Goal: Task Accomplishment & Management: Use online tool/utility

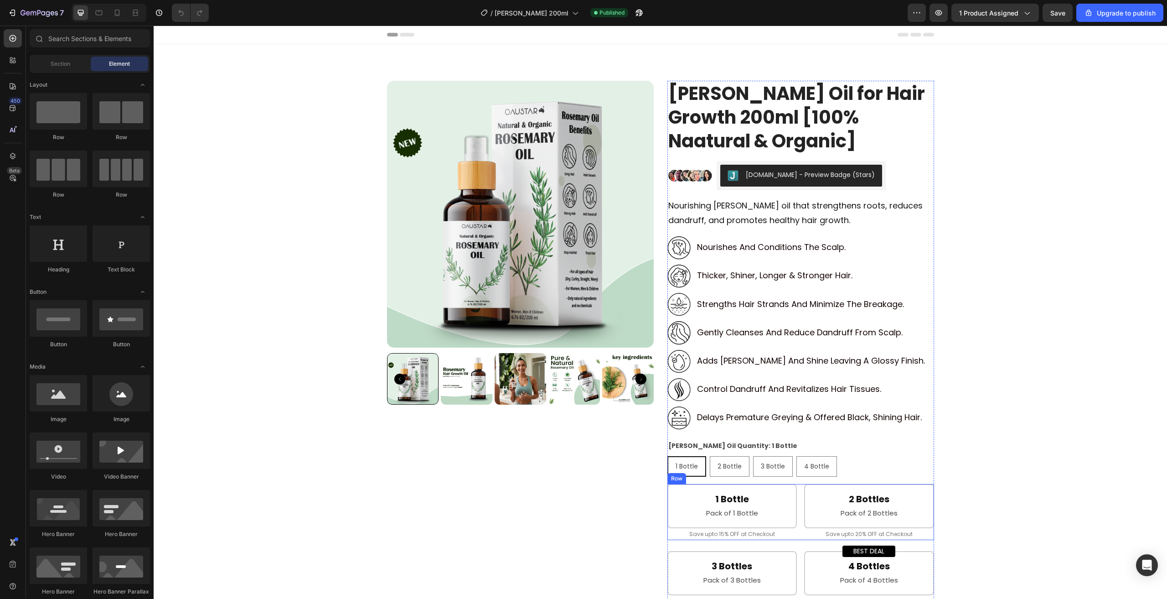
click at [799, 513] on div "1 Bottle Heading Pack of 1 Bottle Text Block Row Save upto 15% OFF at Checkout …" at bounding box center [800, 512] width 267 height 56
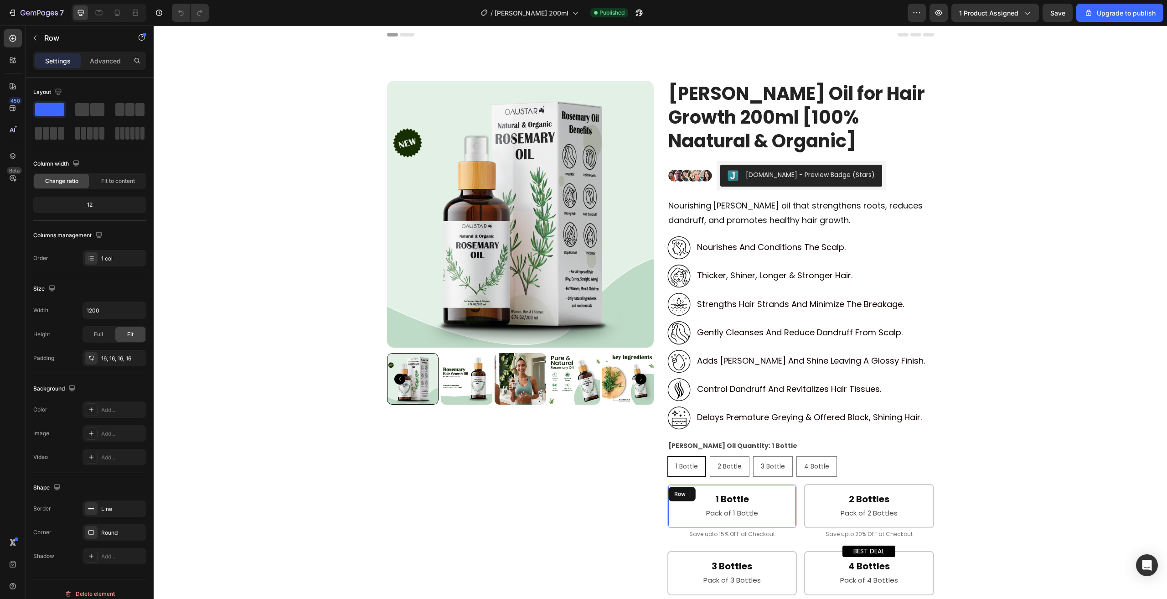
click at [790, 509] on div "1 Bottle Heading Pack of 1 Bottle Text Block Row" at bounding box center [732, 506] width 130 height 44
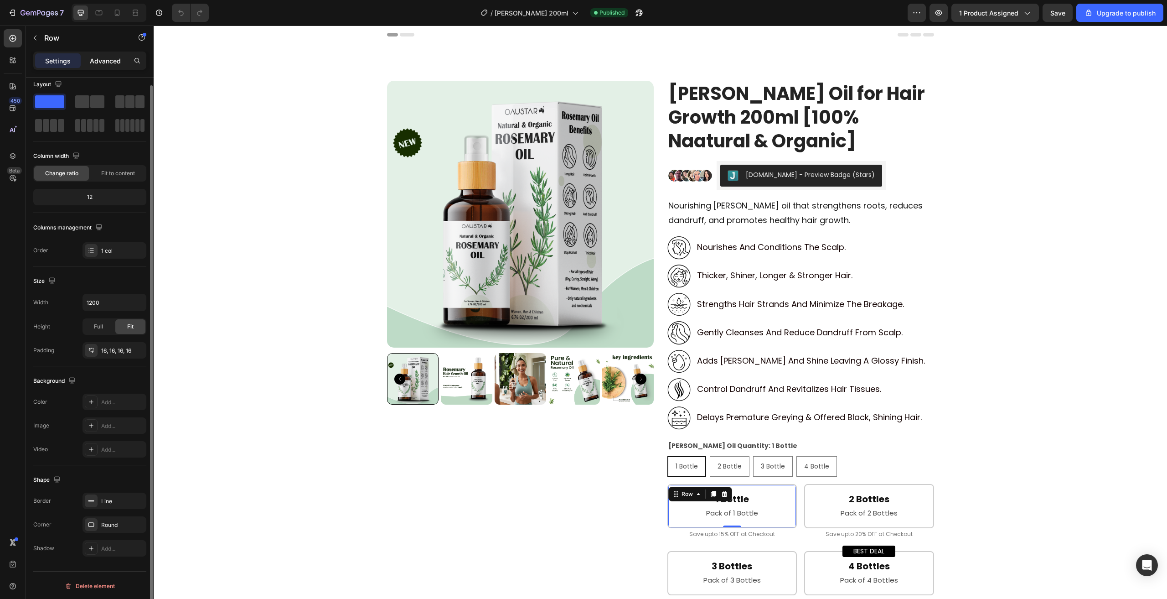
click at [96, 62] on p "Advanced" at bounding box center [105, 61] width 31 height 10
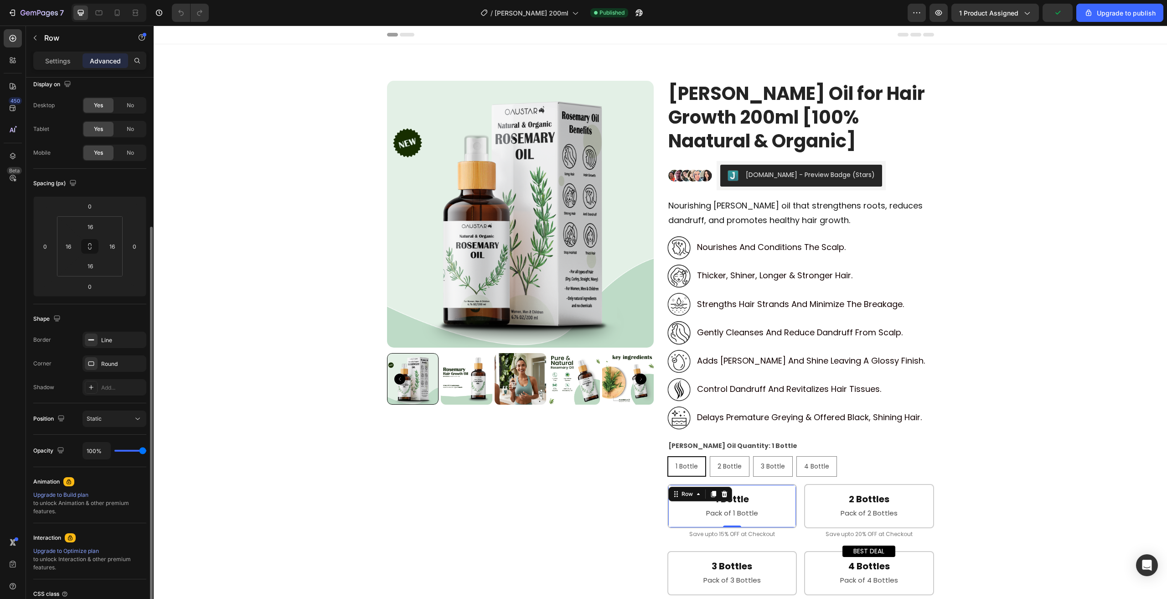
scroll to position [84, 0]
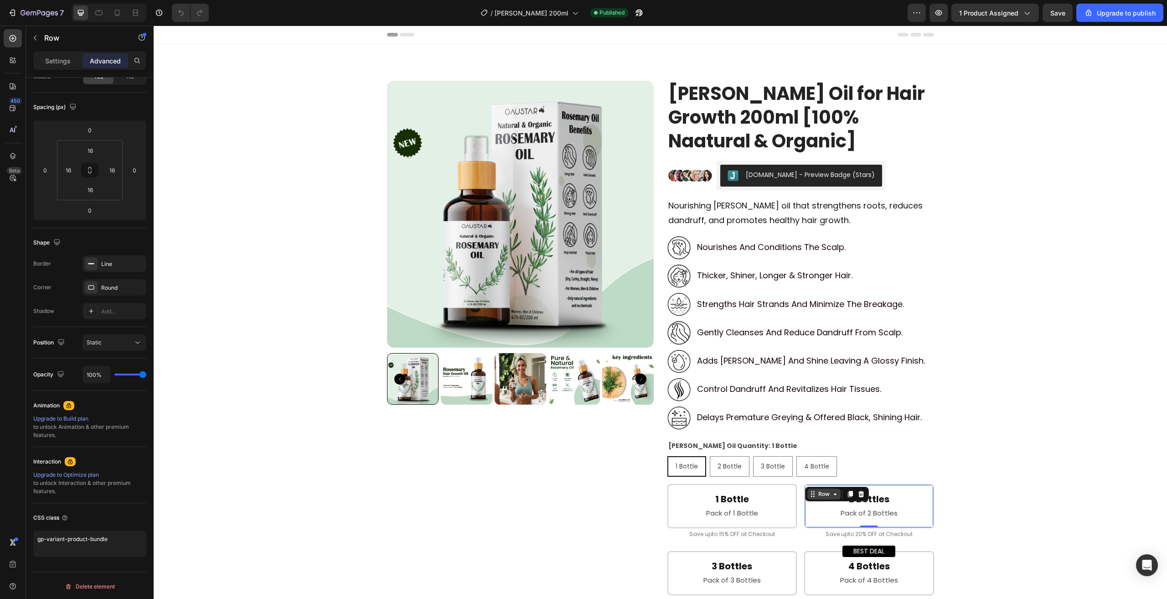
click at [811, 490] on div "Row" at bounding box center [823, 493] width 33 height 11
click at [811, 490] on icon at bounding box center [812, 493] width 7 height 7
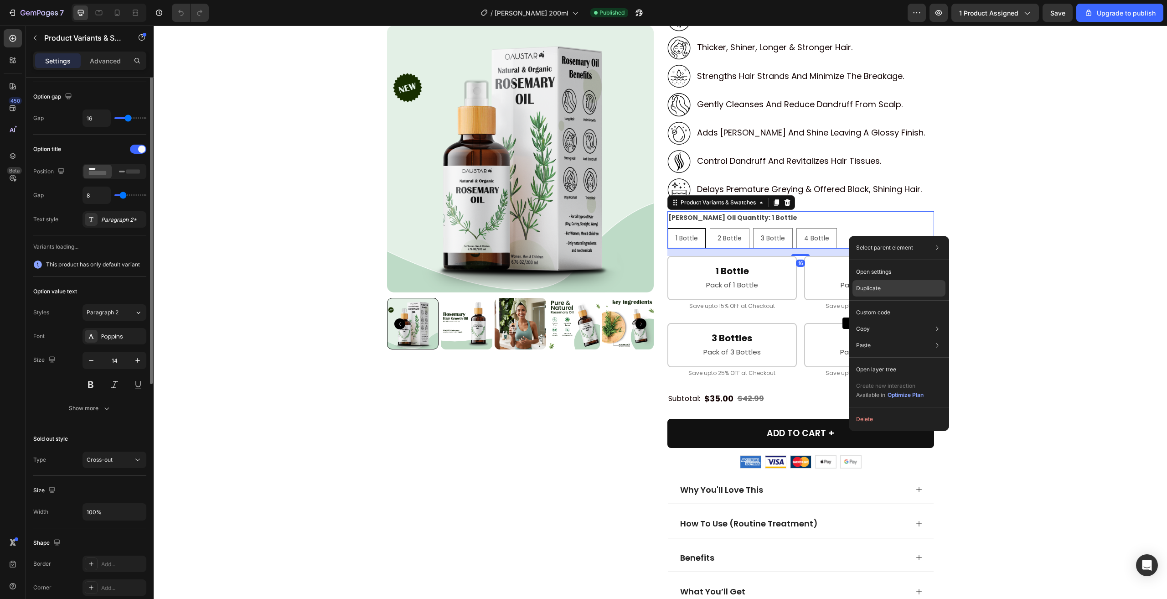
scroll to position [0, 0]
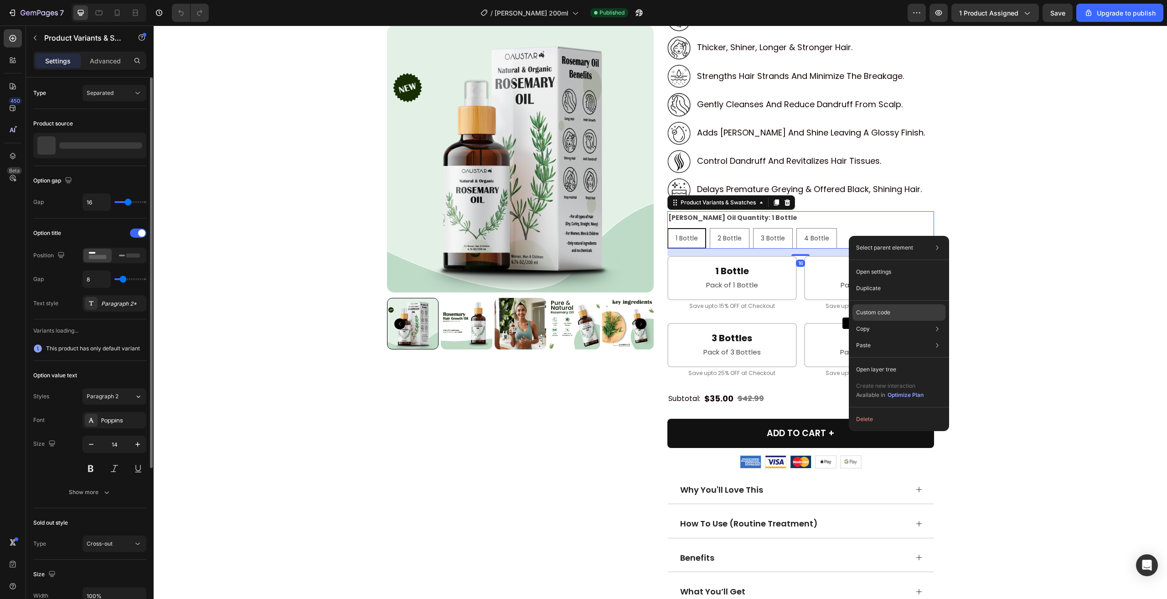
click at [876, 315] on p "Custom code" at bounding box center [873, 312] width 34 height 8
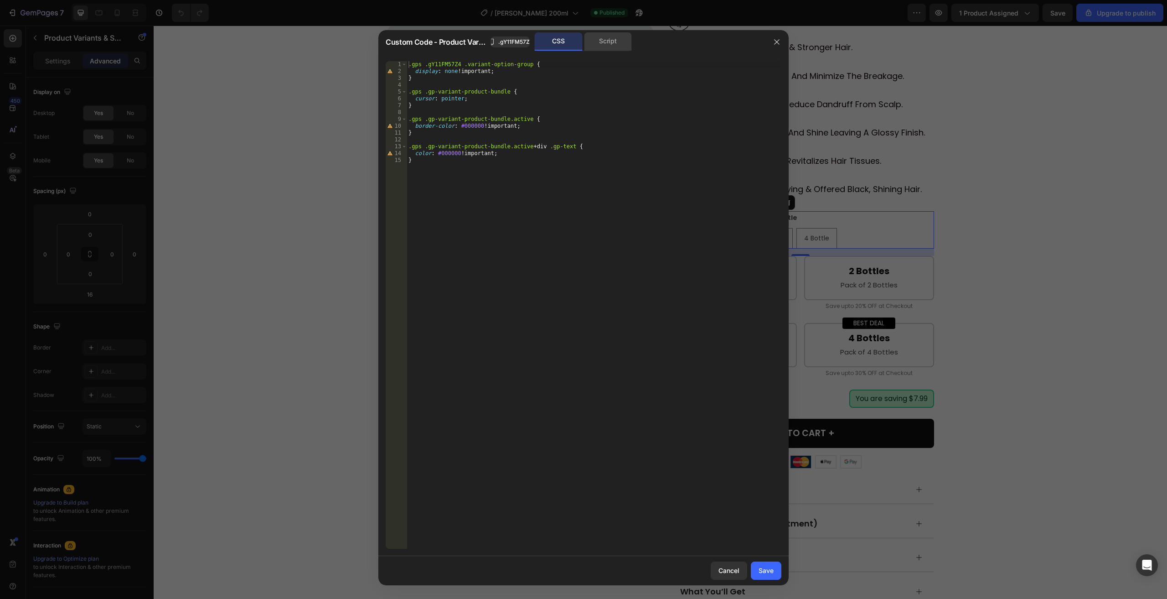
click at [601, 41] on div "Script" at bounding box center [608, 41] width 48 height 18
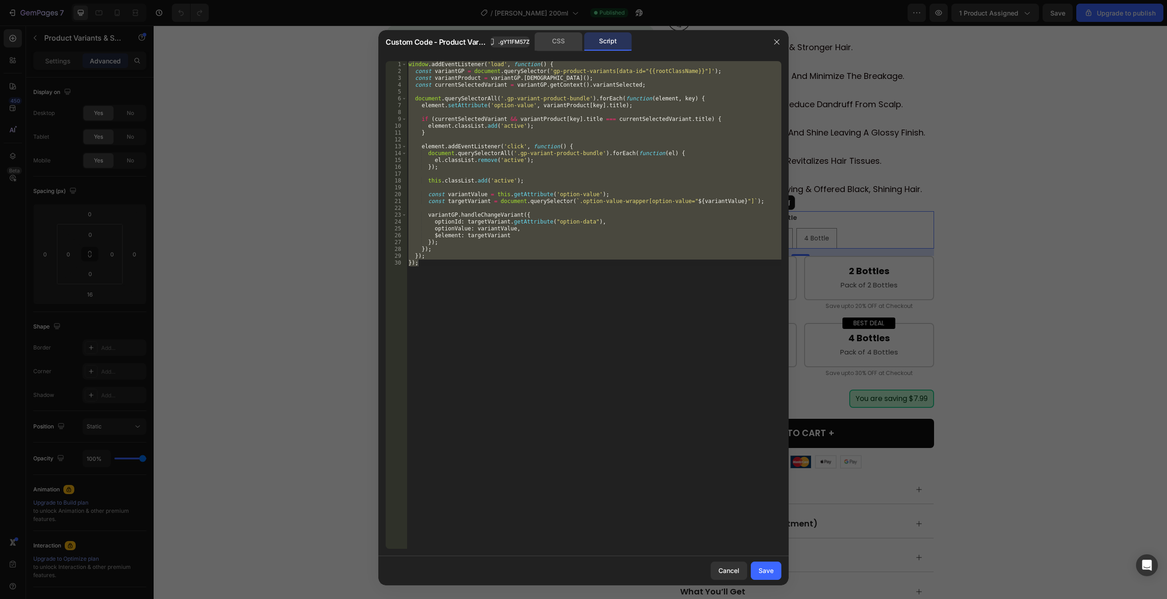
click at [568, 41] on div "CSS" at bounding box center [559, 41] width 48 height 18
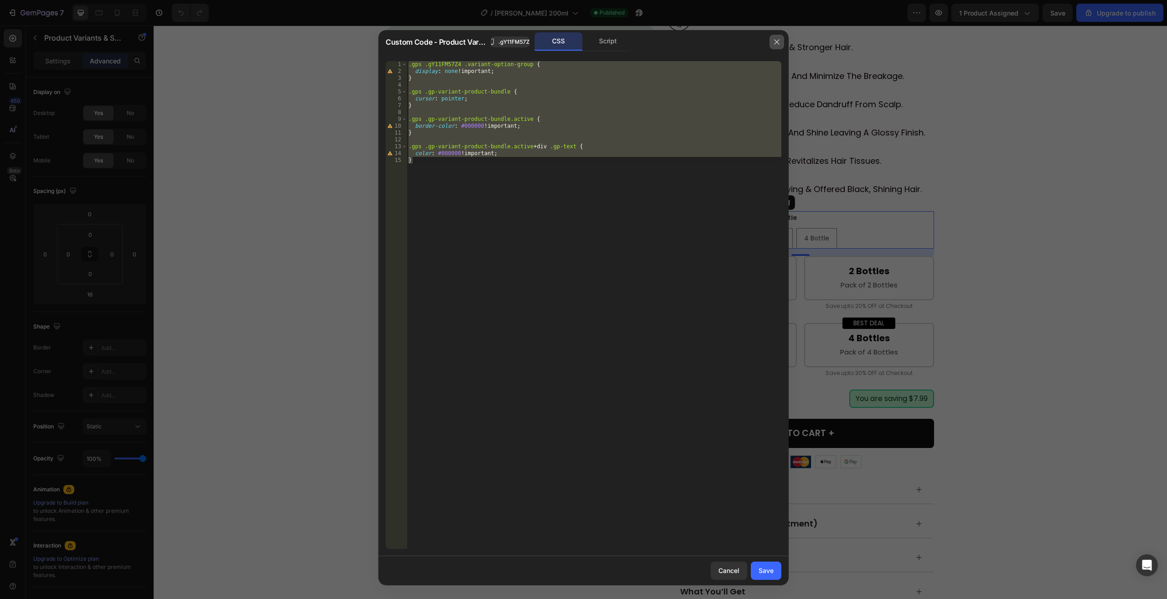
click at [772, 42] on button "button" at bounding box center [776, 42] width 15 height 15
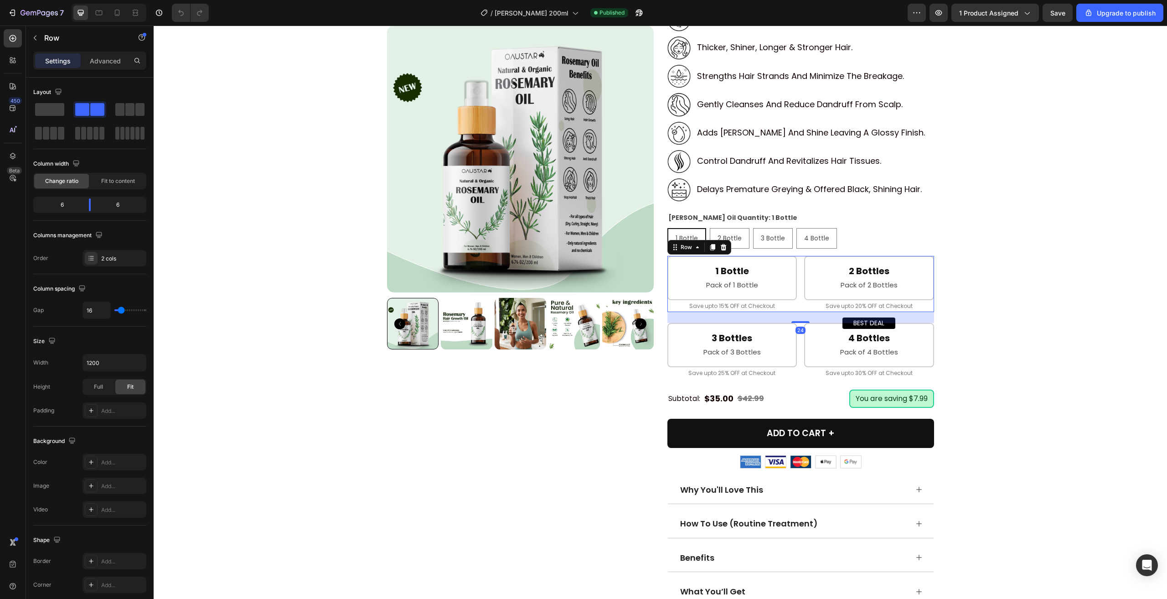
click at [797, 269] on div "1 Bottle Heading Pack of 1 Bottle Text Block Row Save upto 15% OFF at Checkout …" at bounding box center [800, 284] width 267 height 56
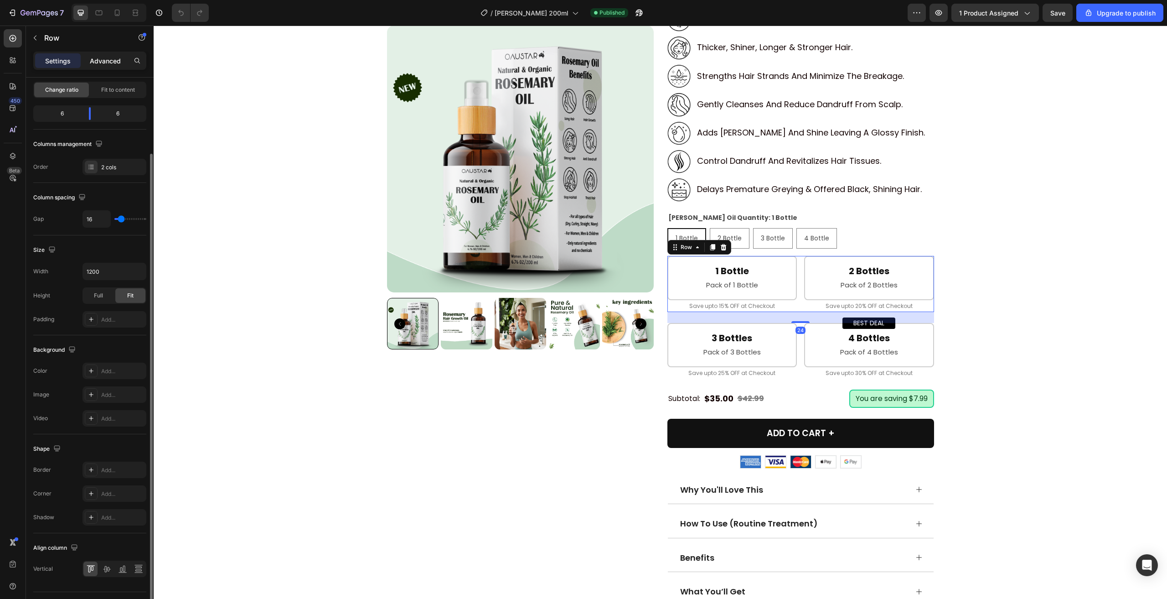
click at [97, 62] on p "Advanced" at bounding box center [105, 61] width 31 height 10
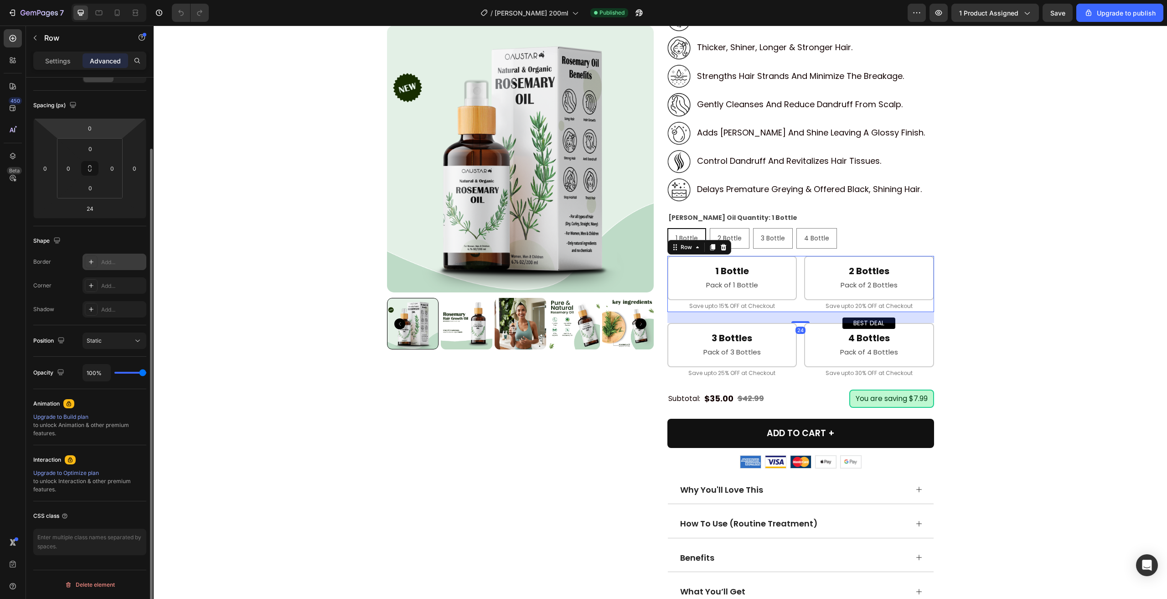
scroll to position [84, 0]
click at [789, 272] on div "1 Bottle Heading Pack of 1 Bottle Text Block Row" at bounding box center [732, 278] width 130 height 44
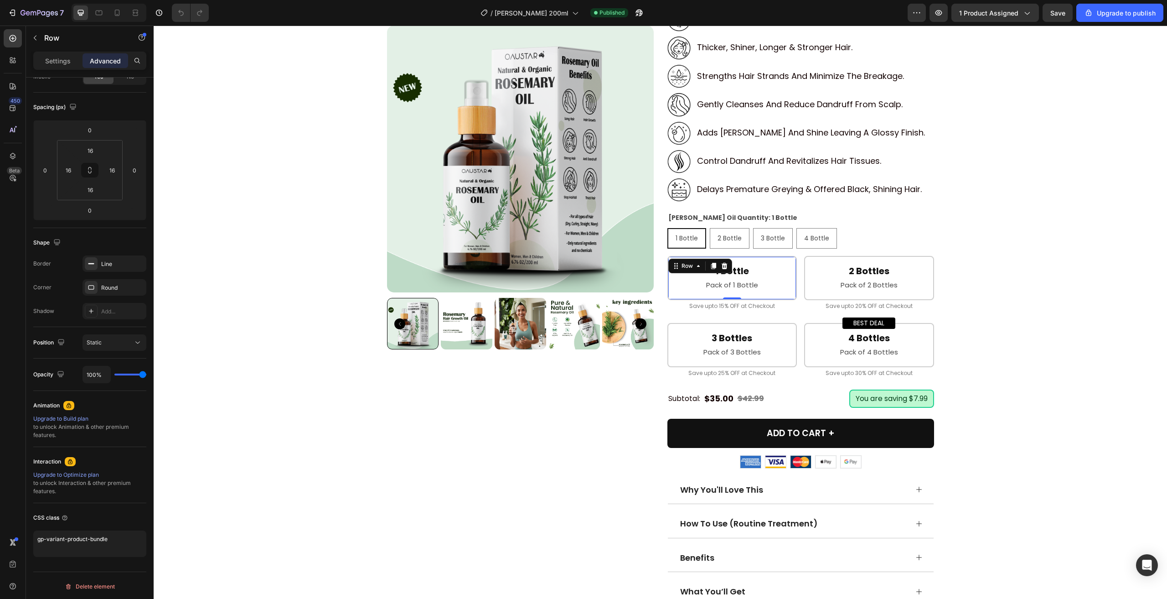
click at [684, 259] on div "Row" at bounding box center [700, 265] width 64 height 15
click at [685, 265] on div "Row" at bounding box center [687, 266] width 15 height 8
click at [682, 279] on div "Row 1 col" at bounding box center [686, 282] width 35 height 15
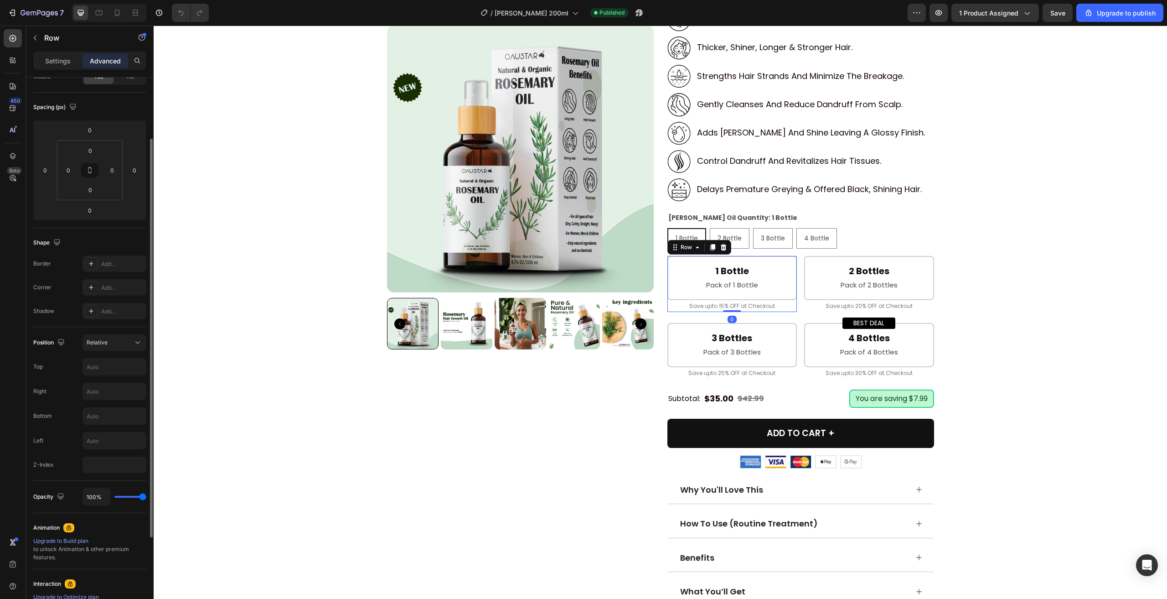
scroll to position [205, 0]
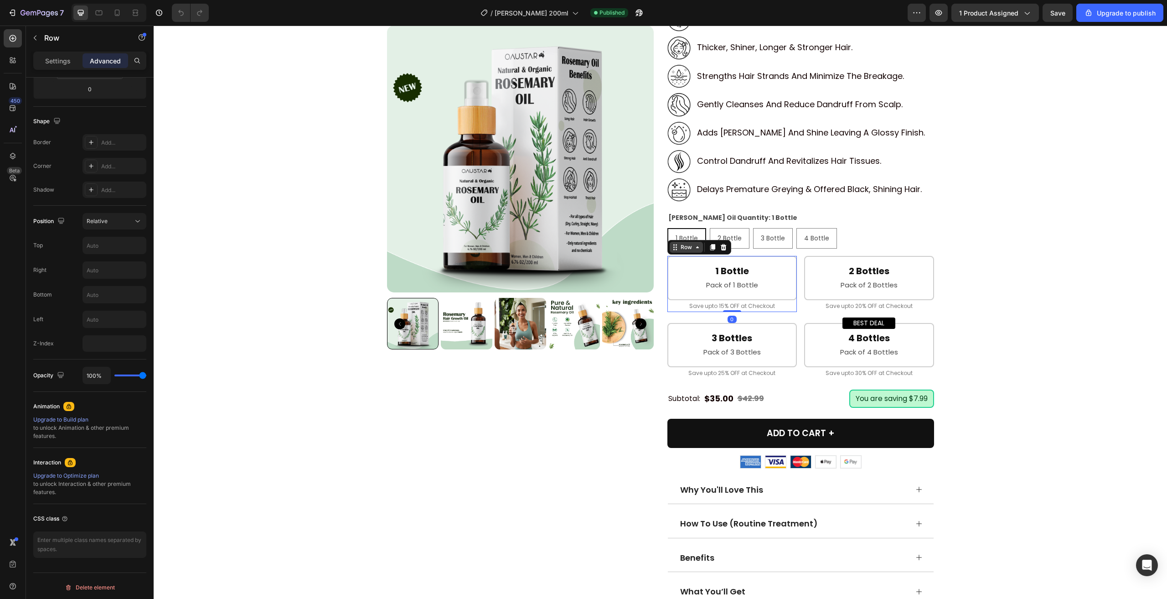
click at [683, 245] on div "Row" at bounding box center [686, 247] width 15 height 8
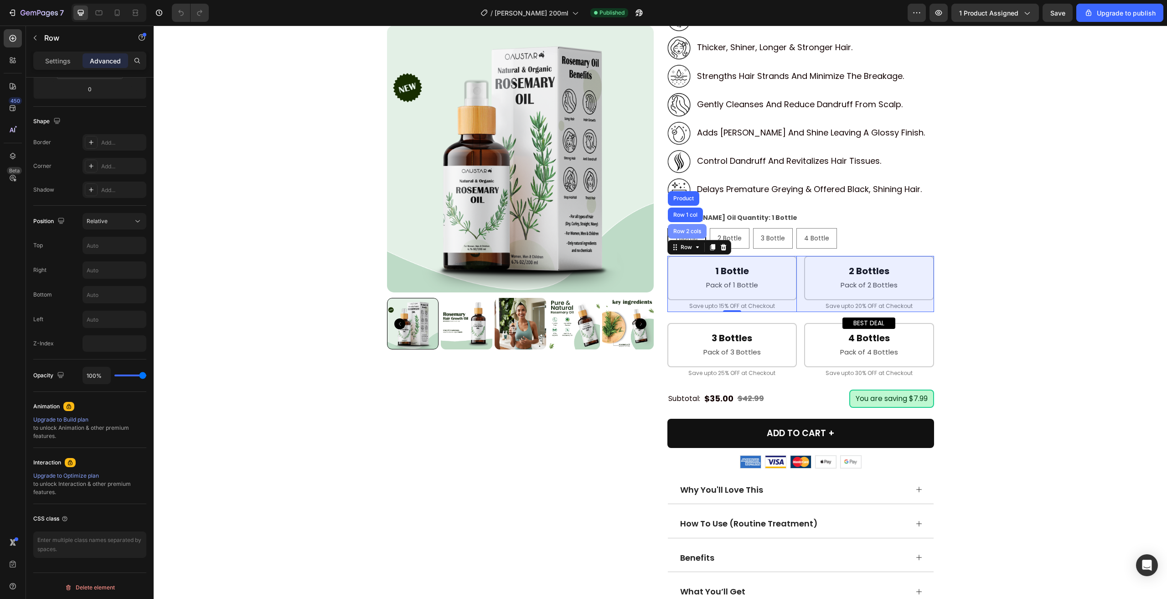
click at [678, 230] on div "Row 2 cols" at bounding box center [686, 230] width 31 height 5
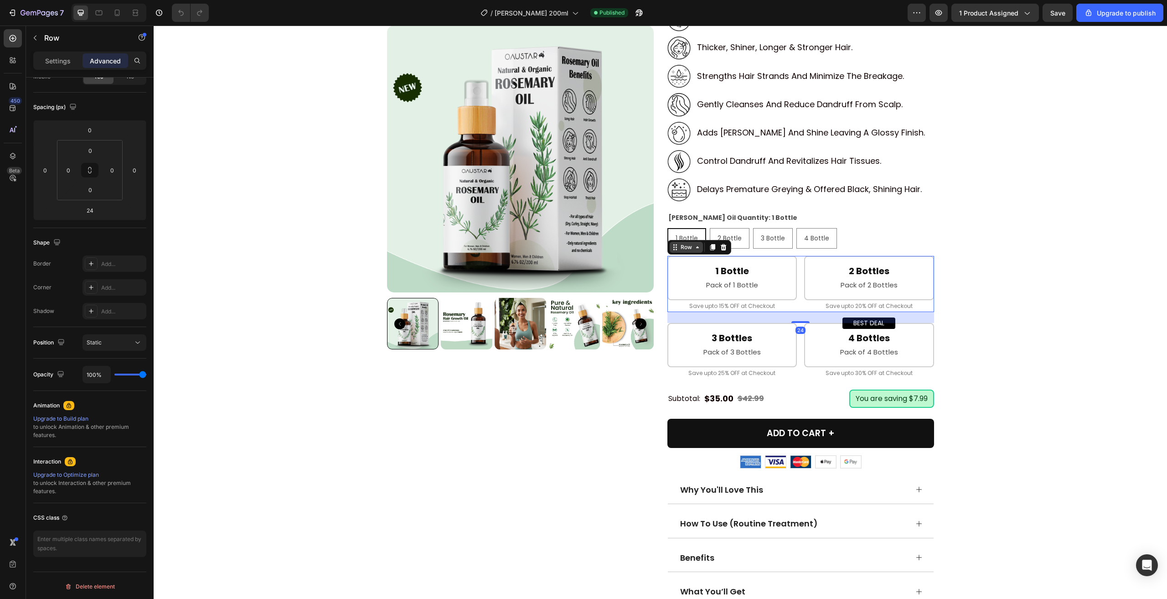
click at [679, 250] on div "Row" at bounding box center [686, 247] width 15 height 8
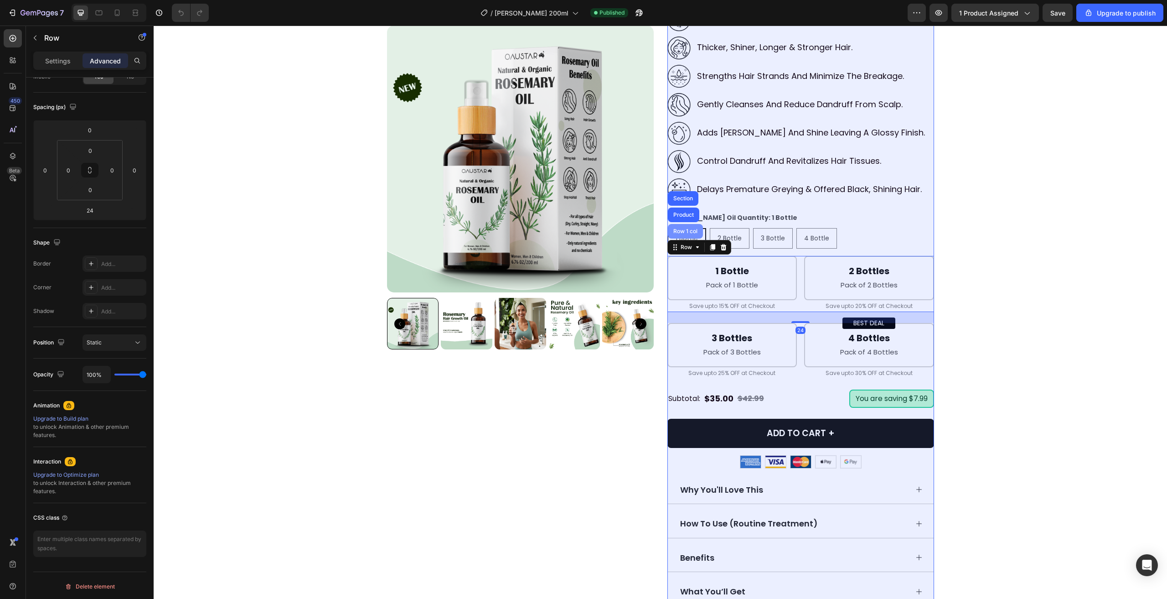
click at [679, 230] on div "Row 1 col" at bounding box center [685, 230] width 28 height 5
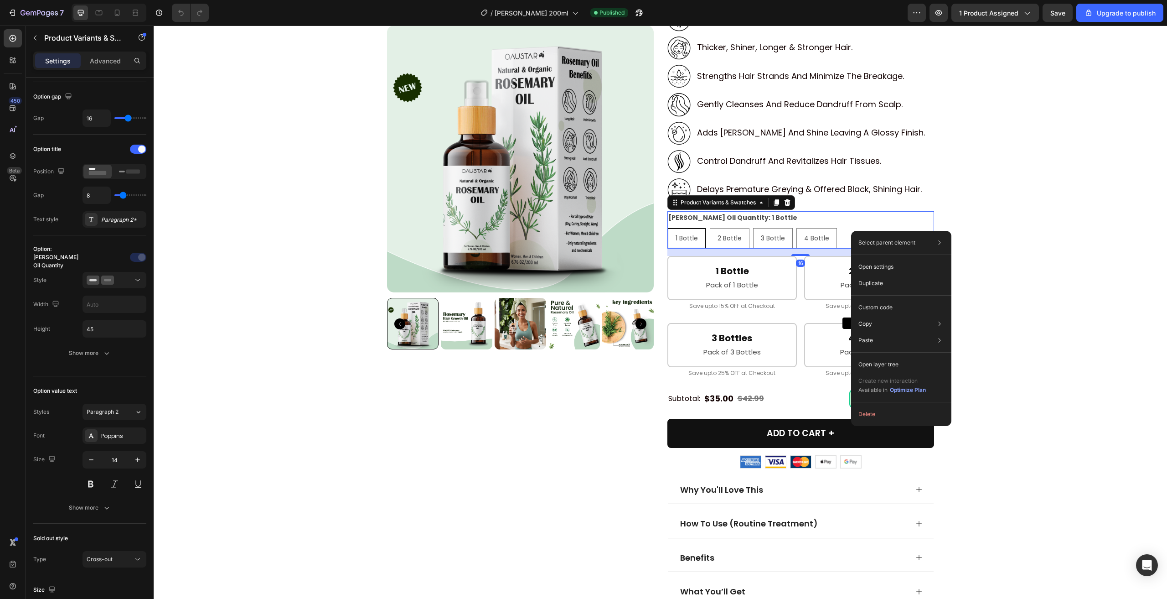
scroll to position [0, 0]
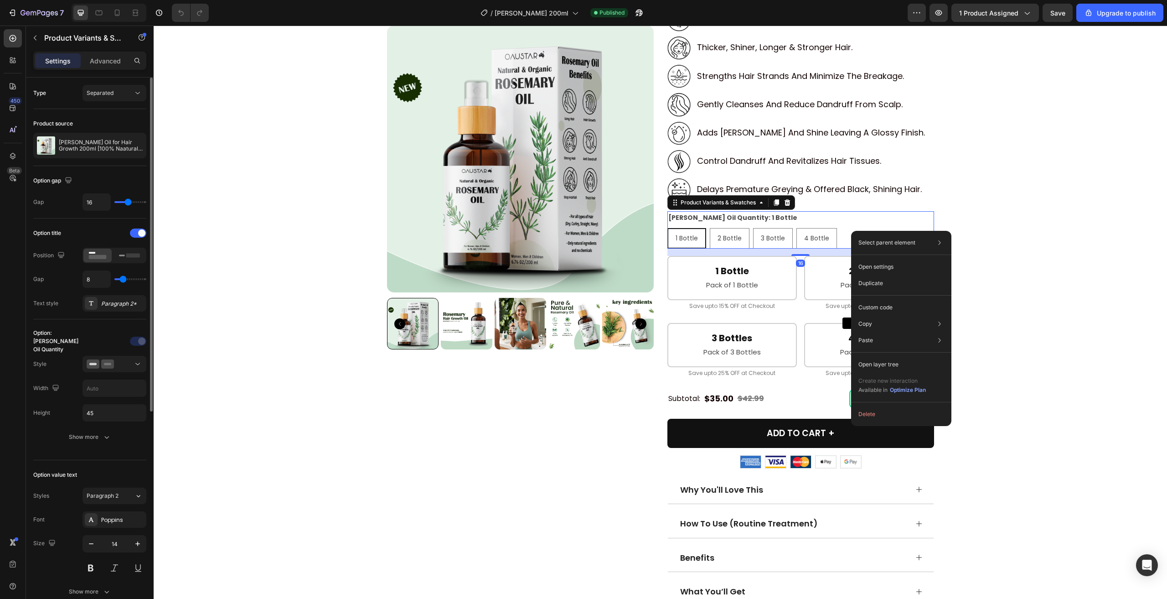
click at [121, 56] on div "Advanced" at bounding box center [106, 60] width 46 height 15
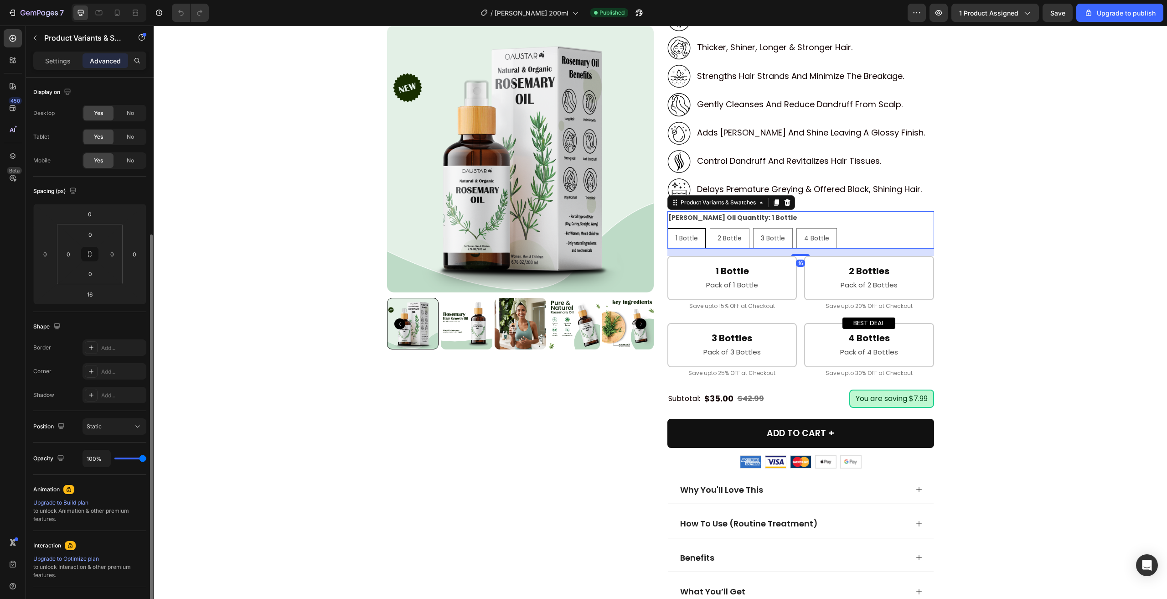
scroll to position [84, 0]
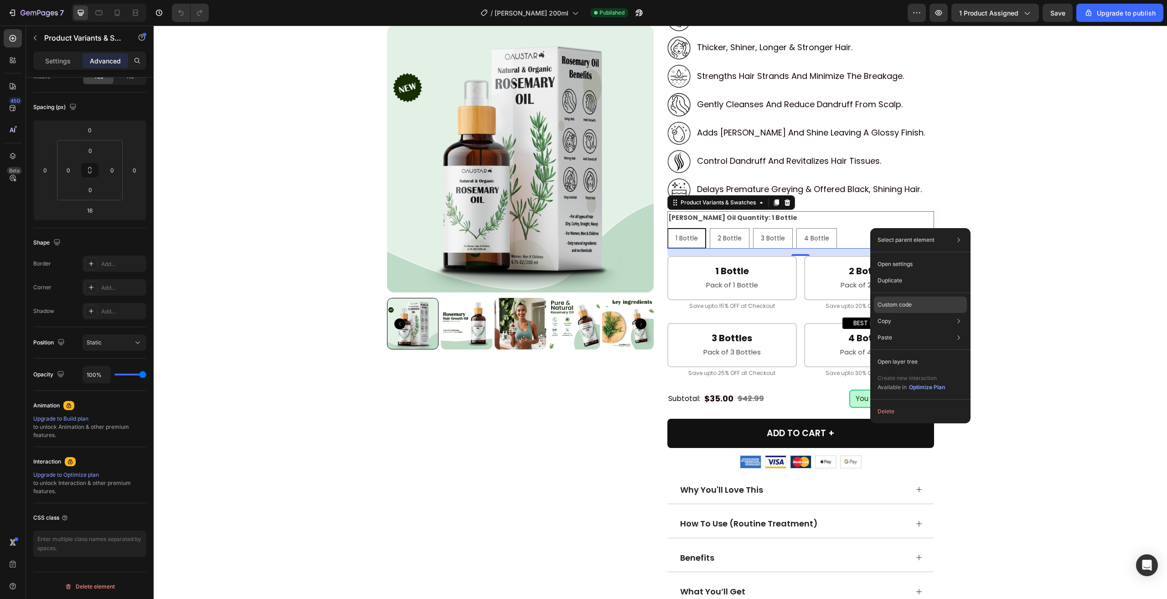
click at [918, 300] on div "Custom code" at bounding box center [920, 304] width 93 height 16
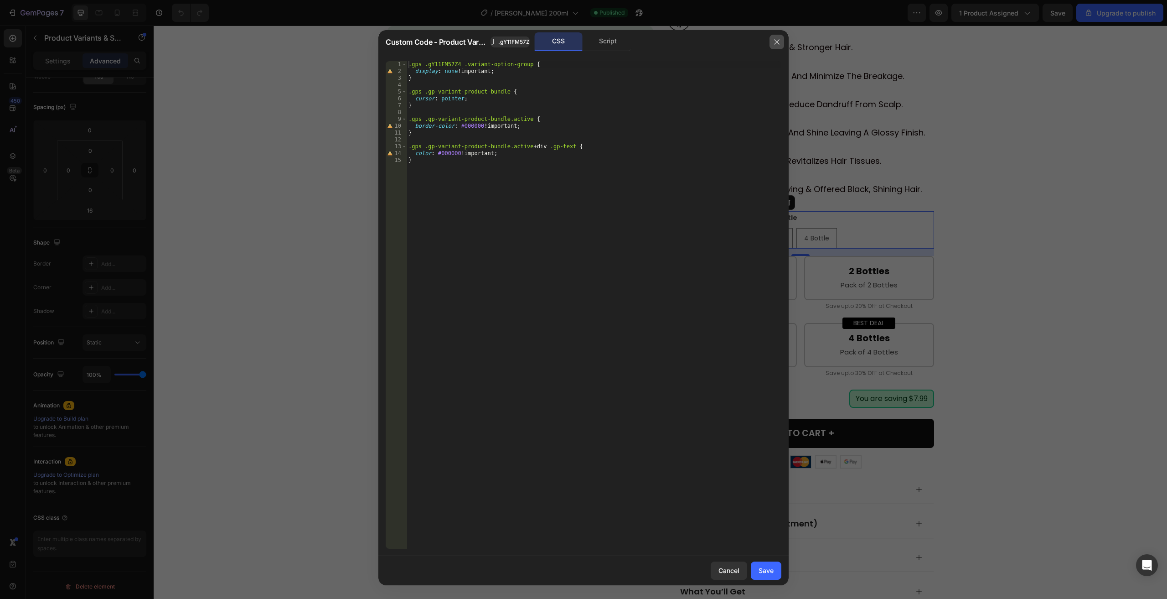
click at [770, 42] on button "button" at bounding box center [776, 42] width 15 height 15
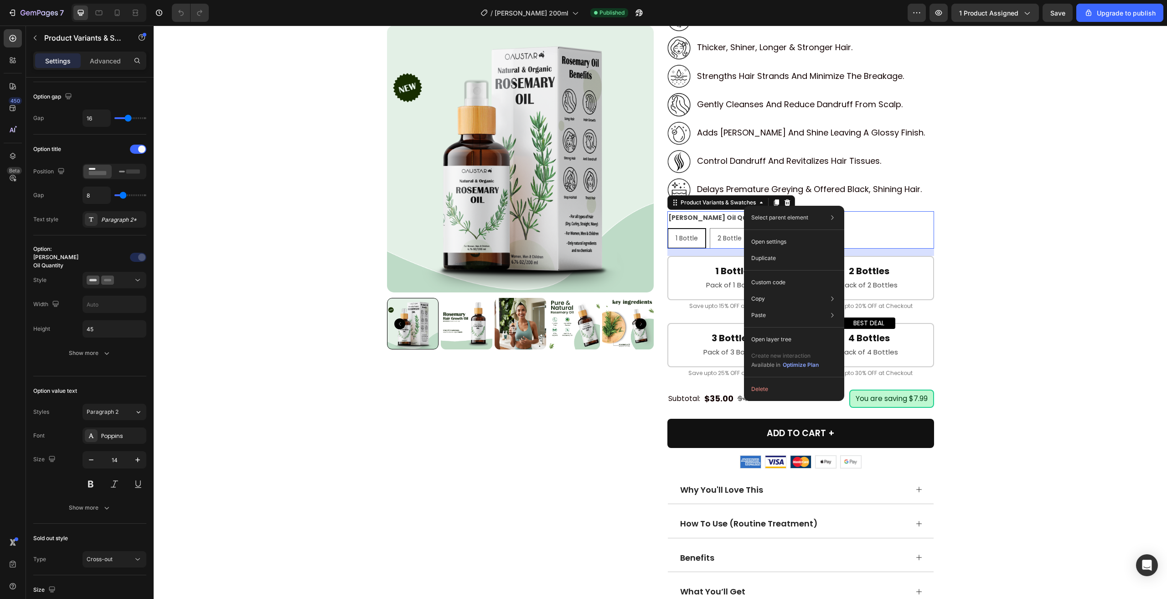
click at [869, 240] on div "1 Bottle 1 Bottle 1 Bottle 2 Bottle 2 Bottle 2 Bottle 3 Bottle 3 Bottle 3 Bottl…" at bounding box center [800, 238] width 267 height 21
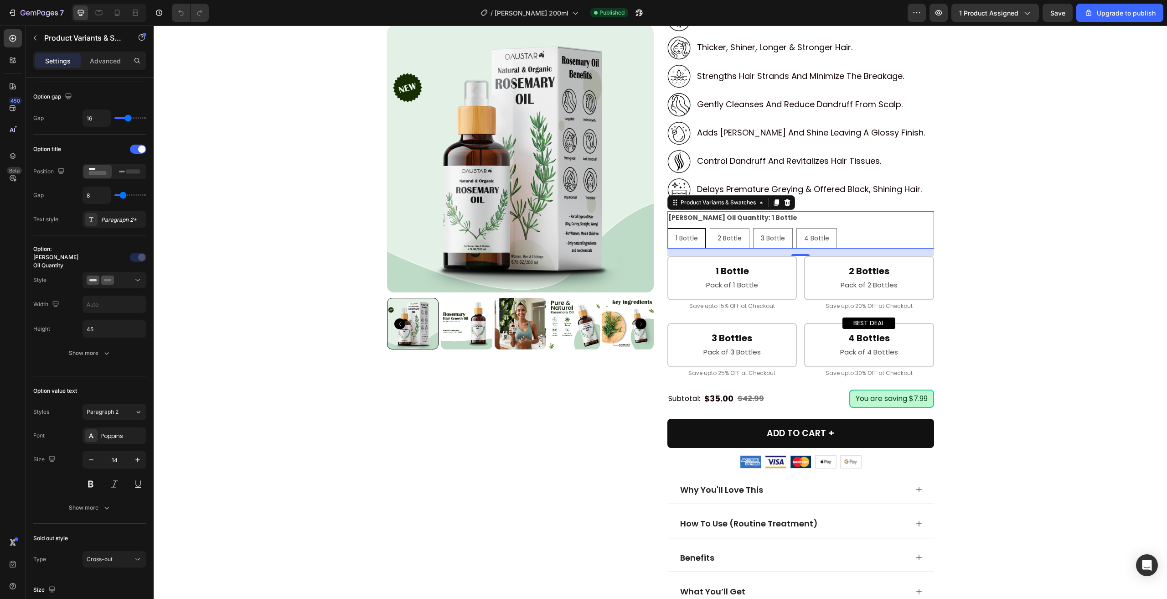
click at [869, 240] on div "1 Bottle 1 Bottle 1 Bottle 2 Bottle 2 Bottle 2 Bottle 3 Bottle 3 Bottle 3 Bottl…" at bounding box center [800, 238] width 267 height 21
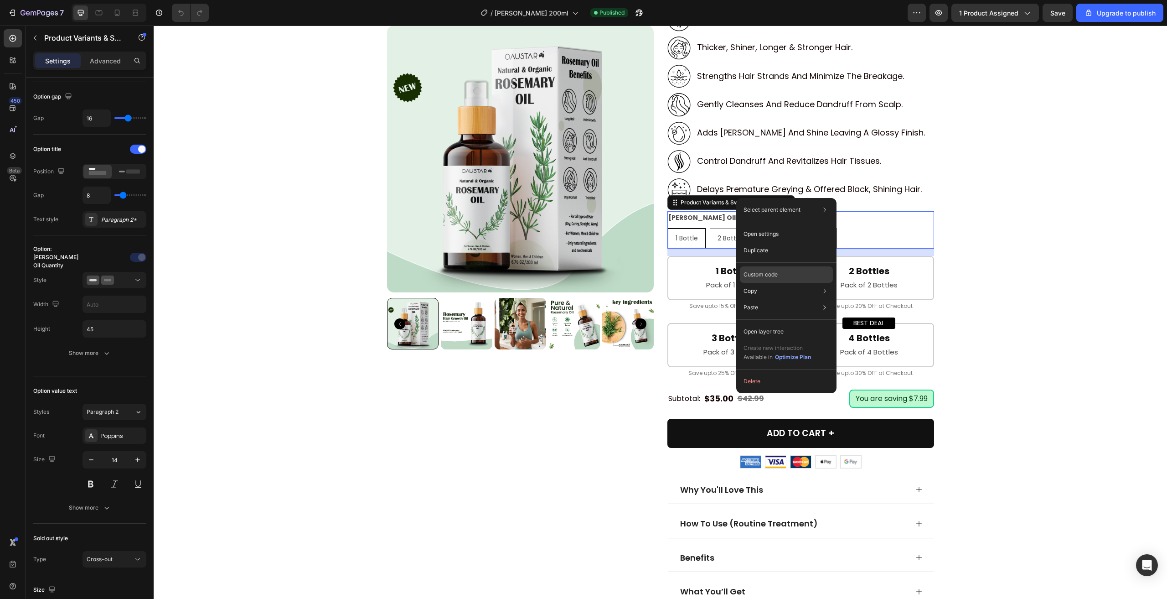
click at [770, 271] on p "Custom code" at bounding box center [760, 274] width 34 height 8
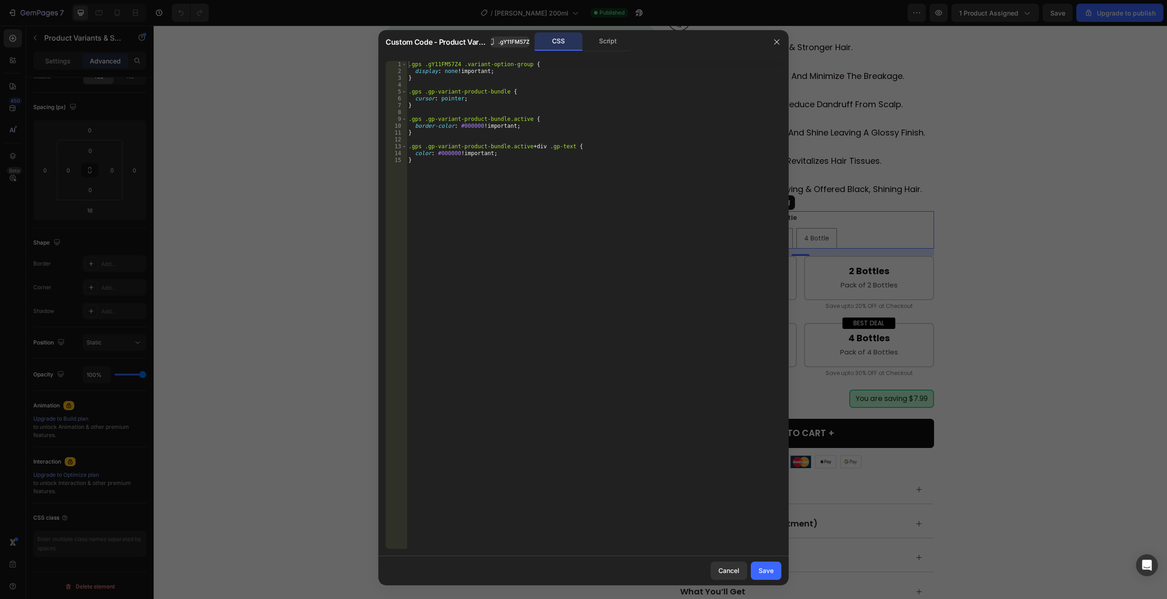
click at [588, 229] on div ".gps .gY11FM57Z4 .variant-option-group { display : none !important ; } .gps .gp…" at bounding box center [594, 311] width 375 height 501
type textarea "color: #000000 !important; }"
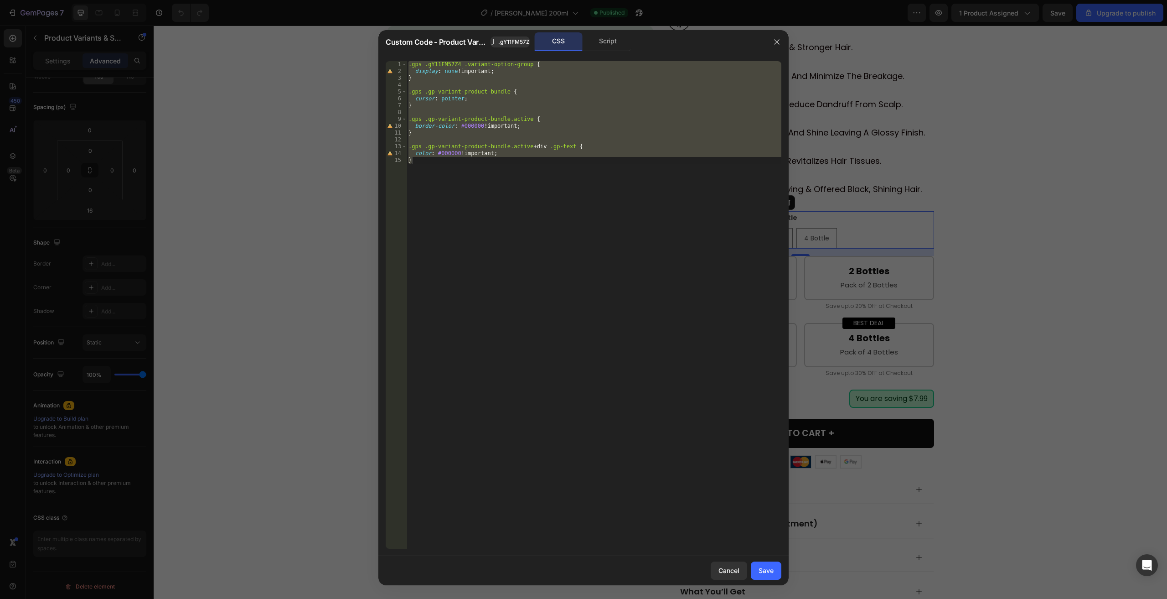
click at [929, 243] on div at bounding box center [583, 299] width 1167 height 599
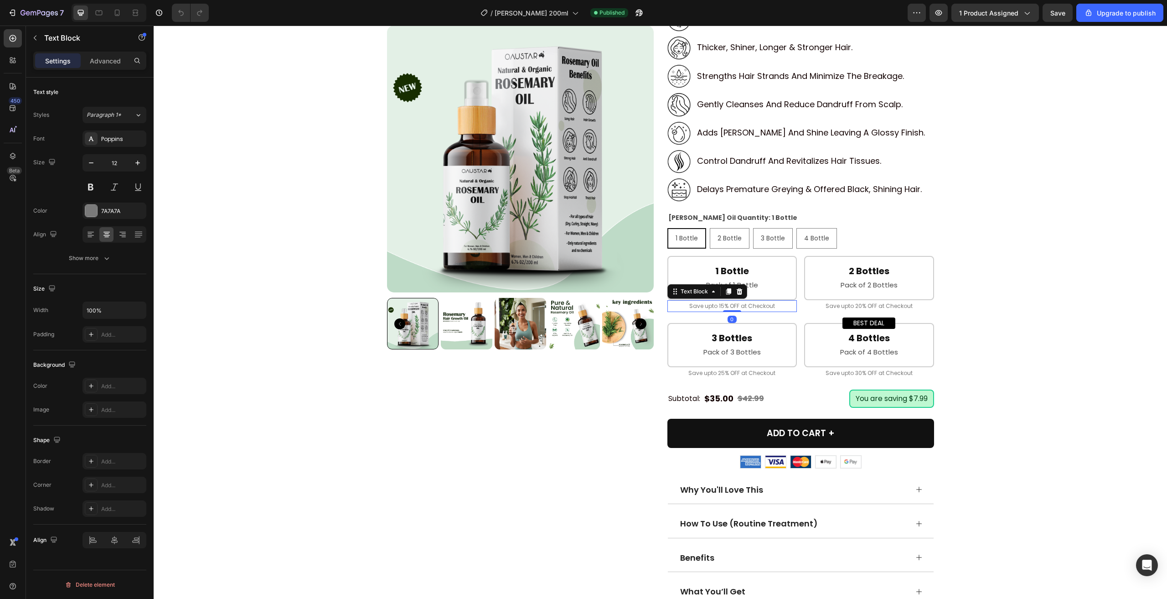
scroll to position [0, 0]
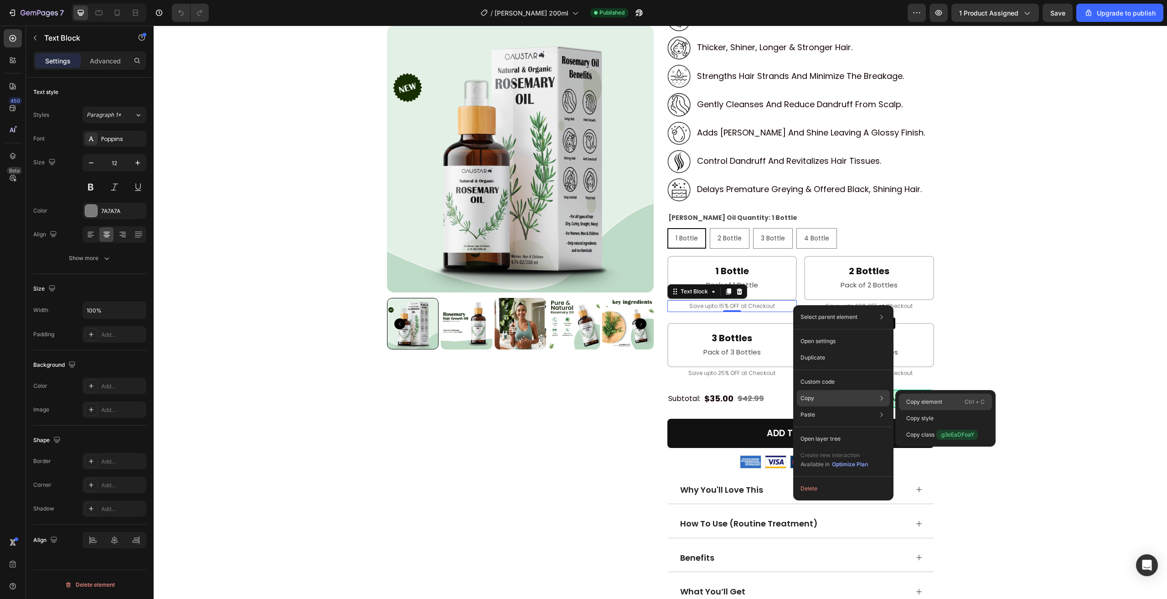
click at [932, 402] on p "Copy element" at bounding box center [924, 402] width 36 height 8
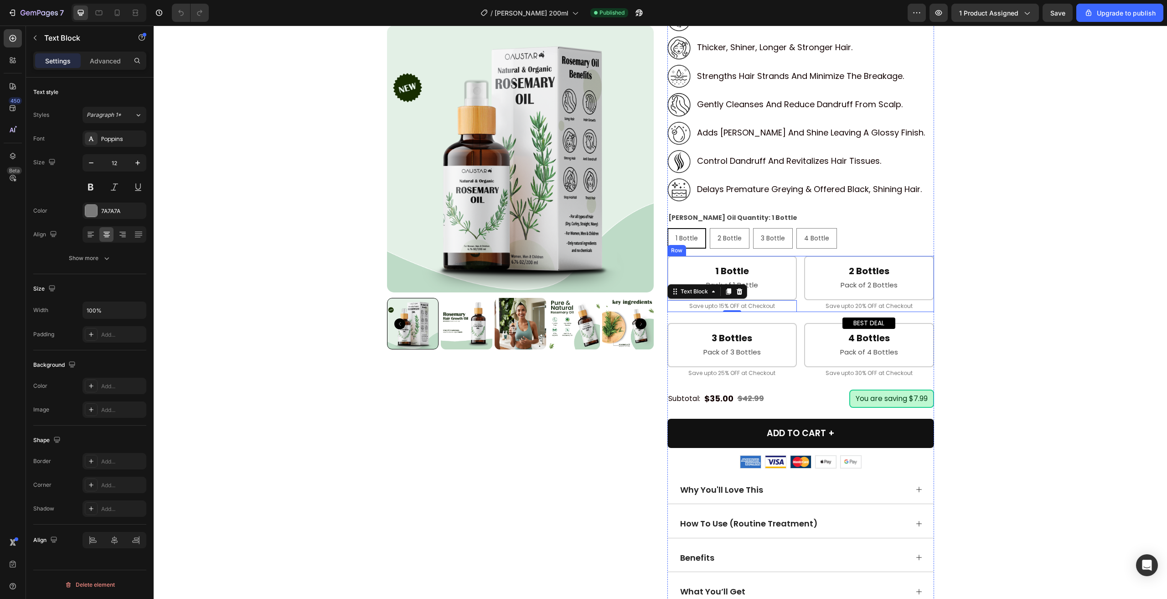
click at [797, 280] on div "1 Bottle Heading Pack of 1 Bottle Text Block Row Save upto 15% OFF at Checkout …" at bounding box center [800, 284] width 267 height 56
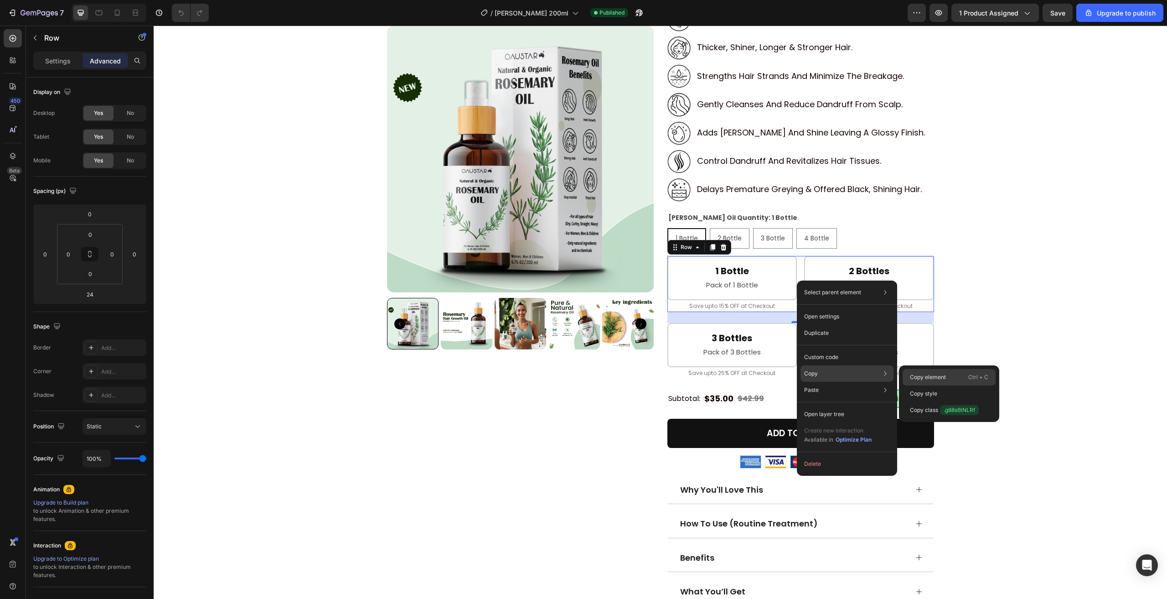
drag, startPoint x: 917, startPoint y: 373, endPoint x: 714, endPoint y: 258, distance: 233.0
click at [917, 373] on p "Copy element" at bounding box center [928, 377] width 36 height 8
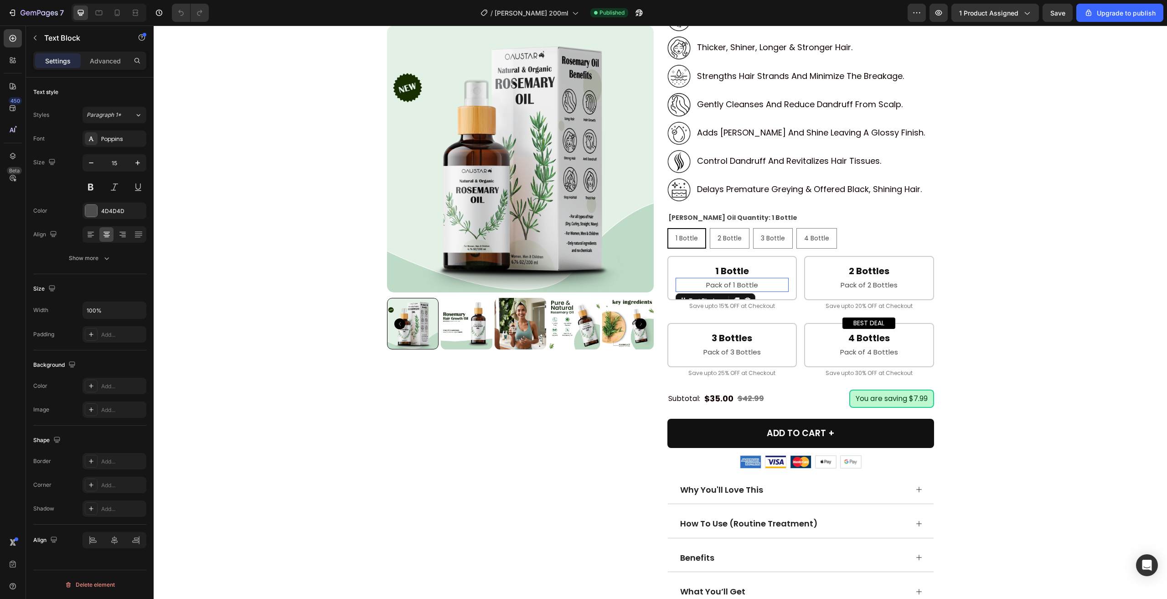
click at [703, 280] on p "Pack of 1 Bottle" at bounding box center [732, 285] width 112 height 12
click at [696, 297] on div "Text Block" at bounding box center [702, 300] width 31 height 8
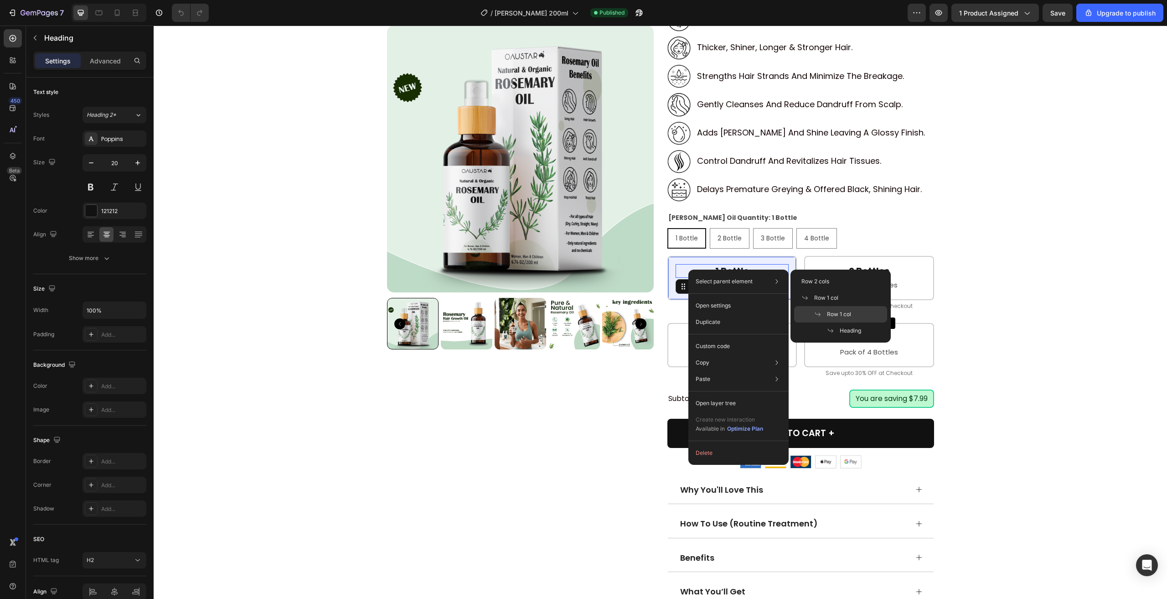
drag, startPoint x: 839, startPoint y: 311, endPoint x: 573, endPoint y: 253, distance: 272.1
click at [839, 311] on span "Row 1 col" at bounding box center [839, 314] width 24 height 8
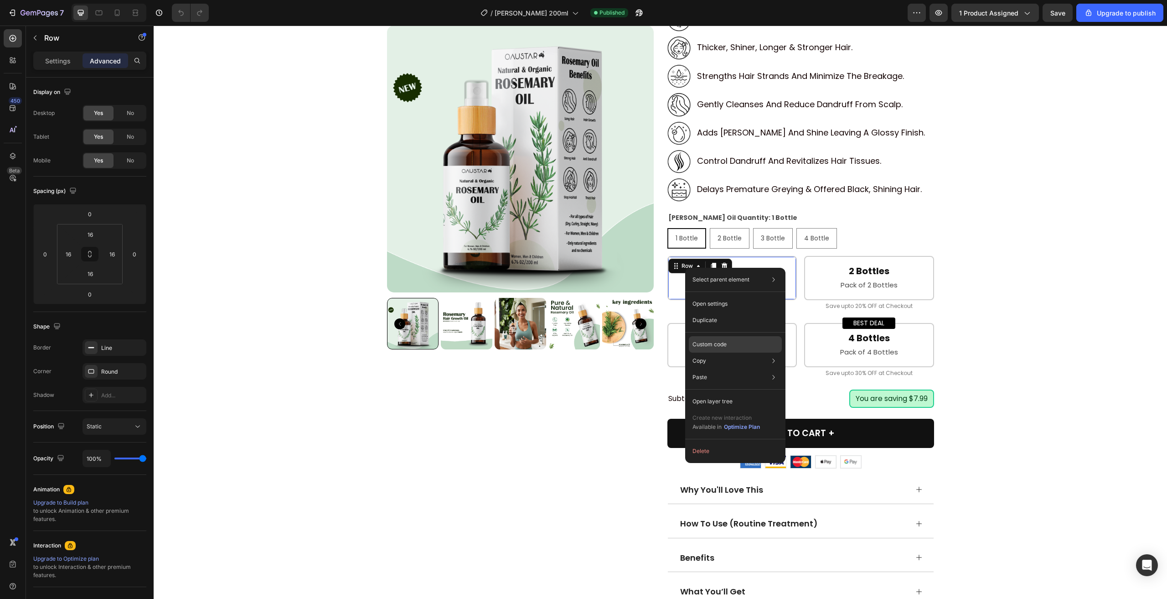
click at [724, 341] on p "Custom code" at bounding box center [709, 344] width 34 height 8
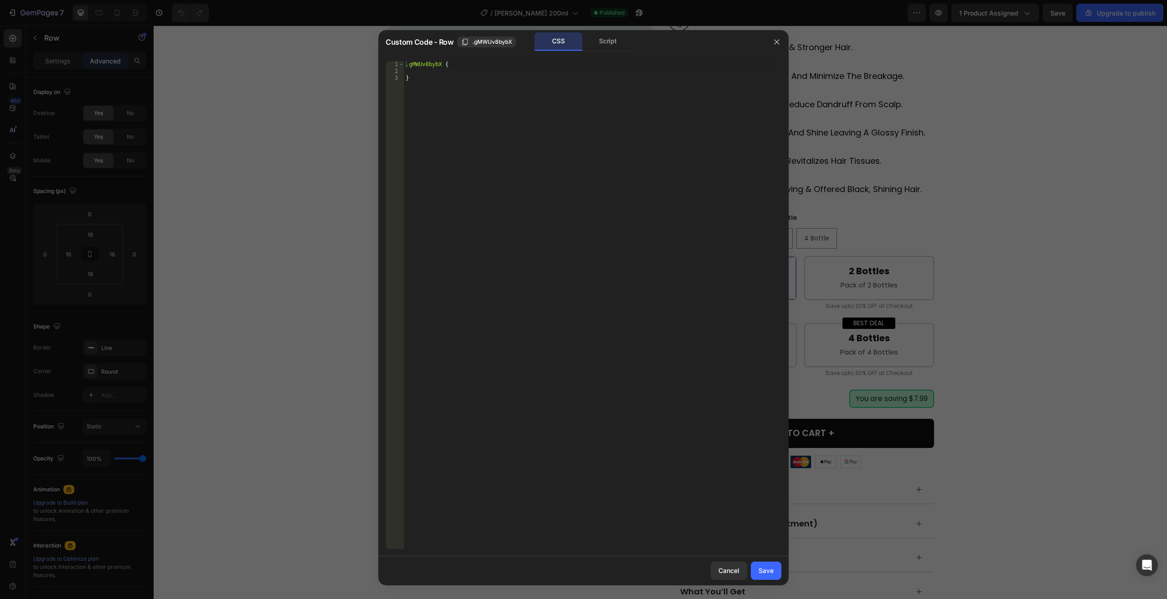
click at [614, 52] on div "Custom Code - Row .gMWUv8bybX CSS Script" at bounding box center [571, 42] width 387 height 24
click at [614, 50] on div "Script" at bounding box center [608, 41] width 48 height 18
click at [780, 41] on icon "button" at bounding box center [776, 41] width 7 height 7
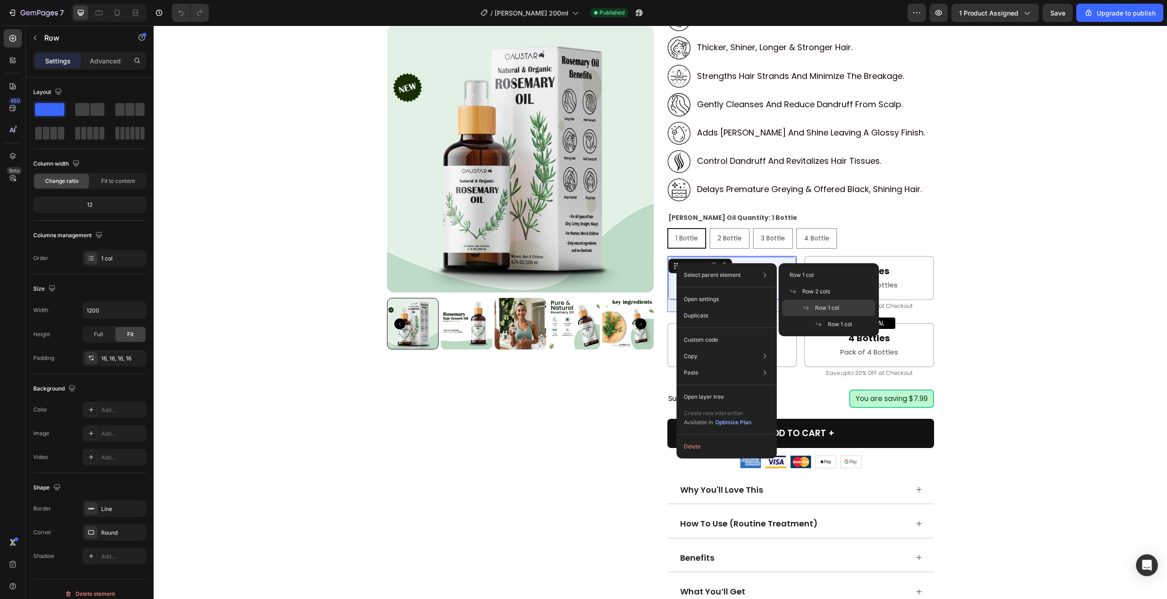
click at [820, 306] on span "Row 1 col" at bounding box center [827, 308] width 24 height 8
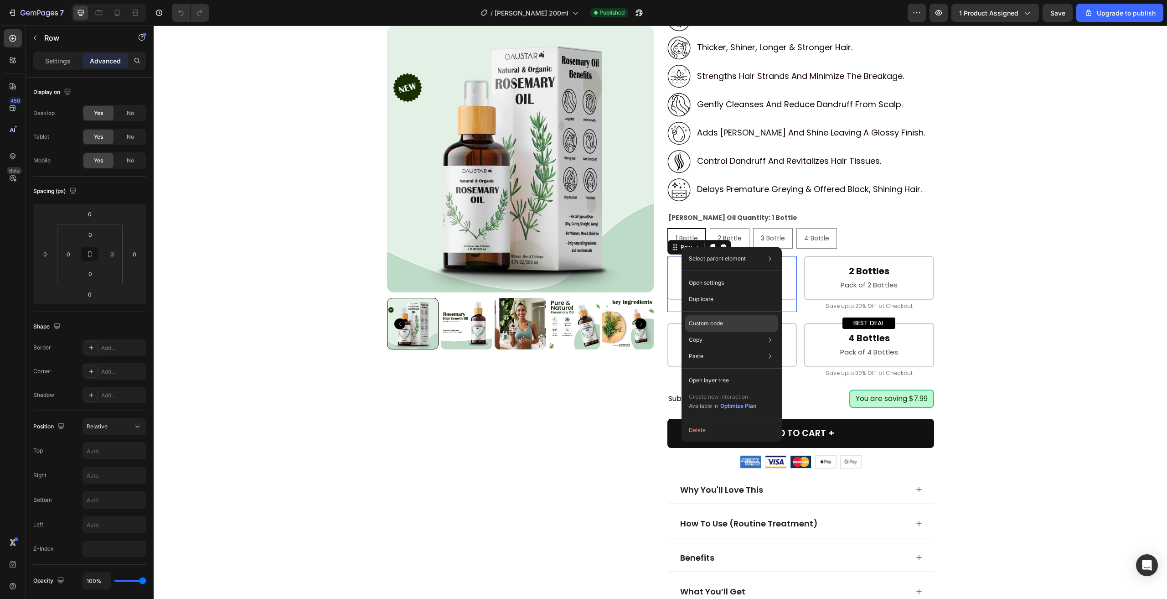
click at [715, 325] on p "Custom code" at bounding box center [706, 323] width 34 height 8
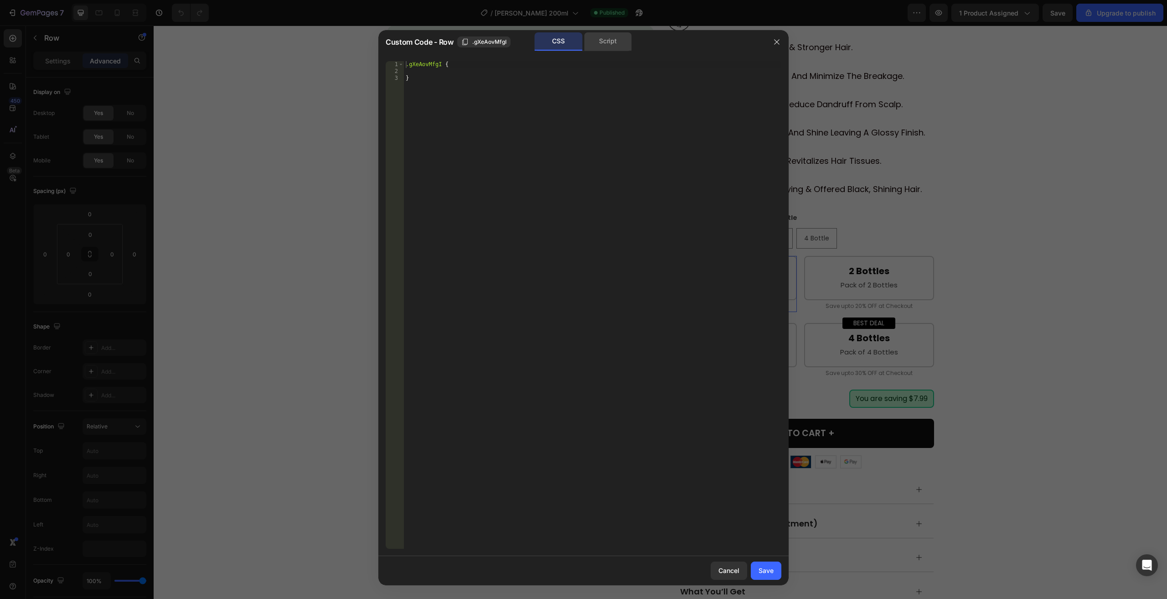
click at [614, 40] on div "Script" at bounding box center [608, 41] width 48 height 18
click at [773, 46] on button "button" at bounding box center [776, 42] width 15 height 15
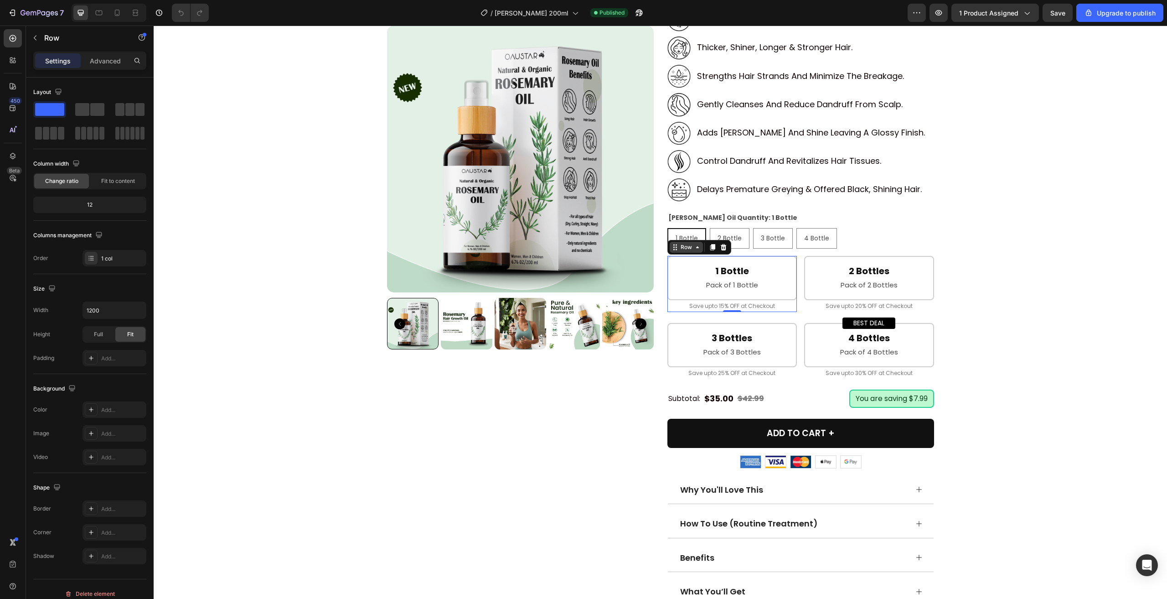
click at [680, 248] on div "Row" at bounding box center [686, 247] width 15 height 8
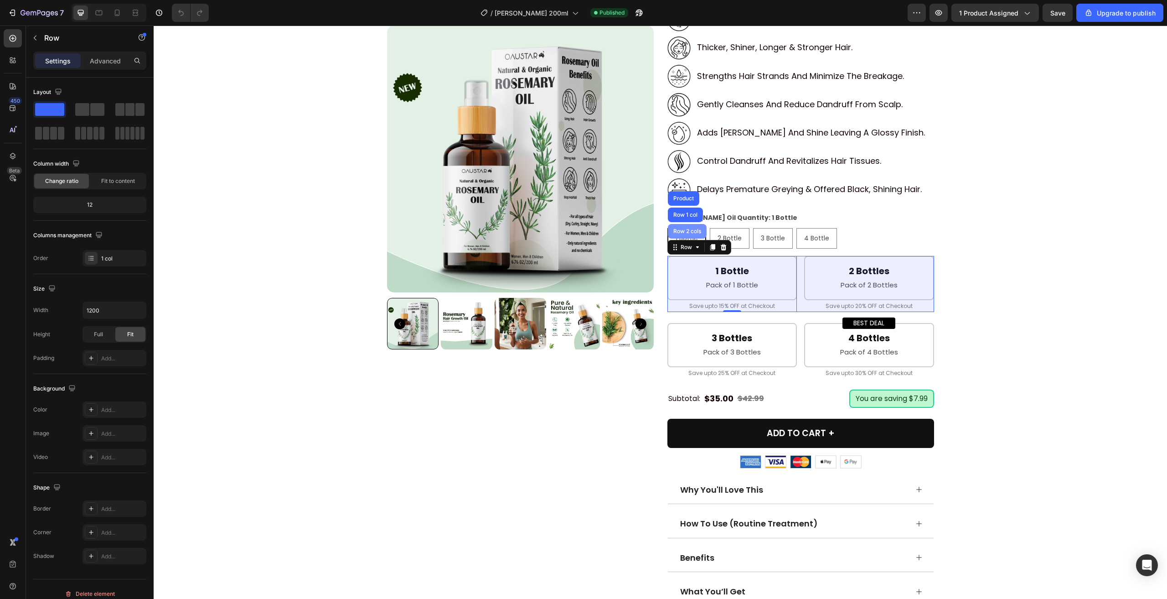
click at [676, 227] on div "Row 2 cols" at bounding box center [687, 231] width 39 height 15
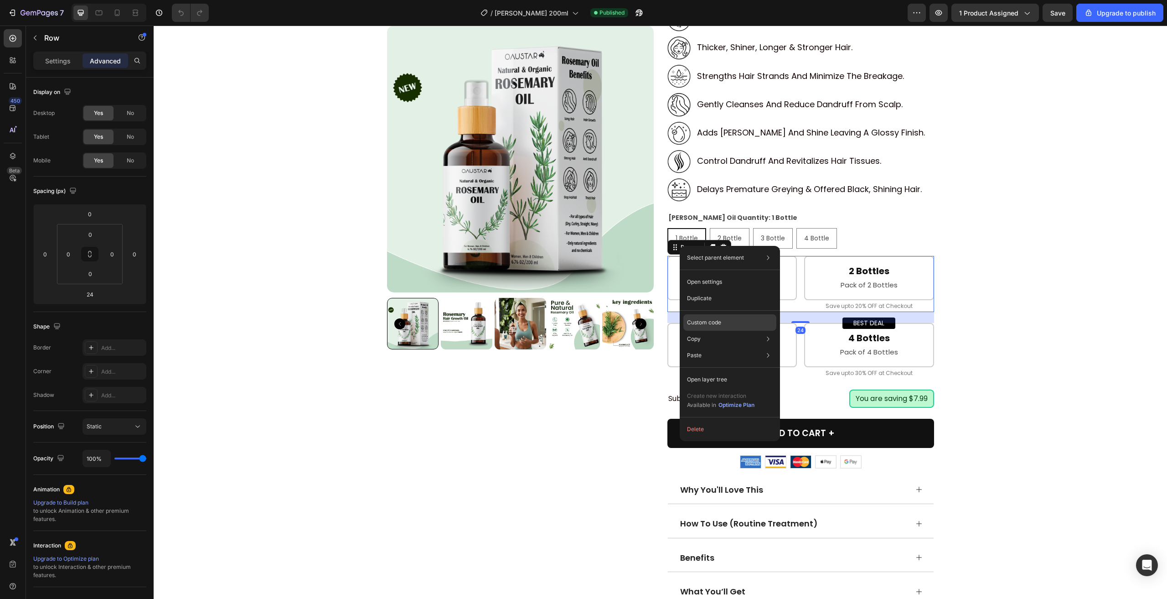
click at [707, 317] on div "Custom code" at bounding box center [729, 322] width 93 height 16
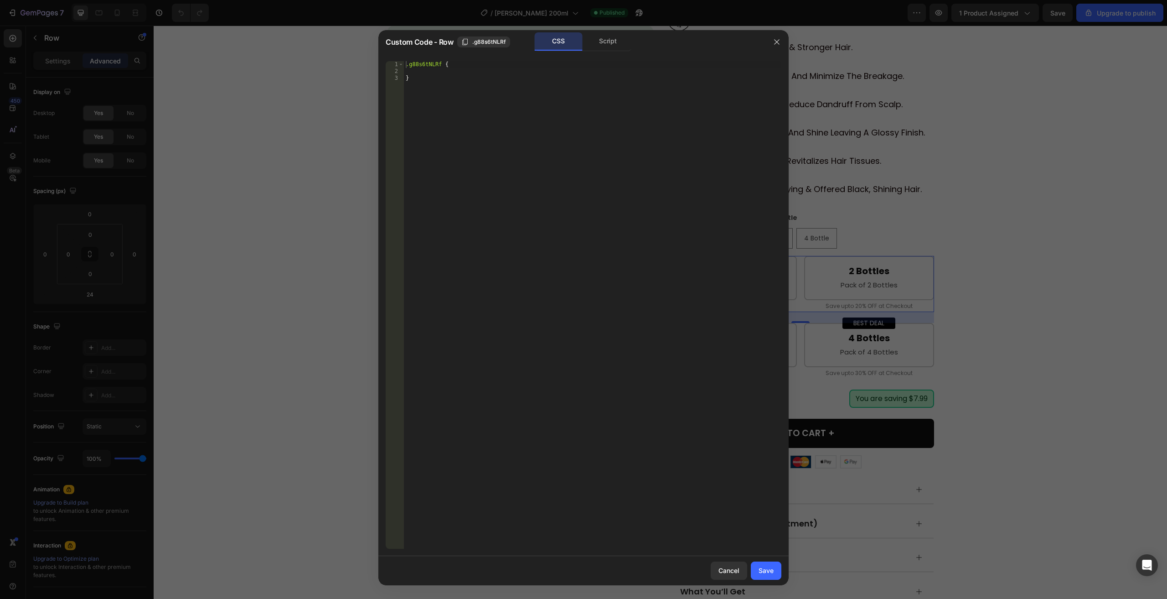
click at [611, 51] on div "Custom Code - Row .g88s6tNLRf CSS Script" at bounding box center [571, 42] width 387 height 24
click at [607, 45] on div "Script" at bounding box center [608, 41] width 48 height 18
click at [774, 45] on icon "button" at bounding box center [776, 41] width 7 height 7
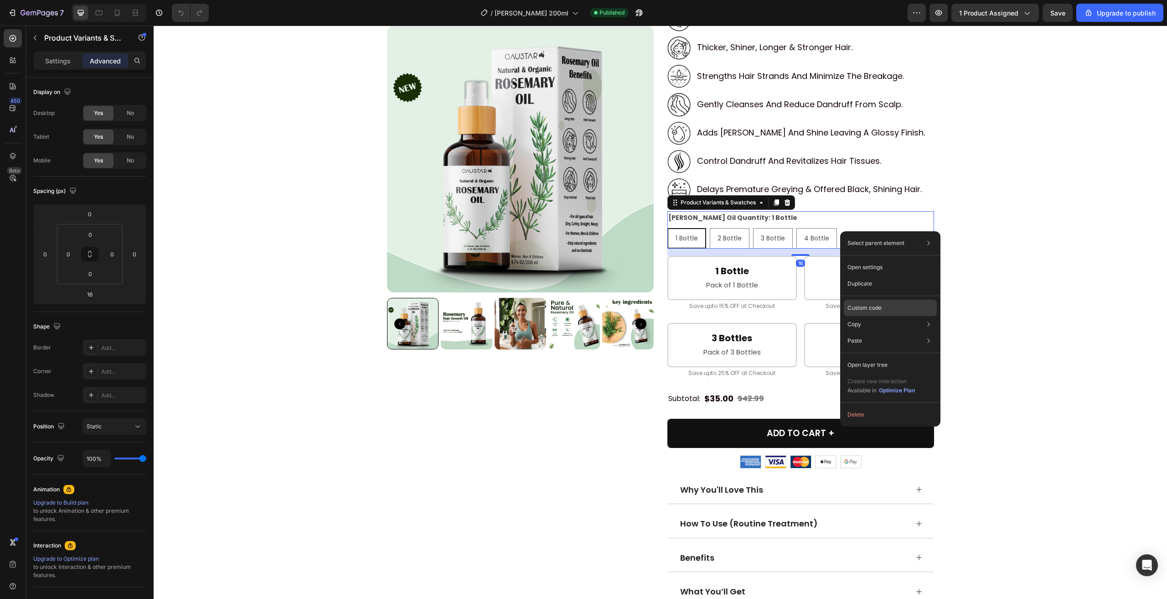
click at [876, 304] on p "Custom code" at bounding box center [864, 308] width 34 height 8
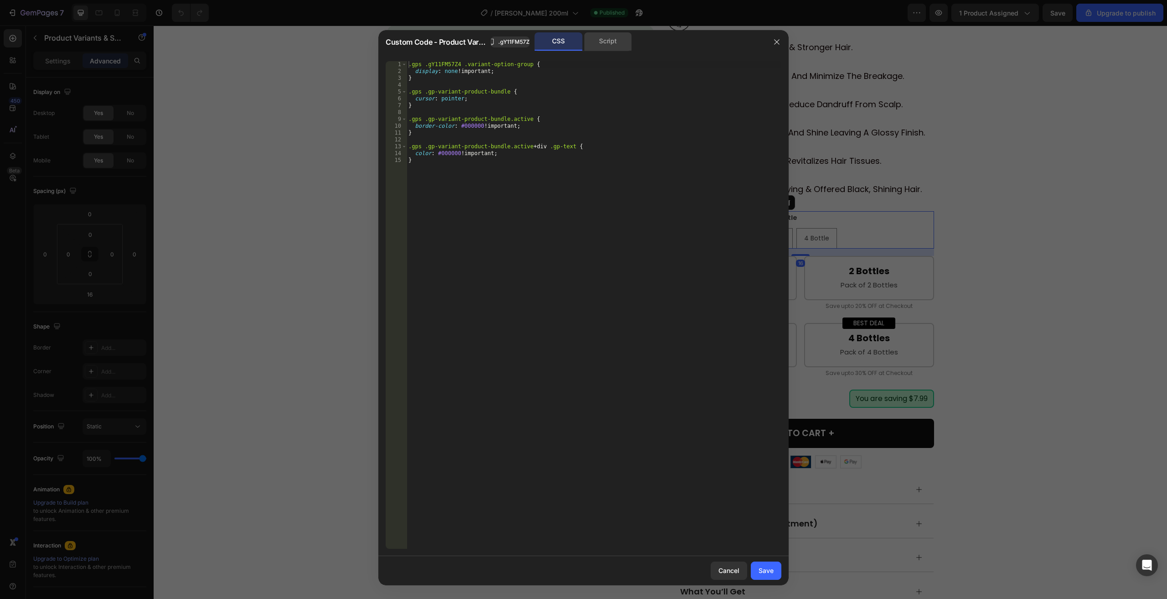
click at [597, 45] on div "Script" at bounding box center [608, 41] width 48 height 18
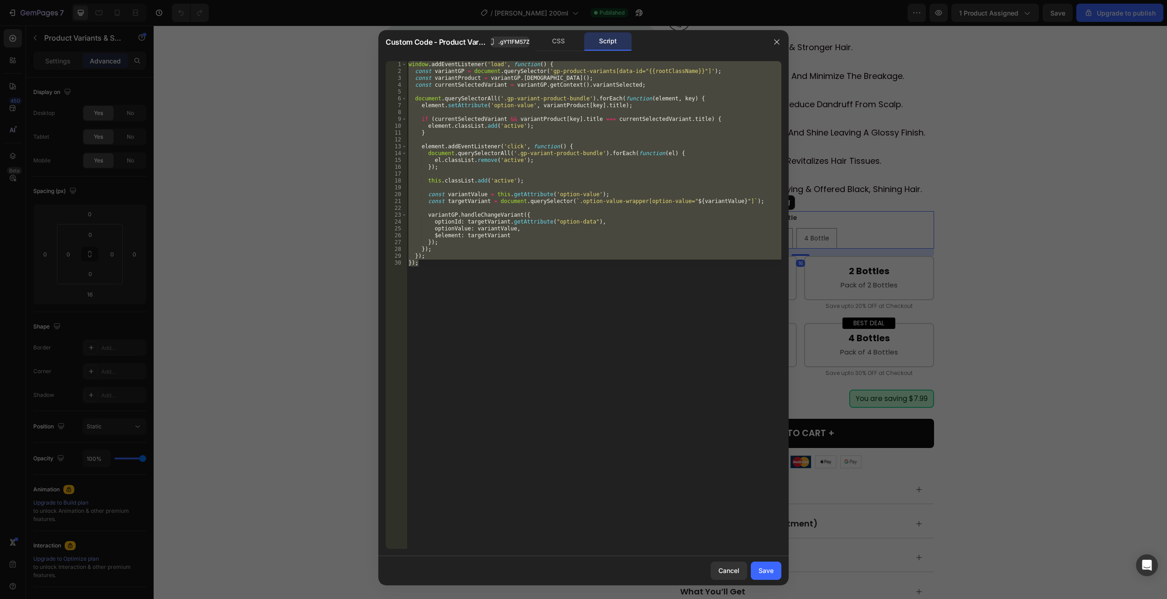
click at [560, 267] on div "window . addEventListener ( 'load' , function ( ) { const variantGP = document …" at bounding box center [594, 304] width 375 height 487
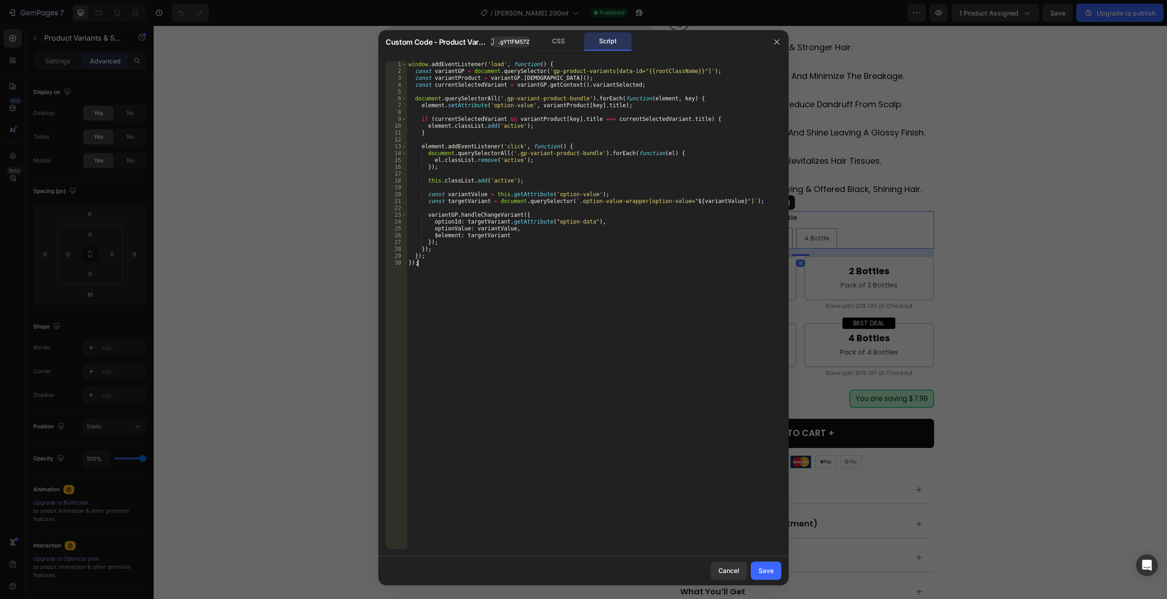
type textarea "}); });"
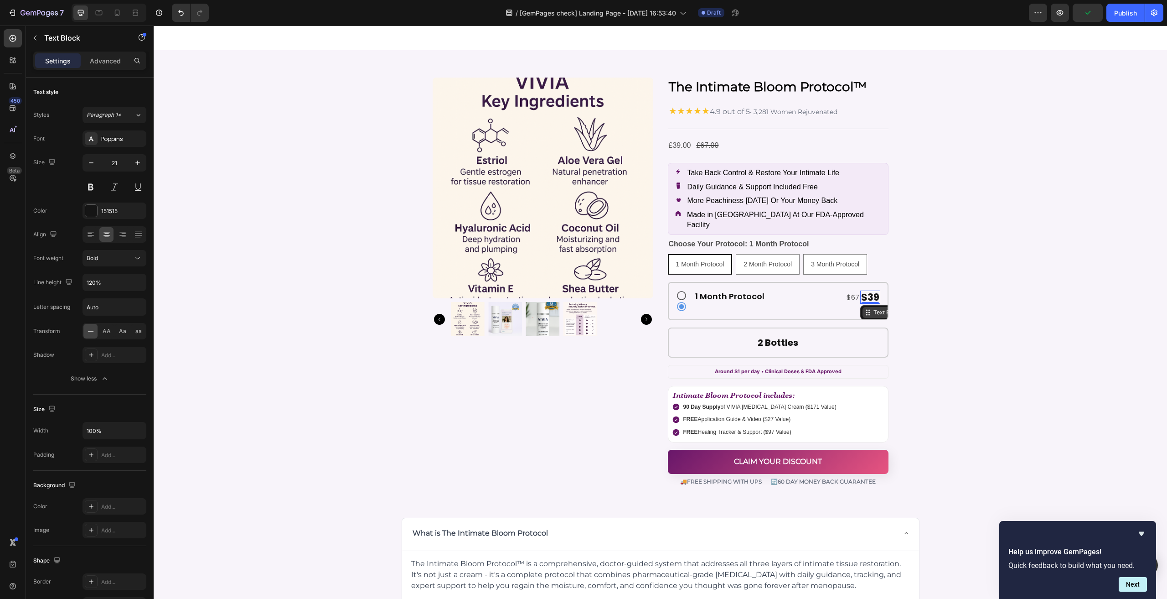
click at [865, 309] on icon at bounding box center [867, 312] width 7 height 7
click at [853, 291] on p "$67" at bounding box center [853, 297] width 13 height 12
click at [861, 291] on p "$39" at bounding box center [870, 296] width 18 height 11
click at [860, 290] on div "$39" at bounding box center [870, 296] width 20 height 13
click at [855, 291] on p "$67" at bounding box center [853, 297] width 13 height 12
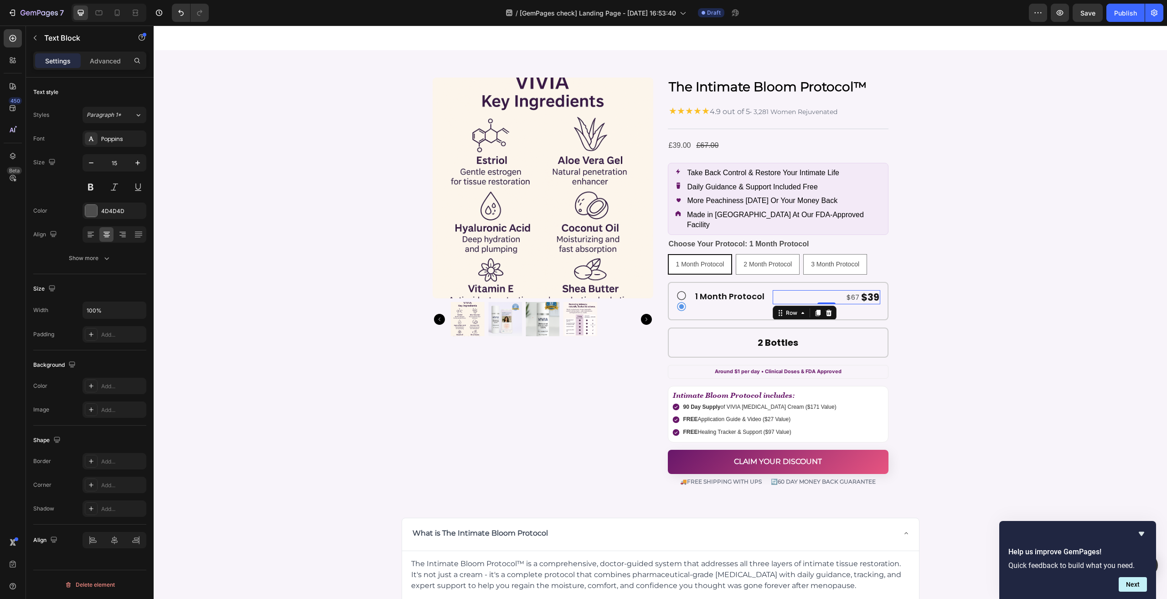
click at [824, 290] on div "$67 Text Block $39 Text Block Row 0" at bounding box center [827, 297] width 108 height 14
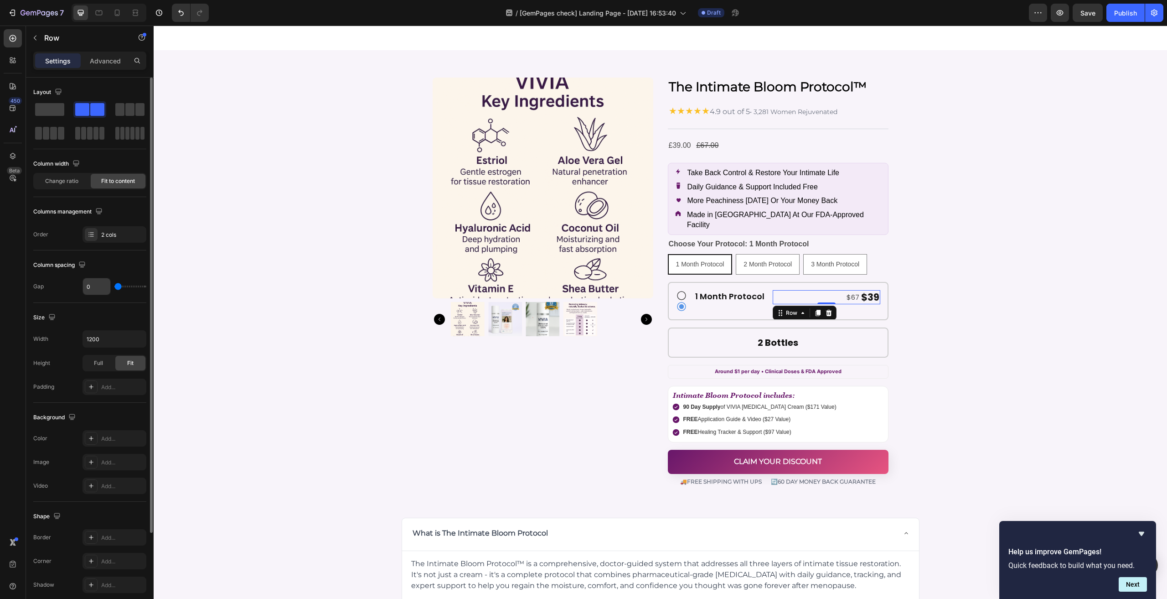
click at [99, 285] on input "0" at bounding box center [96, 286] width 27 height 16
type input "5"
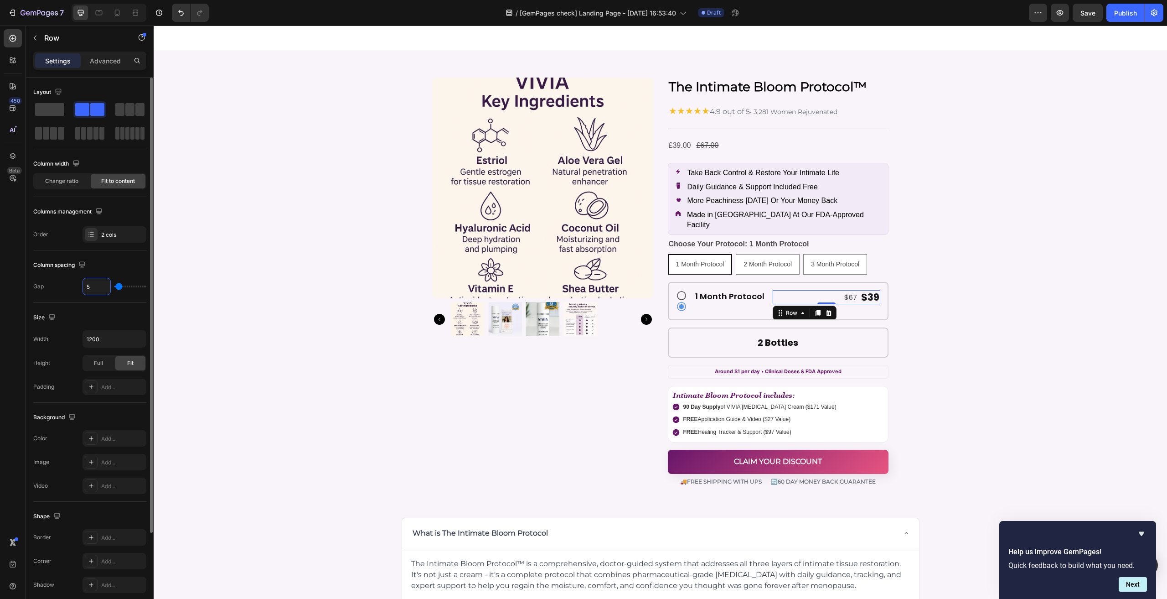
type input "0"
type input "2"
click at [853, 291] on p "$67" at bounding box center [852, 297] width 13 height 12
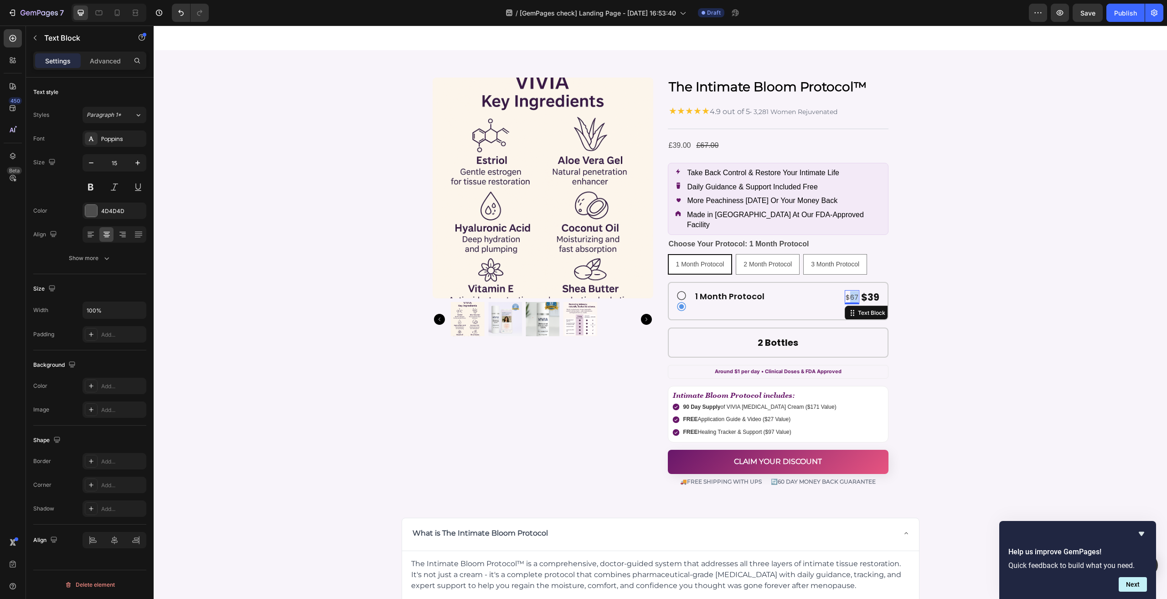
click at [849, 291] on p "$67" at bounding box center [852, 297] width 13 height 12
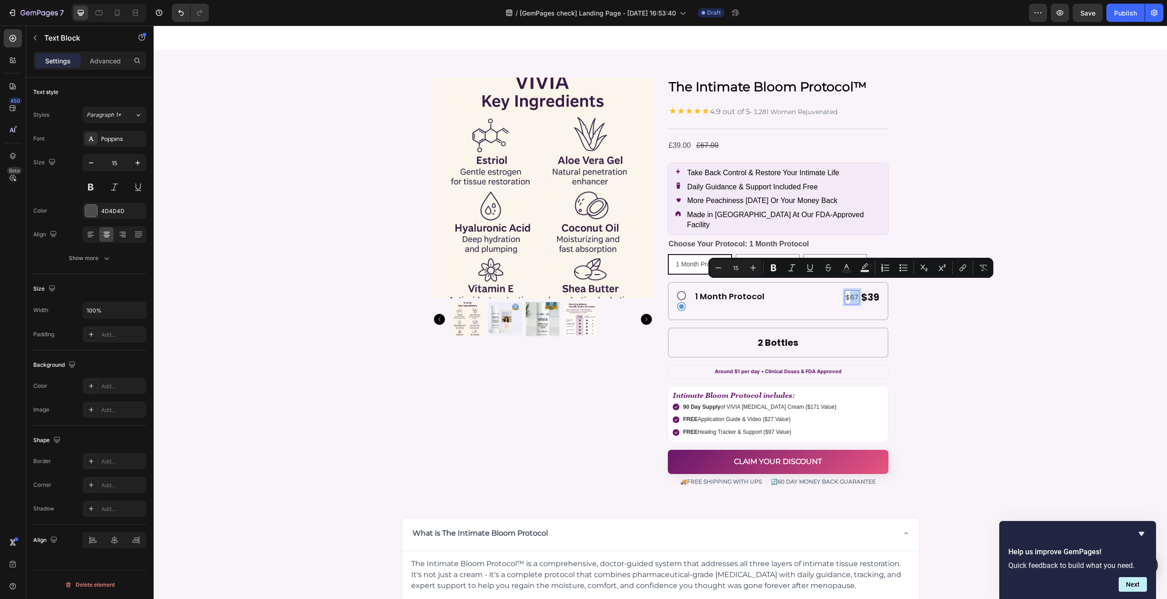
click at [849, 291] on p "$67" at bounding box center [852, 297] width 13 height 12
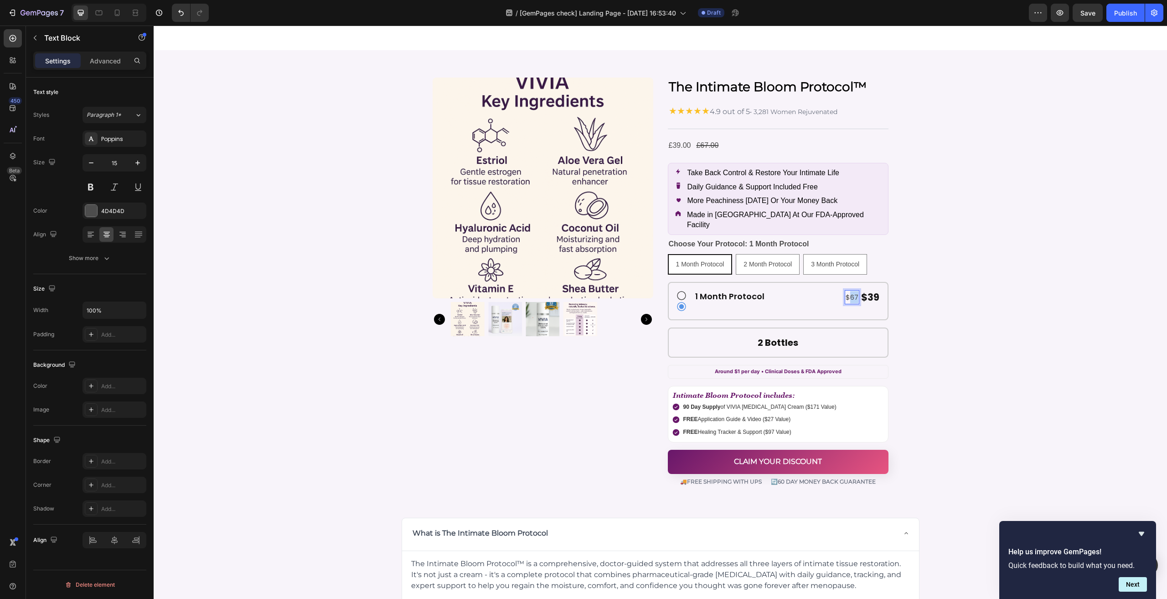
click at [849, 291] on p "$67" at bounding box center [852, 297] width 13 height 12
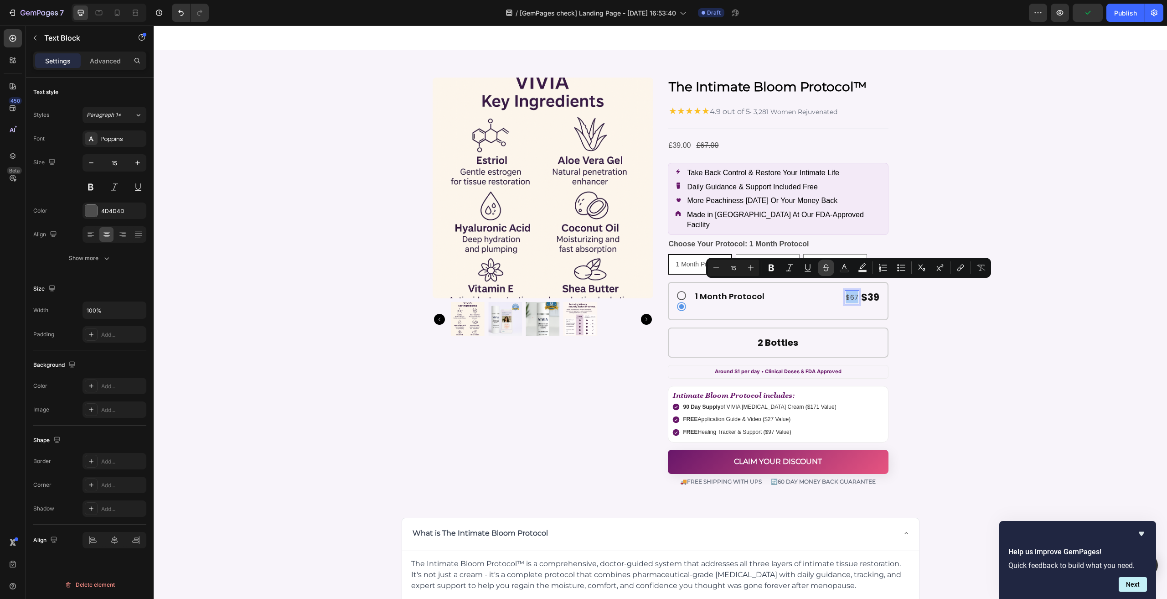
click at [823, 272] on icon "Editor contextual toolbar" at bounding box center [825, 267] width 9 height 9
drag, startPoint x: 826, startPoint y: 294, endPoint x: 848, endPoint y: 284, distance: 23.9
click at [826, 294] on div "$67 Text Block 0 $39 Text Block Row" at bounding box center [827, 301] width 108 height 22
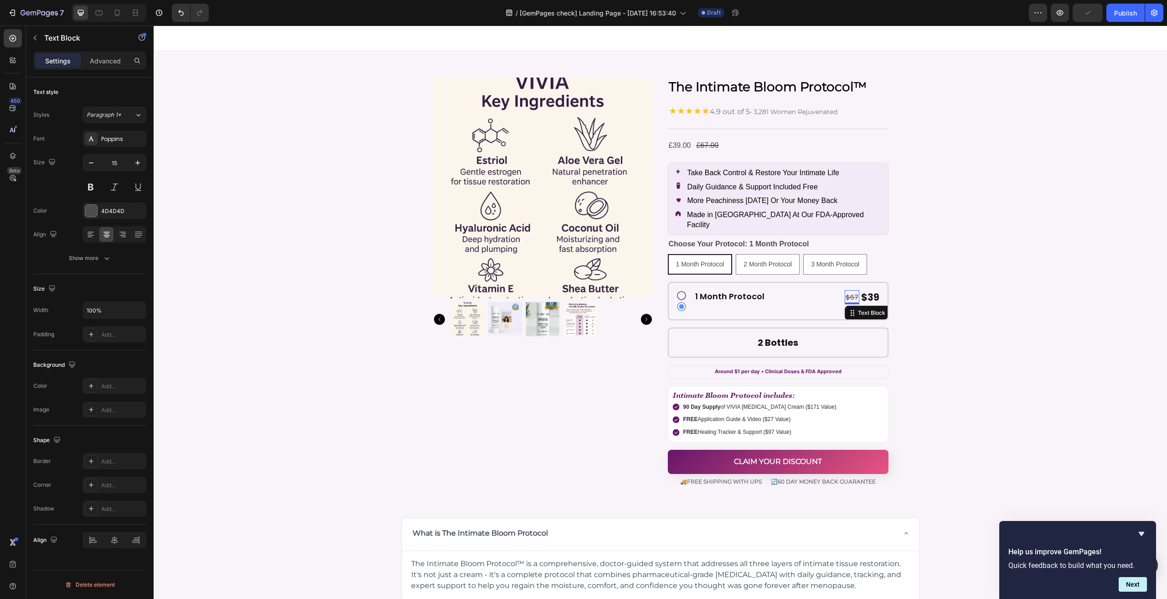
click at [851, 292] on s "$67" at bounding box center [852, 297] width 13 height 10
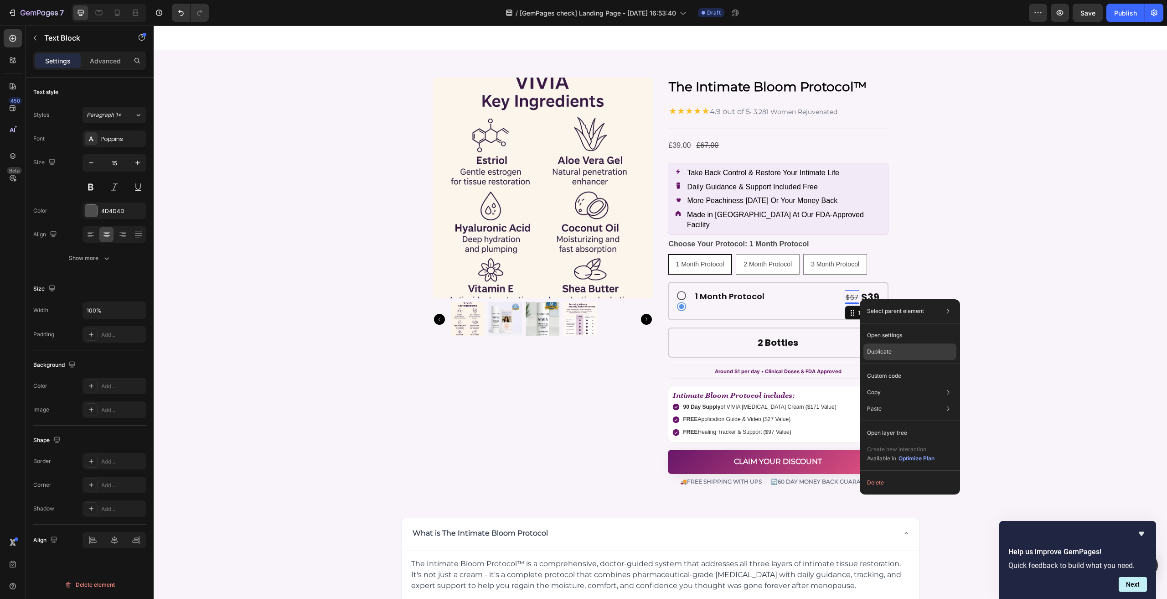
click at [899, 353] on div "Duplicate" at bounding box center [909, 351] width 93 height 16
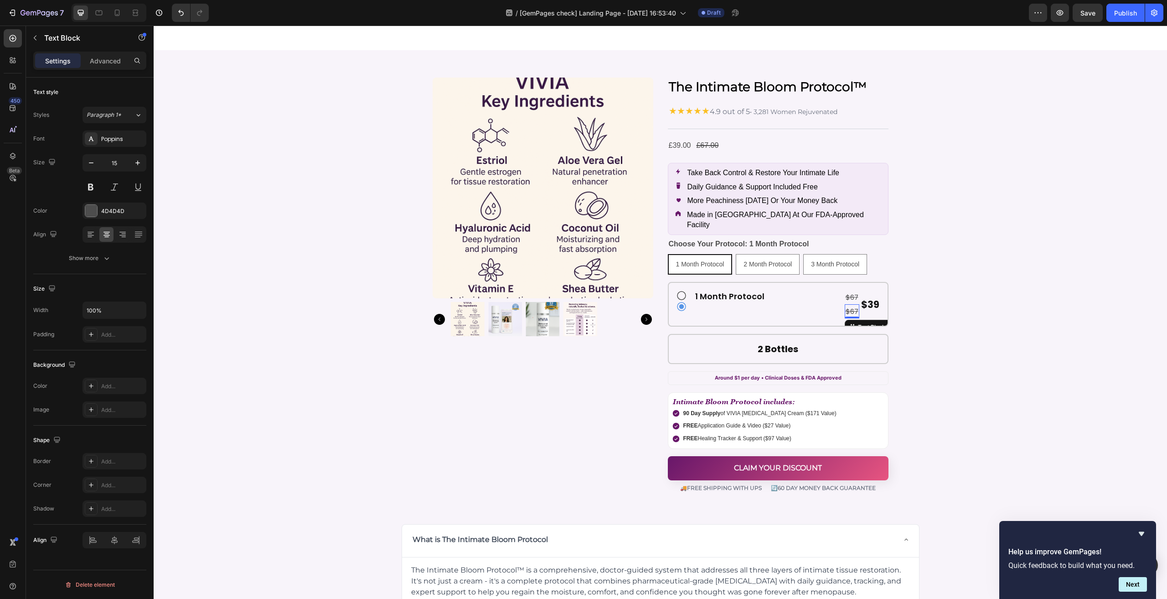
click at [850, 306] on s "$67" at bounding box center [852, 311] width 13 height 10
click at [827, 299] on div "$67 Text Block $67 Text Block 0 $39 Text Block Row" at bounding box center [827, 304] width 108 height 28
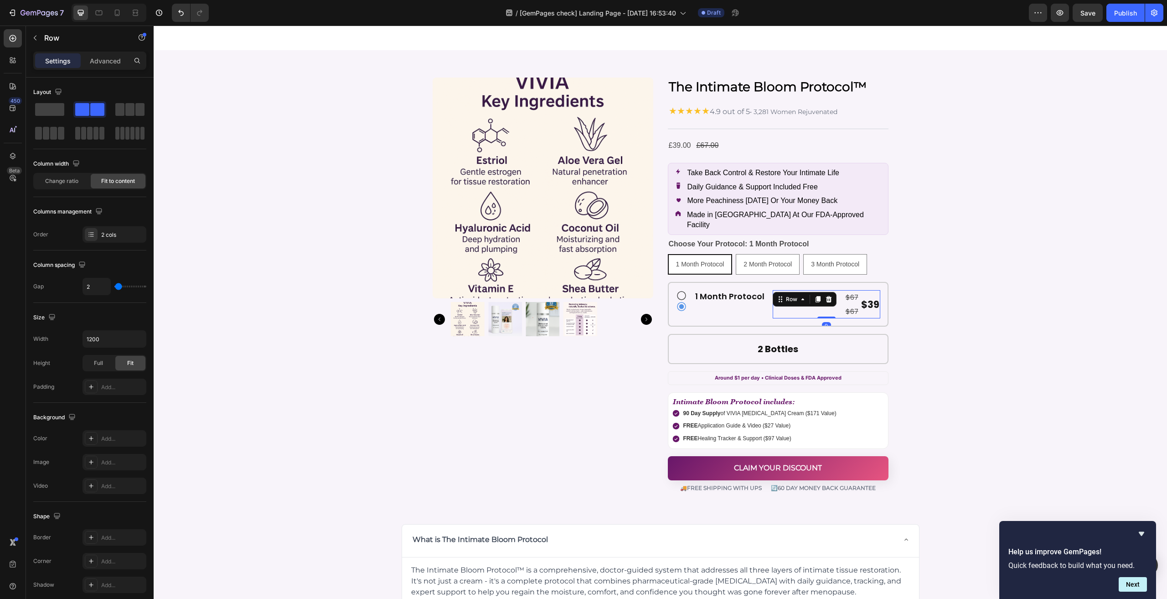
click at [834, 300] on div "$67 Text Block $67 Text Block $39 Text Block Row 0" at bounding box center [827, 304] width 108 height 28
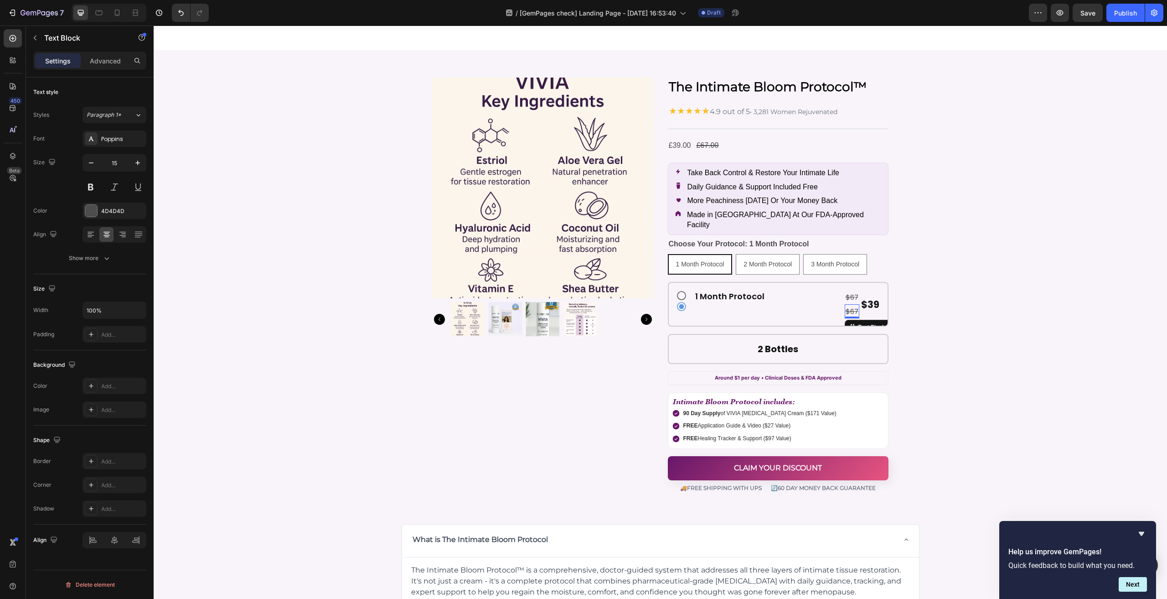
click at [847, 306] on s "$67" at bounding box center [852, 311] width 13 height 10
drag, startPoint x: 854, startPoint y: 310, endPoint x: 785, endPoint y: 304, distance: 69.6
click at [120, 230] on icon at bounding box center [122, 234] width 9 height 9
click at [869, 306] on s "$67" at bounding box center [873, 311] width 13 height 10
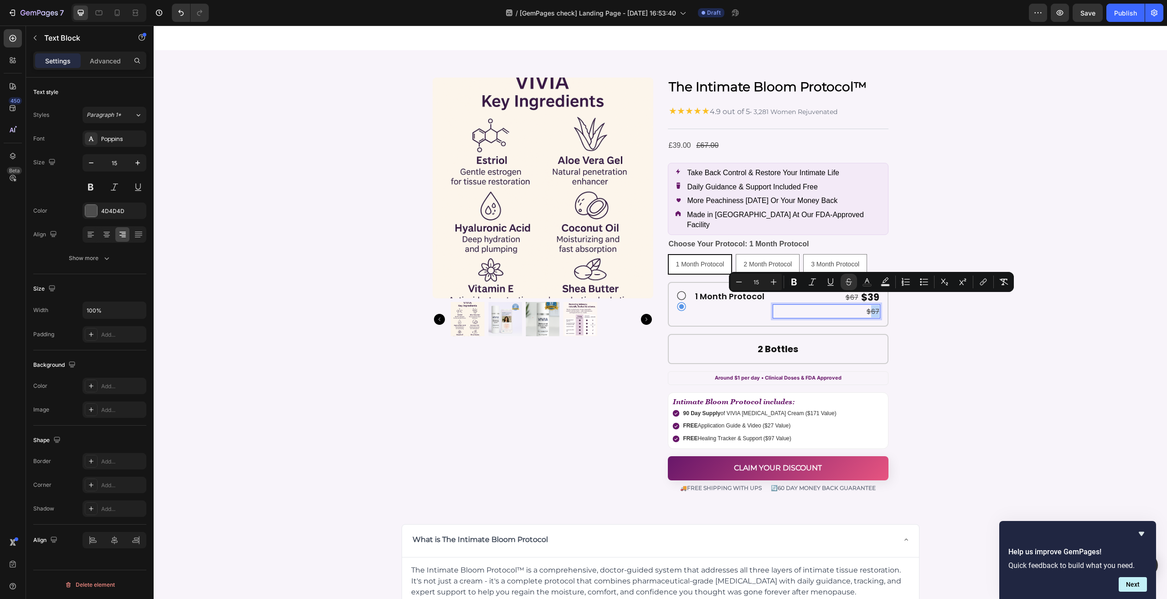
click at [869, 306] on s "$67" at bounding box center [873, 311] width 13 height 10
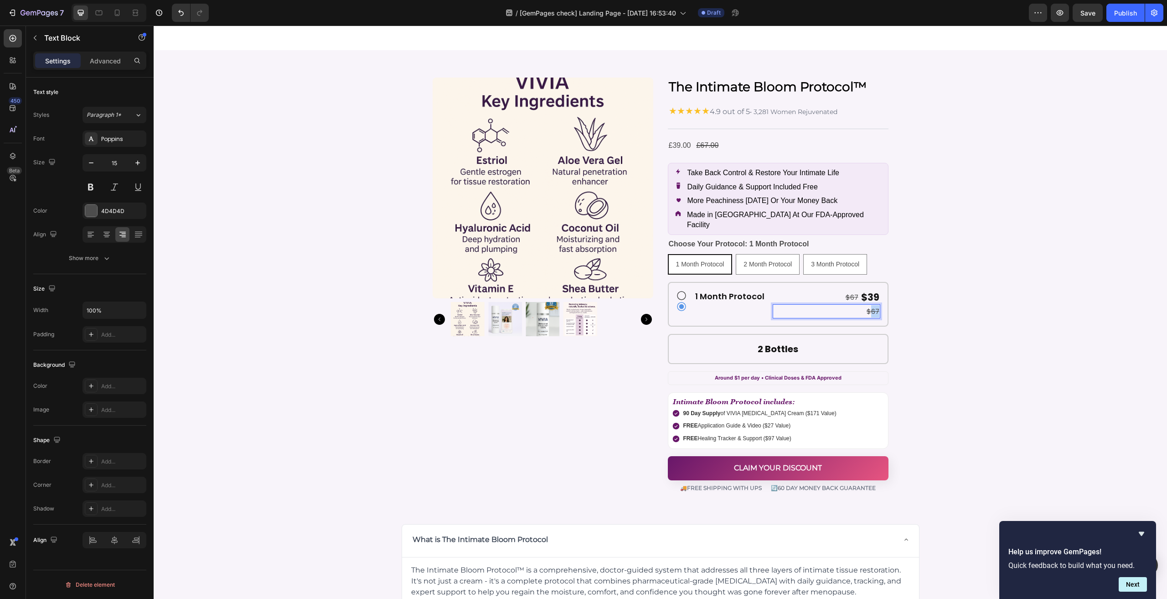
click at [869, 306] on s "$67" at bounding box center [873, 311] width 13 height 10
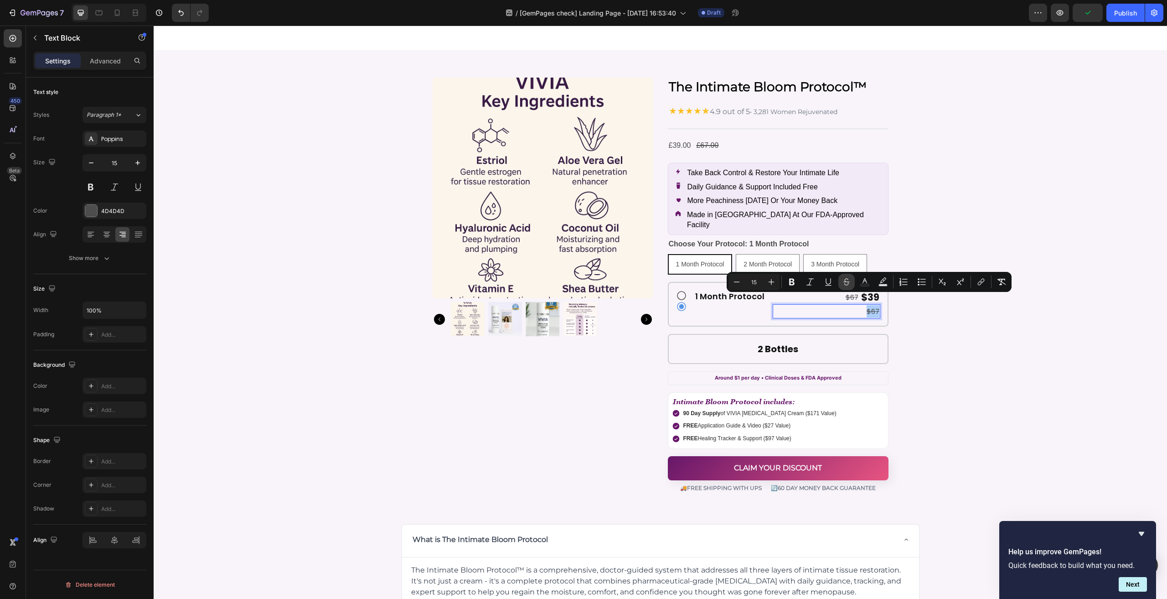
click at [849, 283] on icon "Editor contextual toolbar" at bounding box center [846, 281] width 9 height 9
click at [862, 305] on p "$67" at bounding box center [827, 311] width 106 height 12
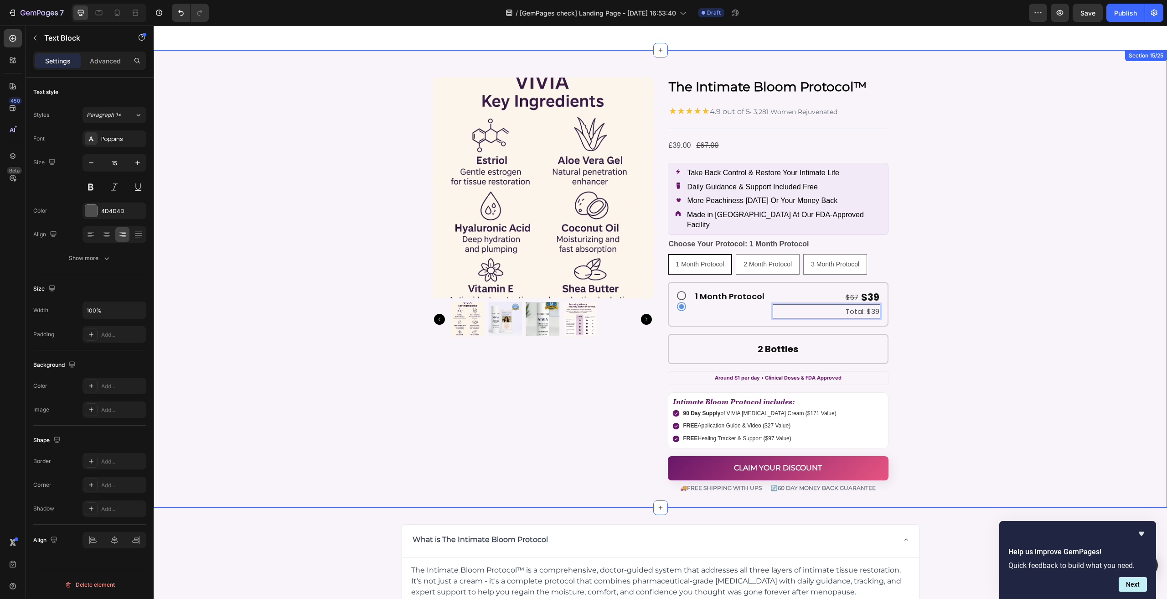
click at [984, 287] on div "Product Images The Intimate Bloom Protocol™ Product Title ★★★★★ 4.9 out of 5 • …" at bounding box center [660, 287] width 999 height 420
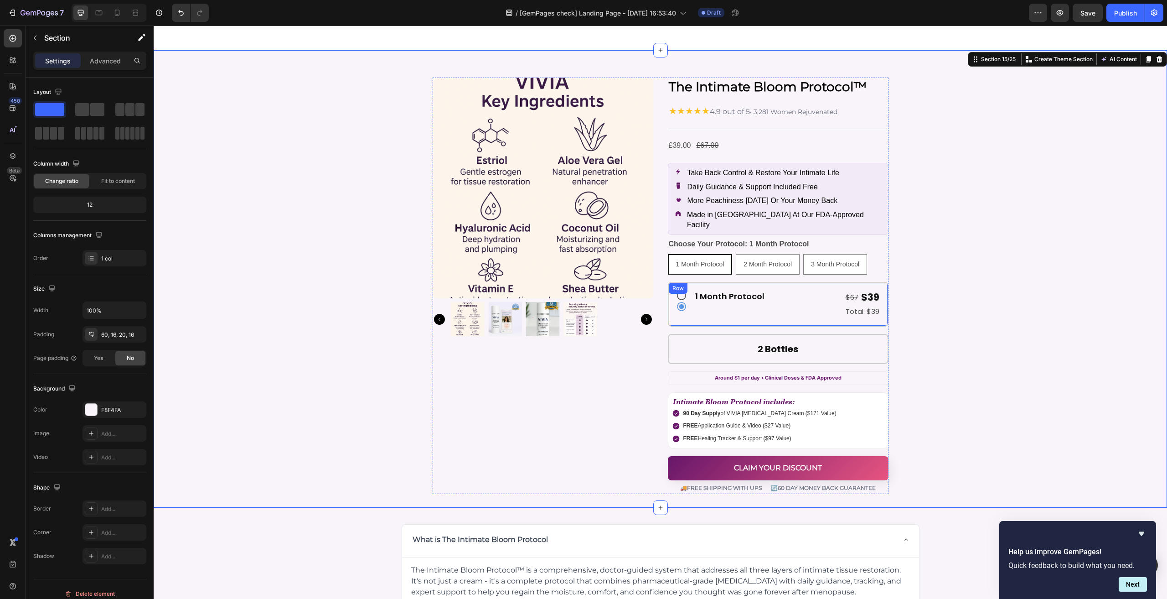
click at [764, 290] on div "Icon Icon 1 Month Protocol Heading $67 Text Block $39 Text Block Row Total: $39…" at bounding box center [778, 304] width 221 height 45
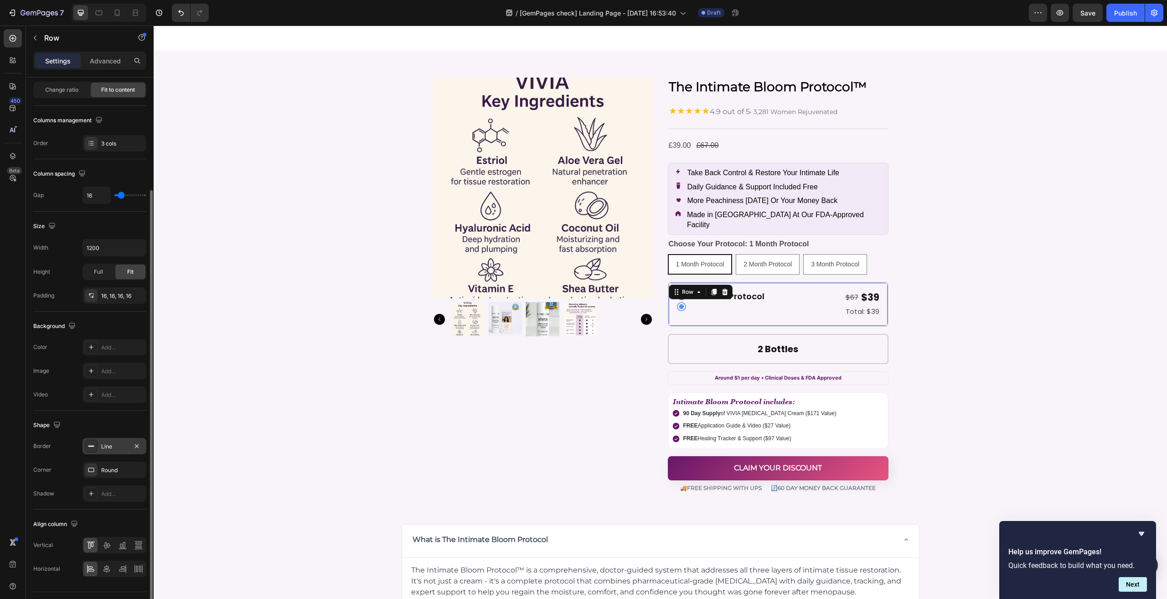
scroll to position [111, 0]
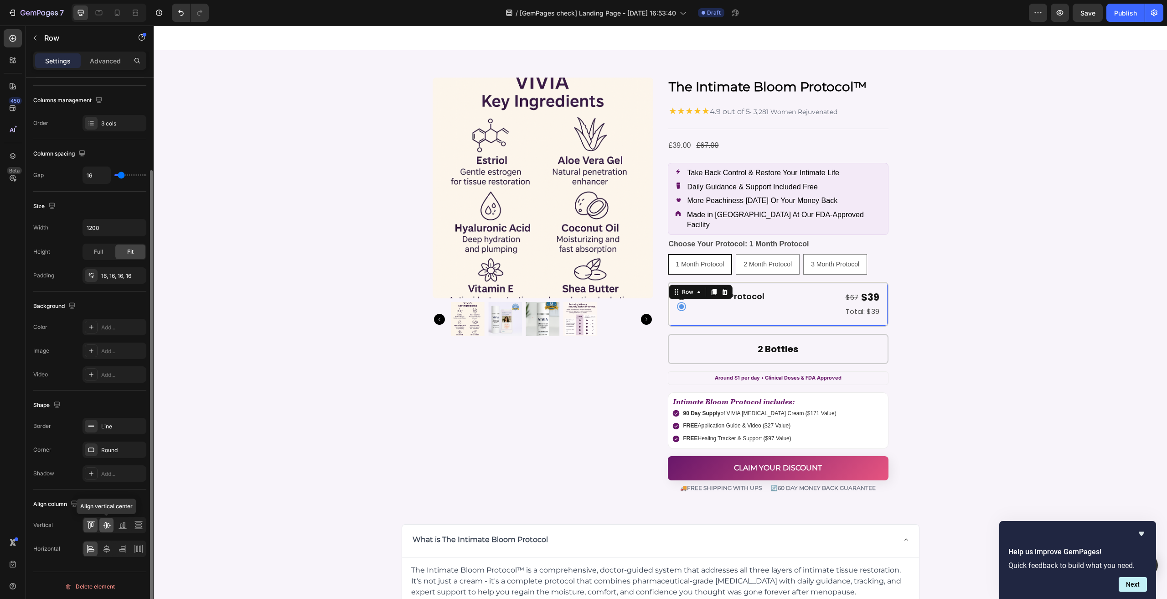
click at [108, 520] on icon at bounding box center [106, 524] width 9 height 9
click at [109, 550] on icon at bounding box center [106, 548] width 9 height 9
click at [86, 527] on div at bounding box center [90, 524] width 14 height 15
click at [109, 525] on icon at bounding box center [106, 524] width 9 height 9
click at [97, 546] on div at bounding box center [90, 548] width 14 height 15
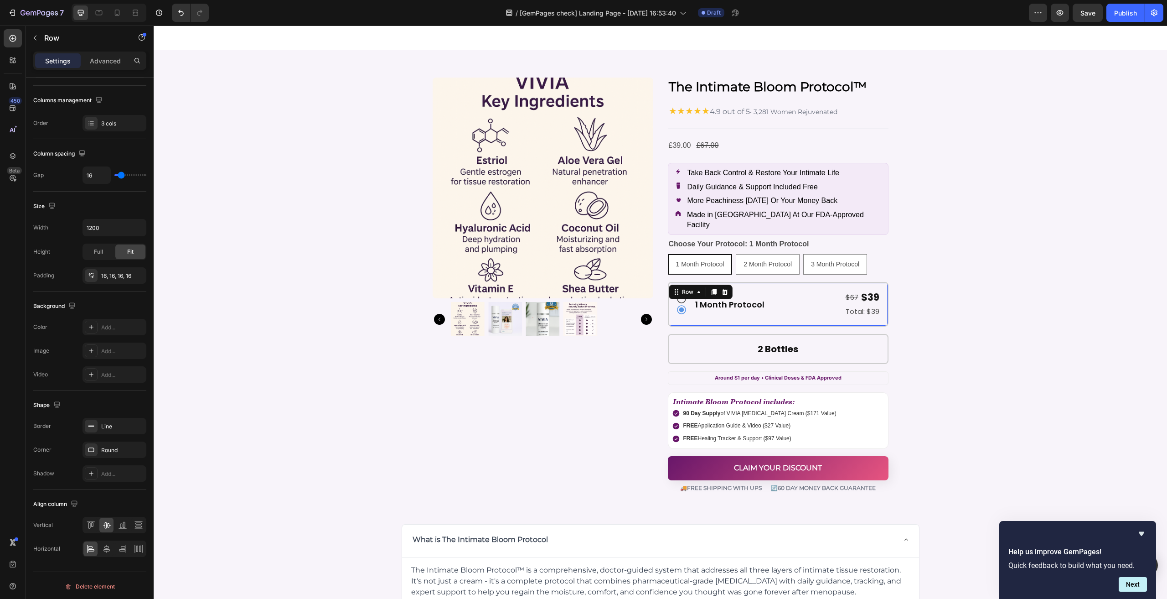
click at [759, 282] on div "Icon Icon 1 Month Protocol Heading $67 Text Block $39 Text Block Row Total: $39…" at bounding box center [778, 304] width 221 height 45
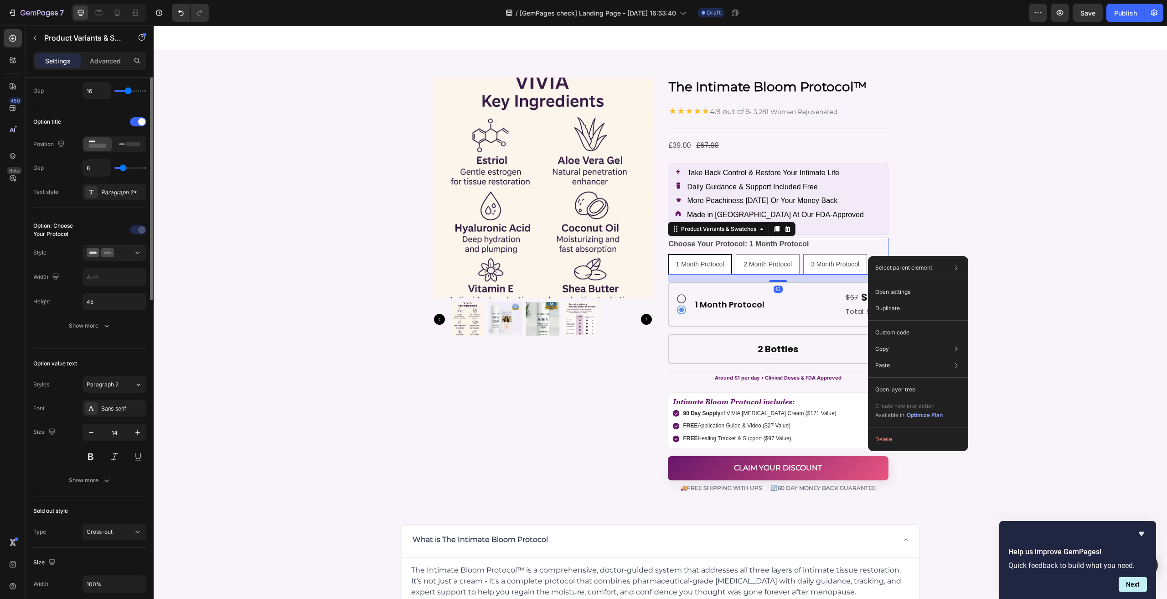
scroll to position [0, 0]
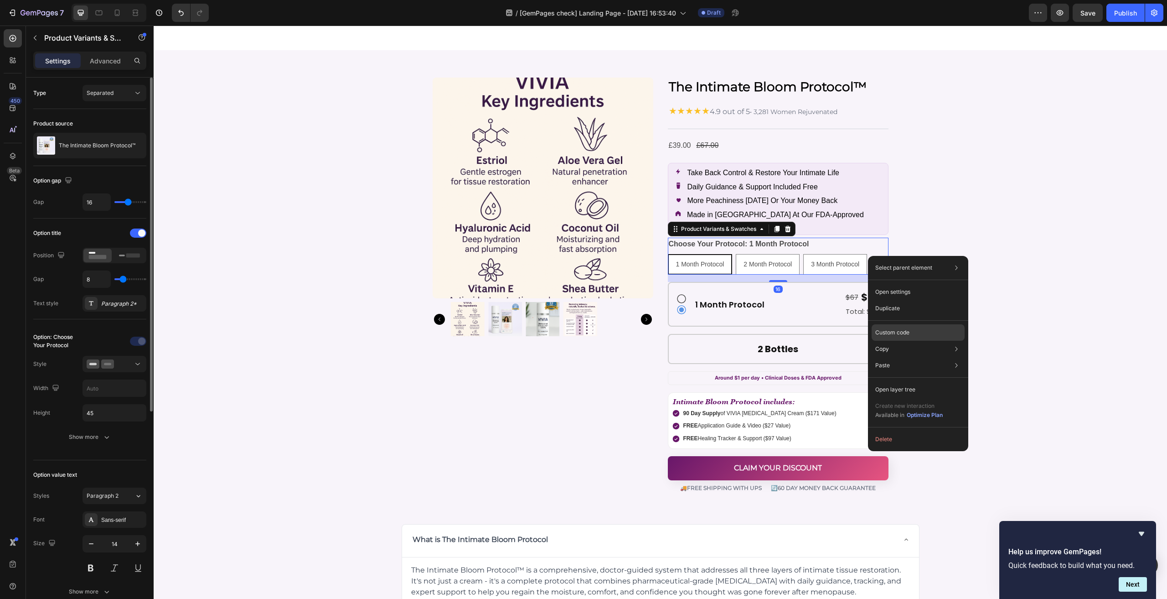
click at [886, 330] on p "Custom code" at bounding box center [892, 332] width 34 height 8
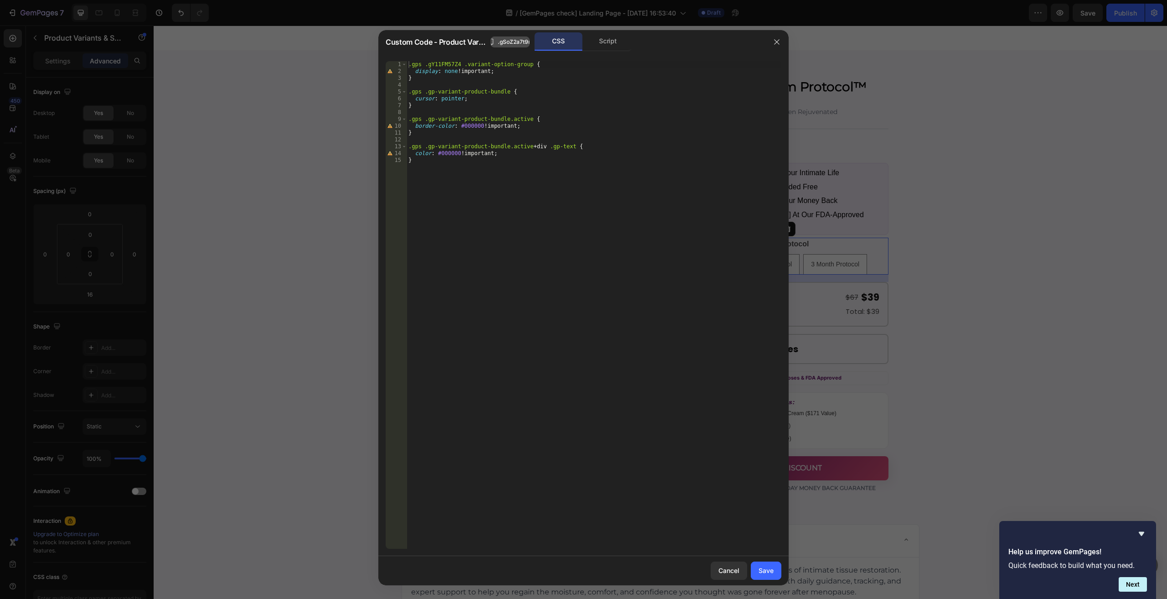
click at [505, 45] on span ".gSoZ2a7t9m" at bounding box center [516, 42] width 36 height 8
type textarea ".gps .gY11FM57Z4 .variant-option-group {"
drag, startPoint x: 457, startPoint y: 62, endPoint x: 423, endPoint y: 62, distance: 33.3
click at [423, 62] on div ".gps .gY11FM57Z4 .variant-option-group { display : none !important ; } .gps .gp…" at bounding box center [594, 311] width 375 height 501
type input ".gSoZ2a7t9m"
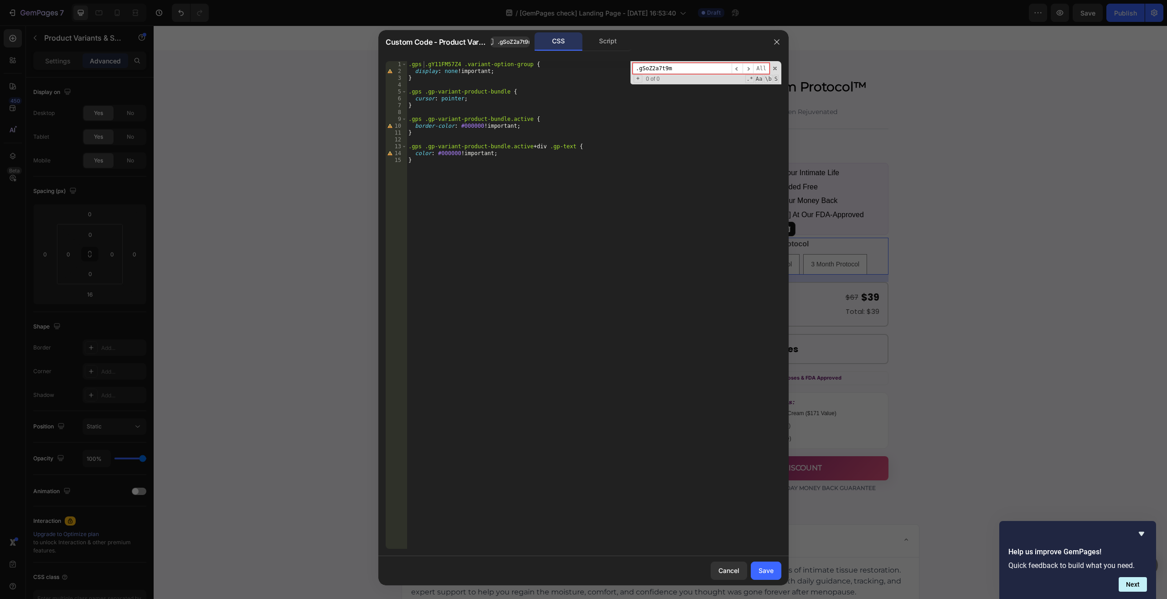
click at [422, 63] on div ".gps .gY11FM57Z4 .variant-option-group { display : none !important ; } .gps .gp…" at bounding box center [594, 311] width 375 height 501
click at [457, 63] on div ".gps .gY11FM57Z4 .variant-option-group { display : none !important ; } .gps .gp…" at bounding box center [594, 311] width 375 height 501
paste textarea "SoZ2a7t9m"
click at [552, 97] on div ".gps .gSoZ2a7t9m .variant-option-group { display : none !important ; } .gps .gp…" at bounding box center [594, 311] width 375 height 501
click at [614, 48] on div "Script" at bounding box center [608, 41] width 48 height 18
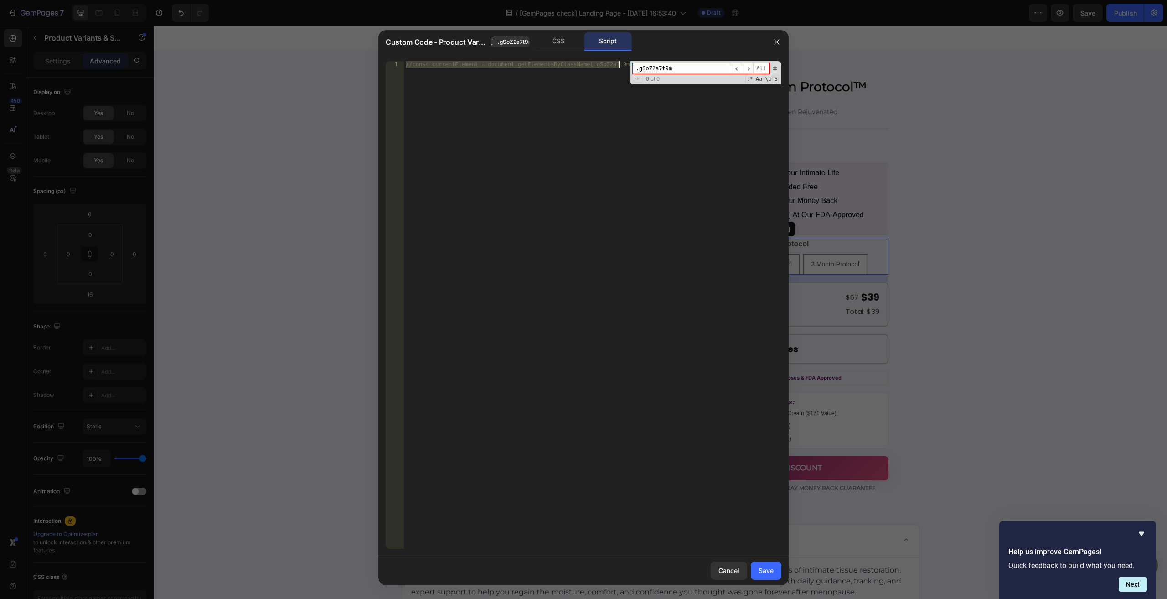
click at [564, 124] on div "//const currentElement = document.getElementsByClassName('gSoZ2a7t9m'); .gSoZ2a…" at bounding box center [592, 304] width 377 height 487
paste textarea "}"
type textarea "});"
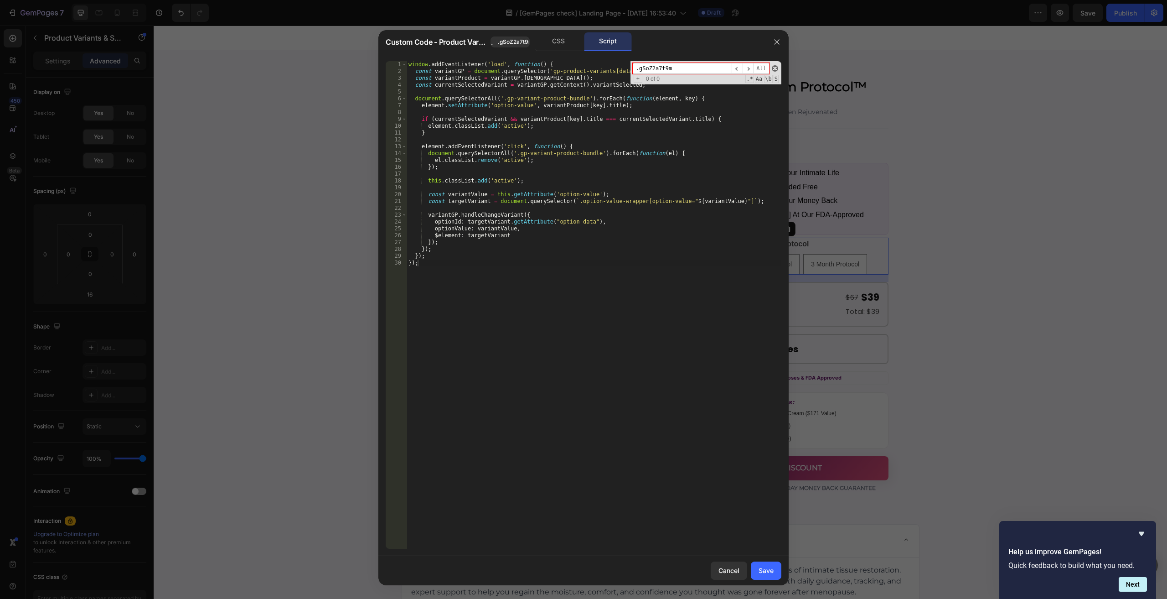
click at [777, 66] on span at bounding box center [775, 68] width 6 height 6
click at [764, 572] on div "Save" at bounding box center [766, 570] width 15 height 10
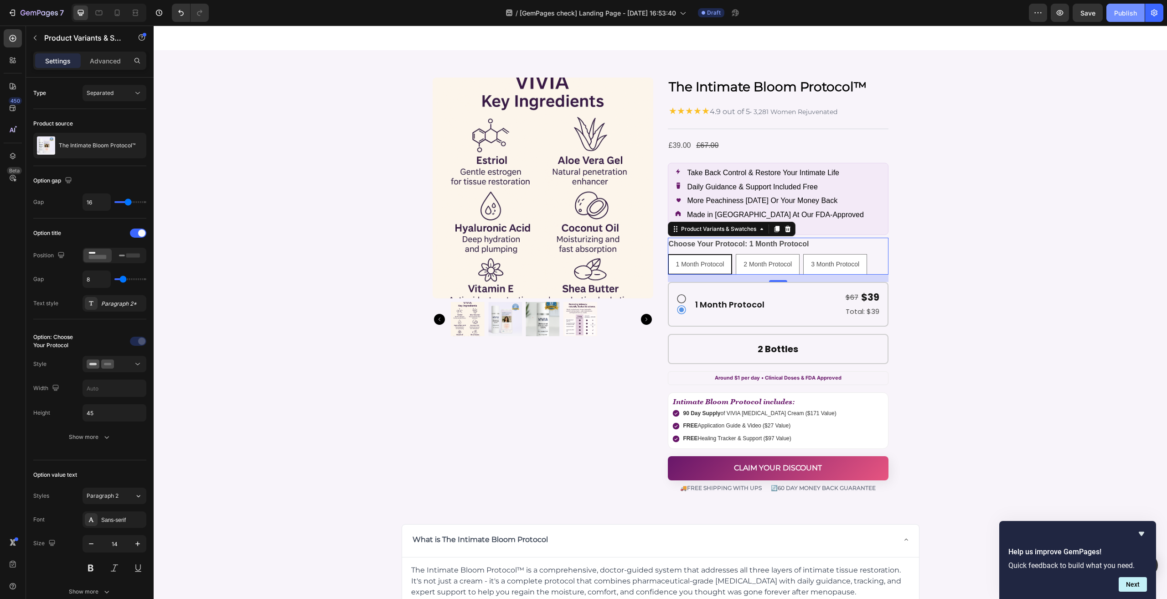
click at [1123, 12] on div "Publish" at bounding box center [1125, 13] width 23 height 10
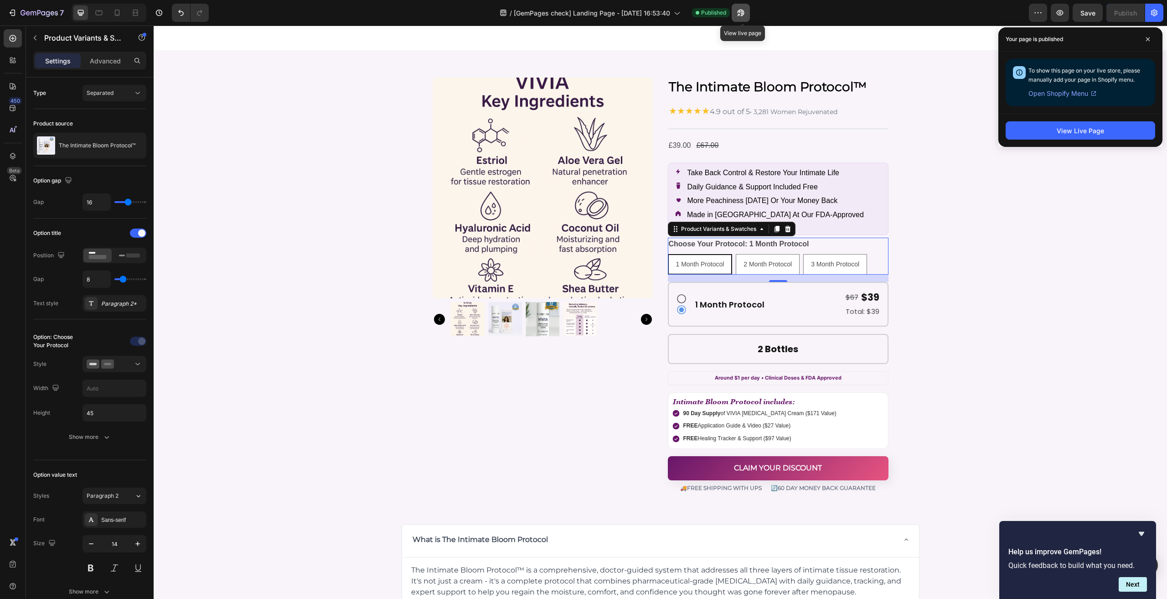
click at [750, 19] on button "button" at bounding box center [741, 13] width 18 height 18
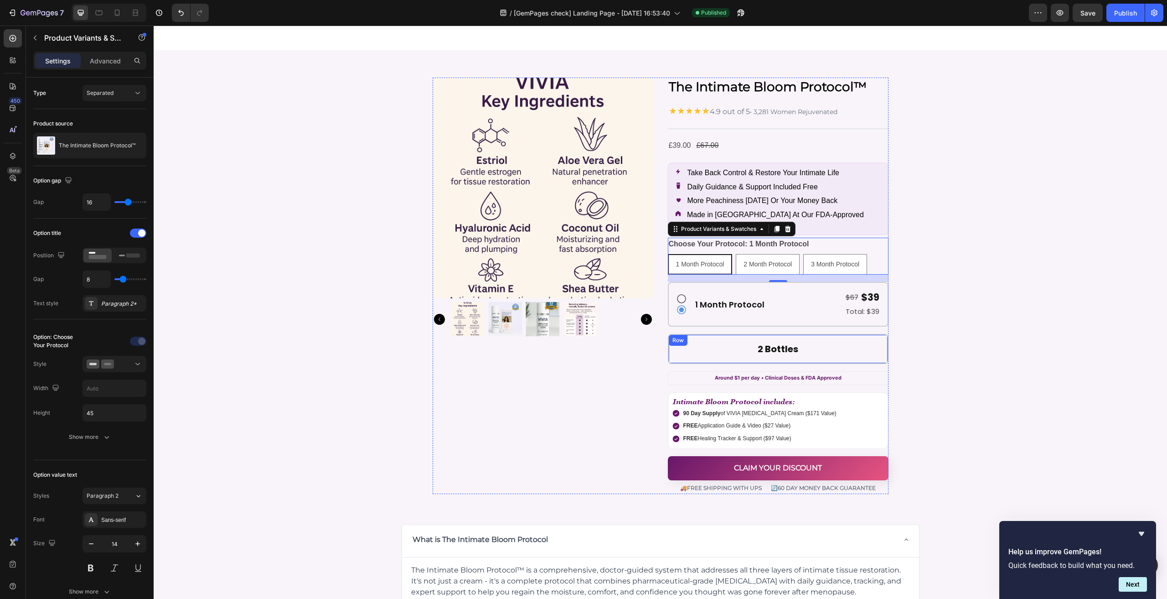
click at [823, 334] on div "2 Bottles Heading Row" at bounding box center [778, 349] width 221 height 30
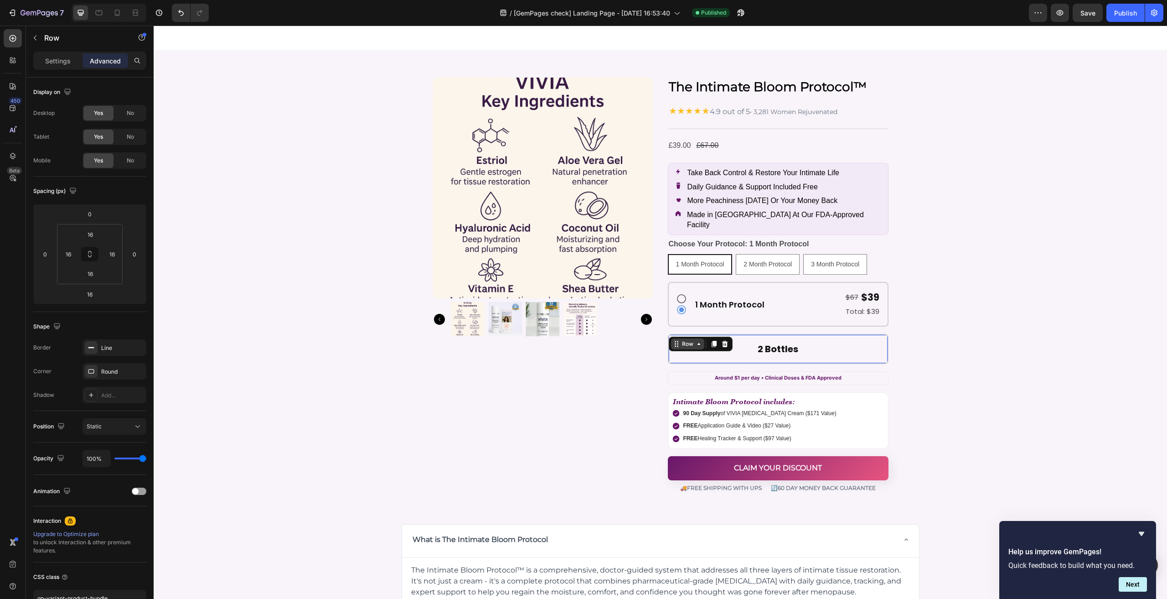
click at [687, 340] on div "Row" at bounding box center [687, 344] width 15 height 8
click at [683, 340] on div "Row" at bounding box center [687, 344] width 15 height 8
click at [722, 341] on icon at bounding box center [725, 344] width 6 height 6
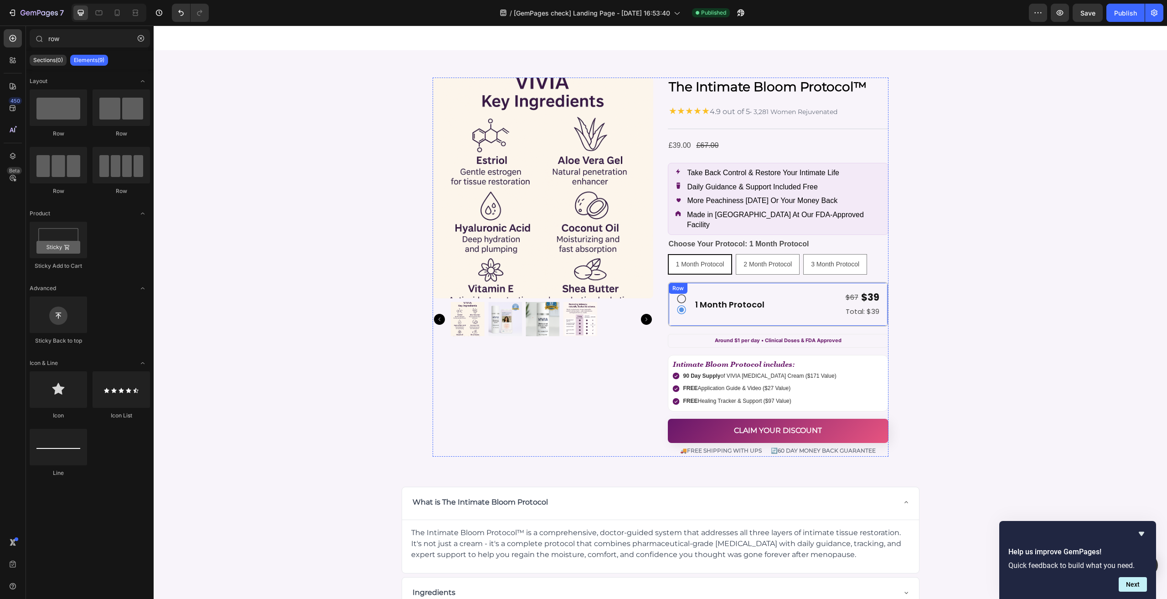
click at [773, 312] on div "Icon Icon 1 Month Protocol Heading $67 Text Block $39 Text Block Row Total: $39…" at bounding box center [778, 304] width 221 height 45
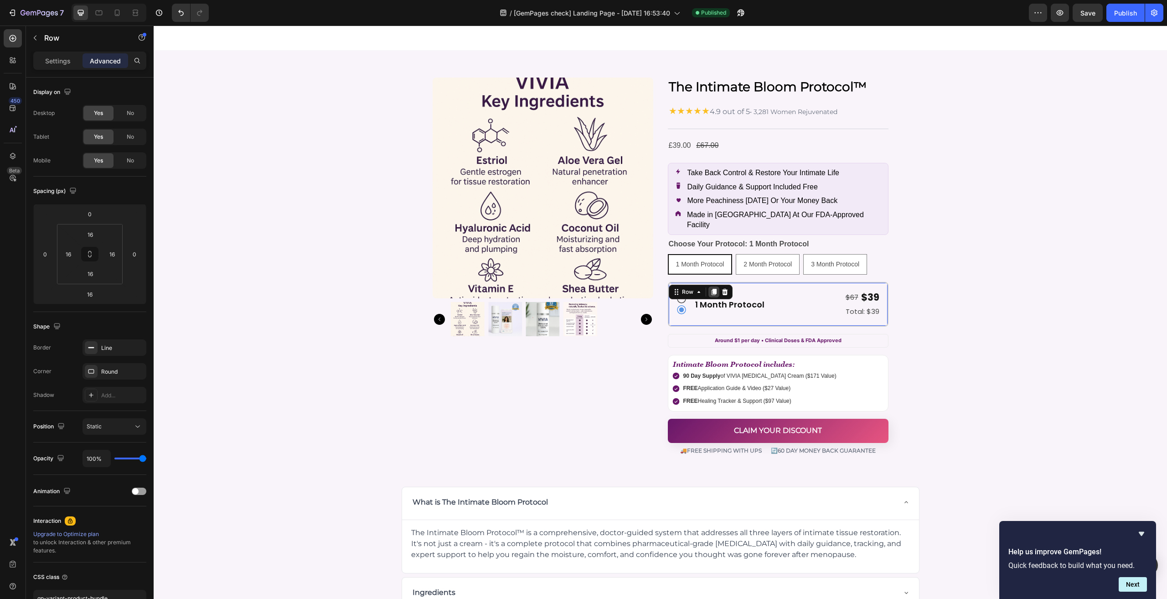
click at [711, 289] on icon at bounding box center [713, 292] width 5 height 6
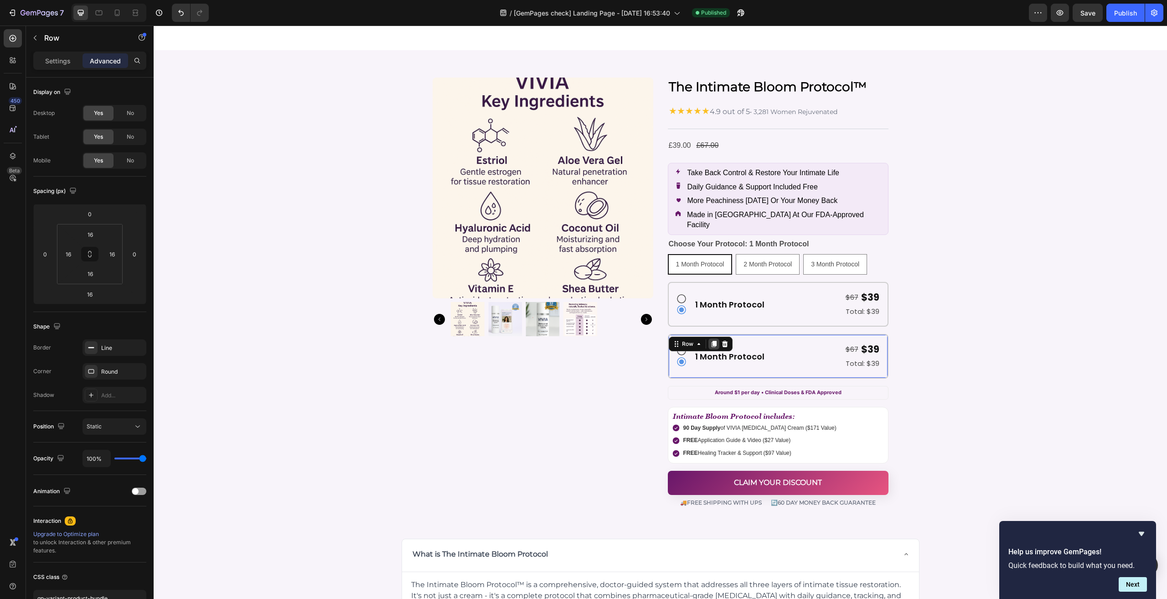
click at [708, 338] on div at bounding box center [713, 343] width 11 height 11
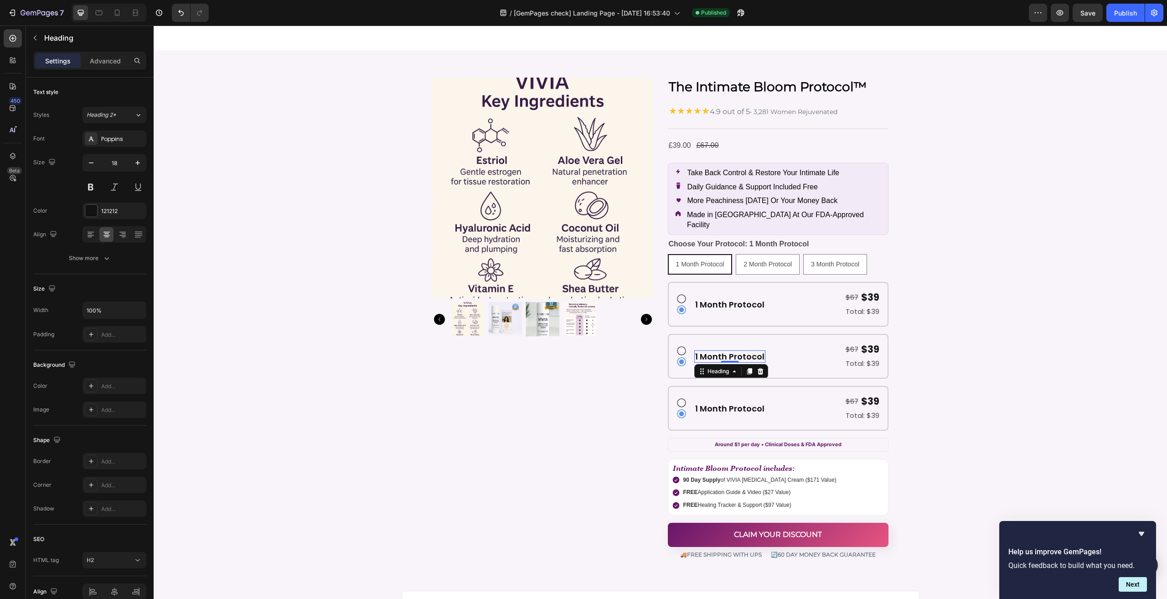
click at [755, 350] on h2 "1 Month Protocol" at bounding box center [729, 356] width 71 height 12
click at [57, 41] on p "Heading" at bounding box center [93, 37] width 98 height 11
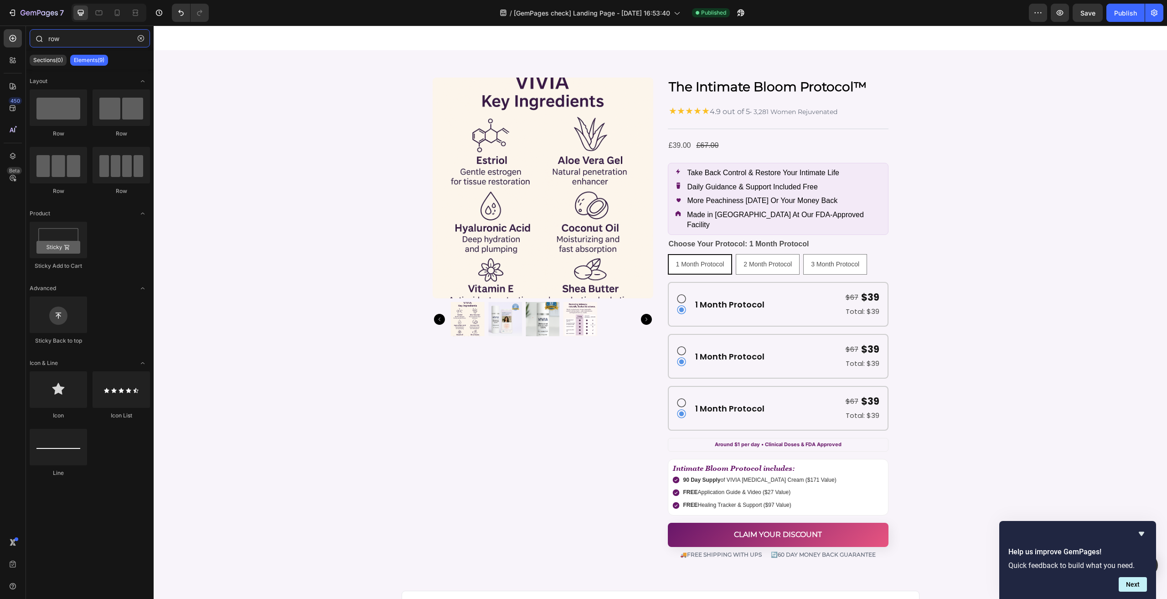
click at [78, 42] on input "row" at bounding box center [90, 38] width 120 height 18
drag, startPoint x: 268, startPoint y: 140, endPoint x: 741, endPoint y: 336, distance: 511.3
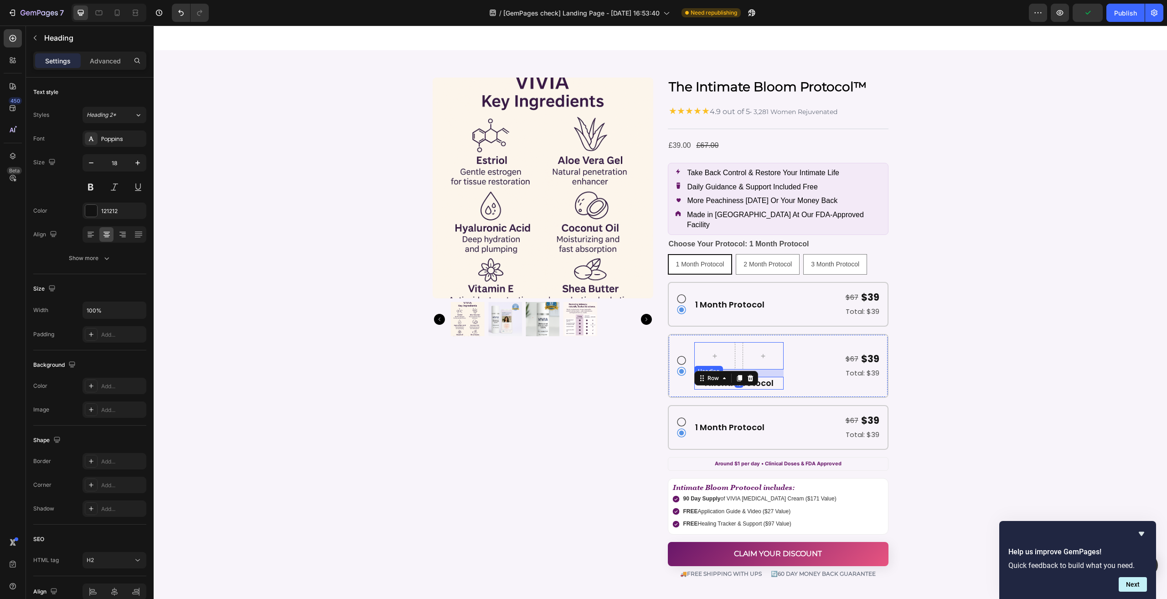
click at [771, 377] on h2 "1 Month Protocol" at bounding box center [738, 383] width 89 height 12
drag, startPoint x: 713, startPoint y: 359, endPoint x: 708, endPoint y: 341, distance: 18.0
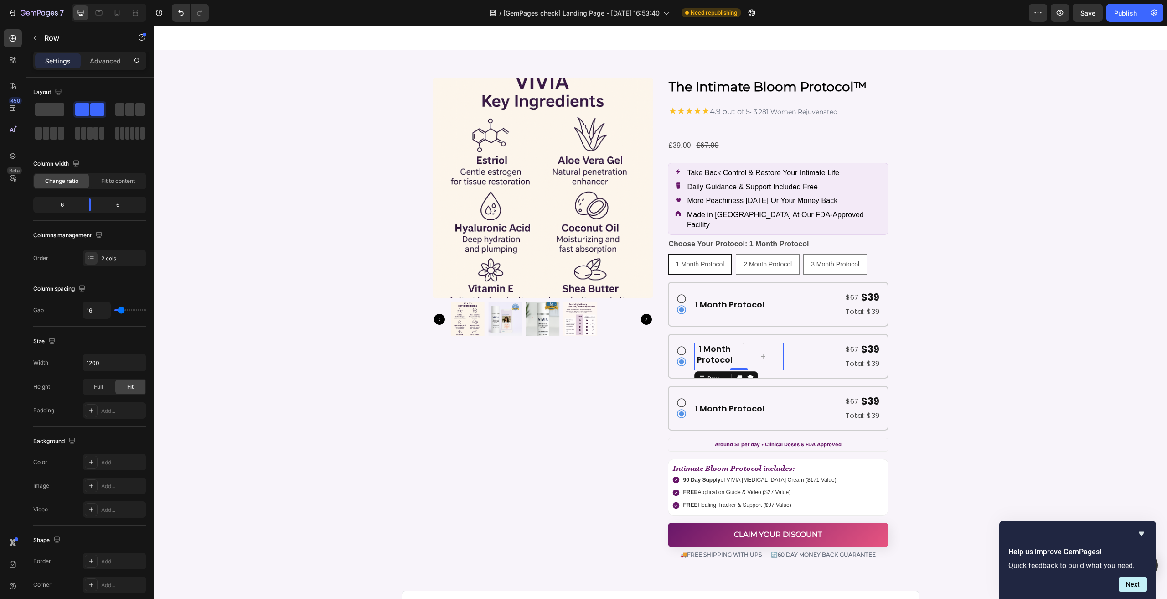
click at [735, 343] on div "1 Month Protocol Heading Row 0" at bounding box center [738, 355] width 89 height 27
click at [112, 181] on span "Fit to content" at bounding box center [118, 181] width 34 height 8
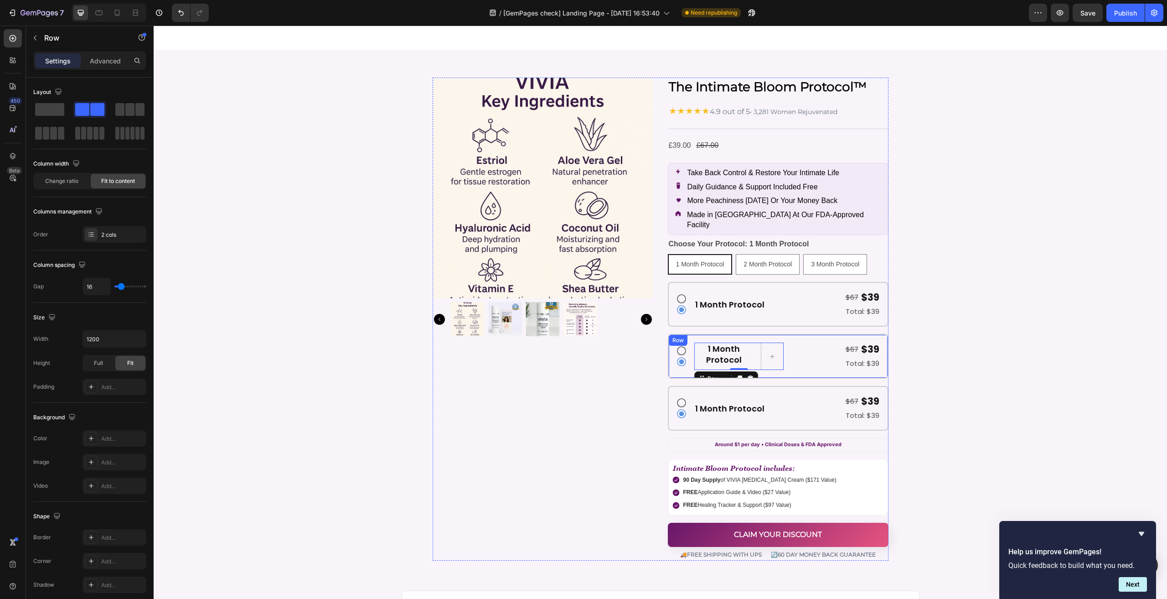
click at [784, 344] on div "Icon Icon 1 Month Protocol Heading Row 0 $67 Text Block $39 Text Block Row Tota…" at bounding box center [778, 356] width 221 height 45
click at [752, 342] on div "1 Month Protocol Heading Row" at bounding box center [738, 355] width 89 height 27
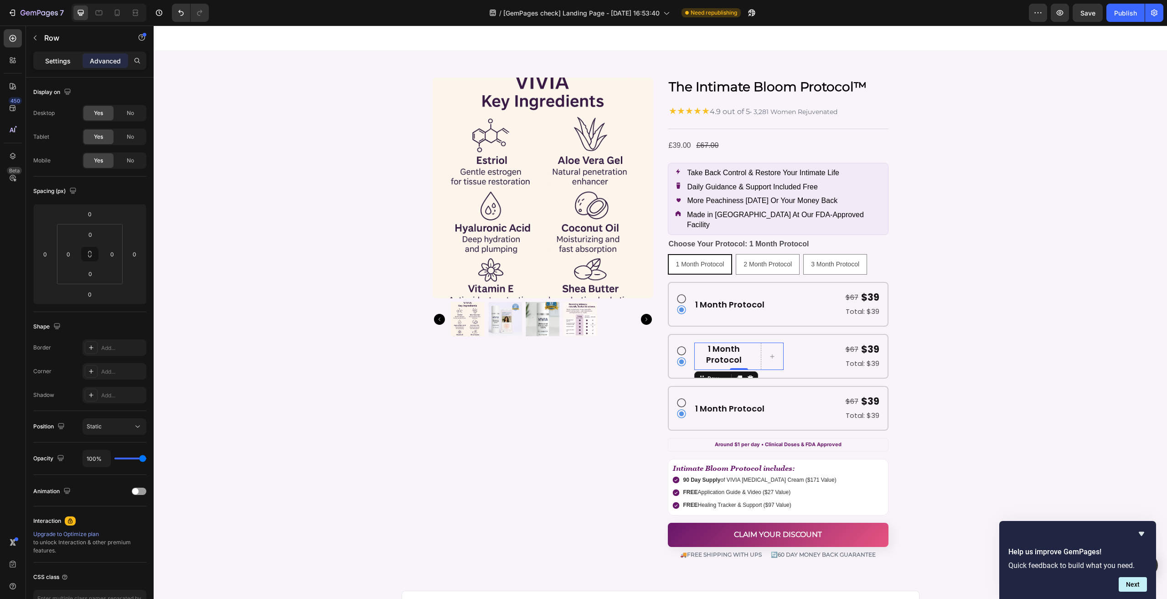
click at [70, 56] on div "Settings" at bounding box center [58, 60] width 46 height 15
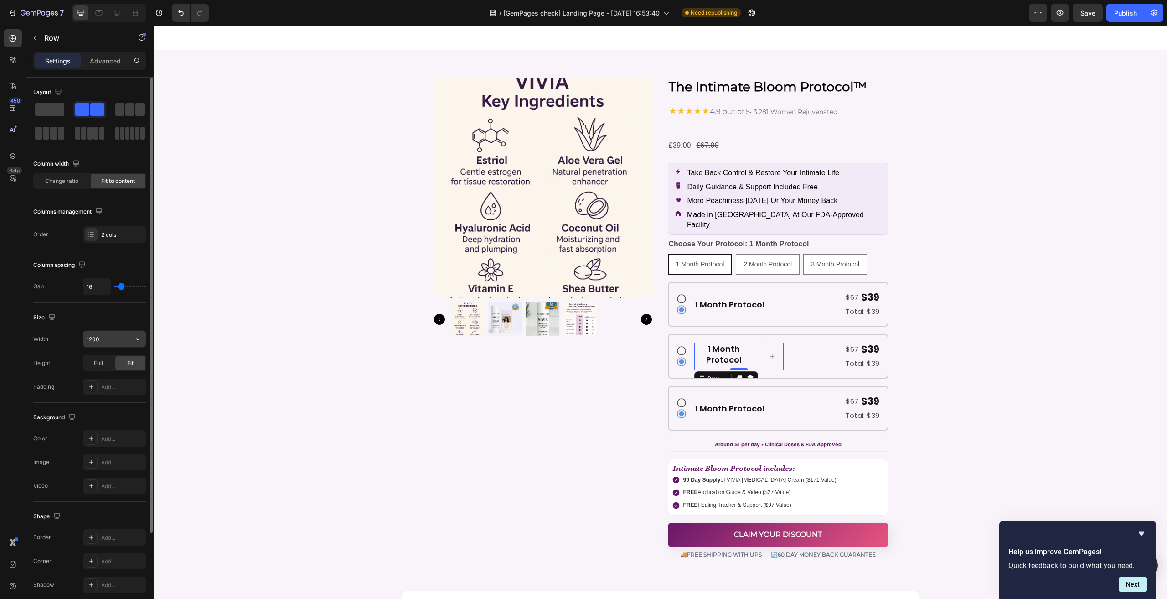
click at [107, 335] on input "1200" at bounding box center [114, 338] width 63 height 16
click at [150, 339] on div at bounding box center [150, 304] width 5 height 455
click at [140, 340] on icon "button" at bounding box center [137, 338] width 9 height 9
click at [112, 372] on div "Full 100%" at bounding box center [104, 377] width 75 height 17
type input "100%"
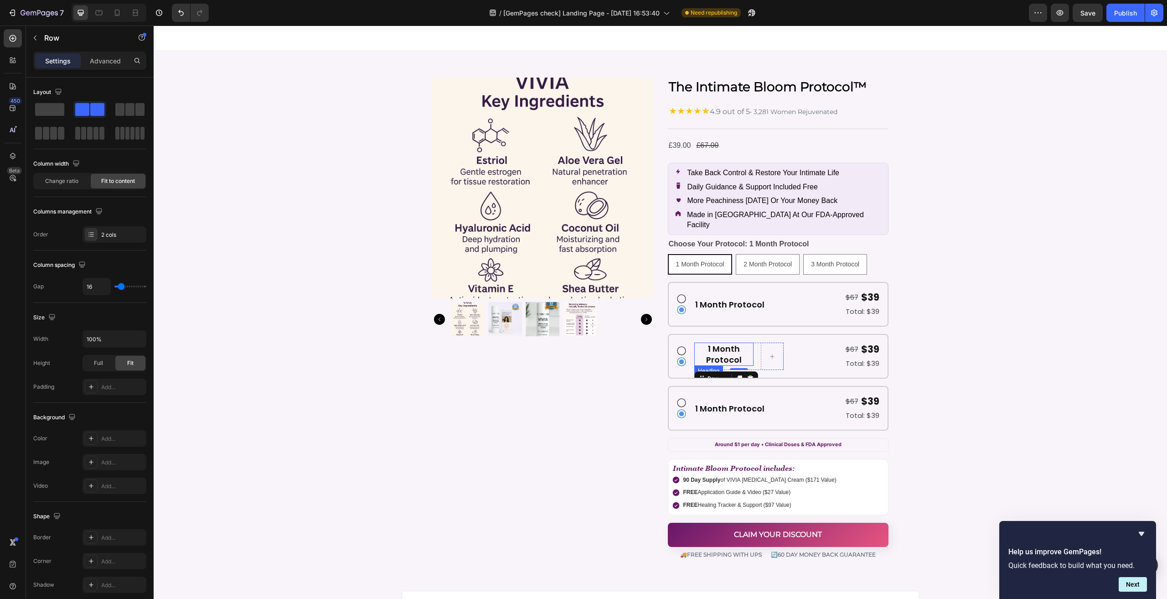
click at [740, 343] on h2 "1 Month Protocol" at bounding box center [723, 353] width 59 height 23
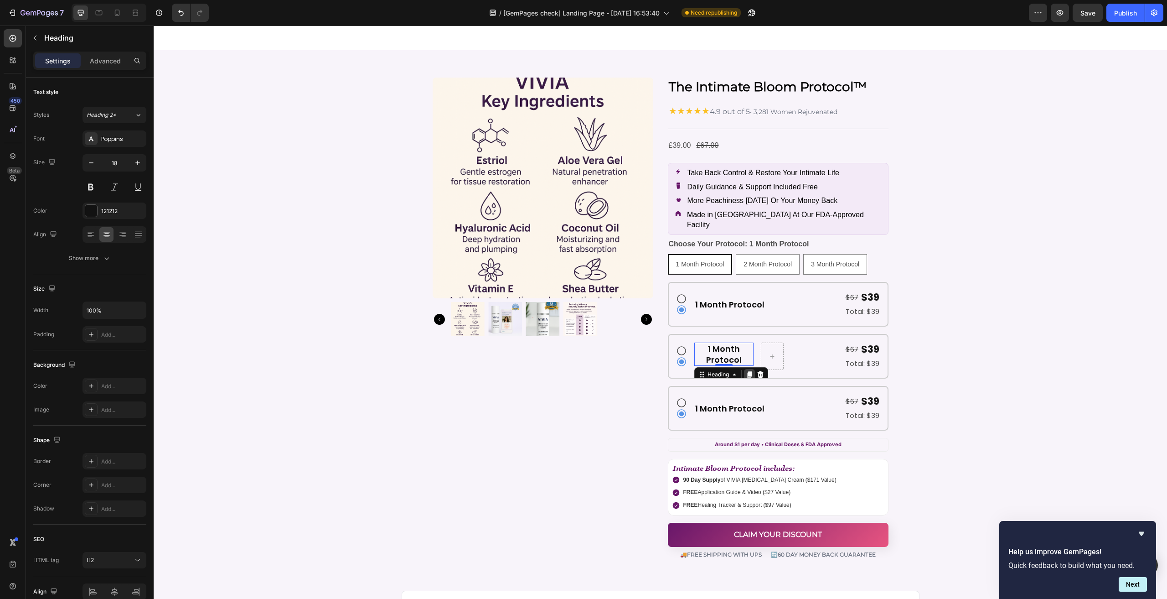
click at [746, 371] on icon at bounding box center [749, 374] width 7 height 7
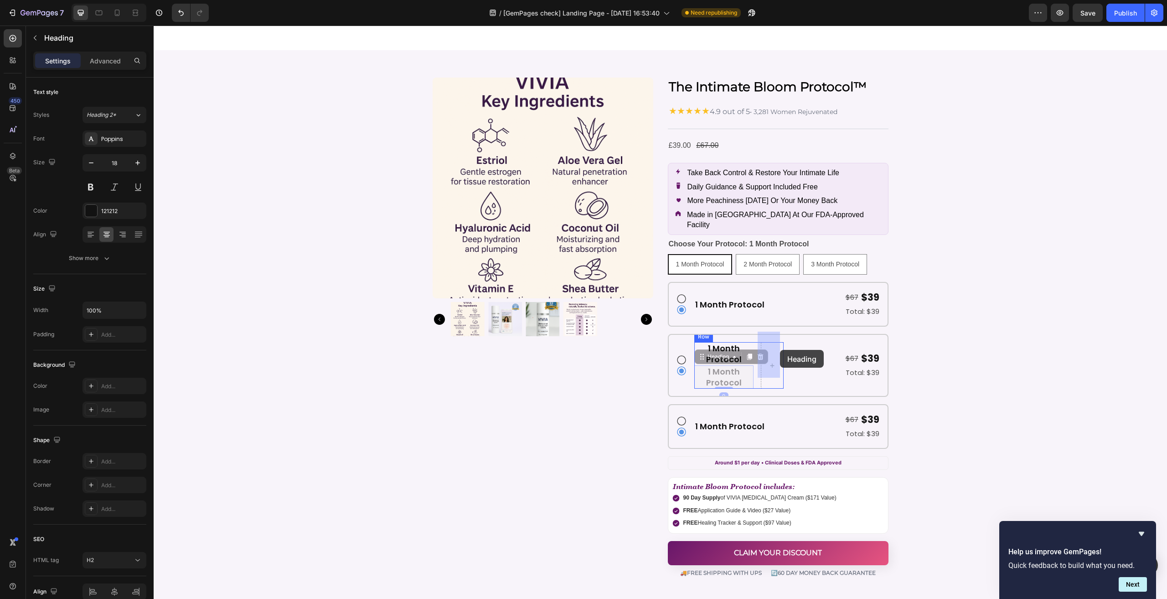
drag, startPoint x: 715, startPoint y: 350, endPoint x: 777, endPoint y: 349, distance: 62.0
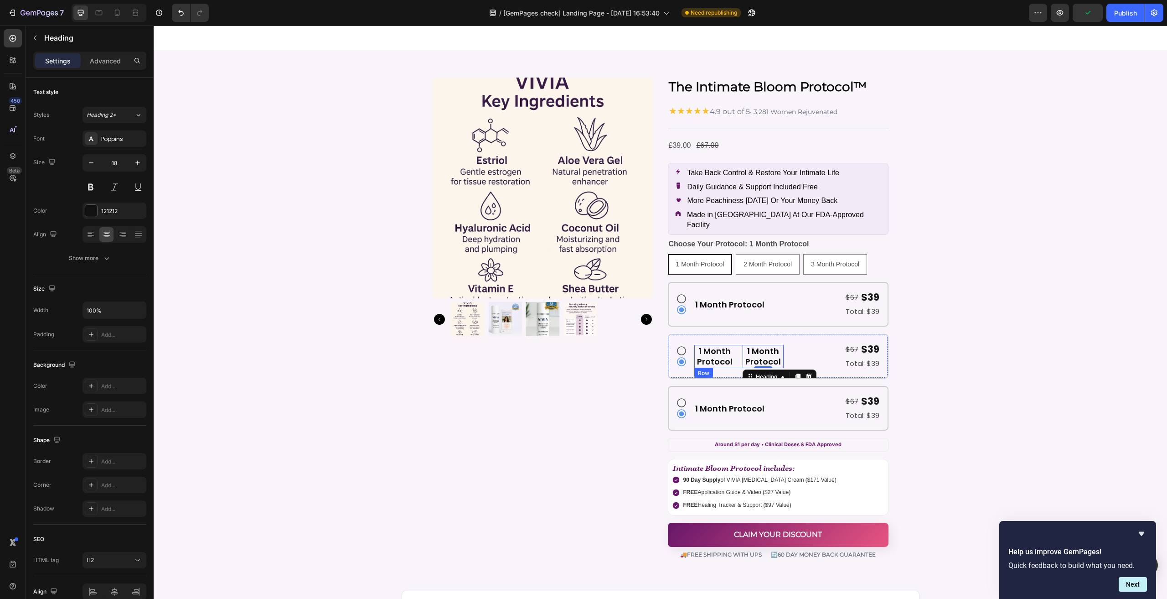
click at [734, 347] on div "1 Month Protocol Heading 1 Month Protocol Heading 0 Row" at bounding box center [738, 356] width 89 height 23
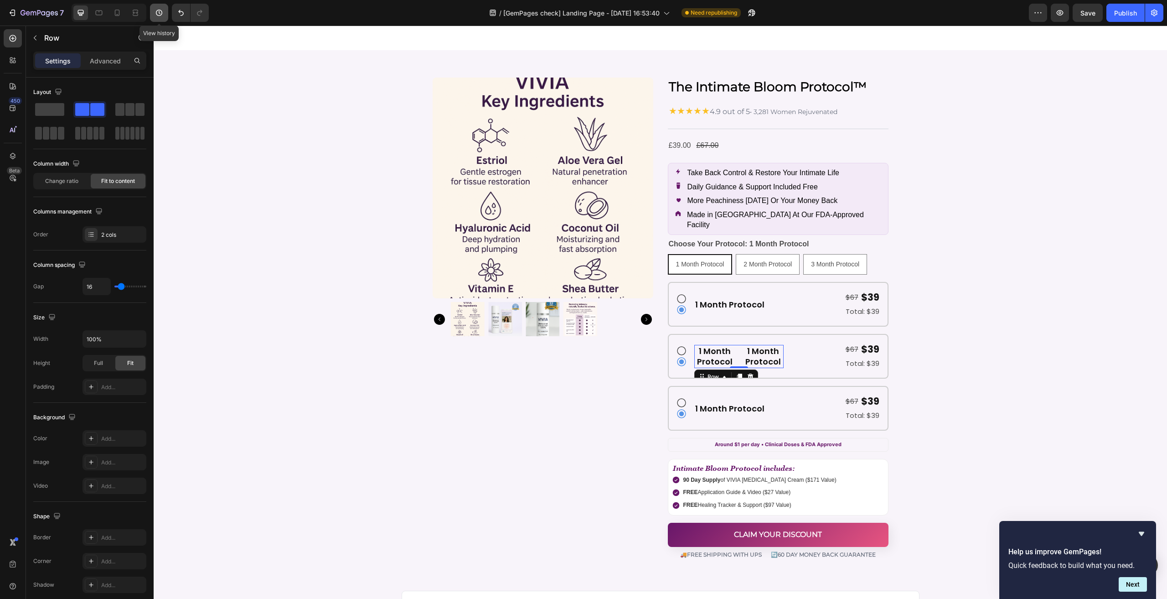
click at [168, 20] on div at bounding box center [188, 13] width 41 height 18
click at [176, 19] on button "Undo/Redo" at bounding box center [181, 13] width 18 height 18
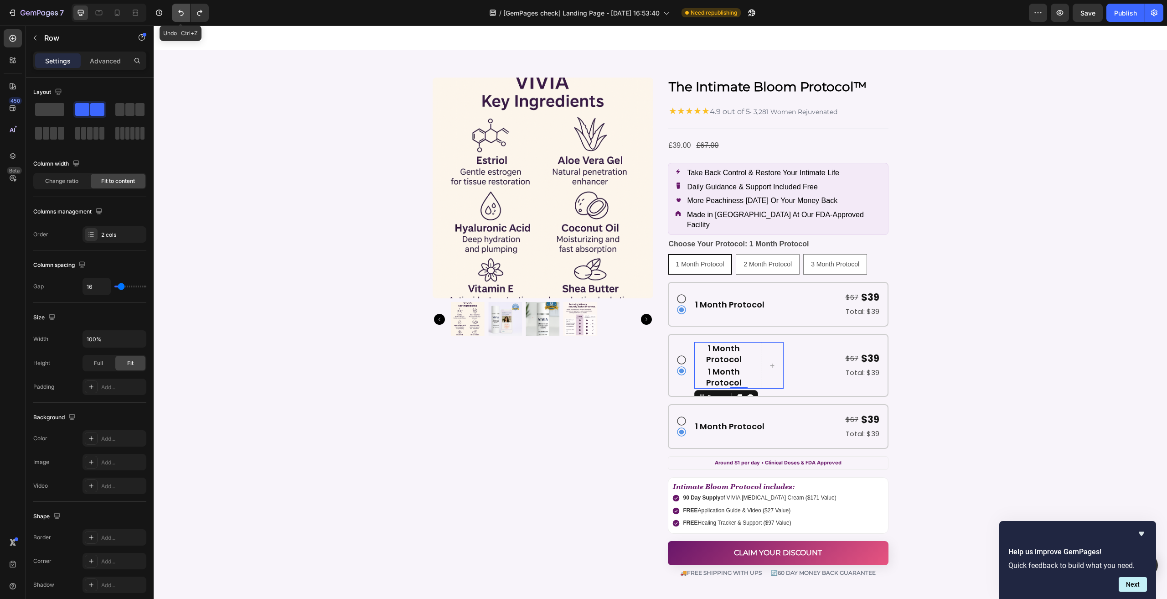
click at [176, 19] on button "Undo/Redo" at bounding box center [181, 13] width 18 height 18
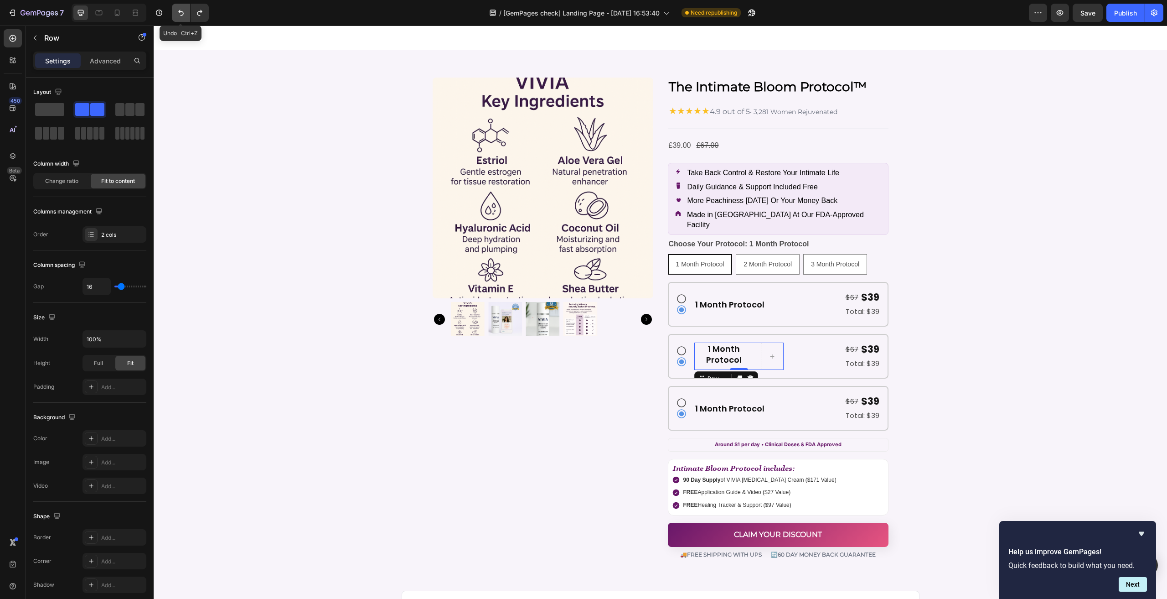
click at [176, 19] on button "Undo/Redo" at bounding box center [181, 13] width 18 height 18
type input "1200"
click at [179, 19] on button "Undo/Redo" at bounding box center [181, 13] width 18 height 18
click at [181, 15] on icon "Undo/Redo" at bounding box center [180, 12] width 9 height 9
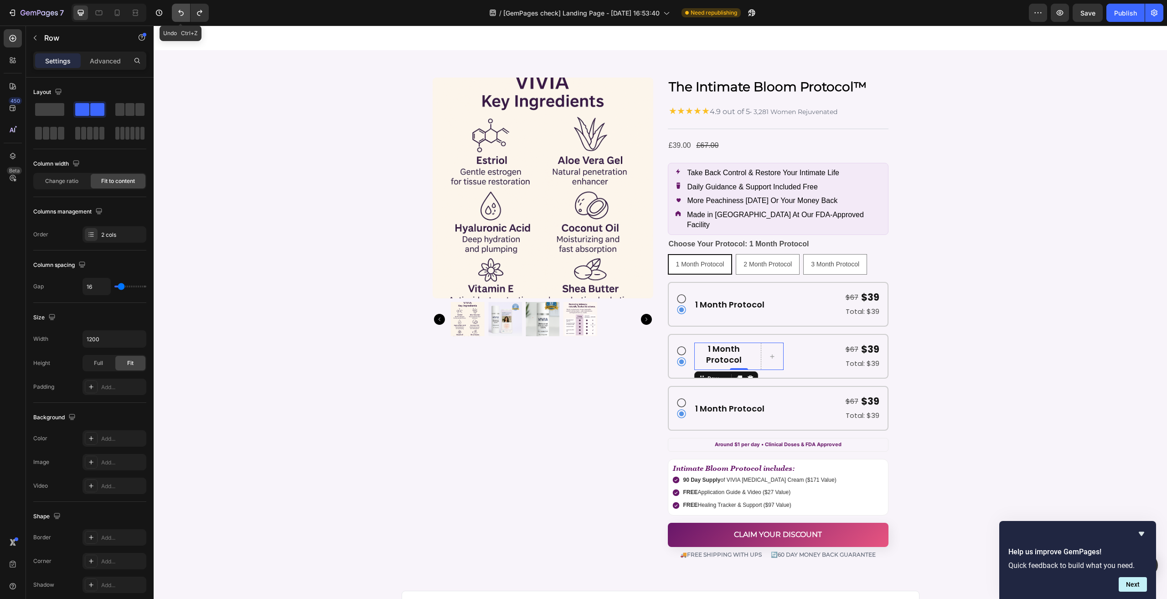
click at [181, 13] on icon "Undo/Redo" at bounding box center [180, 12] width 9 height 9
click at [178, 9] on icon "Undo/Redo" at bounding box center [180, 12] width 9 height 9
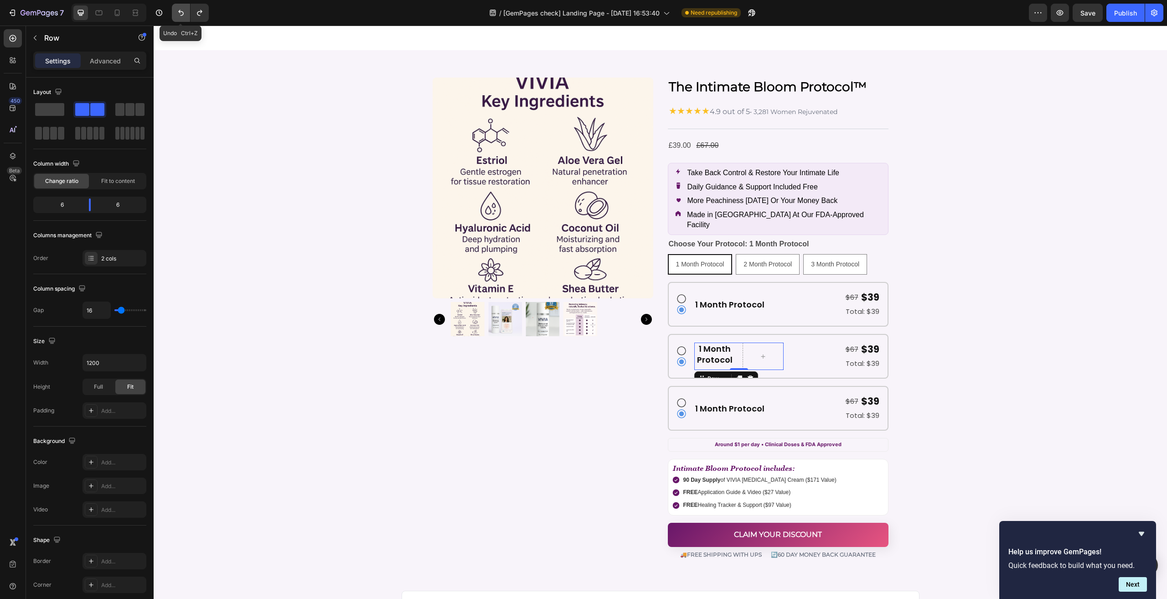
click at [178, 9] on icon "Undo/Redo" at bounding box center [180, 12] width 9 height 9
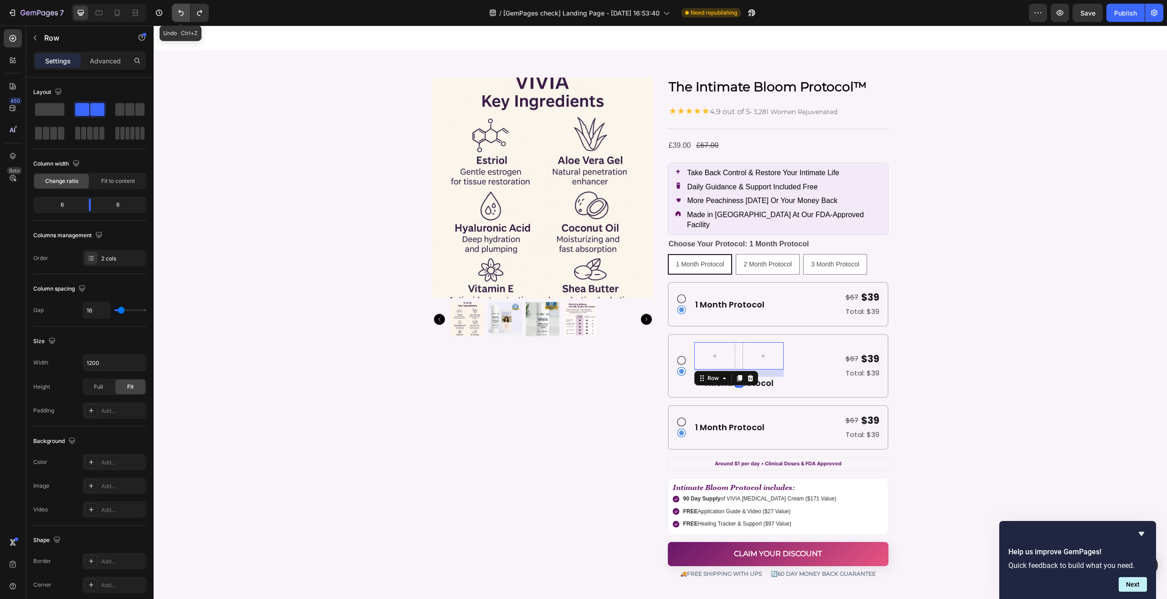
click at [178, 9] on icon "Undo/Redo" at bounding box center [180, 12] width 9 height 9
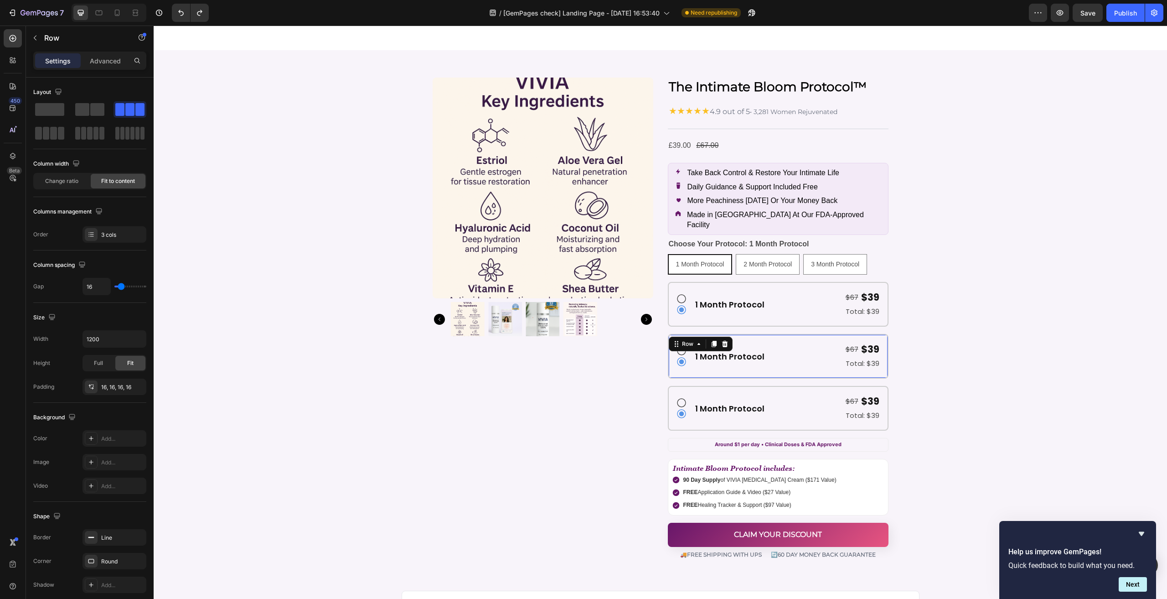
click at [748, 342] on div "1 Month Protocol Heading" at bounding box center [729, 356] width 71 height 28
click at [808, 342] on div "$67 Text Block $39 Text Block Row" at bounding box center [827, 349] width 108 height 14
click at [789, 361] on div "Row" at bounding box center [791, 365] width 15 height 8
click at [785, 361] on div "Row" at bounding box center [791, 365] width 15 height 8
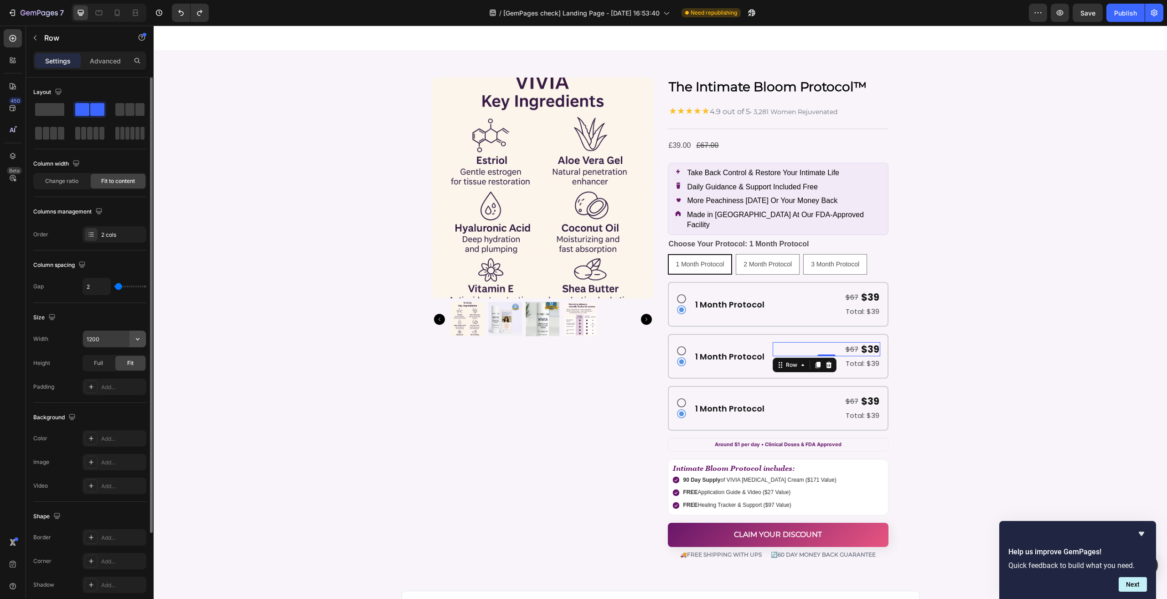
click at [137, 340] on icon "button" at bounding box center [137, 338] width 9 height 9
click at [113, 336] on input "1200" at bounding box center [114, 338] width 63 height 16
type input "Auto"
click at [111, 316] on div "Size" at bounding box center [89, 317] width 113 height 15
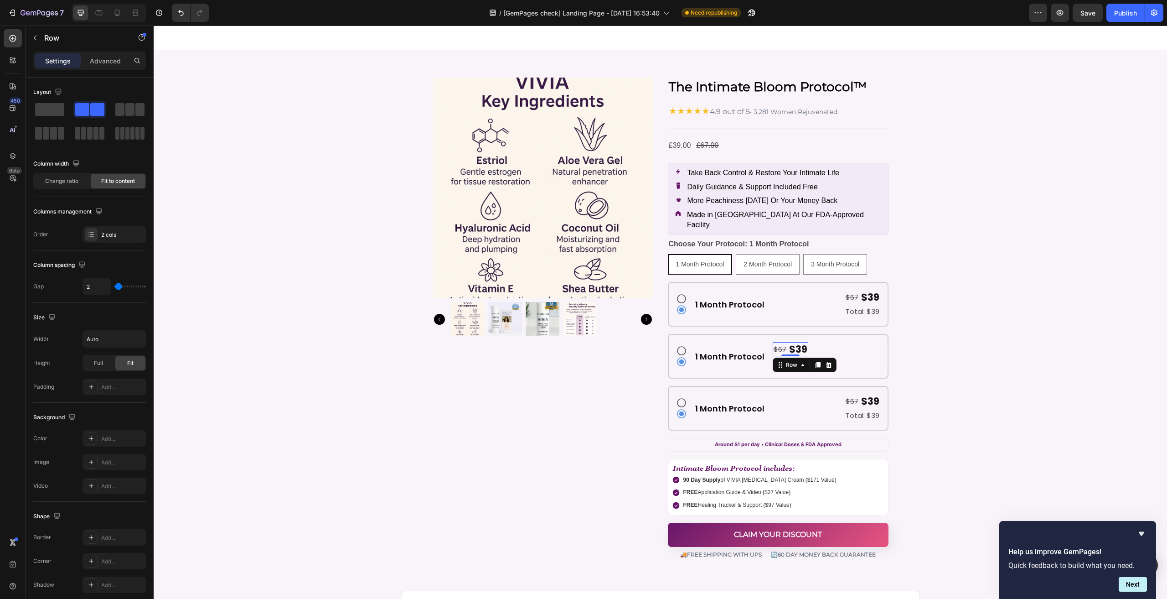
click at [811, 345] on div "Icon Icon 1 Month Protocol Heading $67 Text Block $39 Text Block Row 0 Total: $…" at bounding box center [778, 356] width 221 height 45
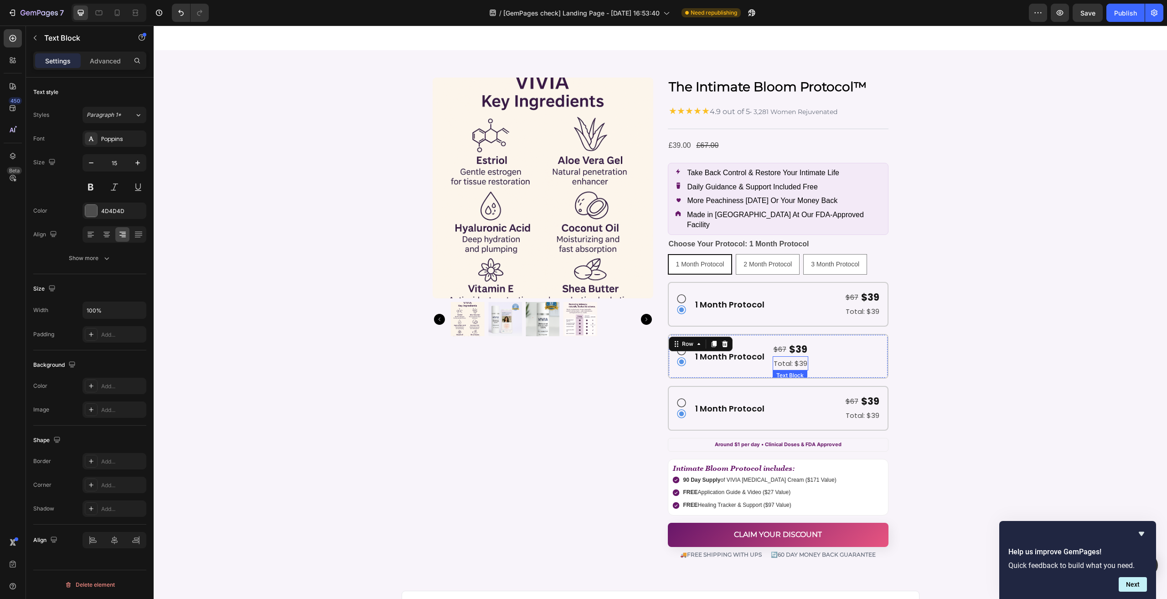
click at [788, 356] on div "Total: $39" at bounding box center [791, 363] width 36 height 14
click at [777, 368] on div "The Intimate Bloom Protocol™ Product Title ★★★★★ 4.9 out of 5 • 3,281 Women Rej…" at bounding box center [778, 318] width 221 height 482
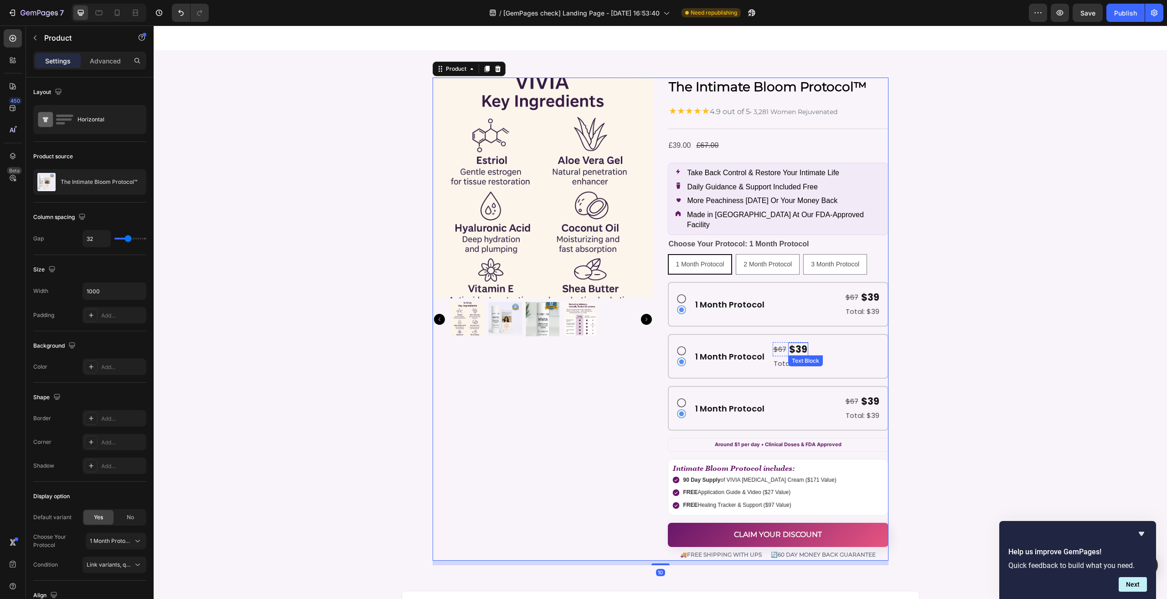
click at [789, 343] on p "$39" at bounding box center [798, 348] width 18 height 11
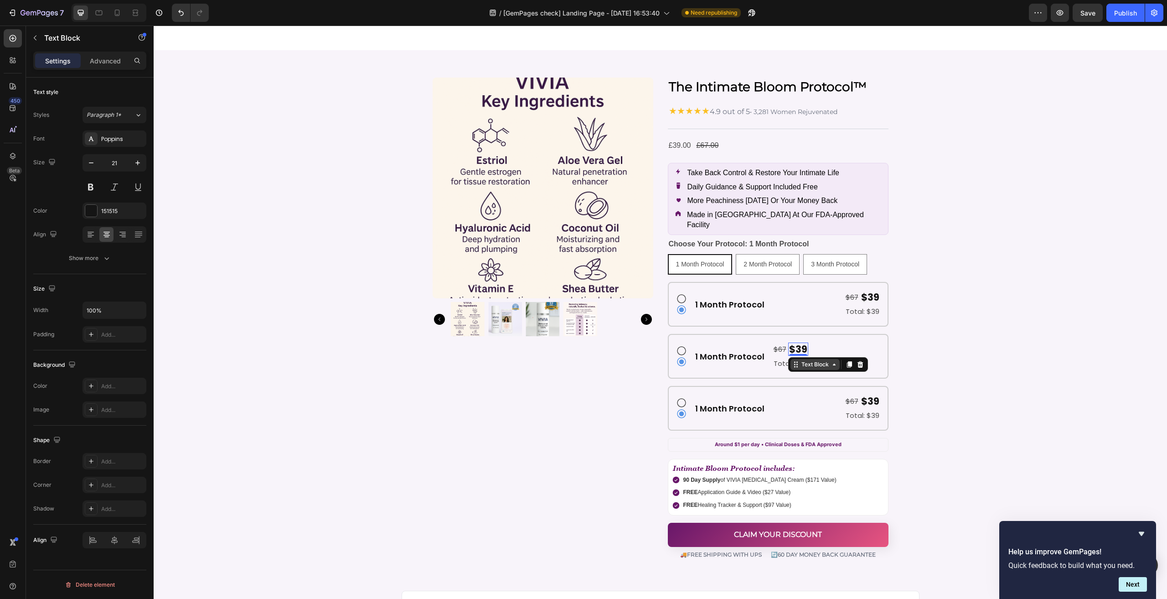
drag, startPoint x: 798, startPoint y: 354, endPoint x: 805, endPoint y: 351, distance: 8.6
click at [800, 360] on div "Text Block" at bounding box center [815, 364] width 31 height 8
click at [799, 374] on div "Row 2 cols" at bounding box center [808, 381] width 39 height 15
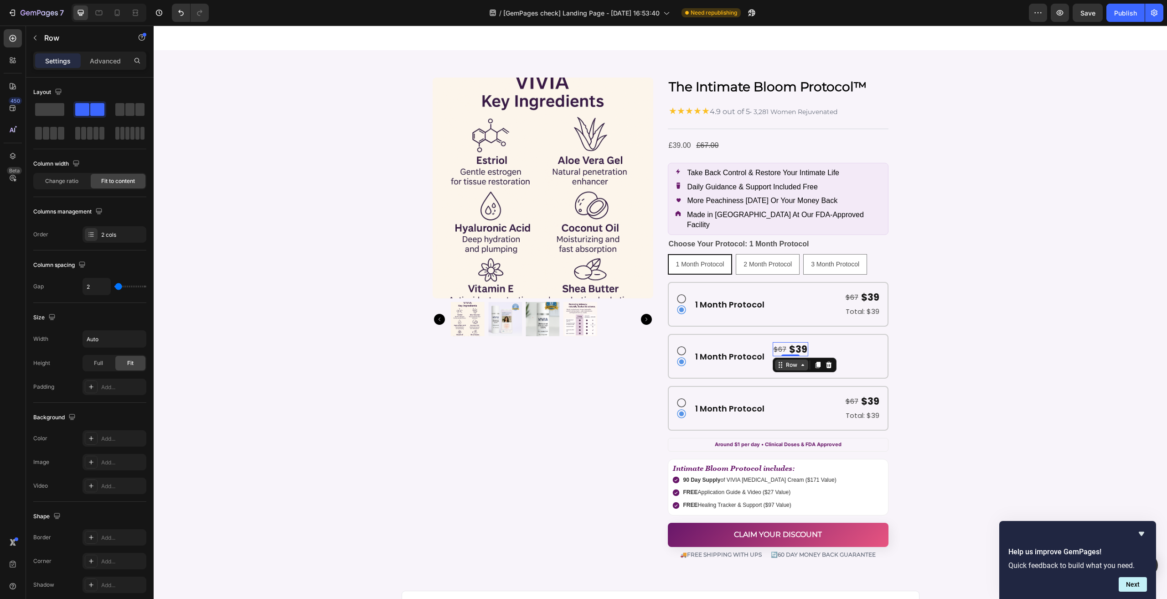
click at [785, 361] on div "Row" at bounding box center [791, 365] width 15 height 8
drag, startPoint x: 786, startPoint y: 354, endPoint x: 791, endPoint y: 350, distance: 7.1
click at [786, 361] on div "Row" at bounding box center [791, 365] width 15 height 8
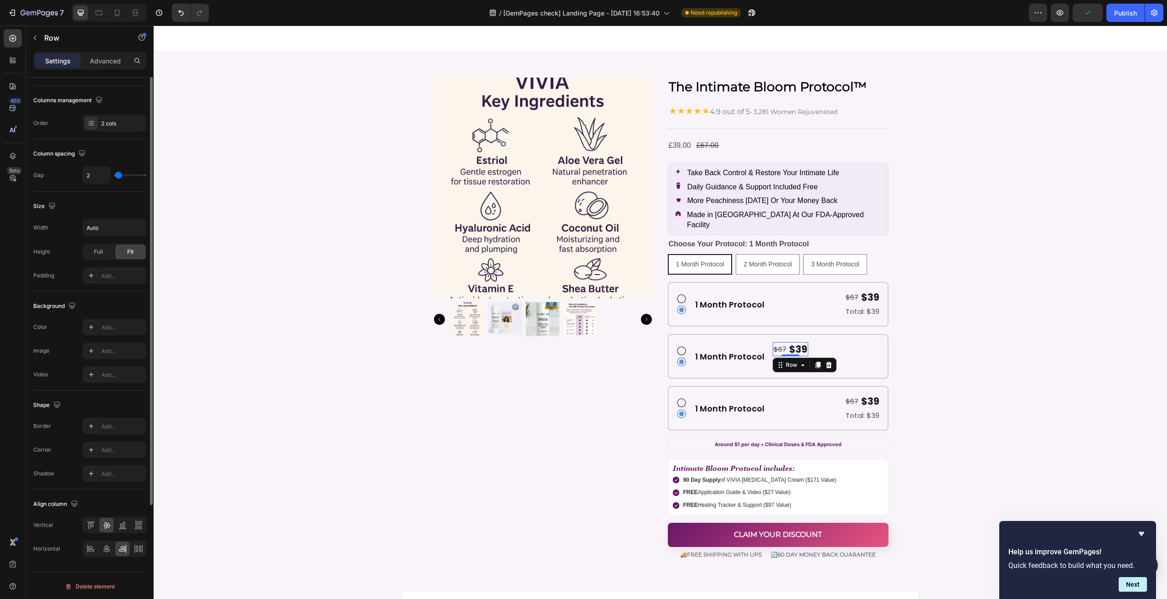
scroll to position [111, 0]
click at [178, 17] on icon "Undo/Redo" at bounding box center [180, 12] width 9 height 9
type input "1200"
click at [695, 350] on h2 "1 Month Protocol" at bounding box center [729, 356] width 71 height 12
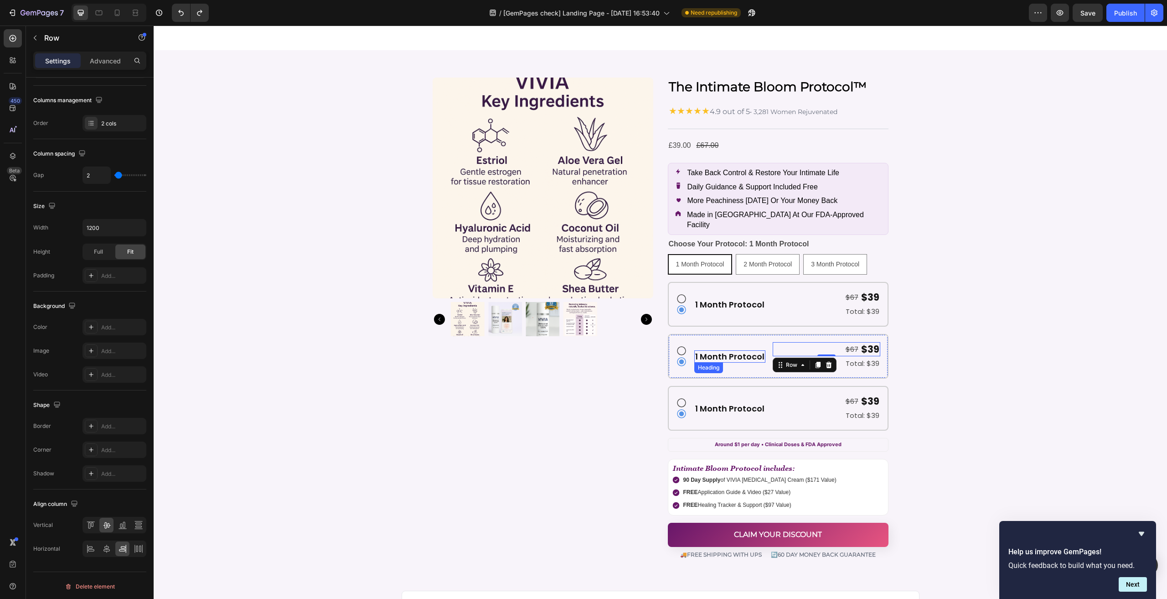
scroll to position [0, 0]
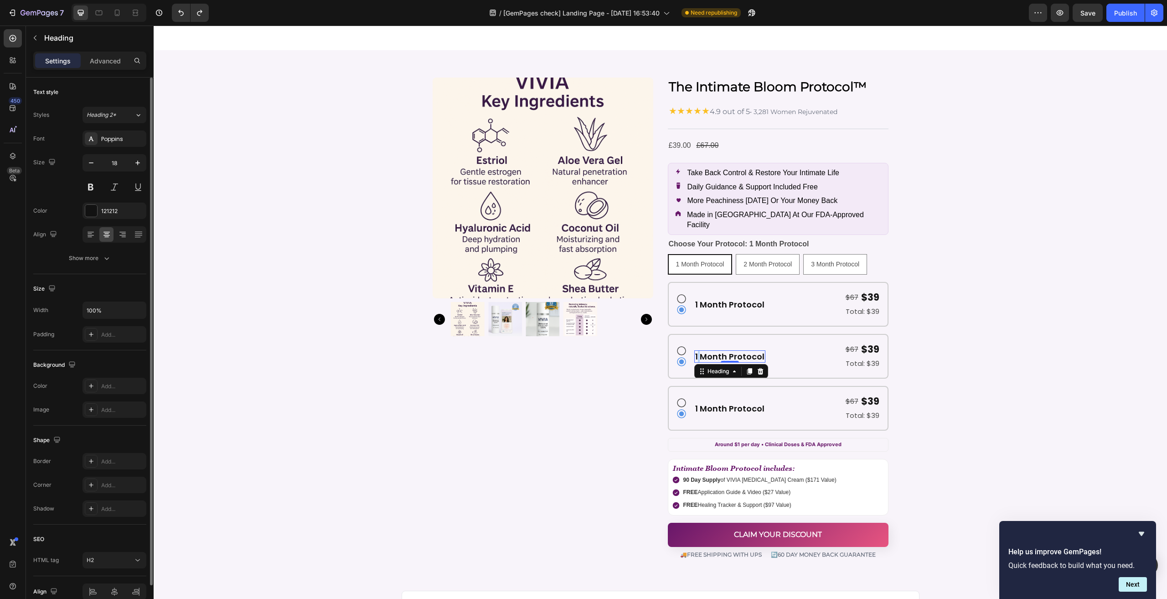
click at [695, 350] on h2 "1 Month Protocol" at bounding box center [729, 356] width 71 height 12
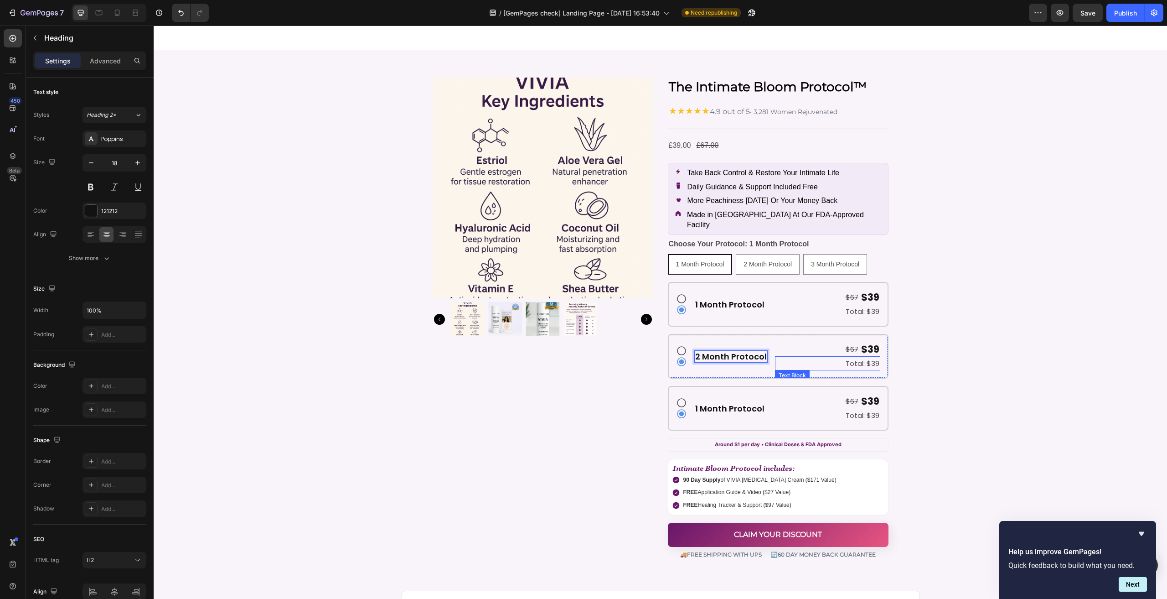
click at [776, 357] on p "Total: $39" at bounding box center [827, 363] width 103 height 12
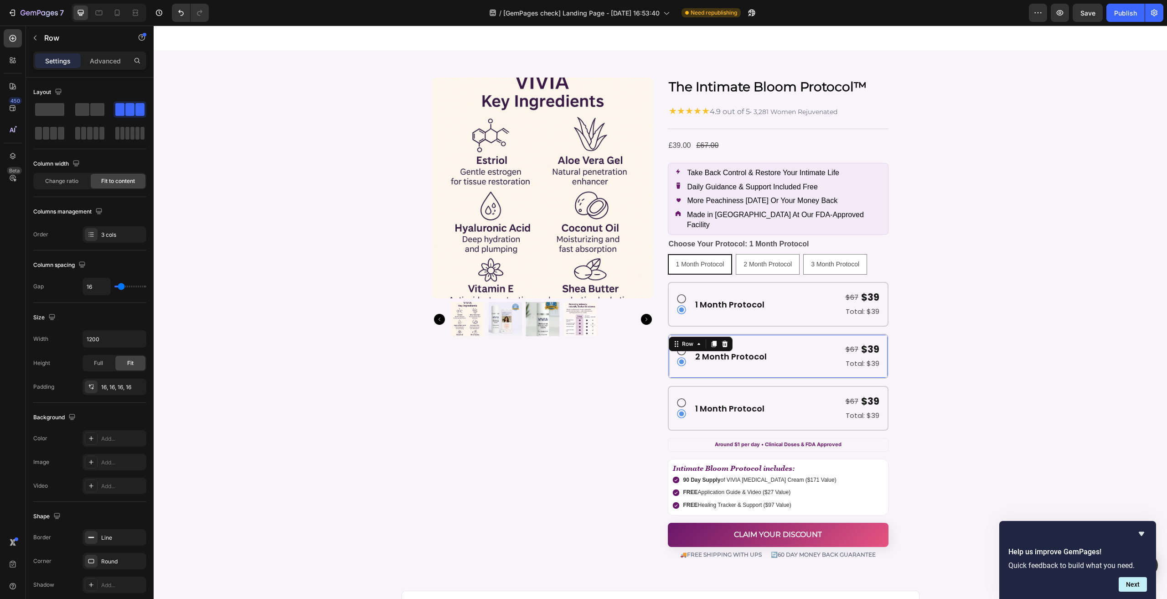
click at [759, 352] on div "2 Month Protocol Heading" at bounding box center [730, 356] width 73 height 28
click at [39, 132] on span at bounding box center [38, 133] width 7 height 13
click at [792, 342] on div "$67 Text Block $39 Text Block Row" at bounding box center [812, 349] width 75 height 14
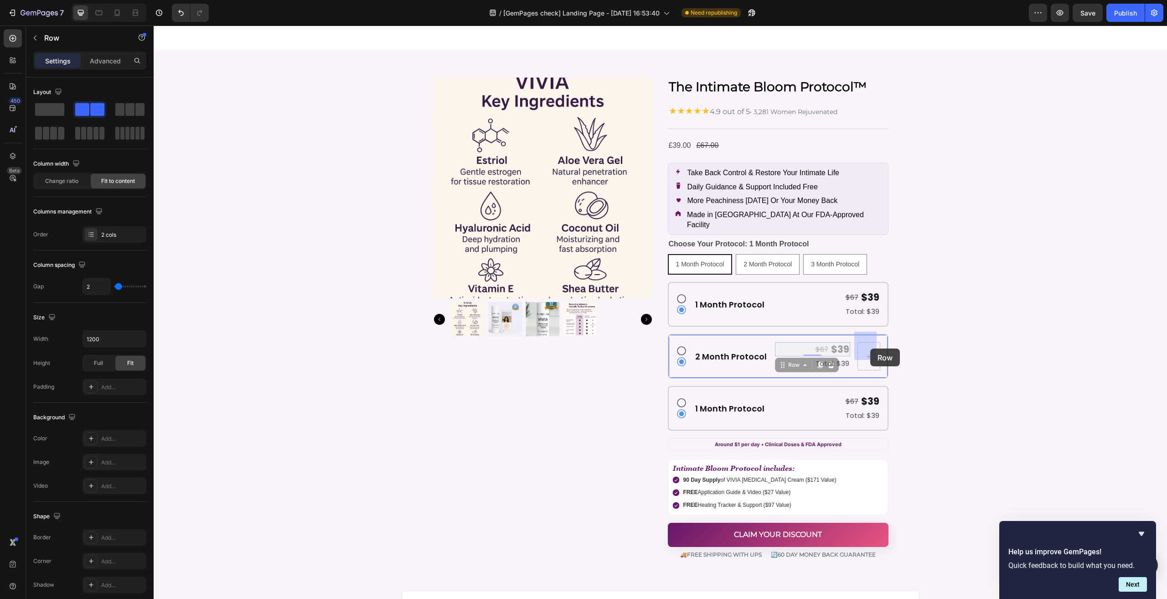
drag, startPoint x: 790, startPoint y: 357, endPoint x: 870, endPoint y: 348, distance: 80.7
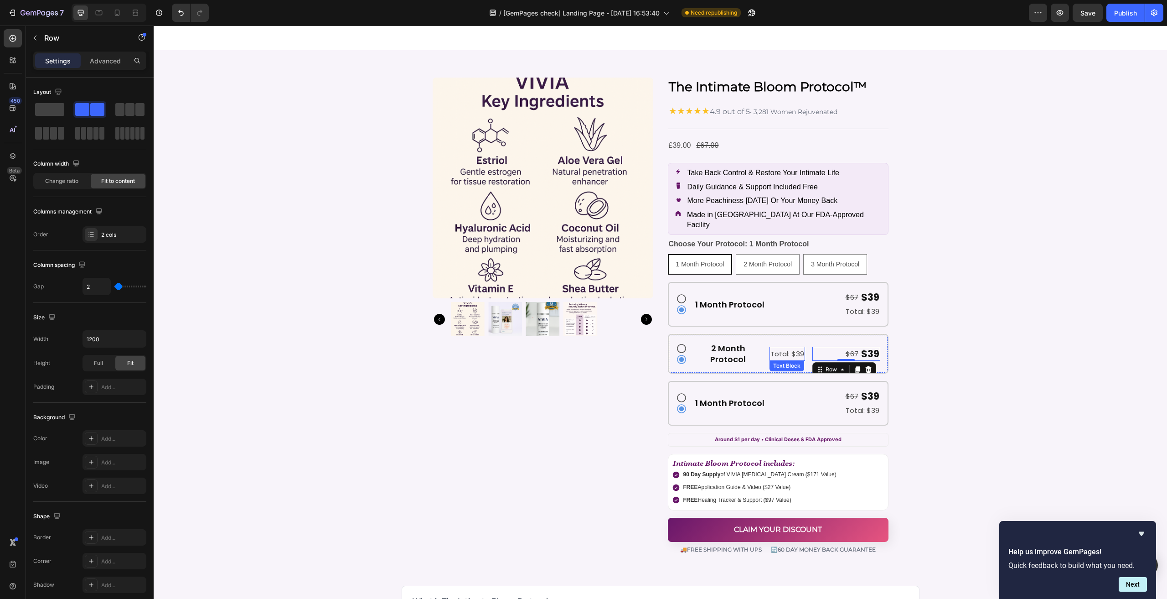
click at [774, 347] on p "Total: $39" at bounding box center [787, 353] width 34 height 12
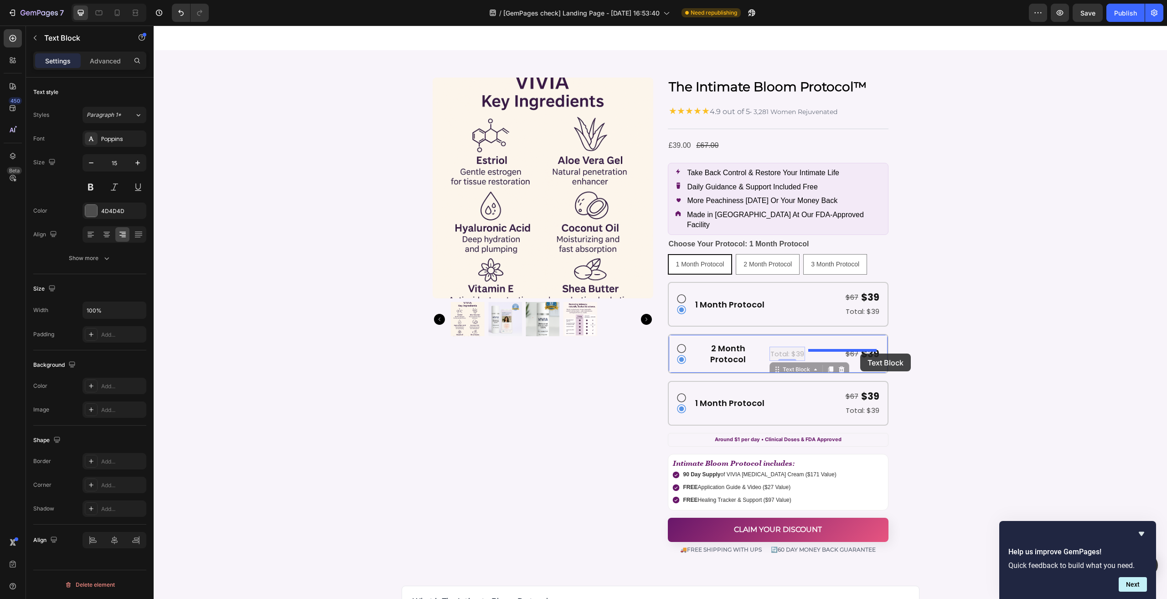
drag, startPoint x: 782, startPoint y: 355, endPoint x: 860, endPoint y: 353, distance: 78.0
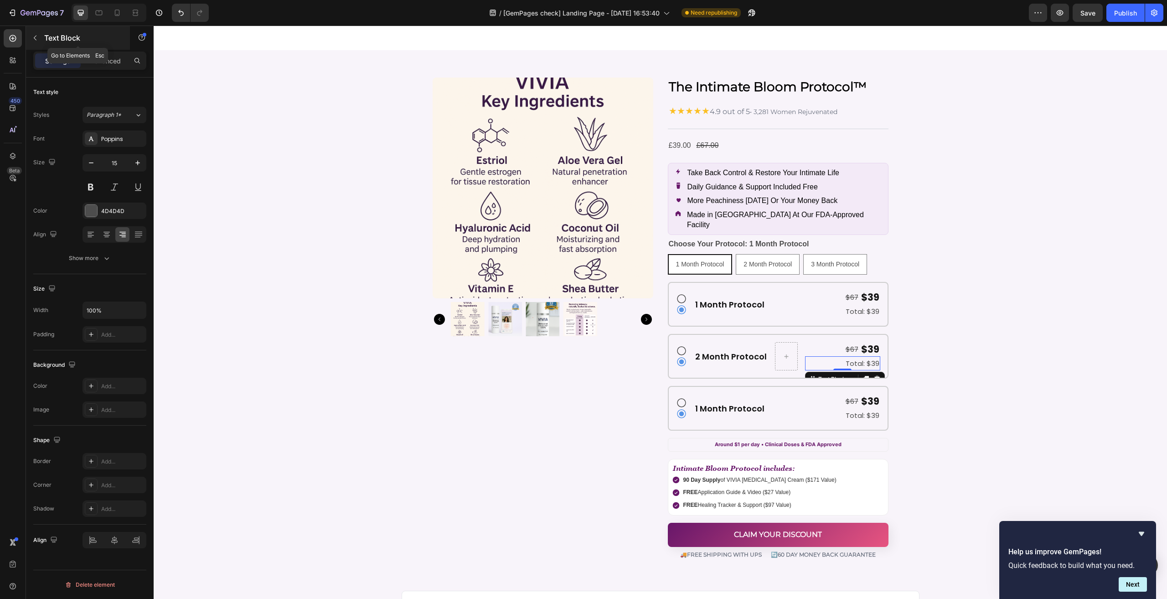
click at [49, 37] on p "Text Block" at bounding box center [82, 37] width 77 height 11
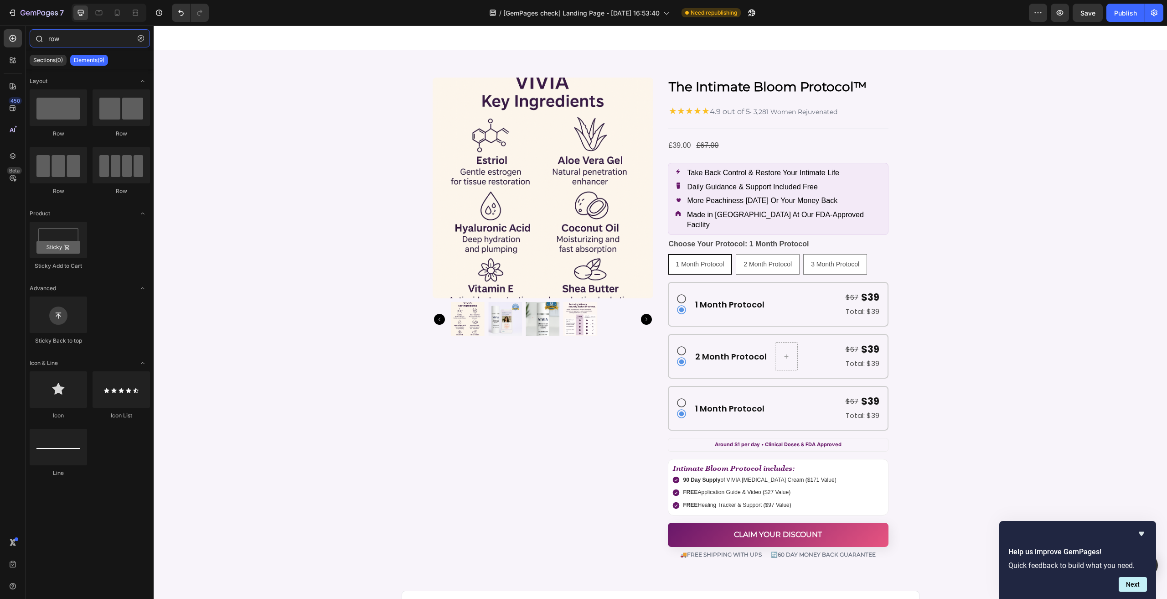
click at [72, 38] on input "row" at bounding box center [90, 38] width 120 height 18
click at [864, 357] on p "Total: $39" at bounding box center [842, 363] width 73 height 12
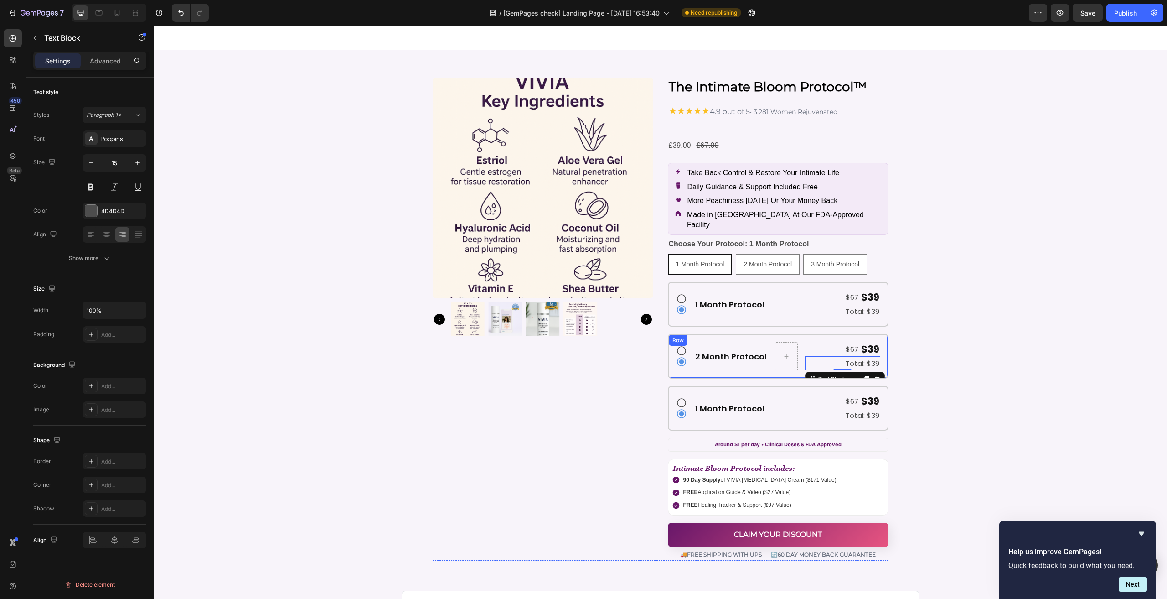
click at [859, 367] on div "Icon Icon 2 Month Protocol Heading $67 Text Block $39 Text Block Row Total: $39…" at bounding box center [778, 356] width 221 height 45
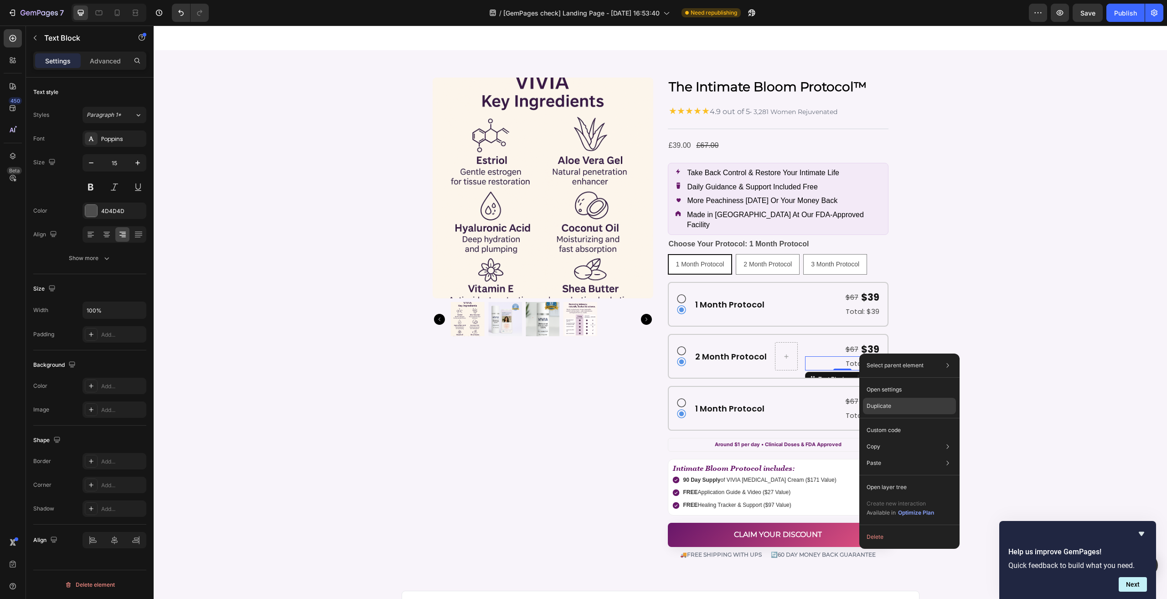
click at [904, 406] on div "Duplicate" at bounding box center [909, 406] width 93 height 16
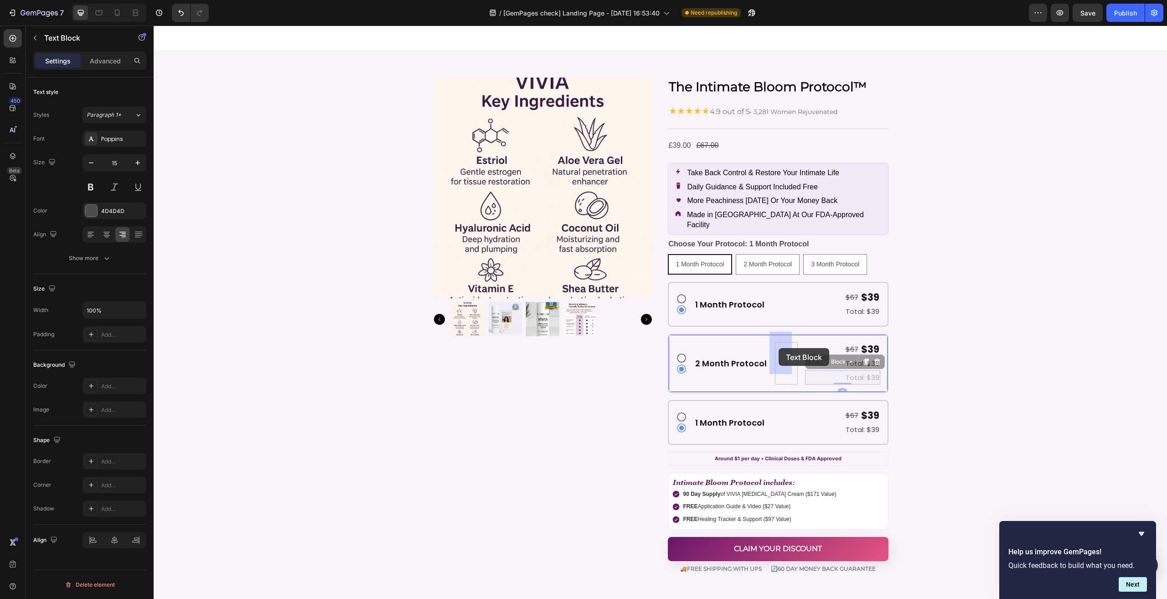
drag, startPoint x: 829, startPoint y: 350, endPoint x: 779, endPoint y: 348, distance: 50.7
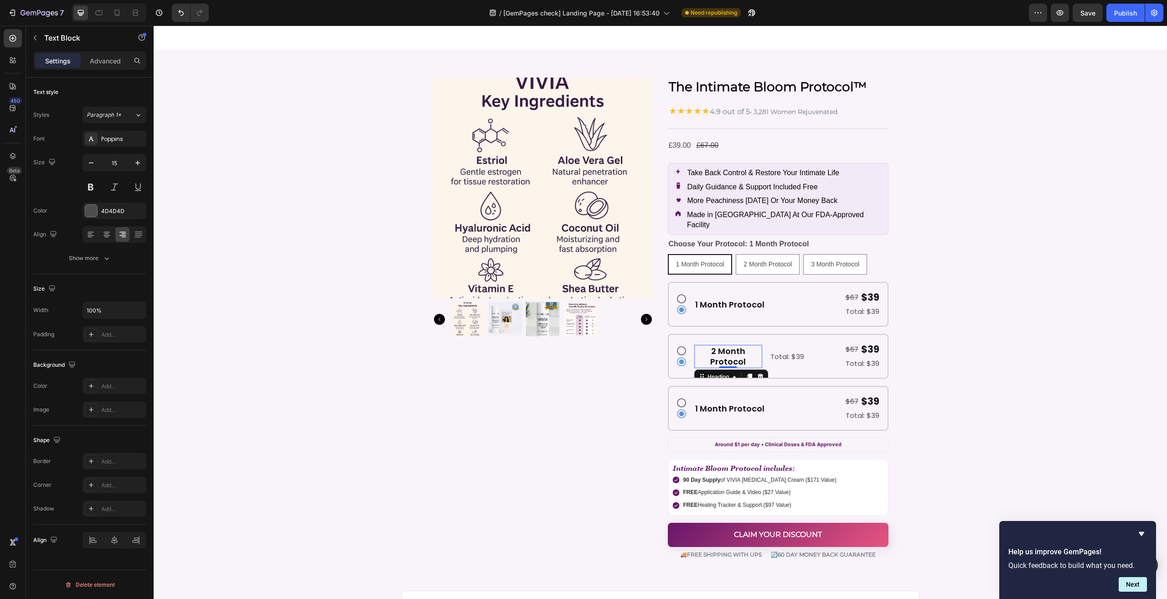
click at [703, 346] on p "2 Month Protocol" at bounding box center [728, 356] width 66 height 21
click at [773, 350] on p "Total: $39" at bounding box center [787, 356] width 34 height 12
click at [94, 160] on icon "button" at bounding box center [91, 162] width 9 height 9
type input "13"
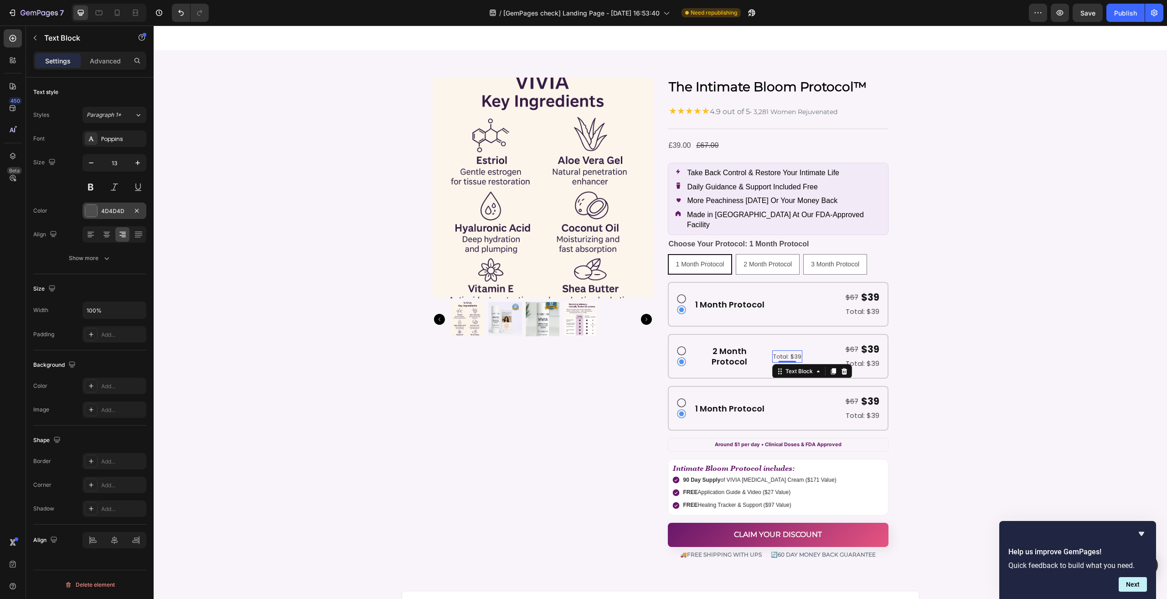
click at [90, 208] on div at bounding box center [91, 211] width 12 height 12
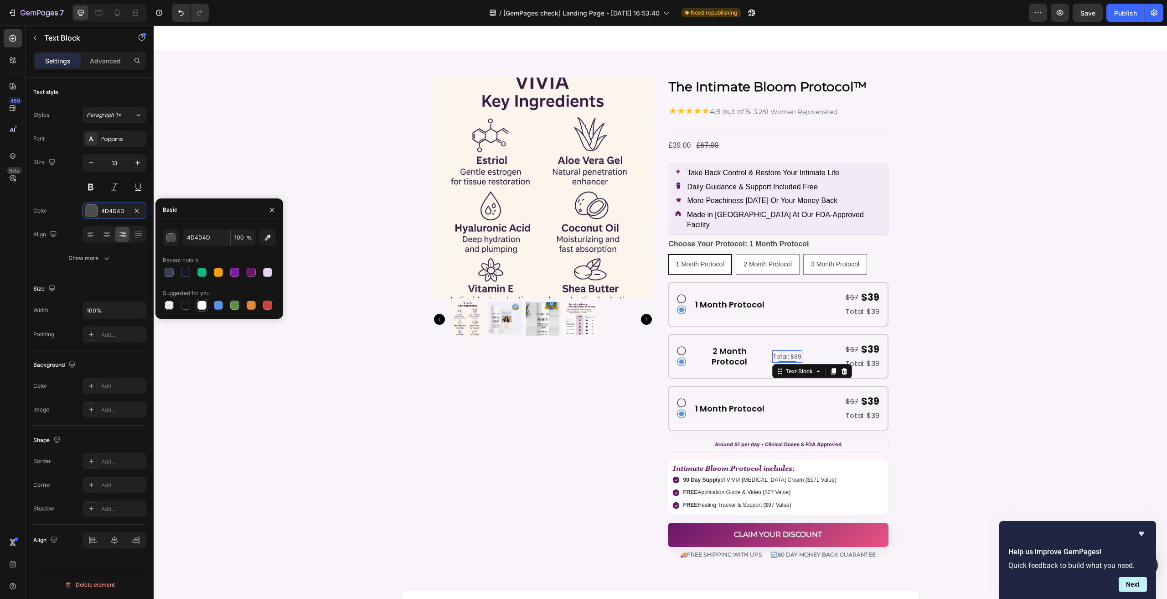
click at [200, 305] on div at bounding box center [201, 304] width 9 height 9
type input "FFFFFF"
click at [101, 384] on div "Add..." at bounding box center [122, 386] width 43 height 8
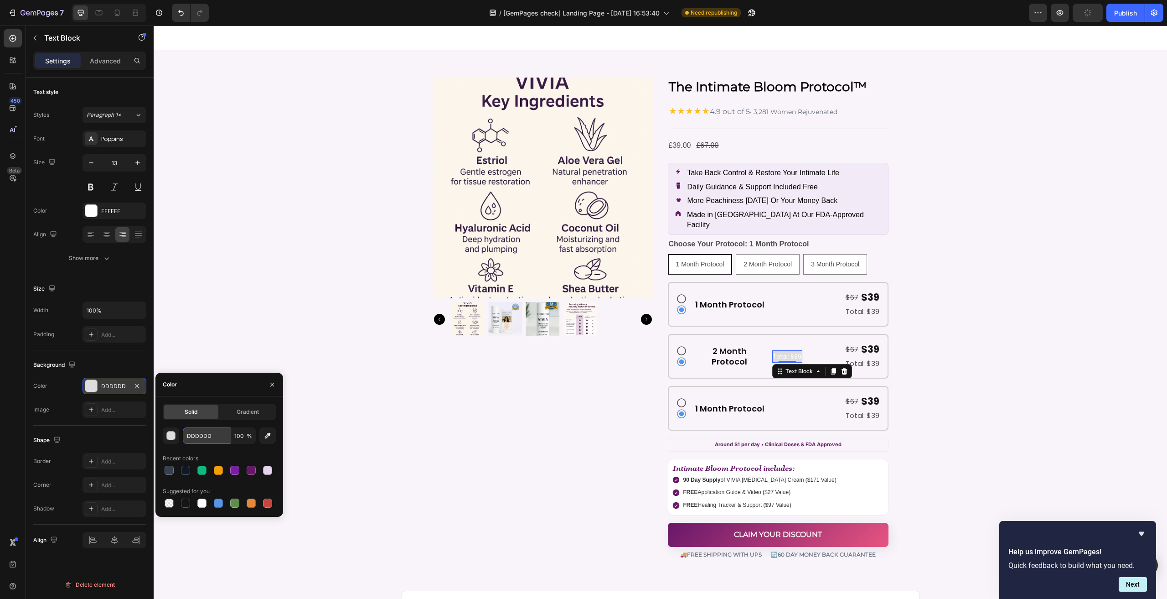
click at [212, 431] on input "DDDDDD" at bounding box center [206, 435] width 47 height 16
click at [133, 429] on div "Shape Border Add... Corner Add... Shadow Add..." at bounding box center [89, 474] width 113 height 99
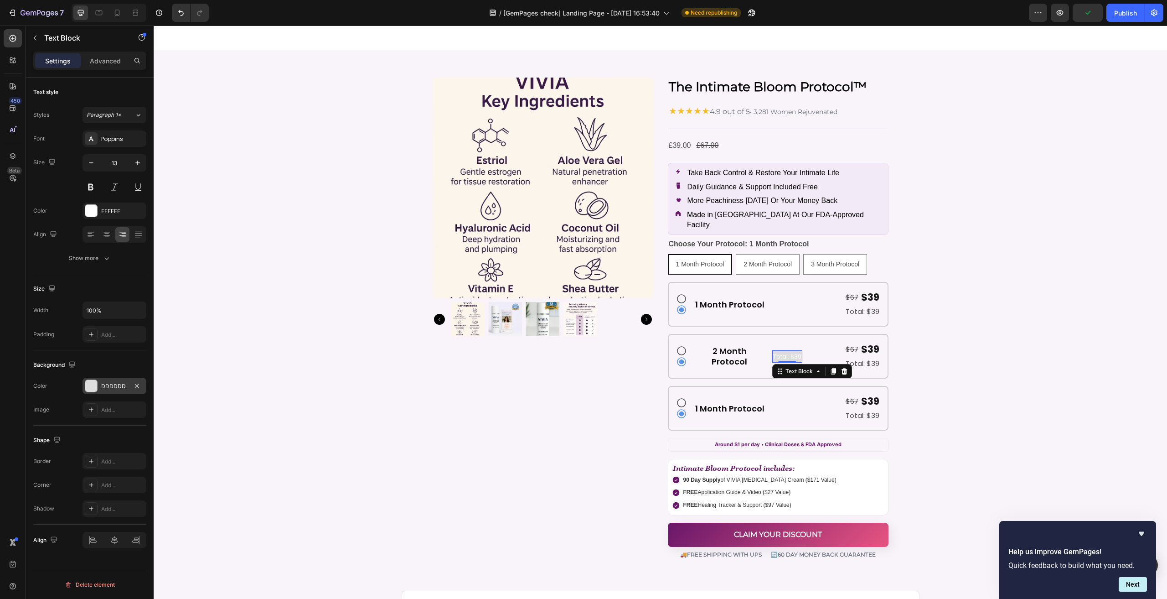
click at [115, 382] on div "DDDDDD" at bounding box center [114, 386] width 26 height 8
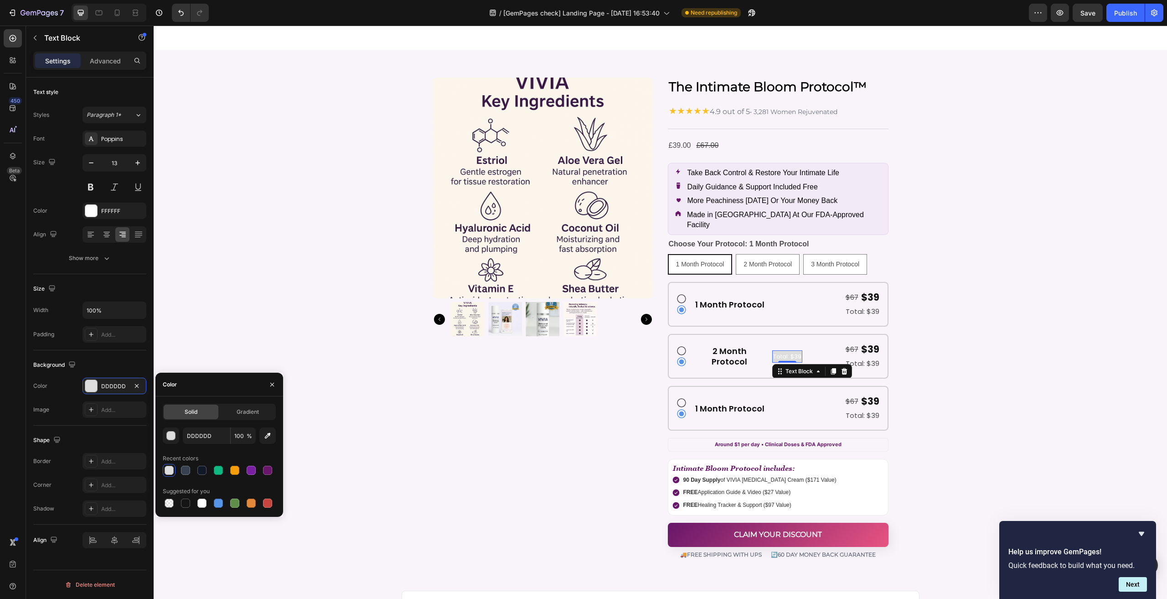
drag, startPoint x: 200, startPoint y: 416, endPoint x: 201, endPoint y: 450, distance: 33.8
click at [200, 418] on div "Solid" at bounding box center [191, 411] width 55 height 15
click at [202, 430] on input "DDDDDD" at bounding box center [206, 435] width 47 height 16
paste input "#dc2626"
click at [227, 396] on div "Solid Gradient #dc2626 100 % Recent colors Suggested for you" at bounding box center [219, 456] width 128 height 120
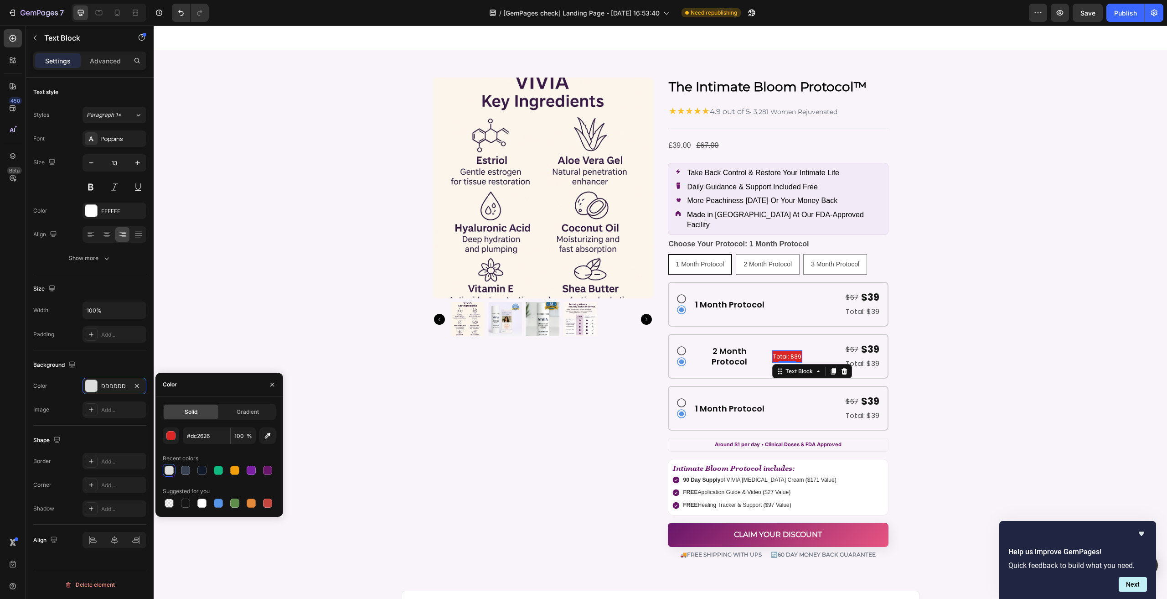
type input "DC2626"
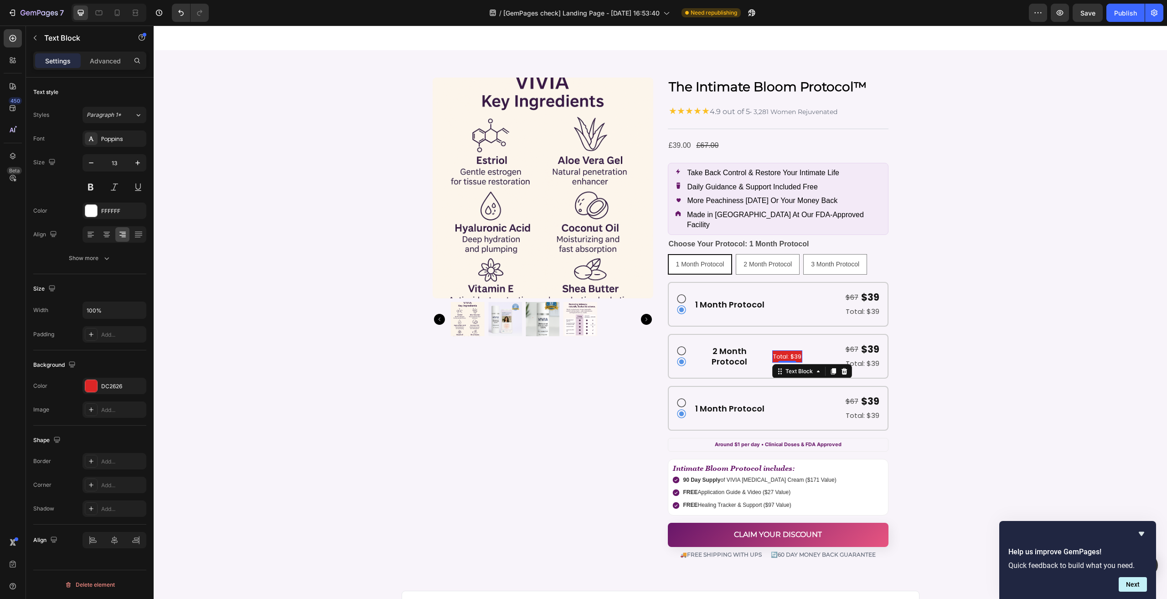
click at [787, 351] on p "Total: $39" at bounding box center [787, 356] width 28 height 10
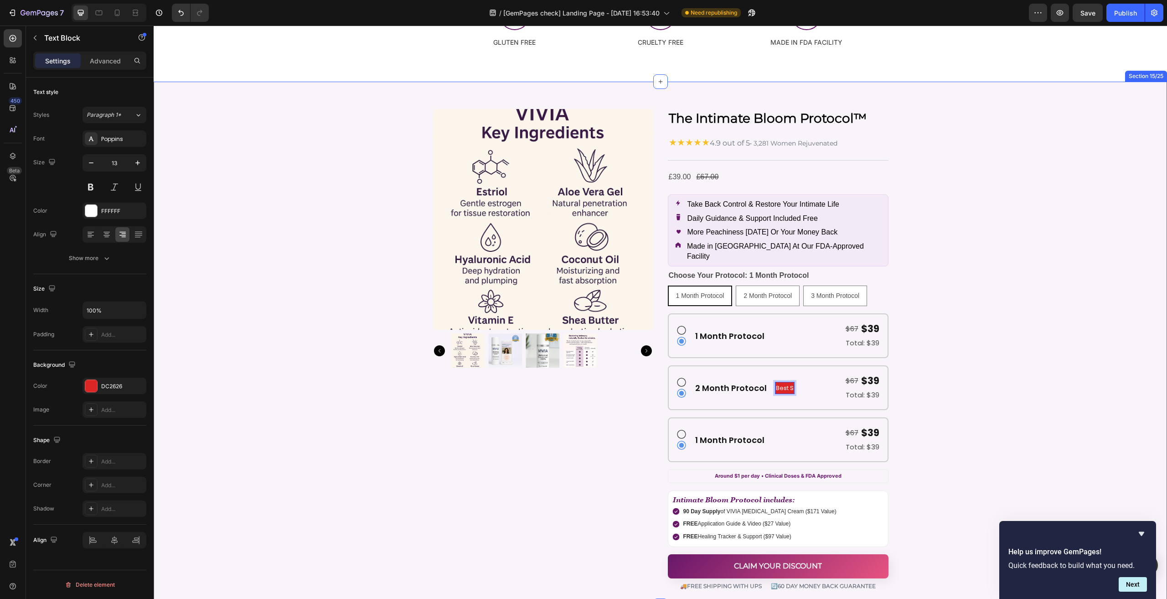
scroll to position [4513, 0]
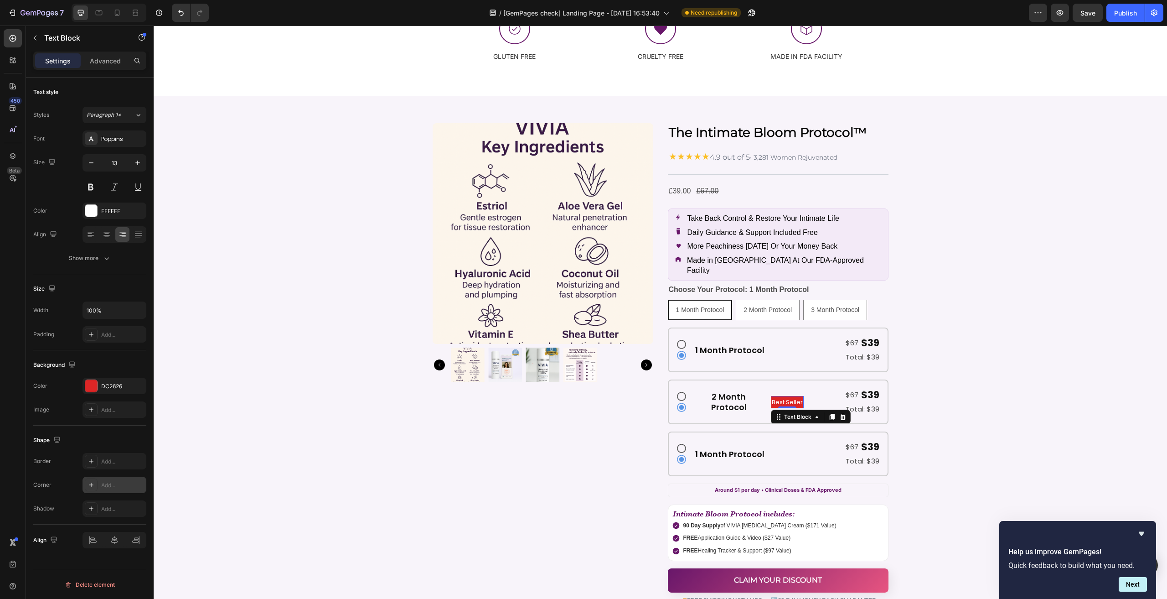
click at [107, 486] on div "Add..." at bounding box center [122, 485] width 43 height 8
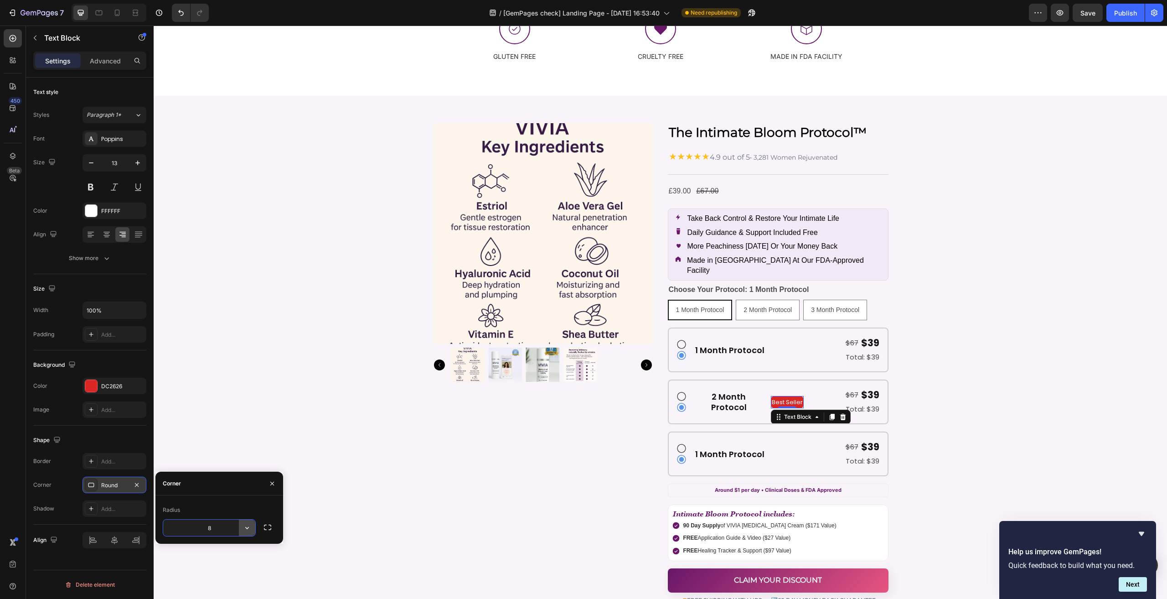
click at [241, 527] on button "button" at bounding box center [247, 527] width 16 height 16
click at [218, 527] on input "8" at bounding box center [209, 527] width 92 height 16
type input "10"
click at [115, 330] on div "Add..." at bounding box center [122, 334] width 43 height 8
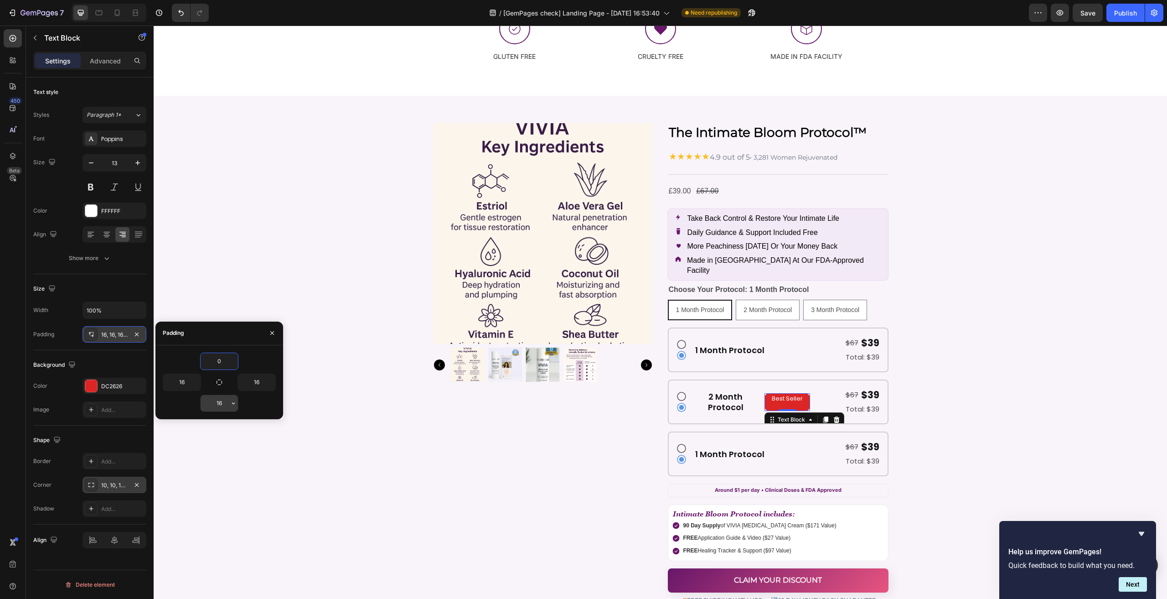
type input "0"
click at [219, 407] on input "16" at bounding box center [219, 403] width 37 height 16
type input "0"
click at [177, 384] on input "16" at bounding box center [181, 382] width 37 height 16
click at [184, 382] on input "12" at bounding box center [181, 382] width 37 height 16
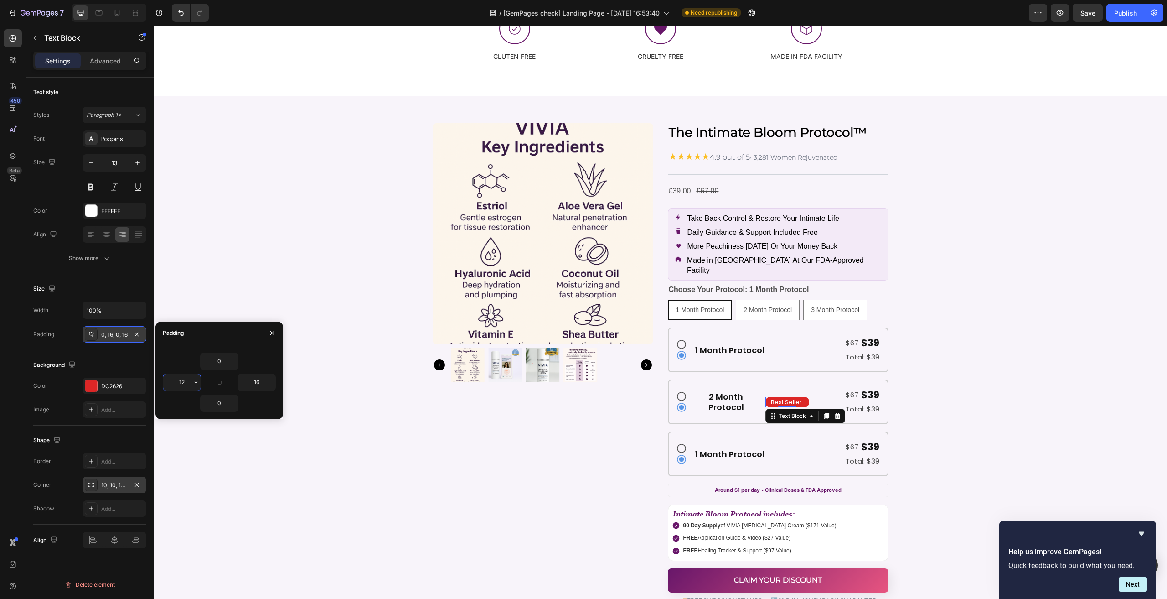
click at [184, 382] on input "12" at bounding box center [181, 382] width 37 height 16
click at [184, 382] on input "2" at bounding box center [181, 382] width 37 height 16
type input "5"
click at [256, 380] on input "16" at bounding box center [256, 382] width 37 height 16
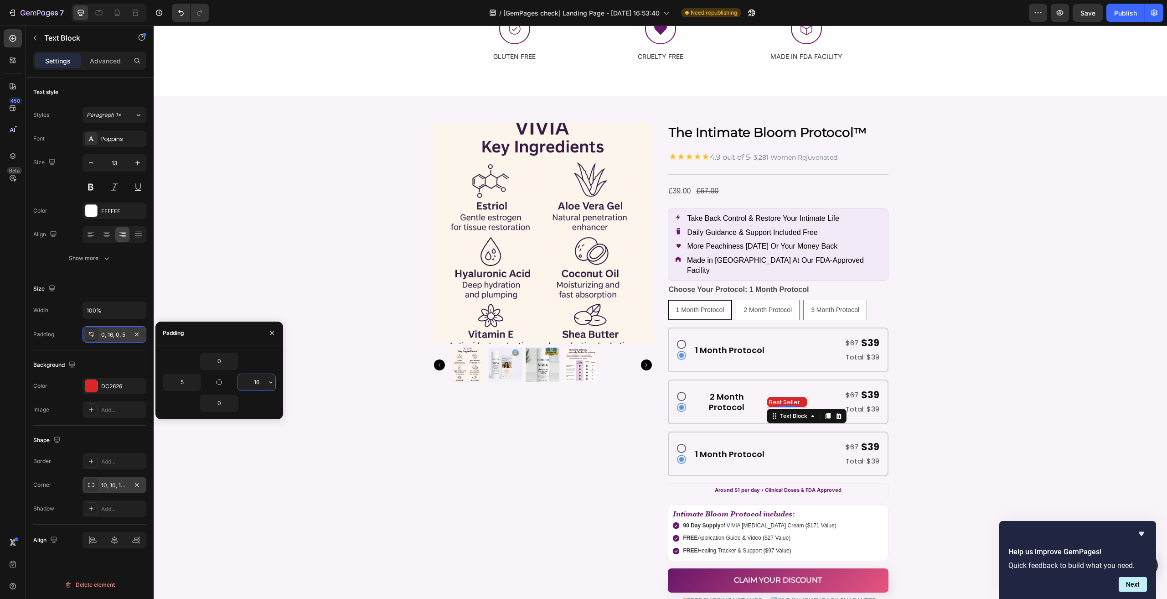
click at [256, 380] on input "16" at bounding box center [256, 382] width 37 height 16
type input "5"
click at [830, 387] on div "$67 Text Block $39 Text Block Row" at bounding box center [846, 394] width 68 height 14
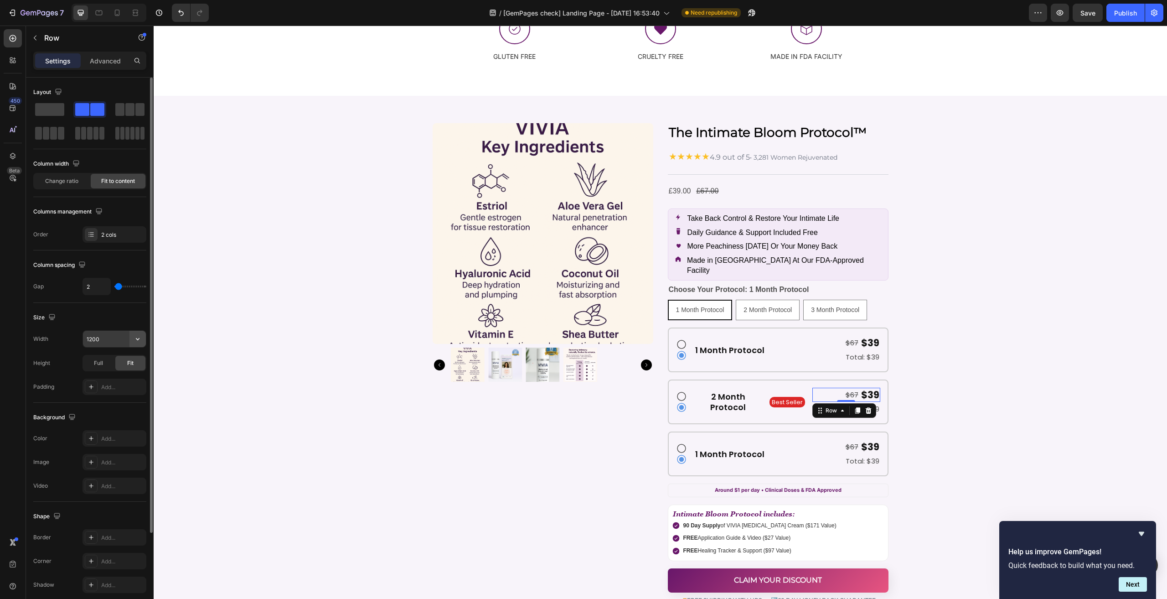
click at [138, 339] on icon "button" at bounding box center [137, 338] width 9 height 9
click at [124, 337] on input "1200" at bounding box center [114, 338] width 63 height 16
type input "Auto"
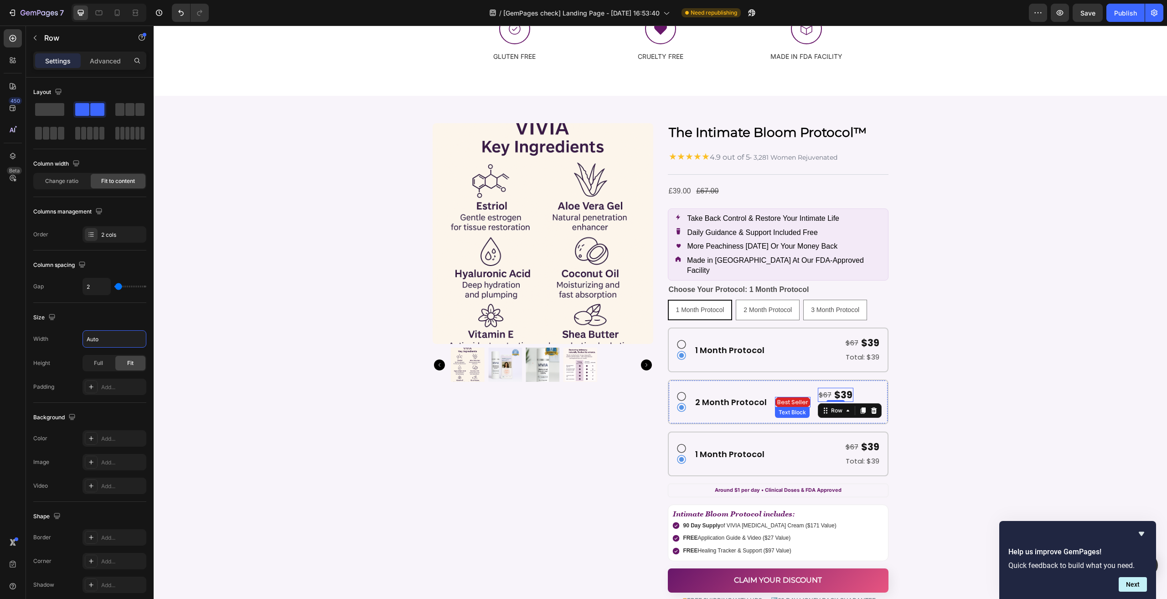
click at [794, 408] on div "Text Block" at bounding box center [792, 412] width 31 height 8
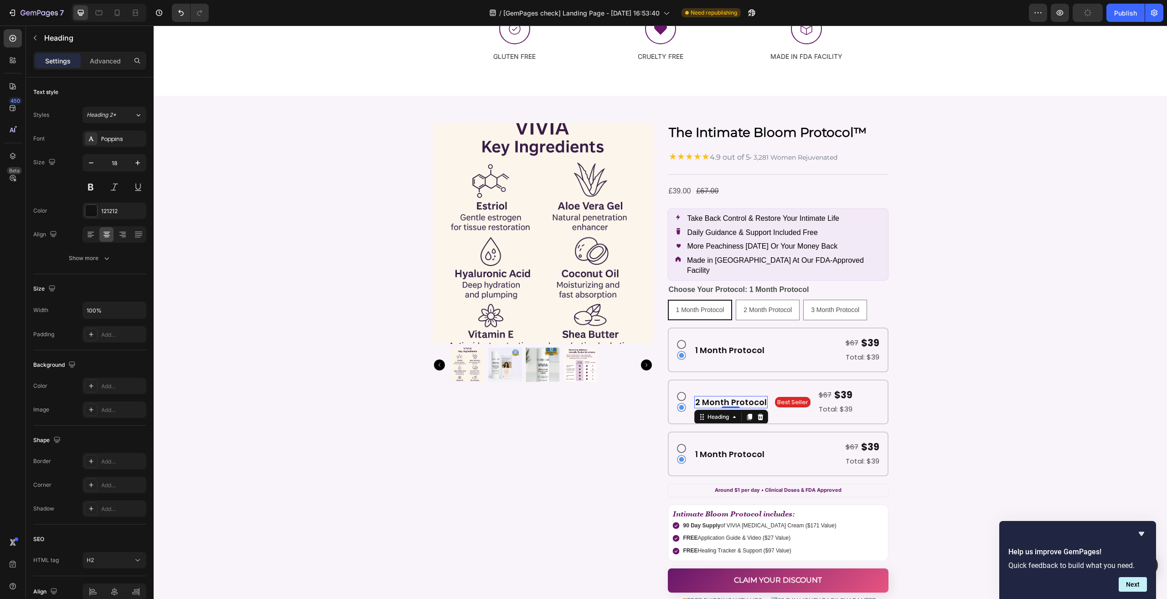
click at [754, 397] on p "2 Month Protocol" at bounding box center [731, 402] width 72 height 10
click at [826, 387] on div "$67 Text Block $39 Text Block Row" at bounding box center [836, 394] width 36 height 14
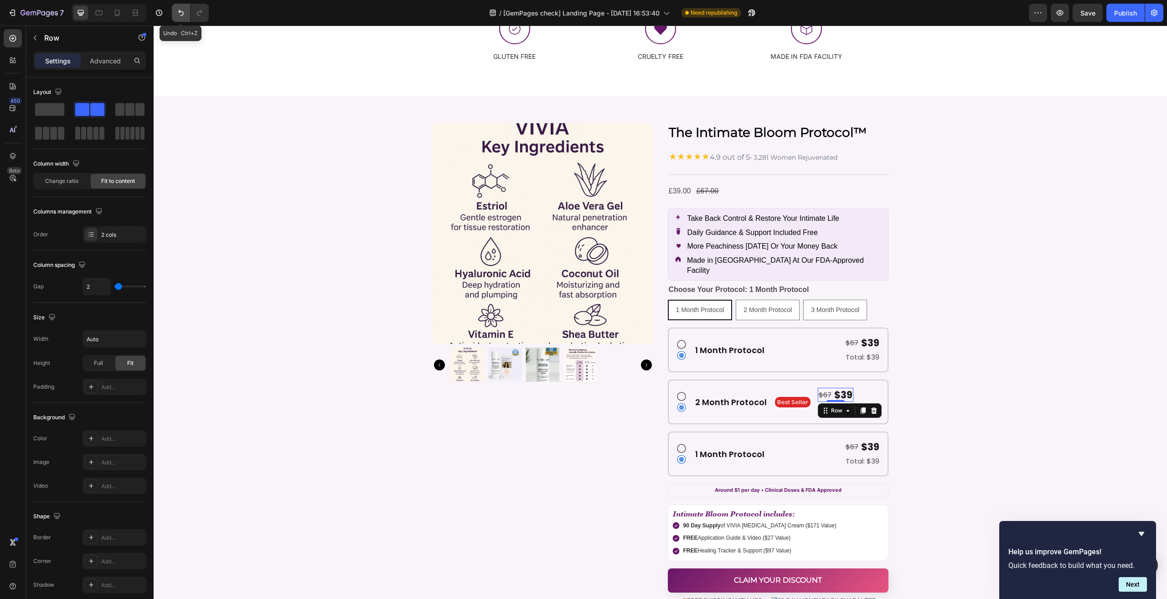
click at [181, 15] on icon "Undo/Redo" at bounding box center [180, 12] width 9 height 9
type input "1200"
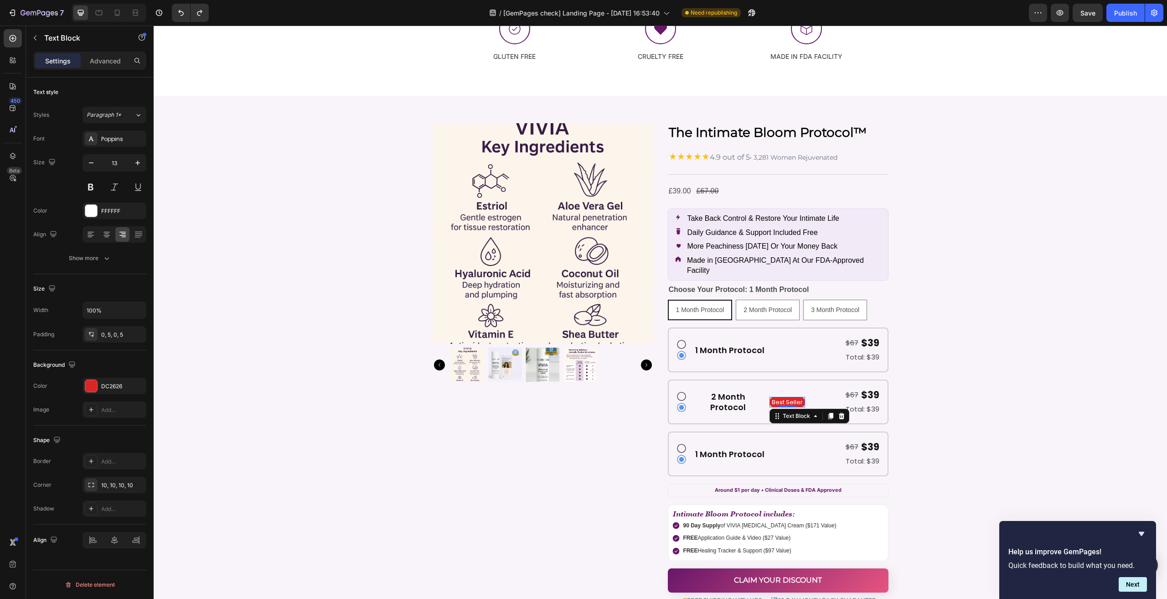
click at [784, 397] on p "Best Seller" at bounding box center [787, 402] width 31 height 10
click at [99, 263] on button "Show more" at bounding box center [89, 258] width 113 height 16
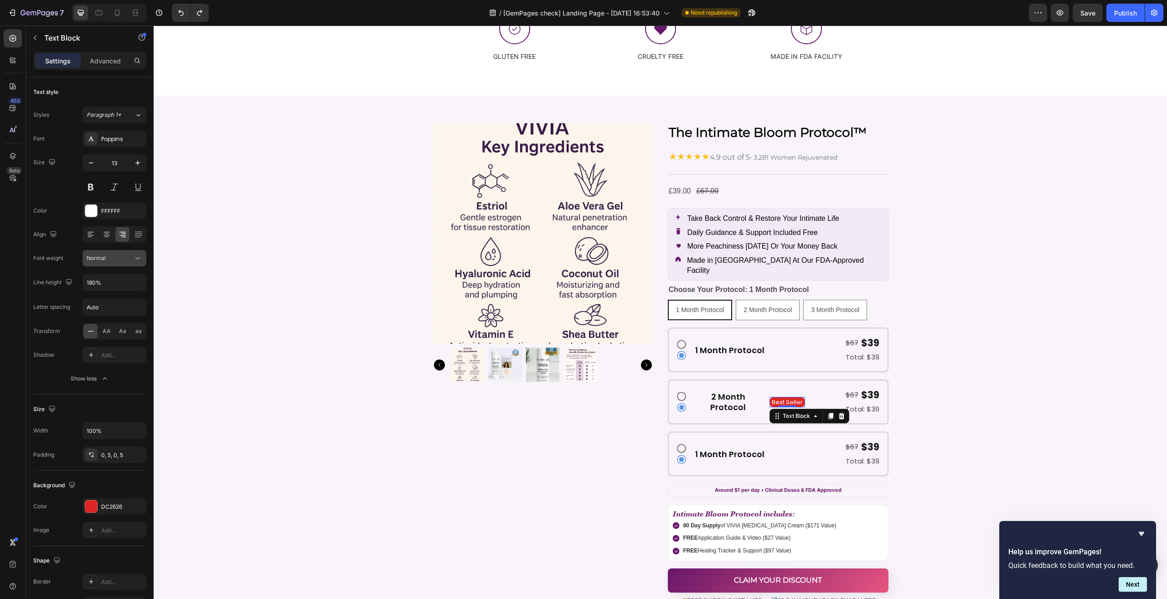
click at [110, 259] on div "Normal" at bounding box center [110, 258] width 46 height 8
click at [116, 335] on p "Bold" at bounding box center [111, 338] width 48 height 8
click at [97, 164] on button "button" at bounding box center [91, 163] width 16 height 16
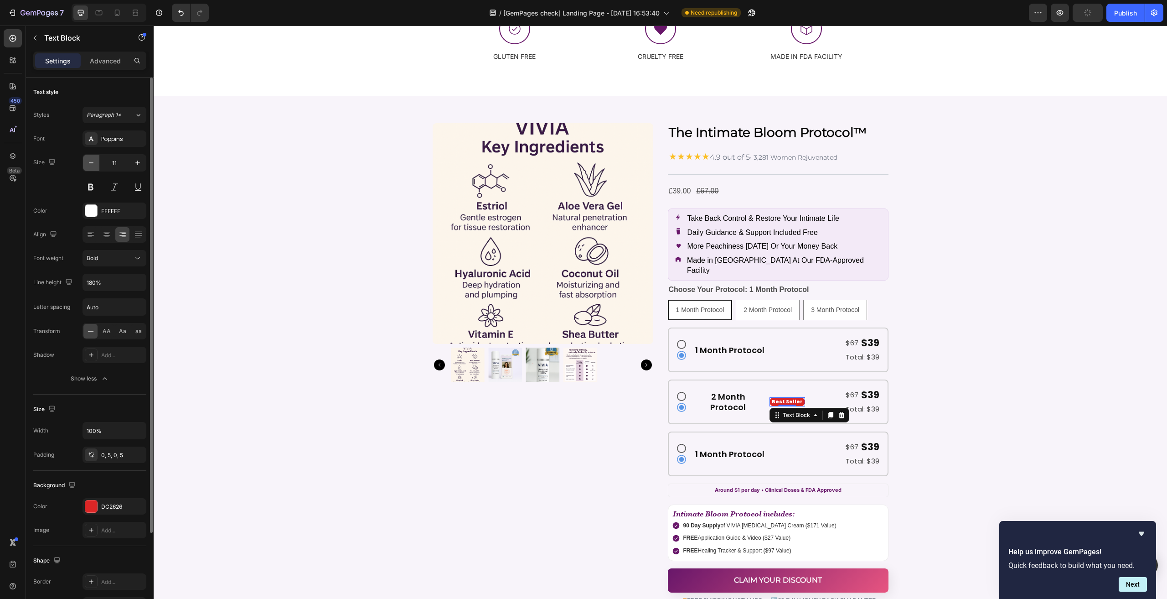
click at [97, 164] on button "button" at bounding box center [91, 163] width 16 height 16
click at [135, 166] on icon "button" at bounding box center [137, 162] width 9 height 9
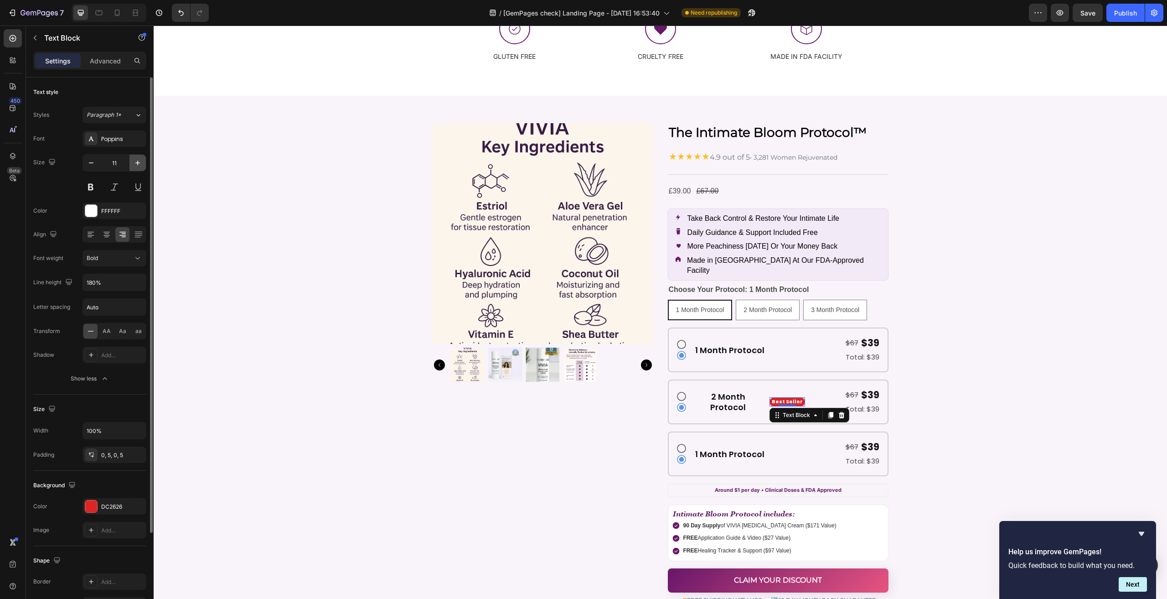
type input "12"
click at [703, 393] on p "2 Month Protocol" at bounding box center [728, 401] width 66 height 21
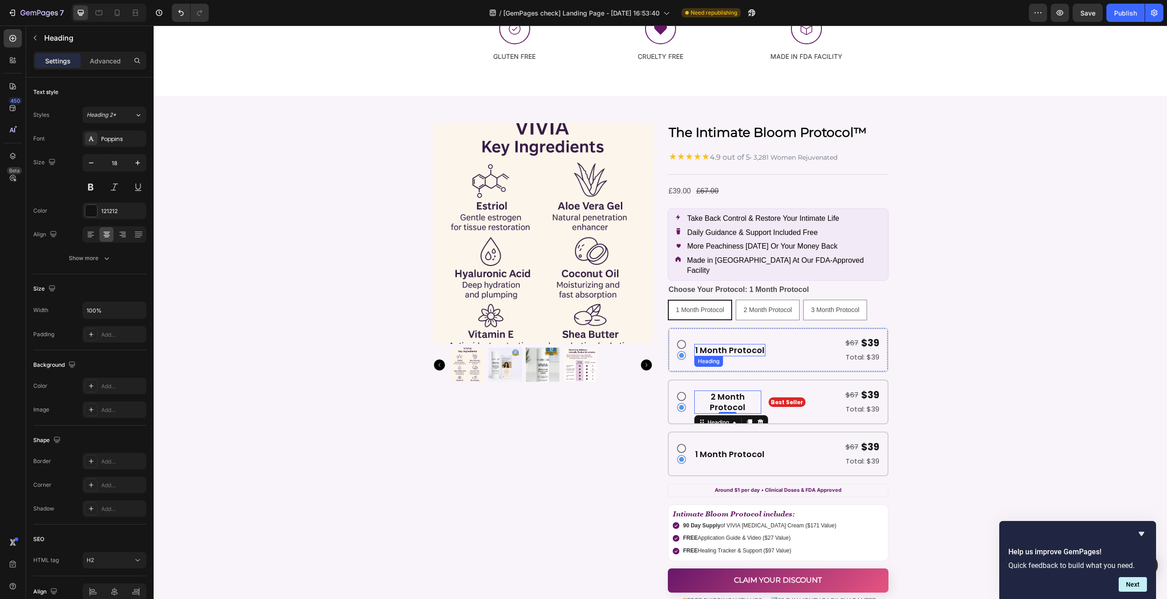
click at [719, 345] on p "1 Month Protocol" at bounding box center [729, 350] width 69 height 10
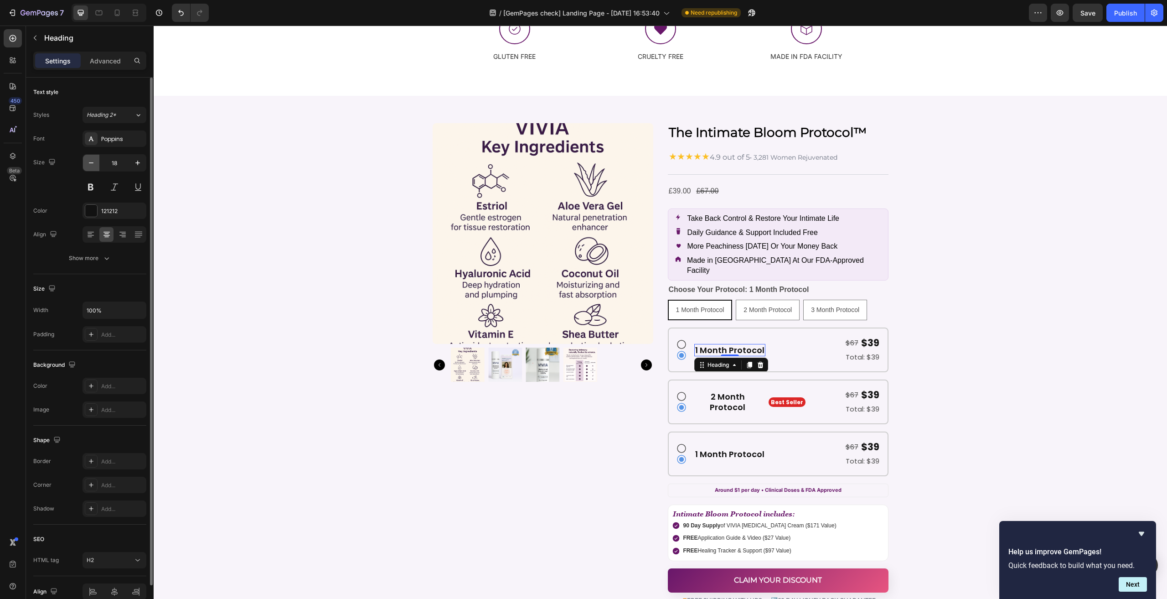
click at [92, 160] on icon "button" at bounding box center [91, 162] width 9 height 9
type input "16"
click at [726, 391] on p "2 Month Protocol" at bounding box center [728, 401] width 66 height 21
click at [95, 158] on icon "button" at bounding box center [91, 162] width 9 height 9
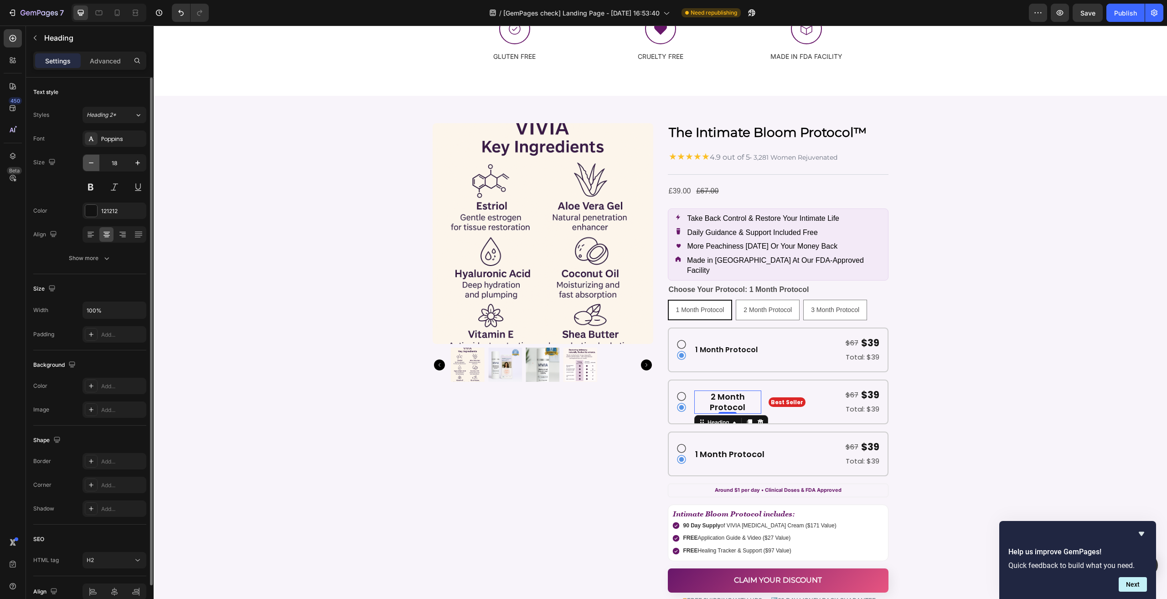
click at [95, 158] on icon "button" at bounding box center [91, 162] width 9 height 9
type input "16"
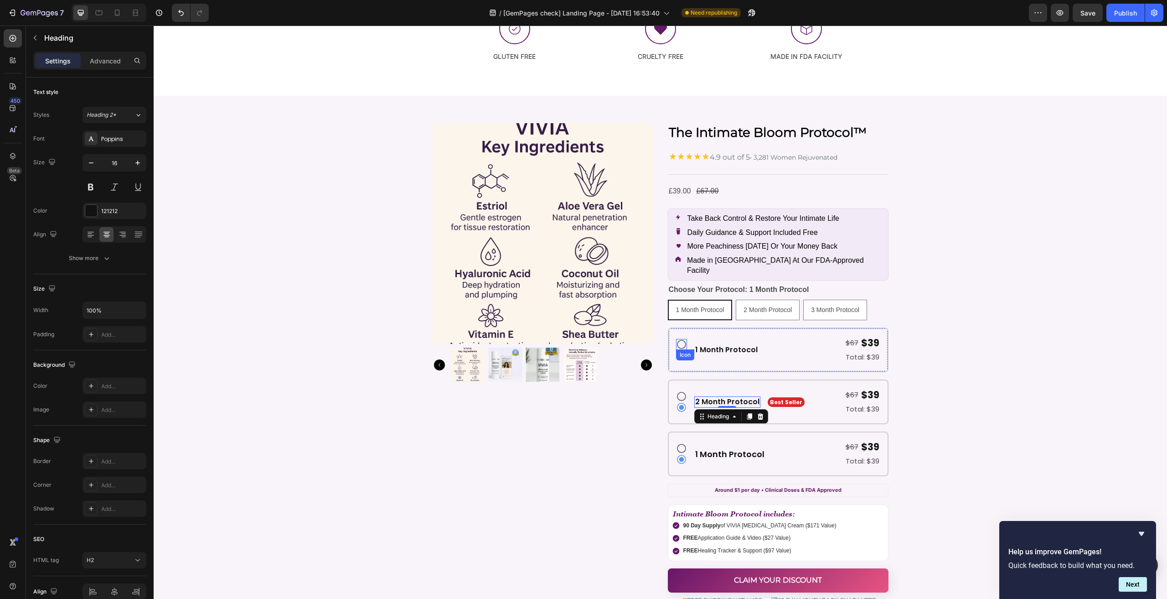
click at [678, 339] on icon at bounding box center [681, 344] width 11 height 11
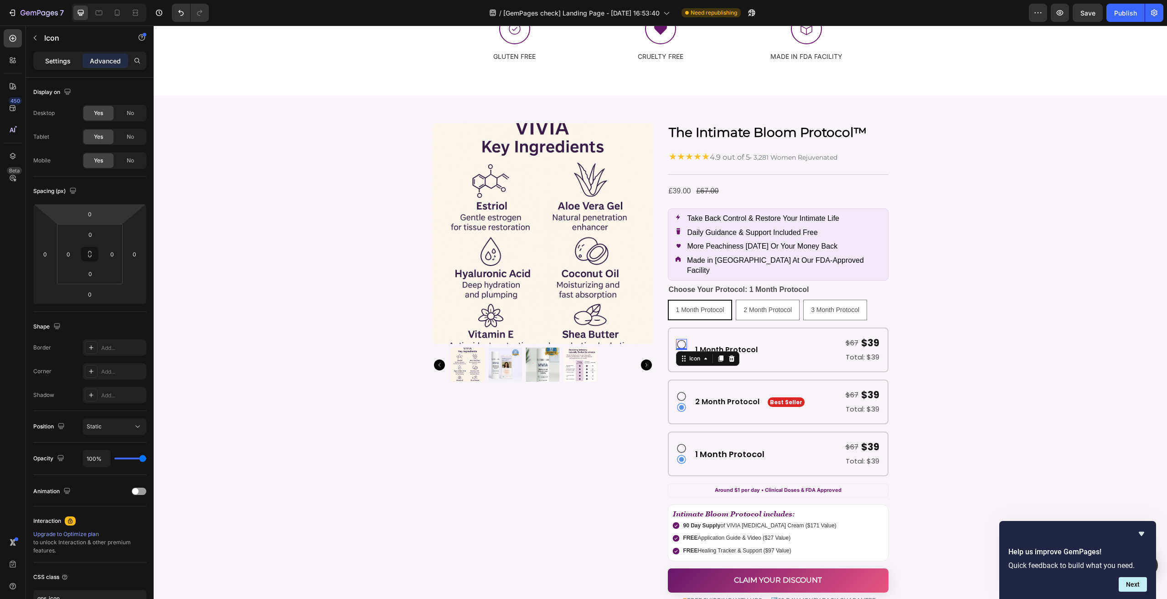
click at [59, 64] on p "Settings" at bounding box center [58, 61] width 26 height 10
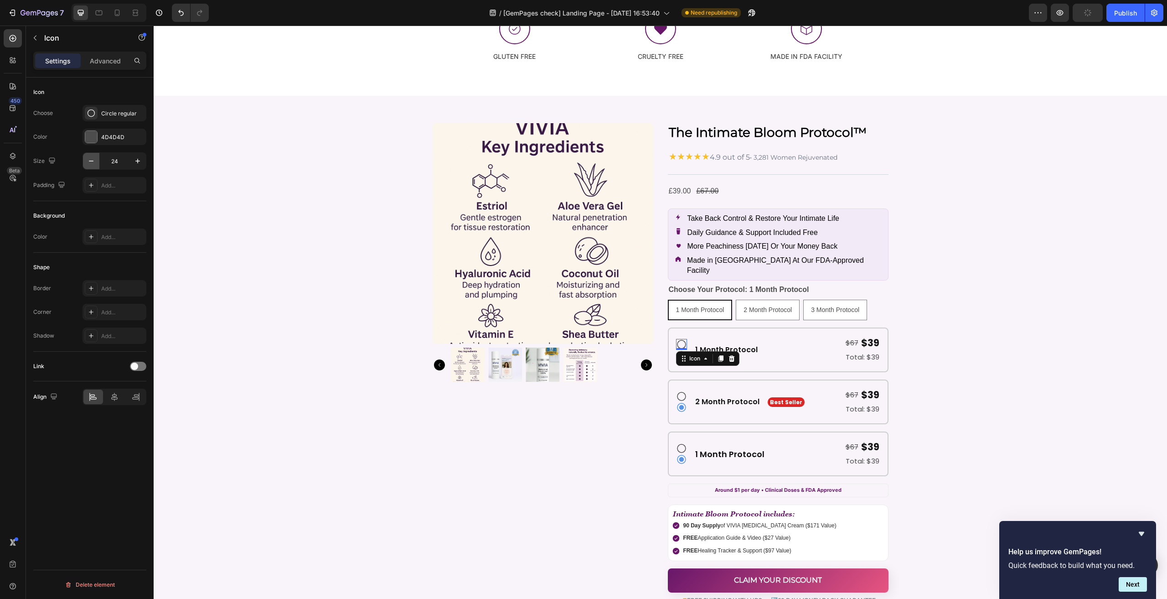
click at [90, 162] on icon "button" at bounding box center [91, 160] width 9 height 9
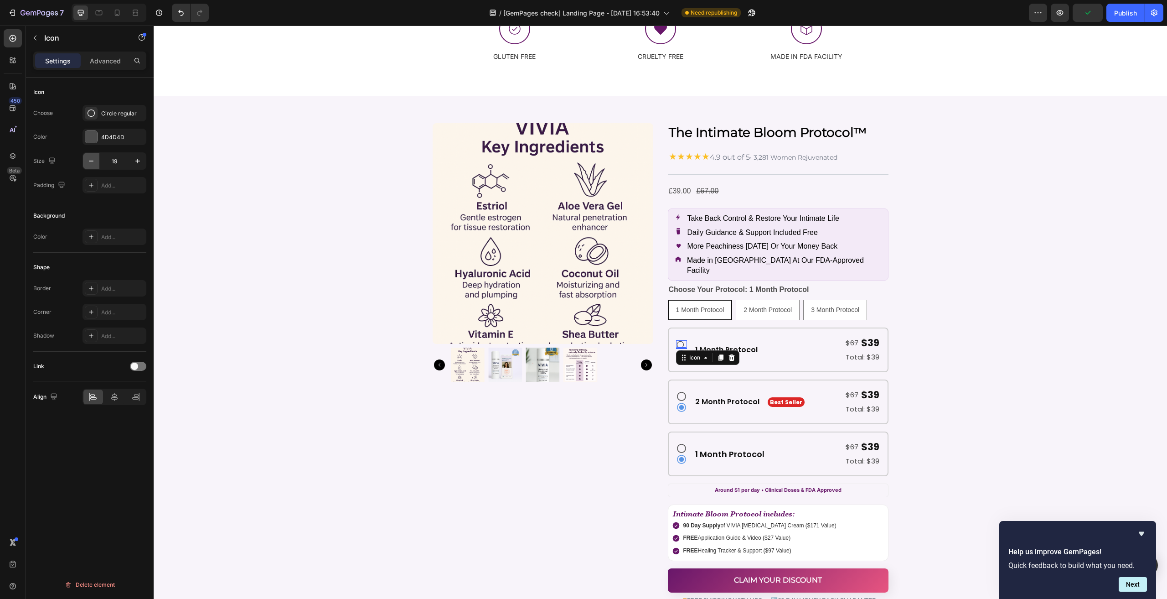
click at [90, 162] on icon "button" at bounding box center [91, 160] width 9 height 9
click at [129, 160] on input "17" at bounding box center [114, 161] width 30 height 16
click at [131, 160] on button "button" at bounding box center [137, 161] width 16 height 16
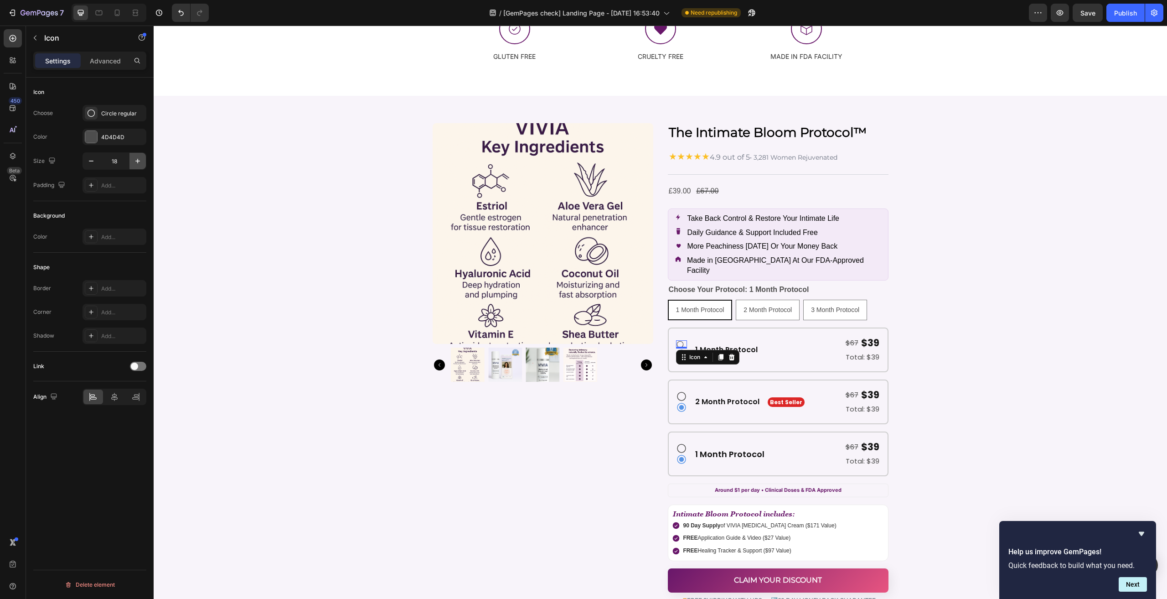
click at [131, 160] on button "button" at bounding box center [137, 161] width 16 height 16
type input "20"
click at [677, 354] on div "Icon" at bounding box center [707, 357] width 63 height 15
click at [671, 347] on div "Icon 0 Icon 1 Month Protocol Heading $67 Text Block $39 Text Block Row Total: $…" at bounding box center [778, 349] width 221 height 45
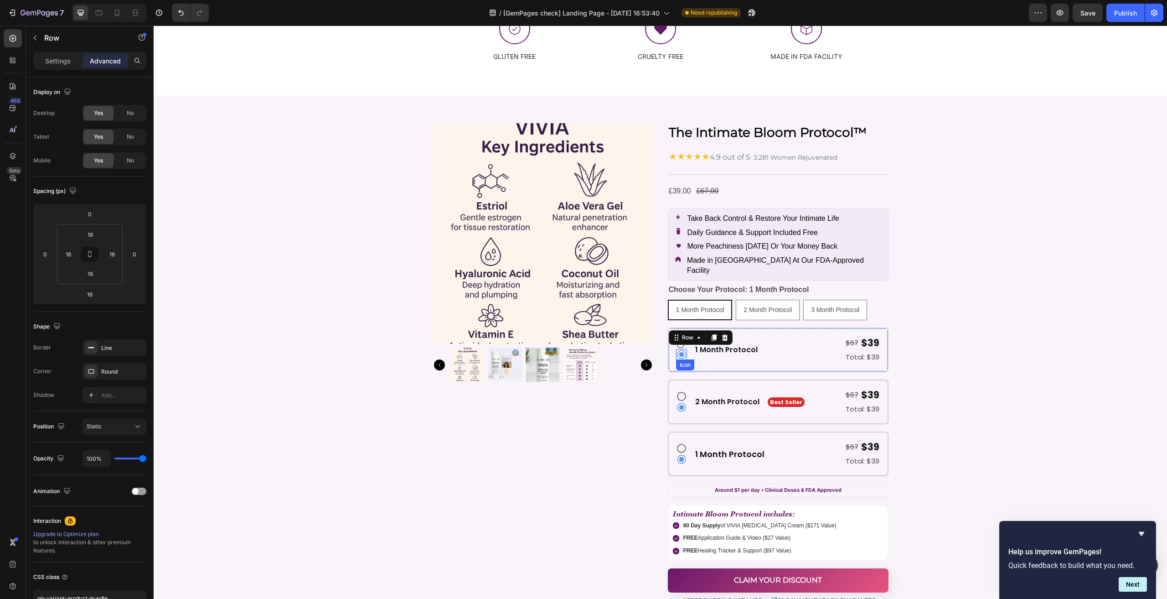
click at [678, 349] on div "Icon" at bounding box center [681, 354] width 11 height 11
click at [63, 52] on div "Settings Advanced" at bounding box center [89, 61] width 113 height 18
click at [63, 62] on p "Settings" at bounding box center [58, 61] width 26 height 10
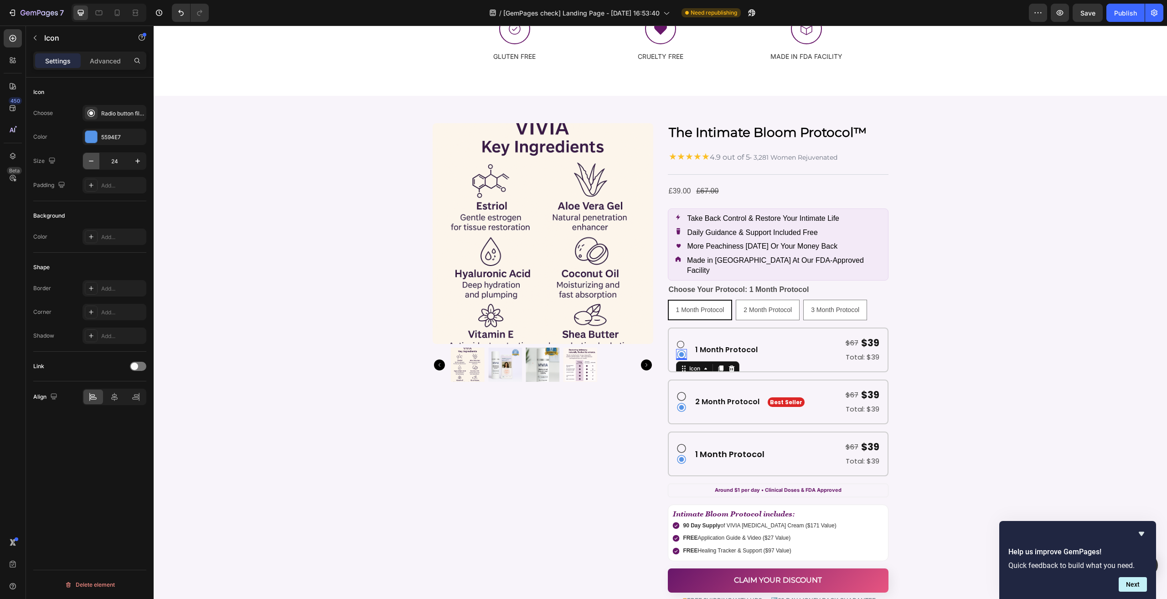
click at [93, 160] on icon "button" at bounding box center [91, 160] width 9 height 9
type input "20"
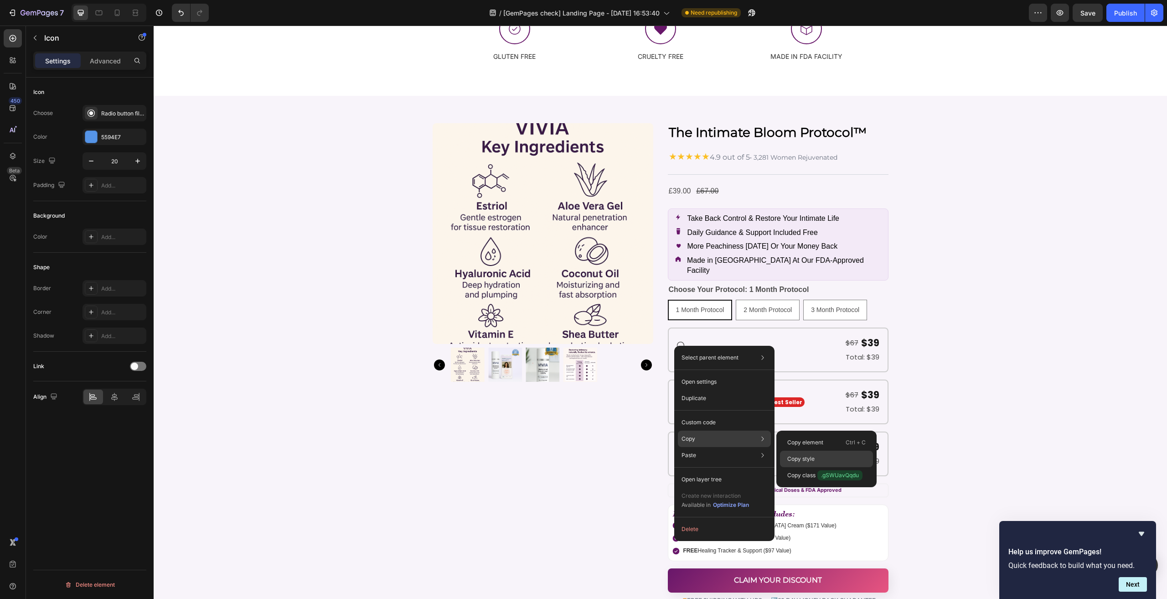
click at [806, 459] on p "Copy style" at bounding box center [800, 458] width 27 height 8
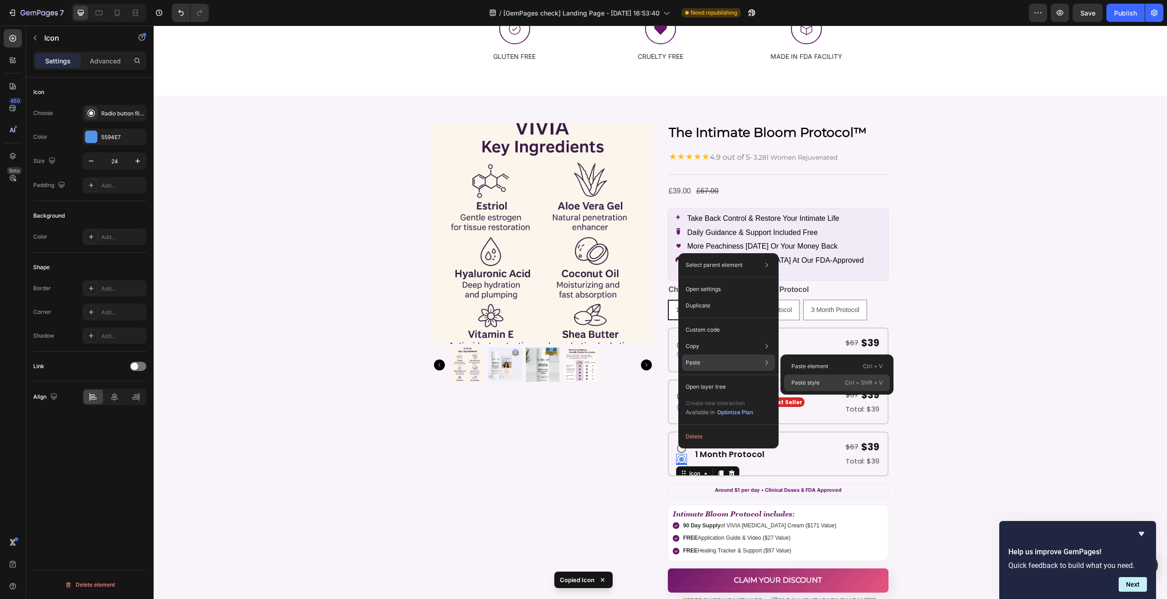
drag, startPoint x: 791, startPoint y: 380, endPoint x: 578, endPoint y: 387, distance: 212.6
click at [791, 380] on div "Paste style Ctrl + Shift + V" at bounding box center [837, 382] width 106 height 16
type input "20"
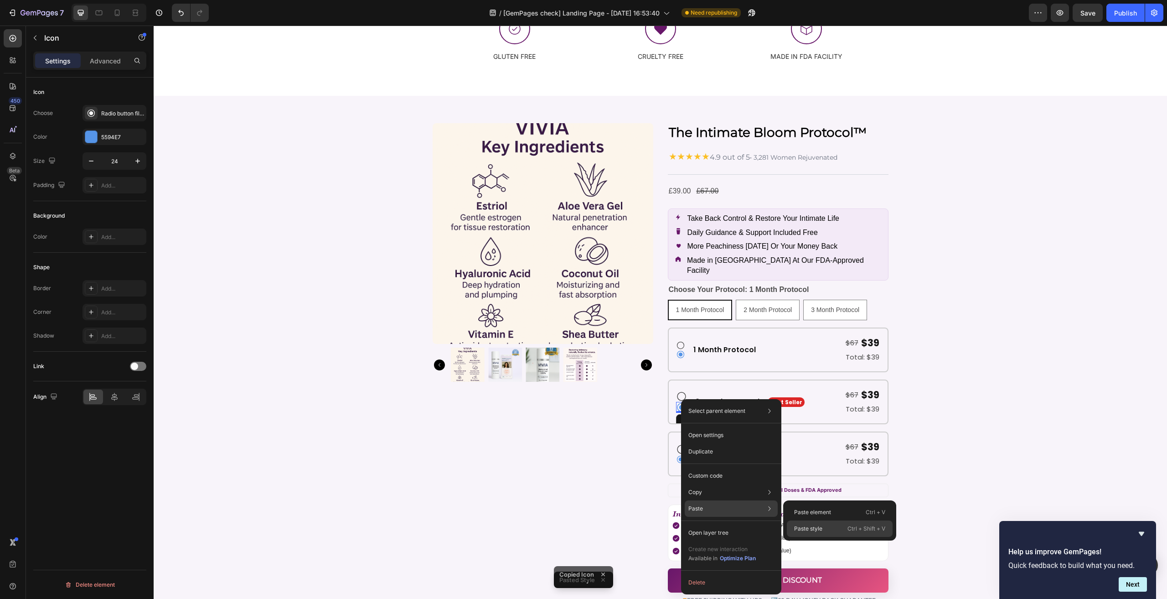
click at [817, 522] on div "Paste style Ctrl + Shift + V" at bounding box center [840, 528] width 106 height 16
type input "20"
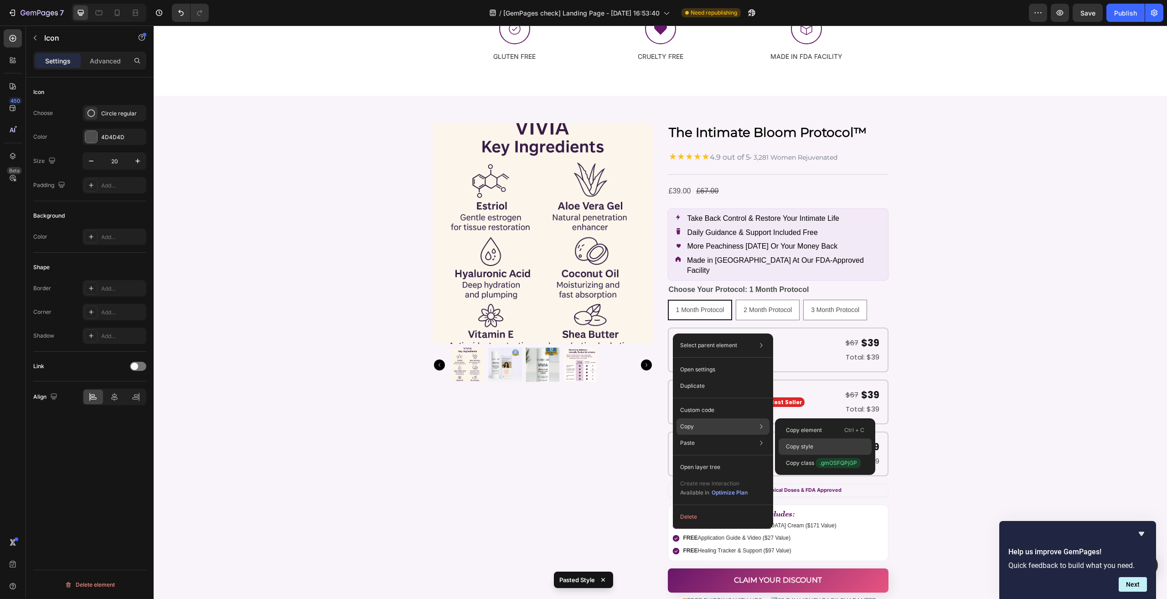
click at [806, 444] on p "Copy style" at bounding box center [799, 446] width 27 height 8
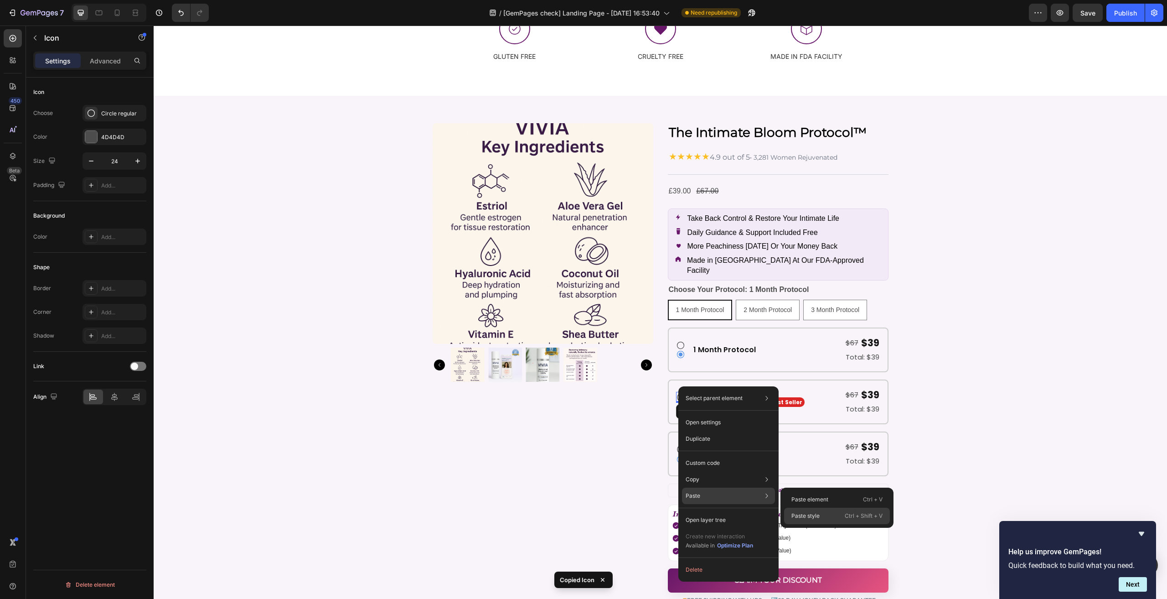
click at [810, 511] on p "Paste style" at bounding box center [805, 515] width 28 height 8
type input "20"
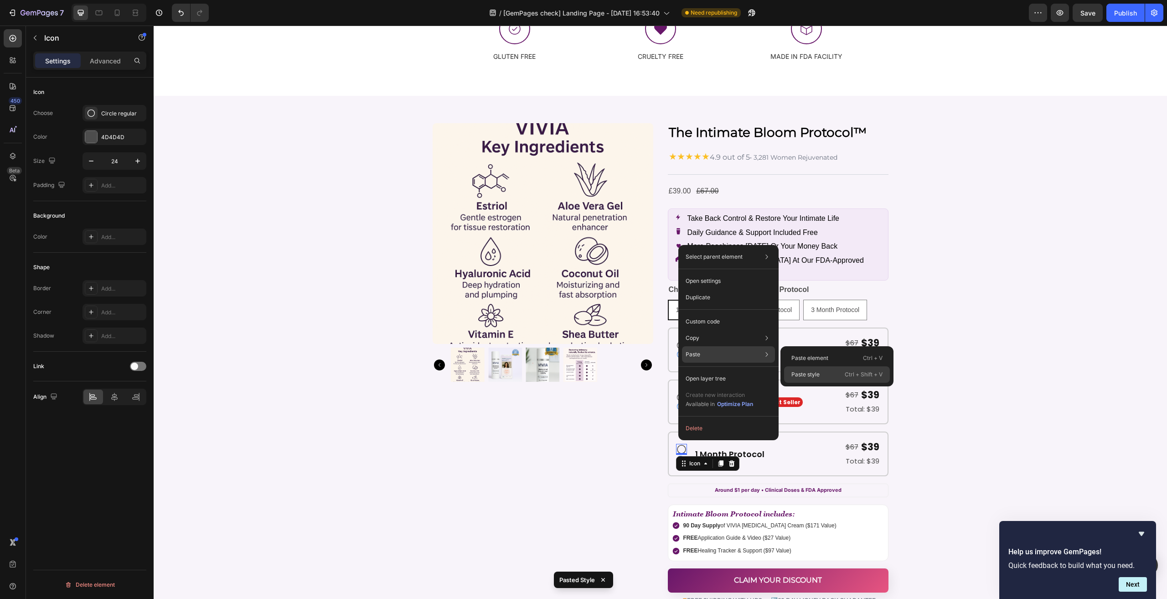
click at [801, 375] on p "Paste style" at bounding box center [805, 374] width 28 height 8
type input "20"
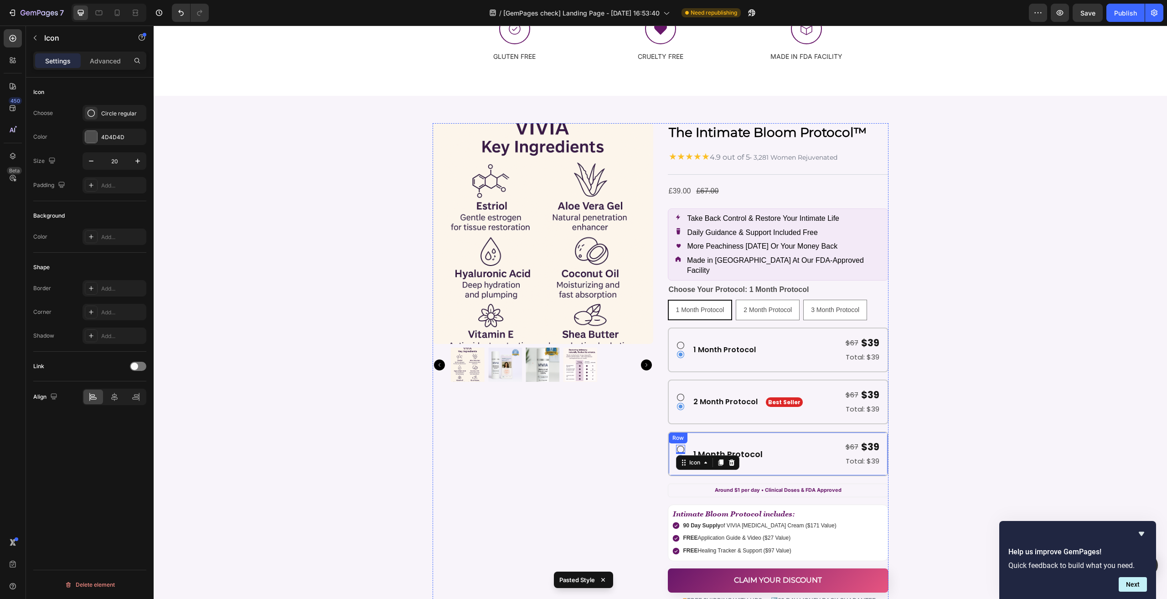
click at [787, 431] on div "Icon 0 Icon 1 Month Protocol Heading $67 Text Block $39 Text Block Row Total: $…" at bounding box center [778, 453] width 221 height 45
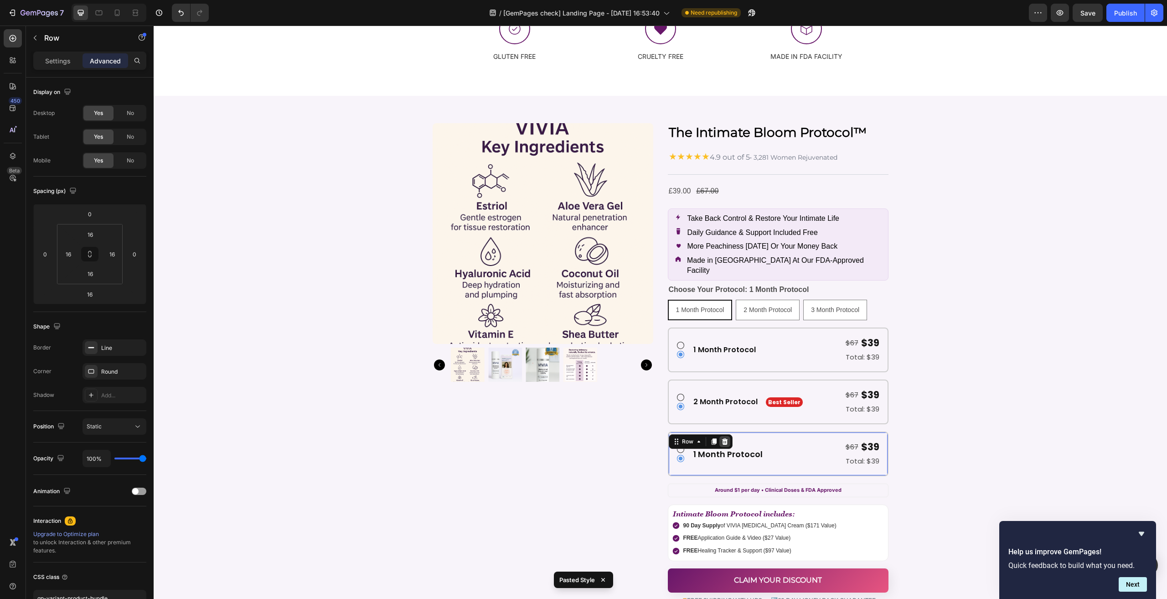
click at [721, 438] on icon at bounding box center [724, 441] width 7 height 7
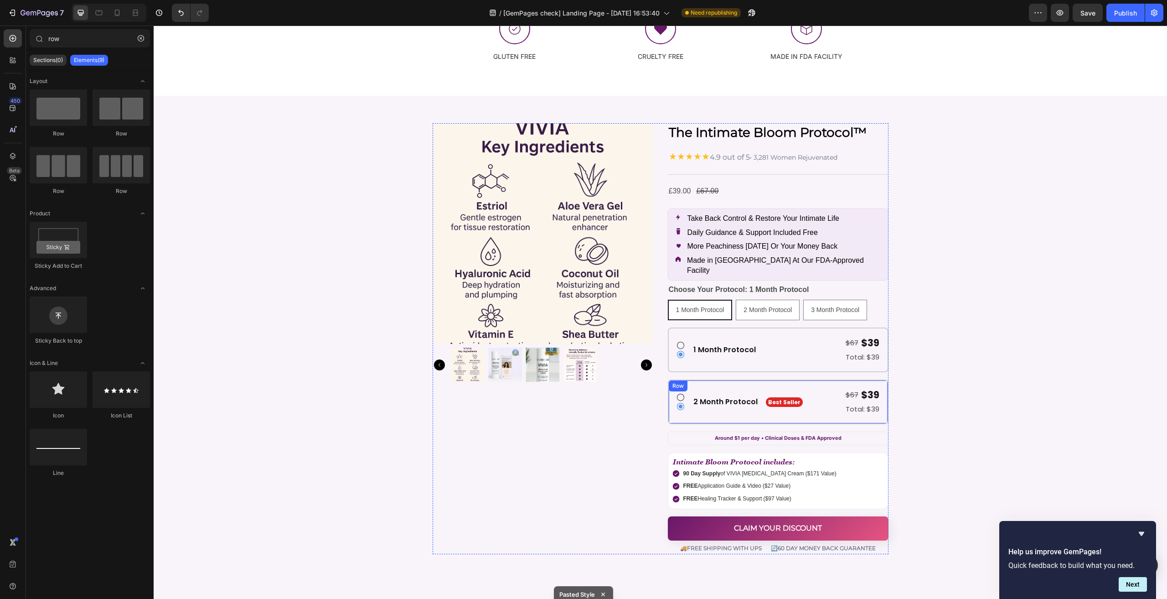
click at [767, 379] on div "Icon Icon 2 Month Protocol Heading Best Seller Text Block $67 Text Block $39 Te…" at bounding box center [778, 401] width 221 height 45
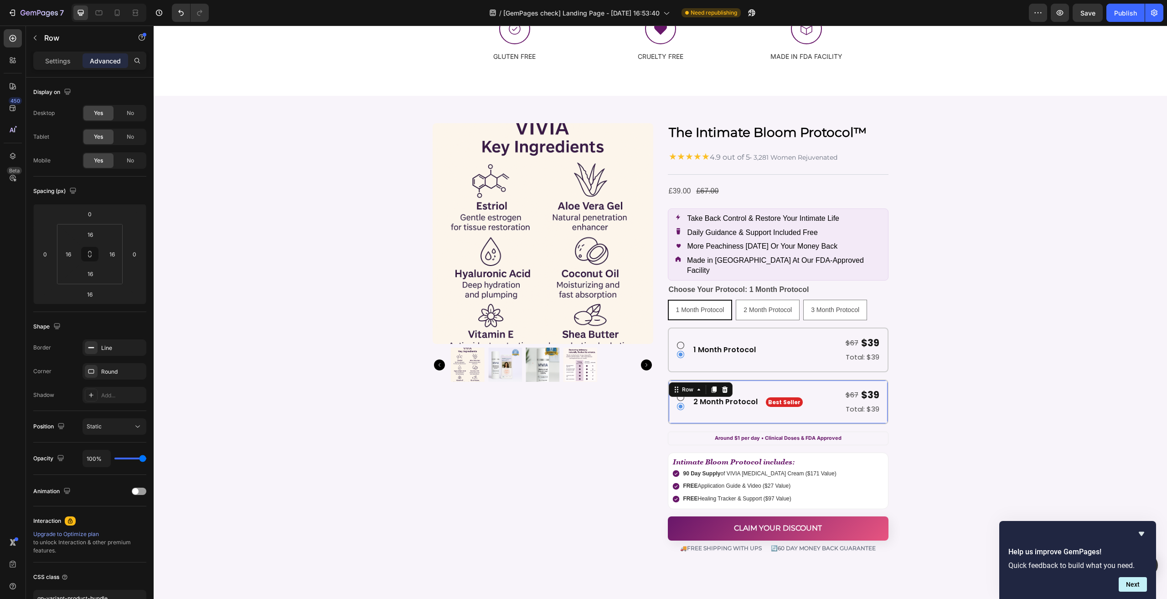
click at [711, 387] on icon at bounding box center [713, 390] width 5 height 6
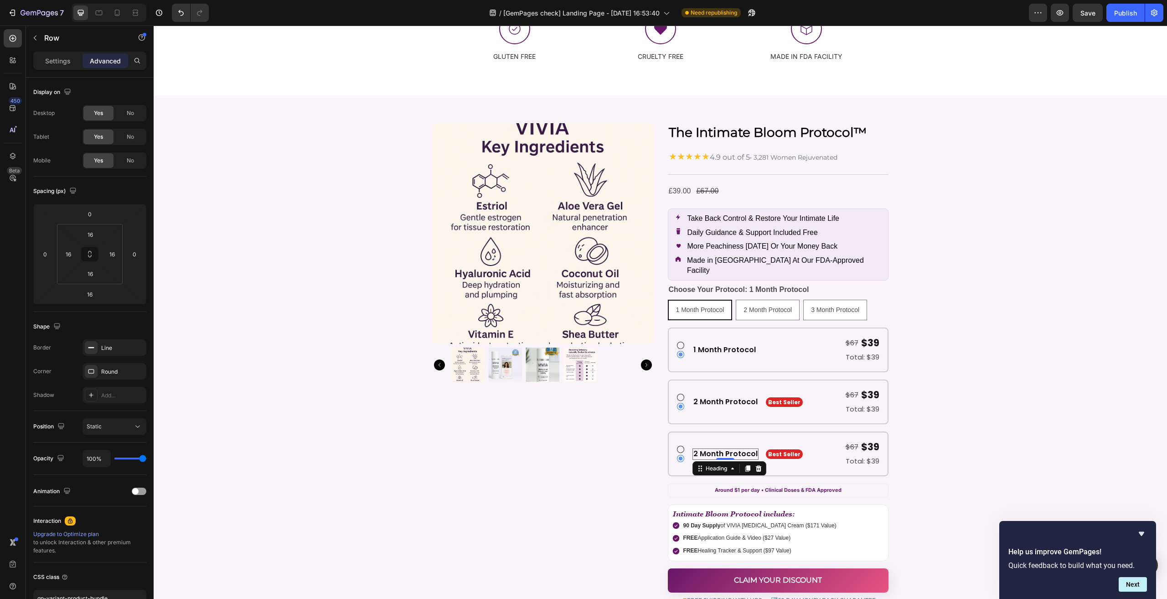
click at [692, 448] on h2 "2 Month Protocol" at bounding box center [725, 453] width 66 height 11
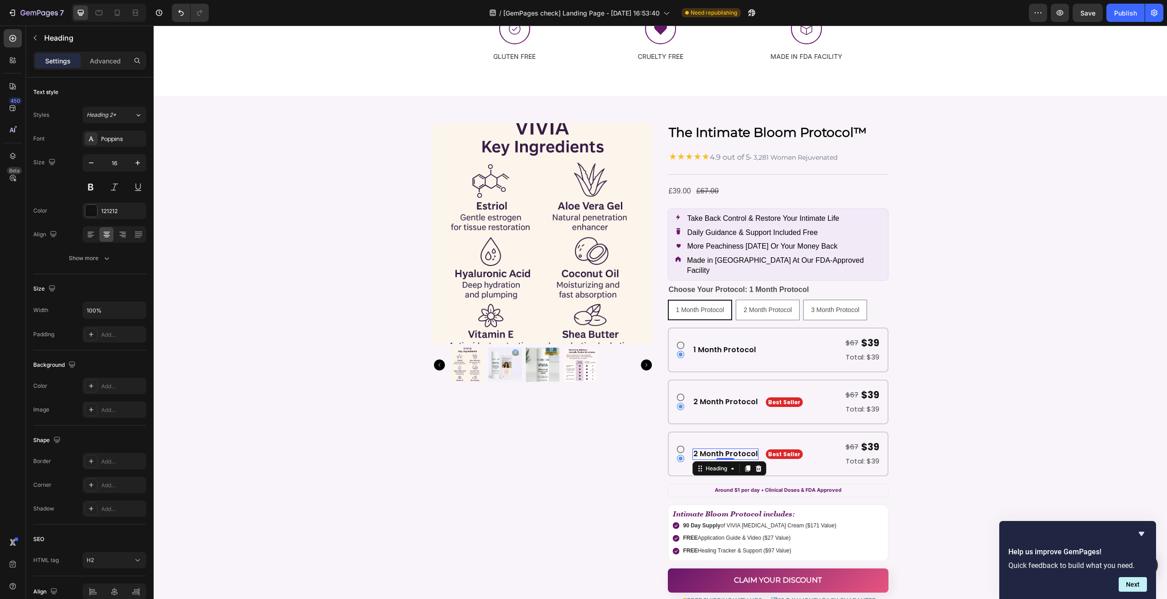
click at [692, 448] on h2 "2 Month Protocol" at bounding box center [725, 453] width 66 height 11
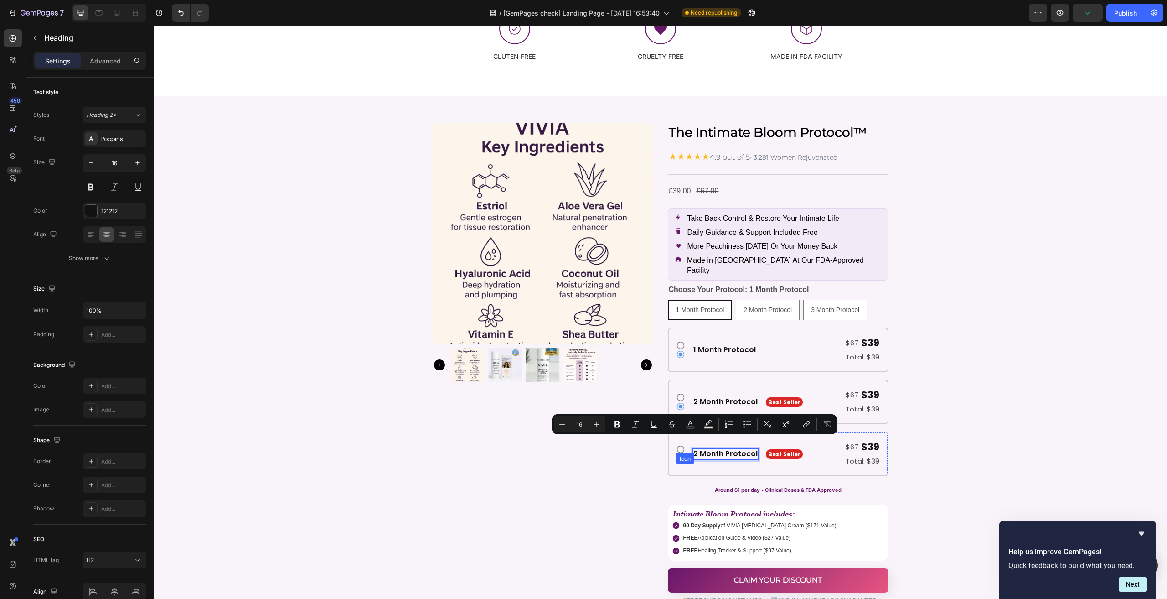
click at [677, 445] on icon at bounding box center [679, 448] width 7 height 7
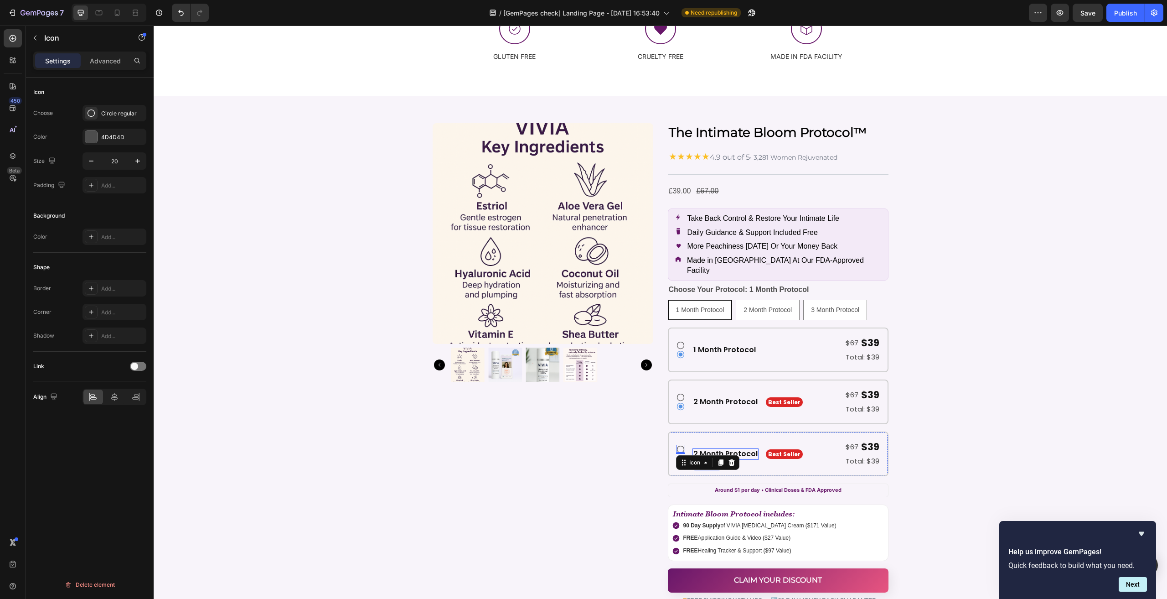
click at [697, 449] on p "2 Month Protocol" at bounding box center [725, 454] width 64 height 10
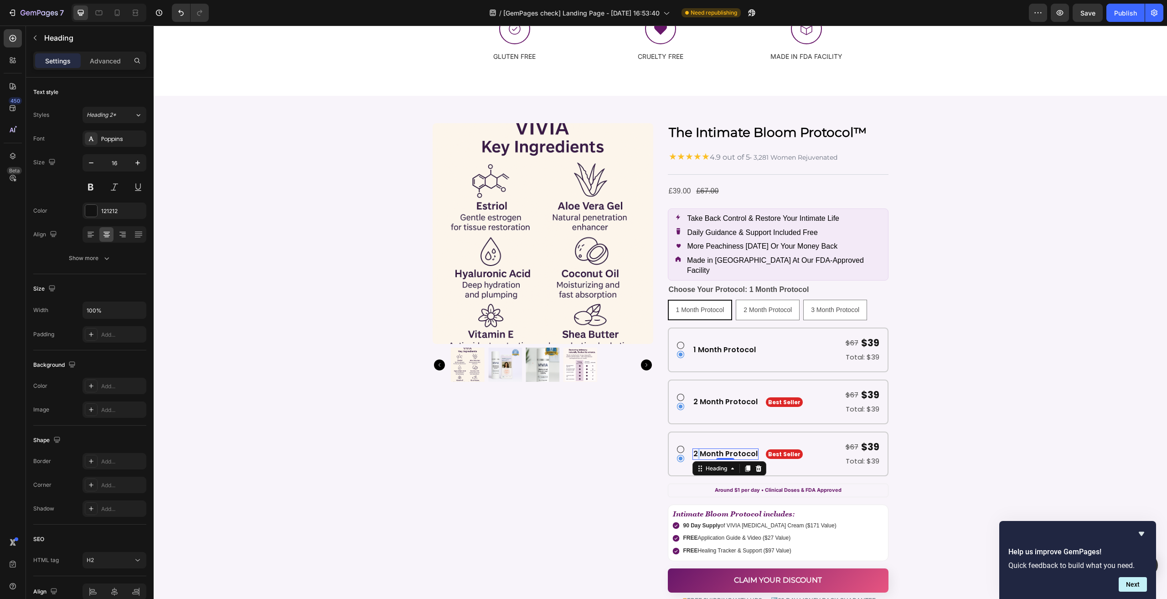
click at [693, 449] on p "2 Month Protocol" at bounding box center [725, 454] width 64 height 10
click at [718, 344] on div "1 Month Protocol Heading" at bounding box center [724, 349] width 64 height 11
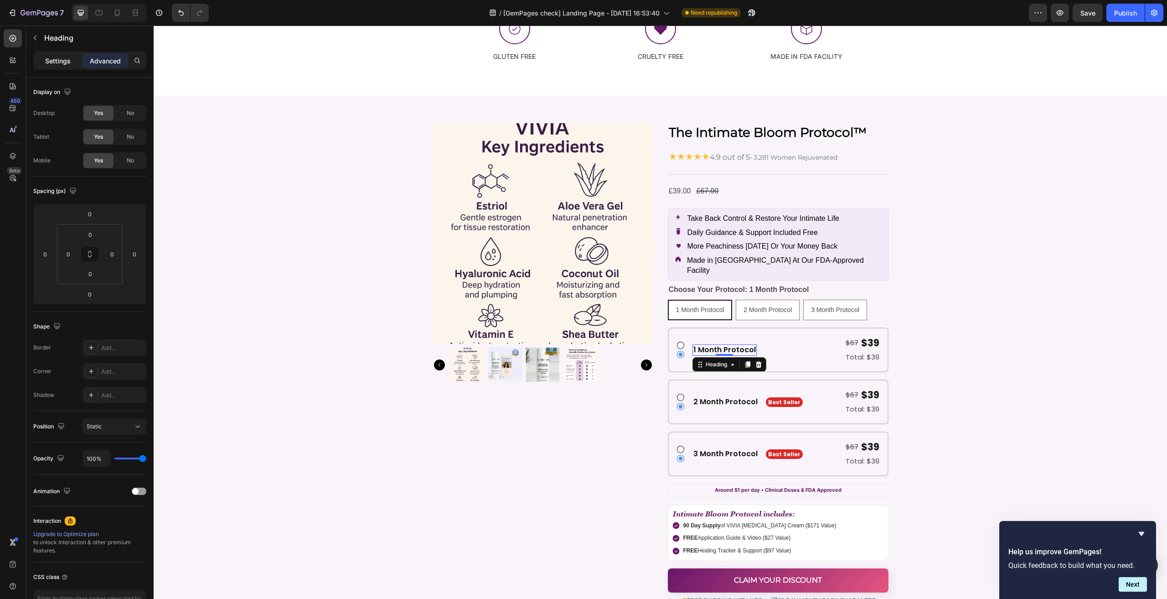
click at [61, 57] on p "Settings" at bounding box center [58, 61] width 26 height 10
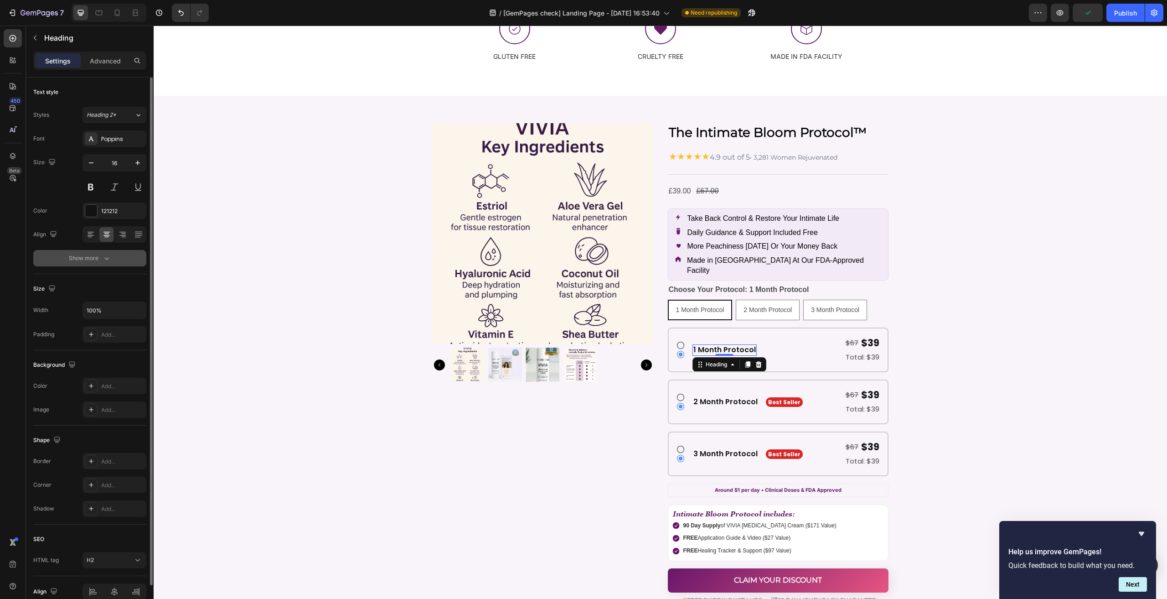
click at [99, 260] on div "Show more" at bounding box center [90, 257] width 42 height 9
click at [112, 262] on div "Semi Bold" at bounding box center [115, 257] width 56 height 9
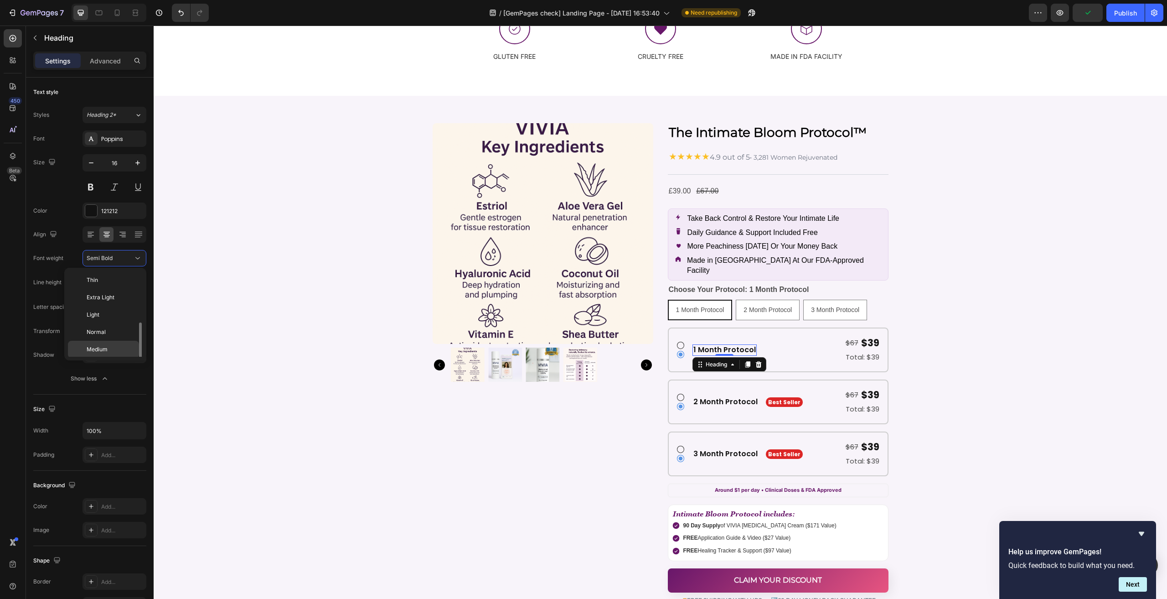
scroll to position [33, 0]
click at [111, 315] on p "Medium" at bounding box center [111, 316] width 48 height 8
click at [702, 397] on p "2 Month Protocol" at bounding box center [725, 402] width 64 height 10
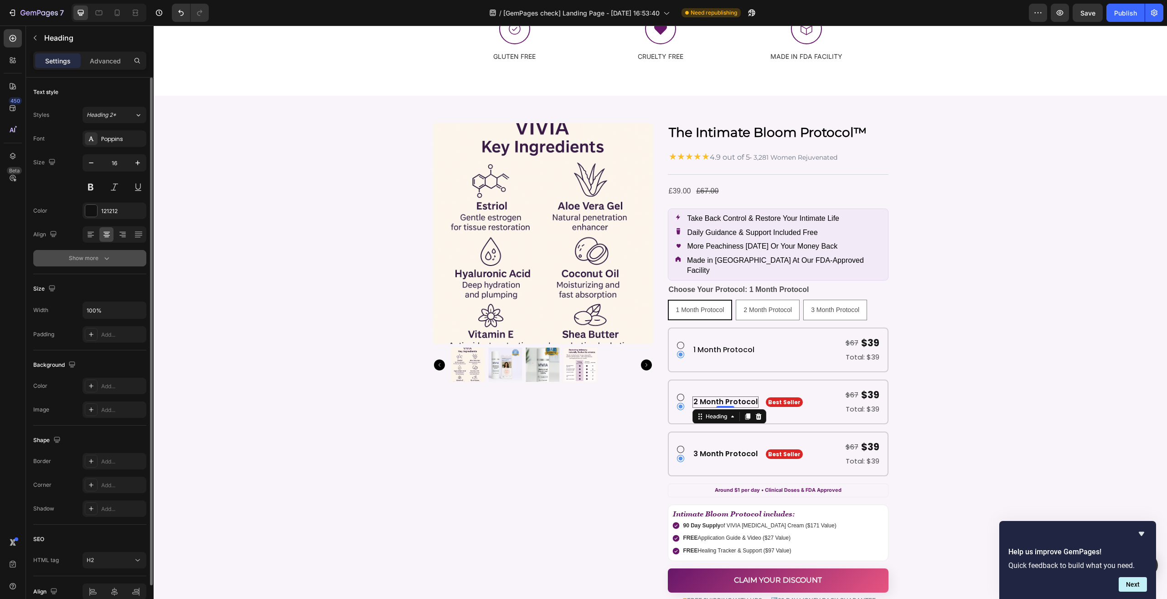
click at [98, 264] on button "Show more" at bounding box center [89, 258] width 113 height 16
click at [102, 257] on span "Semi Bold" at bounding box center [100, 257] width 26 height 7
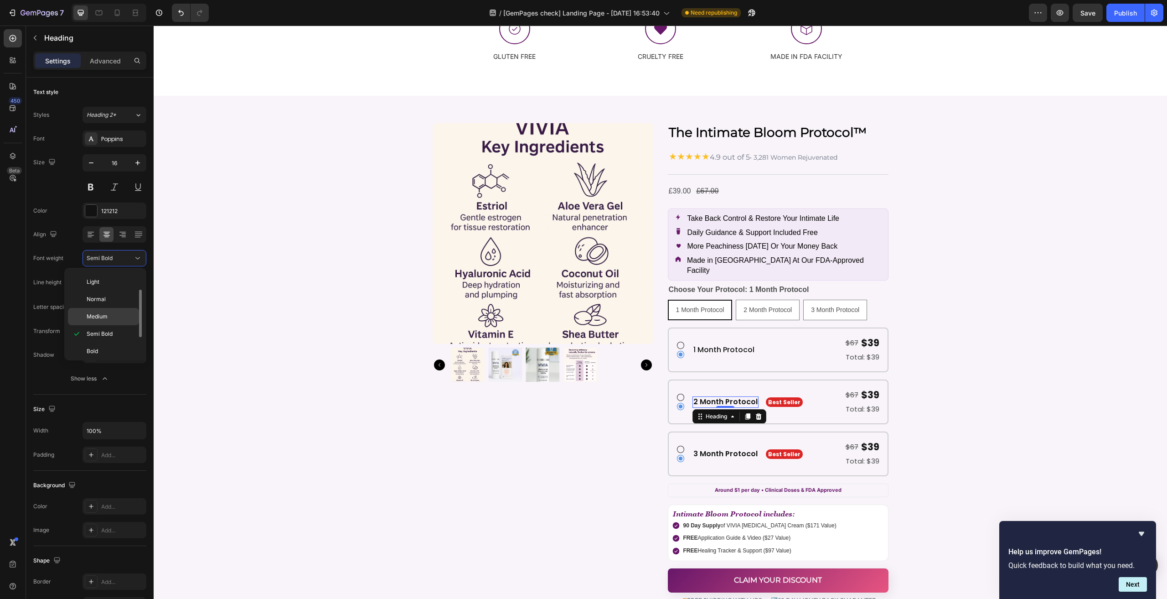
click at [112, 314] on p "Medium" at bounding box center [111, 316] width 48 height 8
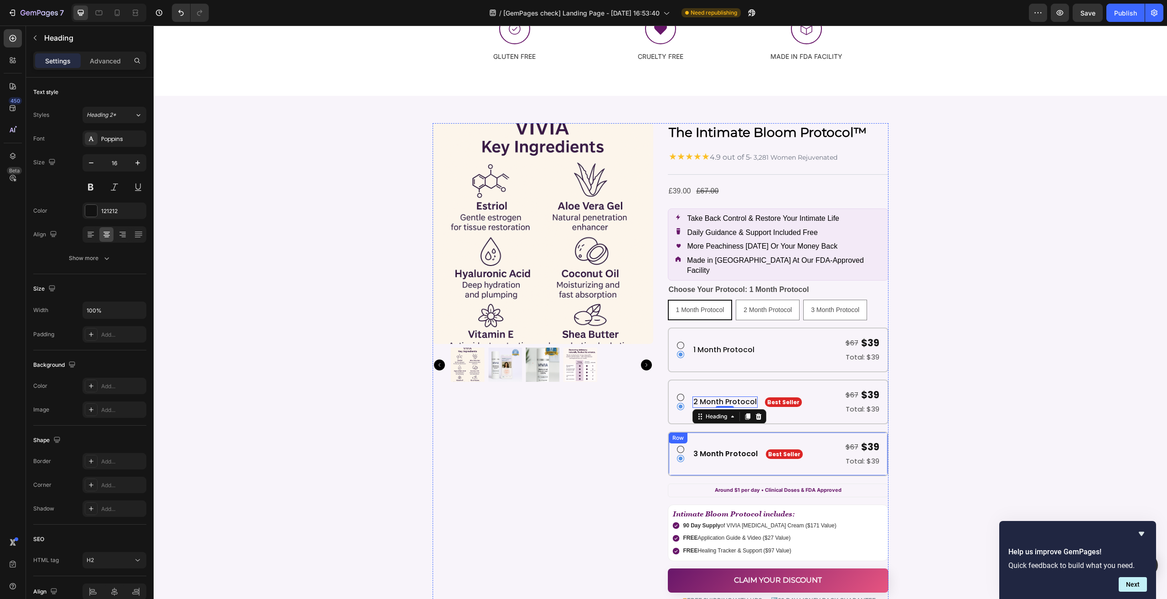
click at [705, 449] on p "3 Month Protocol" at bounding box center [725, 454] width 64 height 10
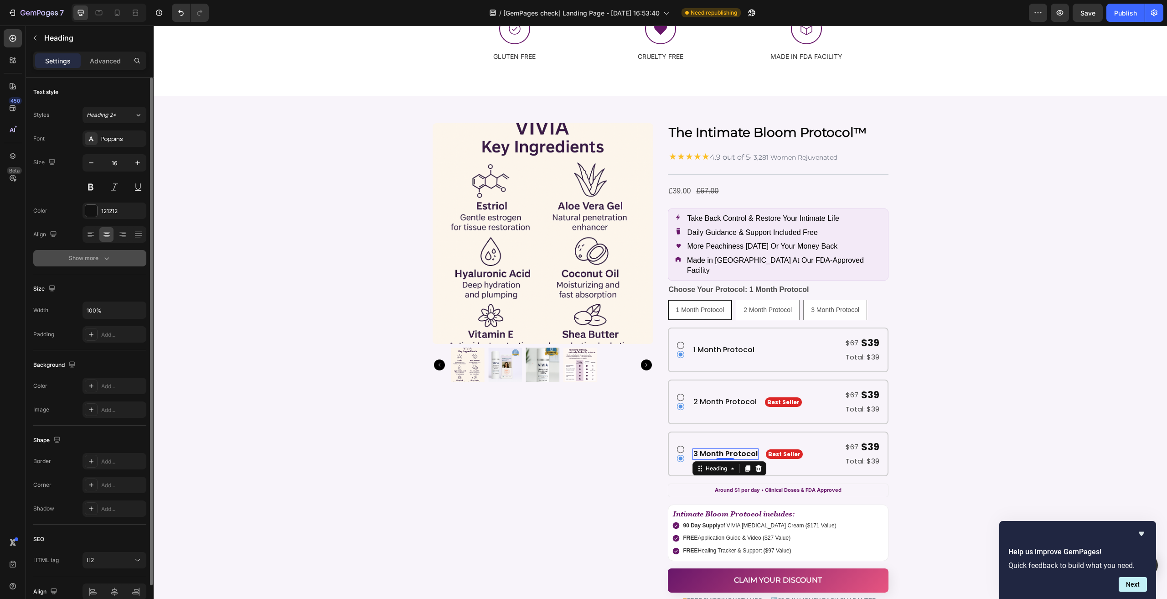
click at [85, 250] on button "Show more" at bounding box center [89, 258] width 113 height 16
click at [103, 256] on span "Semi Bold" at bounding box center [100, 257] width 26 height 7
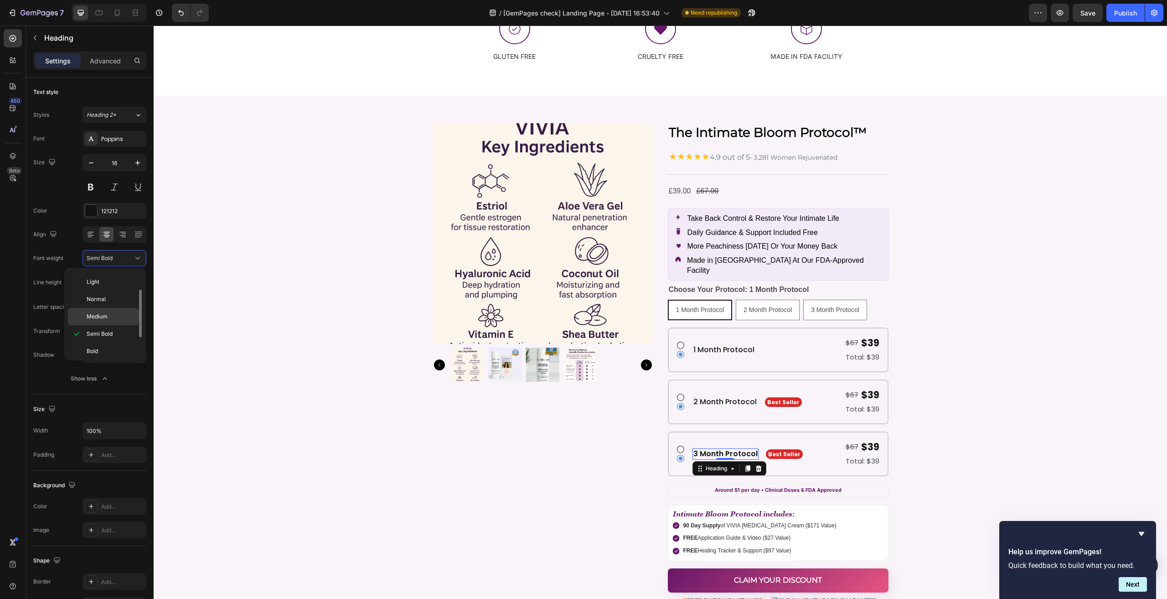
click at [118, 318] on p "Medium" at bounding box center [111, 316] width 48 height 8
click at [770, 449] on p "Best Seller" at bounding box center [783, 454] width 32 height 10
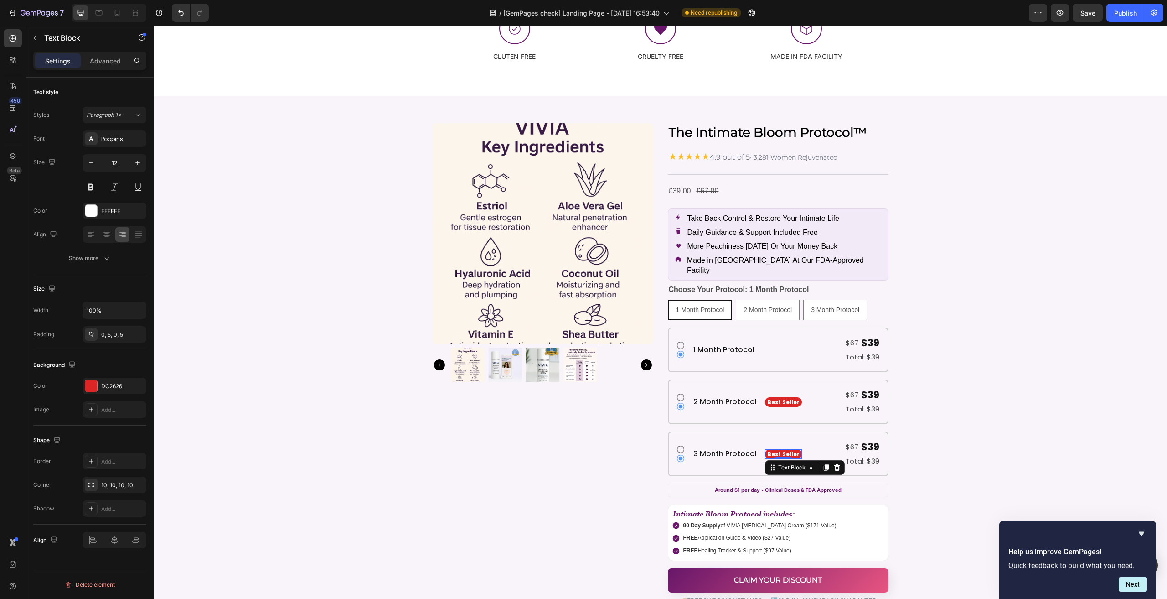
click at [770, 449] on p "Best Seller" at bounding box center [783, 454] width 32 height 10
click at [115, 385] on div "DC2626" at bounding box center [114, 386] width 26 height 8
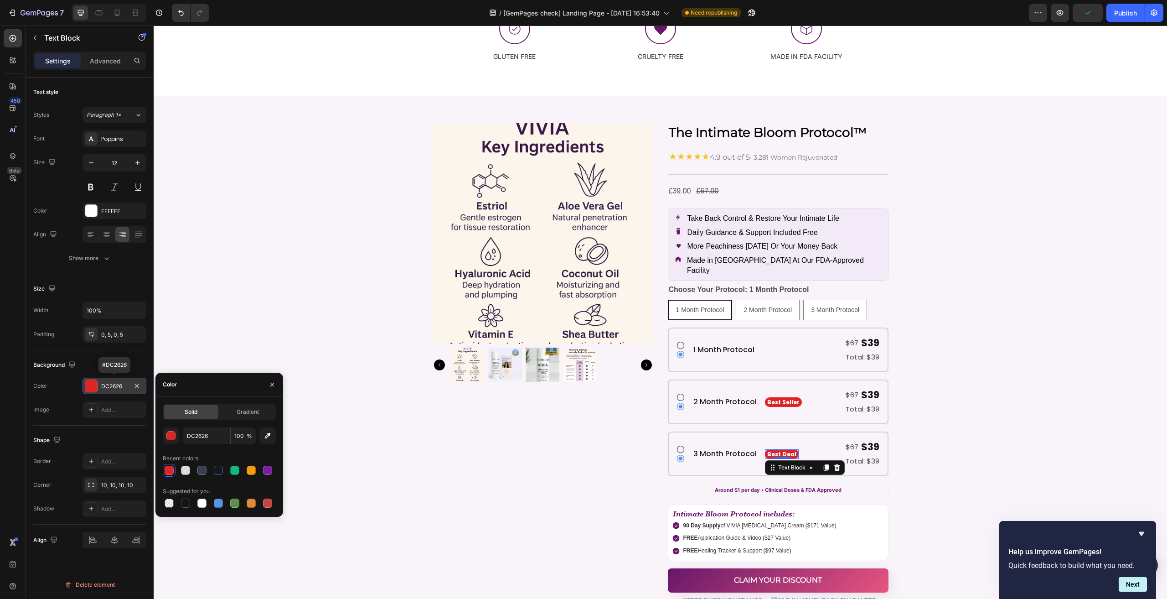
click at [116, 380] on div "DC2626" at bounding box center [115, 385] width 64 height 16
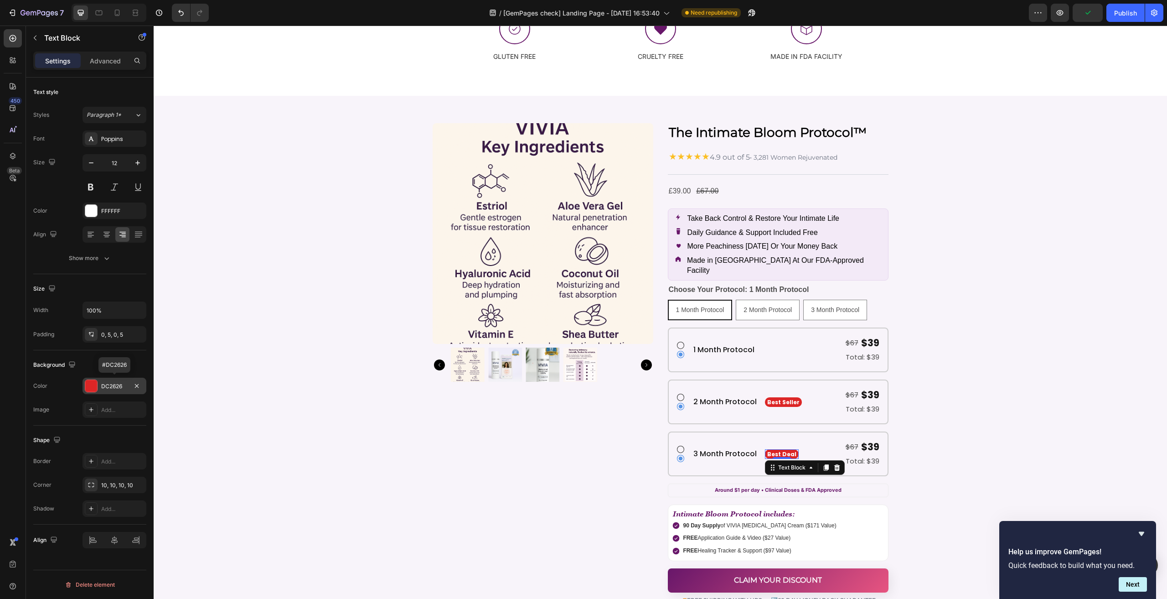
click at [118, 384] on div "DC2626" at bounding box center [114, 386] width 26 height 8
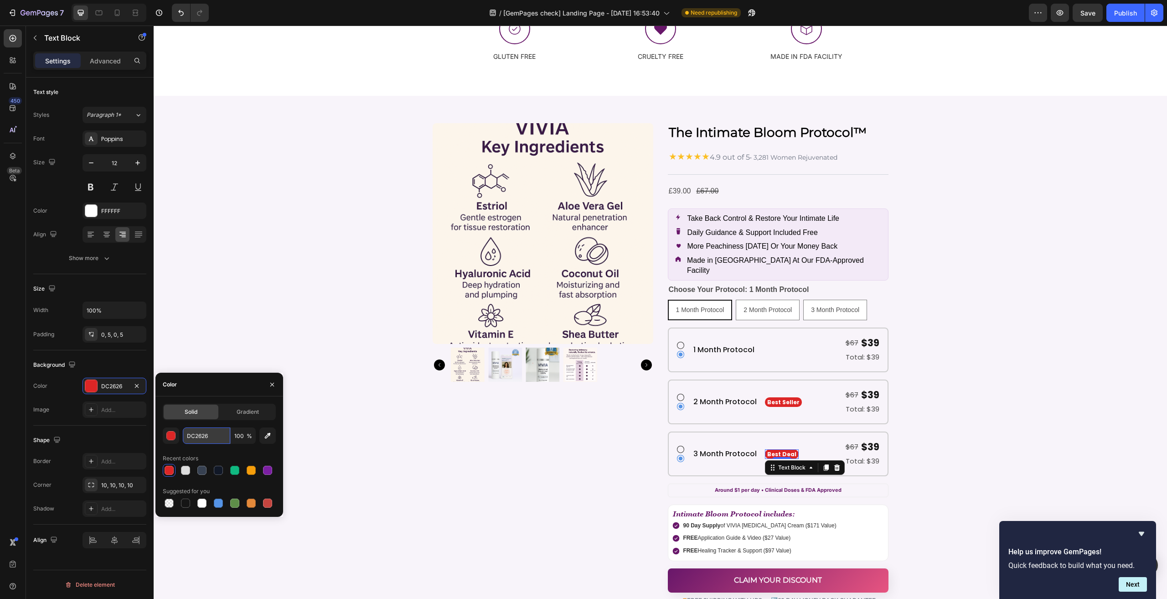
click at [208, 434] on input "DC2626" at bounding box center [206, 435] width 47 height 16
paste input "#f9731"
type input "#f97316"
click at [125, 363] on div "Background" at bounding box center [89, 364] width 113 height 15
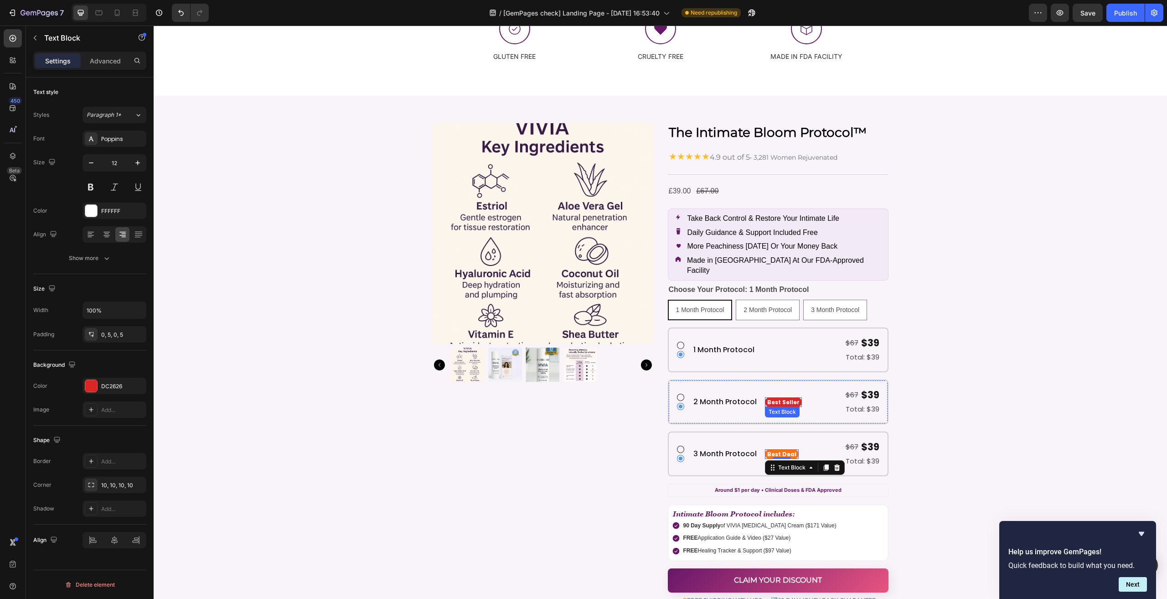
click at [770, 397] on p "Best Seller" at bounding box center [783, 402] width 32 height 10
click at [97, 164] on button "button" at bounding box center [91, 163] width 16 height 16
type input "11"
click at [770, 449] on p "Best Deal" at bounding box center [781, 454] width 29 height 10
click at [91, 161] on button "button" at bounding box center [91, 163] width 16 height 16
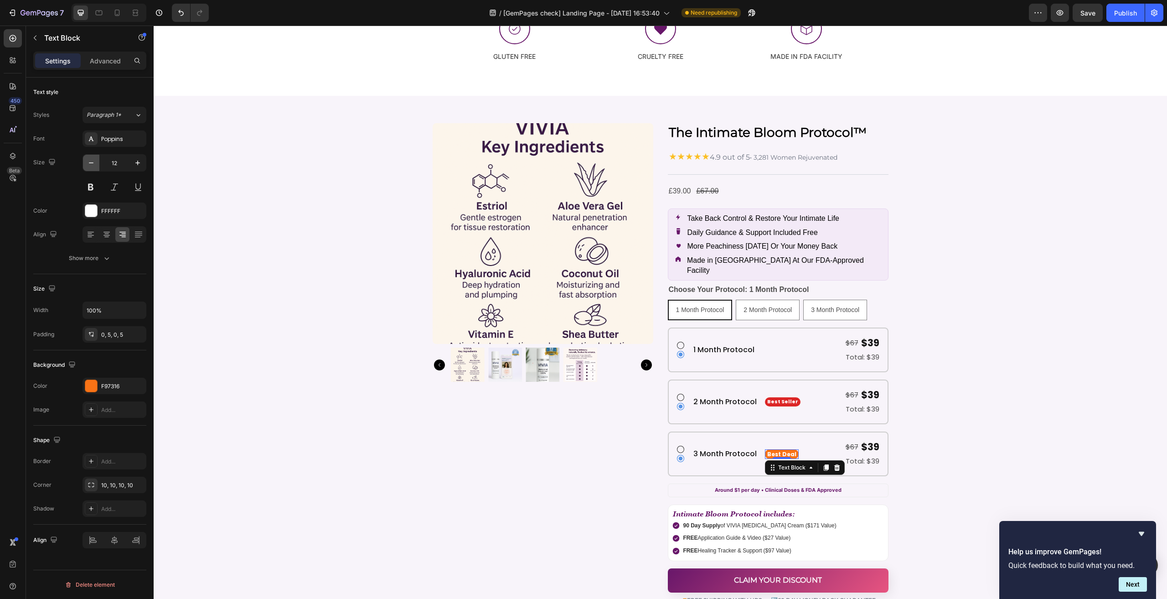
type input "11"
click at [1120, 15] on div "Publish" at bounding box center [1125, 13] width 23 height 10
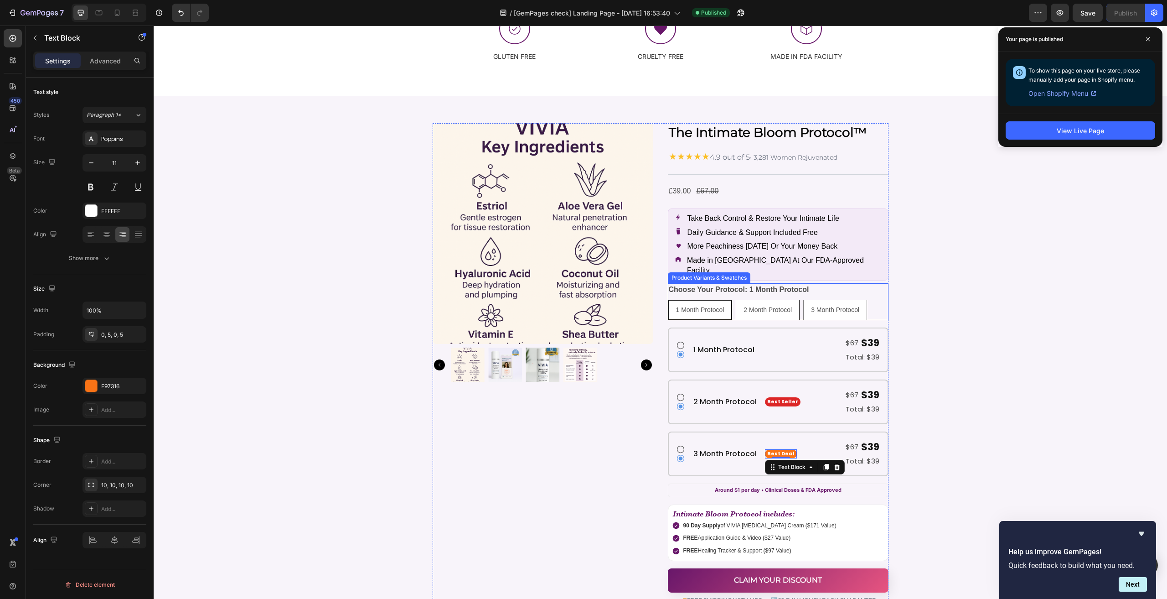
click at [746, 306] on span "2 Month Protocol" at bounding box center [767, 309] width 48 height 7
click at [736, 299] on input "2 Month Protocol 2 Month Protocol 2 Month Protocol" at bounding box center [735, 299] width 0 height 0
radio input "true"
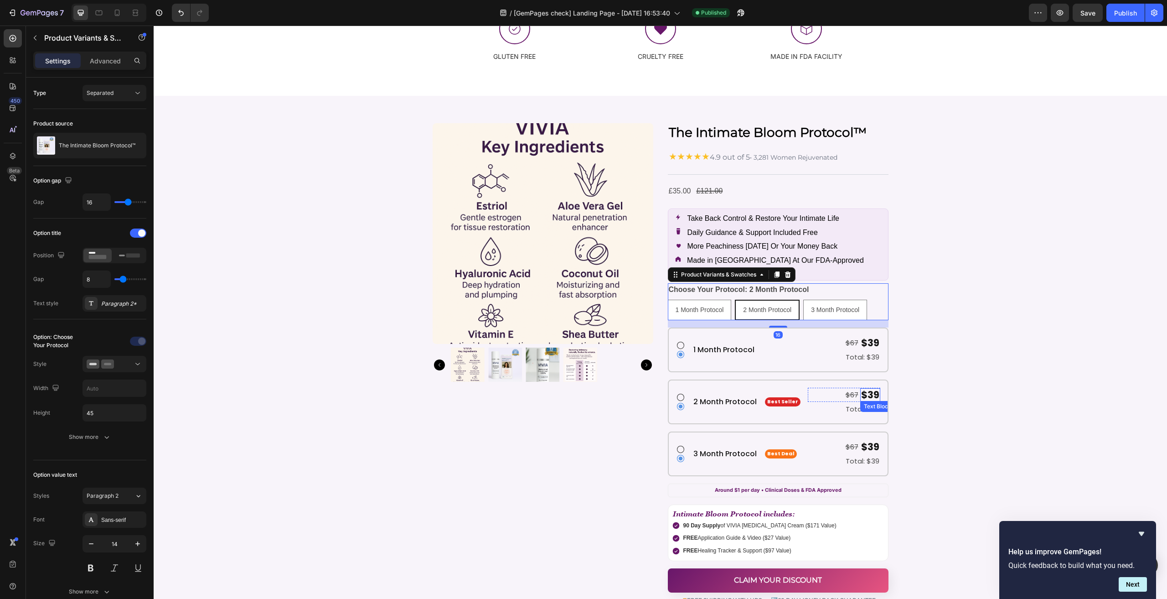
click at [860, 388] on div "$39" at bounding box center [870, 394] width 20 height 13
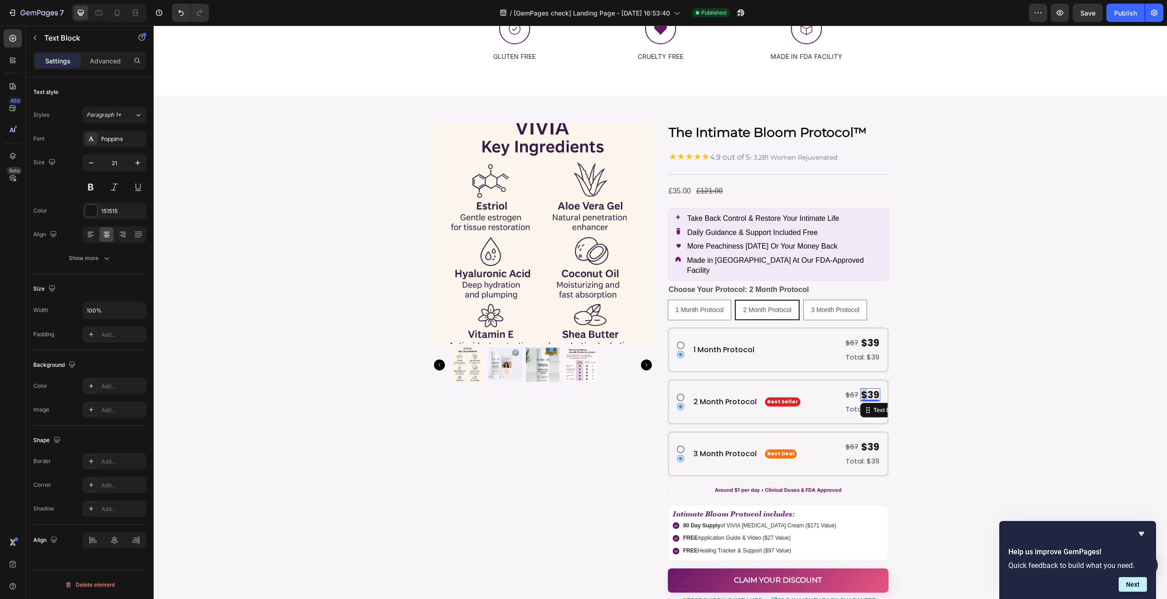
click at [860, 388] on div "$39" at bounding box center [870, 394] width 20 height 13
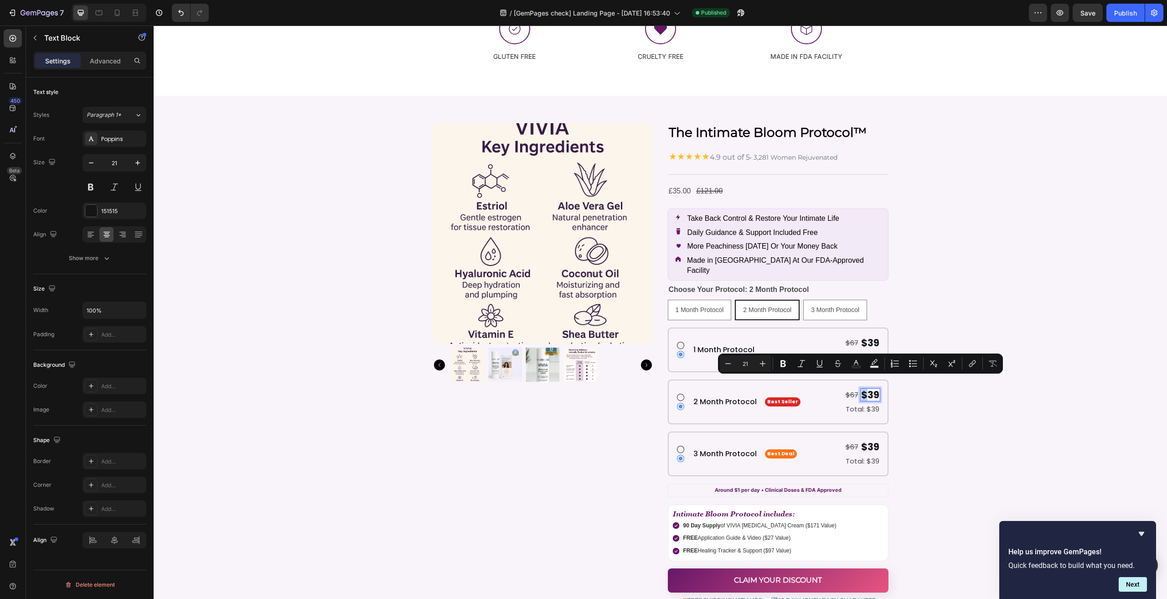
click at [863, 389] on p "$39" at bounding box center [870, 394] width 18 height 11
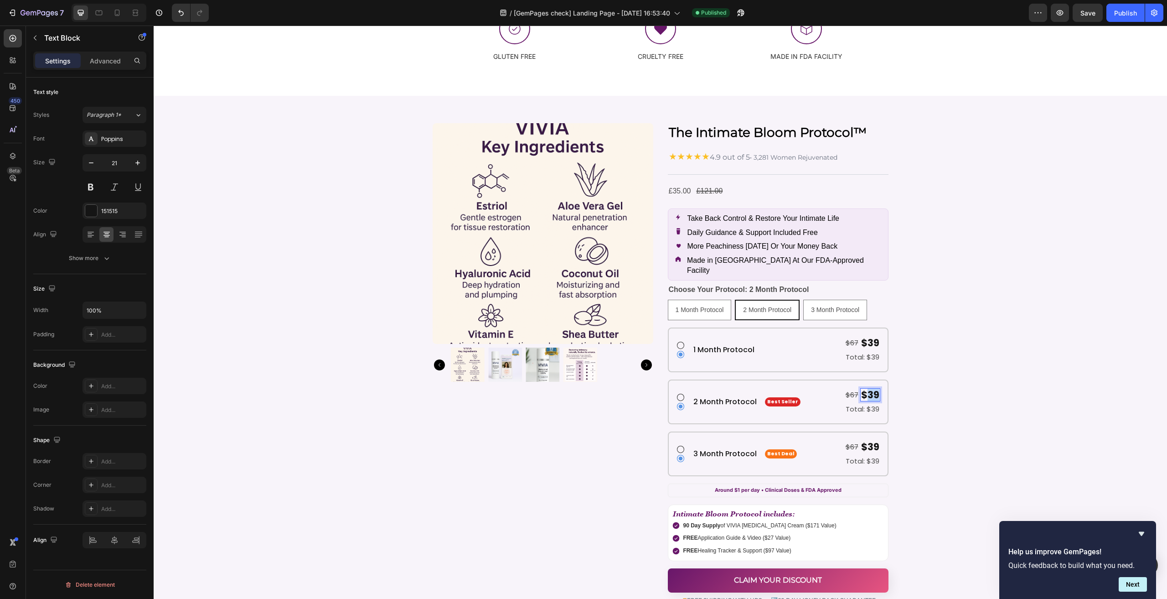
drag, startPoint x: 865, startPoint y: 385, endPoint x: 873, endPoint y: 385, distance: 8.7
click at [873, 389] on p "$39" at bounding box center [870, 394] width 18 height 11
click at [847, 390] on s "$67" at bounding box center [851, 395] width 13 height 10
click at [852, 390] on s "$67" at bounding box center [851, 395] width 13 height 10
click at [851, 390] on s "$67" at bounding box center [851, 395] width 13 height 10
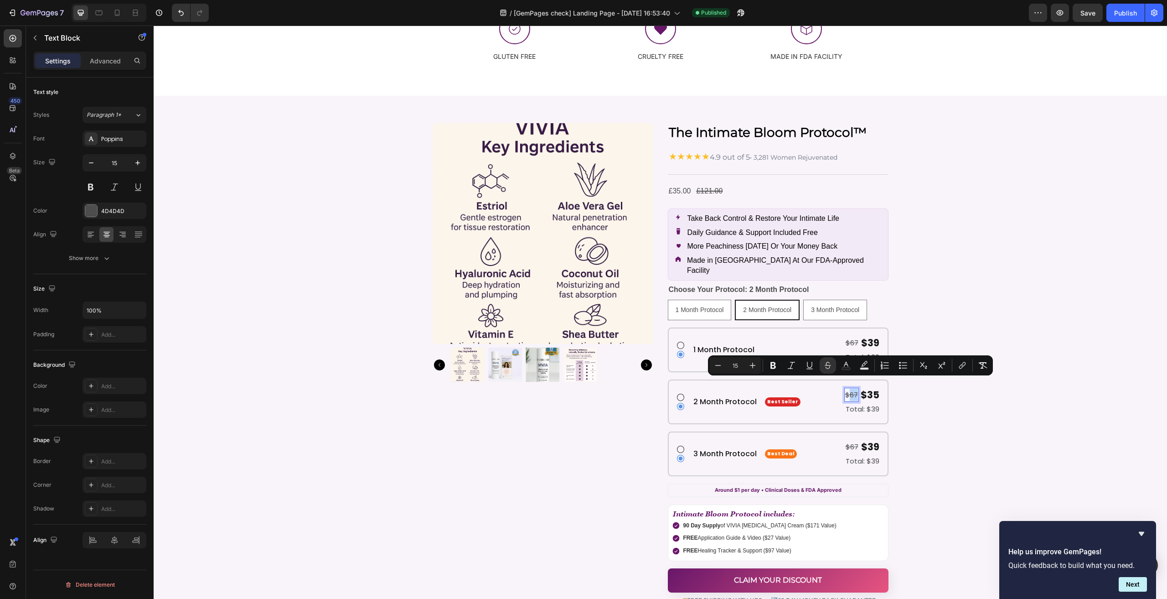
drag, startPoint x: 848, startPoint y: 383, endPoint x: 854, endPoint y: 383, distance: 6.4
click at [854, 390] on s "$67" at bounding box center [851, 395] width 13 height 10
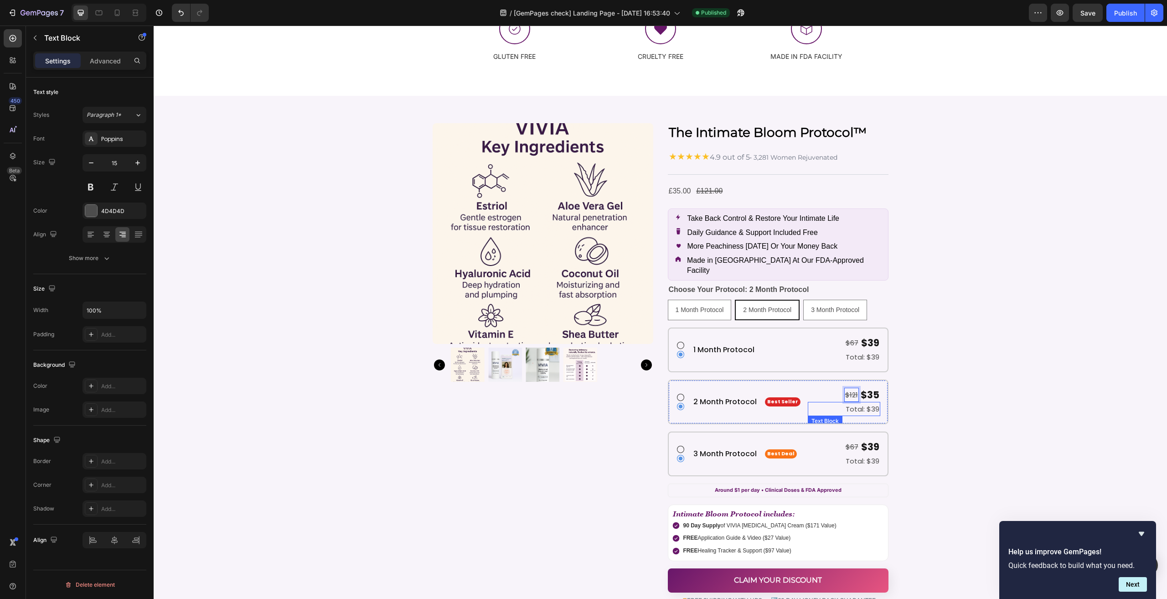
click at [869, 403] on p "Total: $39" at bounding box center [844, 409] width 71 height 12
drag, startPoint x: 867, startPoint y: 399, endPoint x: 874, endPoint y: 399, distance: 7.3
click at [874, 403] on p "Total: $39" at bounding box center [844, 409] width 71 height 12
click at [832, 306] on span "3 Month Protocol" at bounding box center [835, 309] width 48 height 7
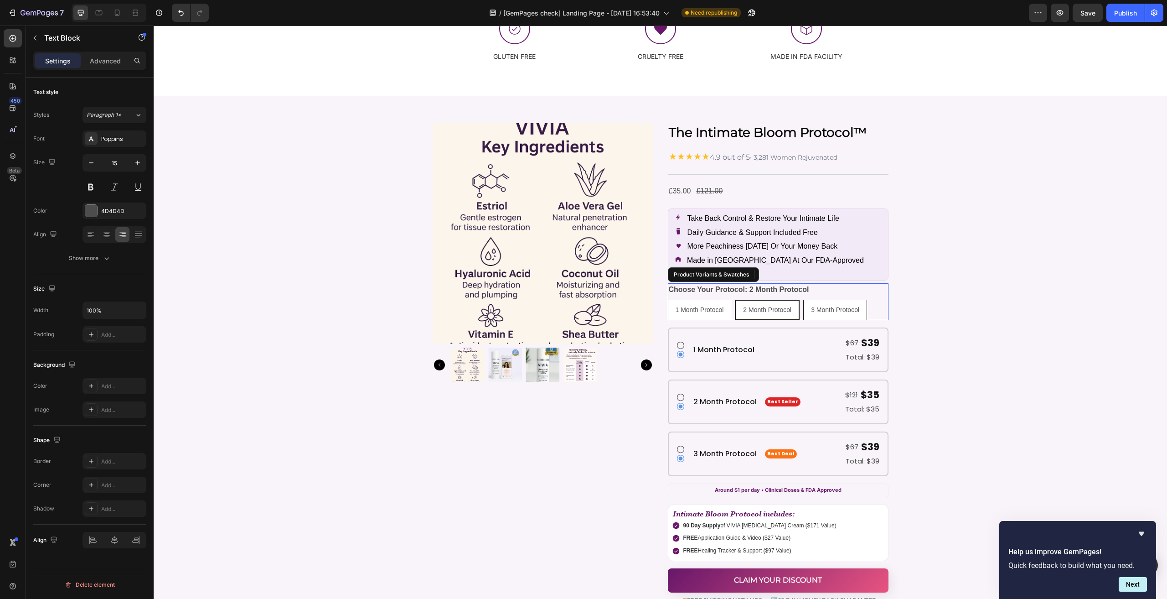
click at [803, 299] on input "3 Month Protocol 3 Month Protocol 3 Month Protocol" at bounding box center [803, 299] width 0 height 0
radio input "true"
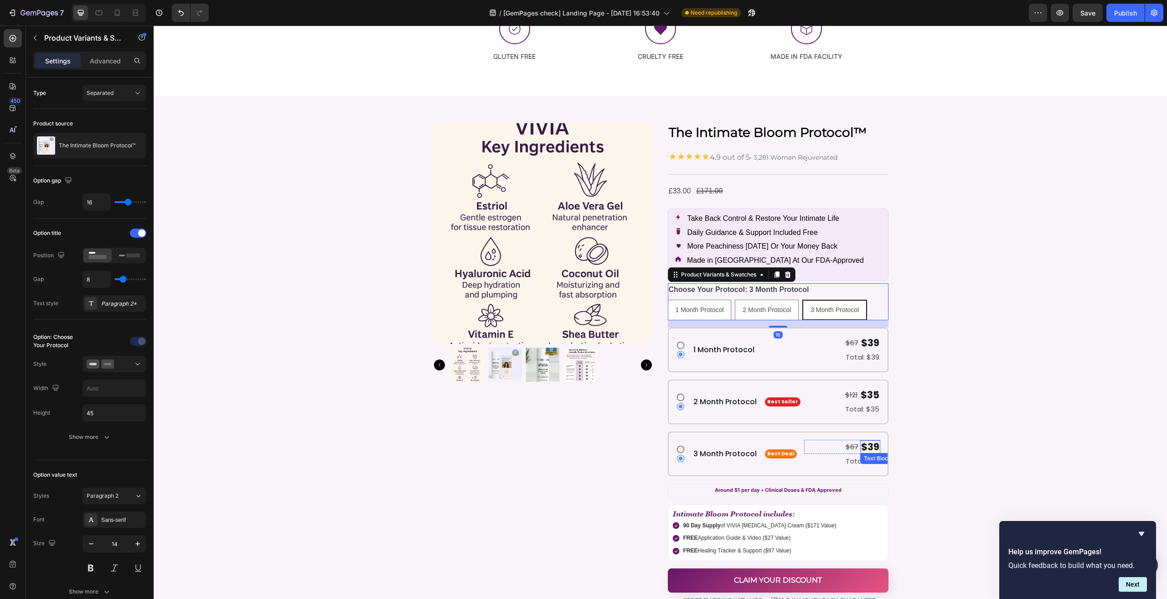
click at [867, 441] on p "$39" at bounding box center [870, 446] width 18 height 11
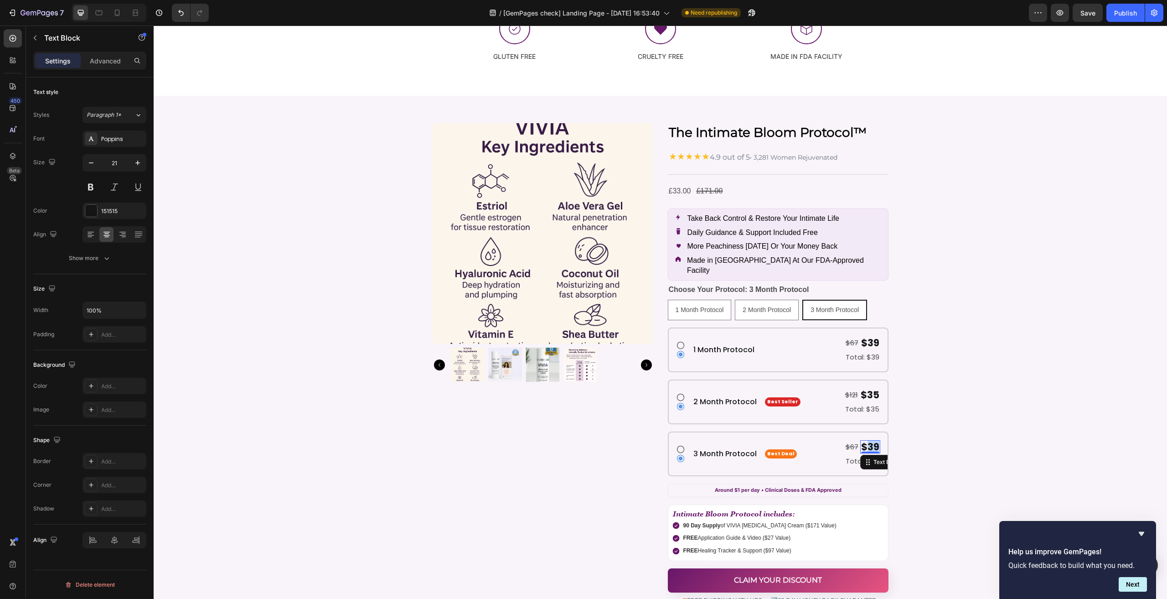
click at [867, 441] on p "$39" at bounding box center [870, 446] width 18 height 11
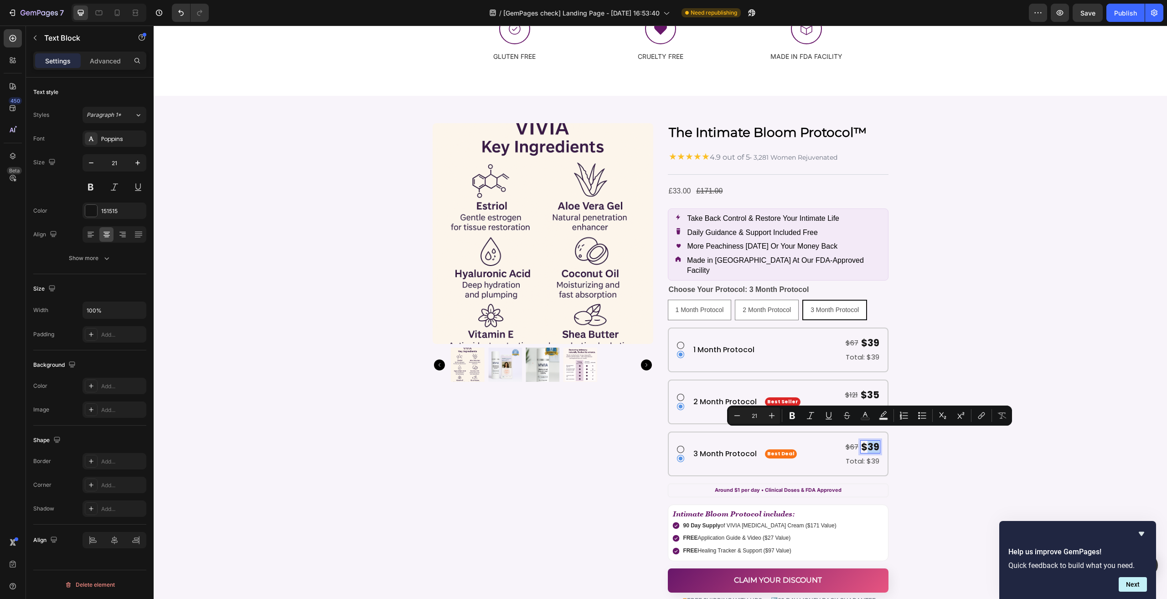
click at [865, 441] on p "$39" at bounding box center [870, 446] width 18 height 11
drag, startPoint x: 865, startPoint y: 436, endPoint x: 871, endPoint y: 436, distance: 5.5
click at [871, 441] on p "$39" at bounding box center [870, 446] width 18 height 11
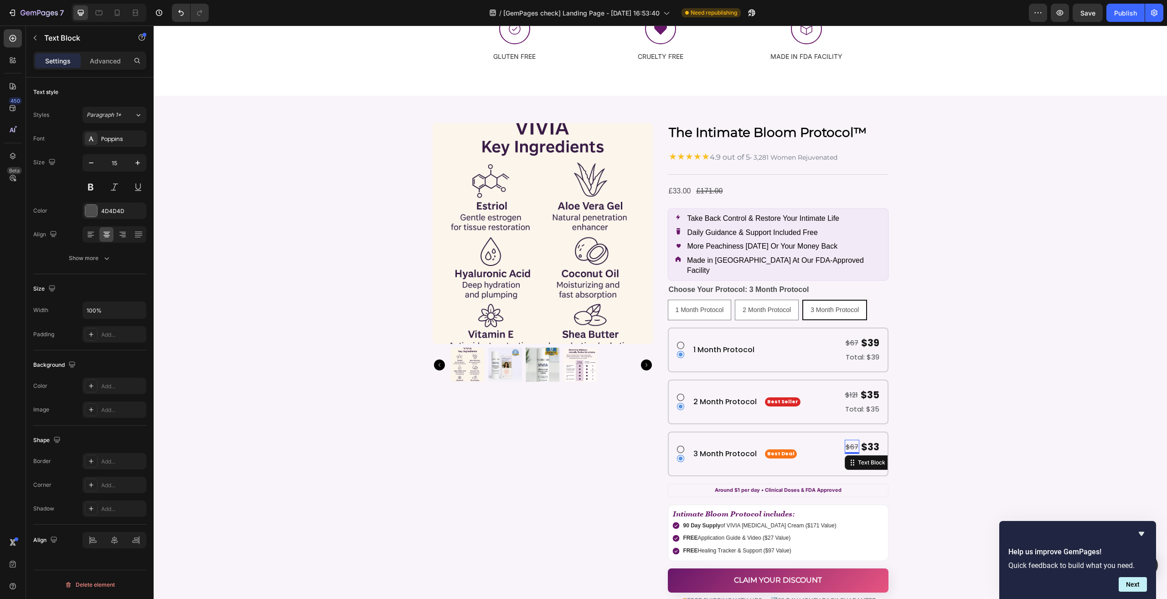
click at [849, 442] on s "$67" at bounding box center [852, 447] width 13 height 10
click at [847, 442] on div "$171" at bounding box center [851, 446] width 15 height 14
click at [867, 454] on p "Total: $39" at bounding box center [842, 460] width 74 height 12
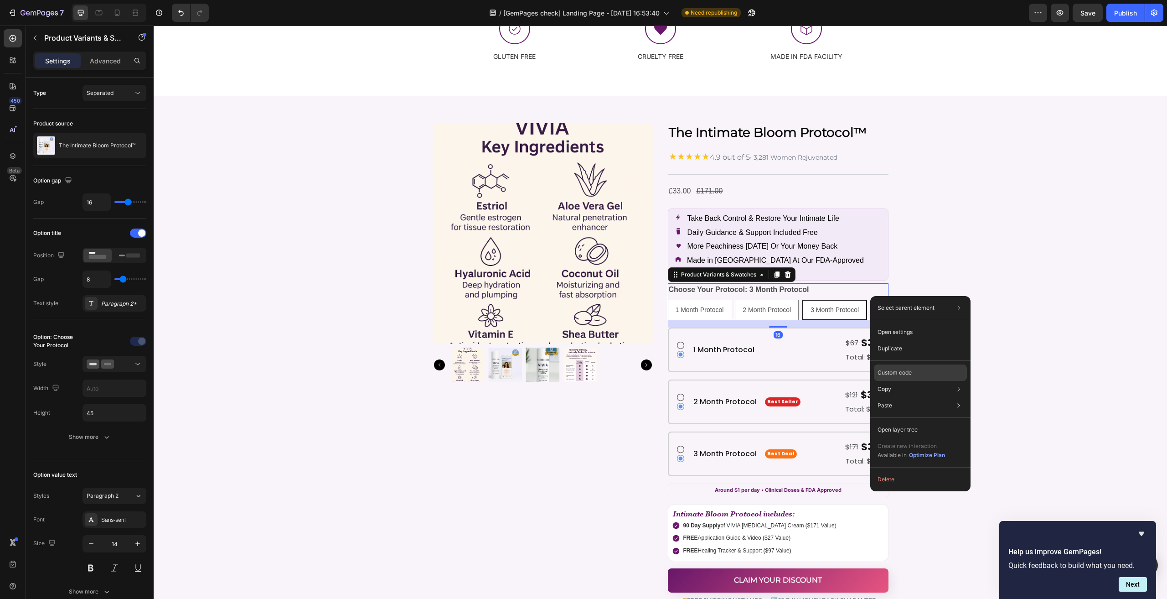
click at [899, 373] on p "Custom code" at bounding box center [895, 372] width 34 height 8
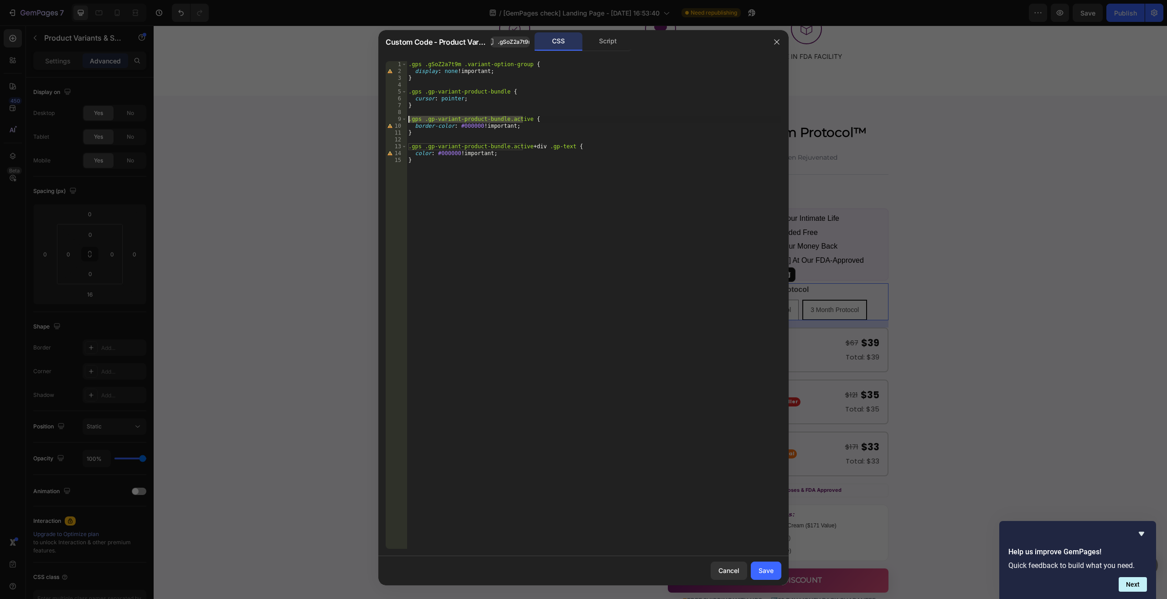
drag, startPoint x: 523, startPoint y: 119, endPoint x: 385, endPoint y: 121, distance: 138.2
click at [385, 121] on div ".gps .gp-variant-product-bundle.active { 1 2 3 4 5 6 7 8 9 10 11 12 13 14 15 .g…" at bounding box center [583, 305] width 410 height 502
click at [522, 117] on div ".gps .gSoZ2a7t9m .variant-option-group { display : none !important ; } .gps .gp…" at bounding box center [594, 304] width 375 height 487
drag, startPoint x: 522, startPoint y: 117, endPoint x: 408, endPoint y: 119, distance: 114.9
click at [408, 119] on div ".gps .gSoZ2a7t9m .variant-option-group { display : none !important ; } .gps .gp…" at bounding box center [594, 311] width 375 height 501
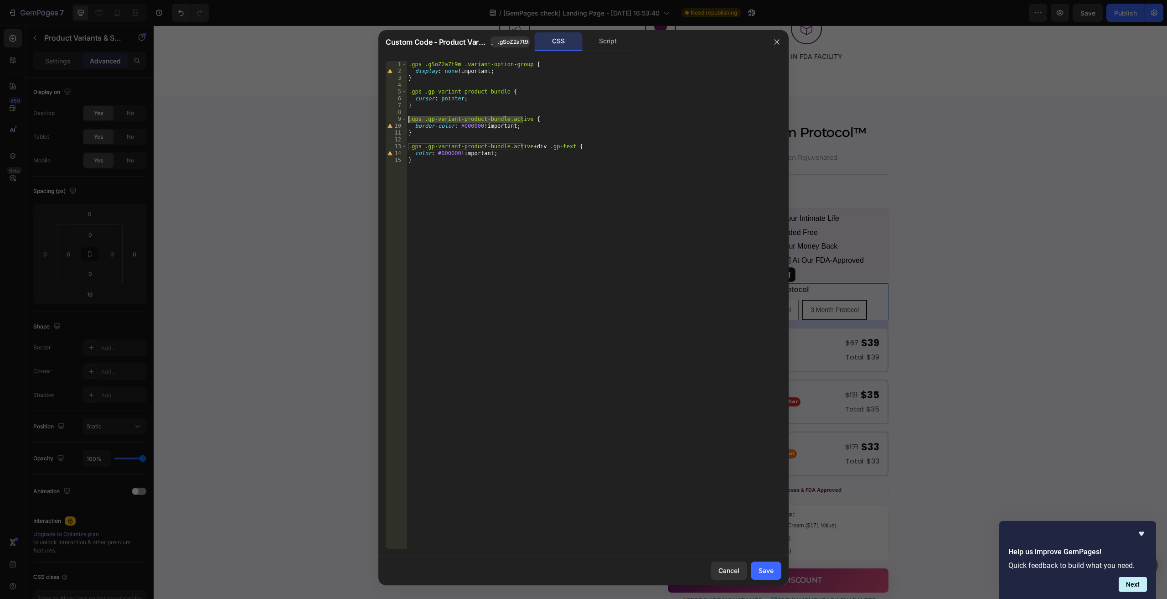
click at [487, 191] on div ".gps .gSoZ2a7t9m .variant-option-group { display : none !important ; } .gps .gp…" at bounding box center [594, 311] width 375 height 501
type textarea "}"
paste textarea ".gps .gp-variant-product-bundle.active"
paste textarea "gps_icon"
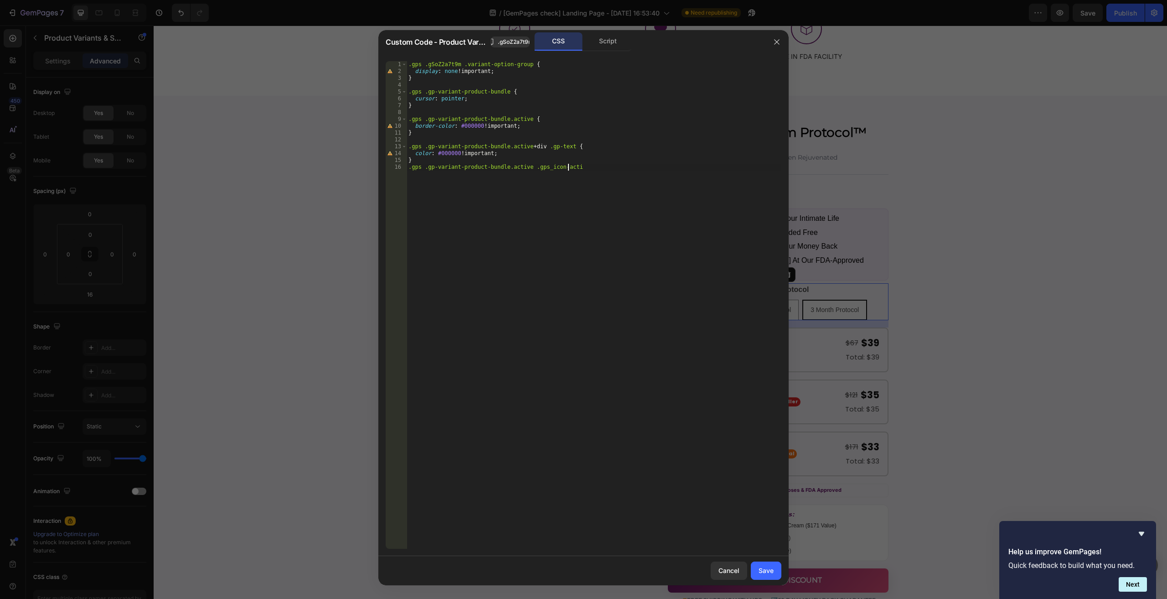
scroll to position [0, 13]
drag, startPoint x: 589, startPoint y: 168, endPoint x: 392, endPoint y: 168, distance: 196.9
click at [392, 168] on div ".gps .gp-variant-product-bundle.active .gps_icon-active 1 2 3 4 5 6 7 8 9 10 11…" at bounding box center [584, 304] width 396 height 487
click at [579, 168] on div ".gps .gSoZ2a7t9m .variant-option-group { display : none !important ; } .gps .gp…" at bounding box center [594, 304] width 375 height 487
type textarea ".gps .gp-variant-product-bundle.active .gps_icon-active {}"
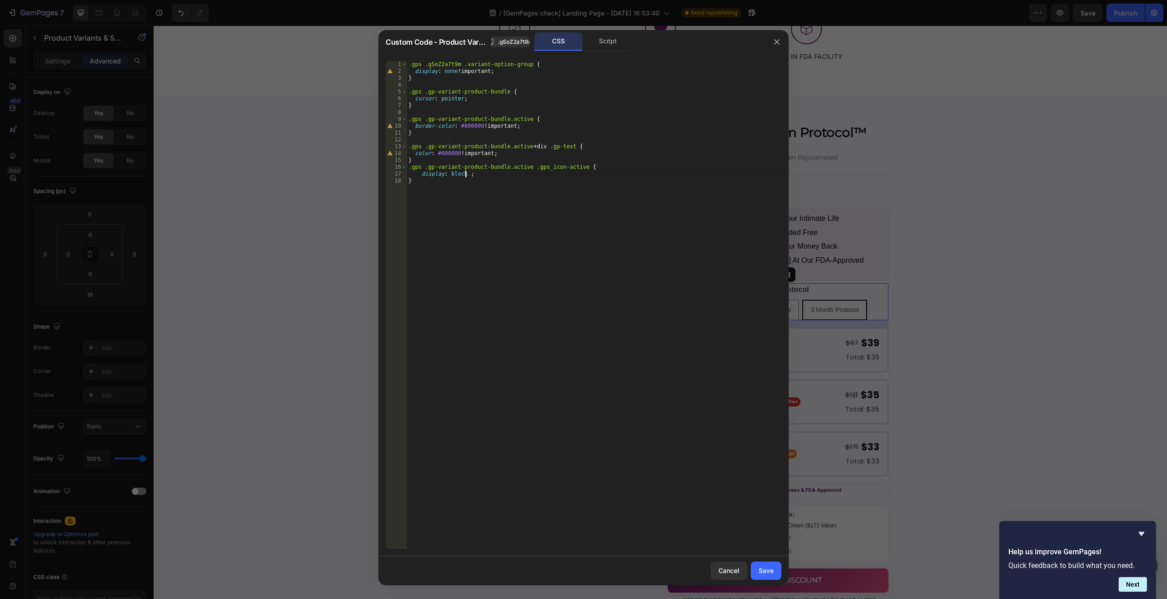
scroll to position [0, 5]
click at [522, 64] on div ".gps .gSoZ2a7t9m .variant-option-group { display : none !important ; } .gps .gp…" at bounding box center [594, 311] width 375 height 501
drag, startPoint x: 502, startPoint y: 165, endPoint x: 395, endPoint y: 165, distance: 106.7
click at [395, 165] on div ".gps .gSoZ2a7t9m .variant-option-group { 1 2 3 4 5 6 7 8 9 10 11 12 13 14 15 16…" at bounding box center [584, 304] width 396 height 487
type textarea ".gps .gp-variant-product-bundle.active .gps_icon-active {"
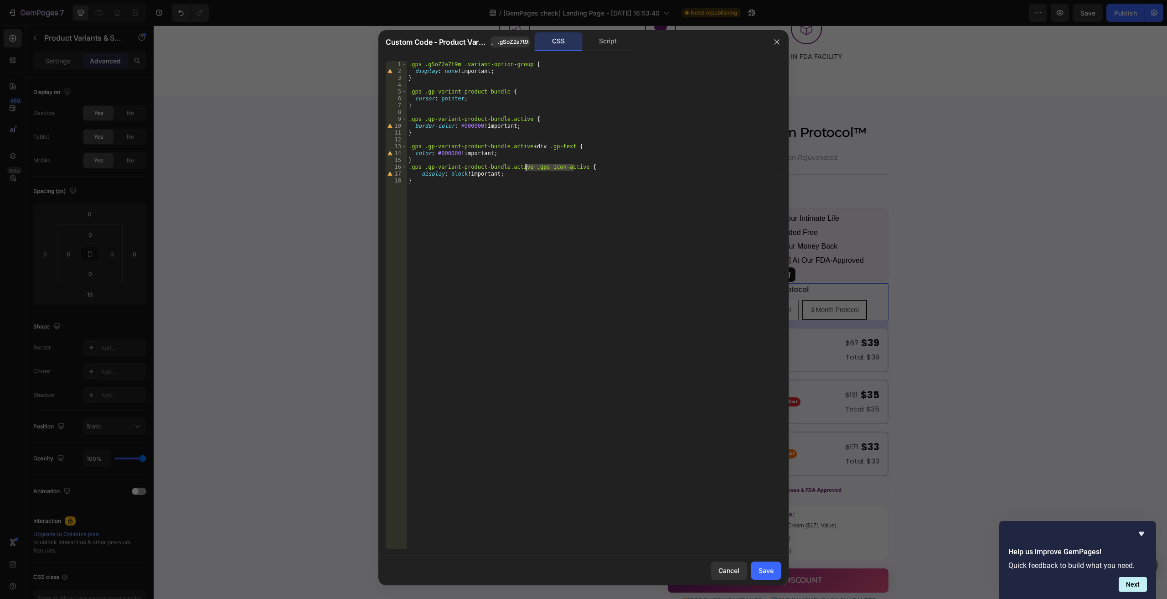
drag, startPoint x: 574, startPoint y: 165, endPoint x: 526, endPoint y: 165, distance: 48.3
click at [526, 165] on div ".gps .gSoZ2a7t9m .variant-option-group { display : none !important ; } .gps .gp…" at bounding box center [594, 311] width 375 height 501
click at [470, 83] on div ".gps .gSoZ2a7t9m .variant-option-group { display : none !important ; } .gps .gp…" at bounding box center [594, 311] width 375 height 501
drag, startPoint x: 526, startPoint y: 167, endPoint x: 573, endPoint y: 167, distance: 46.5
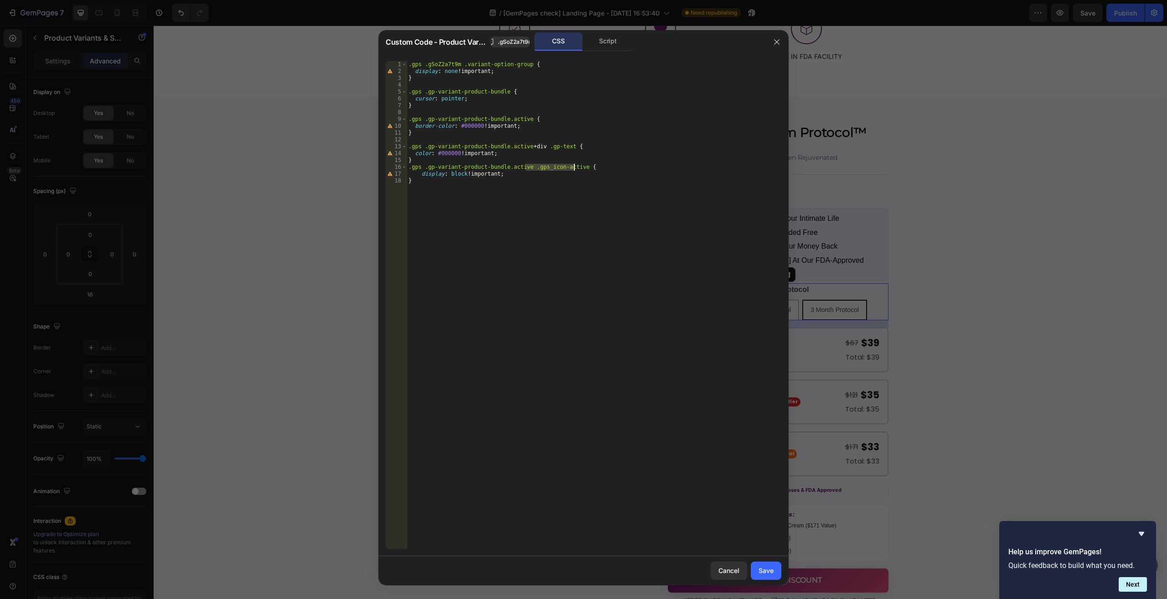
click at [573, 167] on div ".gps .gSoZ2a7t9m .variant-option-group { display : none !important ; } .gps .gp…" at bounding box center [594, 311] width 375 height 501
drag, startPoint x: 501, startPoint y: 93, endPoint x: 558, endPoint y: 94, distance: 57.5
click at [501, 93] on div ".gps .gSoZ2a7t9m .variant-option-group { display : none !important ; } .gps .gp…" at bounding box center [594, 311] width 375 height 501
type textarea "}"
paste textarea ".gps .gp-variant-product-bundle"
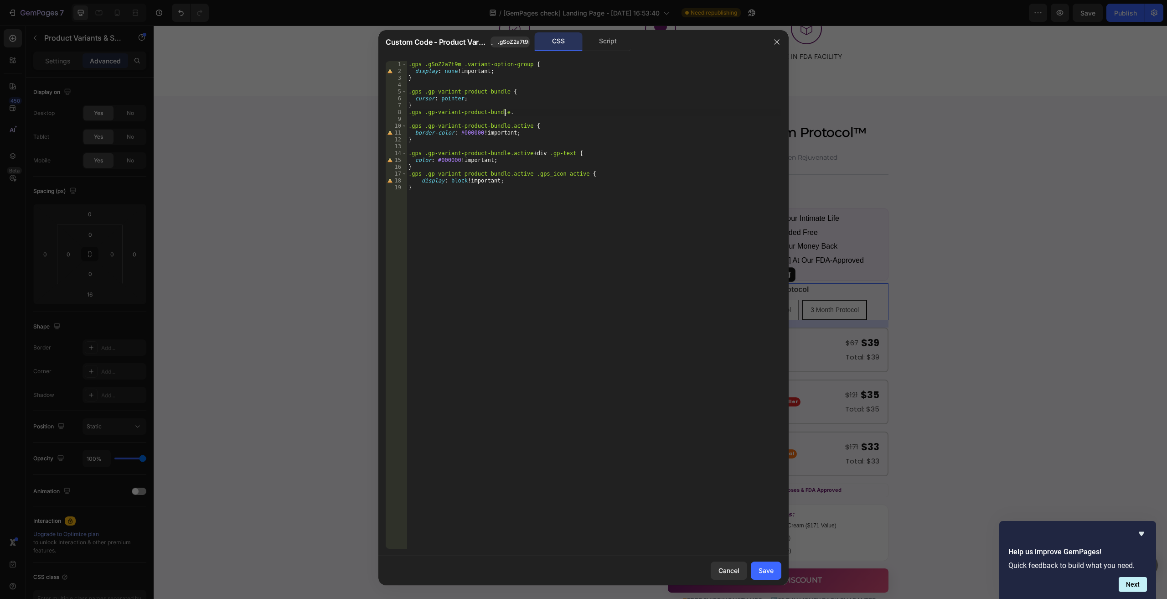
scroll to position [0, 7]
paste textarea ".gps_icon-active"
type textarea ".gps .gp-variant-product-bundle.active {"
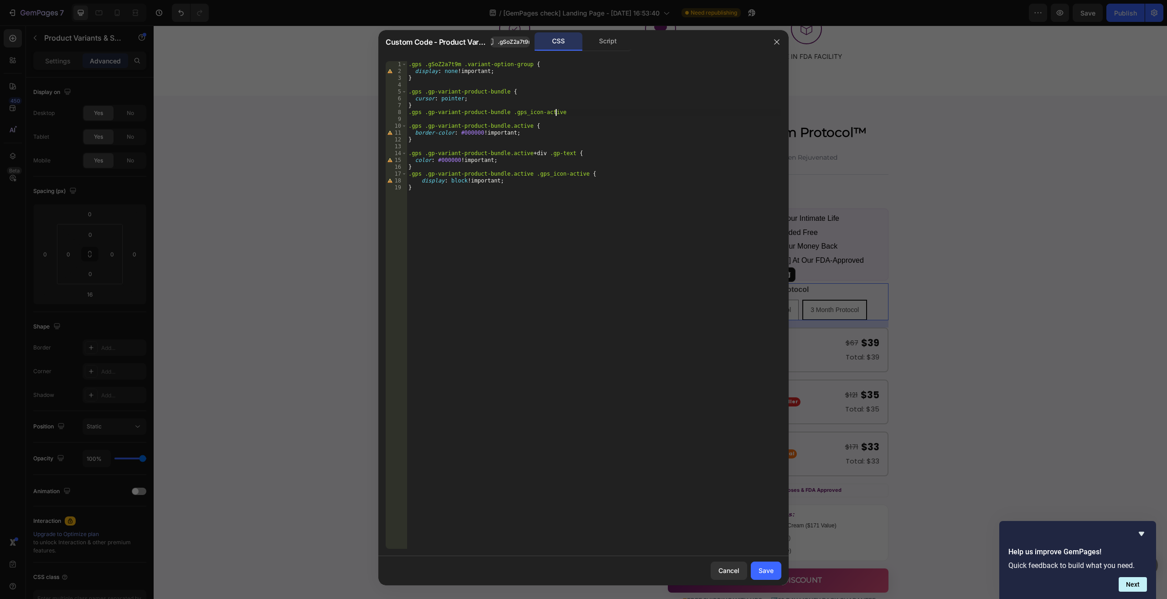
type textarea ".gps .gp-variant-product-bundle .gps_icon-active {}"
type textarea "}"
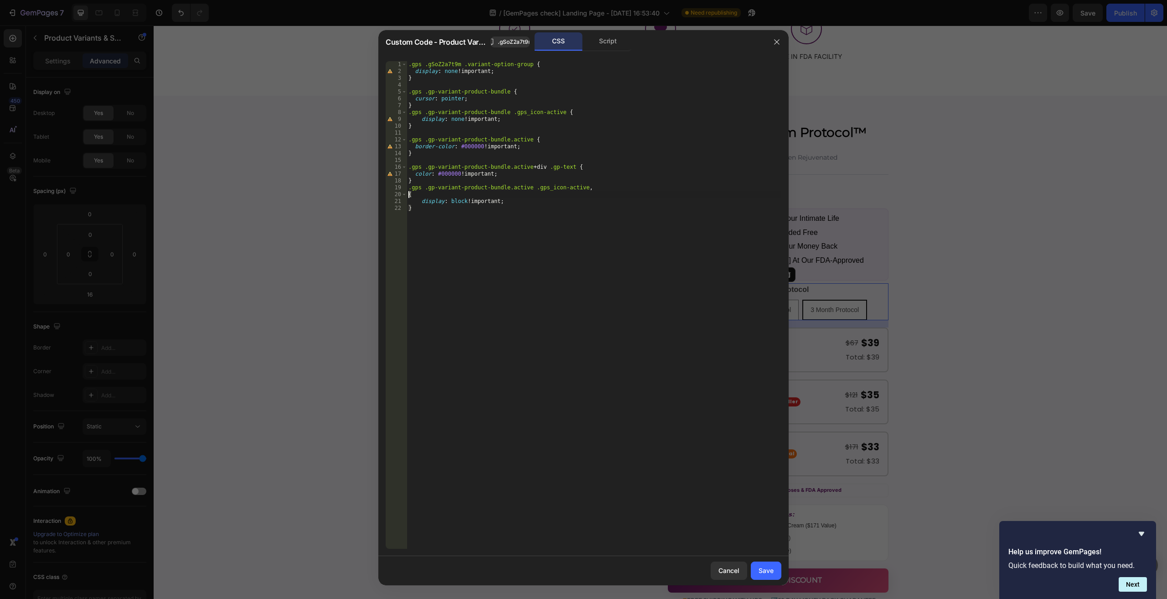
paste textarea ".gps .gp-variant-product-bundle"
paste textarea "gps_icon"
click at [530, 196] on div ".gps .gSoZ2a7t9m .variant-option-group { display : none !important ; } .gps .gp…" at bounding box center [594, 311] width 375 height 501
click at [532, 195] on div ".gps .gSoZ2a7t9m .variant-option-group { display : none !important ; } .gps .gp…" at bounding box center [594, 311] width 375 height 501
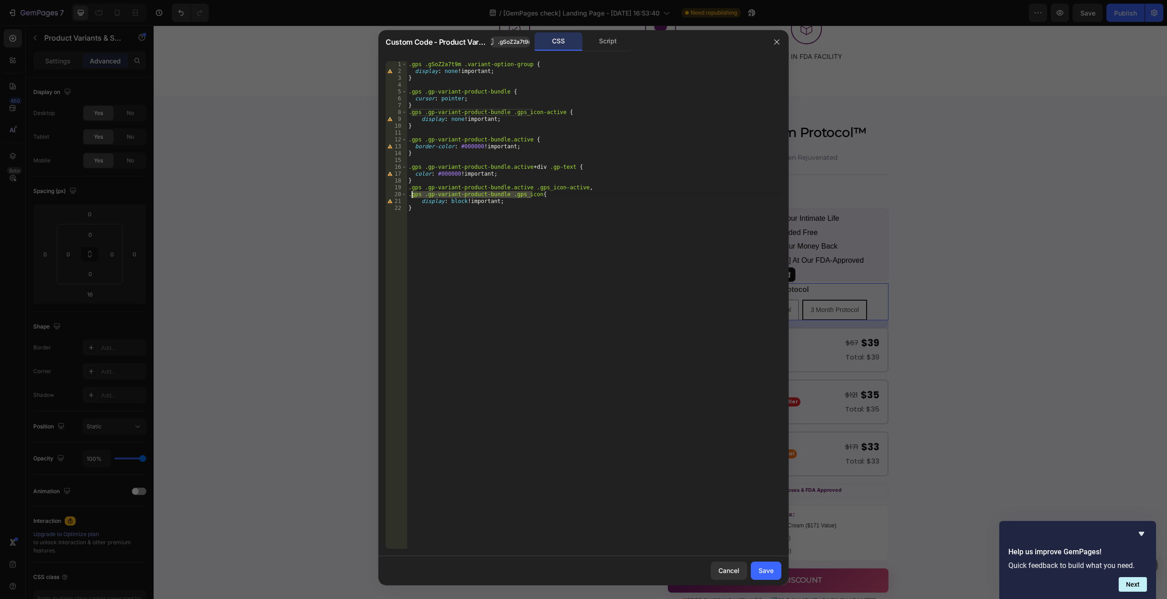
drag, startPoint x: 531, startPoint y: 196, endPoint x: 411, endPoint y: 194, distance: 119.9
click at [411, 194] on div ".gps .gSoZ2a7t9m .variant-option-group { display : none !important ; } .gps .gp…" at bounding box center [594, 311] width 375 height 501
click at [552, 112] on div ".gps .gSoZ2a7t9m .variant-option-group { display : none !important ; } .gps .gp…" at bounding box center [594, 311] width 375 height 501
drag, startPoint x: 522, startPoint y: 186, endPoint x: 399, endPoint y: 187, distance: 123.1
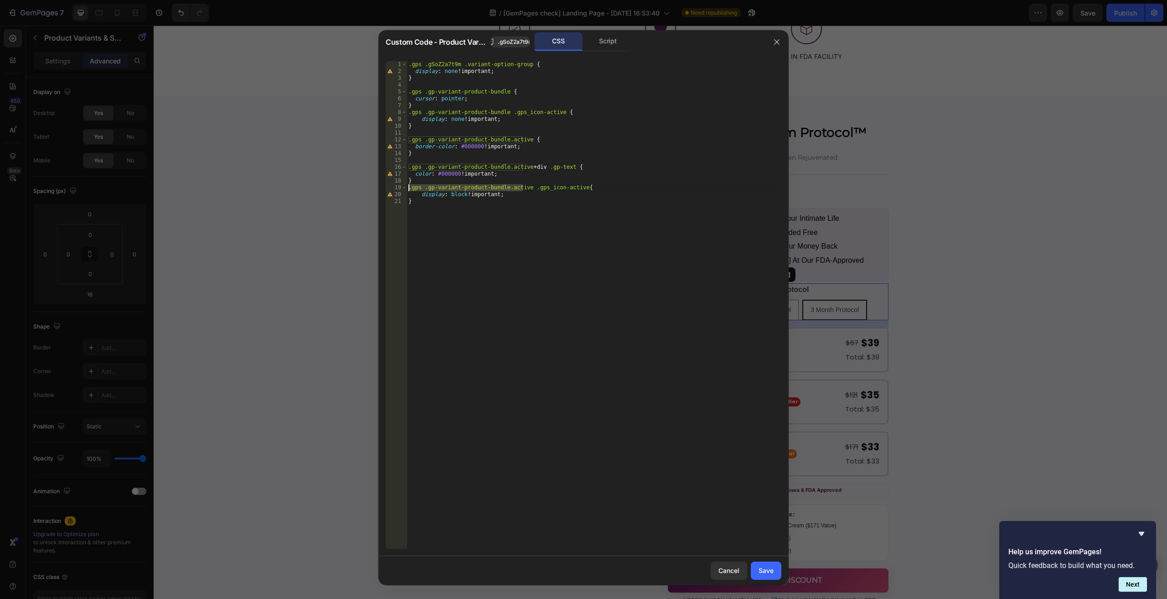
click at [399, 187] on div ".gps .gp-variant-product-bundle .gps_icon-active { 1 2 3 4 5 6 7 8 9 10 11 12 1…" at bounding box center [584, 304] width 396 height 487
click at [555, 110] on div ".gps .gSoZ2a7t9m .variant-option-group { display : none !important ; } .gps .gp…" at bounding box center [594, 311] width 375 height 501
paste textarea ".gps .gp-variant-product-bundle.active"
paste textarea "gps_icon"
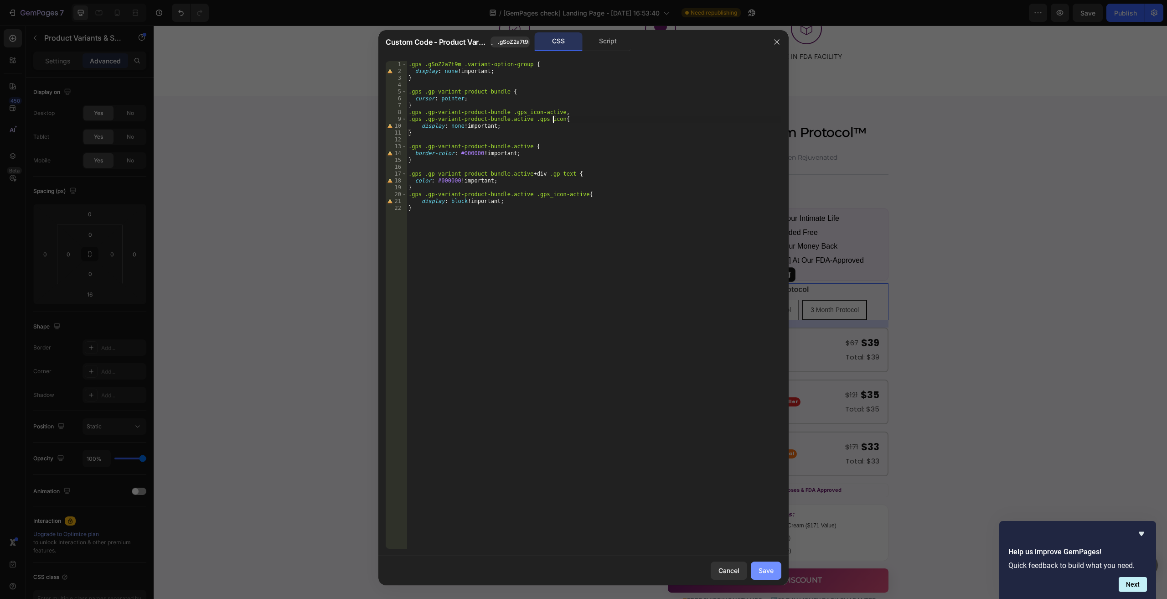
type textarea ".gps .gp-variant-product-bundle.active .gps_icon{"
click at [764, 578] on button "Save" at bounding box center [766, 570] width 31 height 18
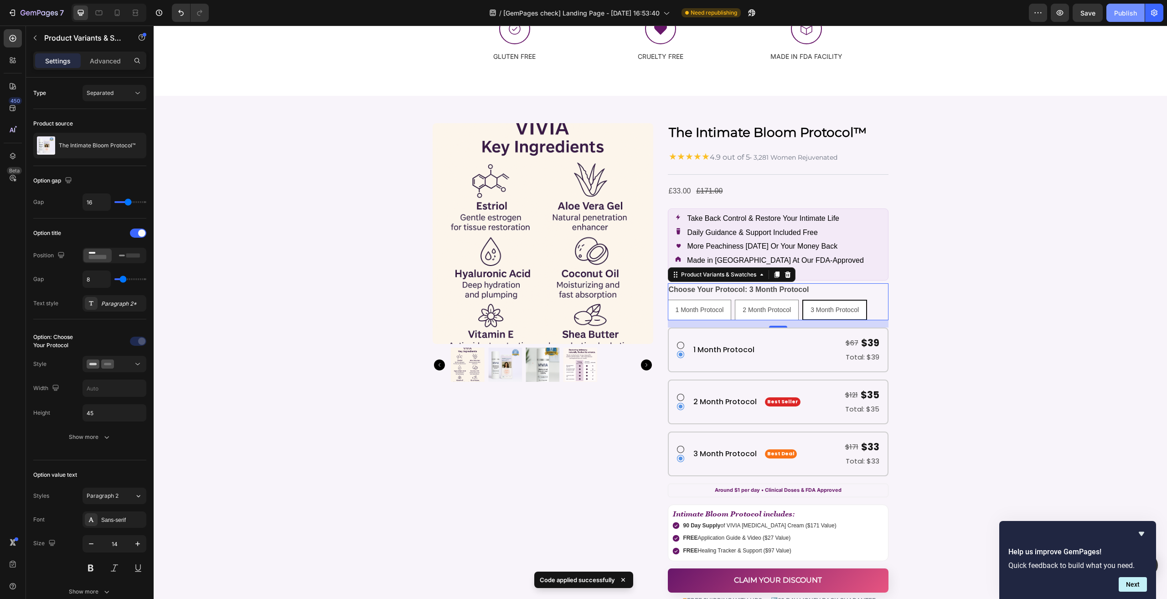
click at [1112, 12] on button "Publish" at bounding box center [1125, 13] width 38 height 18
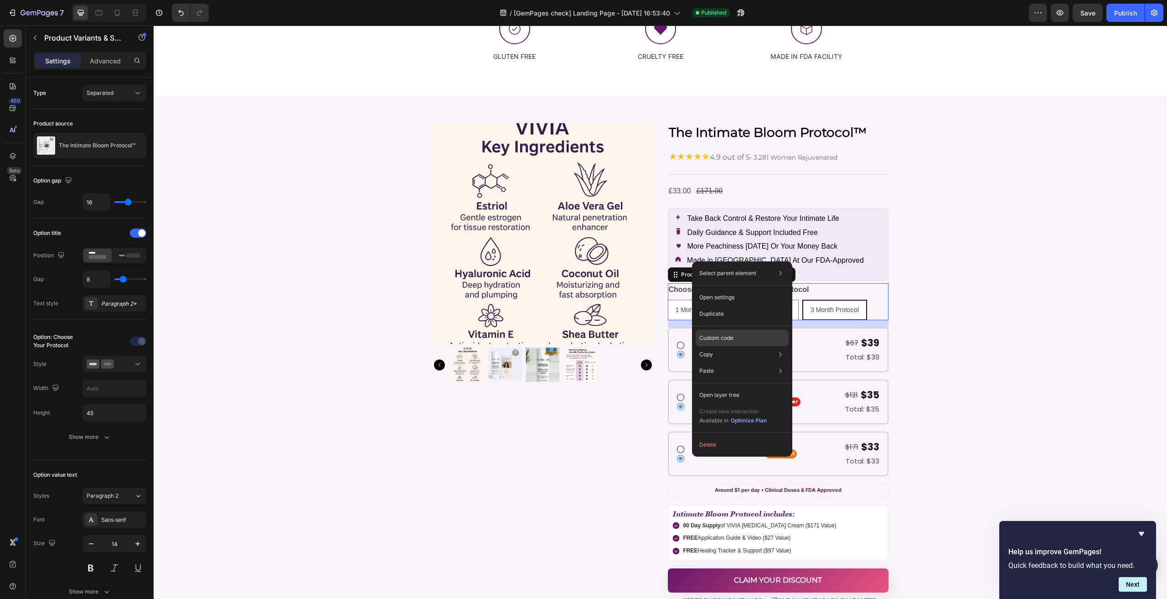
click at [723, 337] on p "Custom code" at bounding box center [716, 338] width 34 height 8
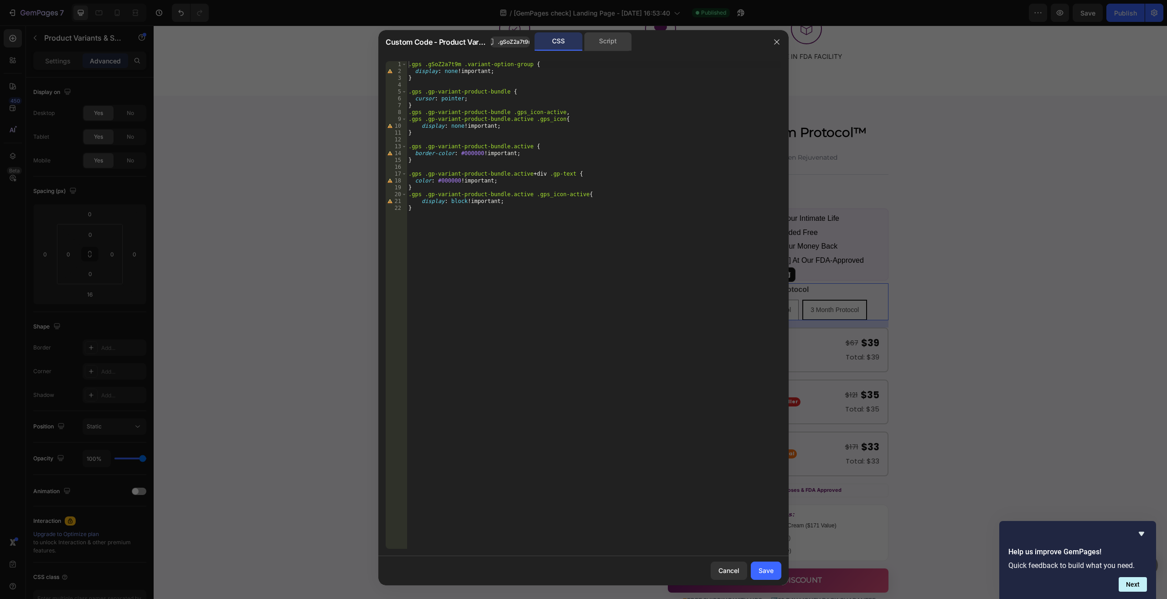
click at [614, 36] on div "Script" at bounding box center [608, 41] width 48 height 18
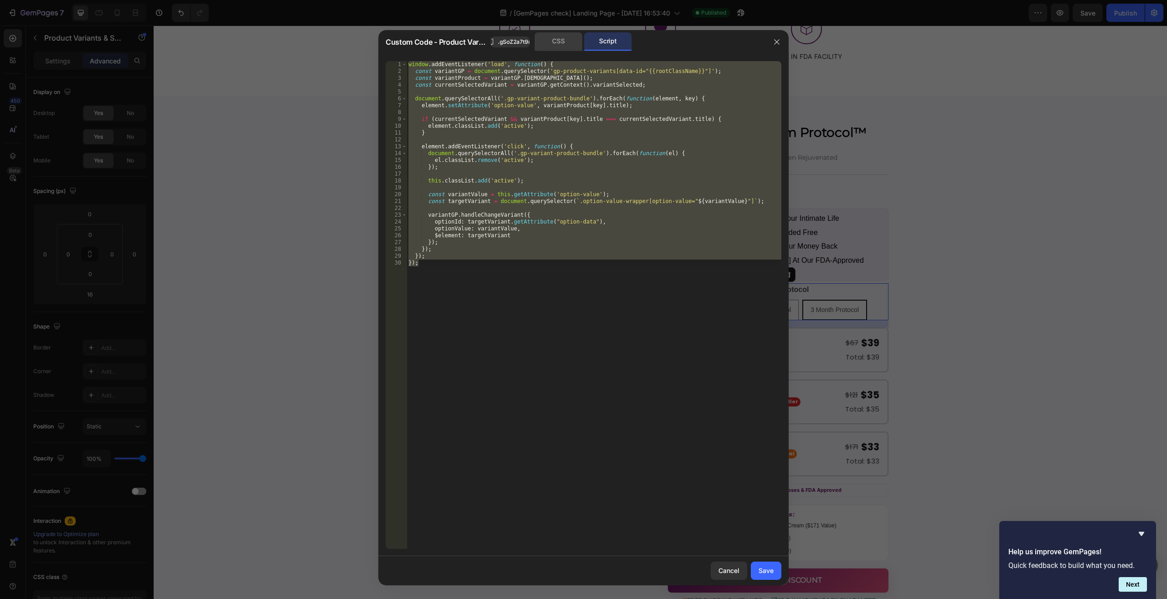
click at [572, 43] on div "CSS" at bounding box center [559, 41] width 48 height 18
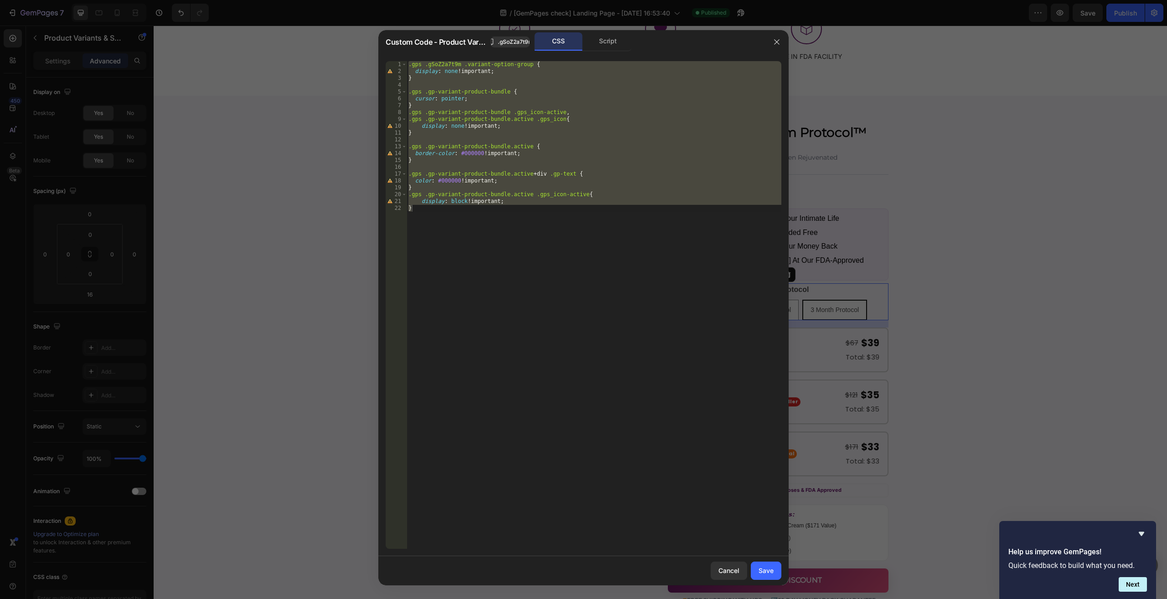
click at [488, 96] on div ".gps .gSoZ2a7t9m .variant-option-group { display : none !important ; } .gps .gp…" at bounding box center [594, 304] width 375 height 487
type textarea "cursor: pointer;"
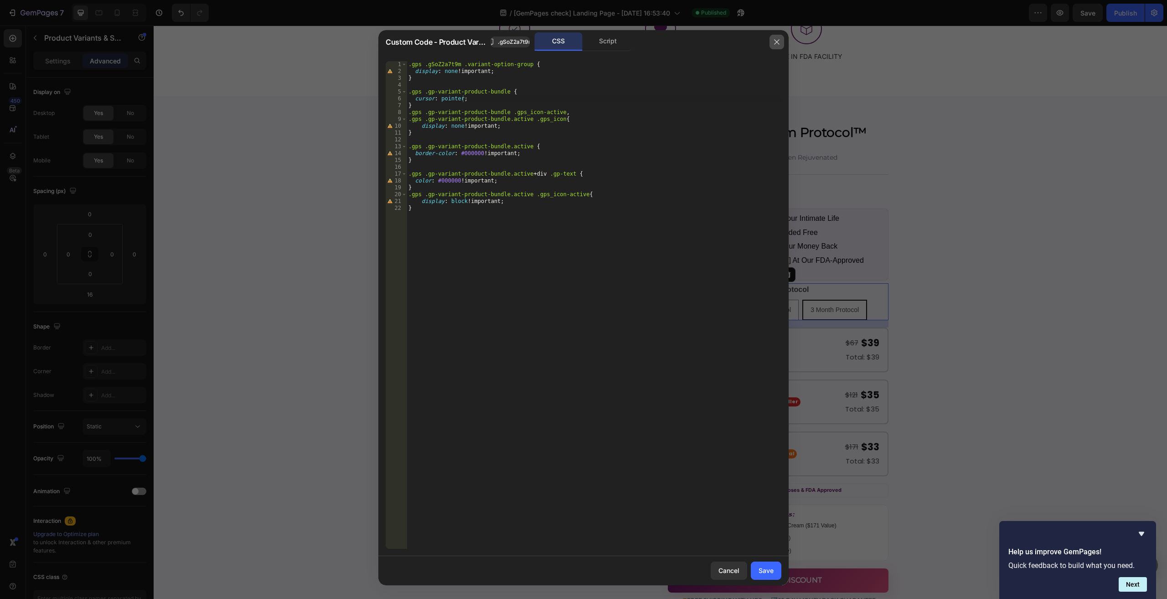
click at [774, 43] on icon "button" at bounding box center [776, 41] width 7 height 7
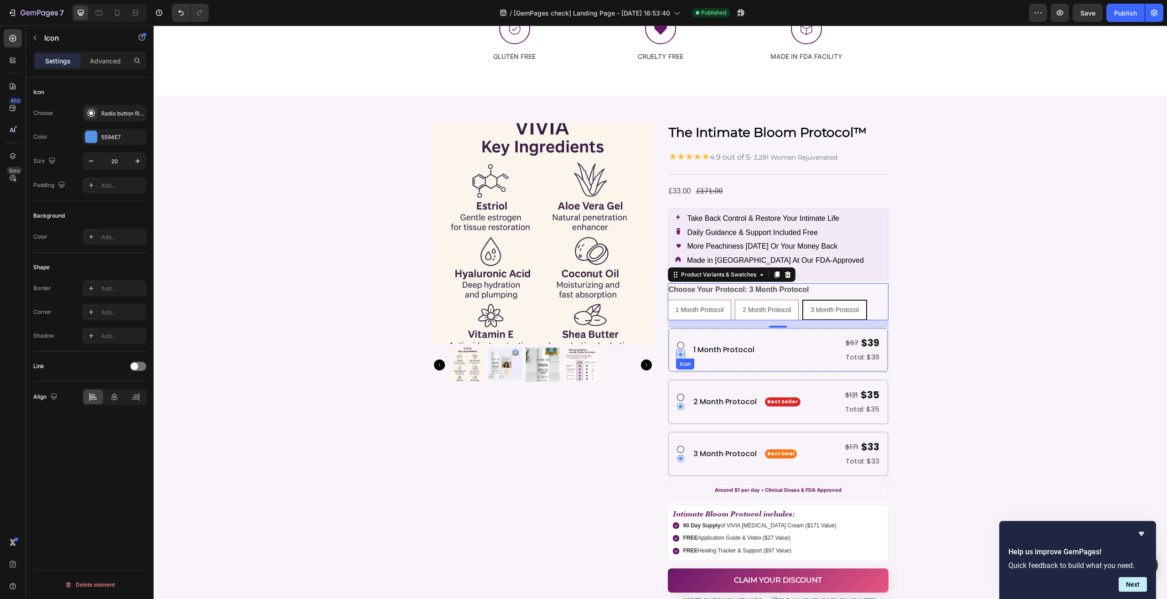
click at [680, 350] on div "Icon" at bounding box center [680, 354] width 9 height 9
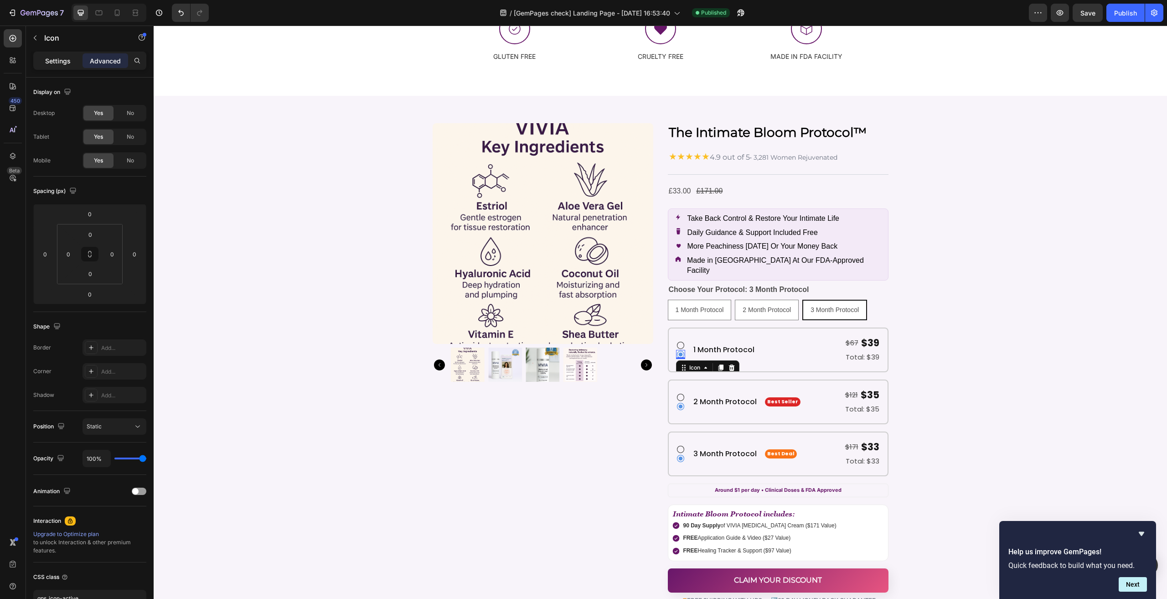
click at [53, 55] on div "Settings" at bounding box center [58, 60] width 46 height 15
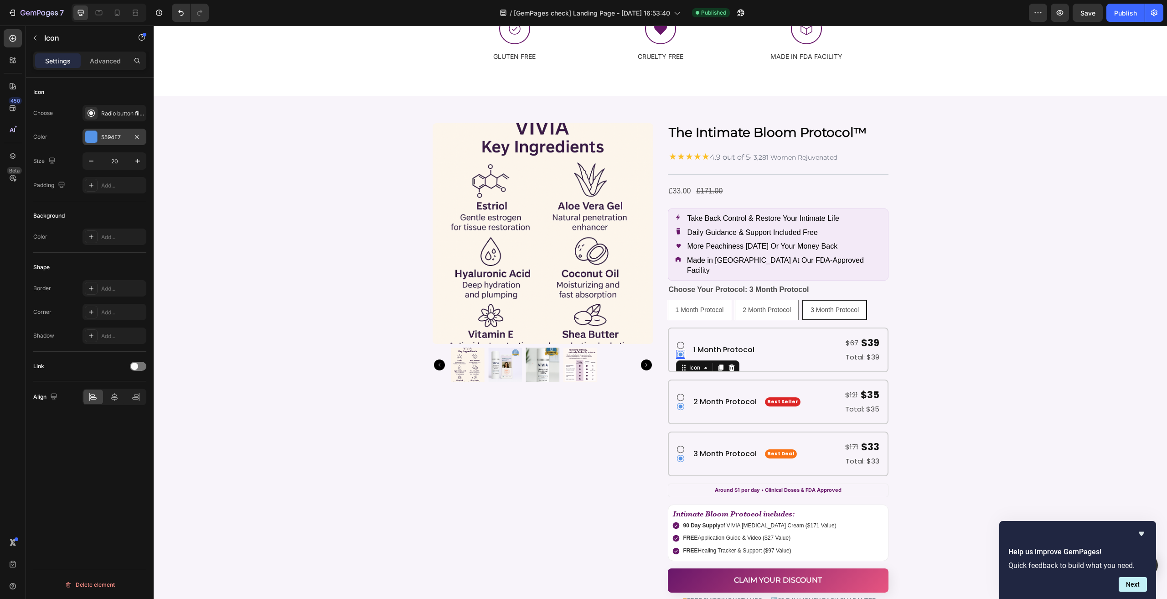
click at [116, 133] on div "5594E7" at bounding box center [114, 137] width 26 height 8
click at [121, 137] on div "5594E7" at bounding box center [114, 137] width 26 height 8
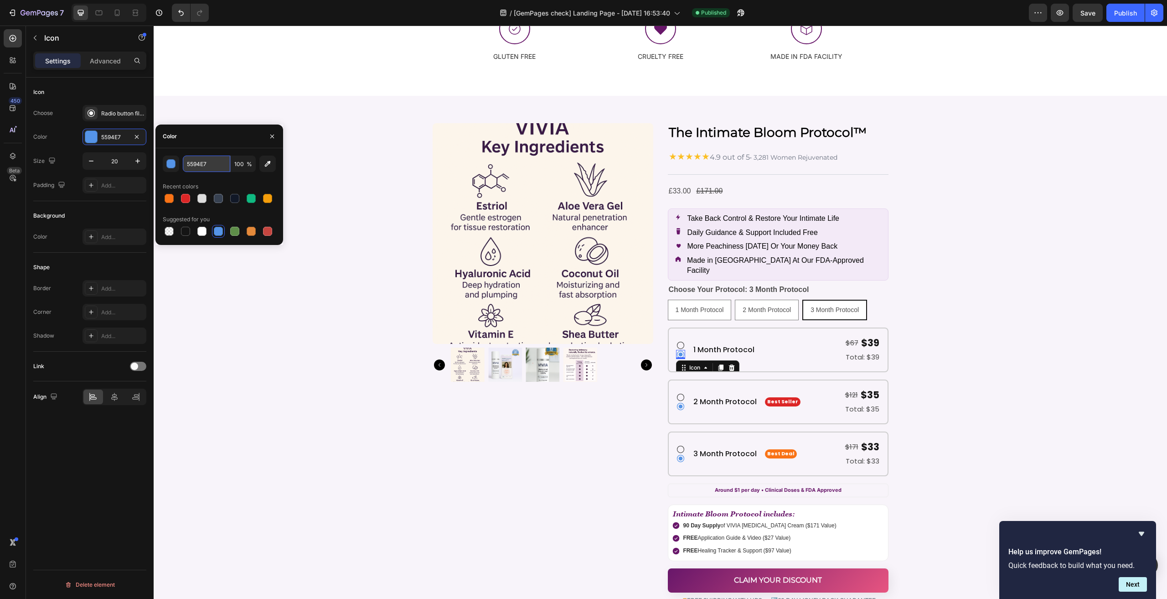
click at [209, 158] on input "5594E7" at bounding box center [206, 163] width 47 height 16
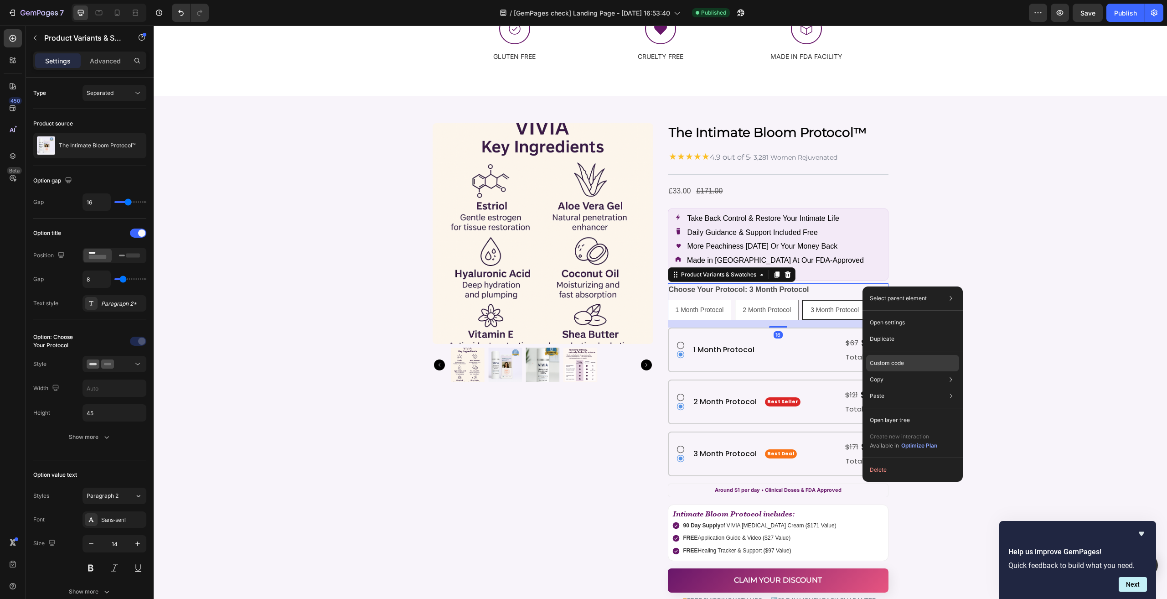
click at [896, 357] on div "Custom code" at bounding box center [912, 363] width 93 height 16
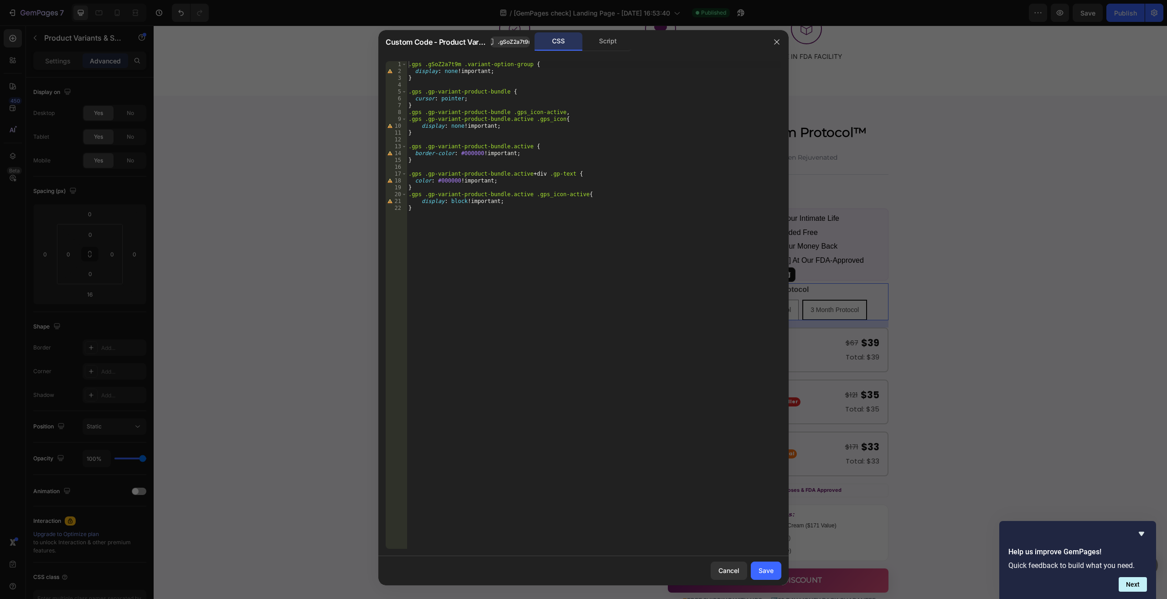
click at [466, 152] on div ".gps .gSoZ2a7t9m .variant-option-group { display : none !important ; } .gps .gp…" at bounding box center [594, 311] width 375 height 501
paste textarea "5594E7"
click at [487, 99] on div ".gps .gSoZ2a7t9m .variant-option-group { display : none !important ; } .gps .gp…" at bounding box center [594, 311] width 375 height 501
type textarea "cursor: pointer;"
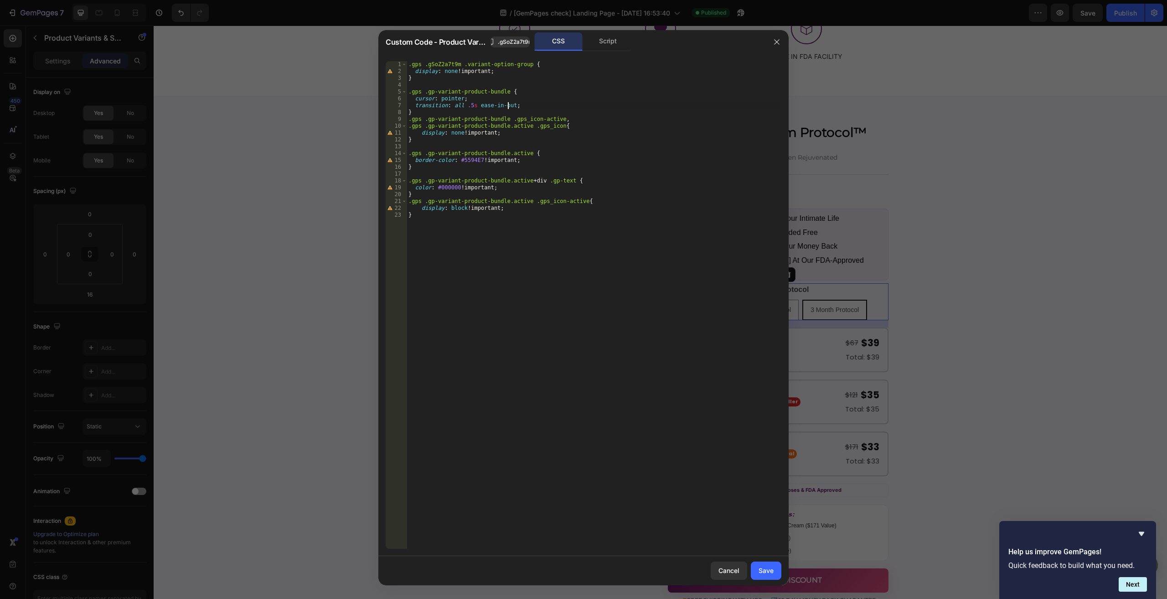
scroll to position [0, 8]
drag, startPoint x: 501, startPoint y: 90, endPoint x: 403, endPoint y: 90, distance: 97.1
click at [403, 90] on div "transition: all .5s ease-in-out; 1 2 3 4 5 6 7 8 9 10 11 12 13 14 15 16 17 18 1…" at bounding box center [584, 304] width 396 height 487
click at [522, 153] on div ".gps .gSoZ2a7t9m .variant-option-group { display : none !important ; } .gps .gp…" at bounding box center [594, 311] width 375 height 501
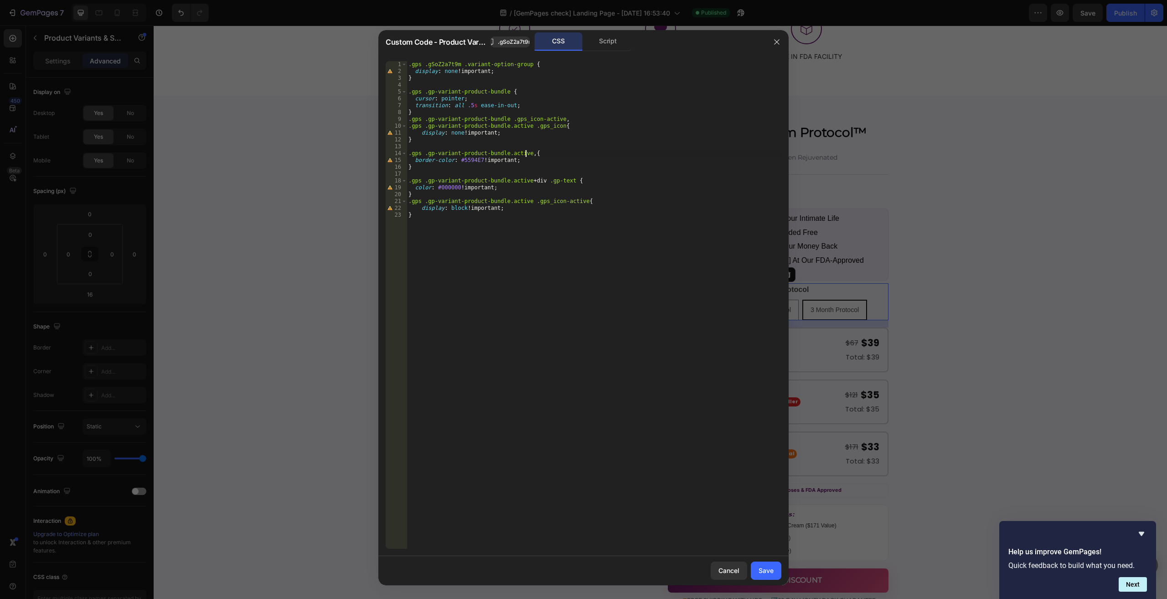
paste textarea ".gps .gp-variant-product-bundle"
type textarea ".gps .gp-variant-product-bundle.active,.gps .gp-variant-product-bundle:hover {"
click at [773, 567] on div "Save" at bounding box center [766, 570] width 15 height 10
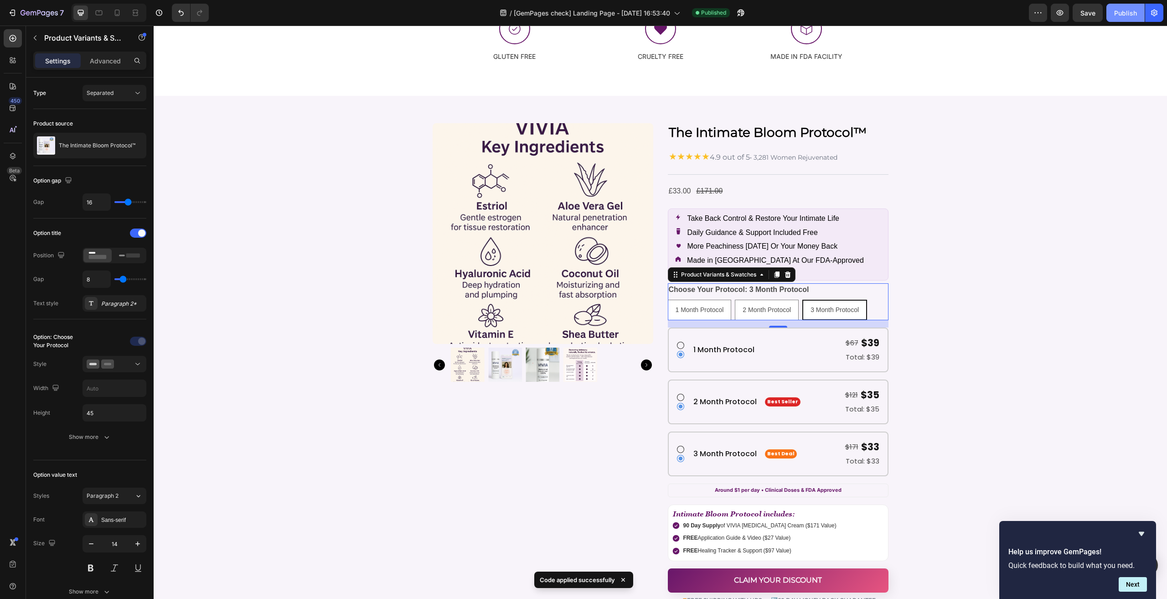
click at [1124, 19] on button "Publish" at bounding box center [1125, 13] width 38 height 18
click at [122, 14] on div at bounding box center [117, 12] width 15 height 15
type input "12"
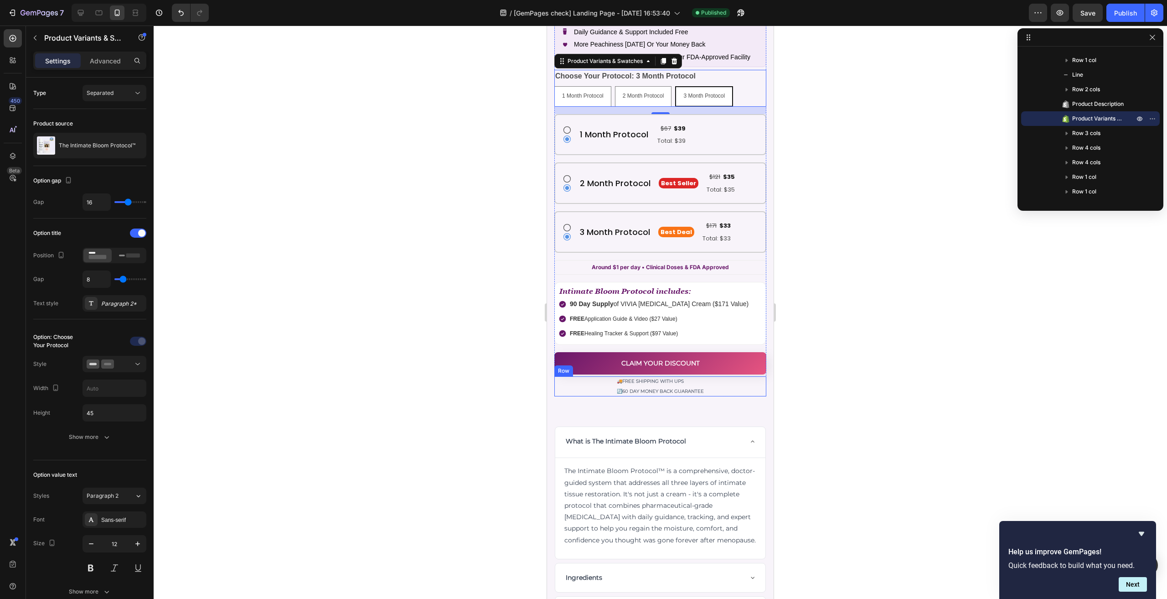
scroll to position [4981, 0]
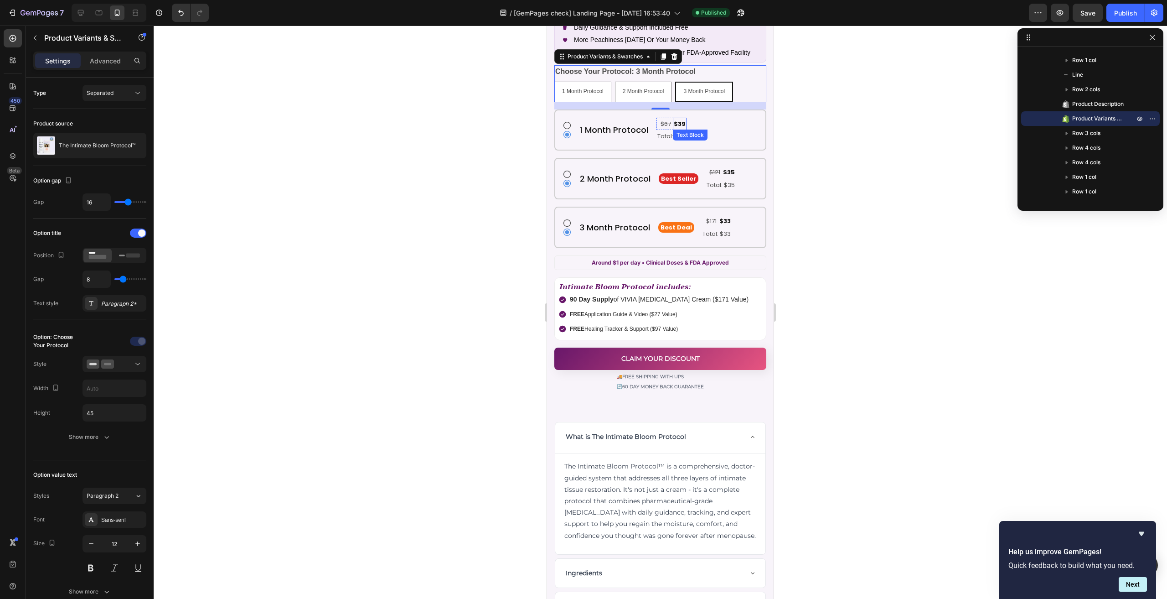
click at [678, 119] on p "$39" at bounding box center [680, 124] width 12 height 10
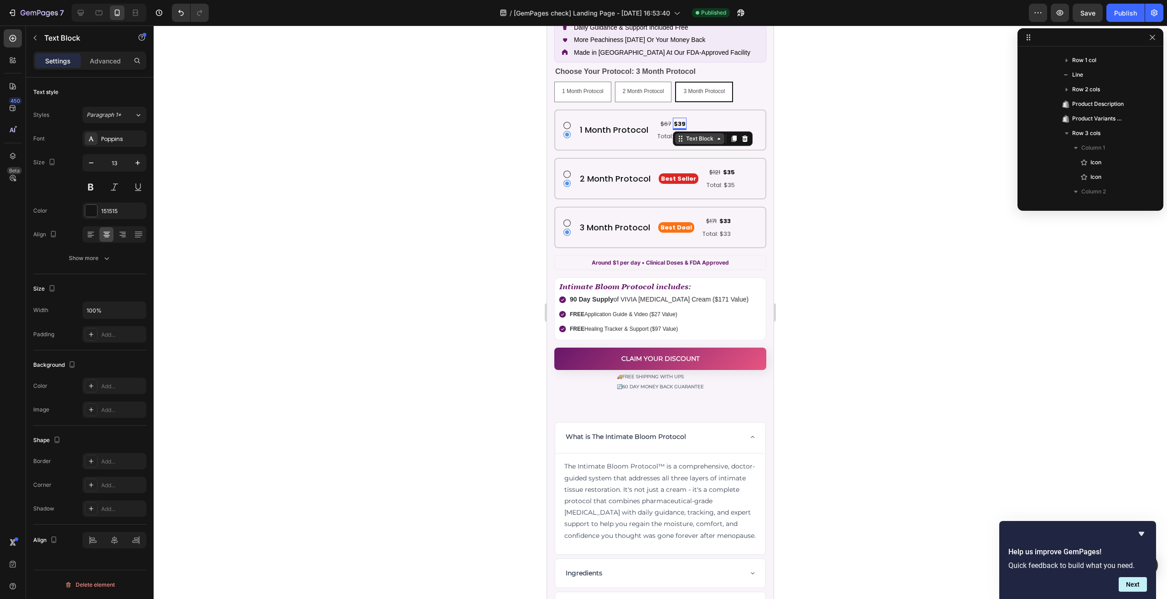
scroll to position [479, 0]
click at [689, 134] on div "Text Block" at bounding box center [699, 138] width 31 height 8
click at [692, 148] on div "Row 2 cols" at bounding box center [692, 155] width 39 height 15
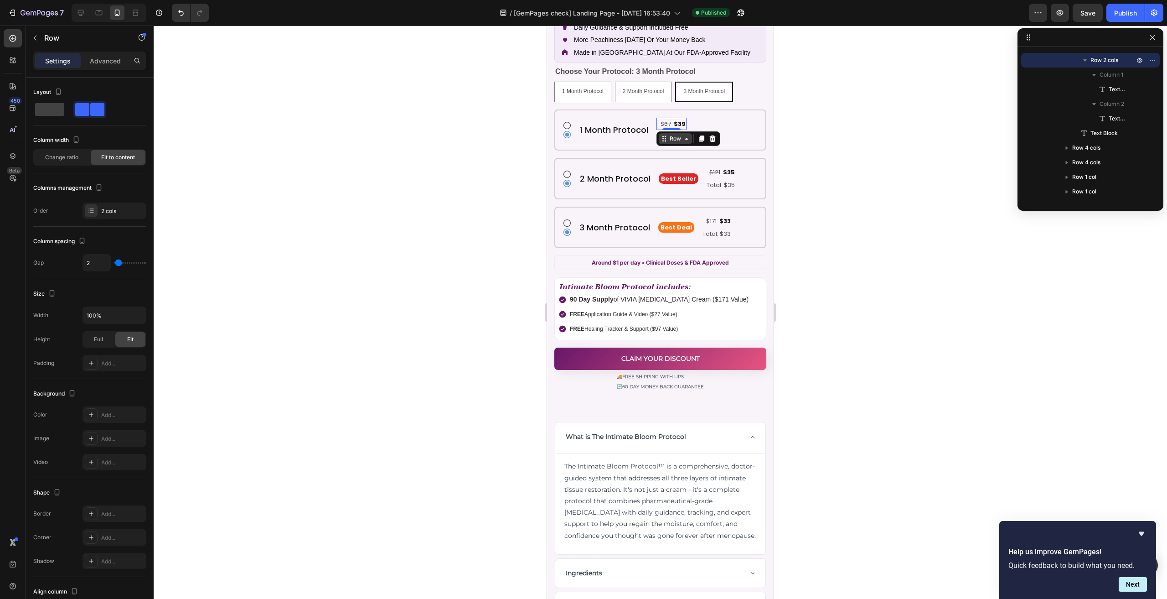
click at [676, 134] on div "Row" at bounding box center [675, 138] width 15 height 8
click at [133, 315] on icon "button" at bounding box center [137, 314] width 9 height 9
click at [119, 353] on p "Full 100%" at bounding box center [112, 354] width 52 height 8
click at [669, 136] on div "Row" at bounding box center [675, 138] width 33 height 11
click at [677, 136] on div "Row" at bounding box center [675, 138] width 33 height 11
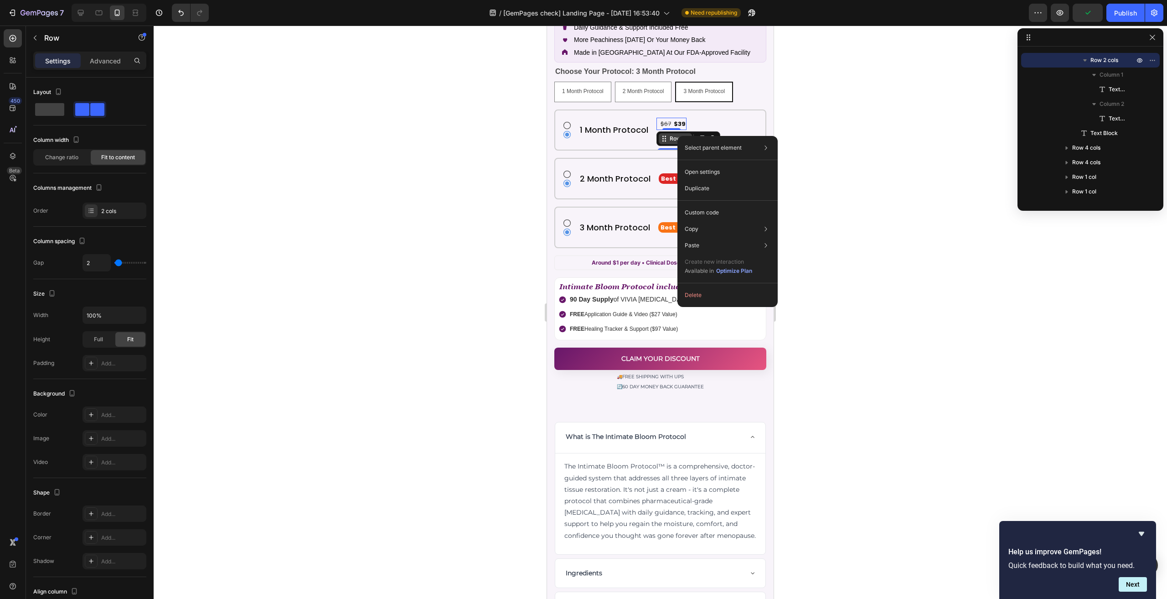
click at [669, 134] on div "Row" at bounding box center [675, 138] width 15 height 8
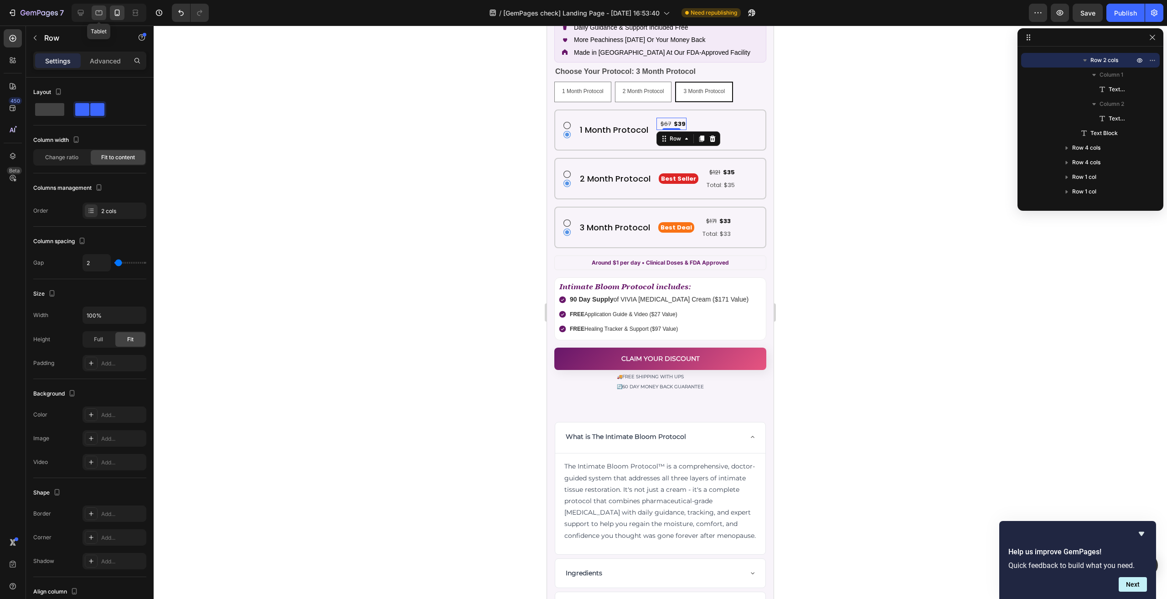
click at [103, 13] on div at bounding box center [99, 12] width 15 height 15
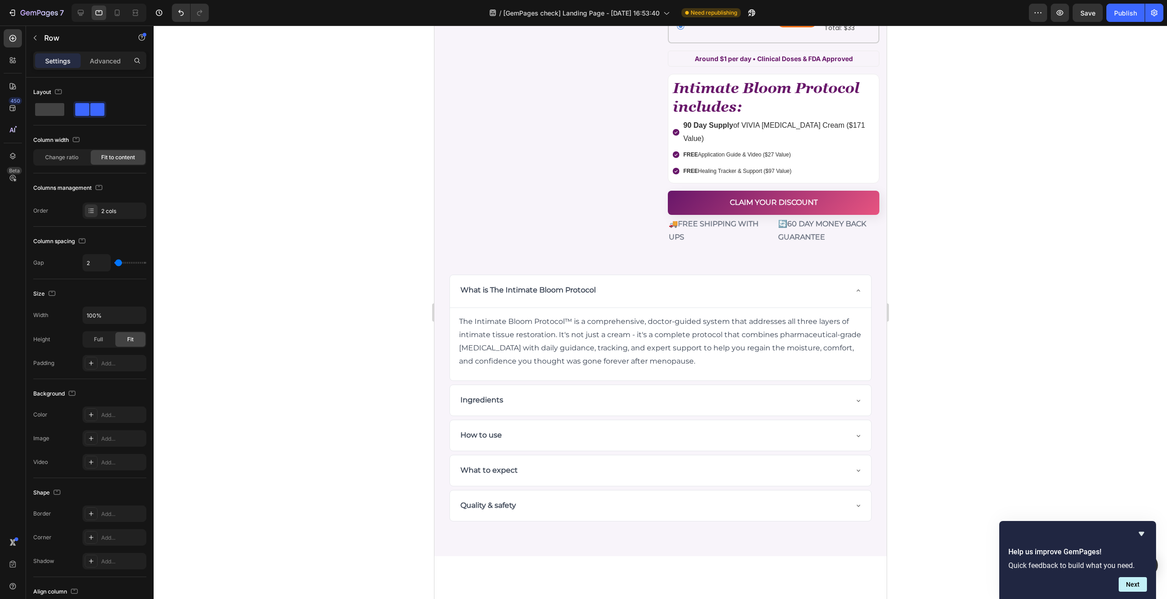
scroll to position [4802, 0]
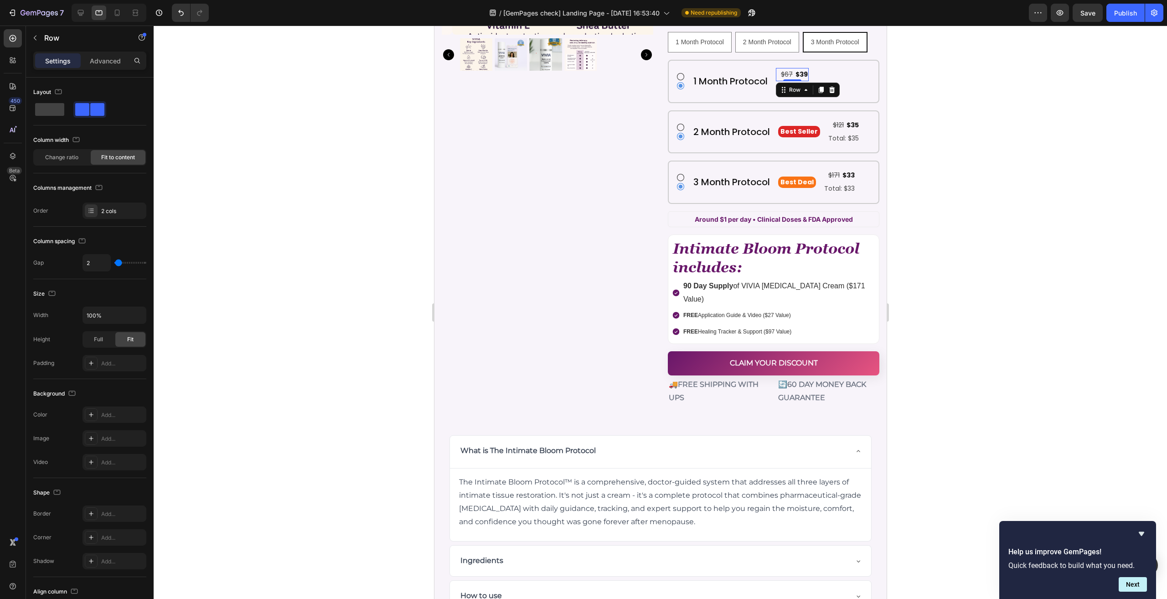
click at [88, 10] on div at bounding box center [109, 13] width 75 height 18
click at [82, 10] on icon at bounding box center [81, 13] width 6 height 6
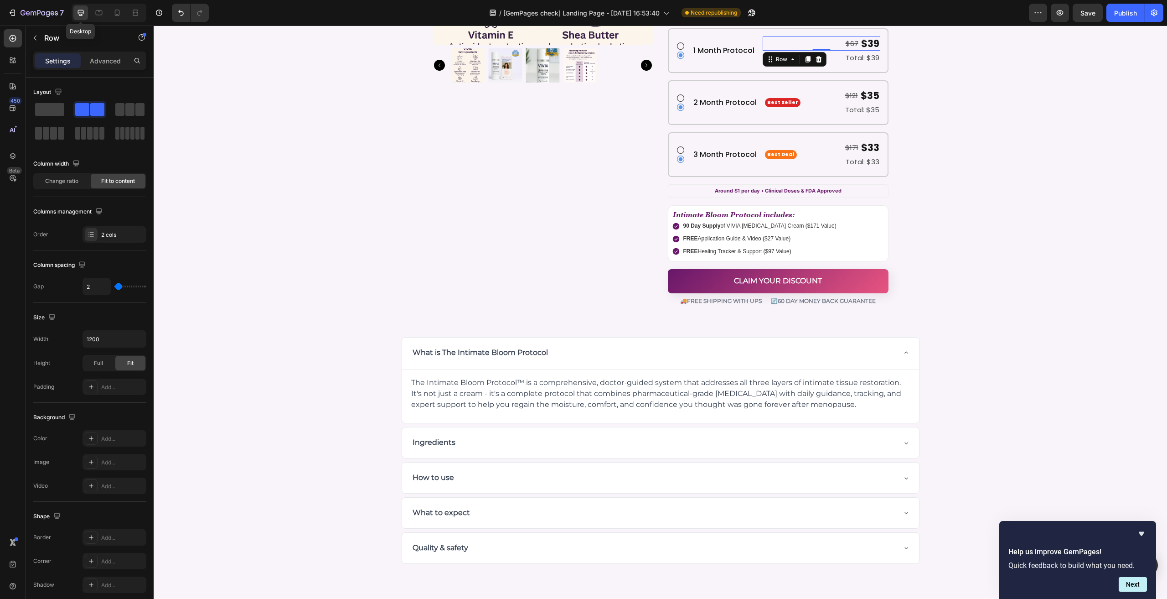
scroll to position [4769, 0]
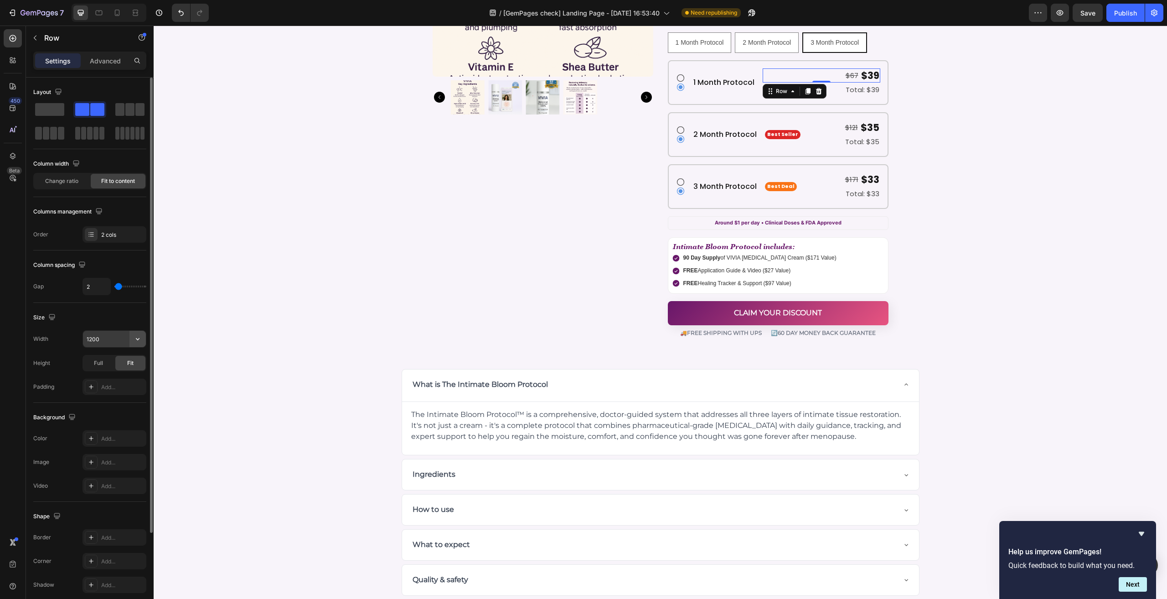
click at [137, 341] on icon "button" at bounding box center [137, 338] width 9 height 9
click at [124, 374] on span "100%" at bounding box center [130, 378] width 15 height 8
click at [133, 333] on button "button" at bounding box center [137, 338] width 16 height 16
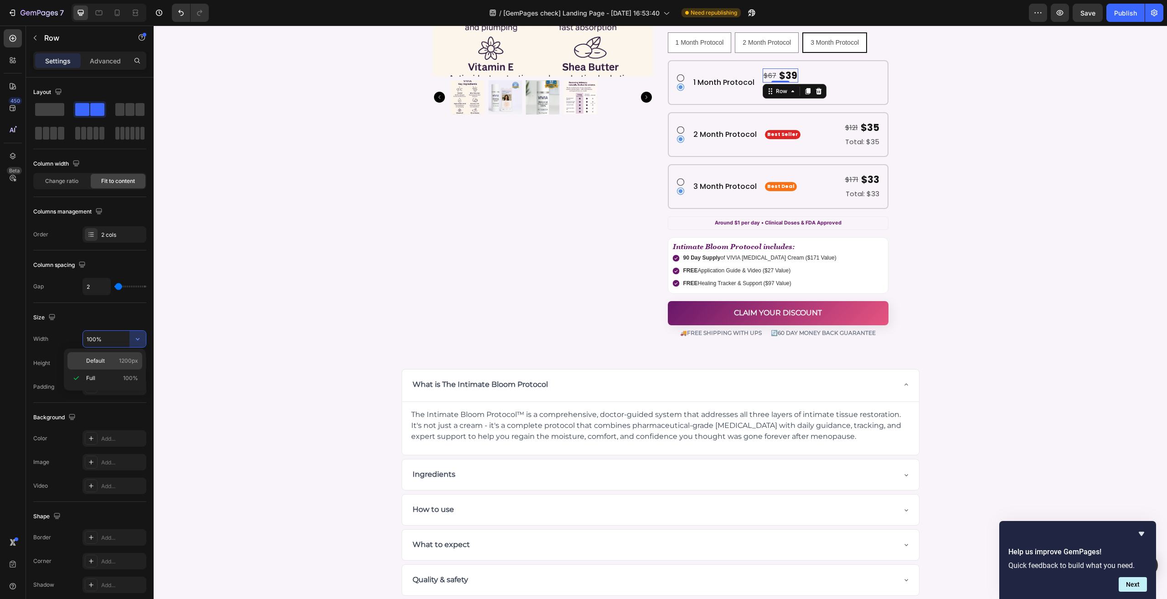
click at [113, 357] on p "Default 1200px" at bounding box center [112, 360] width 52 height 8
click at [96, 10] on icon at bounding box center [98, 12] width 9 height 9
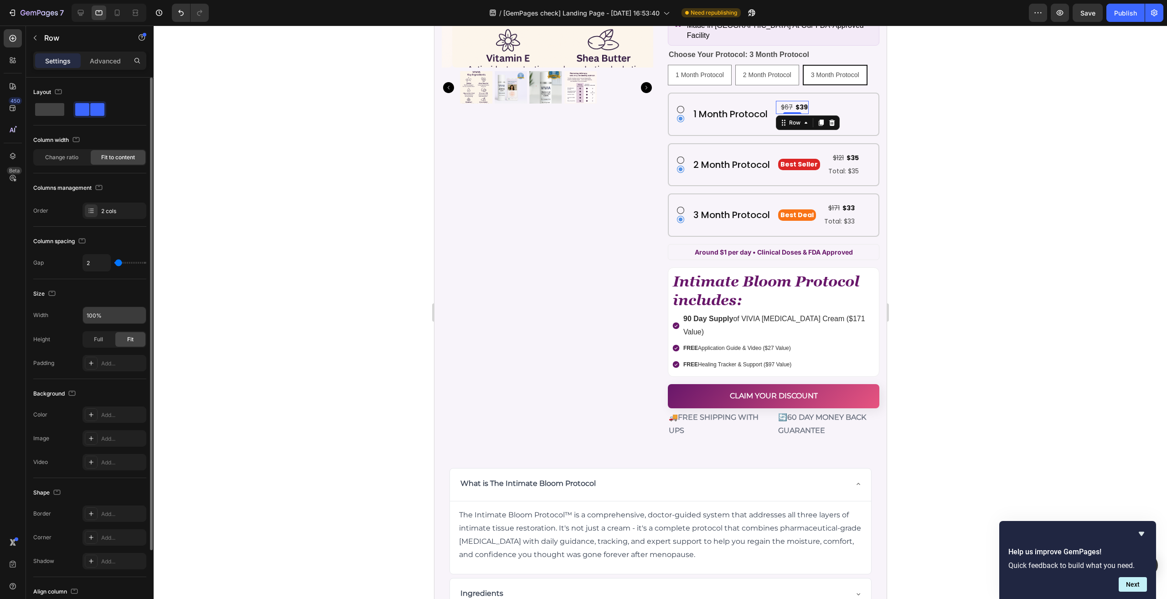
scroll to position [4802, 0]
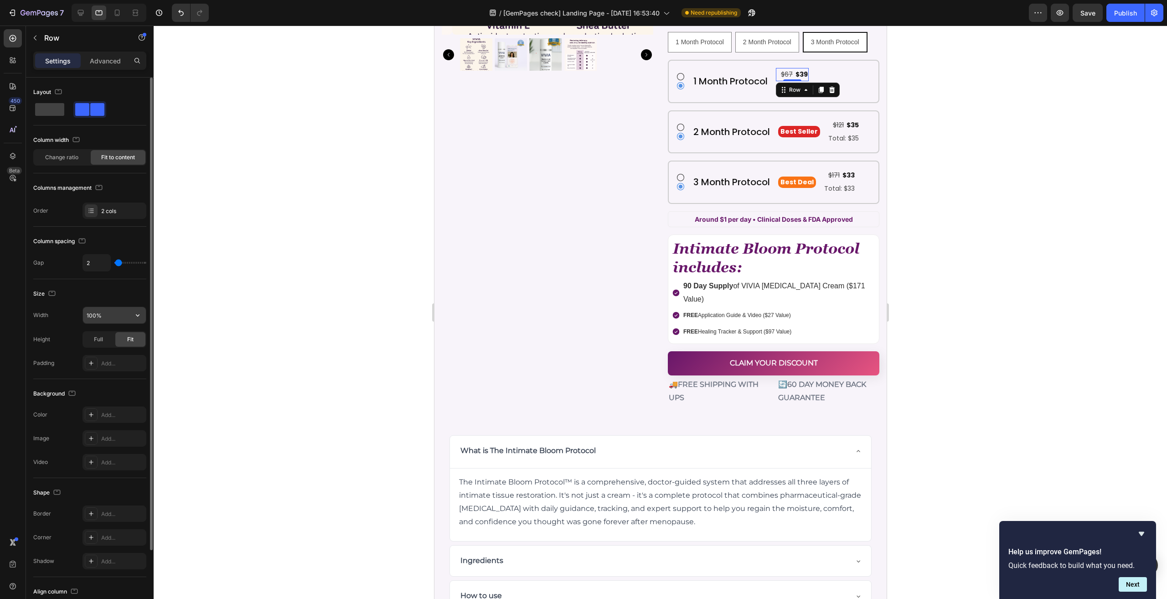
click at [118, 317] on input "100%" at bounding box center [114, 315] width 63 height 16
click at [140, 317] on icon "button" at bounding box center [137, 314] width 9 height 9
click at [113, 307] on input "100%" at bounding box center [114, 315] width 63 height 16
click at [137, 312] on icon "button" at bounding box center [137, 314] width 9 height 9
click at [114, 317] on input "100%" at bounding box center [114, 315] width 63 height 16
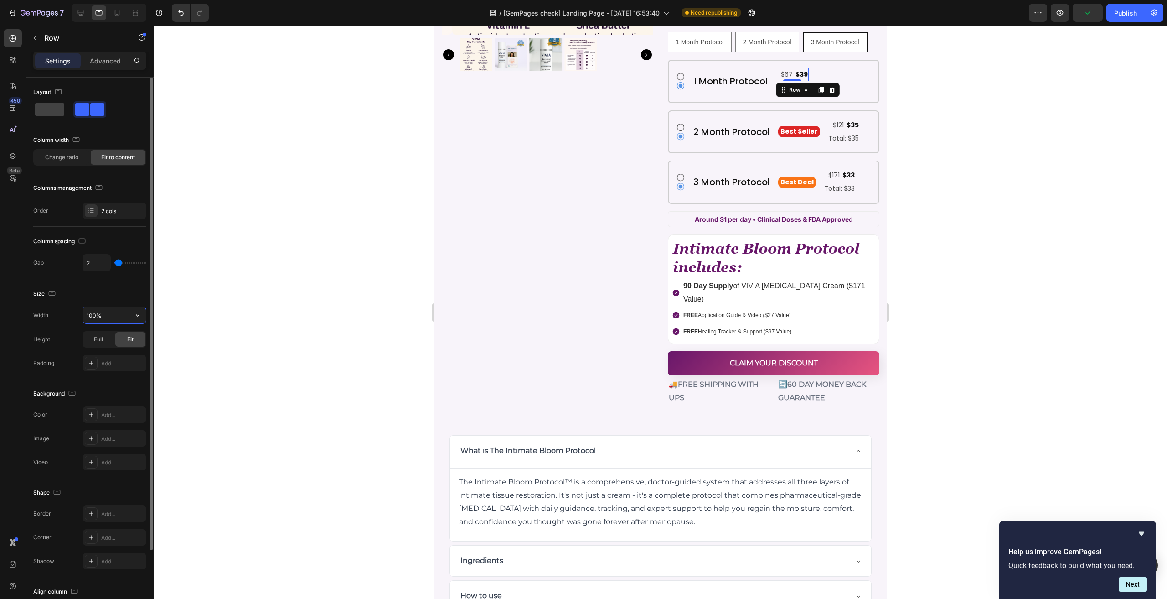
click at [114, 317] on input "100%" at bounding box center [114, 315] width 63 height 16
type input "1200px"
click at [831, 119] on div "$121" at bounding box center [837, 125] width 13 height 13
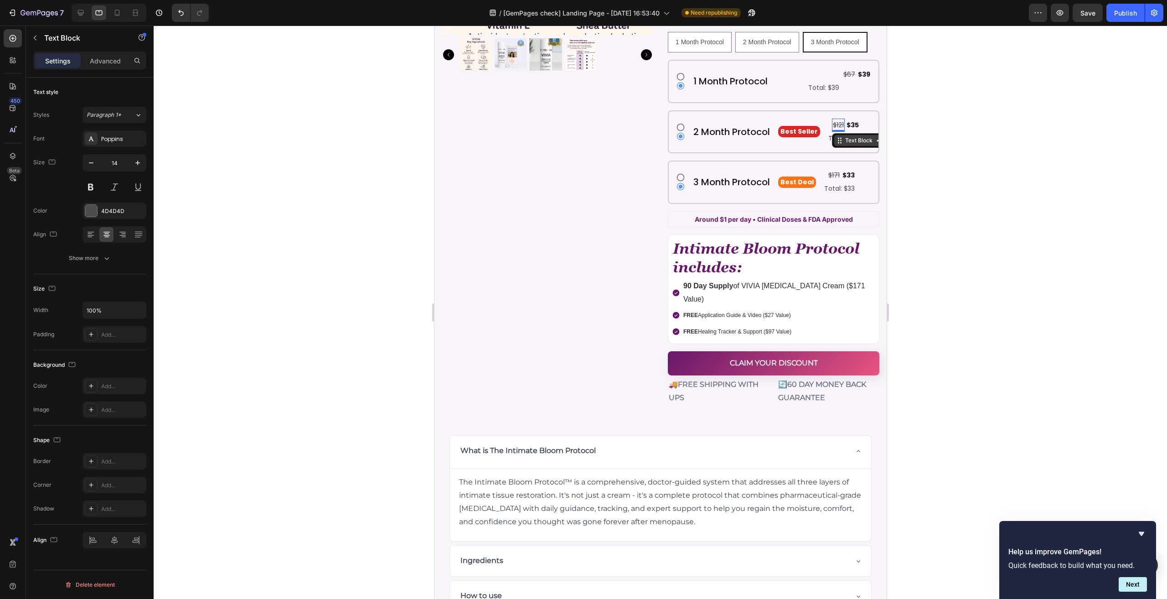
click at [837, 135] on div "Text Block" at bounding box center [858, 140] width 49 height 11
click at [839, 150] on div "Row 2 cols" at bounding box center [851, 157] width 39 height 15
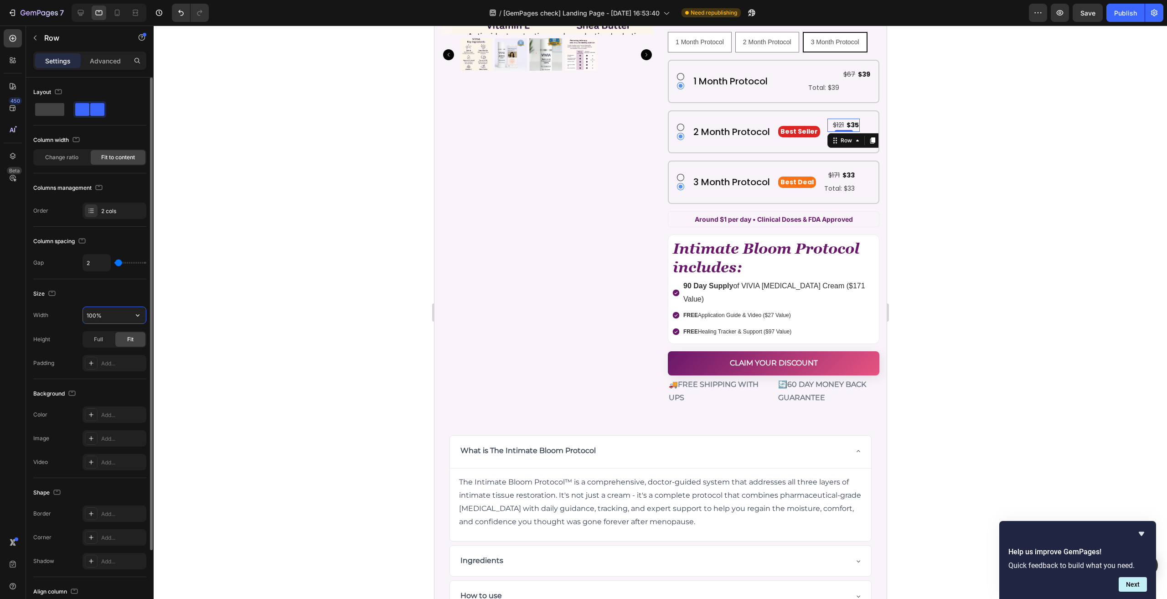
click at [109, 314] on input "100%" at bounding box center [114, 315] width 63 height 16
click at [131, 314] on button "button" at bounding box center [137, 315] width 16 height 16
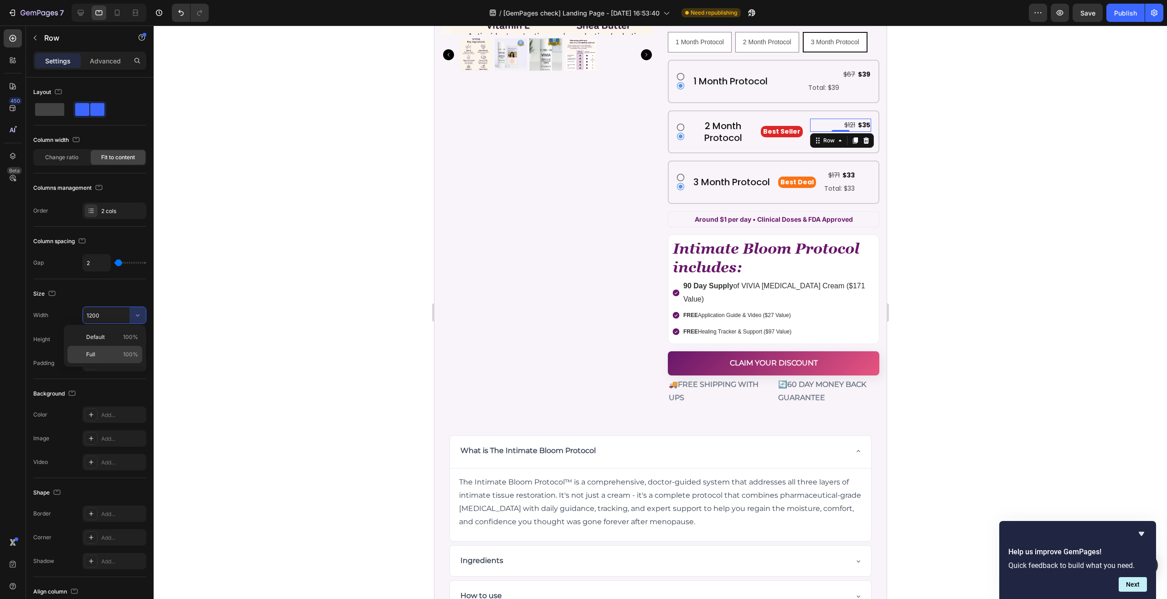
click at [106, 348] on div "Full 100%" at bounding box center [104, 354] width 75 height 17
type input "100%"
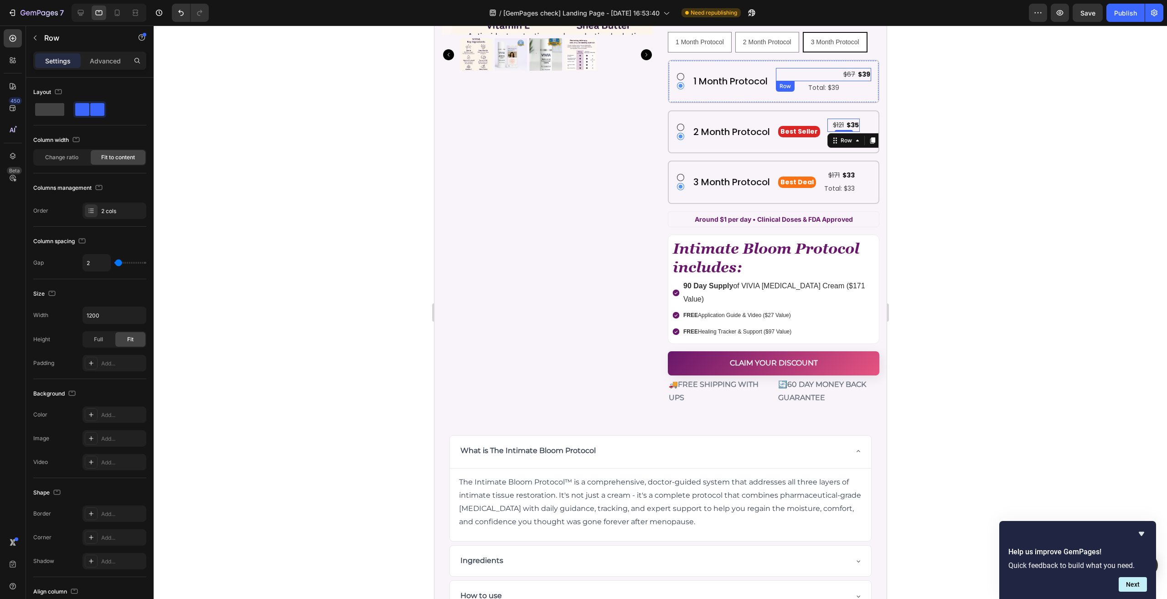
click at [821, 68] on div "$67 Text Block $39 Text Block Row" at bounding box center [822, 74] width 95 height 13
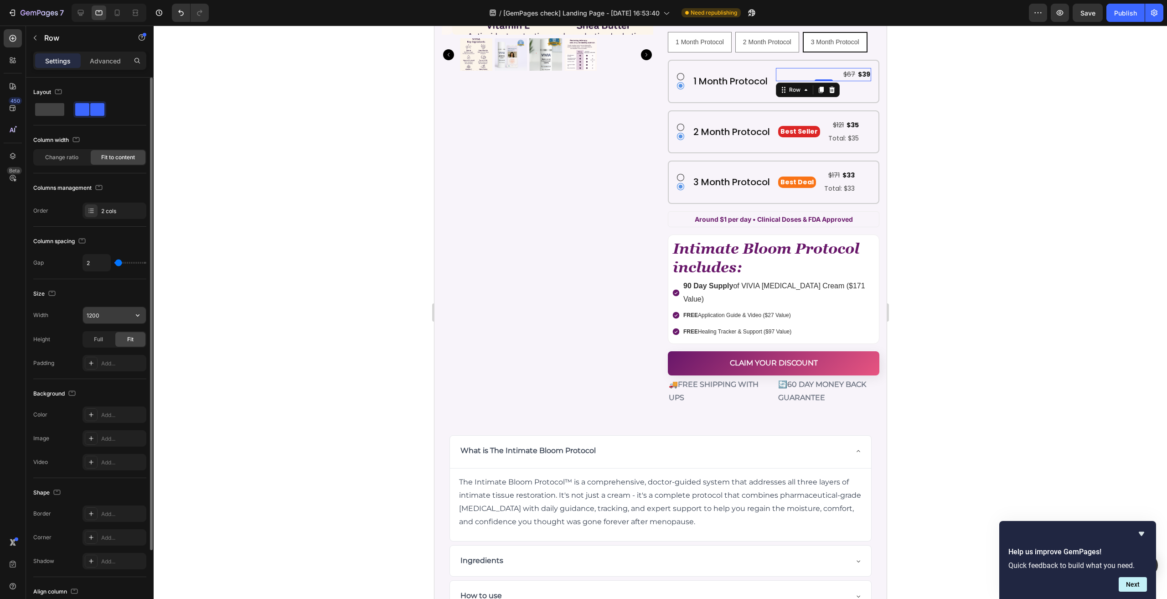
click at [119, 313] on input "1200" at bounding box center [114, 315] width 63 height 16
drag, startPoint x: 138, startPoint y: 312, endPoint x: 140, endPoint y: 320, distance: 8.2
click at [138, 312] on icon "button" at bounding box center [137, 314] width 9 height 9
click at [127, 353] on span "100%" at bounding box center [130, 354] width 15 height 8
click at [76, 14] on icon at bounding box center [80, 12] width 9 height 9
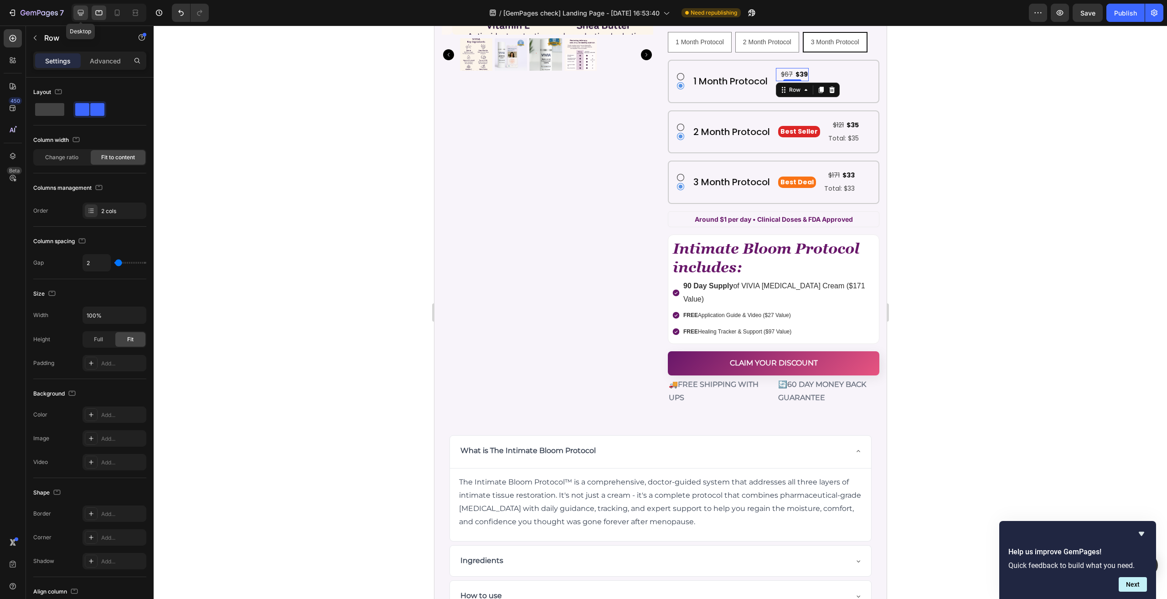
type input "1200"
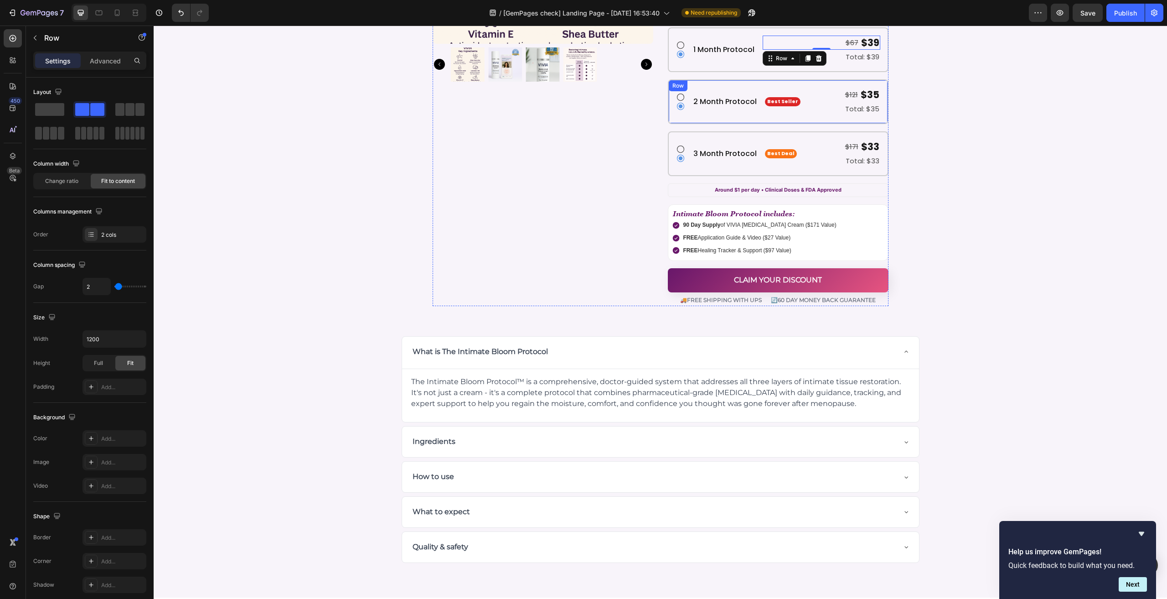
scroll to position [4769, 0]
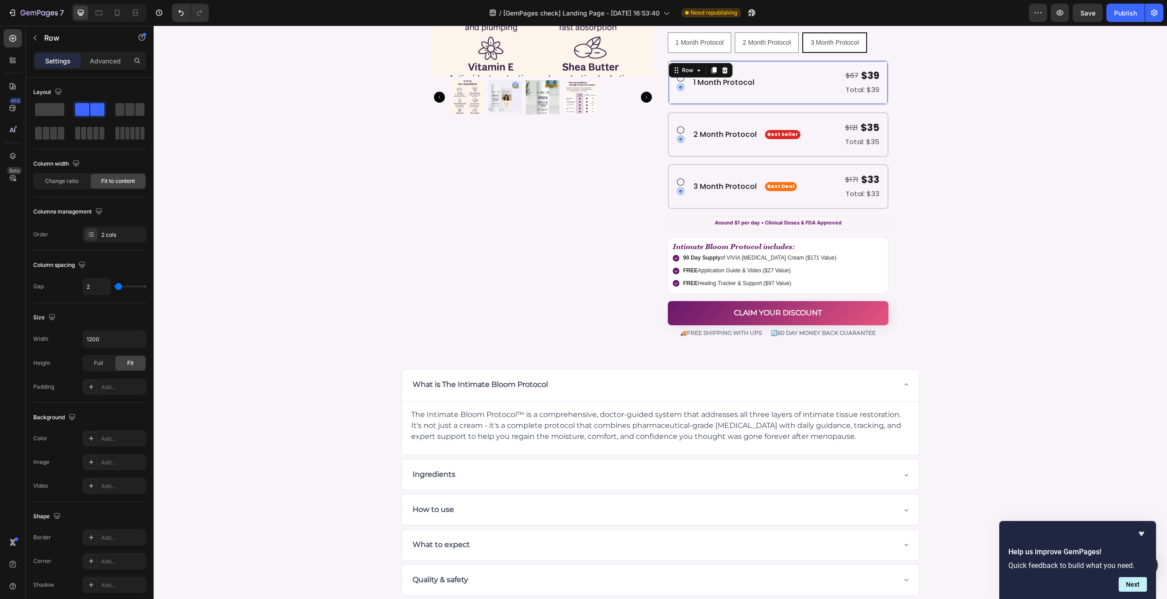
click at [751, 63] on div "Icon Icon 1 Month Protocol Heading $67 Text Block $39 Text Block Row Total: $39…" at bounding box center [778, 82] width 221 height 45
click at [81, 184] on div "Change ratio" at bounding box center [61, 181] width 55 height 15
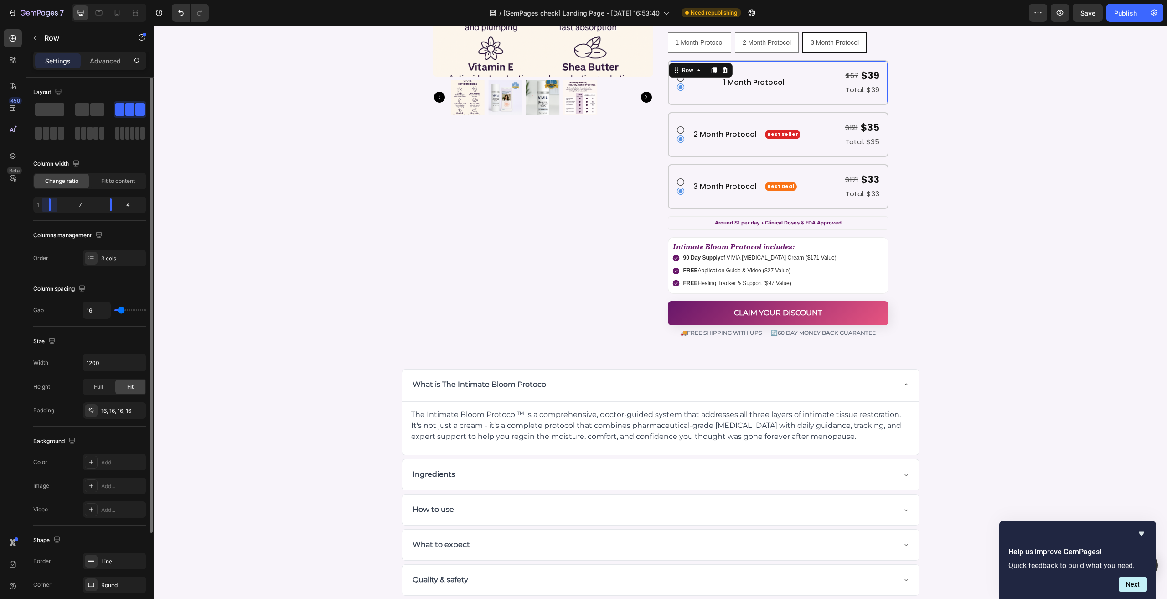
drag, startPoint x: 65, startPoint y: 208, endPoint x: 82, endPoint y: 209, distance: 16.9
click at [20, 0] on body "7 Version history / [GemPages check] Landing Page - Sep 24, 16:53:40 Need repub…" at bounding box center [583, 0] width 1167 height 0
drag, startPoint x: 108, startPoint y: 204, endPoint x: 79, endPoint y: 205, distance: 29.2
click at [79, 0] on body "7 Version history / [GemPages check] Landing Page - Sep 24, 16:53:40 Need repub…" at bounding box center [583, 0] width 1167 height 0
type input "0"
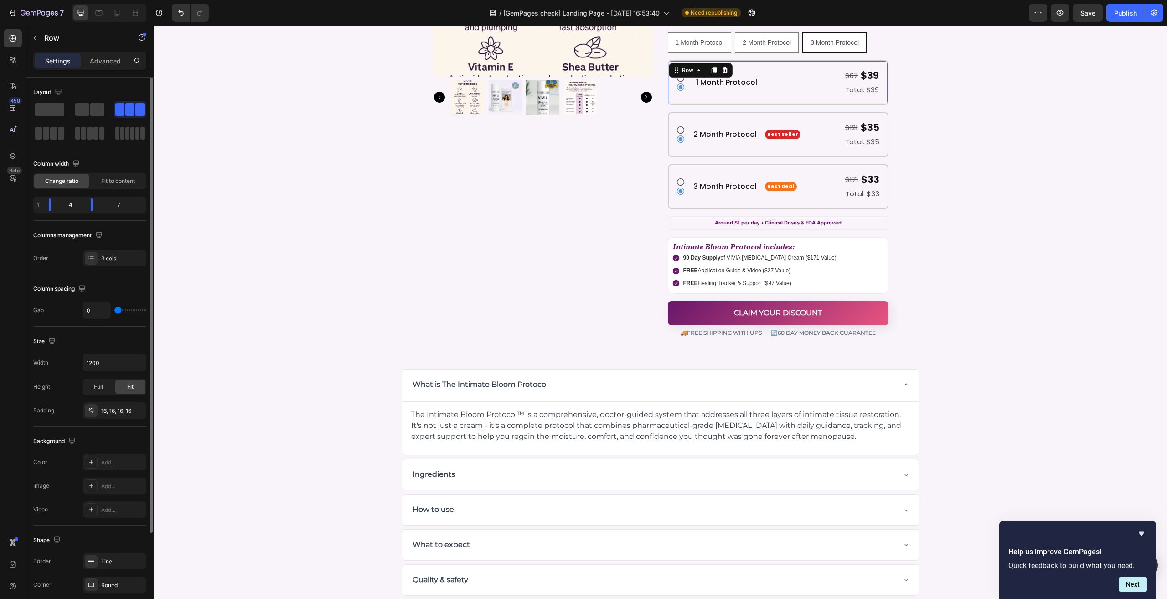
drag, startPoint x: 119, startPoint y: 309, endPoint x: 135, endPoint y: 300, distance: 19.2
type input "0"
click at [114, 310] on input "range" at bounding box center [130, 310] width 32 height 2
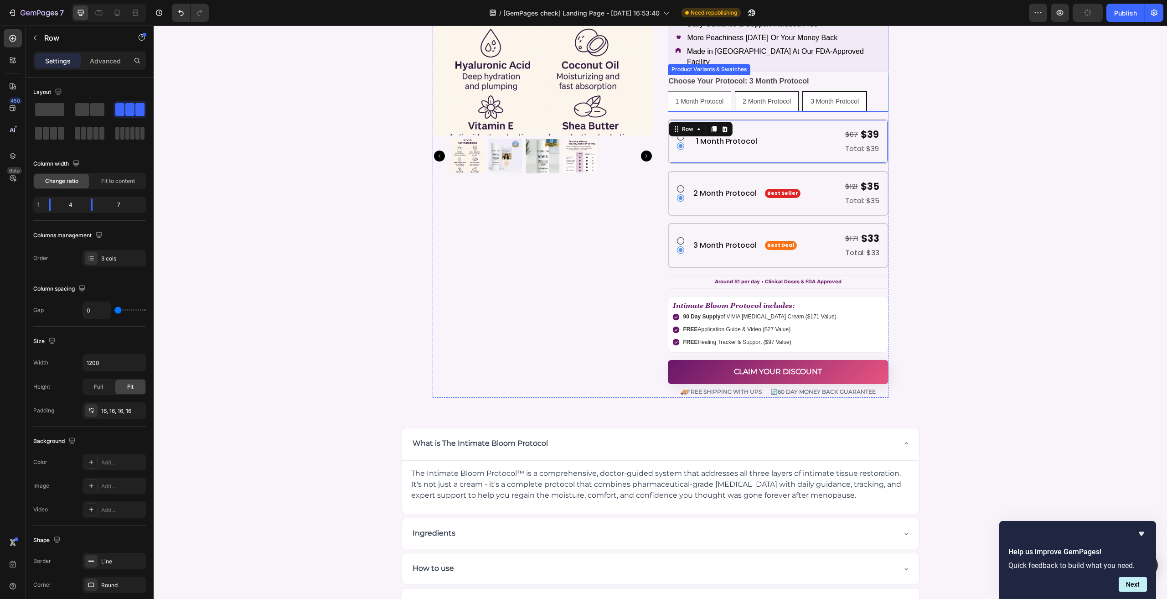
scroll to position [4678, 0]
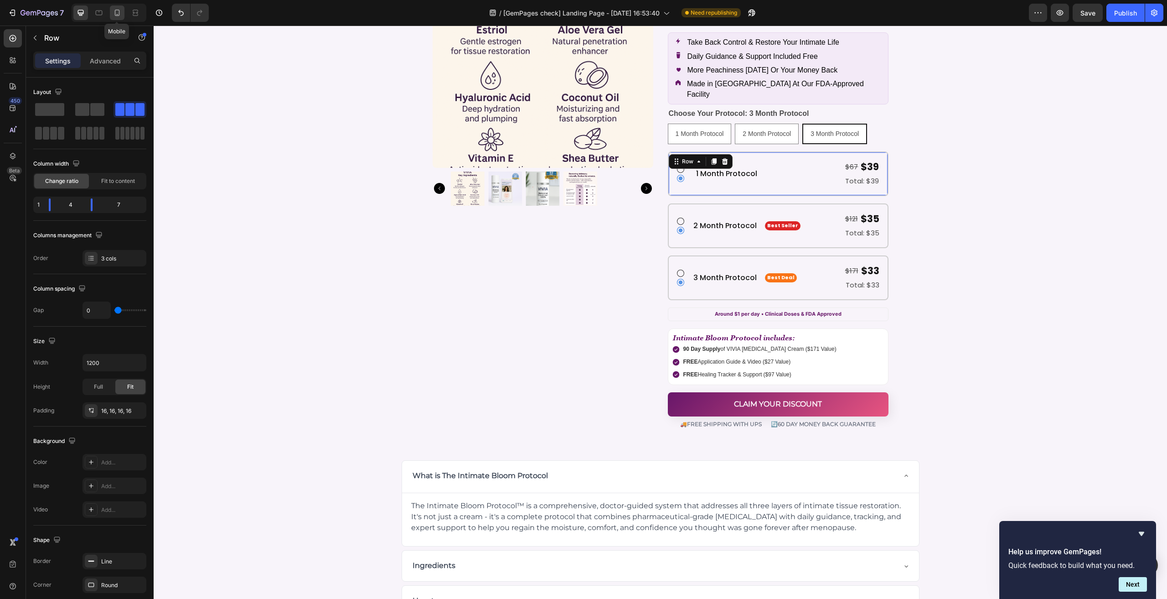
click at [122, 13] on div at bounding box center [117, 12] width 15 height 15
type input "100%"
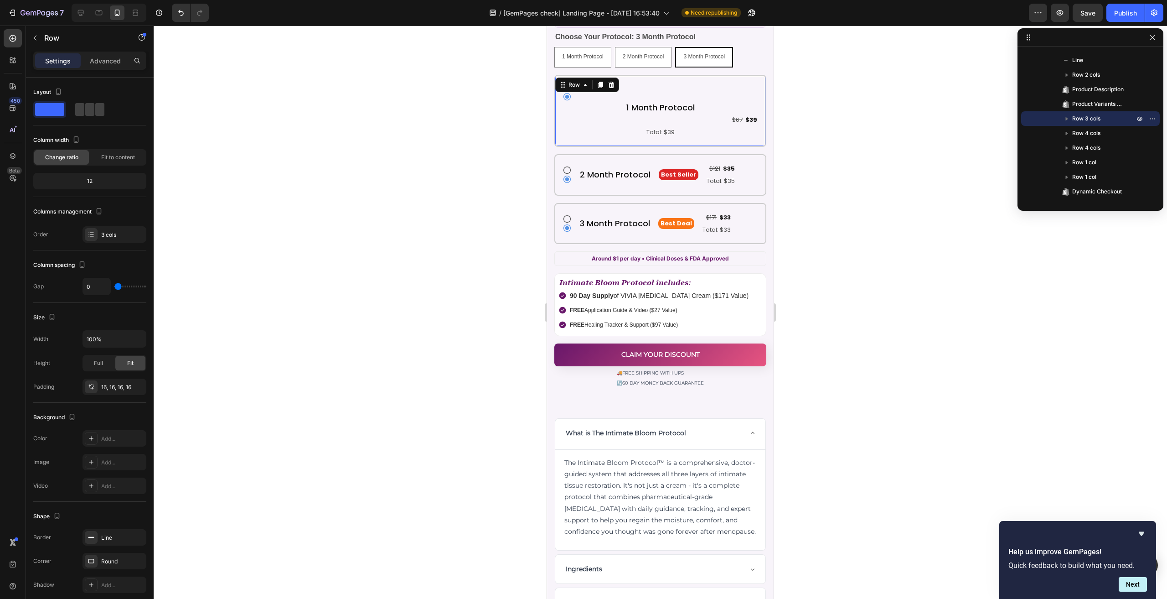
scroll to position [5025, 0]
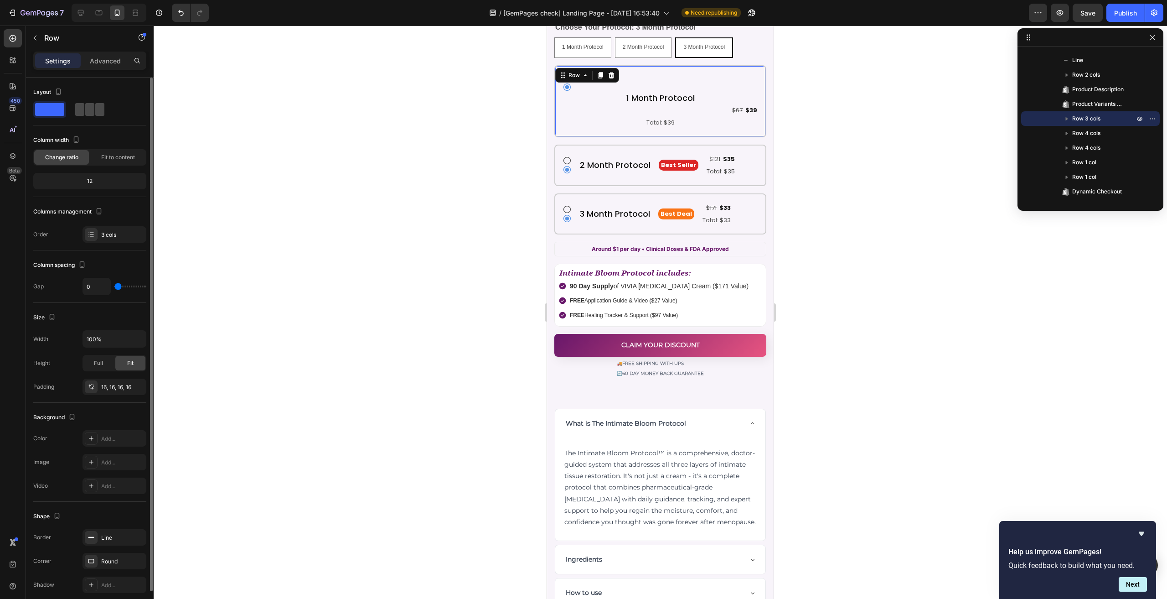
click at [98, 103] on span at bounding box center [99, 109] width 9 height 13
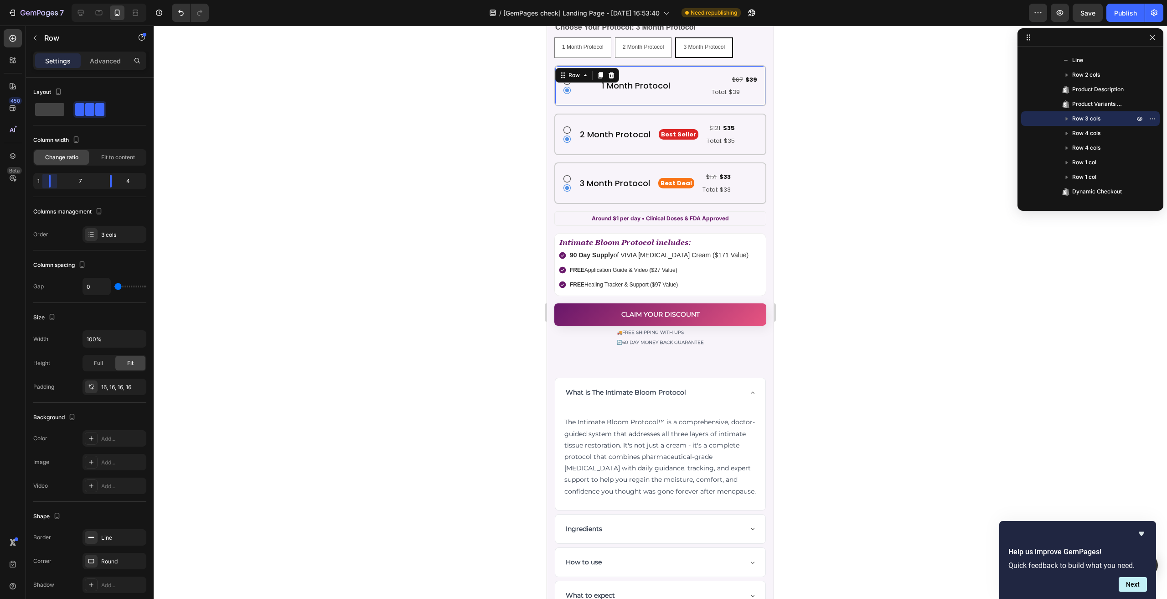
drag, startPoint x: 69, startPoint y: 180, endPoint x: 23, endPoint y: 182, distance: 46.6
click at [23, 0] on body "7 Version history / [GemPages check] Landing Page - Sep 24, 16:53:40 Need repub…" at bounding box center [583, 0] width 1167 height 0
drag, startPoint x: 110, startPoint y: 179, endPoint x: 143, endPoint y: 174, distance: 33.7
click at [90, 0] on body "7 Version history / [GemPages check] Landing Page - Sep 24, 16:53:40 Need repub…" at bounding box center [583, 0] width 1167 height 0
click at [717, 87] on p "Total: $39" at bounding box center [709, 92] width 96 height 10
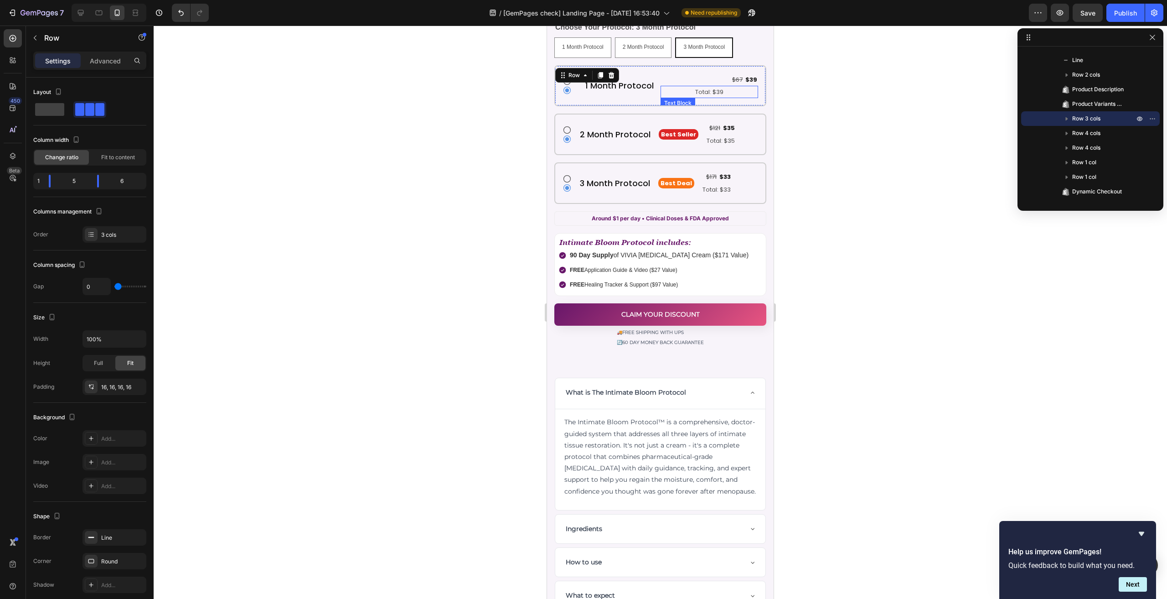
scroll to position [435, 0]
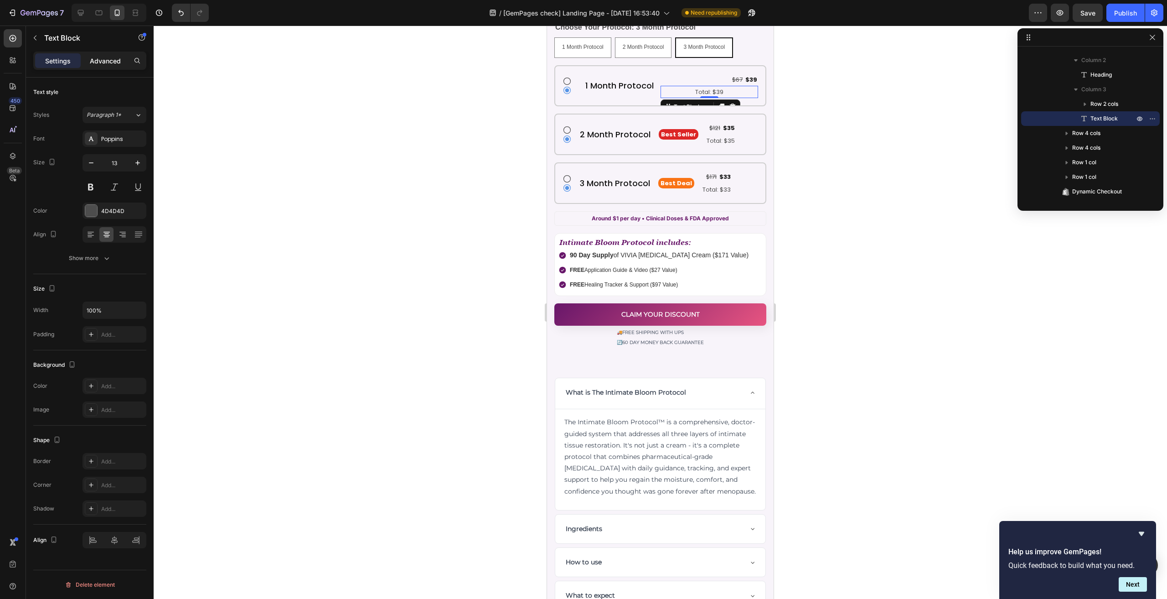
click at [101, 62] on p "Advanced" at bounding box center [105, 61] width 31 height 10
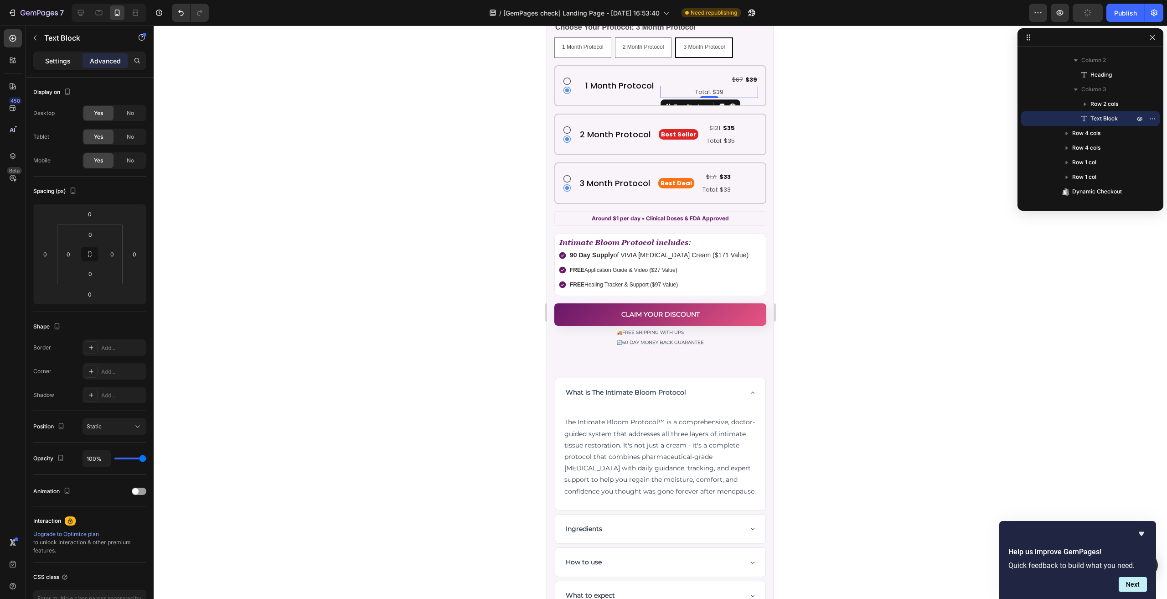
click at [55, 66] on div "Settings" at bounding box center [58, 60] width 46 height 15
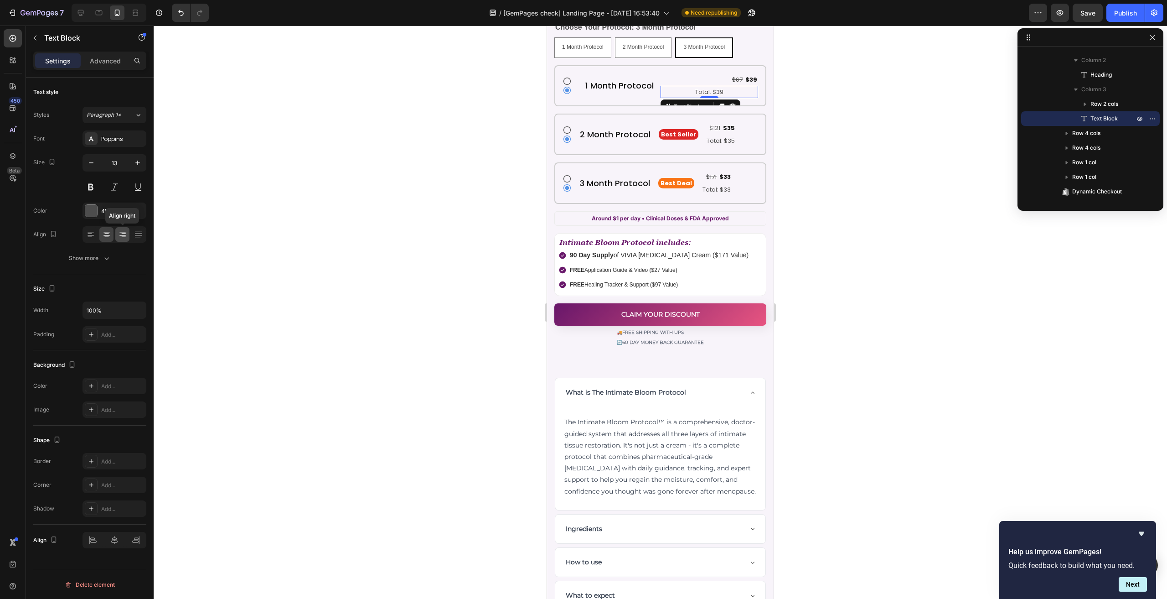
click at [123, 231] on icon at bounding box center [122, 234] width 9 height 9
click at [573, 77] on div "Icon 0" at bounding box center [571, 81] width 16 height 9
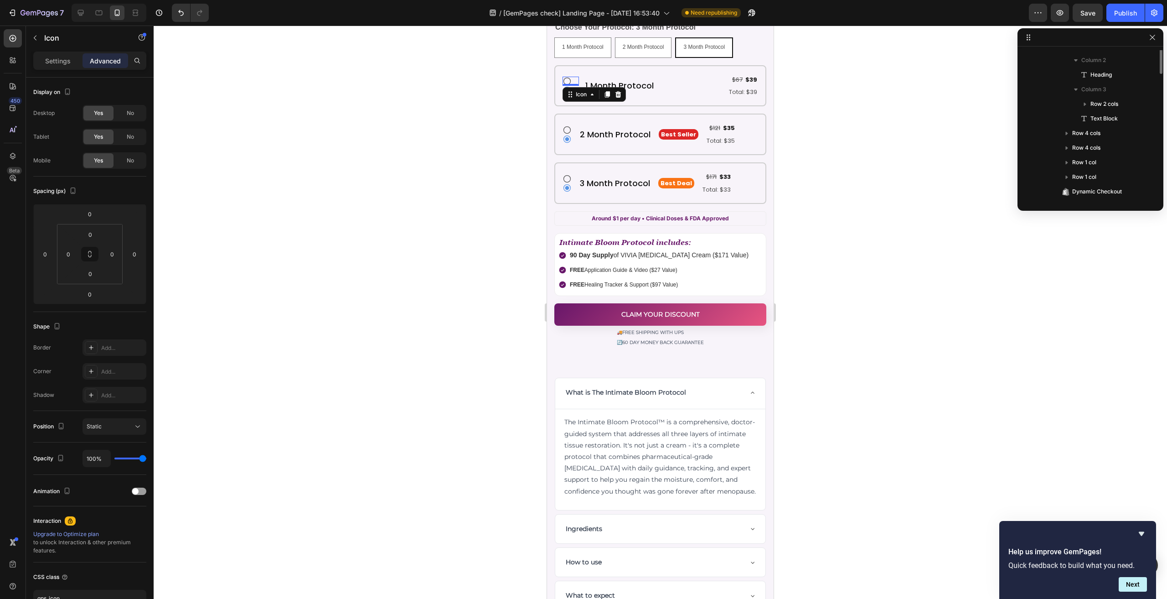
scroll to position [347, 0]
click at [47, 62] on p "Settings" at bounding box center [58, 61] width 26 height 10
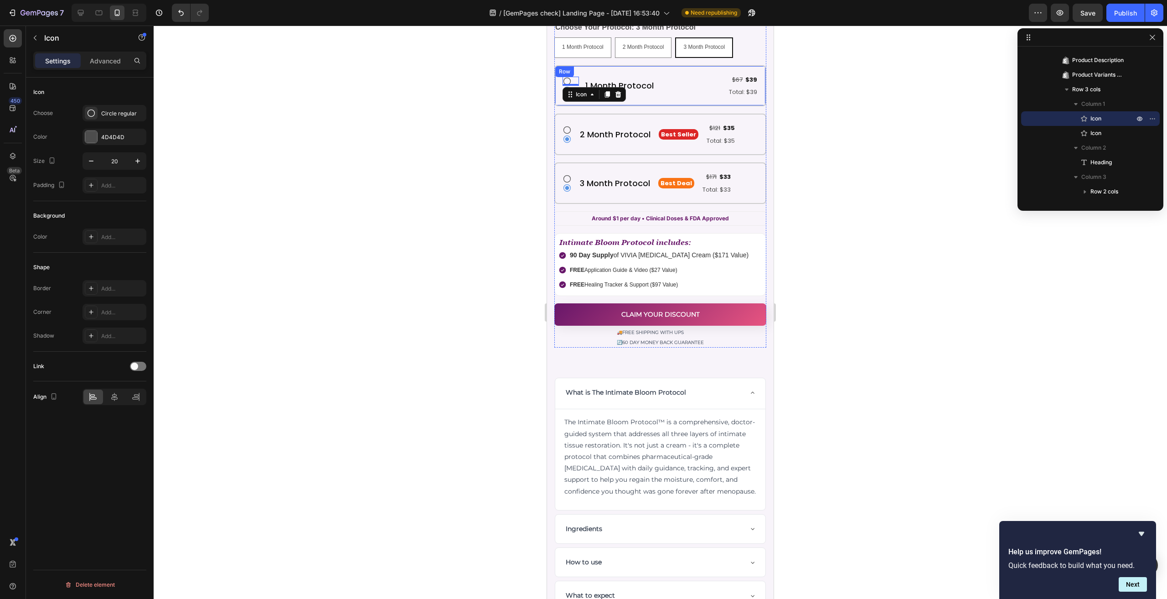
click at [596, 65] on div "Icon 0 Icon 1 Month Protocol Heading $67 Text Block $39 Text Block Row Total: $…" at bounding box center [660, 85] width 212 height 41
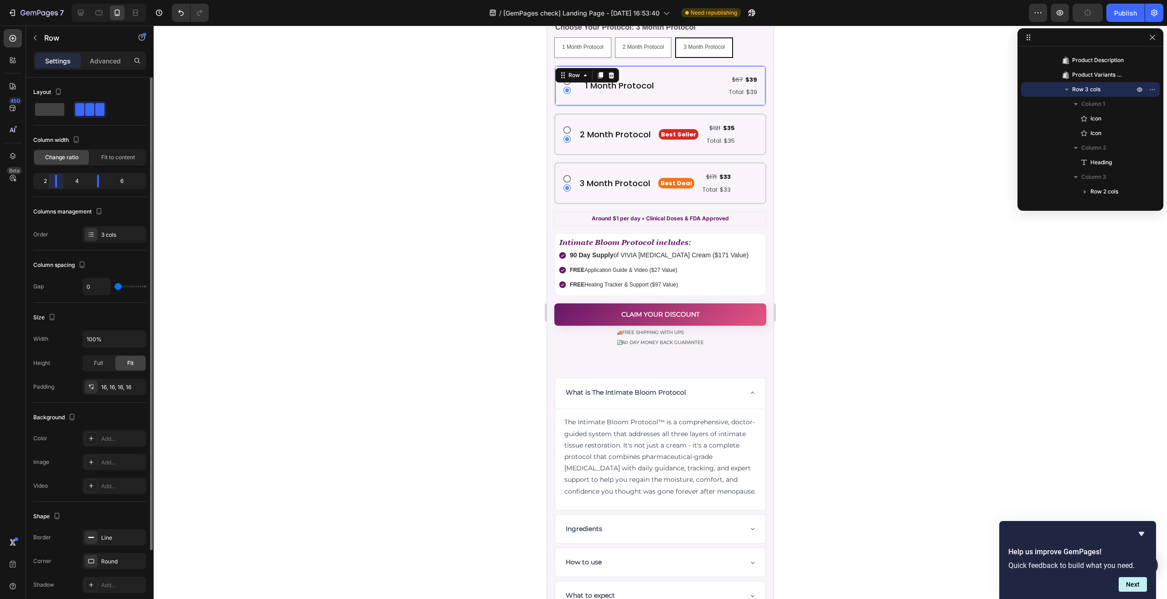
drag, startPoint x: 52, startPoint y: 178, endPoint x: 26, endPoint y: 181, distance: 26.6
click at [26, 0] on body "7 Version history / [GemPages check] Landing Page - Sep 24, 16:53:40 Need repub…" at bounding box center [583, 0] width 1167 height 0
click at [92, 0] on body "7 Version history / [GemPages check] Landing Page - Sep 24, 16:53:40 Need repub…" at bounding box center [583, 0] width 1167 height 0
click at [179, 15] on icon "Undo/Redo" at bounding box center [180, 12] width 9 height 9
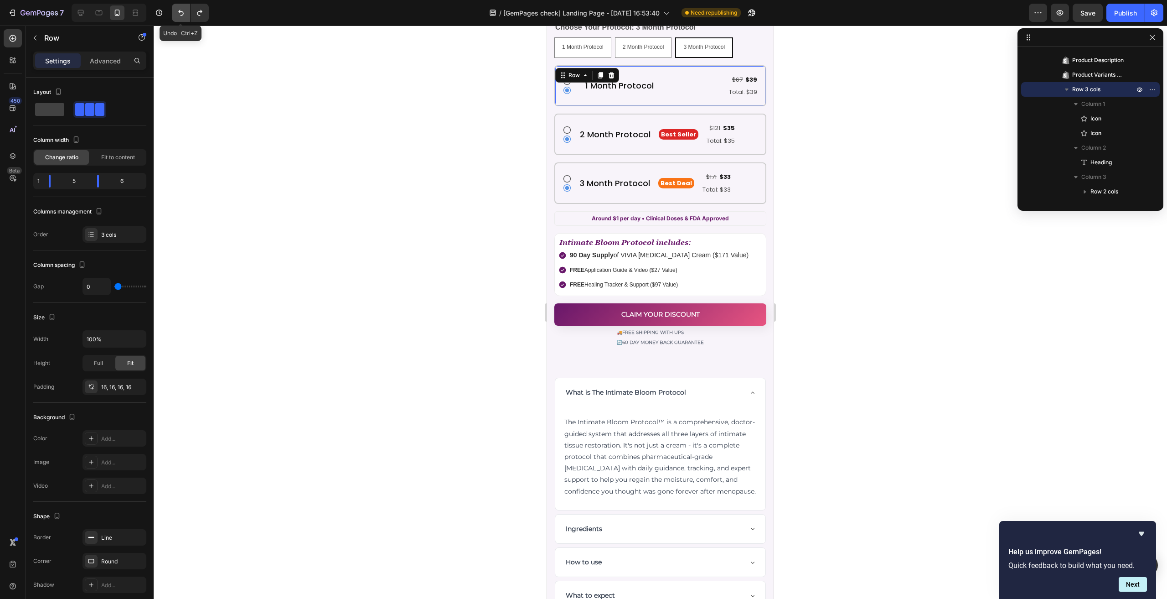
click at [179, 15] on icon "Undo/Redo" at bounding box center [180, 12] width 9 height 9
click at [87, 10] on div at bounding box center [80, 12] width 15 height 15
type input "1200"
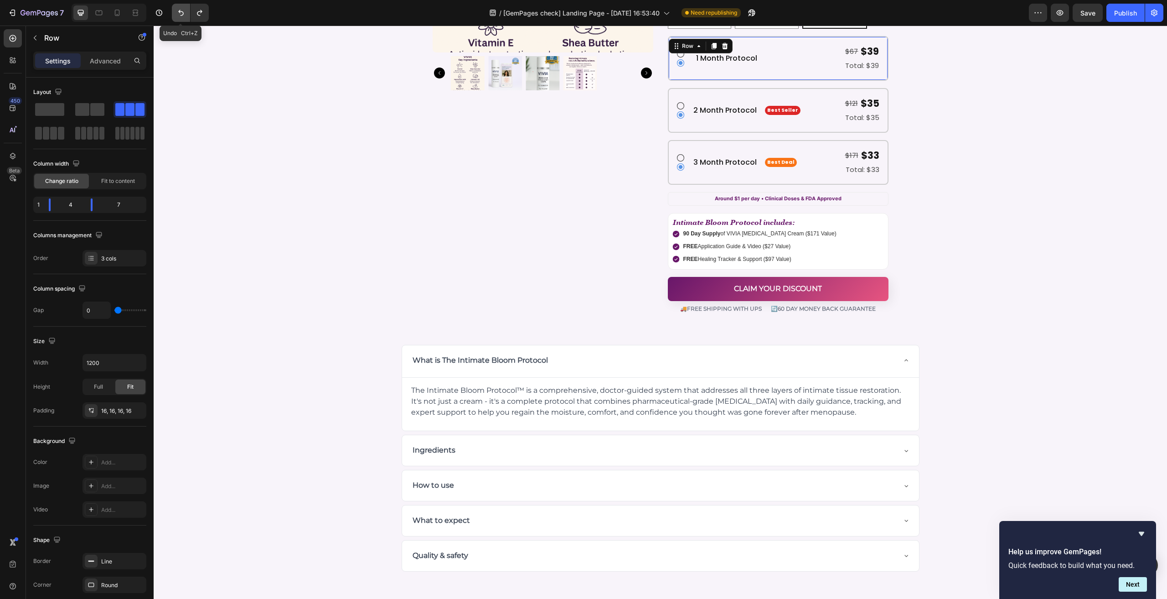
scroll to position [4760, 0]
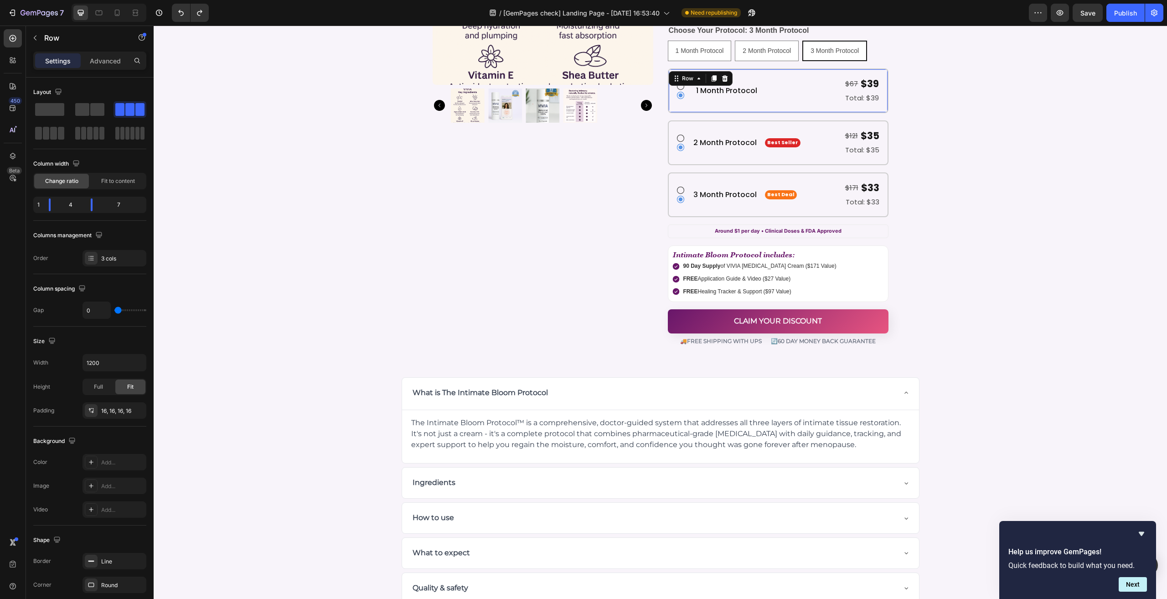
click at [748, 77] on div "1 Month Protocol Heading" at bounding box center [727, 91] width 68 height 28
click at [177, 10] on icon "Undo/Redo" at bounding box center [180, 12] width 9 height 9
click at [178, 10] on icon "Undo/Redo" at bounding box center [180, 12] width 9 height 9
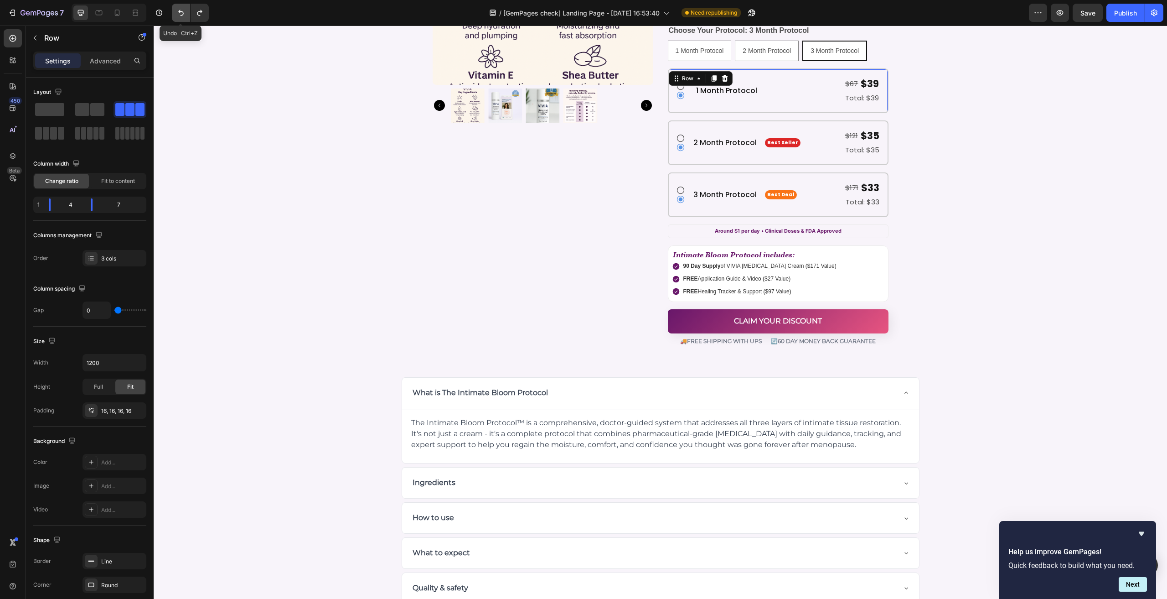
click at [178, 10] on icon "Undo/Redo" at bounding box center [180, 12] width 9 height 9
type input "16"
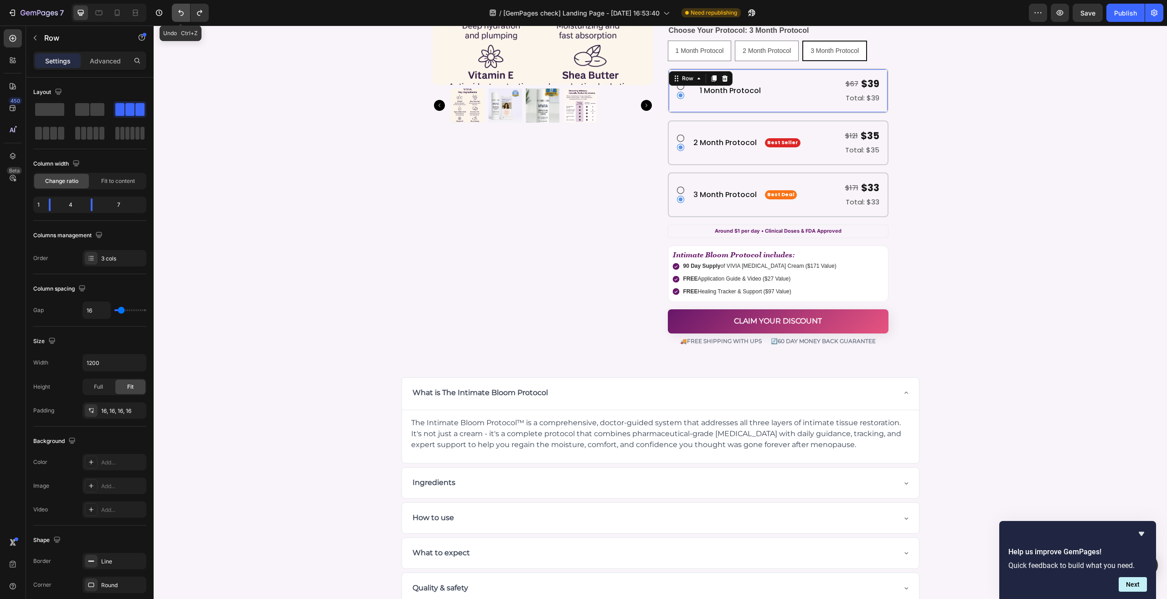
click at [178, 10] on icon "Undo/Redo" at bounding box center [180, 12] width 9 height 9
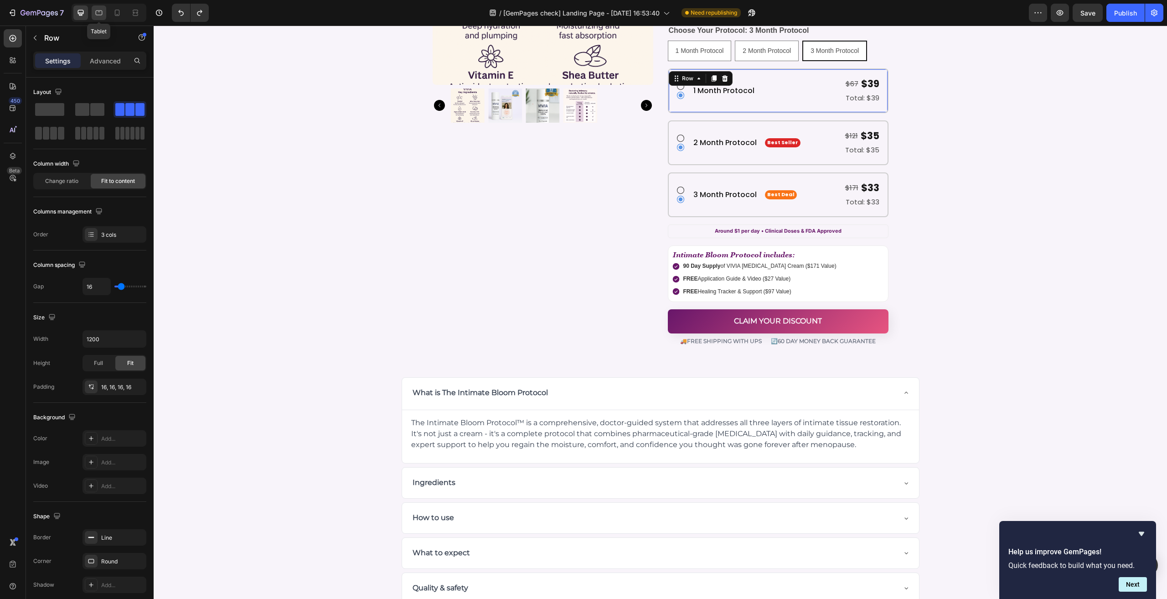
click at [103, 15] on div at bounding box center [99, 12] width 15 height 15
type input "100%"
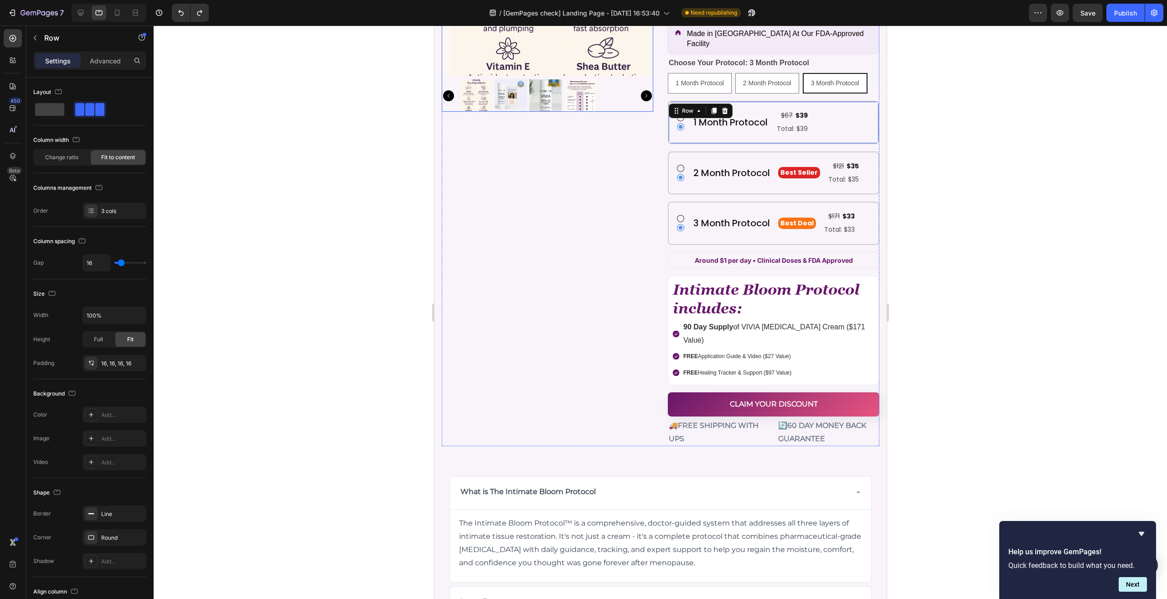
scroll to position [4793, 0]
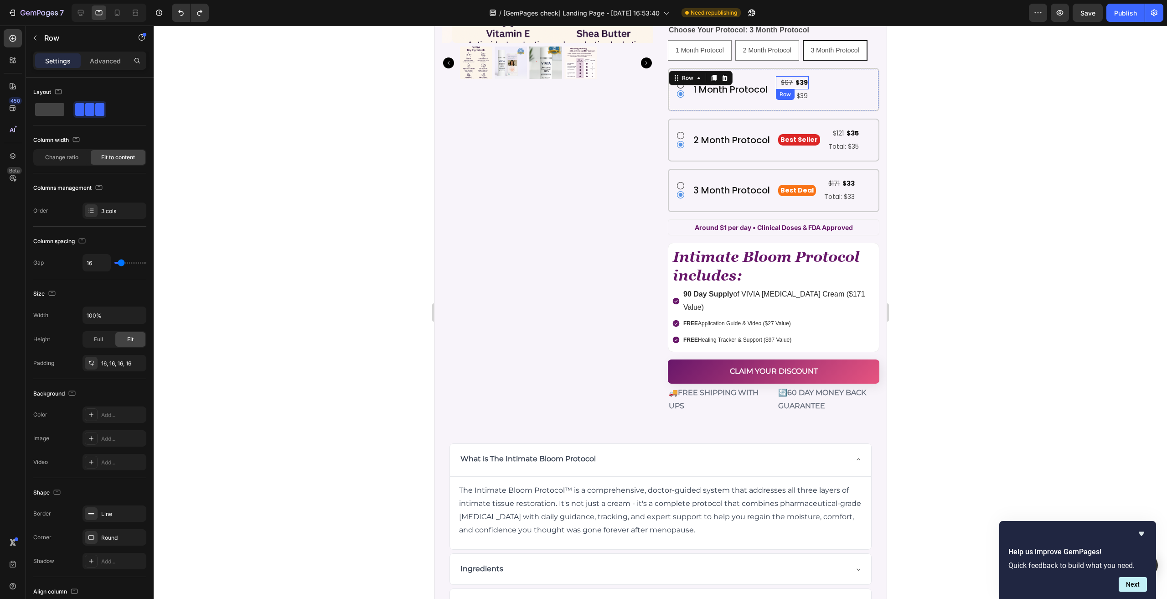
click at [775, 76] on div "$67 Text Block $39 Text Block Row" at bounding box center [791, 82] width 33 height 13
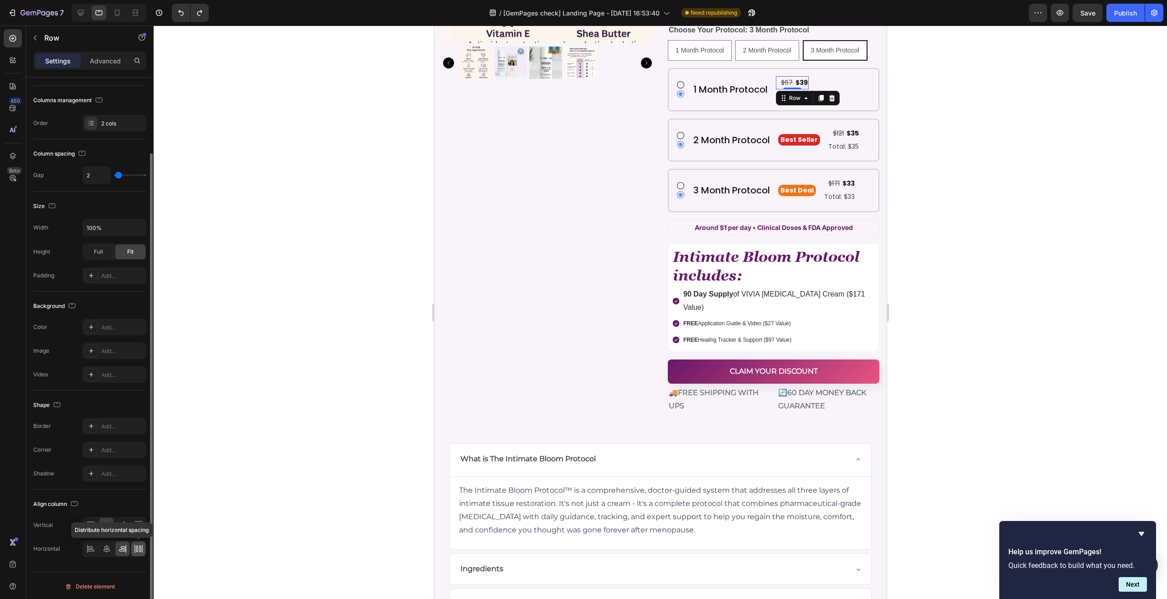
click at [135, 544] on icon at bounding box center [138, 548] width 9 height 9
click at [126, 544] on icon at bounding box center [122, 548] width 9 height 9
click at [108, 544] on icon at bounding box center [106, 548] width 9 height 9
click at [125, 546] on icon at bounding box center [122, 548] width 9 height 9
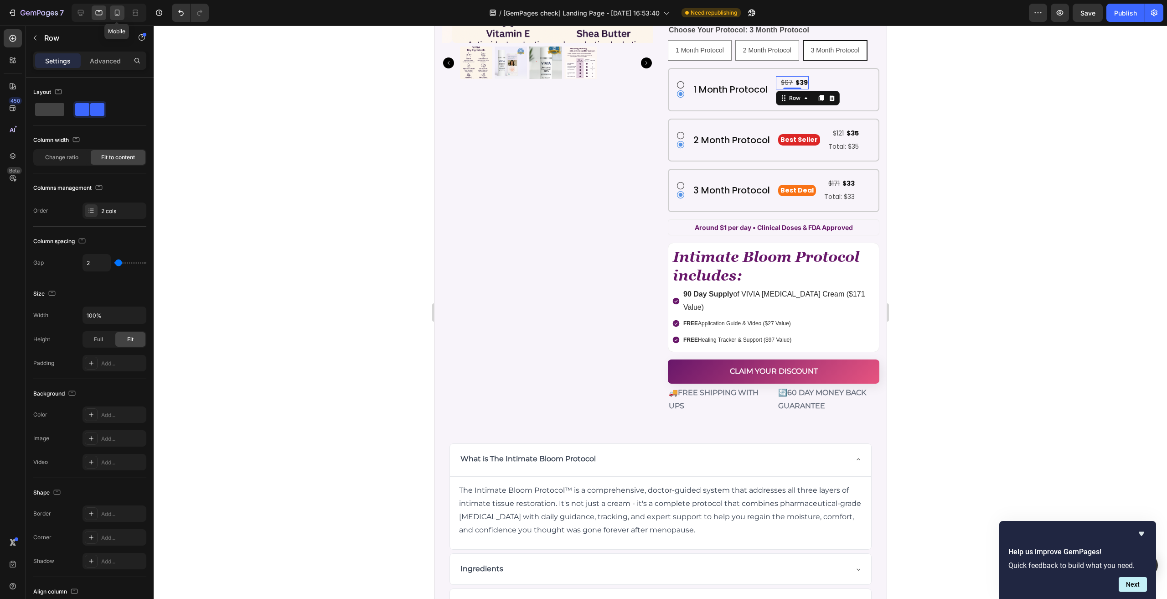
click at [116, 12] on icon at bounding box center [117, 12] width 9 height 9
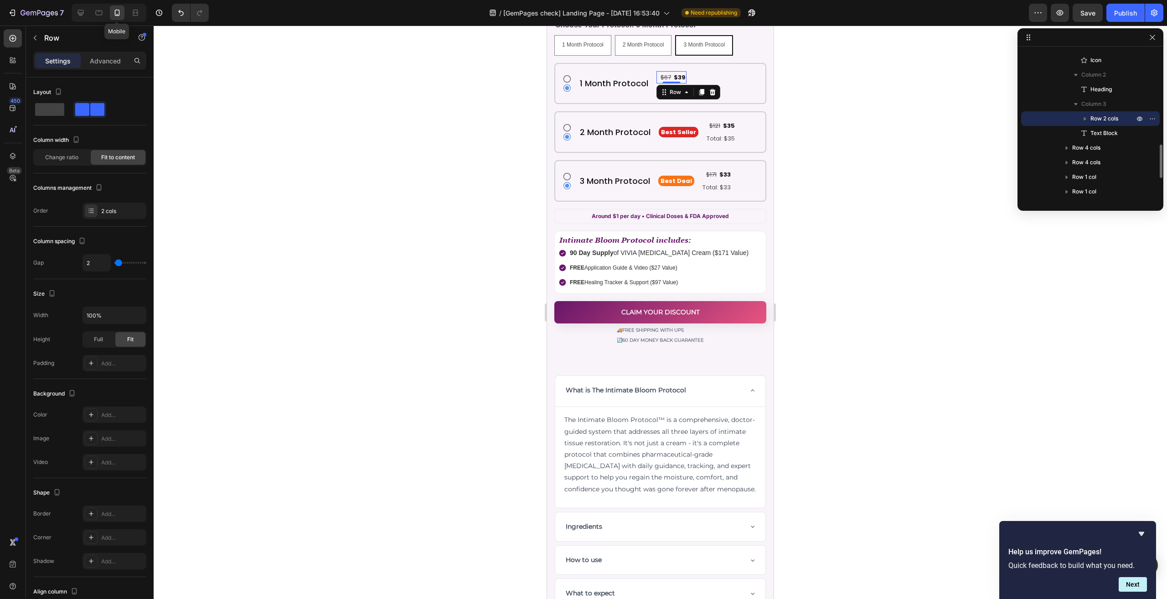
scroll to position [5033, 0]
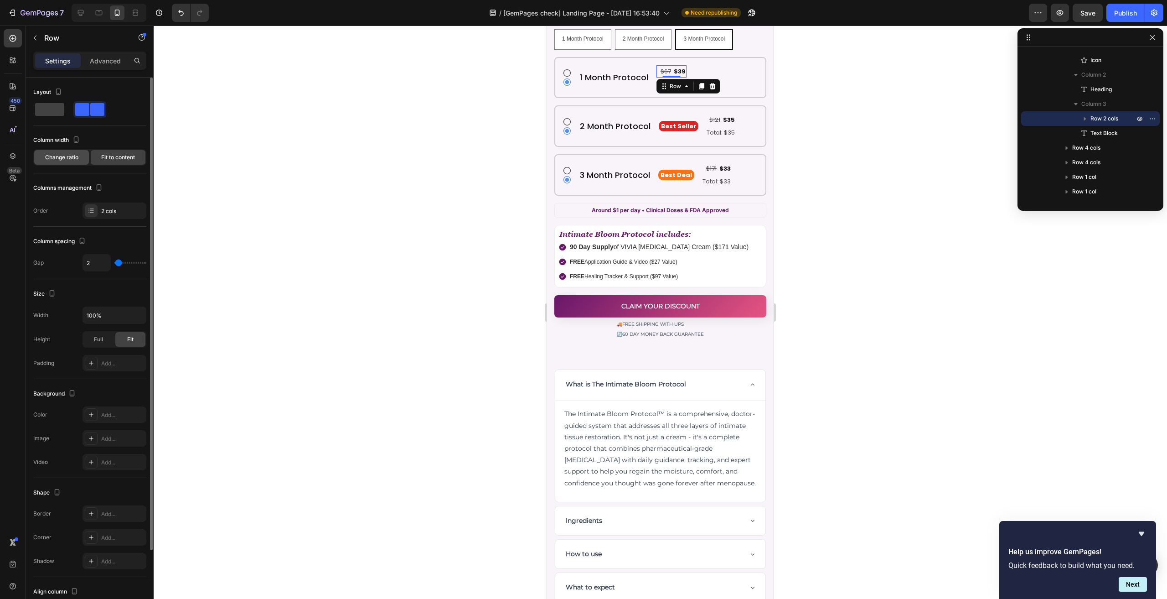
click at [67, 163] on div "Change ratio" at bounding box center [61, 157] width 55 height 15
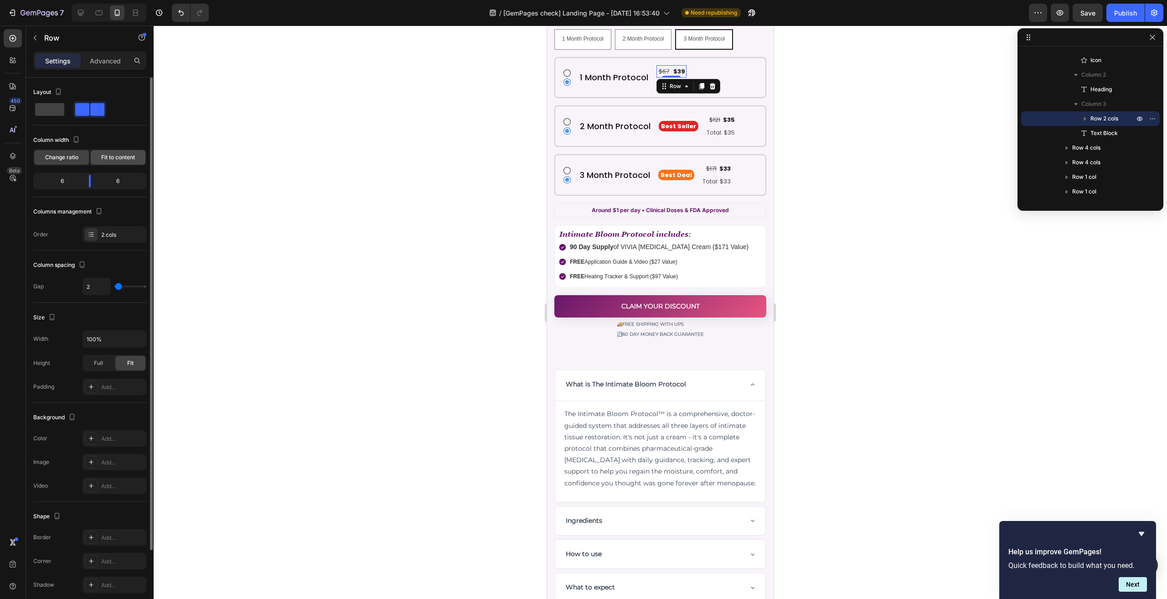
click at [107, 156] on span "Fit to content" at bounding box center [118, 157] width 34 height 8
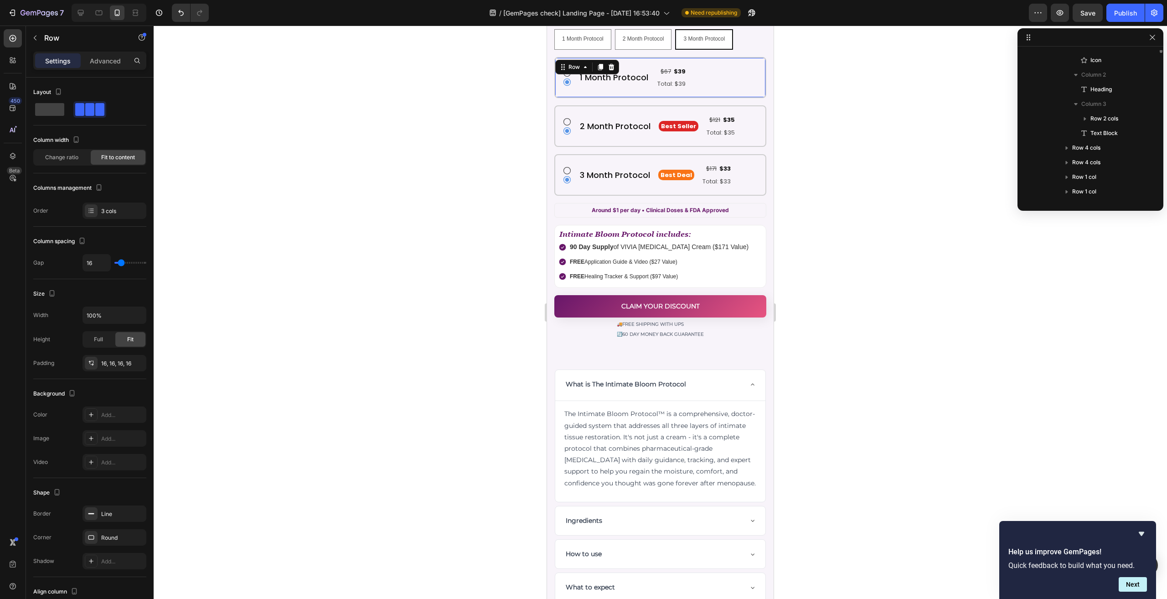
click at [646, 77] on div "1 Month Protocol Heading" at bounding box center [614, 77] width 70 height 25
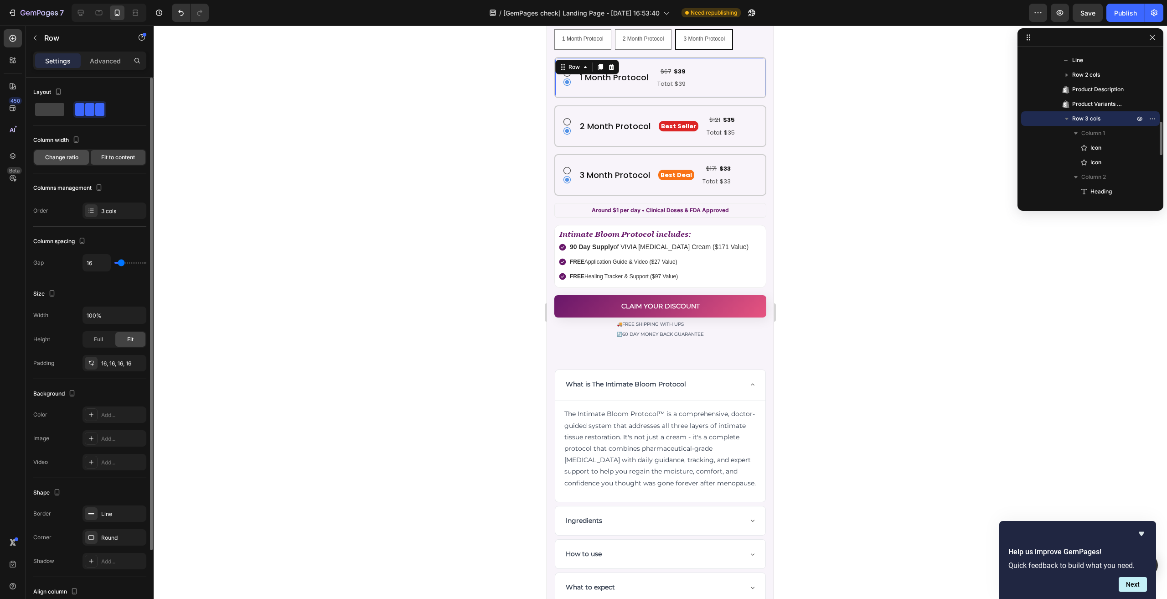
click at [59, 156] on span "Change ratio" at bounding box center [61, 157] width 33 height 8
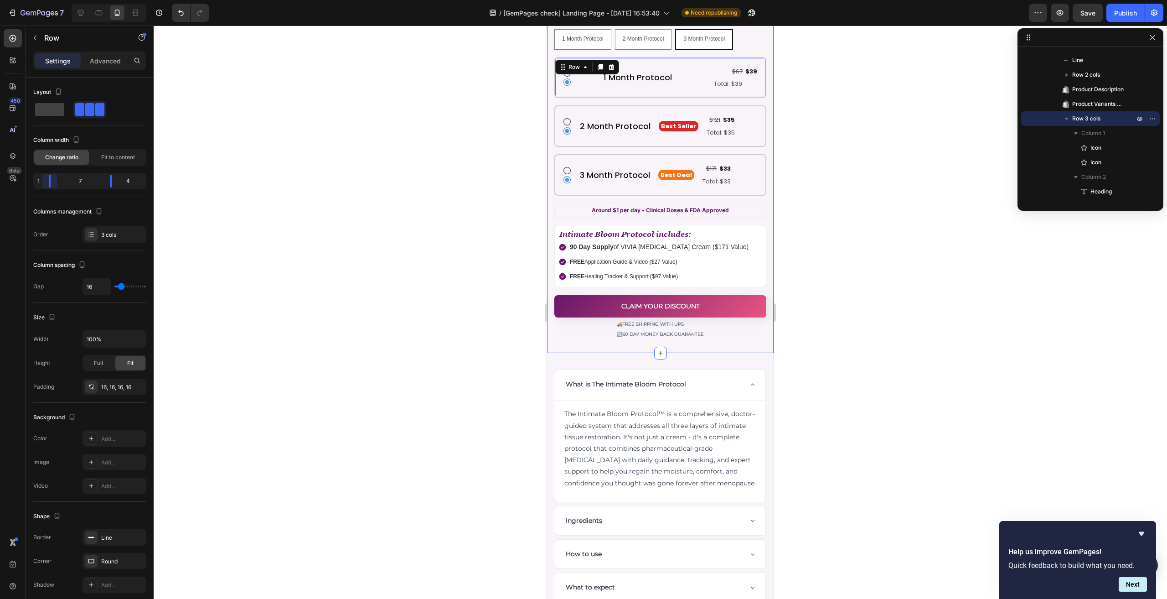
drag, startPoint x: 69, startPoint y: 178, endPoint x: 0, endPoint y: 186, distance: 69.7
click at [0, 0] on body "7 Version history / [GemPages check] Landing Page - Sep 24, 16:53:40 Need repub…" at bounding box center [583, 0] width 1167 height 0
drag, startPoint x: 114, startPoint y: 181, endPoint x: 91, endPoint y: 180, distance: 22.8
click at [91, 0] on body "7 Version history / [GemPages check] Landing Page - Sep 24, 16:53:40 Need repub…" at bounding box center [583, 0] width 1167 height 0
type input "14"
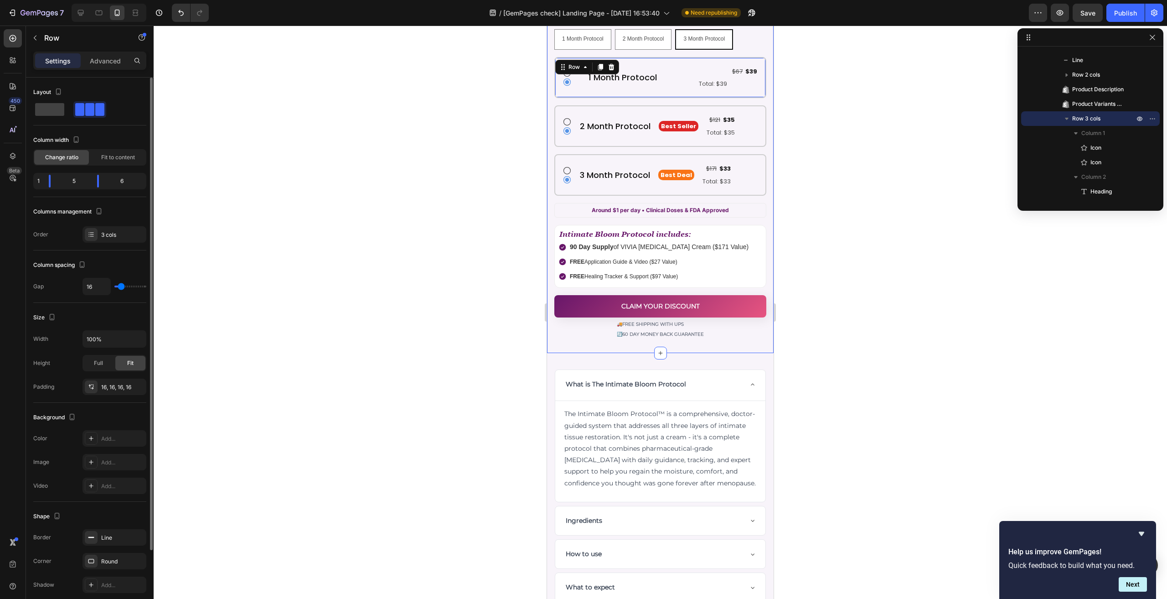
type input "14"
type input "0"
drag, startPoint x: 122, startPoint y: 286, endPoint x: 101, endPoint y: 286, distance: 21.4
type input "0"
click at [114, 286] on input "range" at bounding box center [130, 286] width 32 height 2
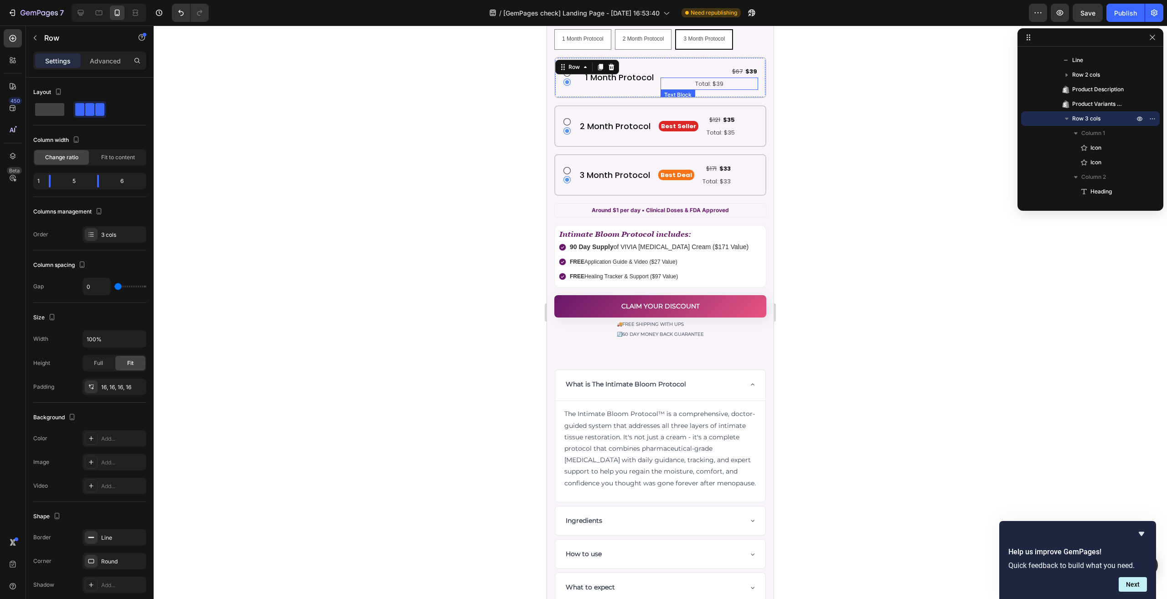
click at [730, 79] on p "Total: $39" at bounding box center [709, 83] width 96 height 10
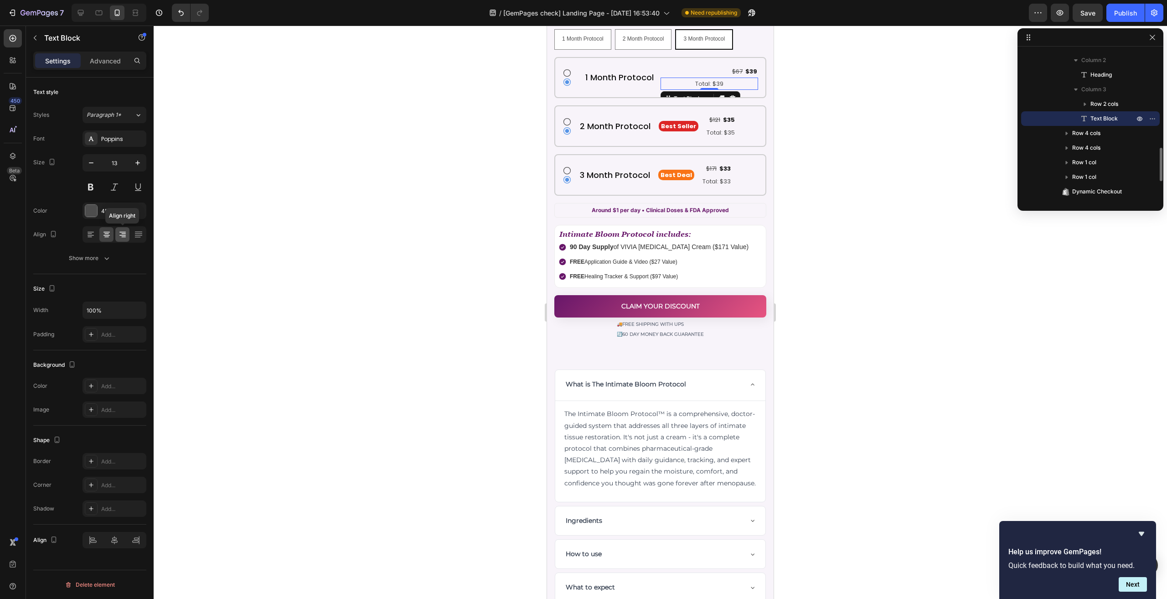
click at [120, 228] on div at bounding box center [122, 234] width 14 height 15
click at [575, 68] on div "Icon" at bounding box center [571, 72] width 16 height 9
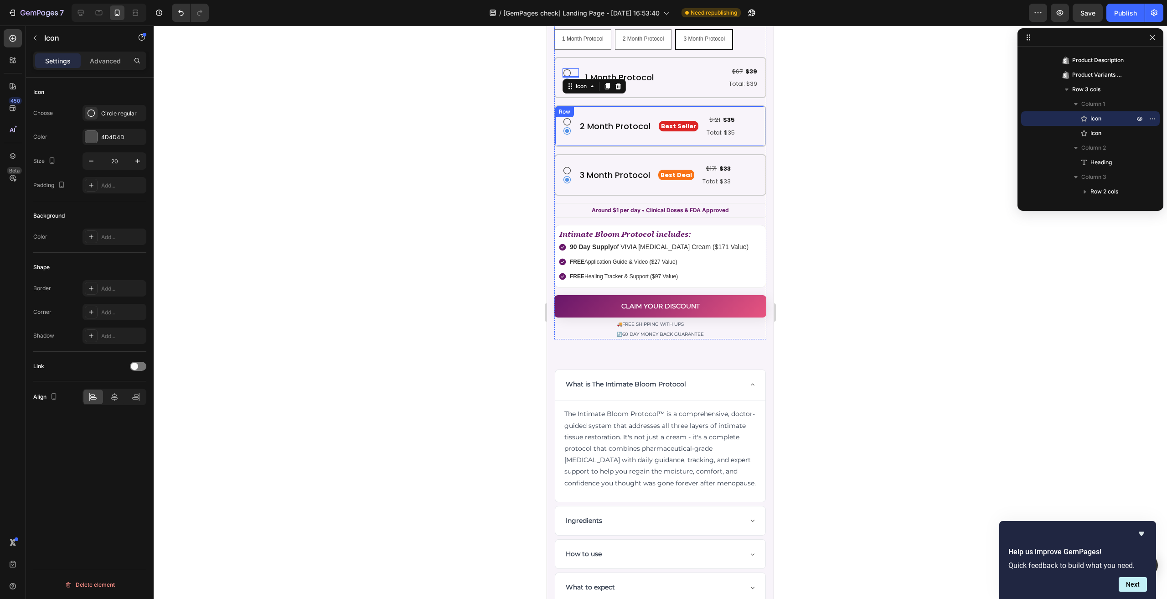
click at [608, 111] on div "Icon Icon 2 Month Protocol Heading Best Seller Text Block $121 Text Block $35 T…" at bounding box center [660, 125] width 212 height 41
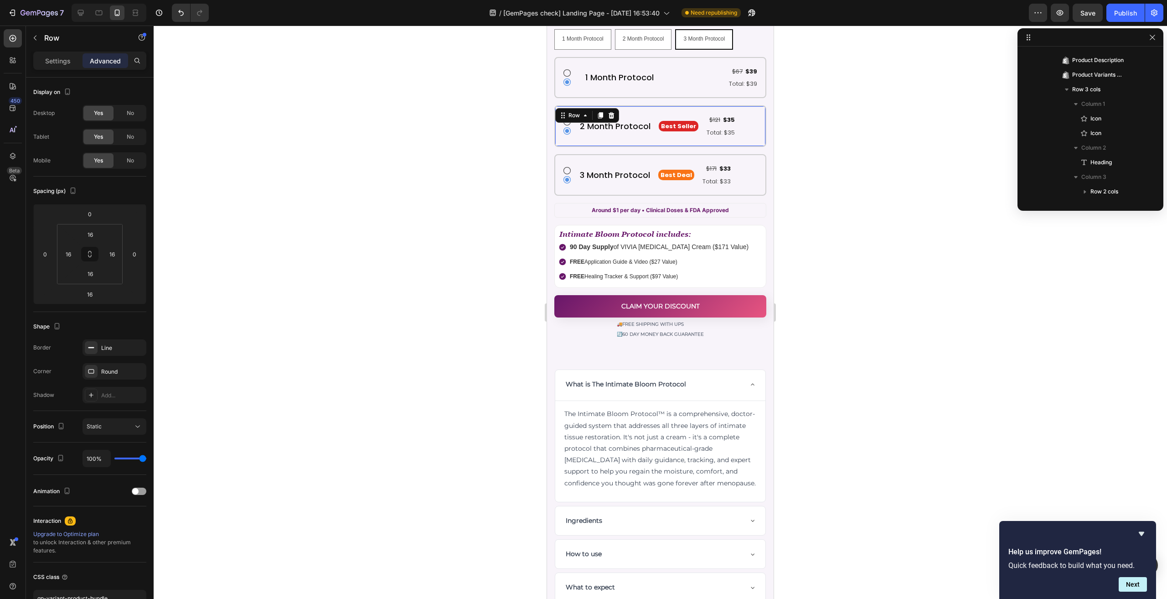
scroll to position [449, 0]
click at [67, 67] on div "Settings" at bounding box center [58, 60] width 46 height 15
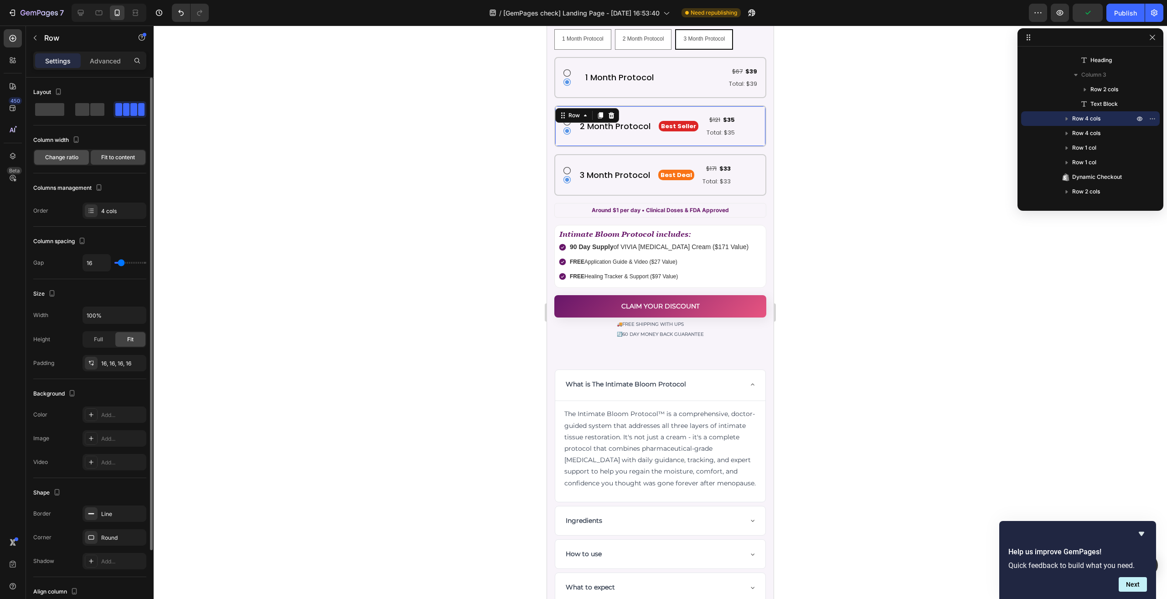
click at [75, 160] on span "Change ratio" at bounding box center [61, 157] width 33 height 8
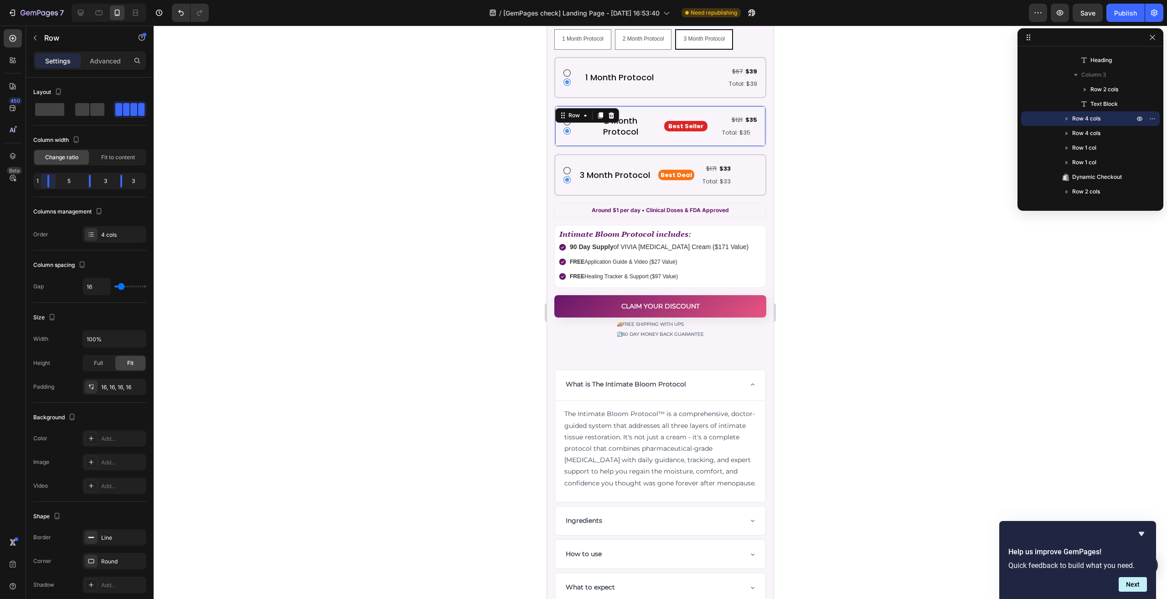
drag, startPoint x: 55, startPoint y: 181, endPoint x: 31, endPoint y: 181, distance: 23.7
click at [31, 0] on body "7 Version history / [GemPages check] Landing Page - Sep 24, 16:53:40 Need repub…" at bounding box center [583, 0] width 1167 height 0
click at [92, 0] on body "7 Version history / [GemPages check] Landing Page - Sep 24, 16:53:40 Need repub…" at bounding box center [583, 0] width 1167 height 0
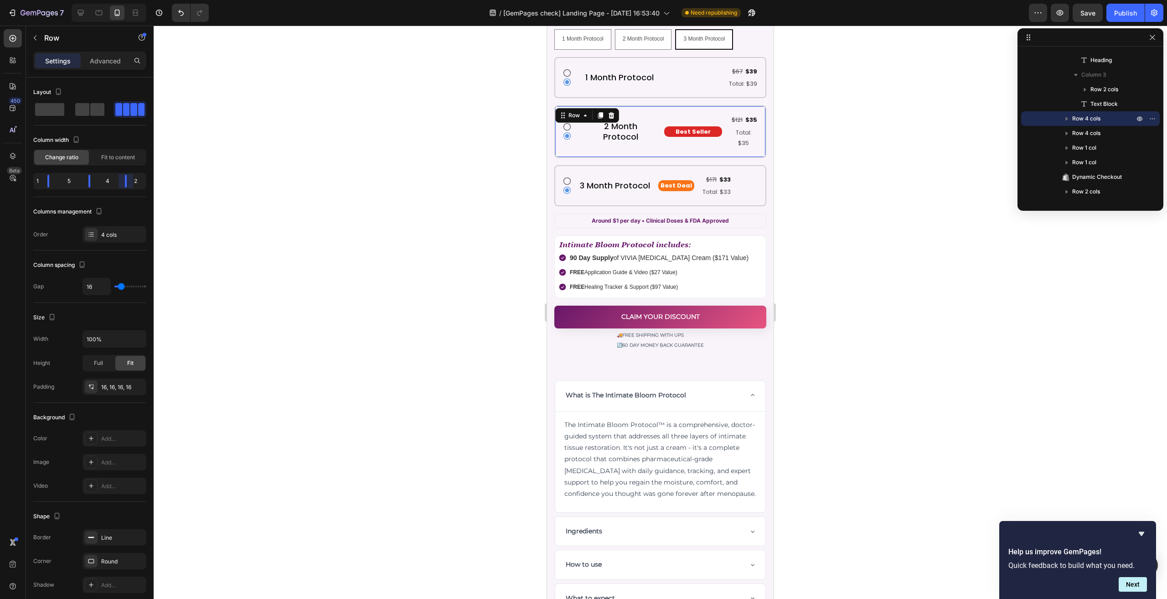
drag, startPoint x: 121, startPoint y: 180, endPoint x: 130, endPoint y: 180, distance: 9.1
click at [130, 0] on body "7 Version history / [GemPages check] Landing Page - Sep 24, 16:53:40 Need repub…" at bounding box center [583, 0] width 1167 height 0
drag, startPoint x: 93, startPoint y: 181, endPoint x: 99, endPoint y: 181, distance: 6.0
click at [99, 0] on body "7 Version history / [GemPages check] Landing Page - Sep 24, 16:53:40 Need repub…" at bounding box center [583, 0] width 1167 height 0
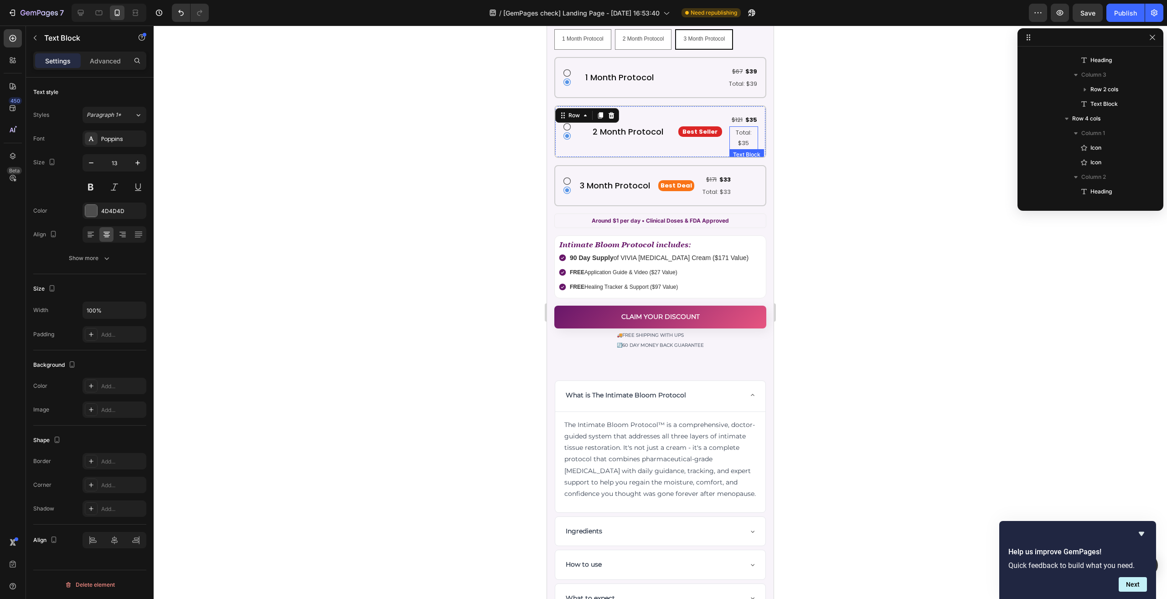
scroll to position [595, 0]
click at [736, 127] on p "Total: $35" at bounding box center [743, 137] width 27 height 21
click at [88, 161] on icon "button" at bounding box center [91, 162] width 9 height 9
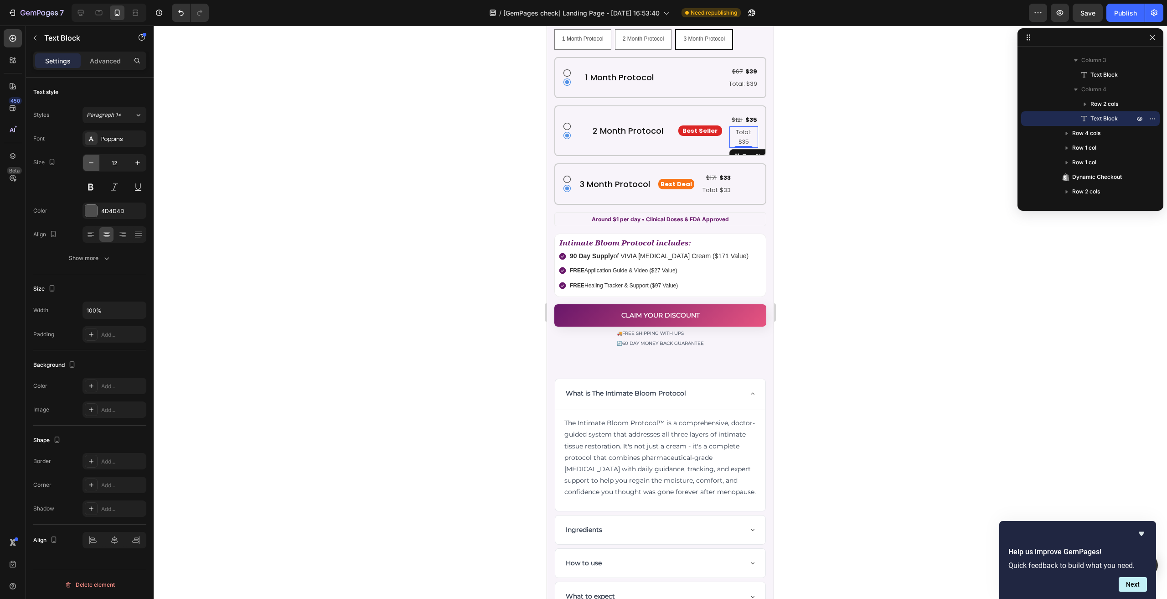
click at [89, 161] on icon "button" at bounding box center [91, 162] width 9 height 9
type input "11"
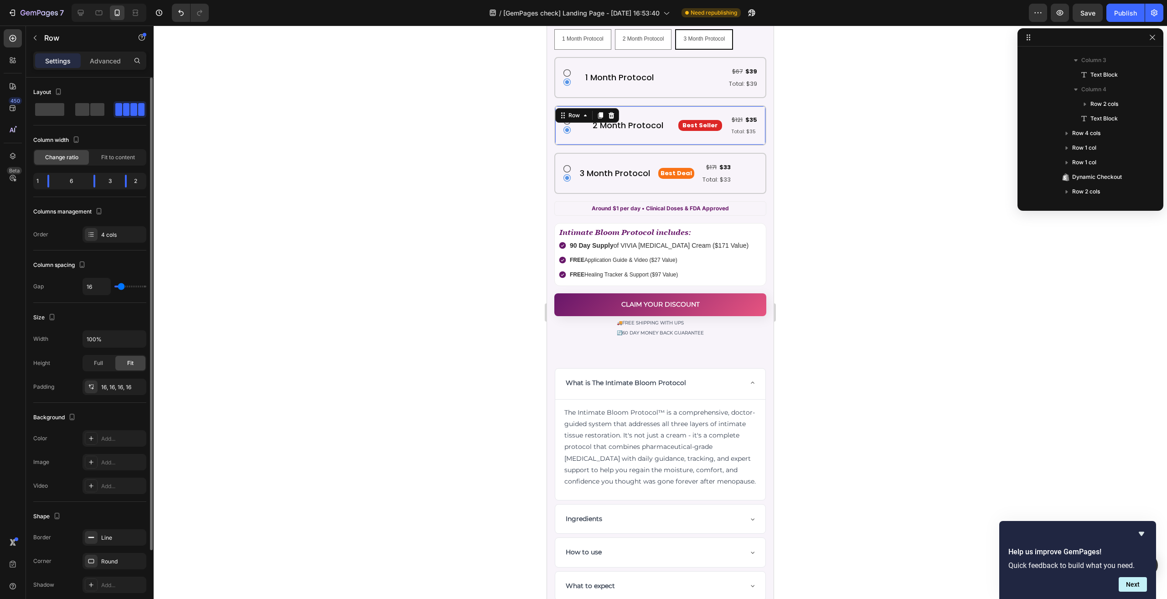
drag, startPoint x: 580, startPoint y: 116, endPoint x: 1091, endPoint y: 154, distance: 512.4
click at [580, 116] on div "Icon Icon 2 Month Protocol Heading Best Seller Text Block $121 Text Block $35 T…" at bounding box center [660, 125] width 212 height 40
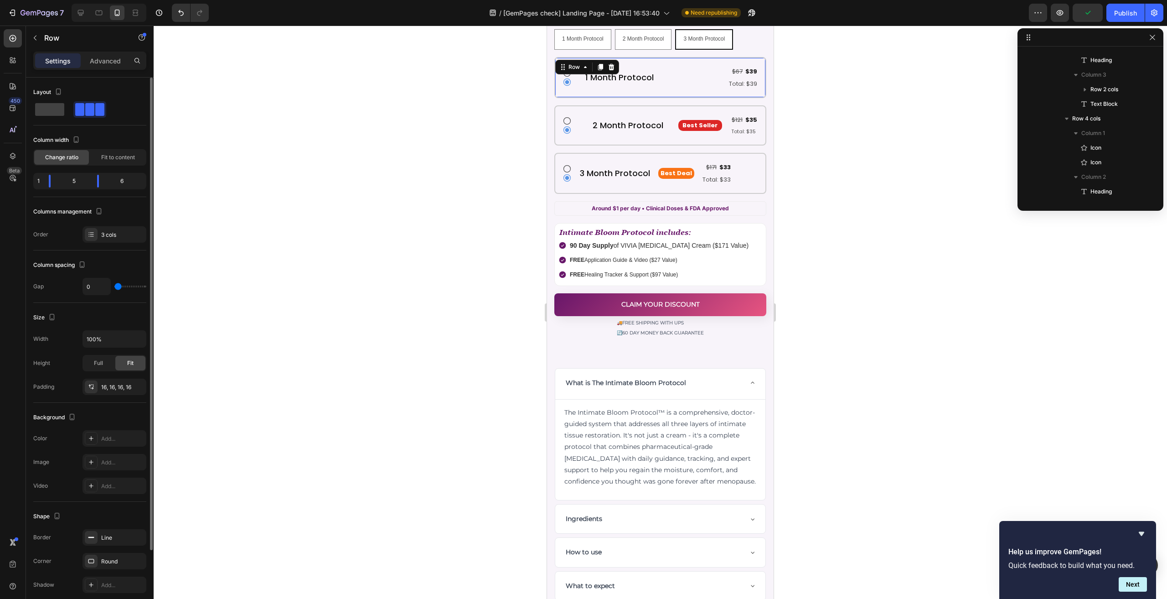
click at [621, 84] on div "Icon Icon 1 Month Protocol Heading $67 Text Block $39 Text Block Row Total: $39…" at bounding box center [660, 77] width 212 height 41
click at [585, 120] on p "2 Month Protocol" at bounding box center [627, 125] width 85 height 10
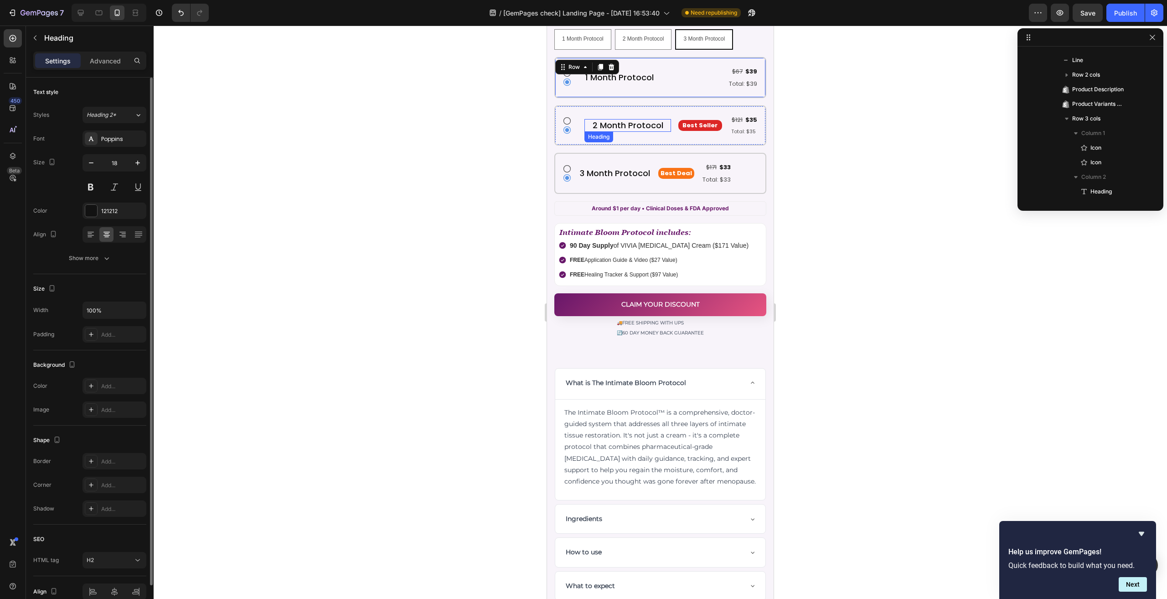
scroll to position [522, 0]
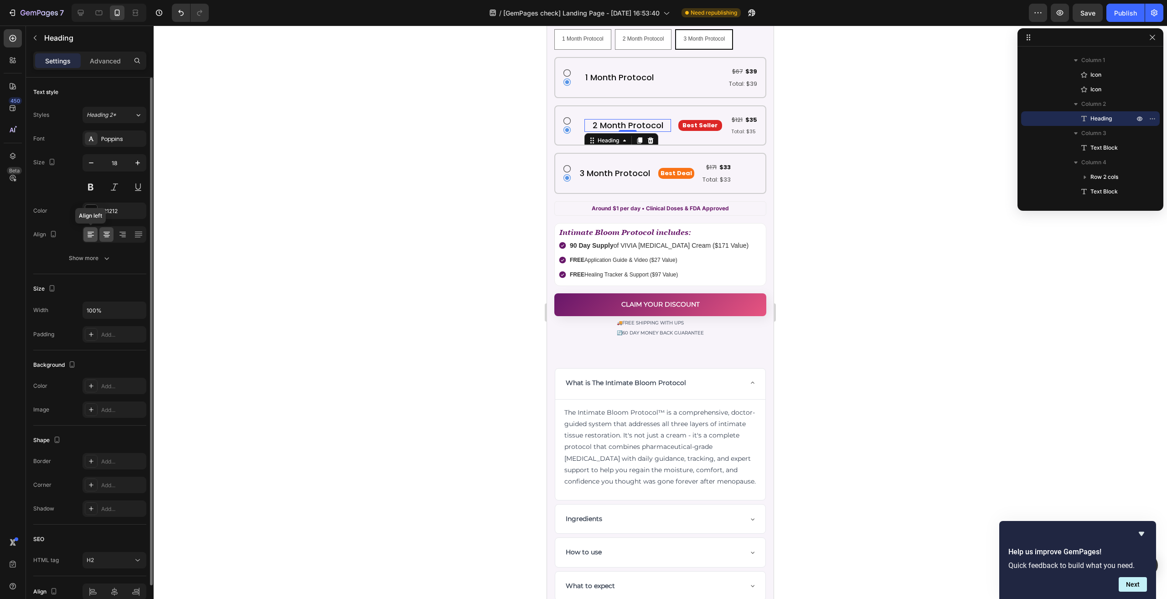
click at [93, 237] on icon at bounding box center [90, 234] width 9 height 9
click at [583, 72] on p "1 Month Protocol" at bounding box center [620, 77] width 80 height 10
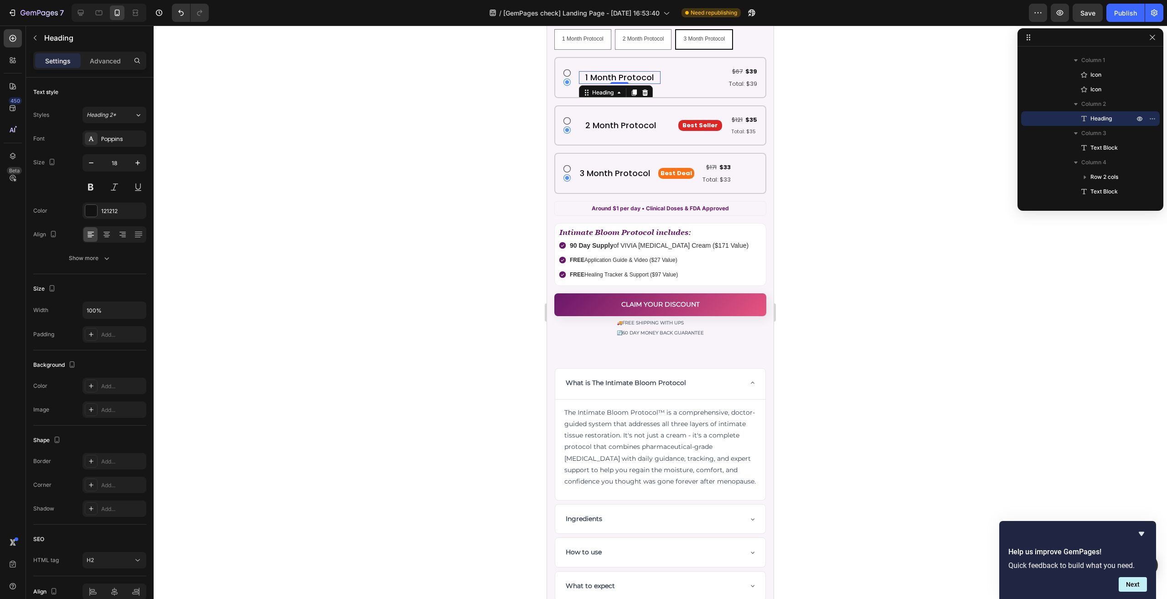
scroll to position [391, 0]
click at [94, 233] on icon at bounding box center [90, 234] width 9 height 9
click at [579, 115] on div "Icon Icon 2 Month Protocol Heading Best Seller Text Block $121 Text Block $35 T…" at bounding box center [660, 125] width 212 height 40
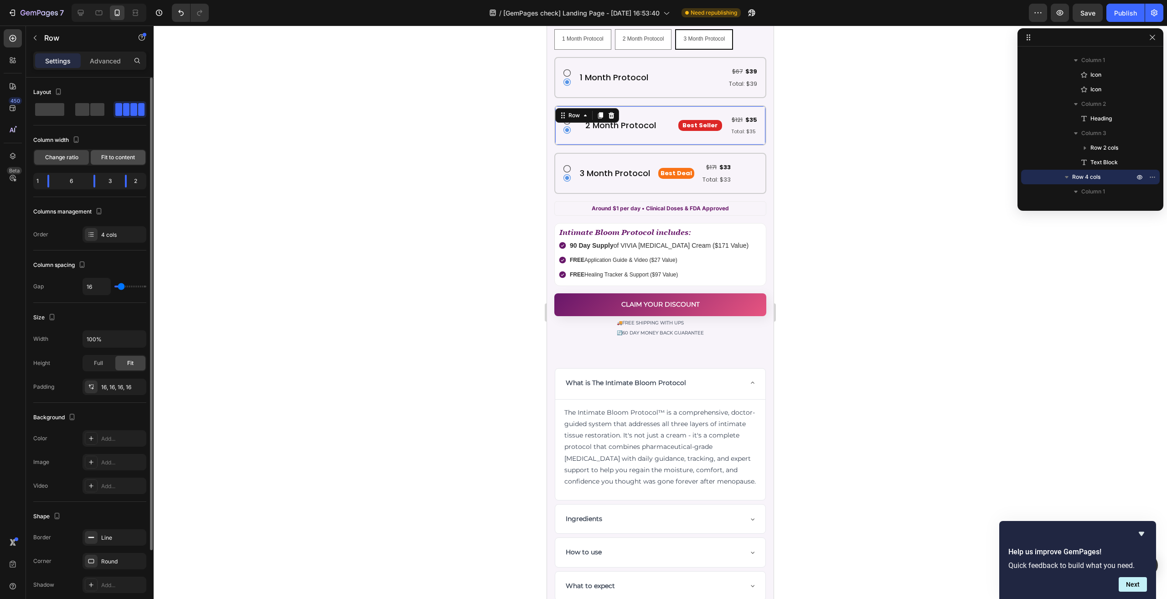
click at [109, 162] on div "Fit to content" at bounding box center [118, 157] width 55 height 15
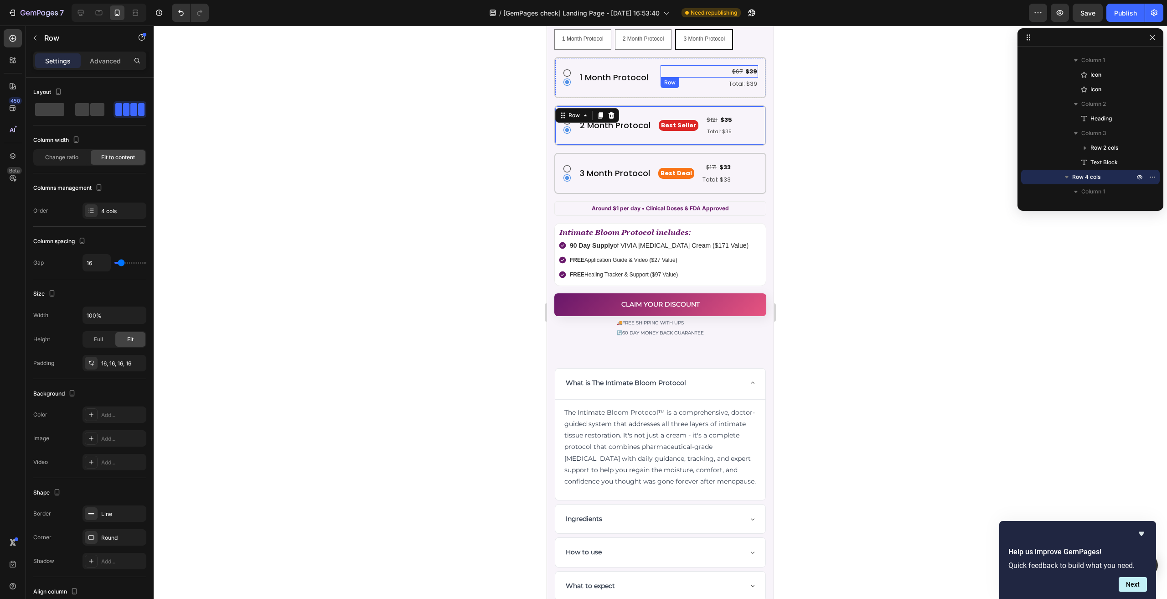
click at [695, 65] on div "$67 Text Block $39 Text Block Row" at bounding box center [710, 71] width 98 height 12
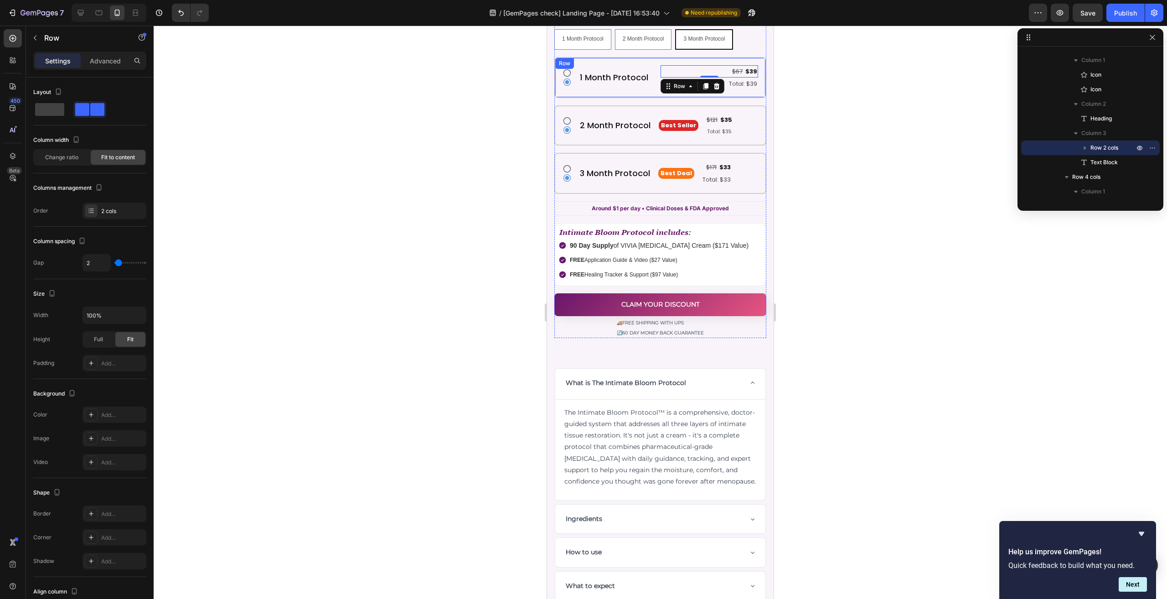
click at [691, 57] on div "Icon Icon 1 Month Protocol Heading $67 Text Block $39 Text Block Row 0 Total: $…" at bounding box center [660, 77] width 212 height 41
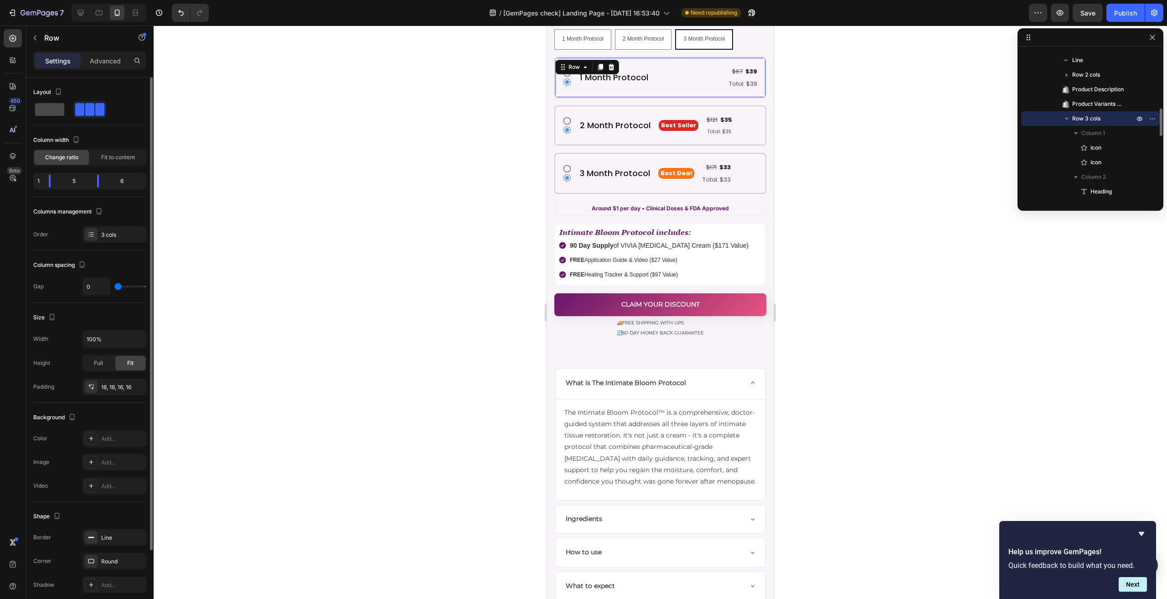
click at [53, 107] on span at bounding box center [49, 109] width 29 height 13
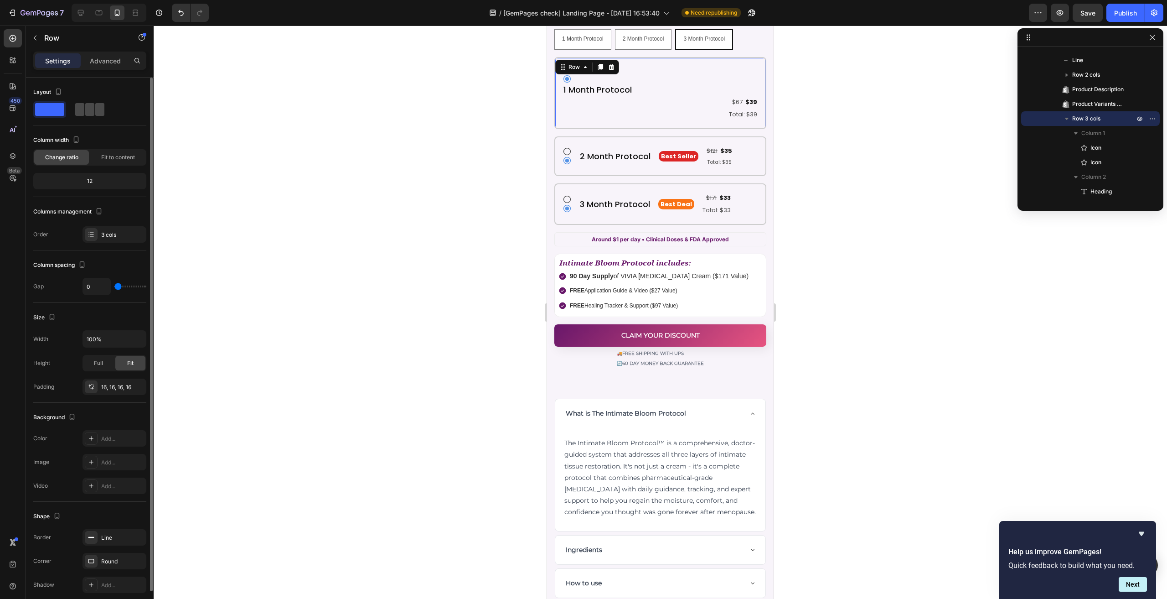
click at [91, 108] on span at bounding box center [89, 109] width 9 height 13
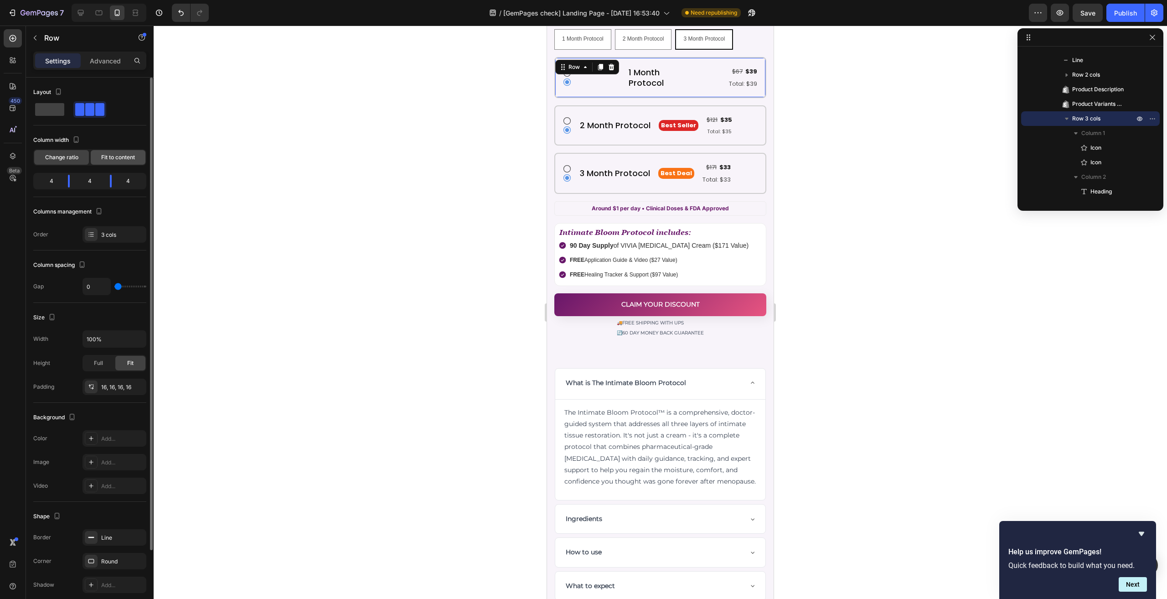
click at [108, 153] on span "Fit to content" at bounding box center [118, 157] width 34 height 8
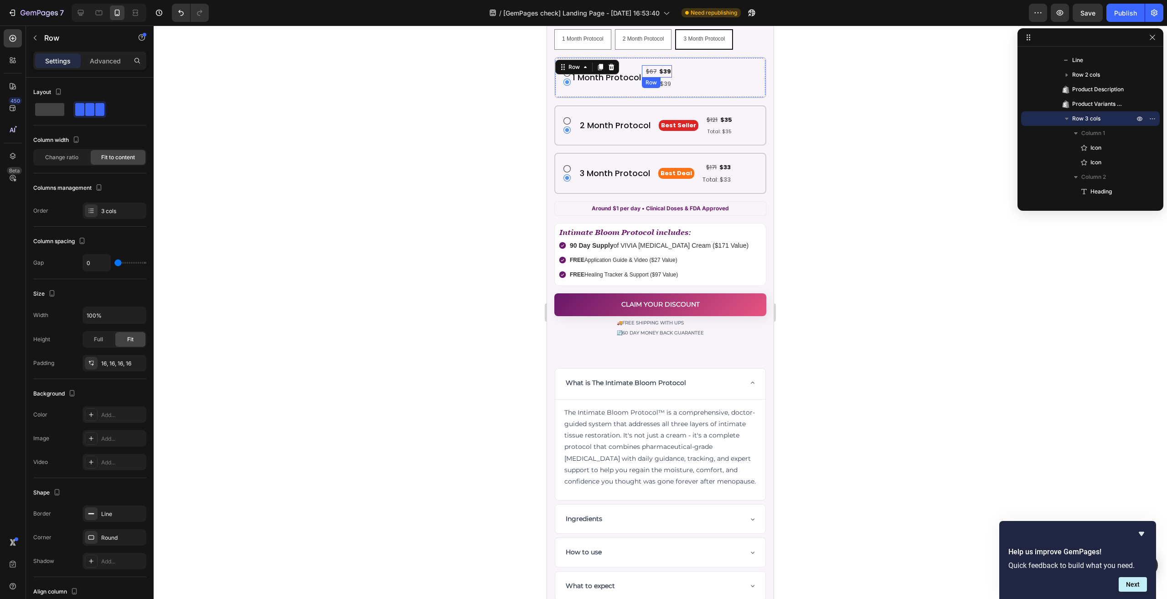
click at [644, 65] on div "$67 Text Block $39 Text Block Row" at bounding box center [657, 71] width 30 height 12
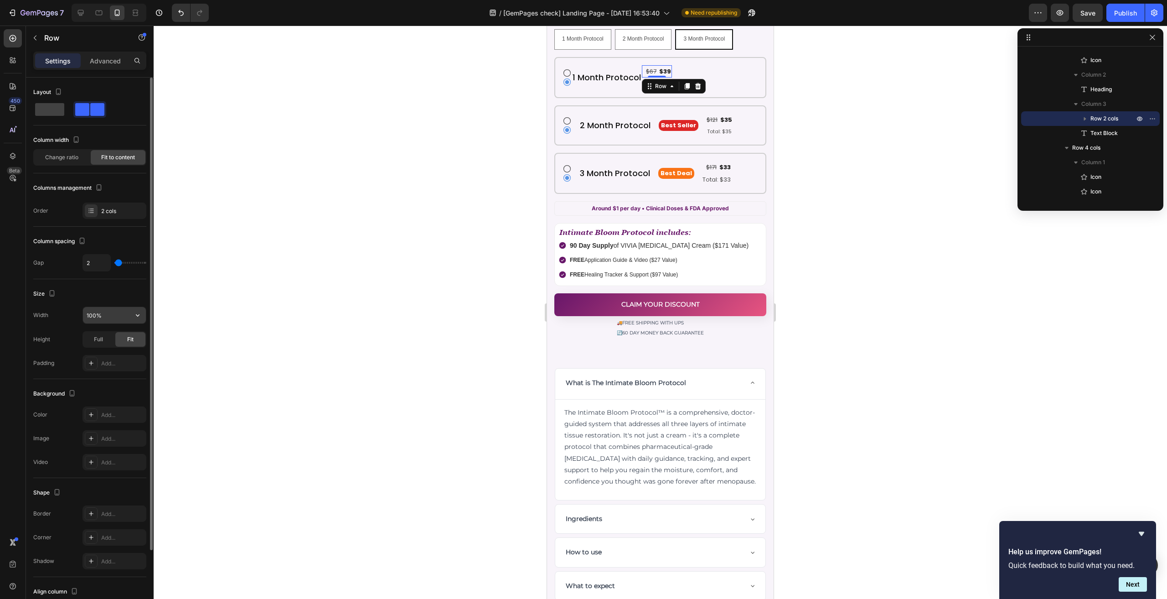
click at [123, 312] on input "100%" at bounding box center [114, 315] width 63 height 16
type input "1200px"
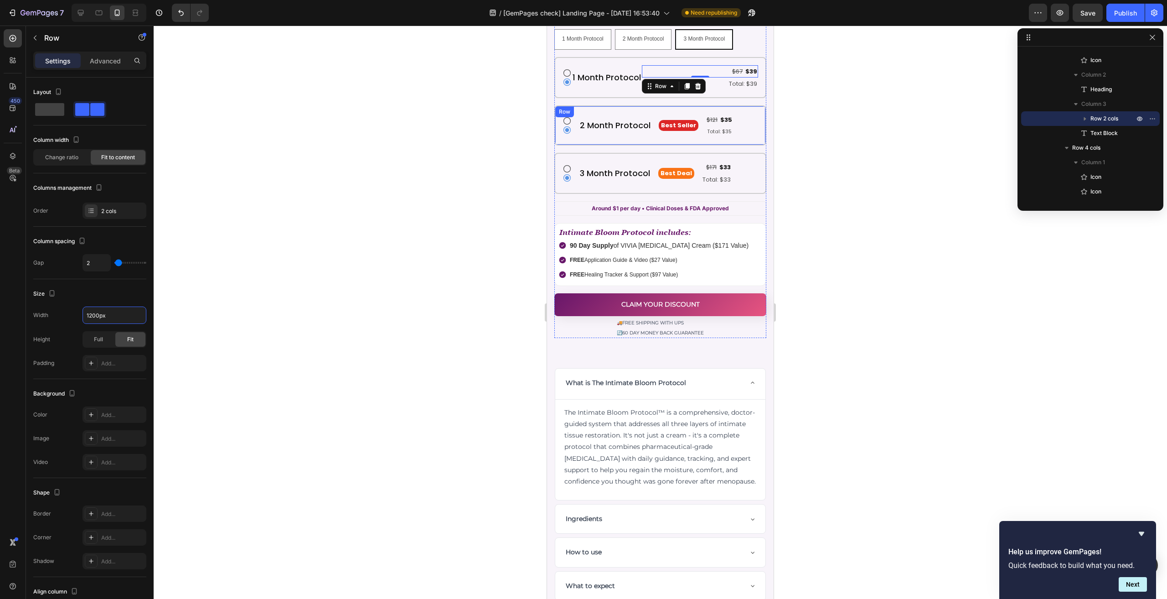
click at [588, 105] on div "Icon Icon 2 Month Protocol Heading Best Seller Text Block $121 Text Block $35 T…" at bounding box center [660, 125] width 212 height 40
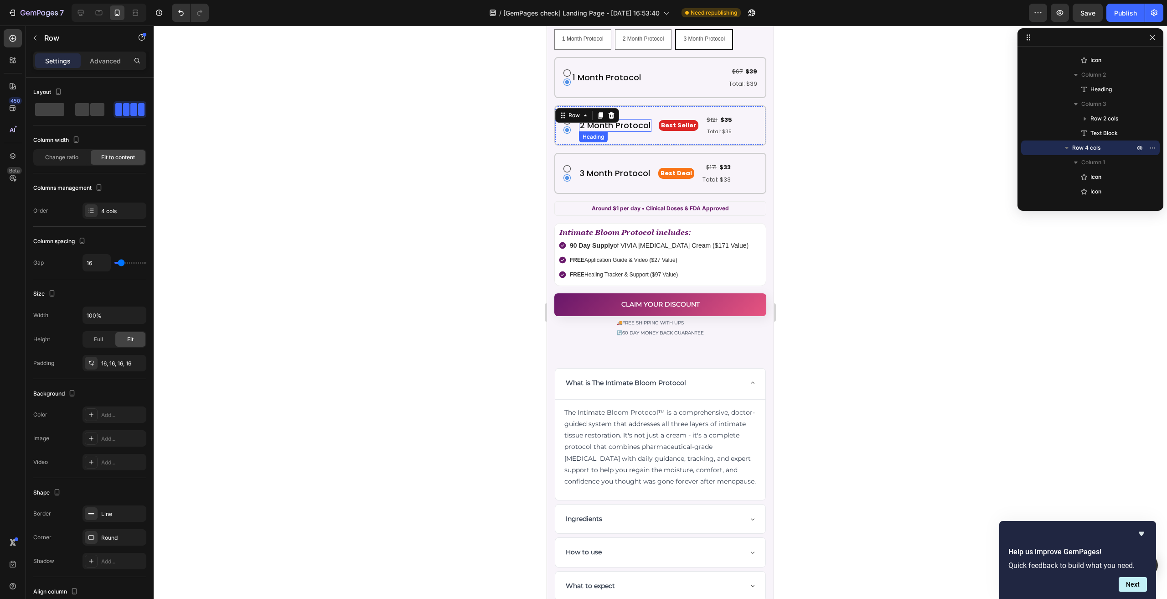
click at [579, 123] on h2 "2 Month Protocol" at bounding box center [615, 125] width 72 height 12
click at [573, 108] on div "Row" at bounding box center [587, 115] width 64 height 15
click at [641, 105] on div "Icon Icon 2 Month Protocol Heading Best Seller Text Block $121 Text Block $35 T…" at bounding box center [660, 125] width 212 height 40
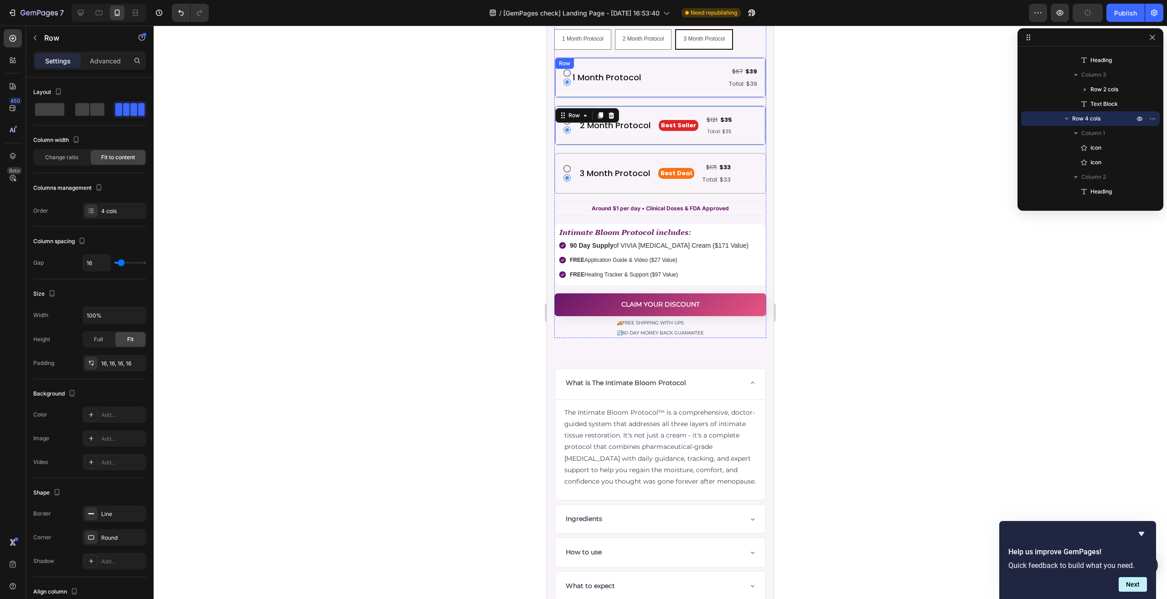
click at [592, 58] on div "Icon Icon 1 Month Protocol Heading $67 Text Block $39 Text Block Row Total: $39…" at bounding box center [660, 77] width 212 height 41
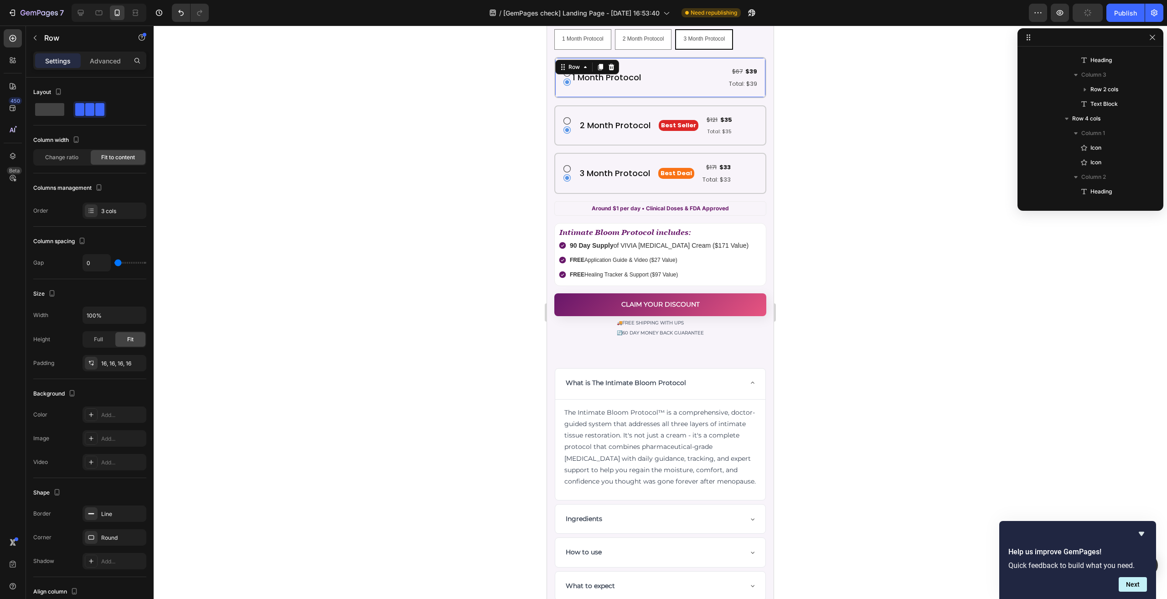
scroll to position [318, 0]
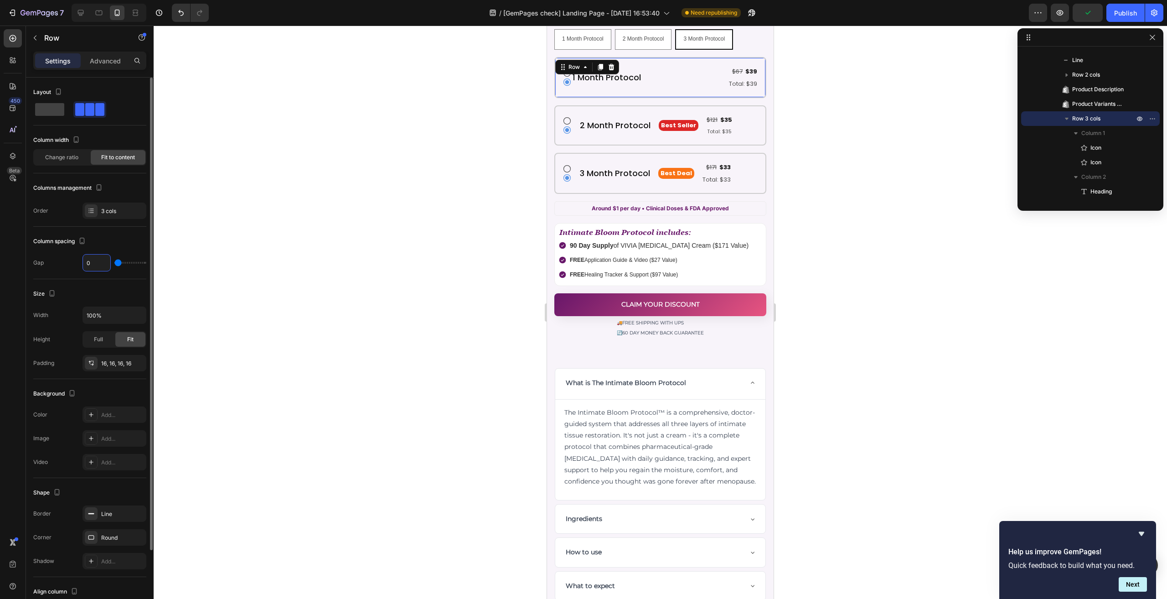
click at [93, 260] on input "0" at bounding box center [96, 262] width 27 height 16
type input "1"
type input "16"
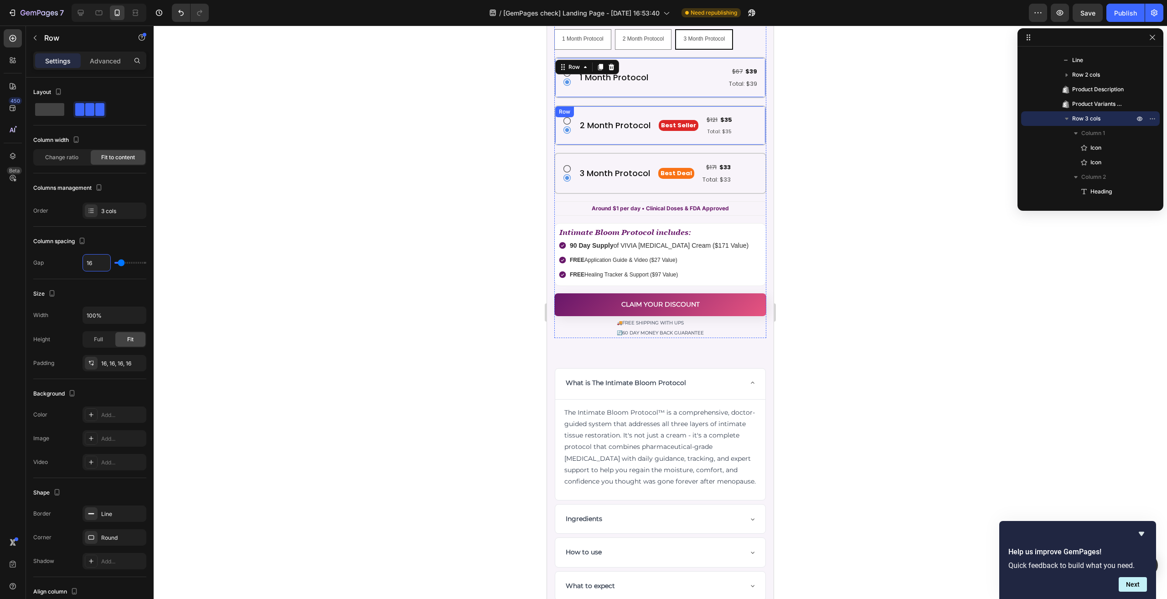
click at [610, 114] on div "2 Month Protocol Heading" at bounding box center [615, 125] width 72 height 23
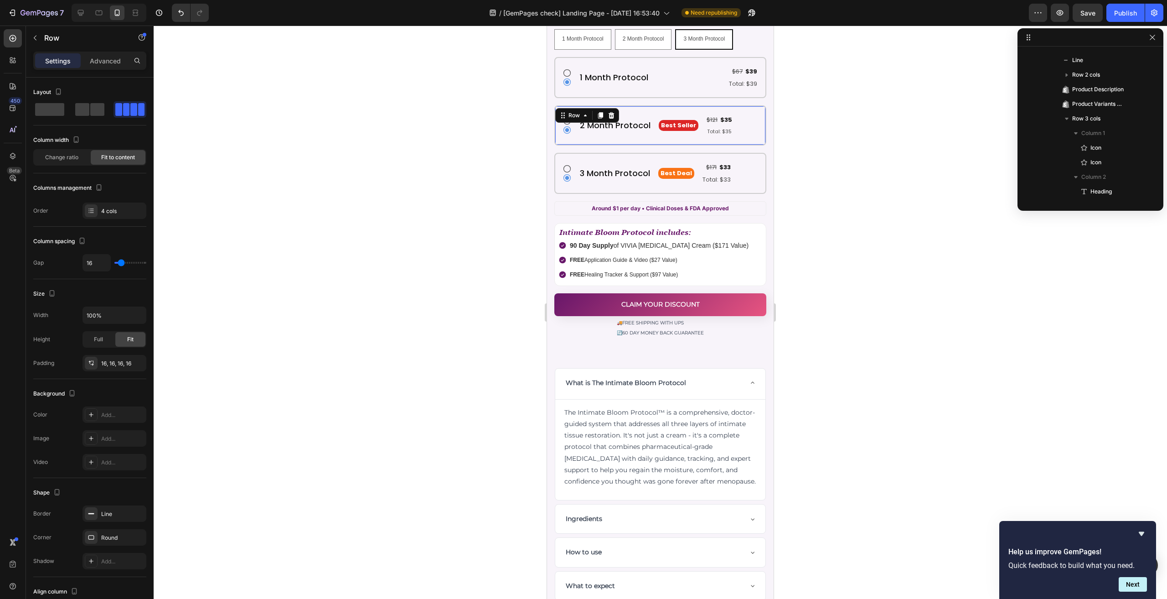
scroll to position [449, 0]
click at [726, 114] on p "$35" at bounding box center [726, 119] width 12 height 10
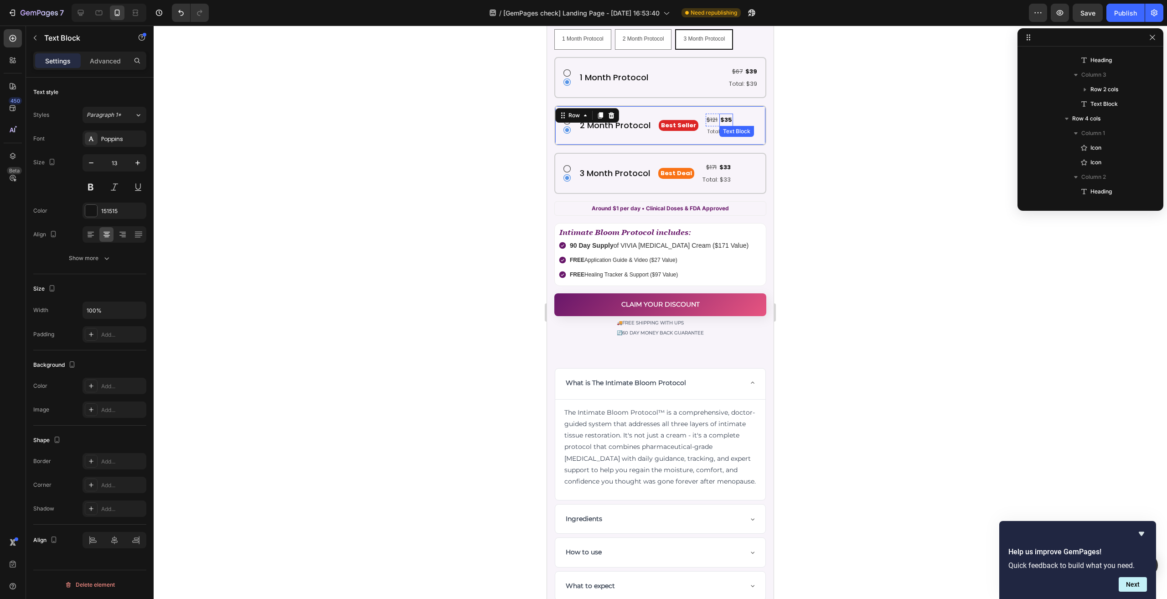
scroll to position [639, 0]
click at [731, 131] on div "Text Block" at bounding box center [746, 135] width 31 height 8
click at [734, 134] on div "Text Block Row 2 cols Row 4 cols Product" at bounding box center [759, 135] width 80 height 15
click at [735, 131] on div "Text Block" at bounding box center [746, 135] width 31 height 8
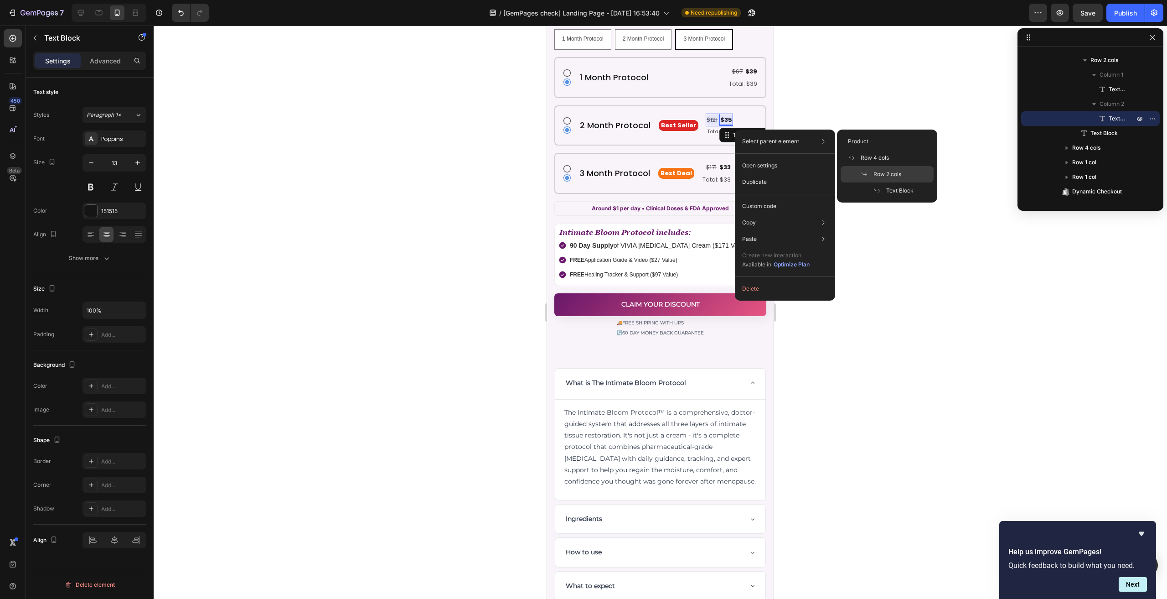
click at [886, 169] on div "Row 2 cols" at bounding box center [887, 174] width 93 height 16
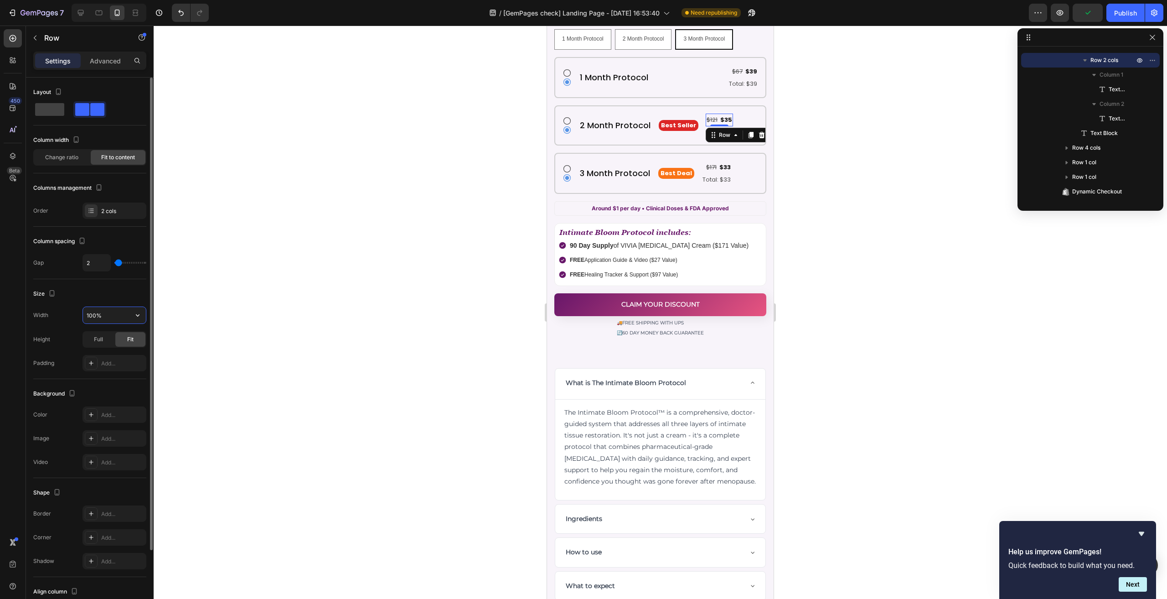
click at [108, 317] on input "100%" at bounding box center [114, 315] width 63 height 16
type input "1200"
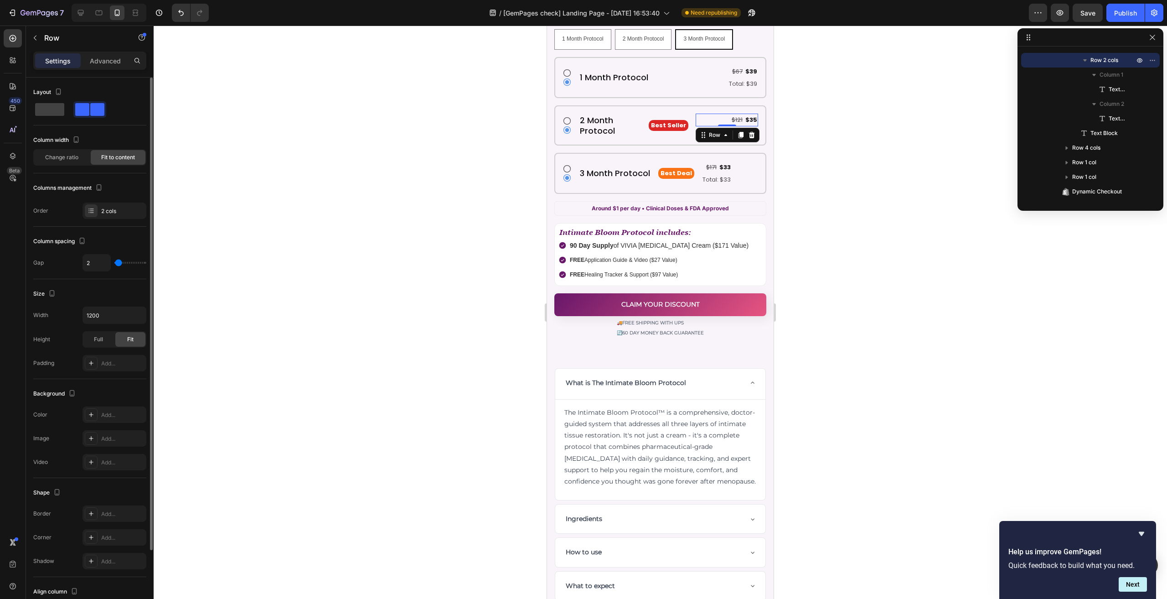
click at [116, 298] on div "Size" at bounding box center [89, 293] width 113 height 15
click at [745, 114] on p "$35" at bounding box center [751, 119] width 12 height 10
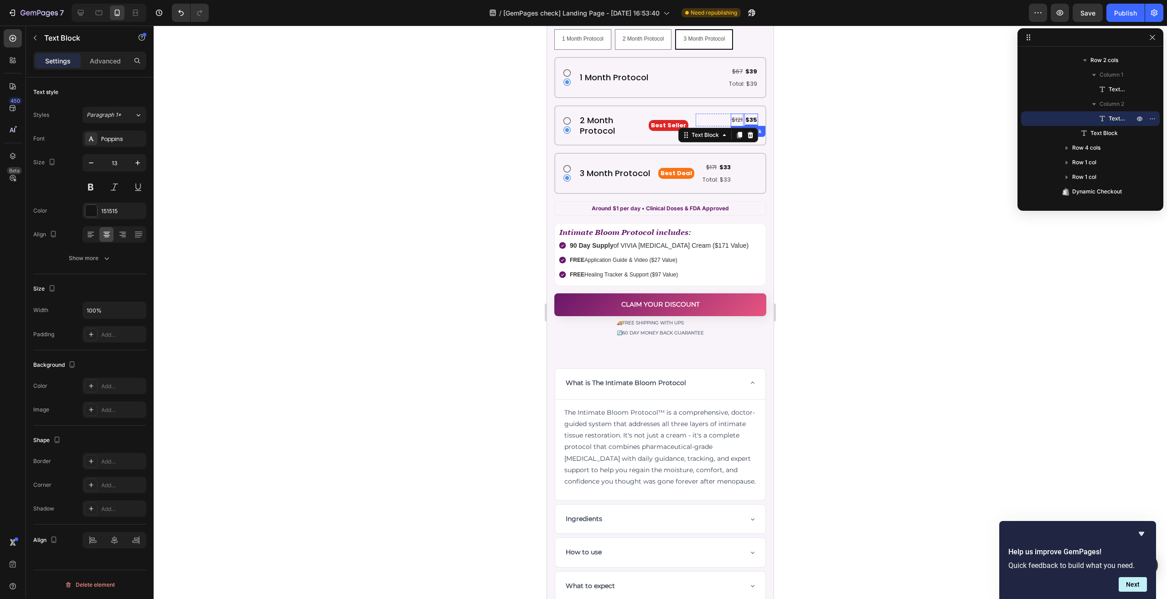
click at [722, 114] on div "$121 Text Block $35 Text Block 0 Row" at bounding box center [727, 120] width 62 height 12
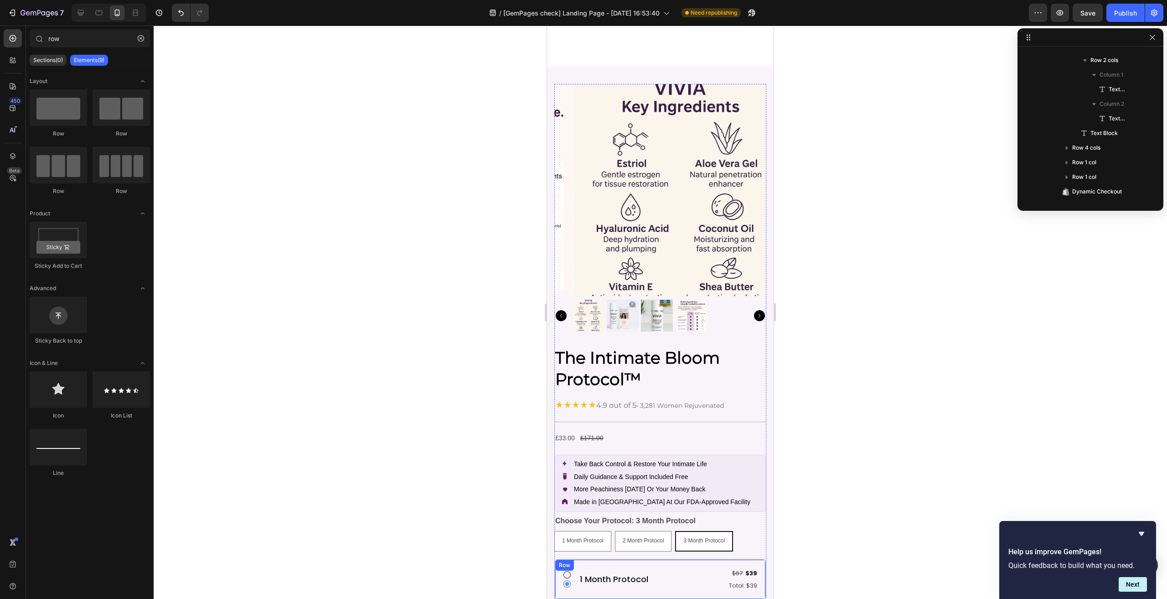
scroll to position [5079, 0]
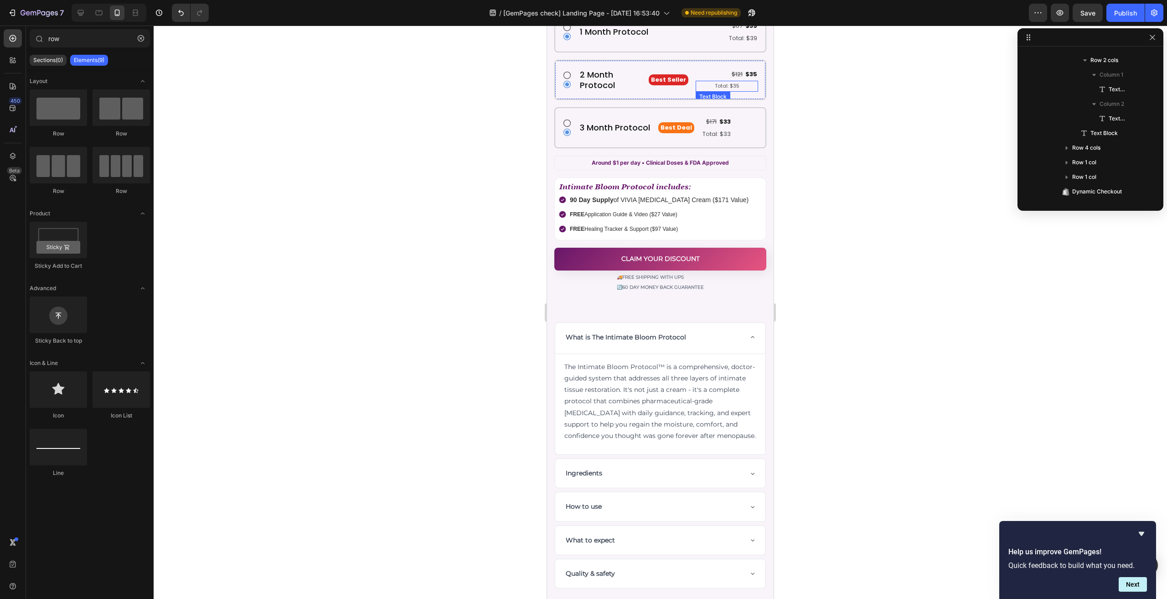
click at [740, 82] on p "Total: $35" at bounding box center [727, 86] width 61 height 9
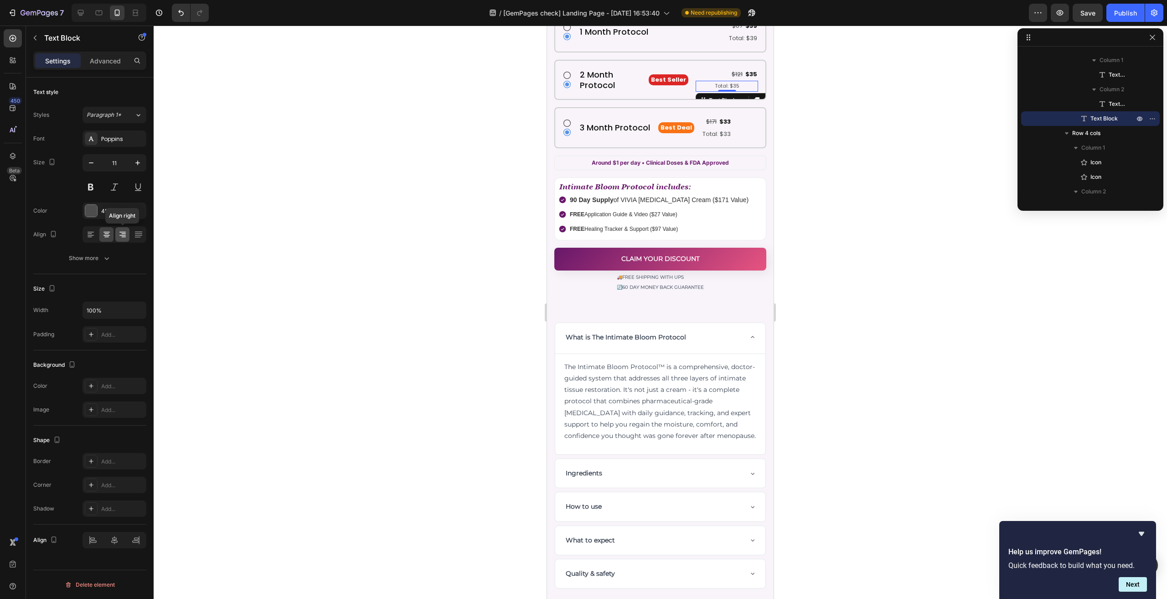
click at [122, 233] on icon at bounding box center [123, 233] width 5 height 1
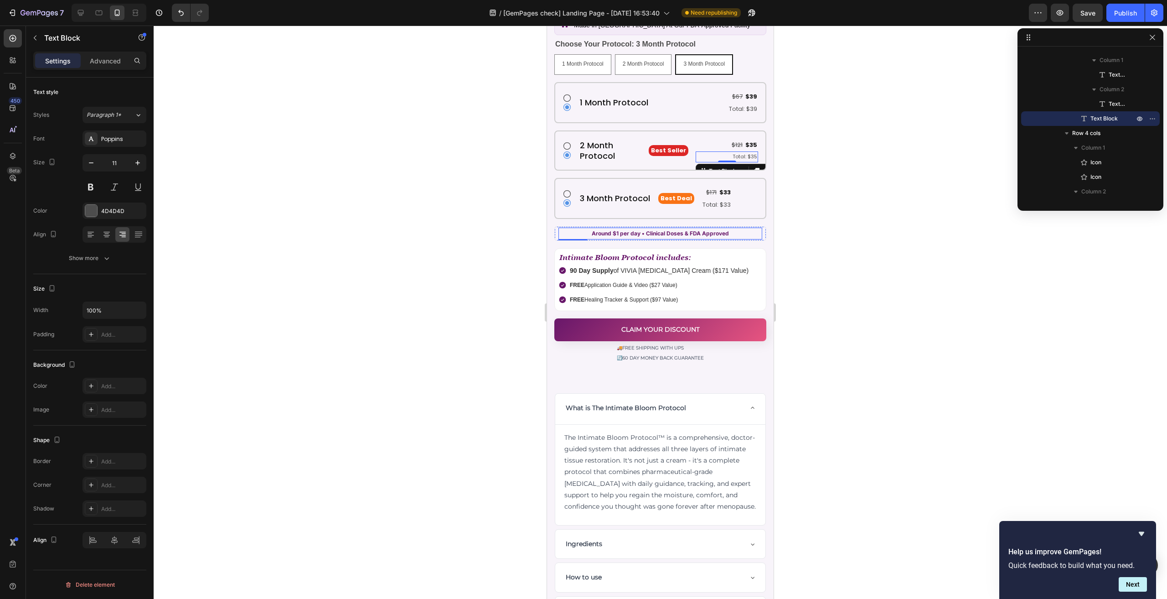
scroll to position [4942, 0]
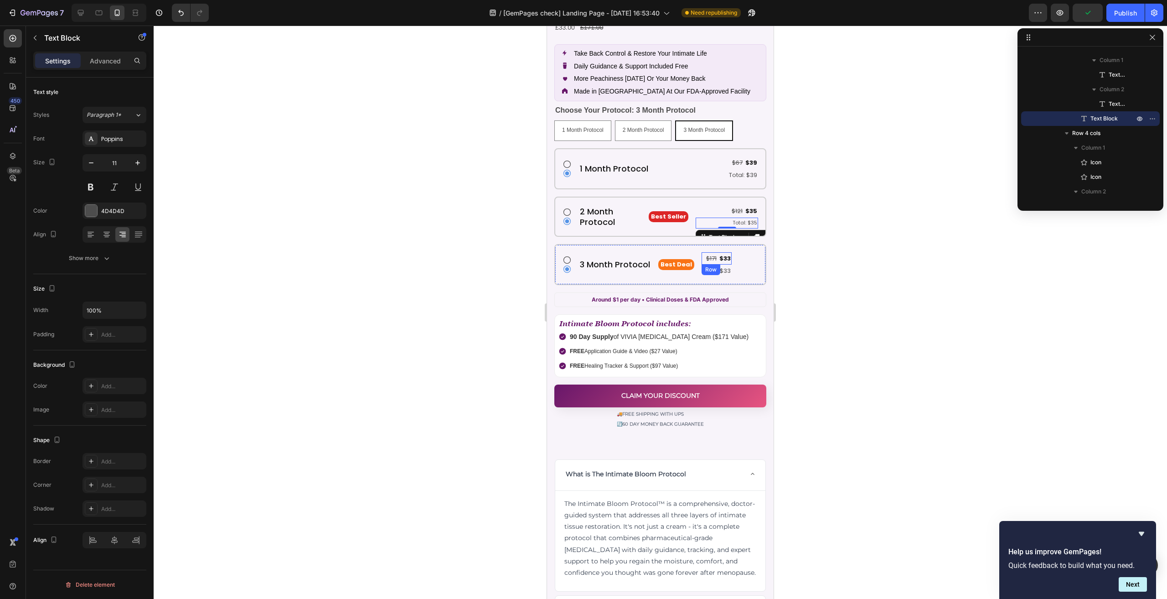
click at [702, 256] on div "$171 Text Block $33 Text Block Row" at bounding box center [717, 258] width 30 height 12
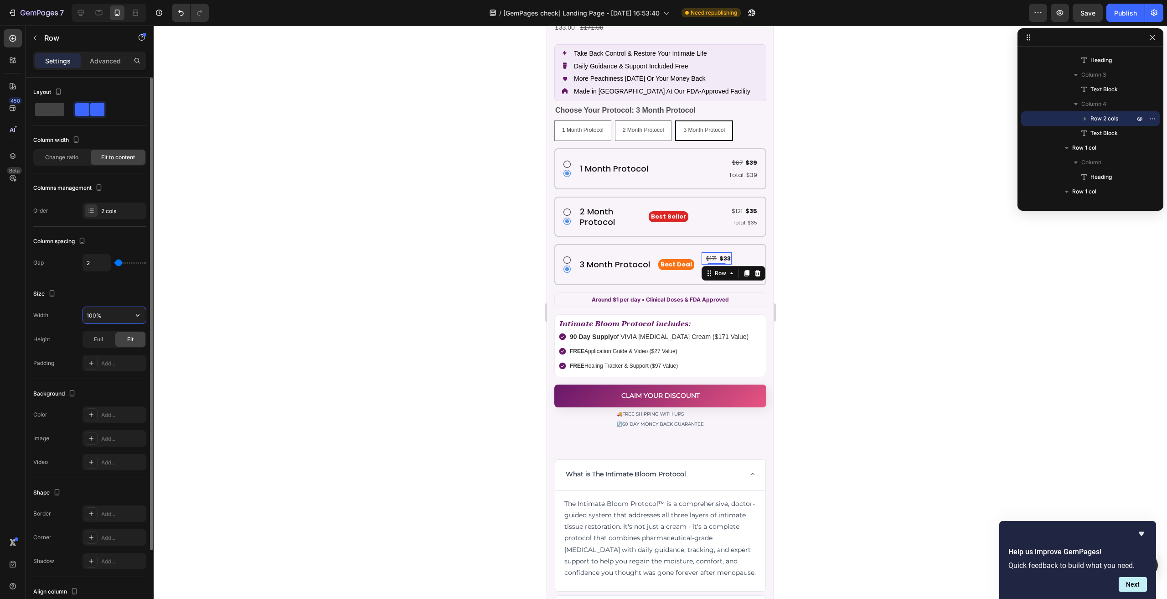
click at [94, 312] on input "100%" at bounding box center [114, 315] width 63 height 16
type input "1200"
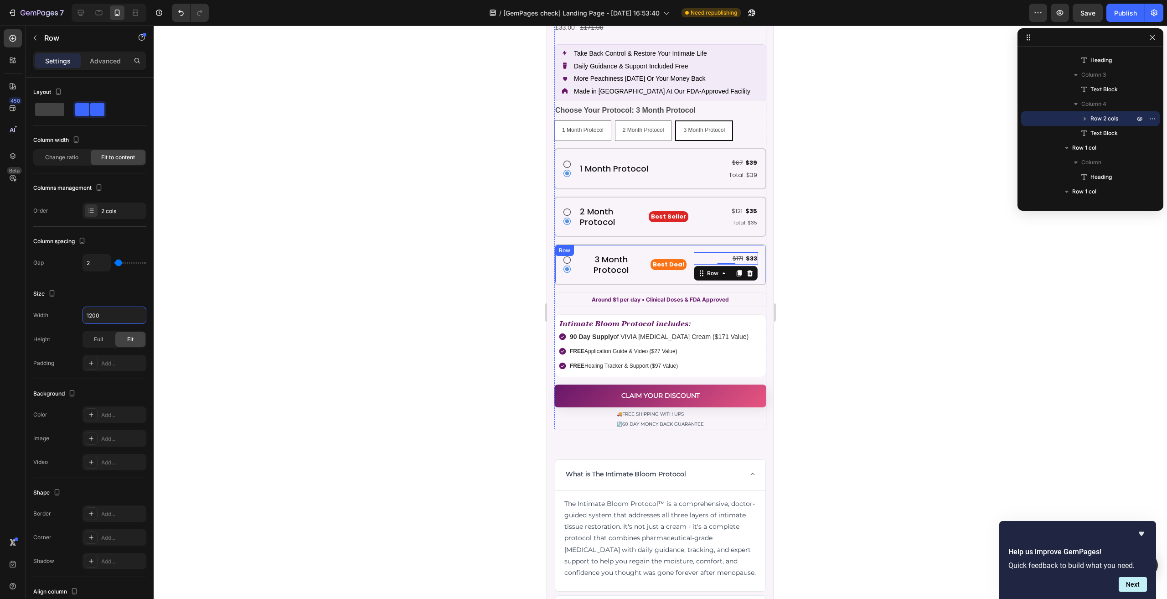
click at [702, 244] on div "Icon Icon 3 Month Protocol Heading Best Deal Text Block $171 Text Block $33 Tex…" at bounding box center [660, 264] width 212 height 41
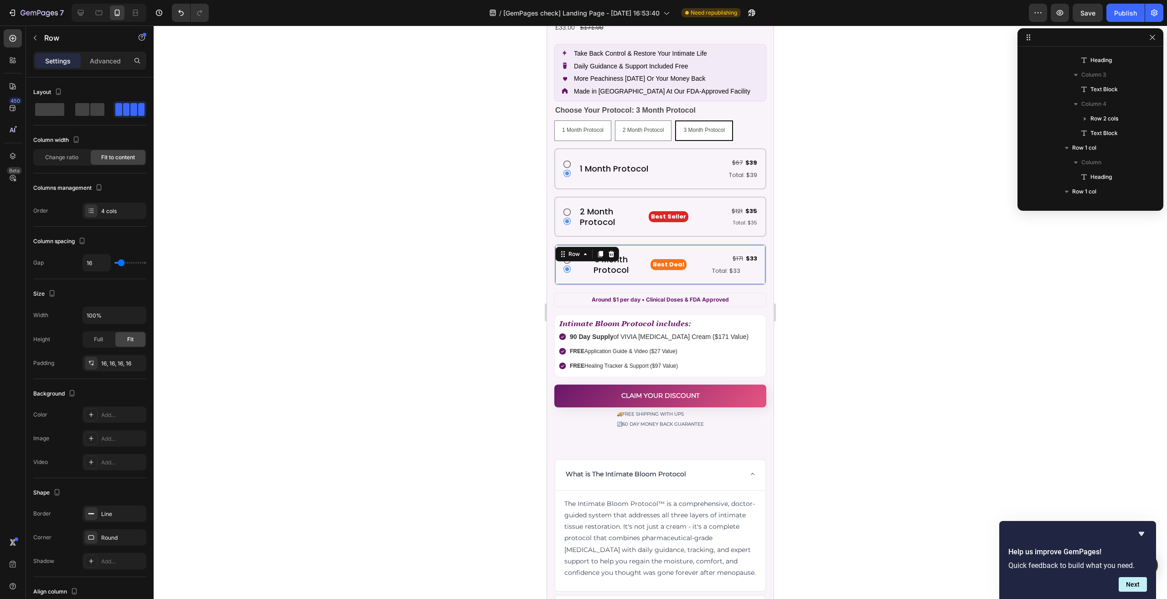
scroll to position [814, 0]
click at [586, 260] on p "3 Month Protocol" at bounding box center [611, 264] width 62 height 21
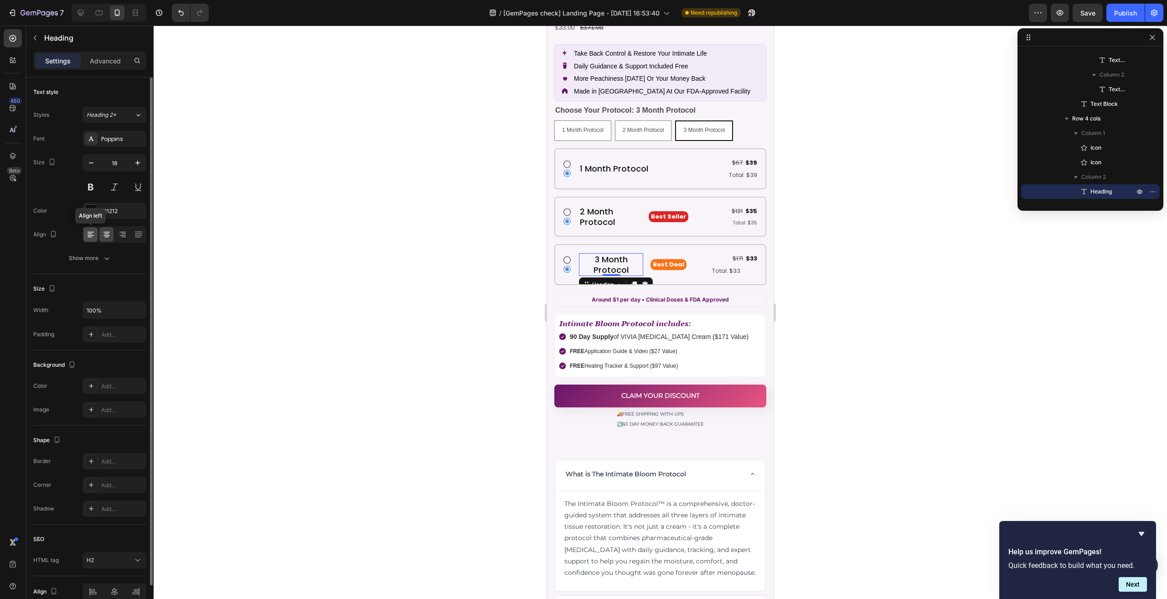
click at [91, 233] on icon at bounding box center [90, 233] width 5 height 1
click at [747, 265] on p "Total: $33" at bounding box center [726, 270] width 62 height 10
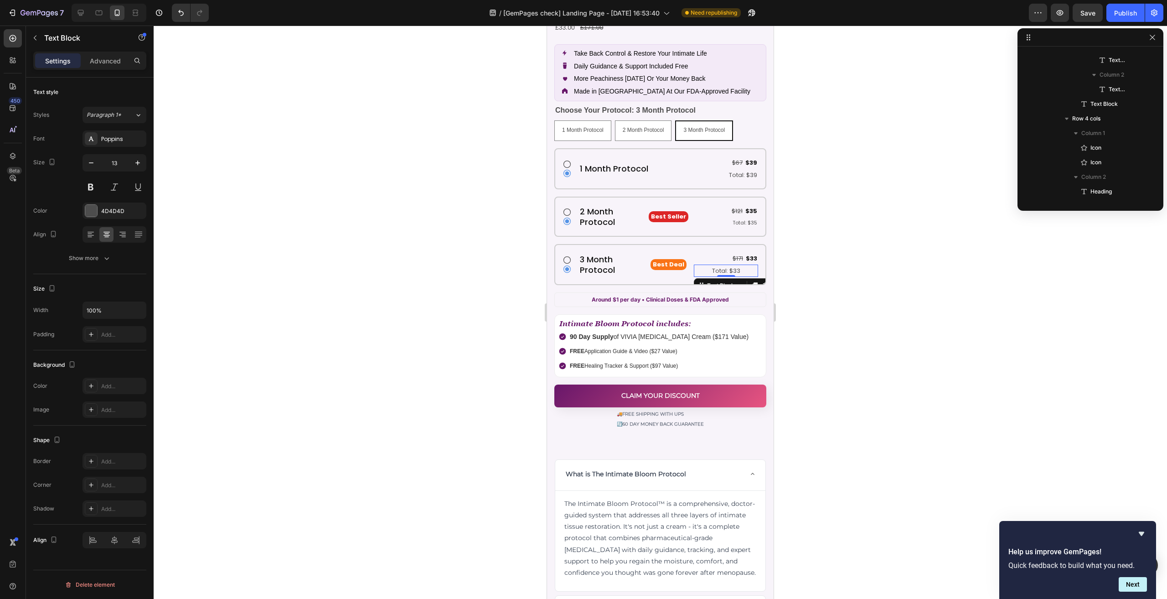
scroll to position [960, 0]
click at [123, 235] on icon at bounding box center [122, 234] width 9 height 9
click at [670, 223] on div "Text Block" at bounding box center [666, 227] width 31 height 8
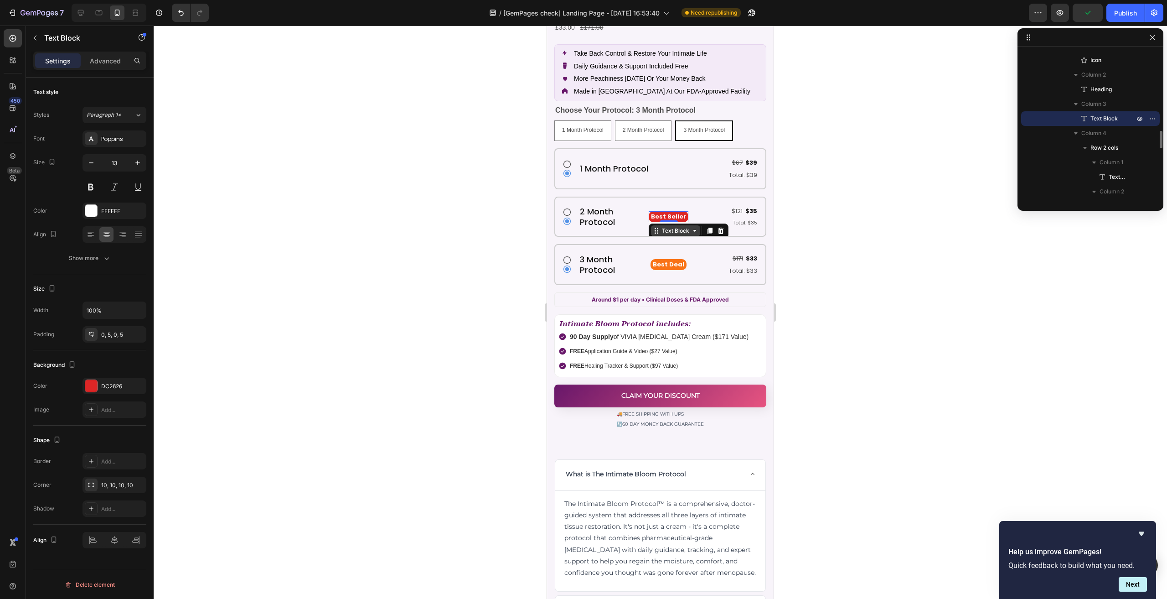
click at [687, 227] on div "Text Block" at bounding box center [675, 231] width 31 height 8
click at [701, 207] on div "$121 Text Block $35 Text Block Row 0" at bounding box center [727, 211] width 62 height 12
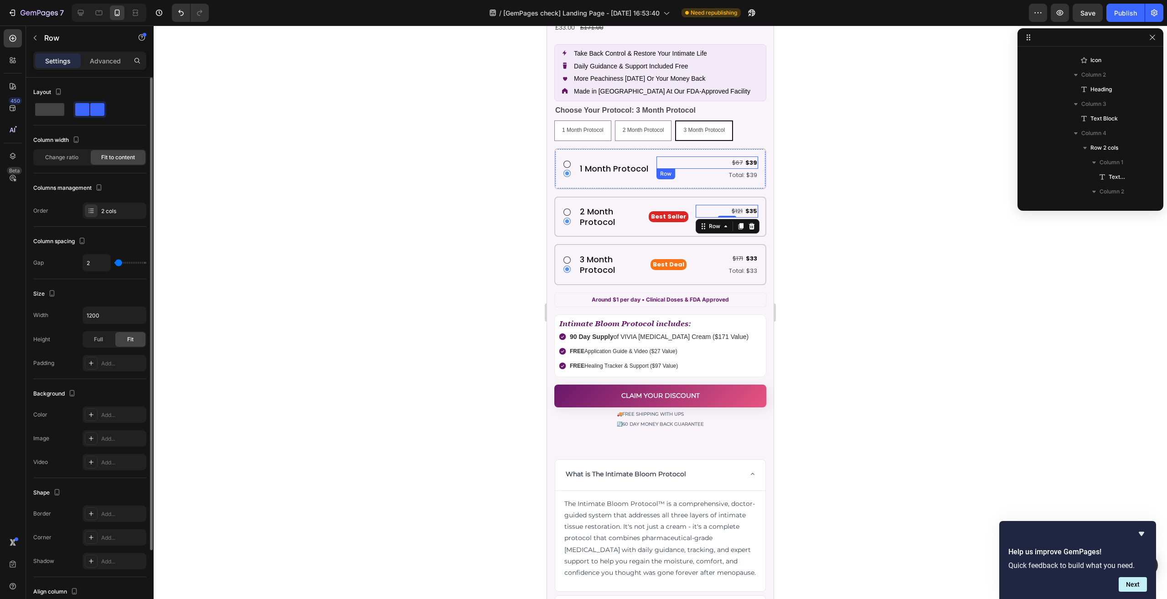
scroll to position [508, 0]
click at [717, 156] on div "$67 Text Block $39 Text Block Row 0" at bounding box center [707, 162] width 102 height 12
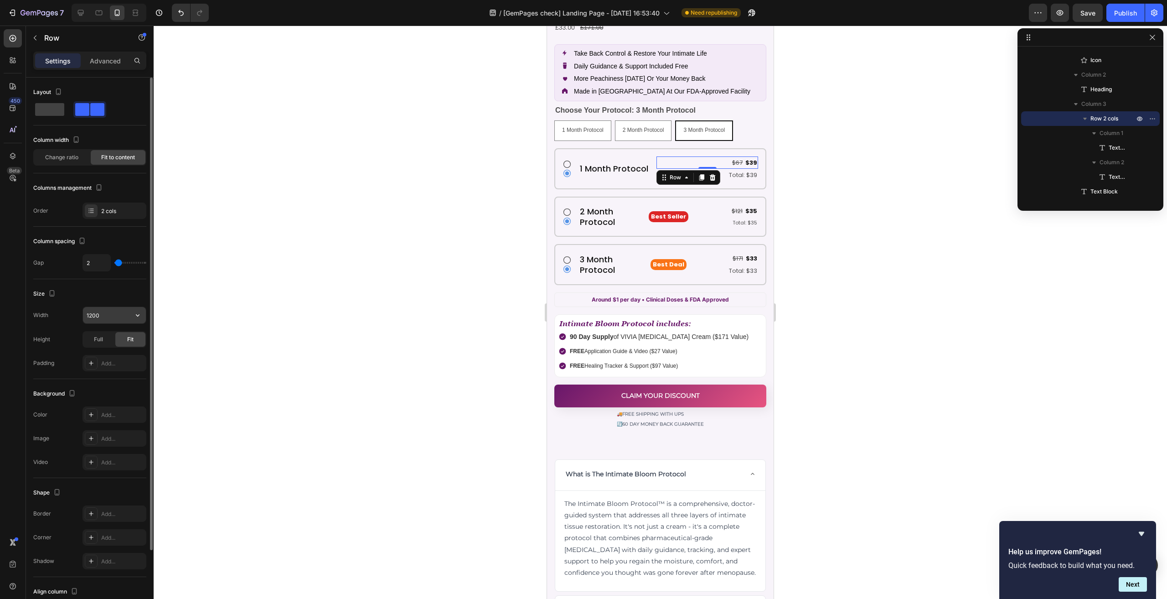
click at [104, 316] on input "1200" at bounding box center [114, 315] width 63 height 16
click at [104, 316] on input "163" at bounding box center [114, 315] width 63 height 16
type input "218"
click at [696, 205] on div "$121 Text Block $35 Text Block Row" at bounding box center [727, 211] width 62 height 12
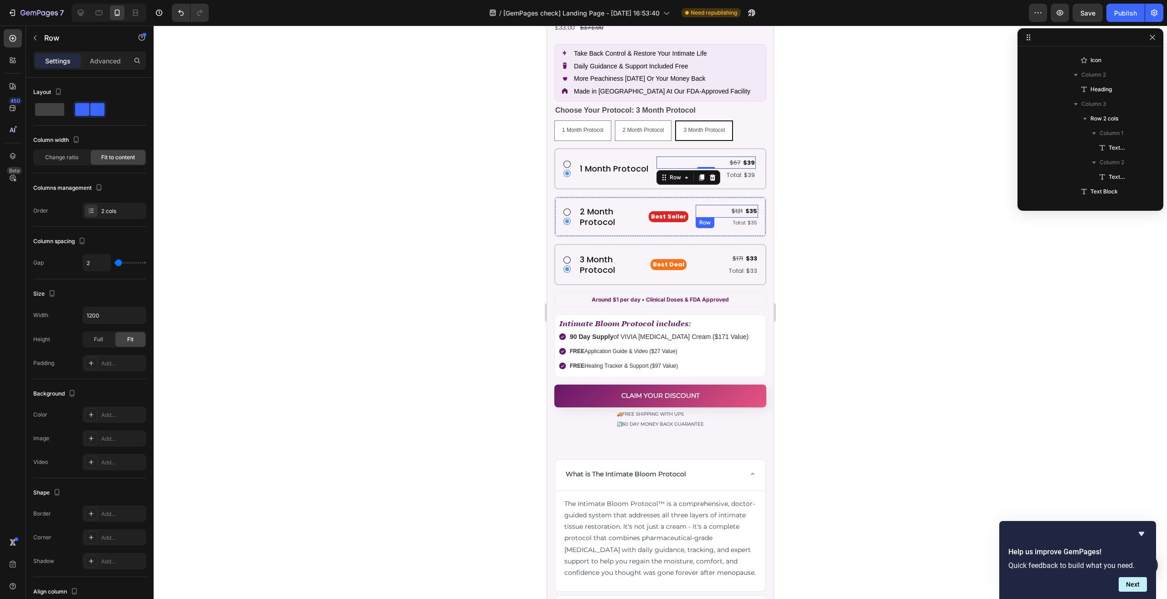
scroll to position [727, 0]
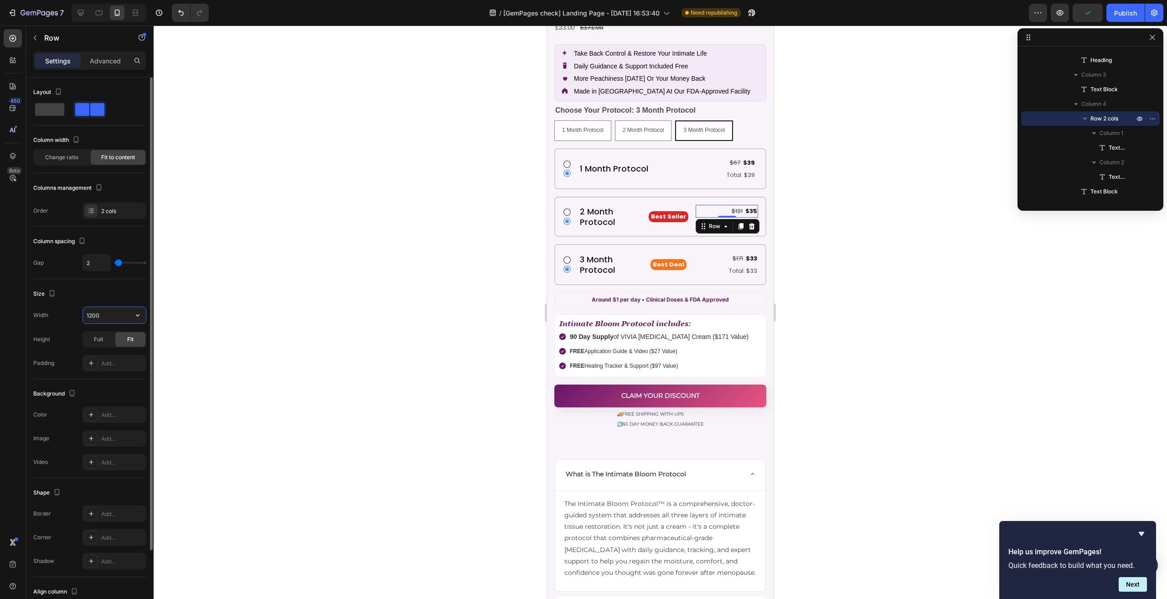
click at [99, 313] on input "1200" at bounding box center [114, 315] width 63 height 16
click at [103, 293] on div "Size" at bounding box center [89, 293] width 113 height 15
click at [105, 314] on input "178" at bounding box center [114, 315] width 63 height 16
type input "1200"
click at [707, 159] on div "$67 Text Block $39 Text Block Row" at bounding box center [705, 162] width 99 height 12
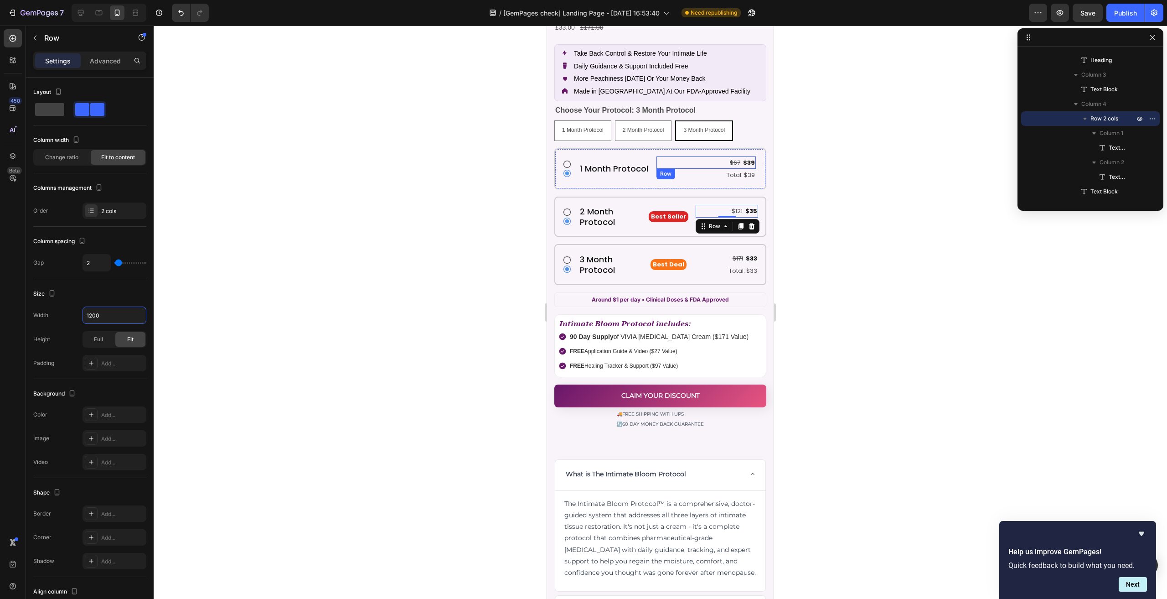
scroll to position [508, 0]
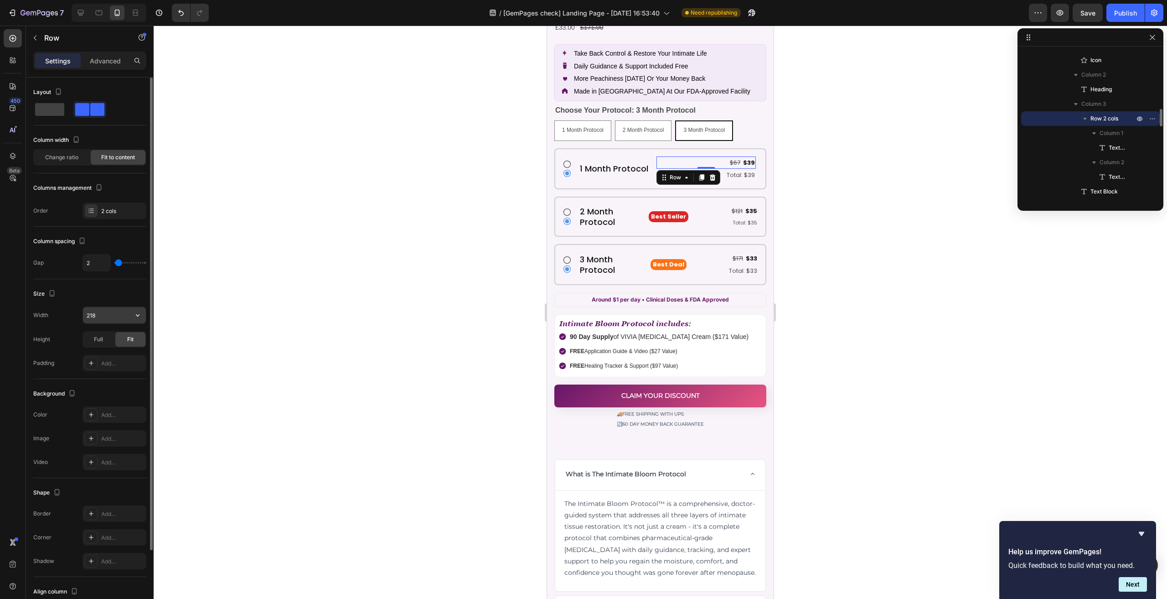
click at [106, 319] on input "218" at bounding box center [114, 315] width 63 height 16
type input "1200"
click at [58, 43] on p "Row" at bounding box center [82, 37] width 77 height 11
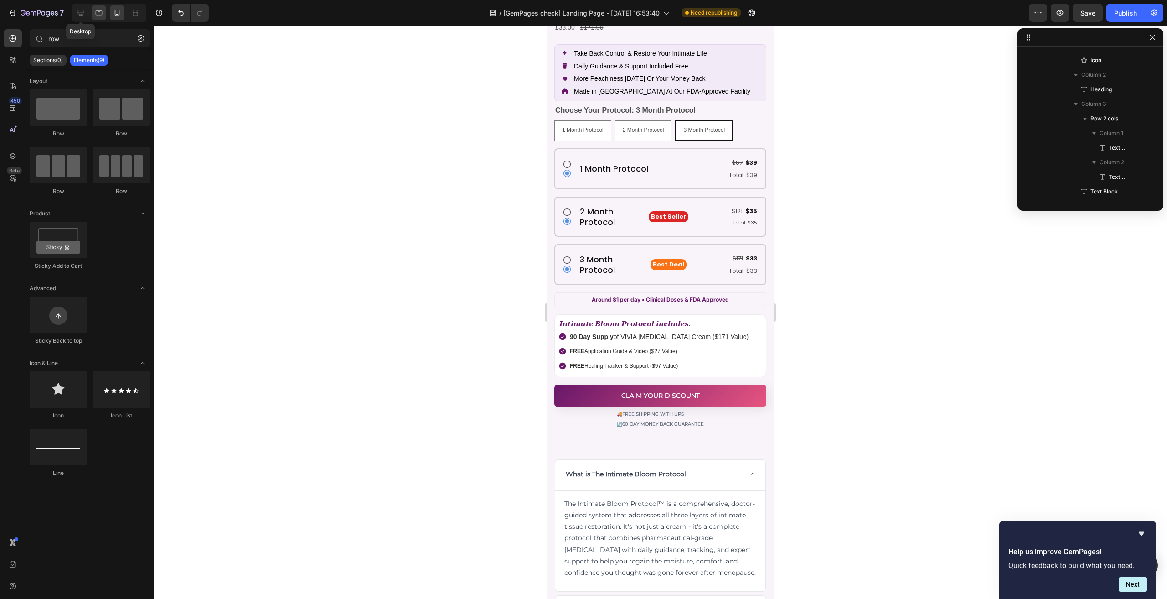
click at [93, 10] on div at bounding box center [99, 12] width 15 height 15
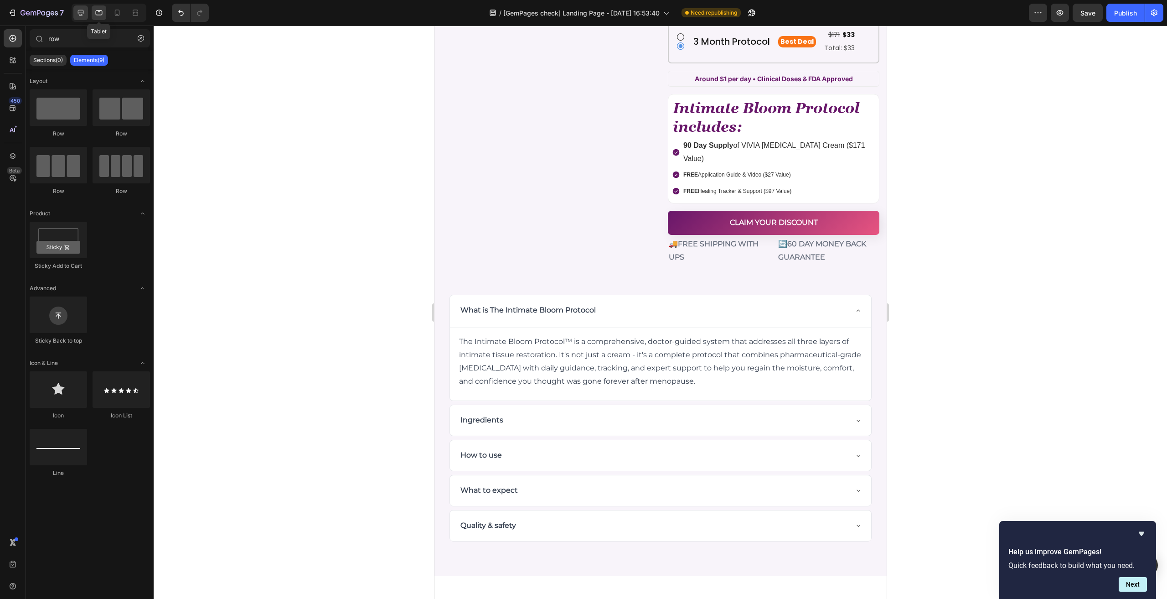
click at [77, 10] on icon at bounding box center [80, 12] width 9 height 9
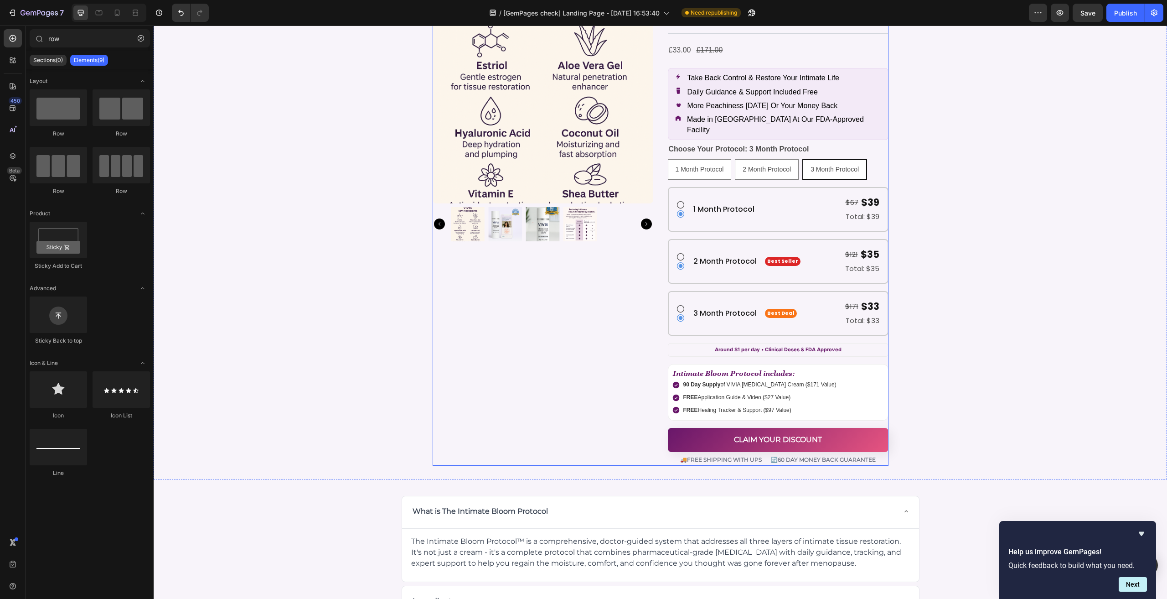
scroll to position [4591, 0]
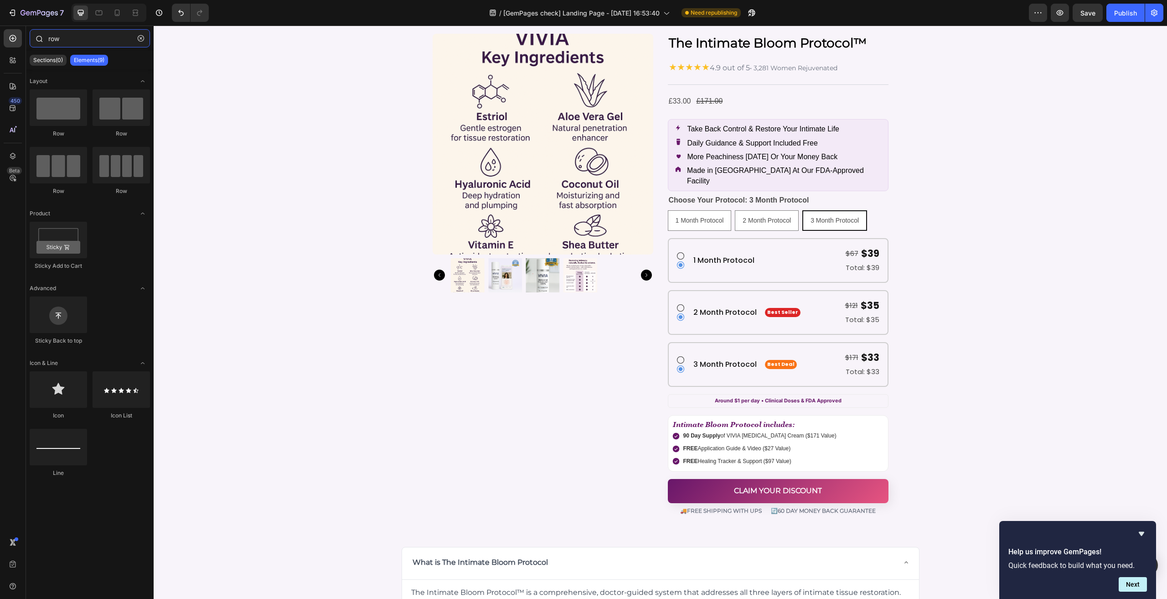
click at [75, 40] on input "row" at bounding box center [90, 38] width 120 height 18
drag, startPoint x: 265, startPoint y: 146, endPoint x: 796, endPoint y: 239, distance: 539.5
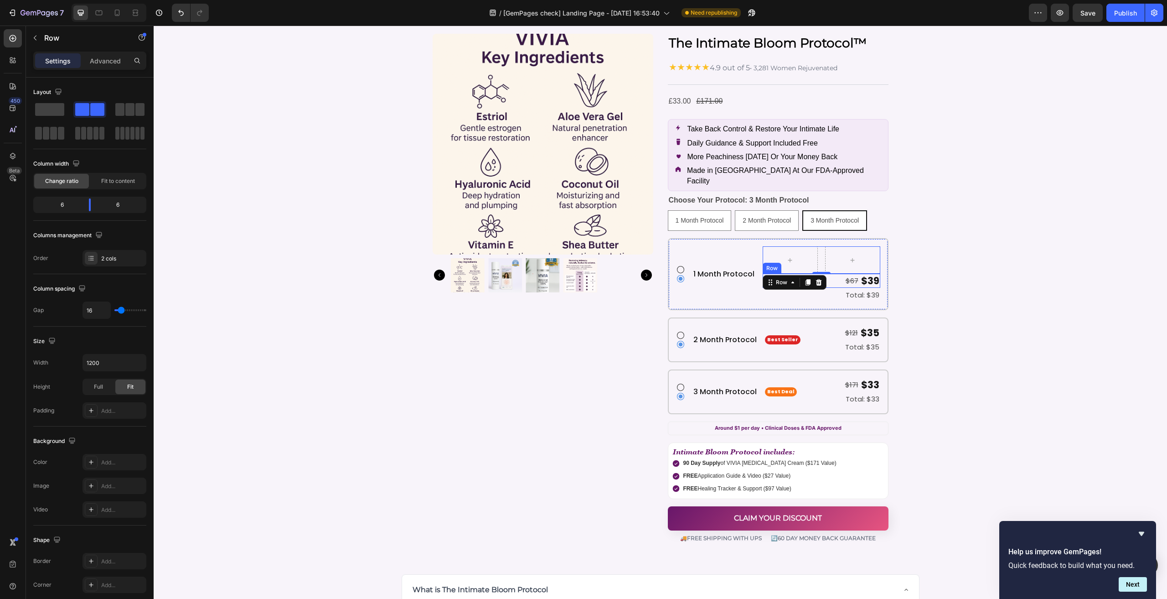
click at [839, 274] on div "$67 Text Block $39 Text Block Row" at bounding box center [822, 281] width 118 height 14
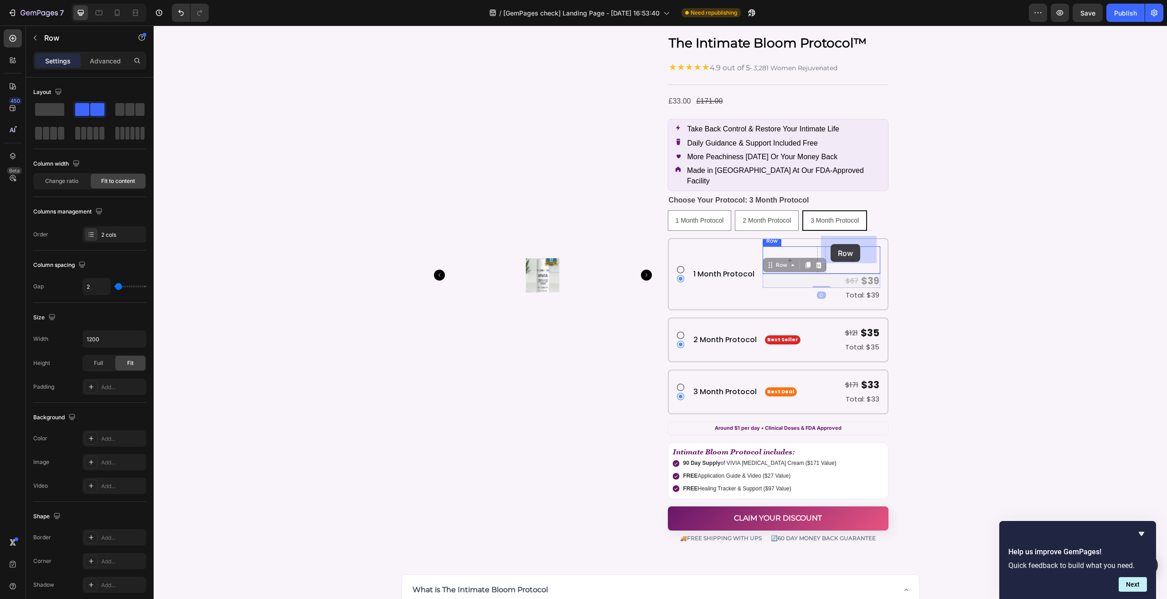
scroll to position [4591, 0]
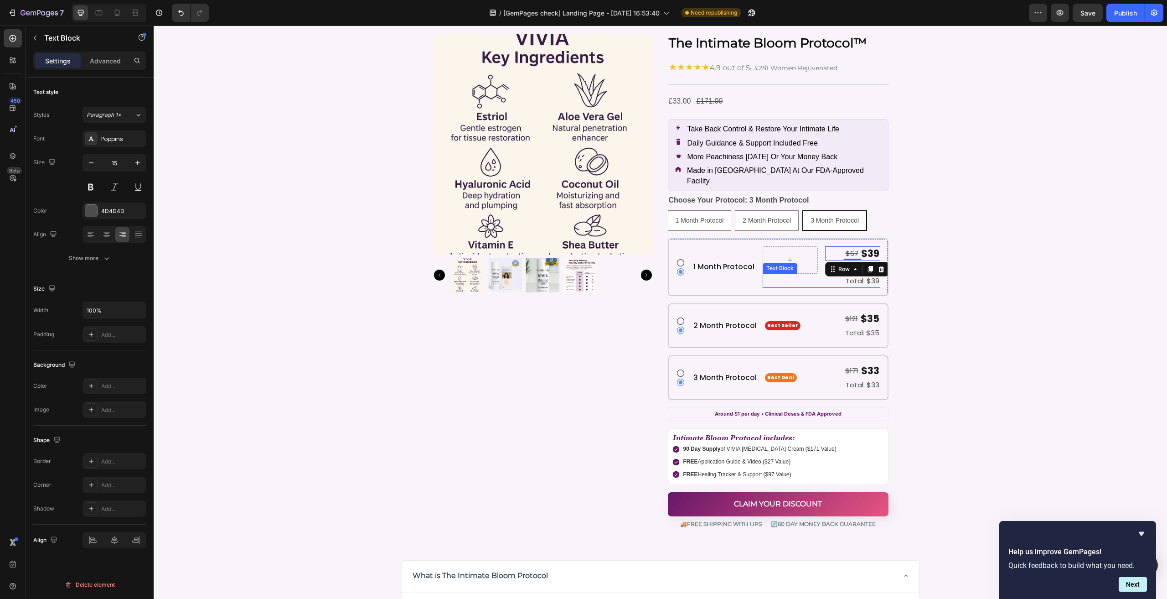
click at [831, 274] on p "Total: $39" at bounding box center [822, 280] width 116 height 12
drag, startPoint x: 786, startPoint y: 258, endPoint x: 858, endPoint y: 254, distance: 72.2
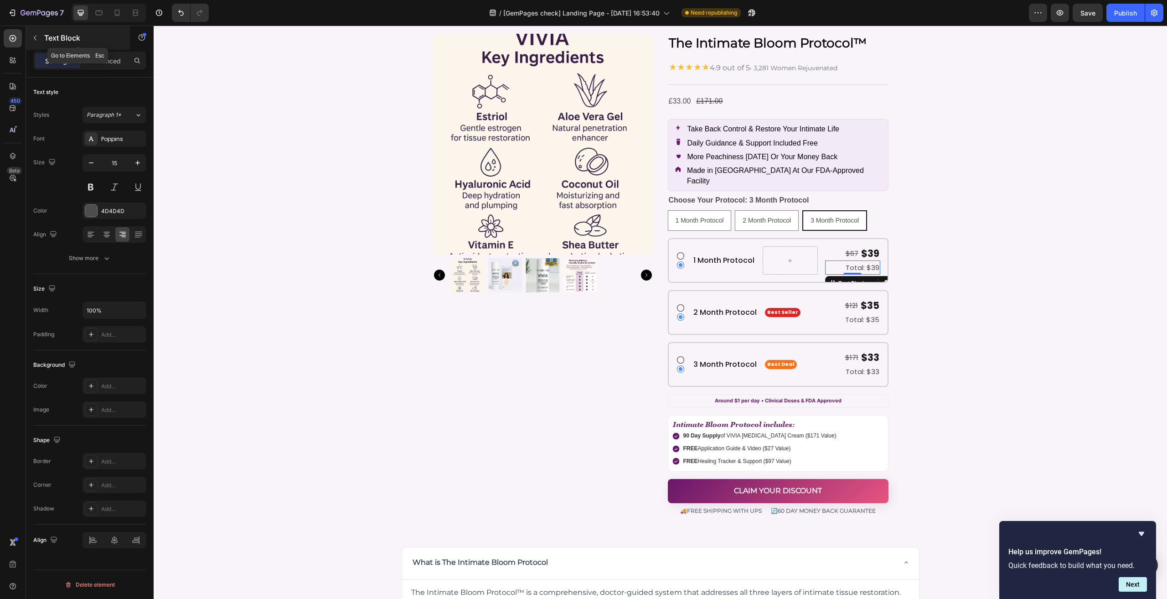
click at [82, 34] on p "Text Block" at bounding box center [82, 37] width 77 height 11
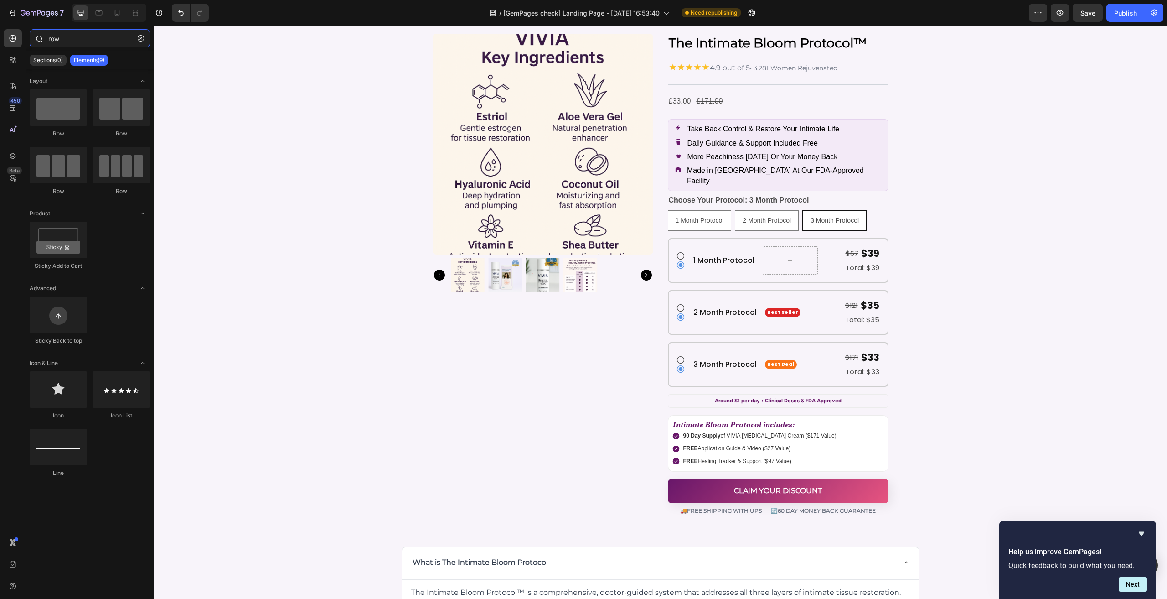
click at [83, 41] on input "row" at bounding box center [90, 38] width 120 height 18
drag, startPoint x: 287, startPoint y: 154, endPoint x: 821, endPoint y: 287, distance: 550.2
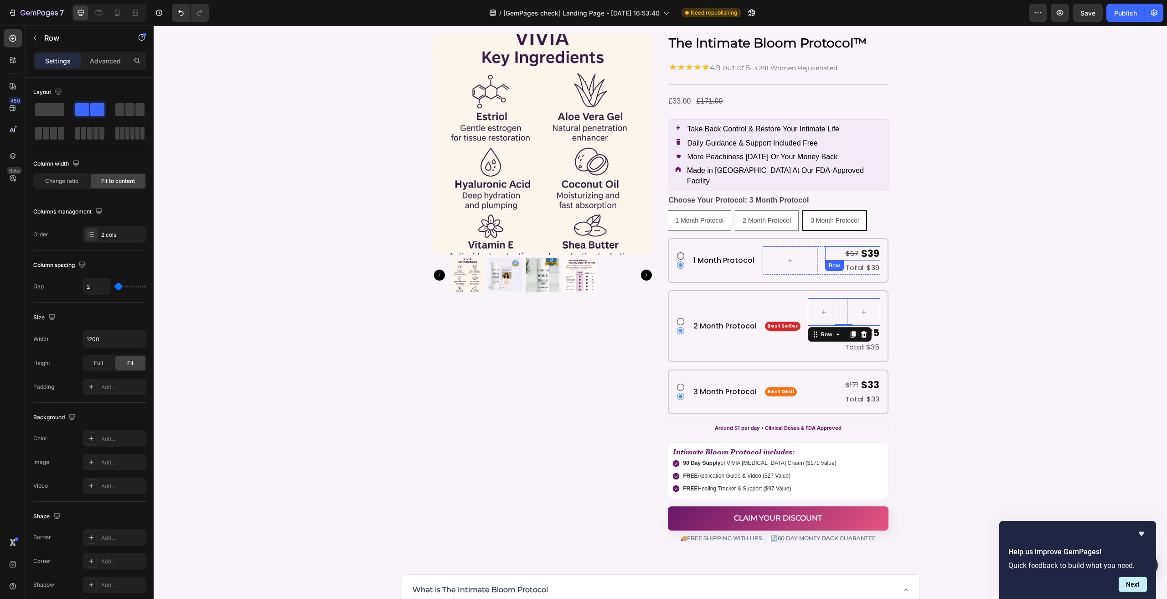
click at [825, 246] on div "$67 Text Block $39 Text Block Row" at bounding box center [852, 253] width 55 height 14
click at [816, 255] on div "$67 Text Block $39 Text Block Row 0 Total: $39 Text Block Row" at bounding box center [822, 260] width 118 height 28
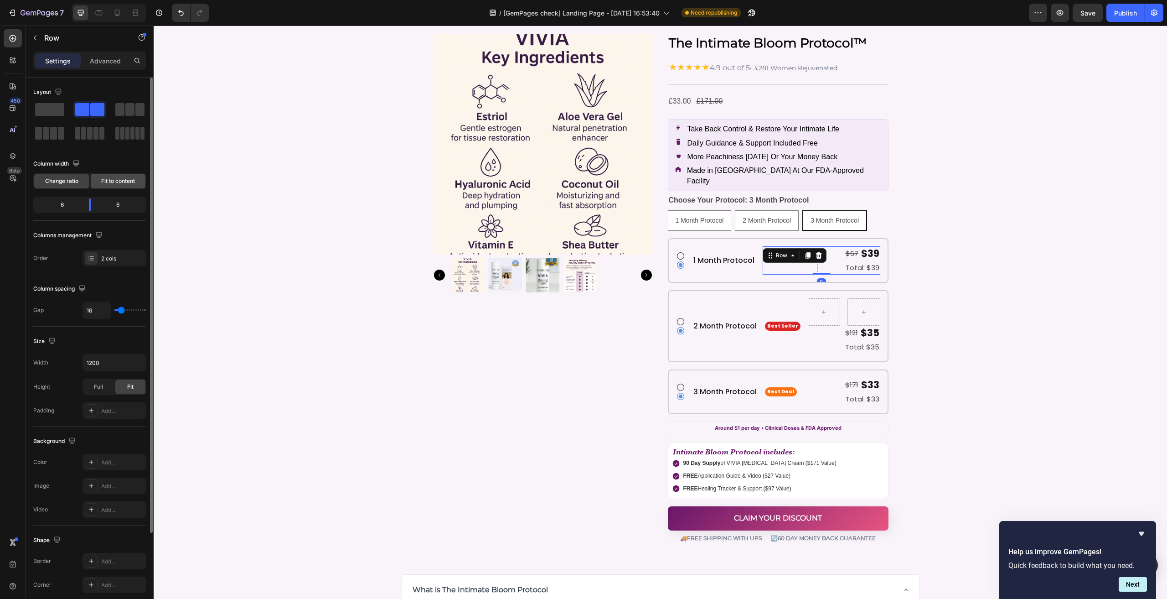
click at [108, 181] on span "Fit to content" at bounding box center [118, 181] width 34 height 8
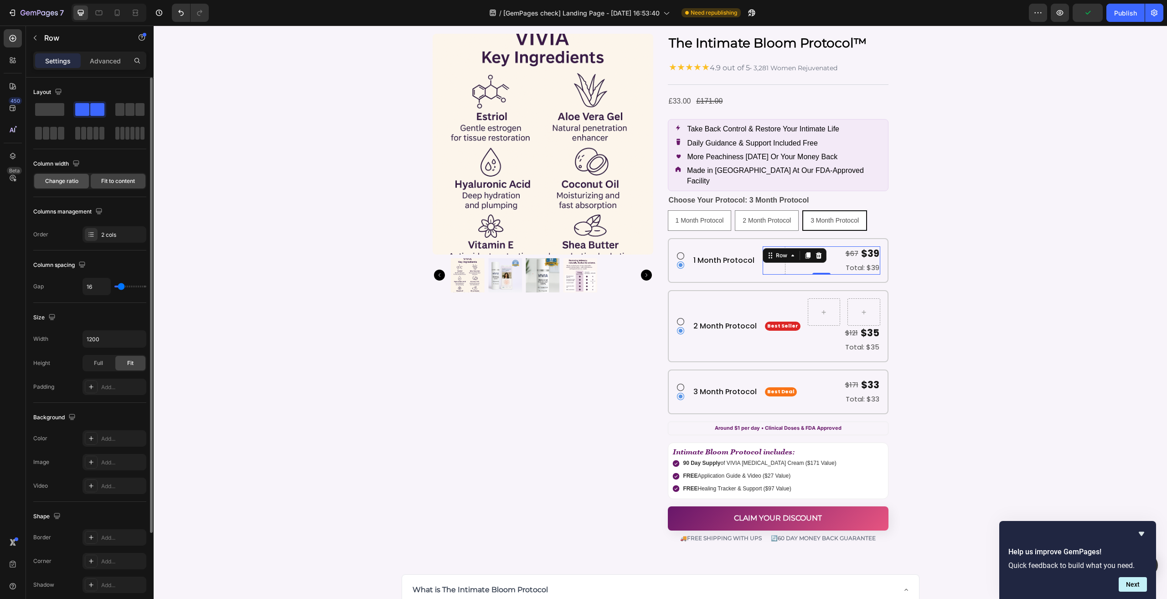
click at [77, 181] on span "Change ratio" at bounding box center [61, 181] width 33 height 8
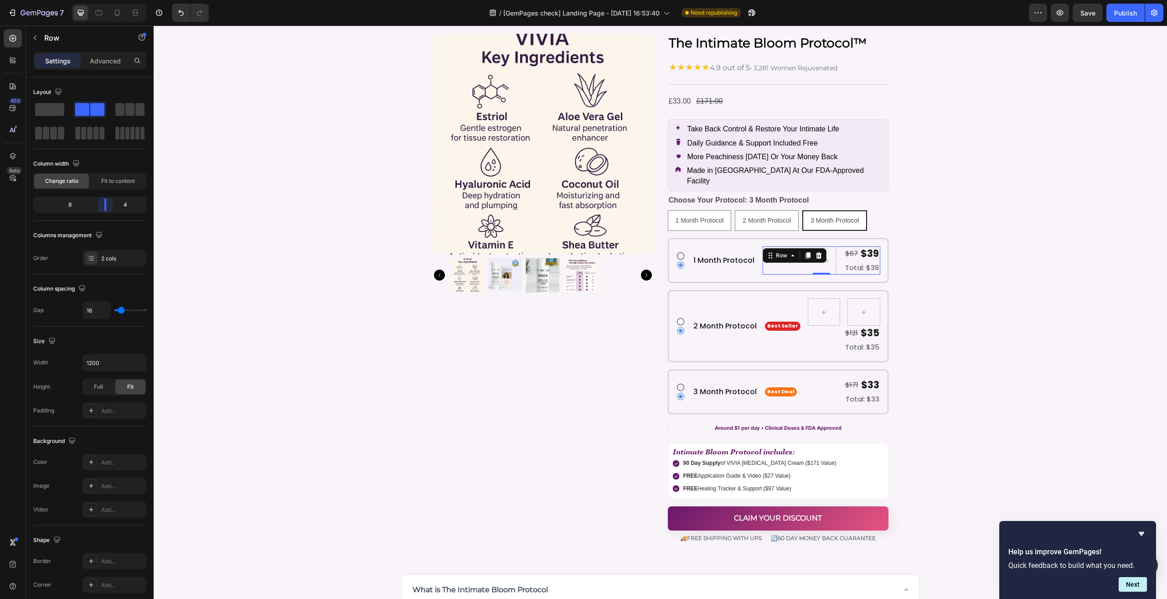
drag, startPoint x: 90, startPoint y: 207, endPoint x: 108, endPoint y: 207, distance: 18.2
click at [108, 0] on body "7 Version history / [GemPages check] Landing Page - [DATE] 16:53:40 Need republ…" at bounding box center [583, 0] width 1167 height 0
click at [119, 14] on icon at bounding box center [117, 12] width 9 height 9
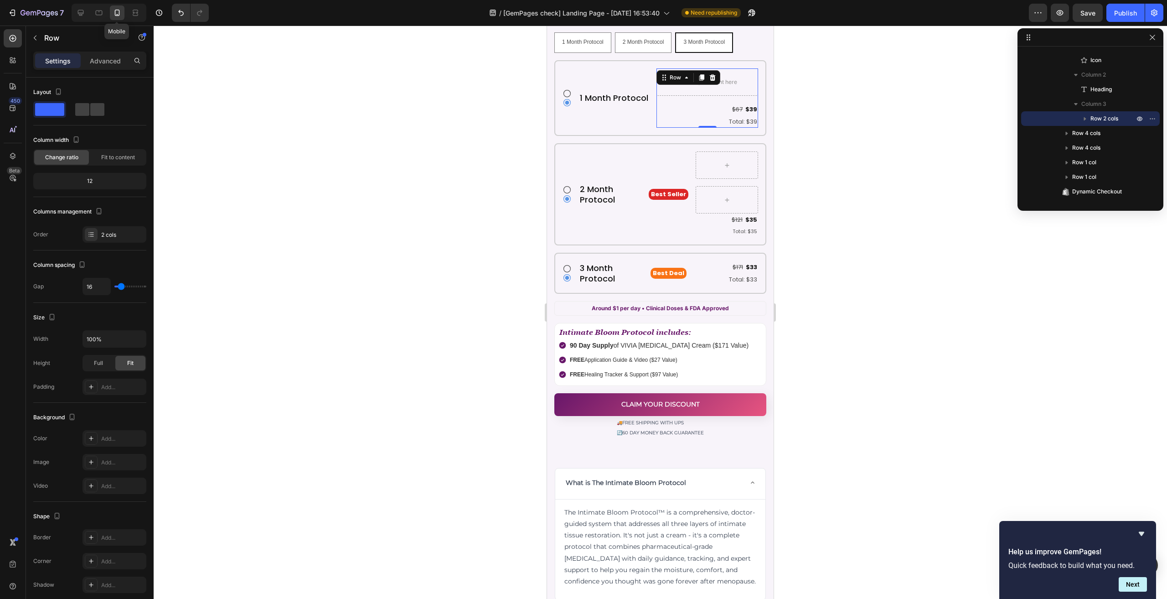
scroll to position [5033, 0]
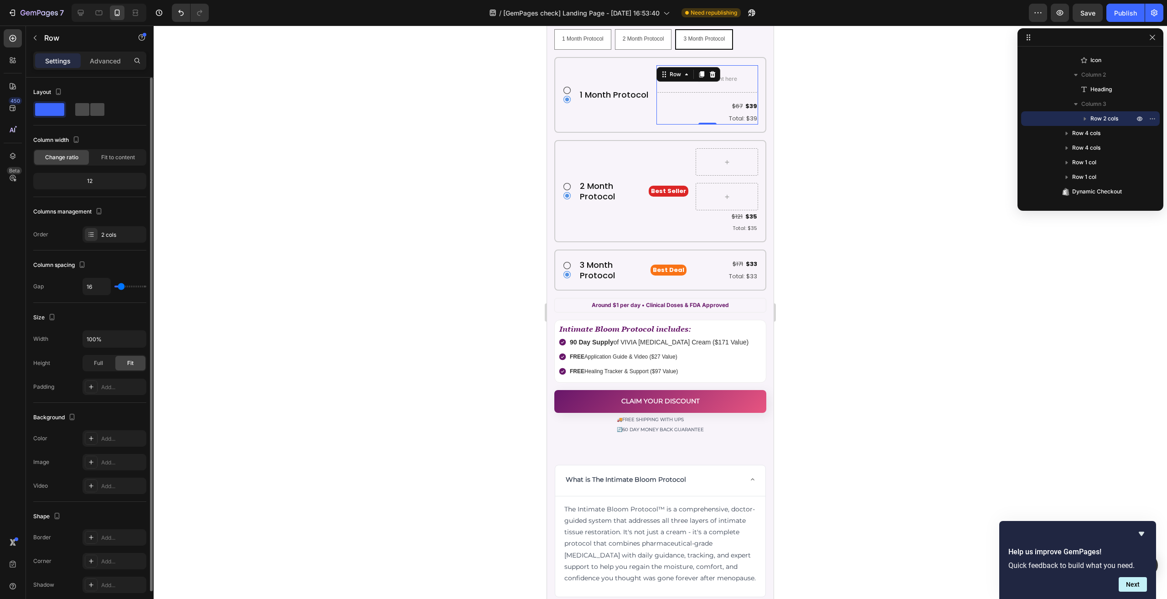
click at [89, 103] on div at bounding box center [89, 109] width 29 height 13
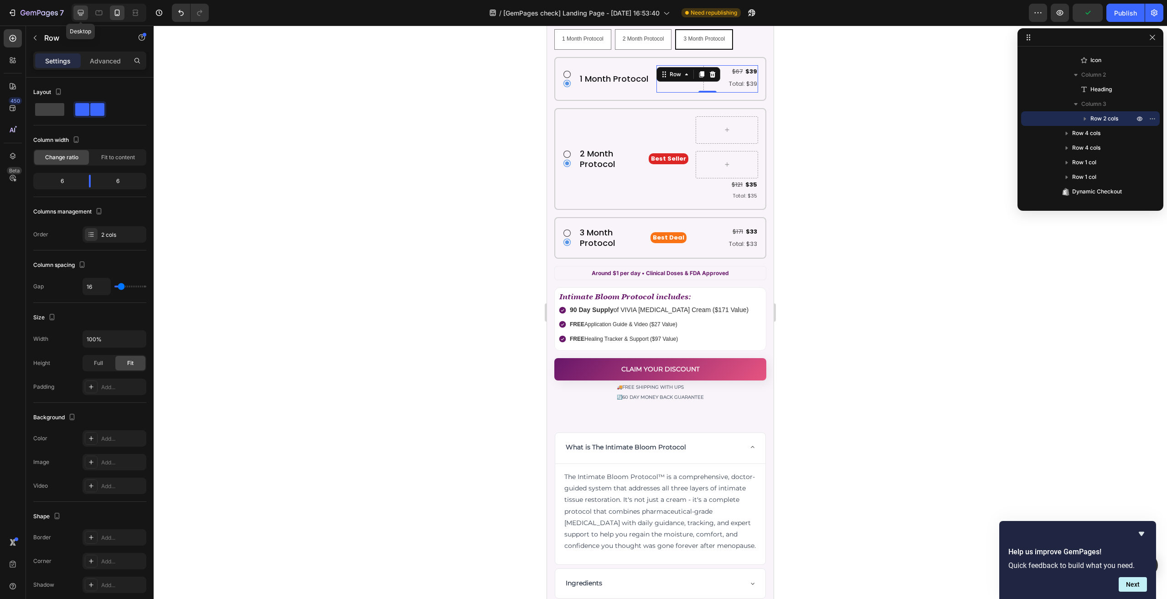
click at [81, 16] on icon at bounding box center [80, 12] width 9 height 9
type input "1200"
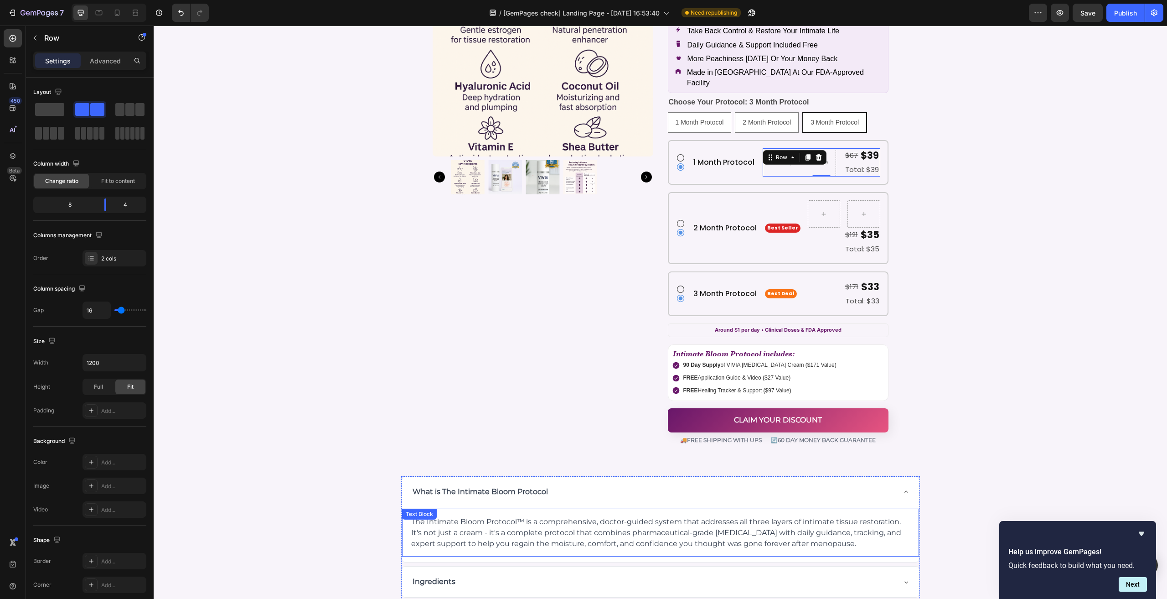
scroll to position [4769, 0]
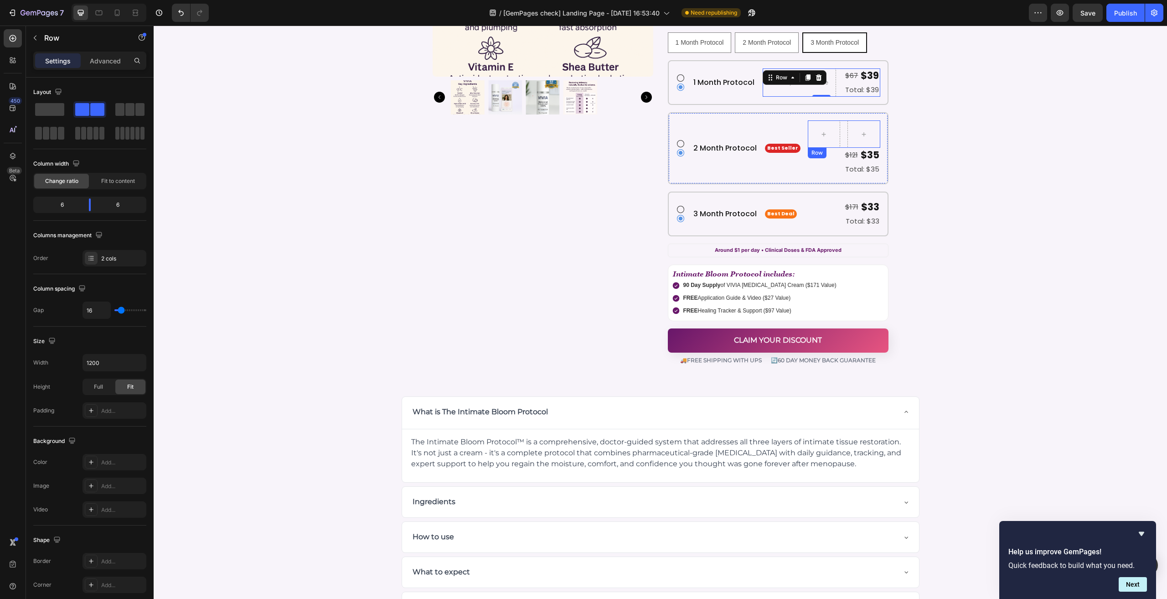
click at [839, 122] on div "Row" at bounding box center [844, 133] width 72 height 27
click at [121, 16] on icon at bounding box center [117, 12] width 9 height 9
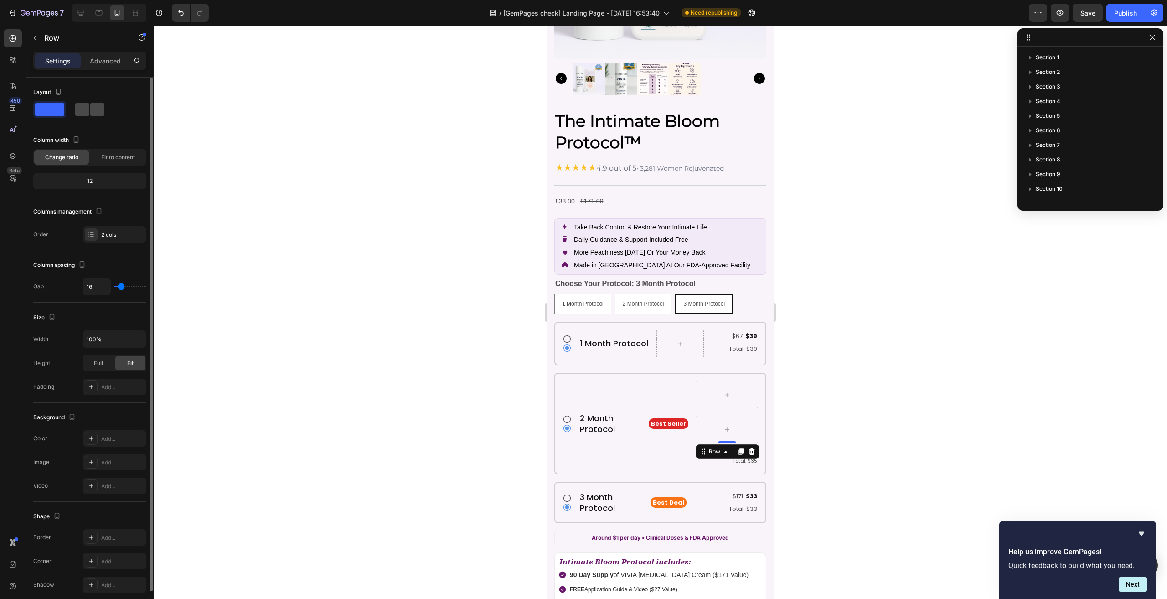
scroll to position [464, 0]
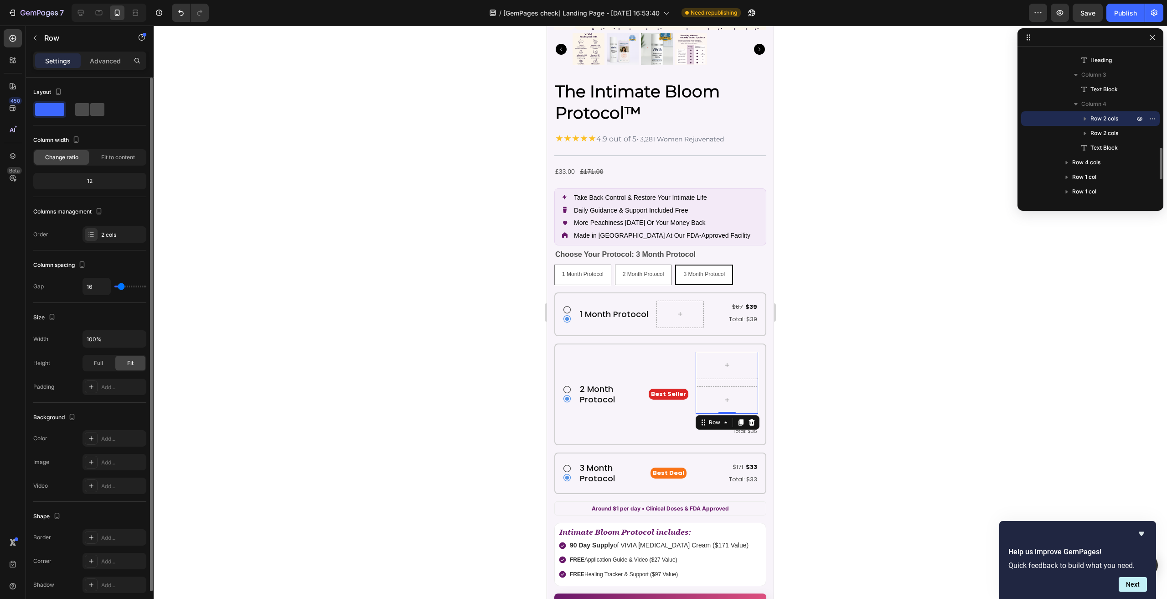
click at [86, 105] on span at bounding box center [82, 109] width 14 height 13
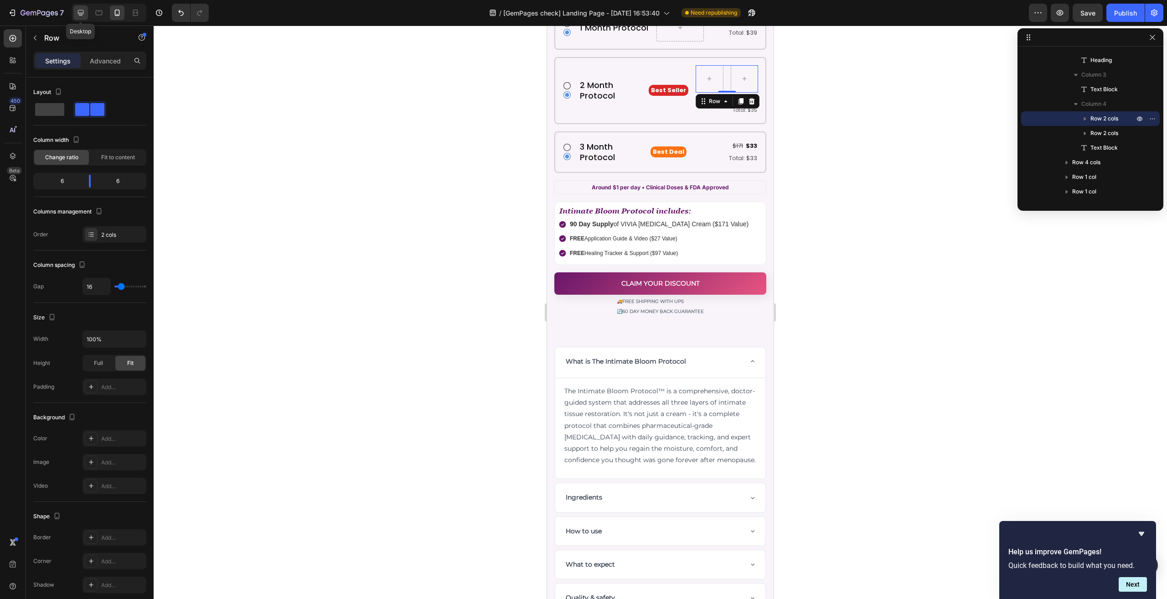
click at [78, 11] on icon at bounding box center [81, 13] width 6 height 6
type input "1200"
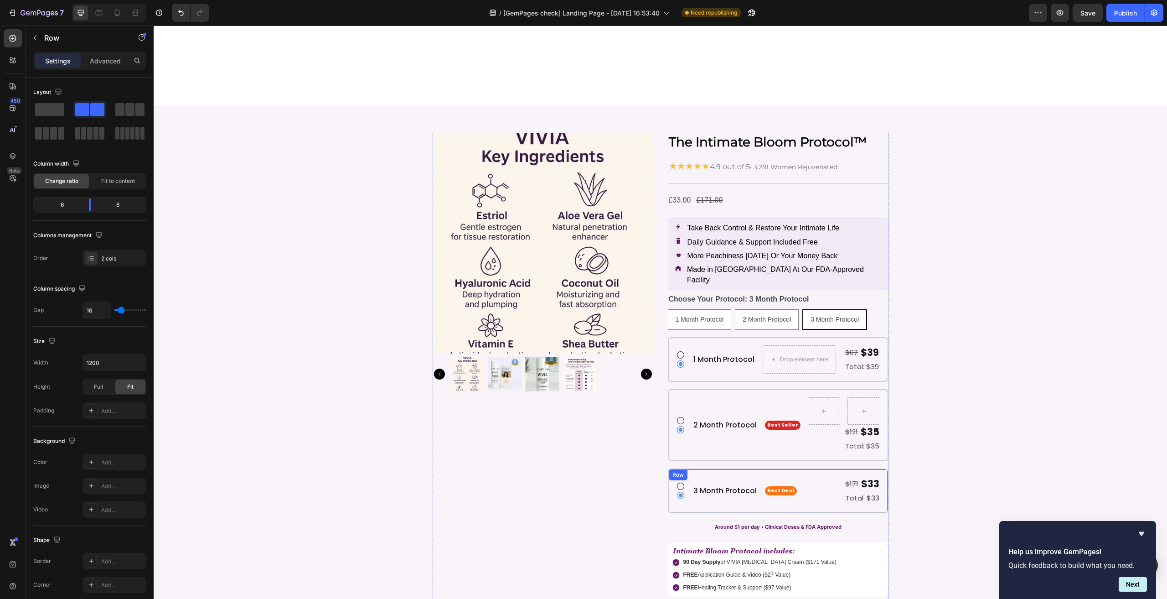
scroll to position [4674, 0]
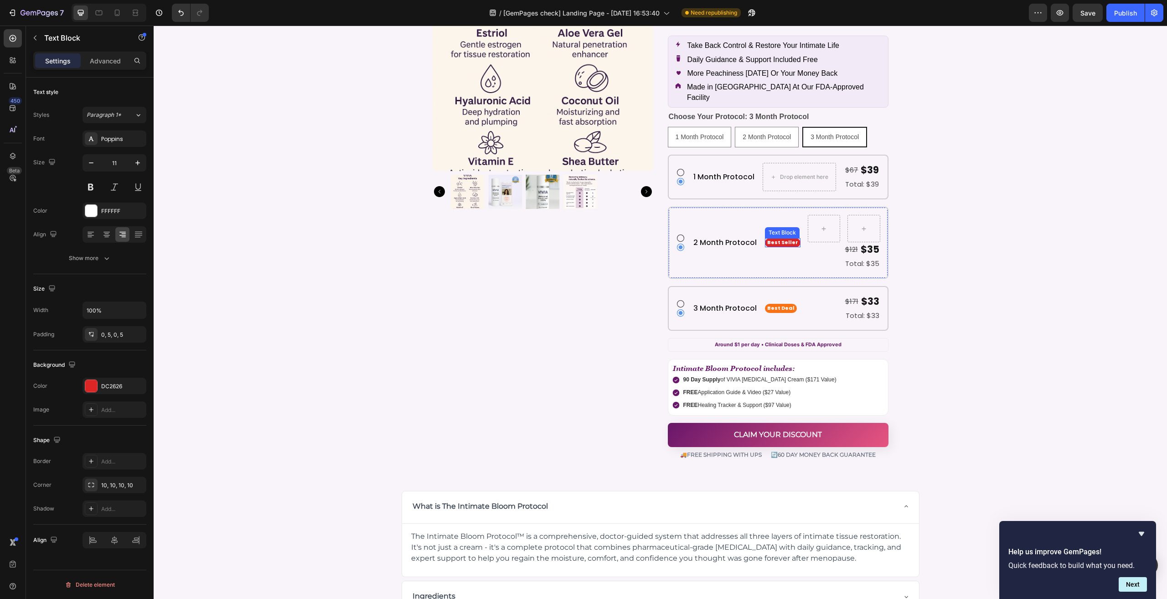
click at [777, 226] on div "Best Seller Text Block" at bounding box center [783, 243] width 36 height 56
drag, startPoint x: 771, startPoint y: 219, endPoint x: 809, endPoint y: 211, distance: 38.3
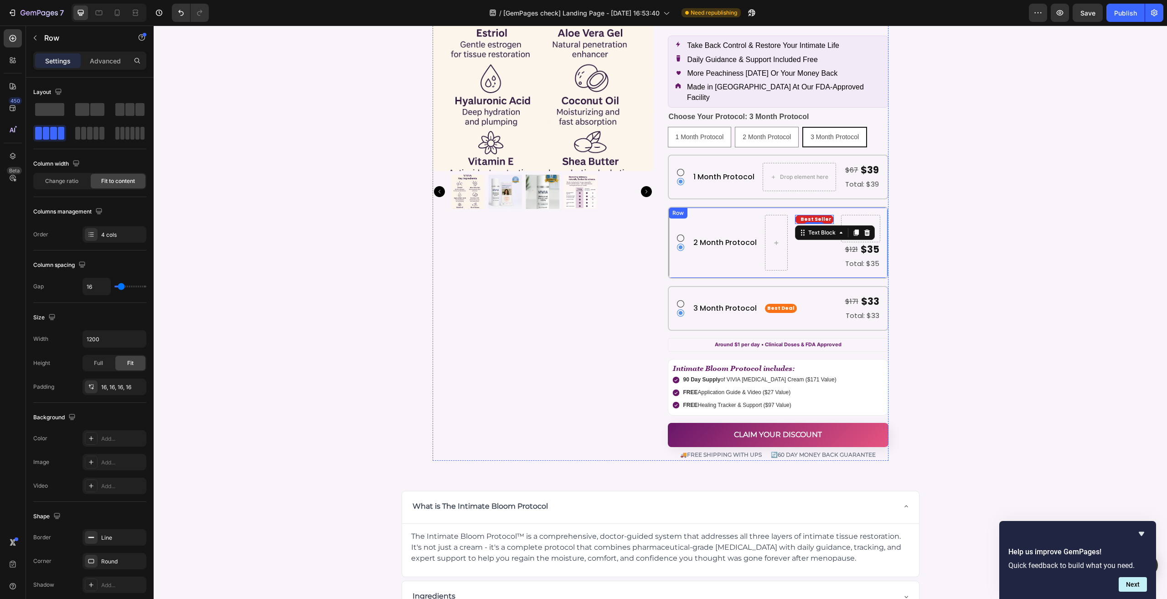
click at [788, 248] on div "Icon Icon 2 Month Protocol Heading Best Seller Text Block 0 Row $121 Text Block…" at bounding box center [778, 243] width 221 height 72
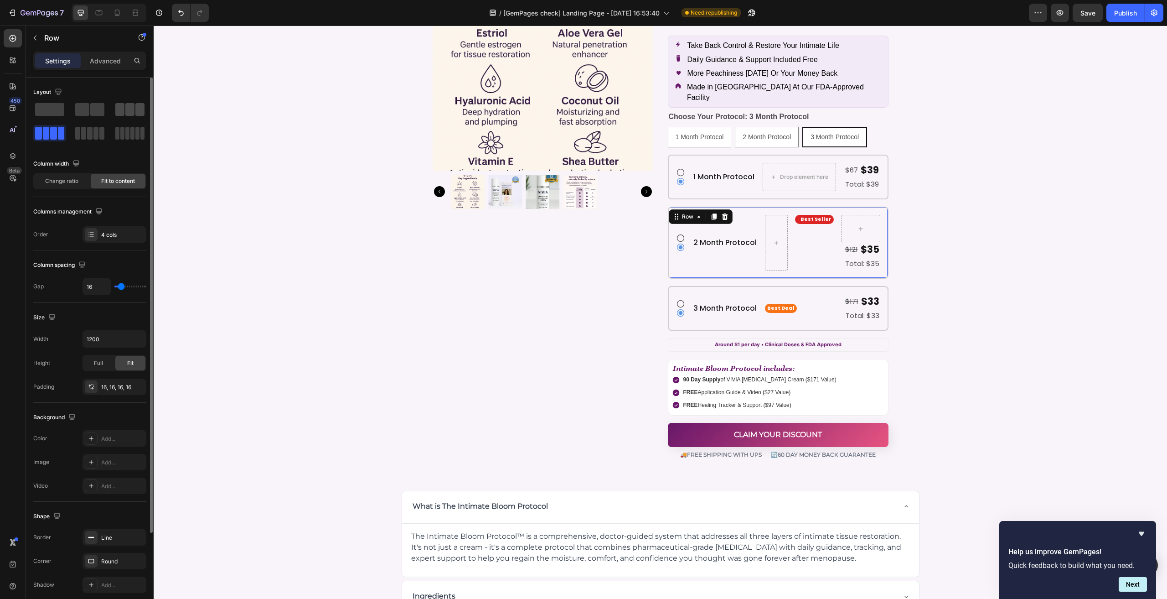
click at [136, 105] on span at bounding box center [139, 109] width 9 height 13
click at [820, 242] on div "$121 Text Block $35 Text Block Row" at bounding box center [822, 249] width 115 height 14
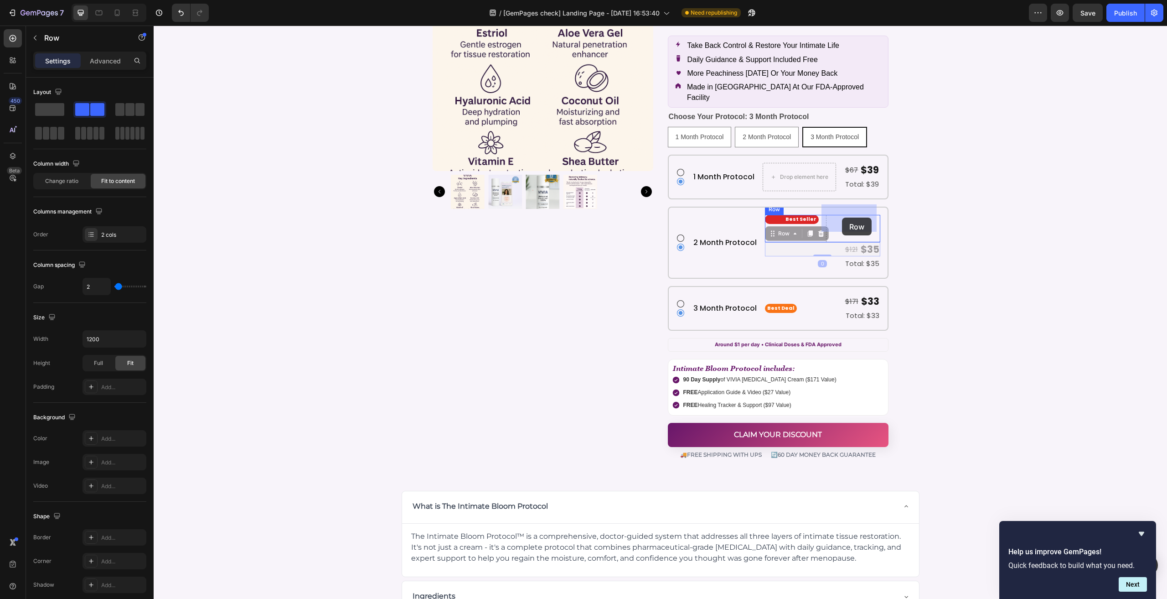
drag, startPoint x: 771, startPoint y: 225, endPoint x: 842, endPoint y: 217, distance: 71.5
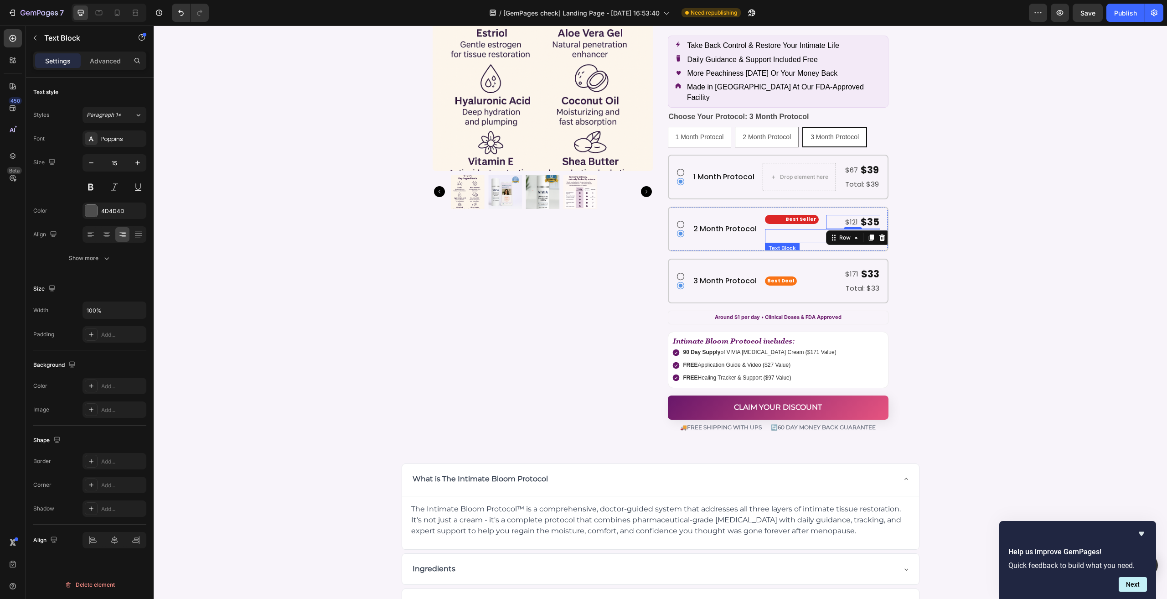
click at [814, 230] on p "Total: $35" at bounding box center [823, 236] width 114 height 12
drag, startPoint x: 784, startPoint y: 237, endPoint x: 831, endPoint y: 217, distance: 51.9
click at [802, 215] on p "Best Seller" at bounding box center [792, 219] width 50 height 9
click at [102, 232] on icon at bounding box center [106, 234] width 9 height 9
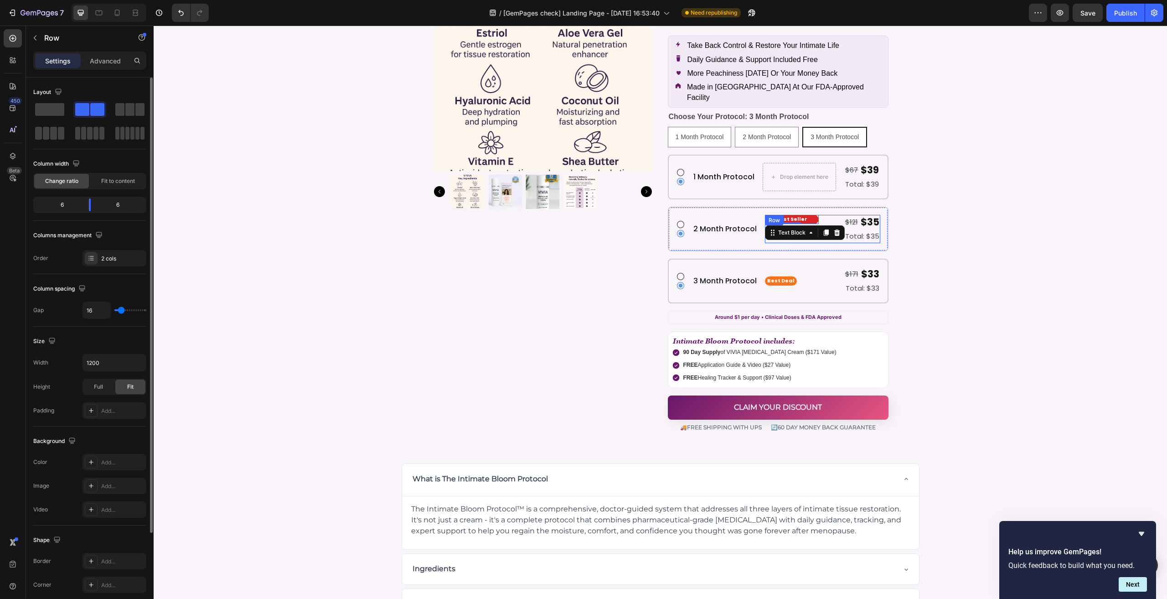
click at [820, 215] on div "Best Seller Text Block 0 $121 Text Block $35 Text Block Row Total: $35 Text Blo…" at bounding box center [822, 229] width 115 height 28
click at [818, 224] on div "Best Seller Text Block $121 Text Block $35 Text Block Row Total: $35 Text Block…" at bounding box center [822, 229] width 115 height 28
click at [105, 182] on span "Fit to content" at bounding box center [118, 181] width 34 height 8
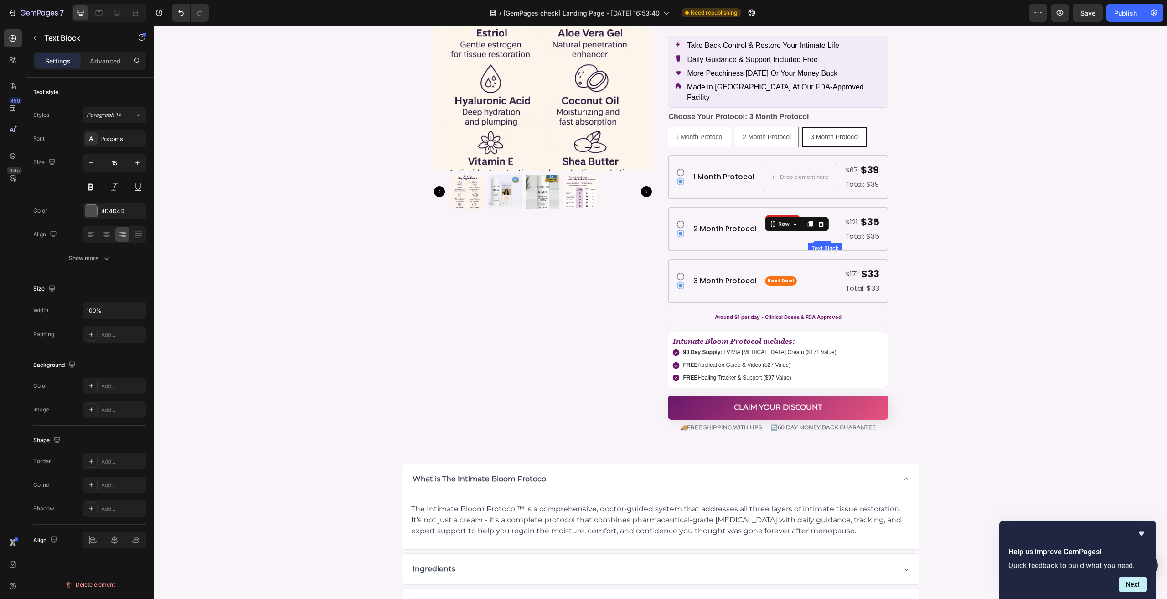
click at [809, 230] on p "Total: $35" at bounding box center [844, 236] width 71 height 12
click at [831, 215] on div "$121 Text Block $35 Text Block Row 0" at bounding box center [844, 222] width 72 height 14
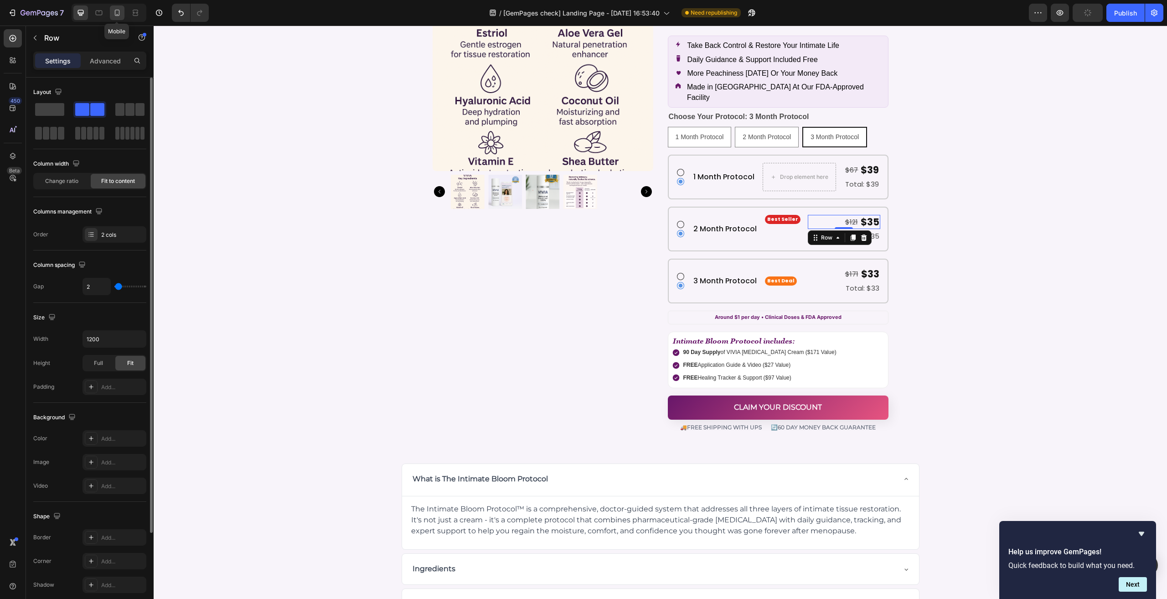
click at [119, 11] on icon at bounding box center [117, 12] width 9 height 9
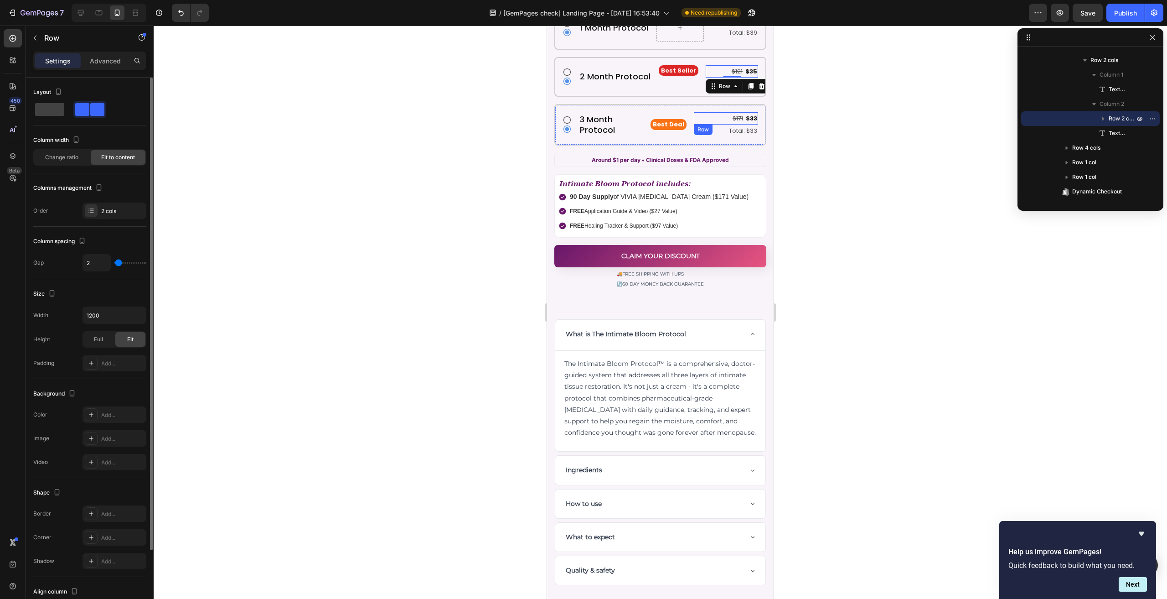
scroll to position [5039, 0]
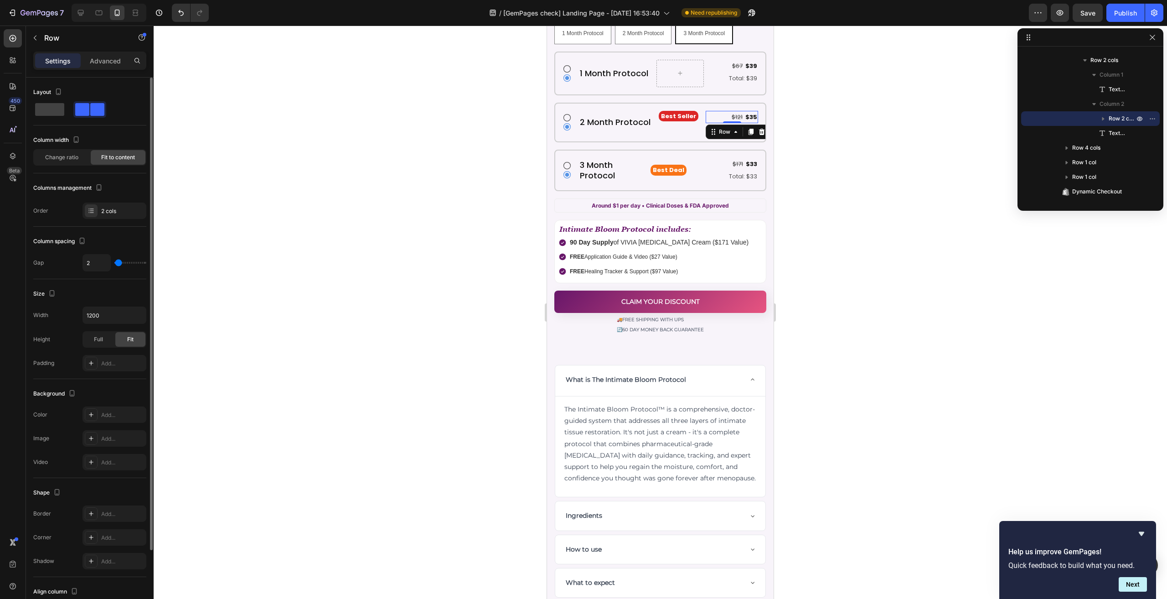
click at [706, 124] on div "Row" at bounding box center [738, 131] width 64 height 15
click at [696, 119] on div "Best Seller Text Block $121 Text Block $35 Text Block Row 0 Total: $35 Text Blo…" at bounding box center [708, 122] width 99 height 23
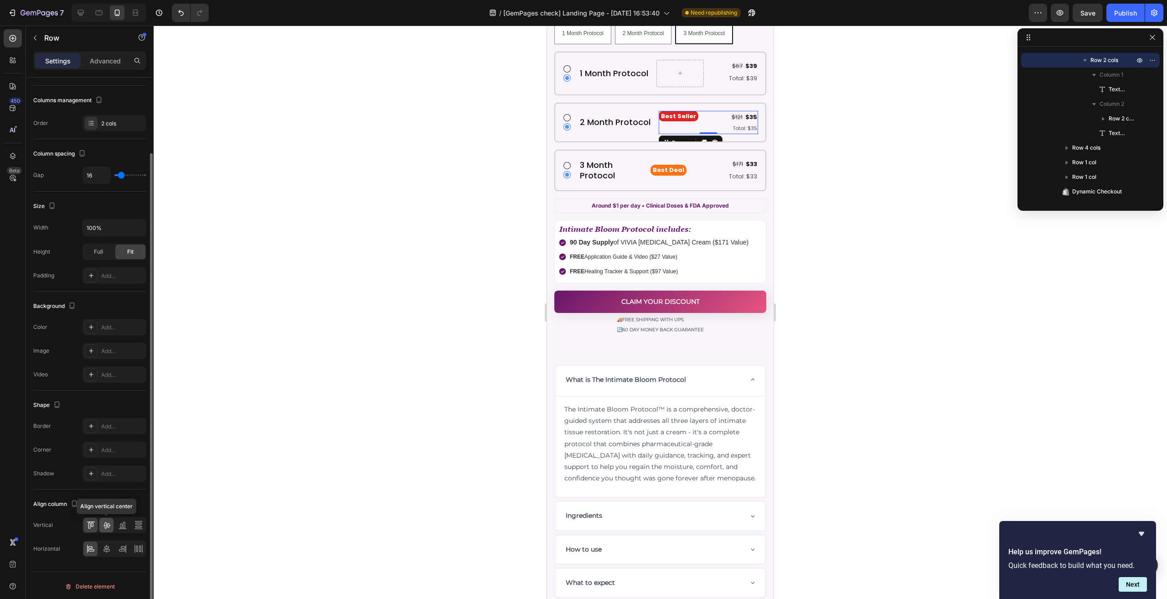
click at [109, 520] on icon at bounding box center [106, 524] width 9 height 9
click at [84, 20] on div at bounding box center [109, 13] width 75 height 18
click at [81, 18] on div at bounding box center [80, 12] width 15 height 15
type input "1200"
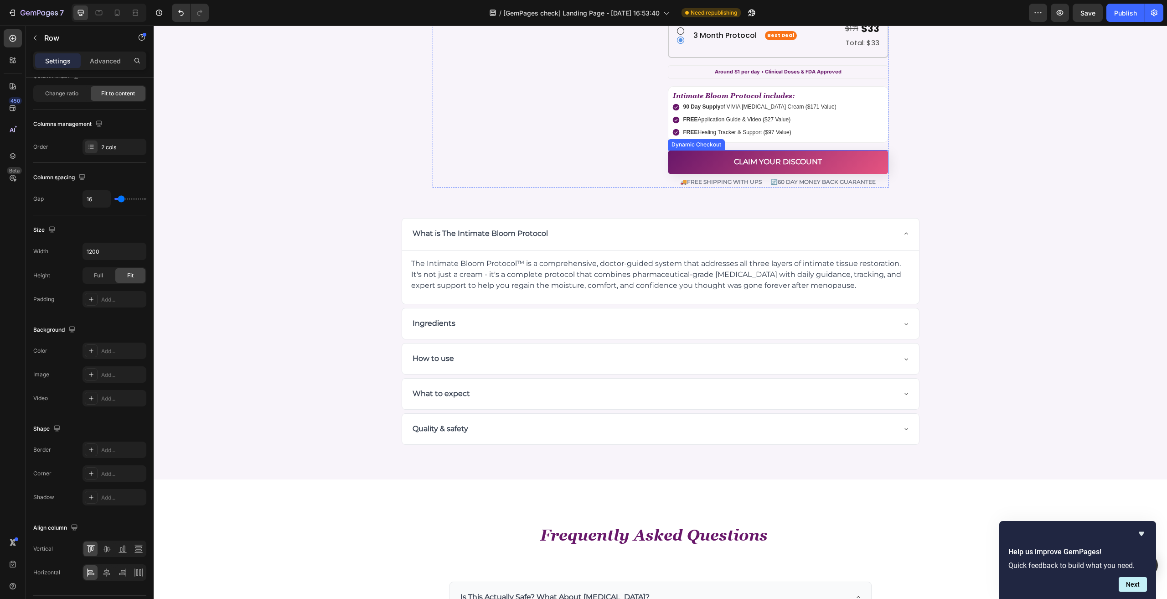
scroll to position [4821, 0]
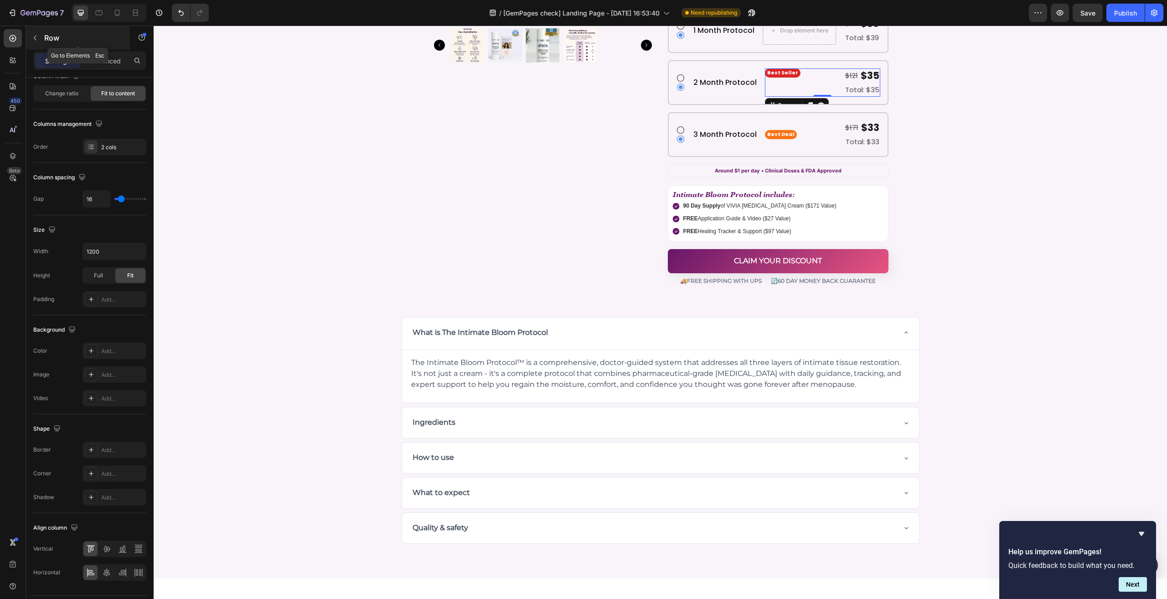
click at [71, 41] on p "Row" at bounding box center [82, 37] width 77 height 11
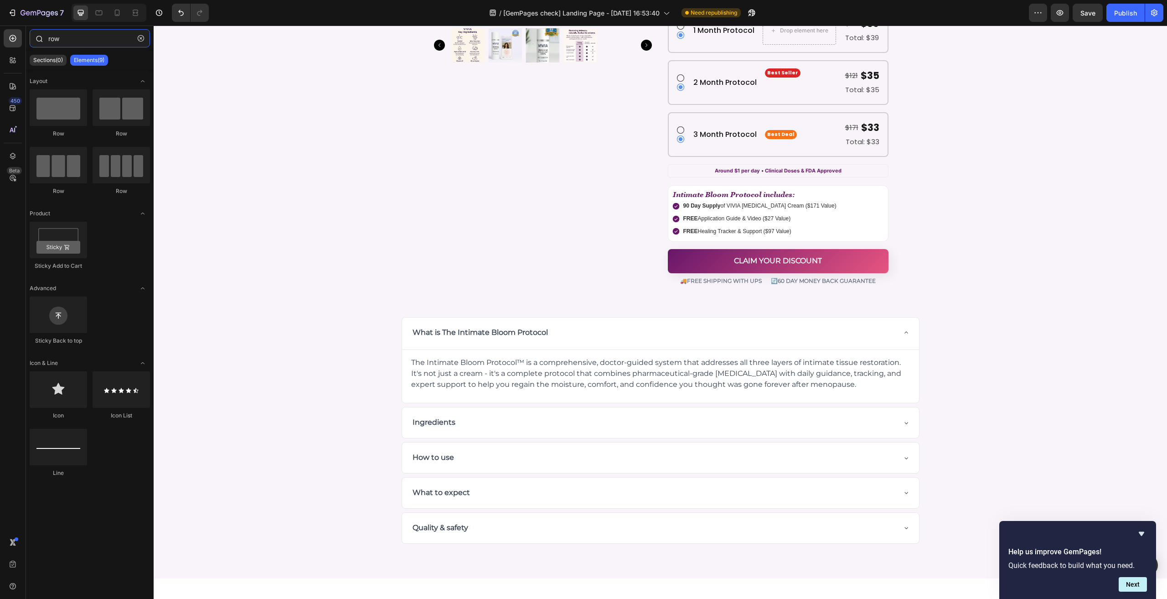
click at [91, 45] on input "row" at bounding box center [90, 38] width 120 height 18
drag, startPoint x: 285, startPoint y: 153, endPoint x: 798, endPoint y: 110, distance: 514.7
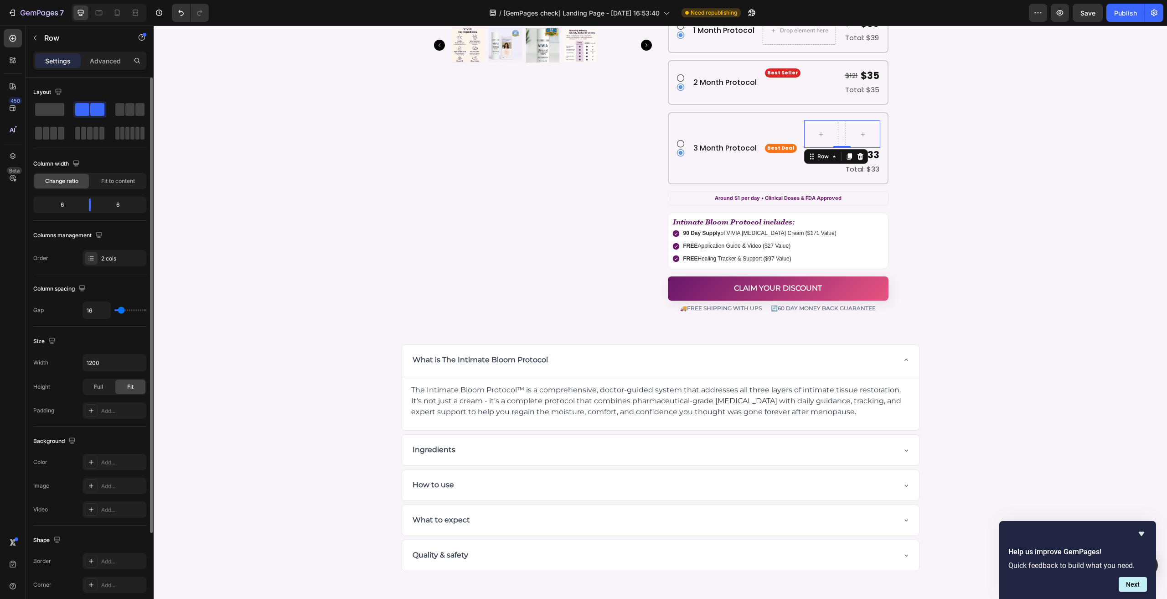
click at [107, 109] on div at bounding box center [89, 121] width 113 height 40
click at [118, 109] on span at bounding box center [119, 109] width 9 height 13
click at [86, 114] on span at bounding box center [82, 109] width 14 height 13
click at [805, 164] on p "Total: $33" at bounding box center [842, 169] width 74 height 12
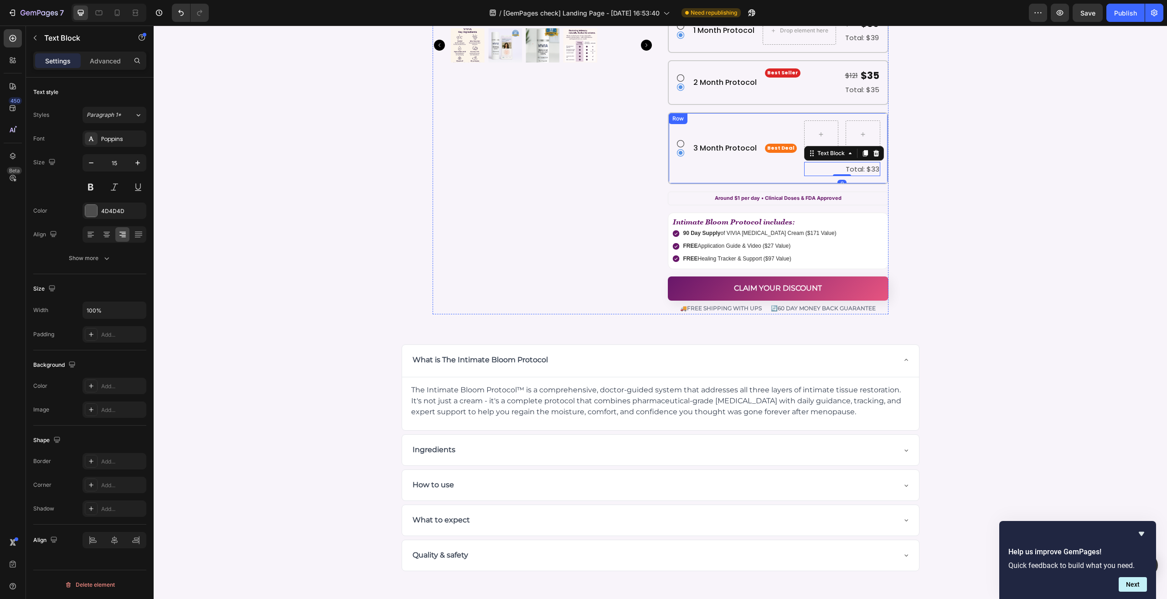
click at [775, 164] on div "Best Deal Text Block" at bounding box center [781, 148] width 32 height 56
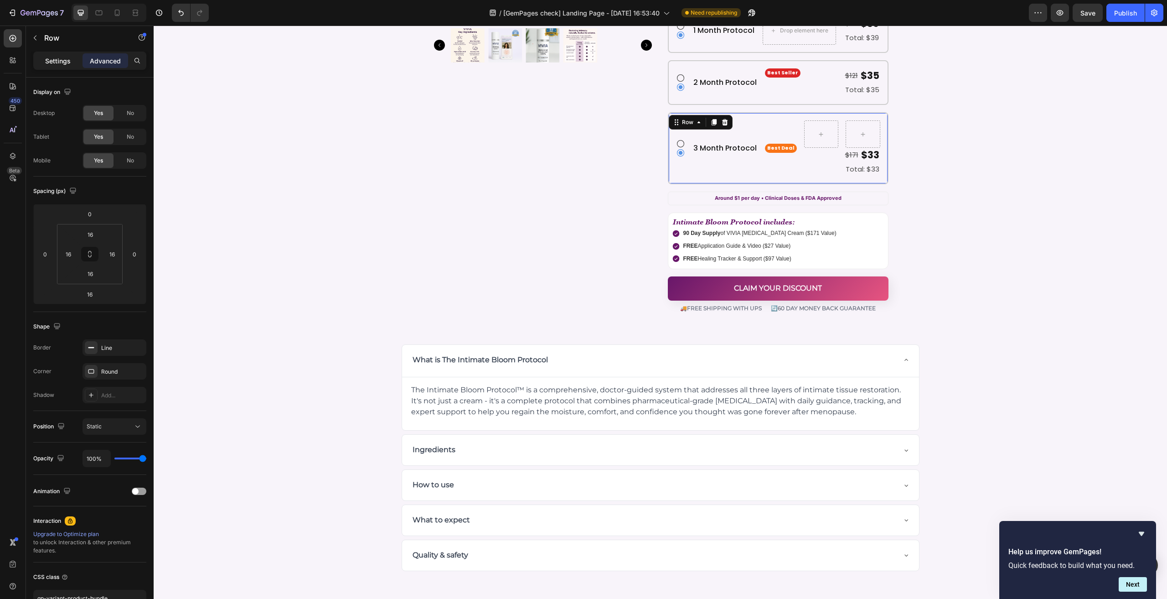
click at [64, 60] on p "Settings" at bounding box center [58, 61] width 26 height 10
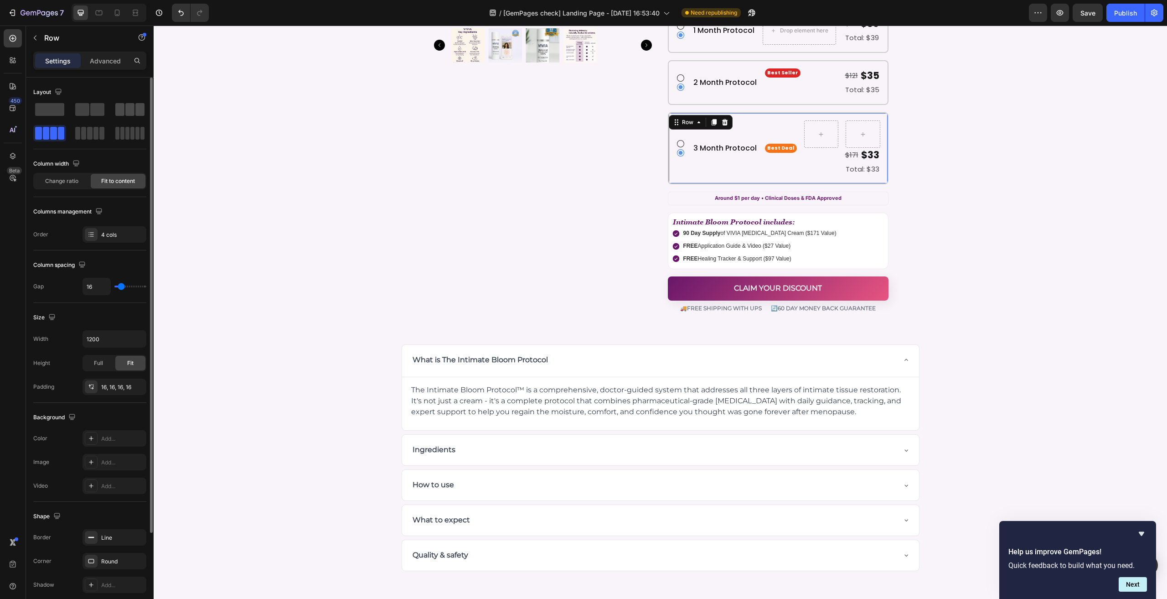
click at [120, 108] on span at bounding box center [119, 109] width 9 height 13
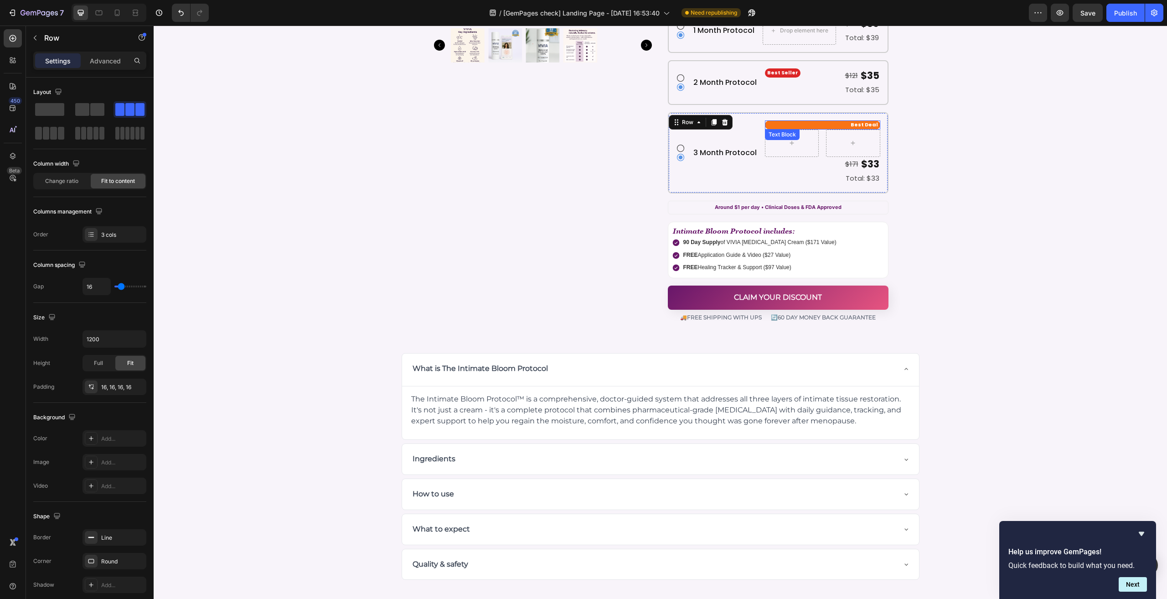
click at [814, 120] on p "Best Deal" at bounding box center [822, 124] width 111 height 9
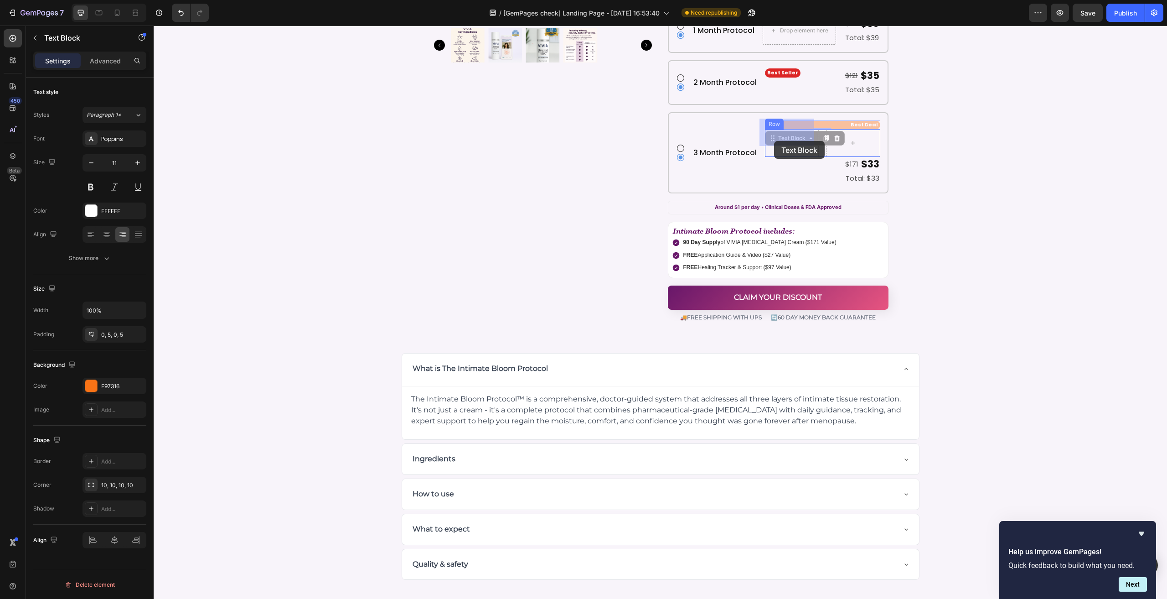
drag, startPoint x: 790, startPoint y: 126, endPoint x: 774, endPoint y: 141, distance: 21.9
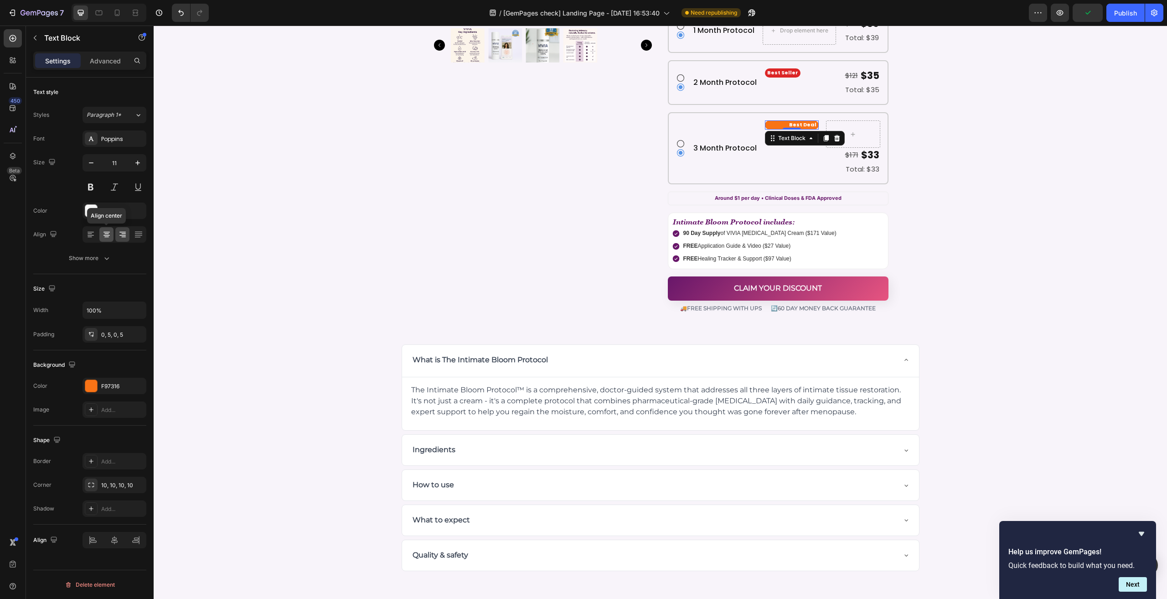
click at [104, 240] on div at bounding box center [106, 234] width 14 height 15
click at [827, 163] on p "Total: $33" at bounding box center [823, 169] width 114 height 12
click at [844, 149] on div "$171 Text Block 0" at bounding box center [851, 155] width 15 height 14
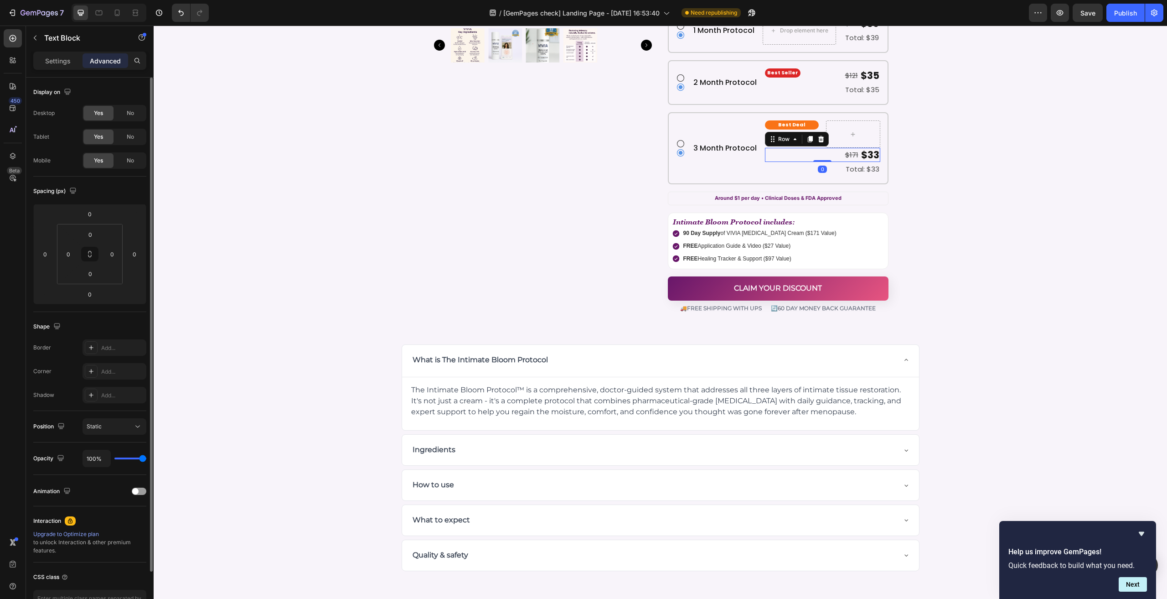
click at [835, 148] on div "$171 Text Block $33 Text Block Row 0" at bounding box center [822, 155] width 115 height 14
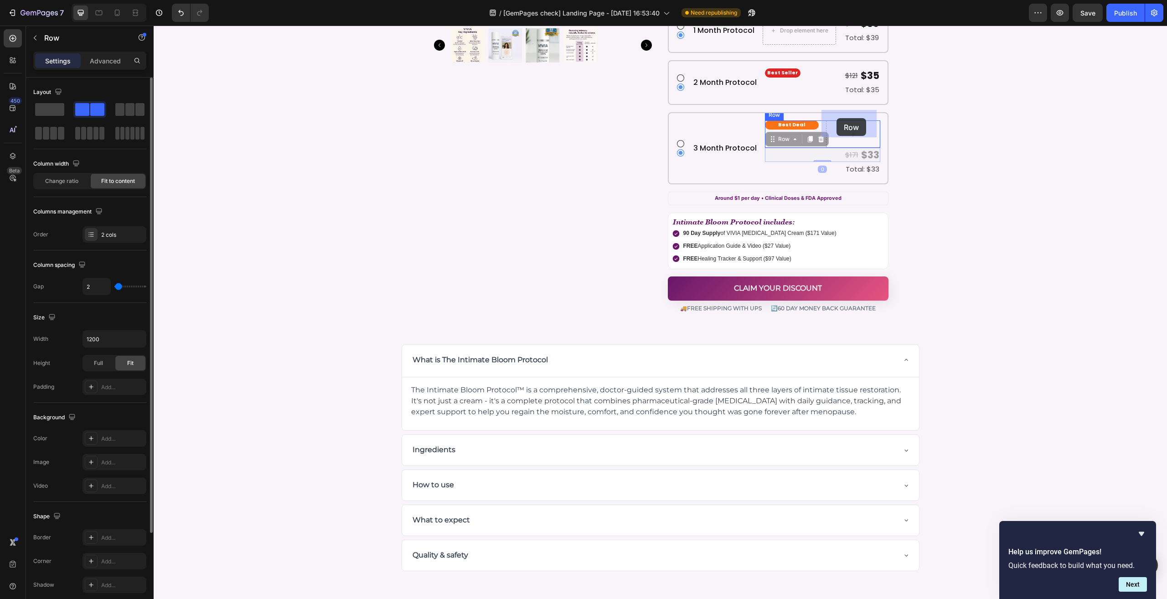
drag, startPoint x: 783, startPoint y: 131, endPoint x: 838, endPoint y: 120, distance: 55.9
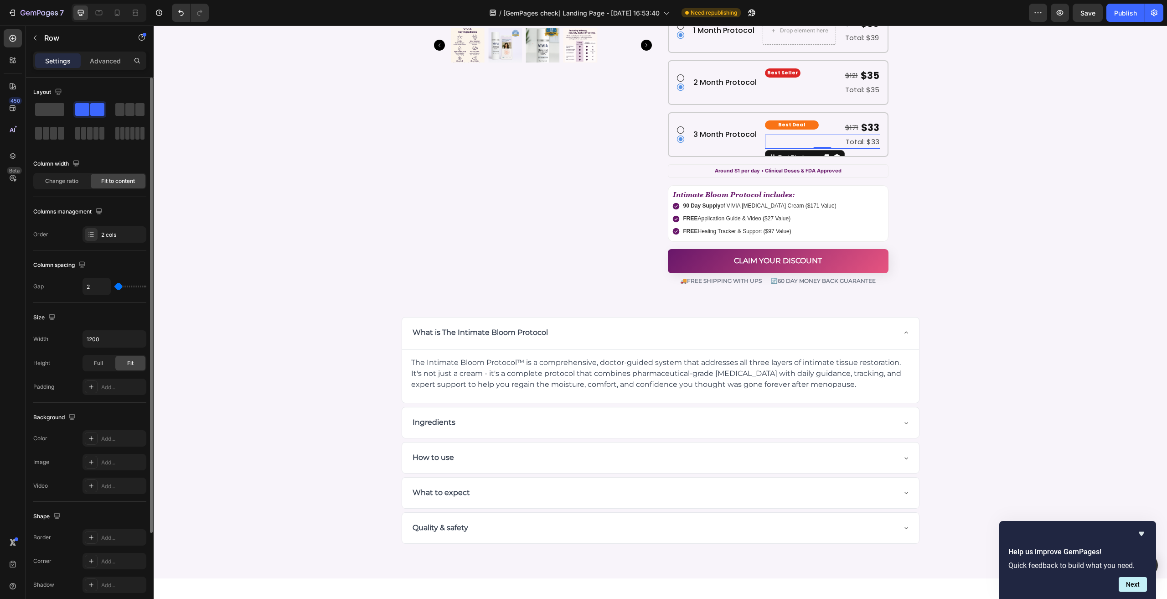
click at [800, 135] on p "Total: $33" at bounding box center [823, 141] width 114 height 12
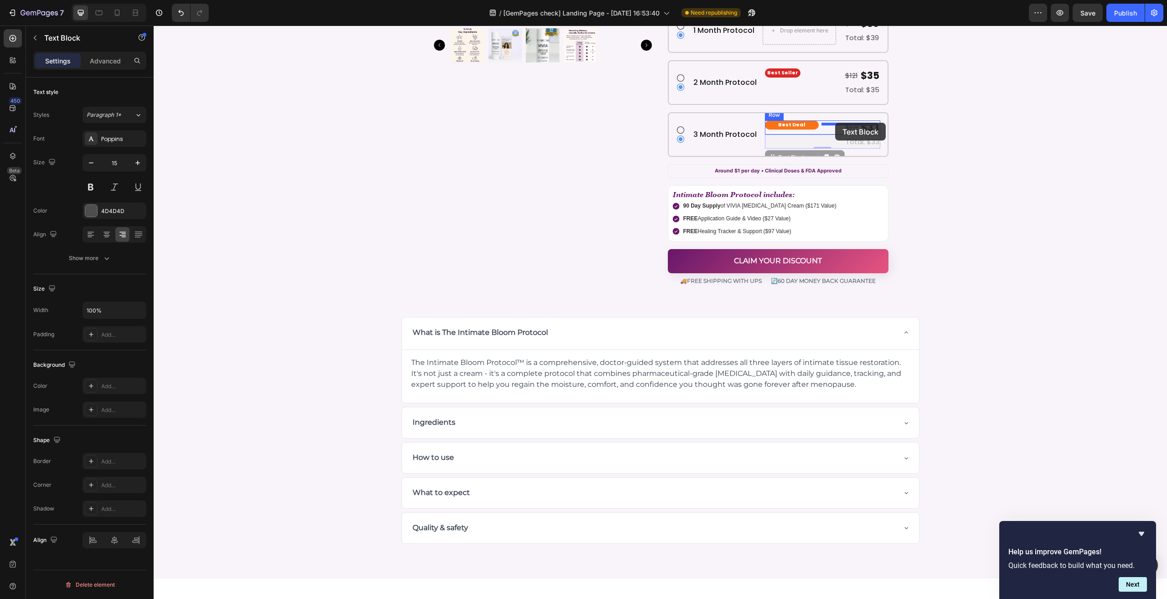
drag, startPoint x: 786, startPoint y: 144, endPoint x: 835, endPoint y: 123, distance: 53.5
click at [802, 125] on div "Best Deal Text Block $171 Text Block $33 Text Block Row Total: $33 Text Block R…" at bounding box center [822, 134] width 115 height 28
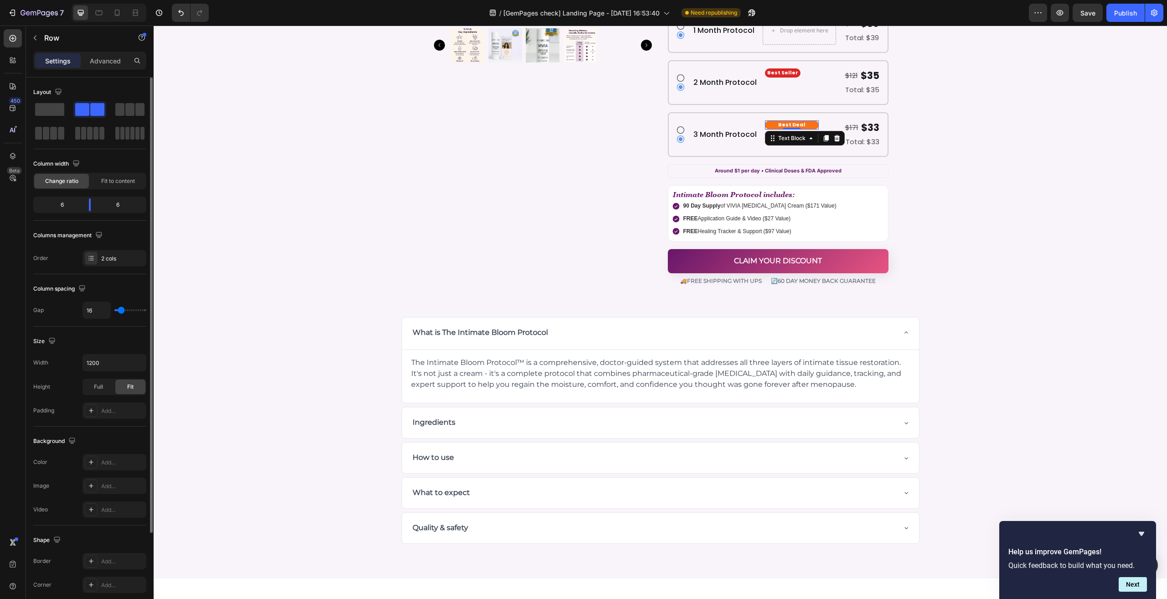
click at [797, 120] on p "Best Deal" at bounding box center [792, 124] width 50 height 9
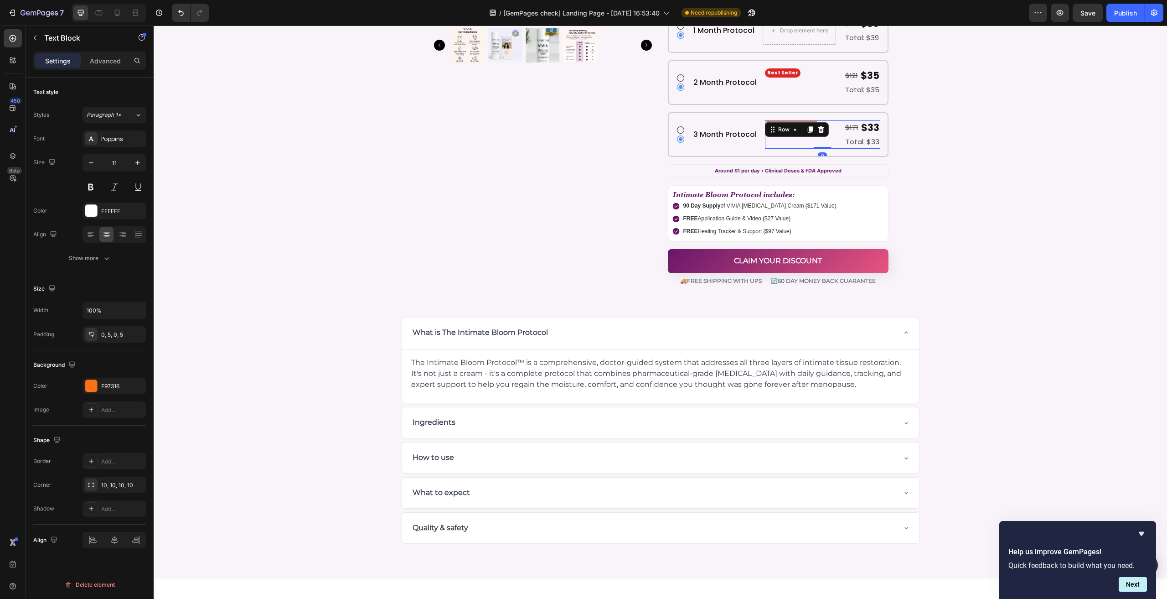
click at [820, 120] on div "Best Deal Text Block $171 Text Block $33 Text Block Row Total: $33 Text Block R…" at bounding box center [822, 134] width 115 height 28
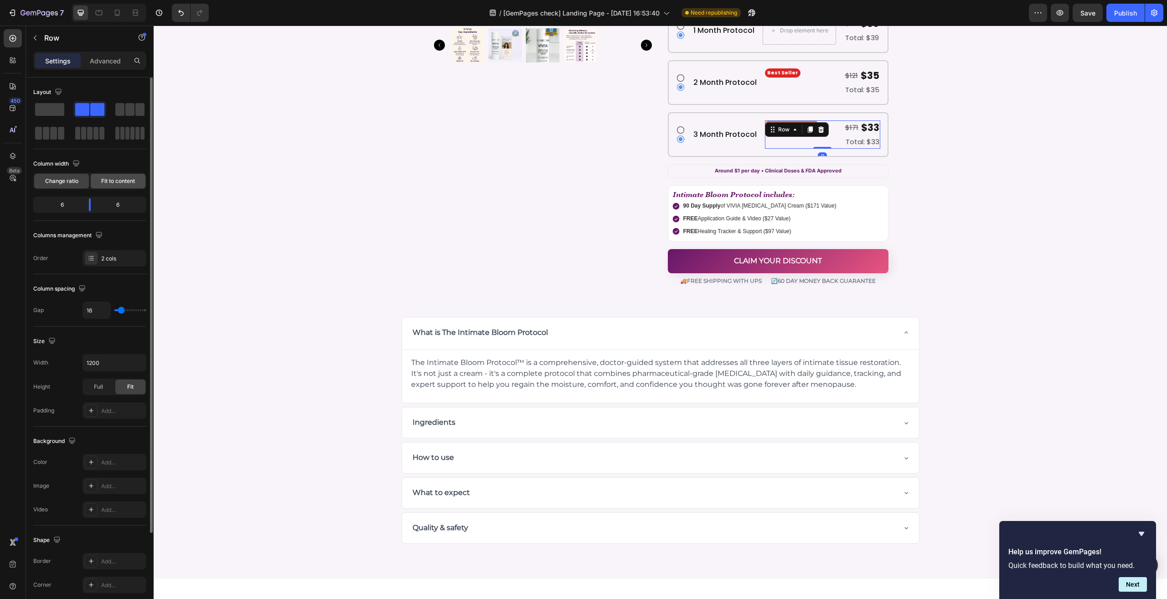
click at [102, 180] on span "Fit to content" at bounding box center [118, 181] width 34 height 8
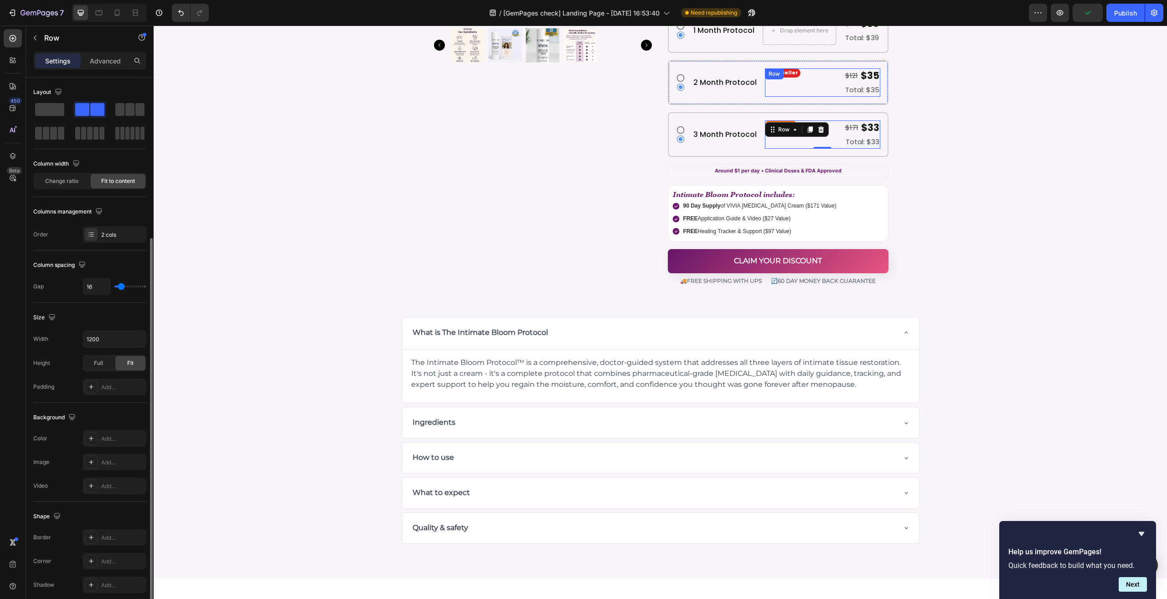
click at [769, 75] on div "Best Seller Text Block" at bounding box center [783, 82] width 36 height 28
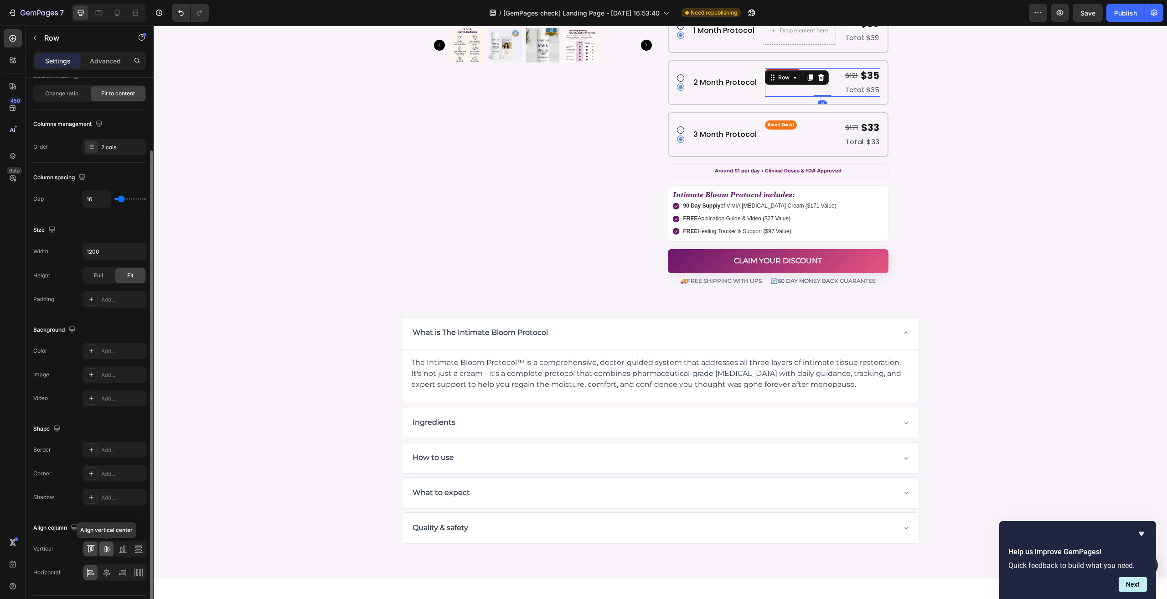
click at [103, 549] on icon at bounding box center [106, 548] width 9 height 9
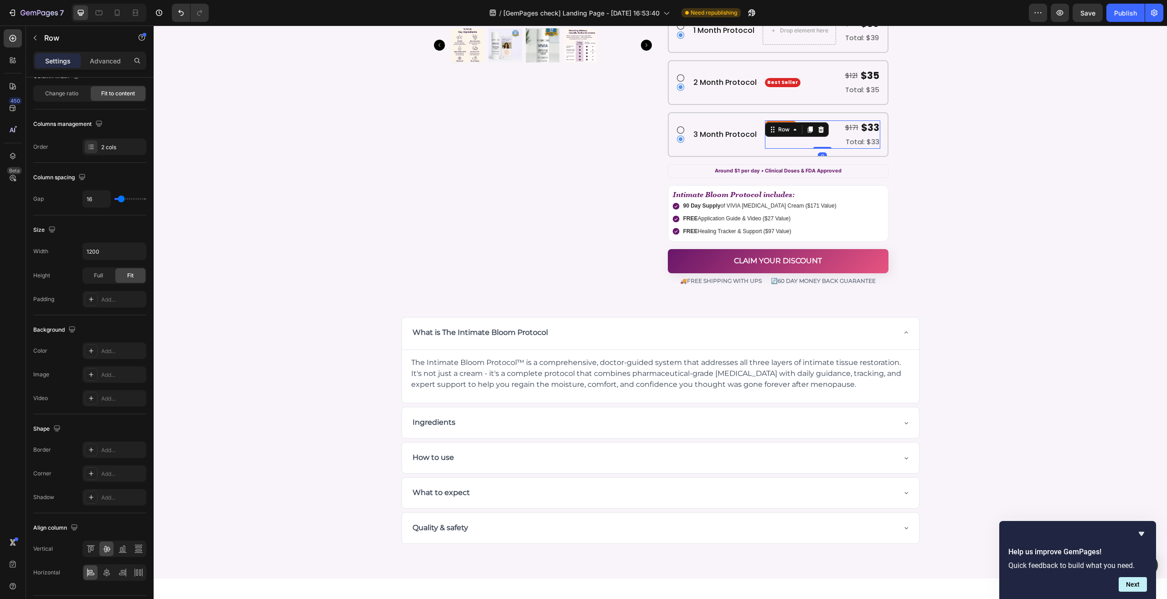
click at [785, 125] on div "Best Deal Text Block $171 Text Block $33 Text Block Row Total: $33 Text Block R…" at bounding box center [822, 134] width 115 height 28
click at [105, 552] on div at bounding box center [106, 548] width 14 height 15
click at [98, 11] on icon at bounding box center [99, 11] width 2 height 1
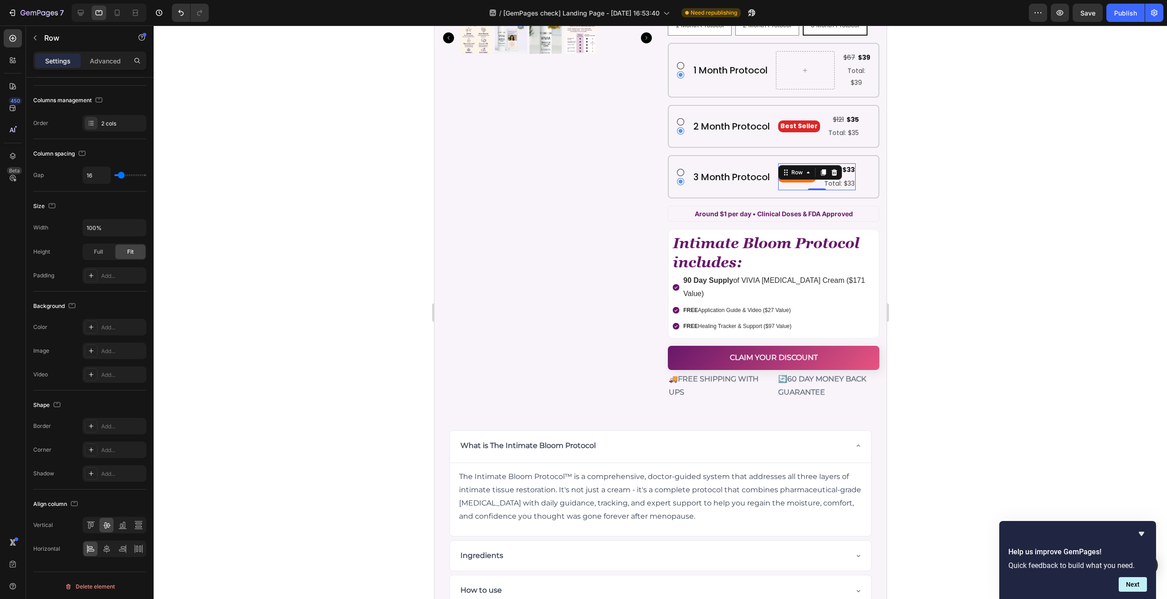
scroll to position [4925, 0]
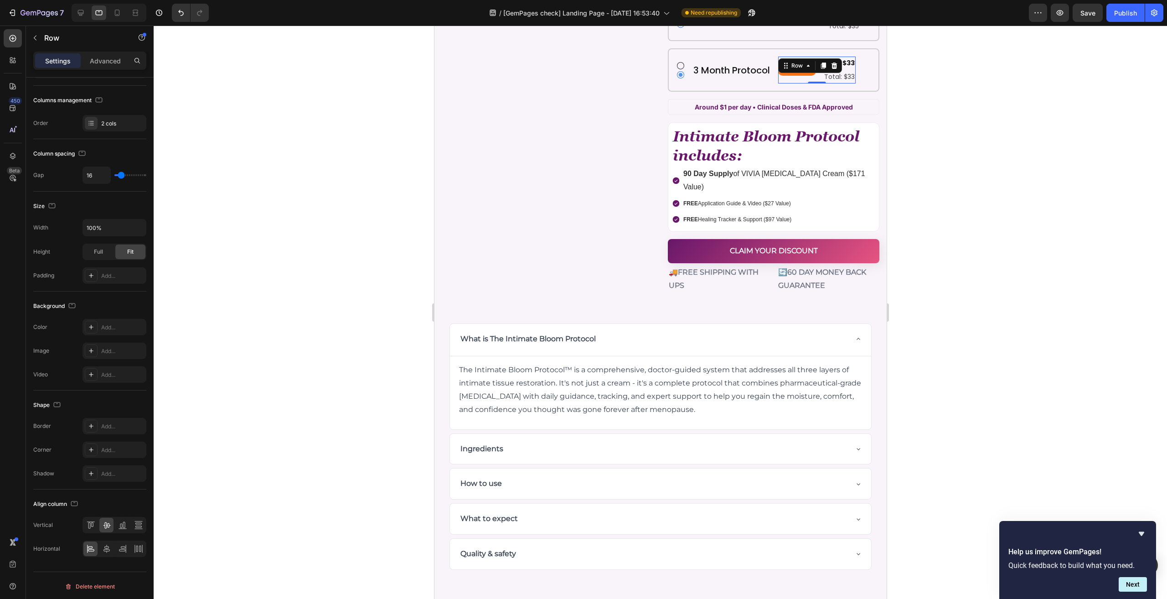
click at [127, 12] on div at bounding box center [109, 13] width 75 height 18
click at [135, 13] on icon at bounding box center [136, 12] width 3 height 2
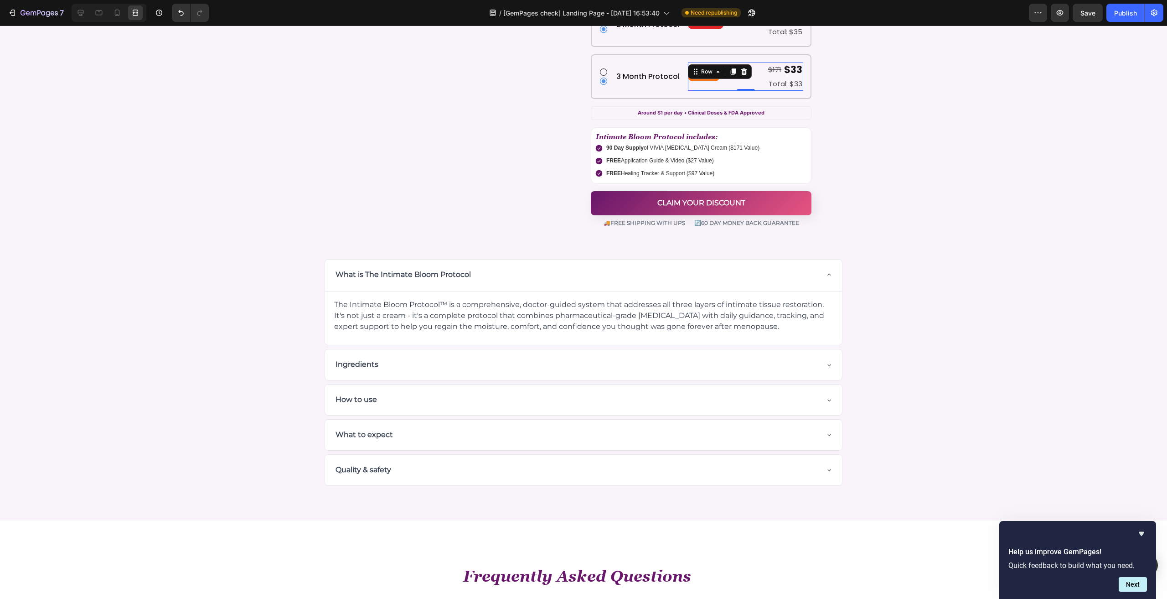
click at [127, 13] on div at bounding box center [109, 13] width 75 height 18
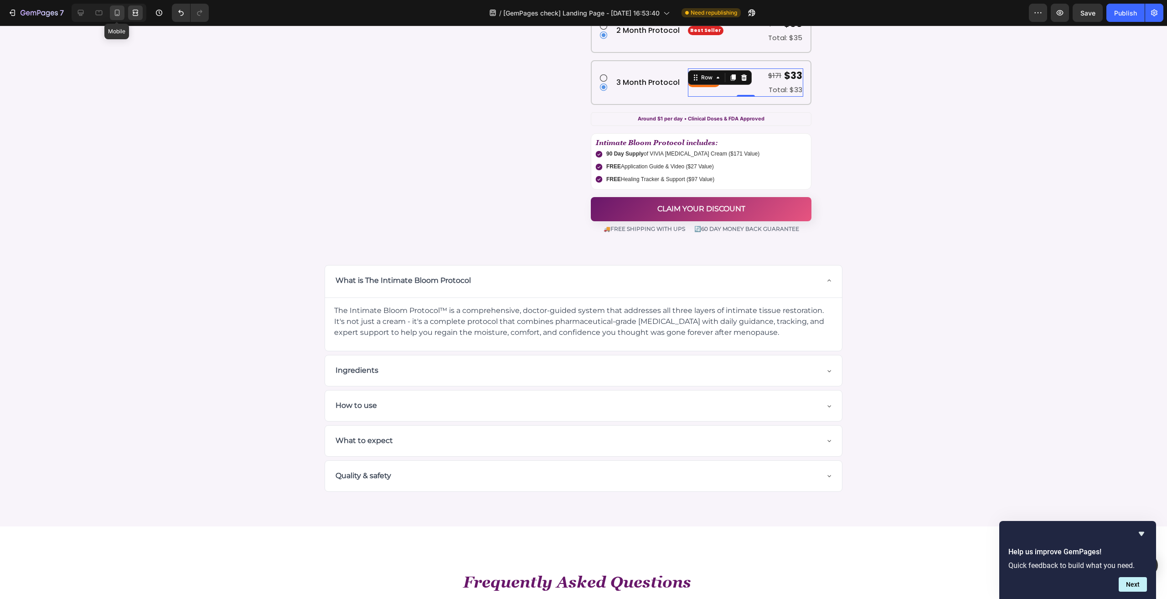
click at [119, 11] on icon at bounding box center [117, 12] width 9 height 9
type input "100%"
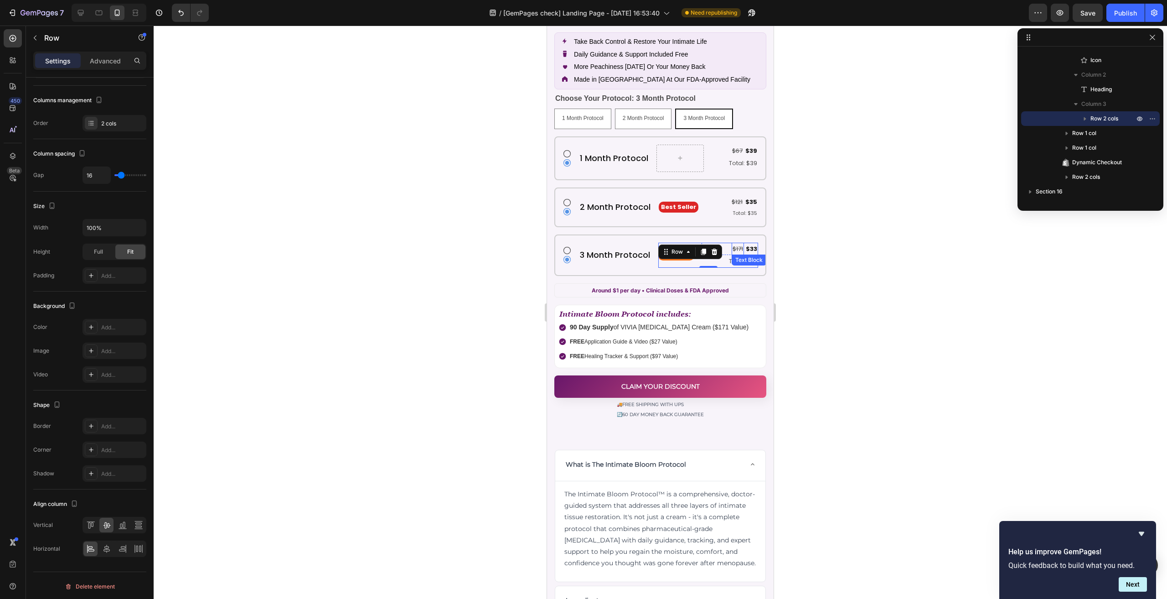
scroll to position [4949, 0]
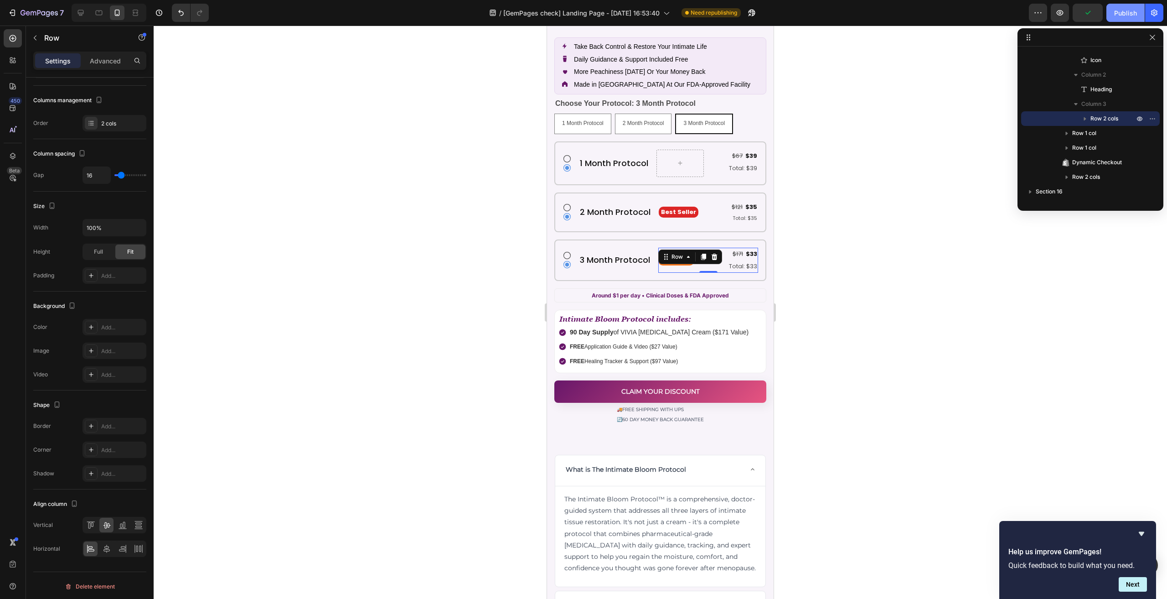
click at [1125, 6] on button "Publish" at bounding box center [1125, 13] width 38 height 18
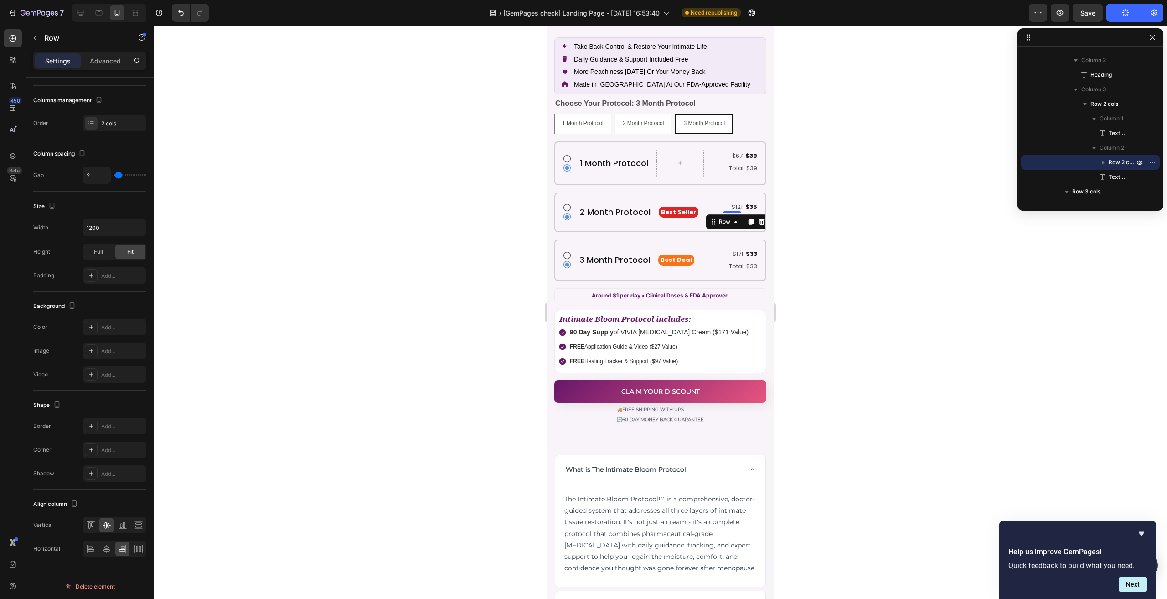
click at [710, 201] on div "$121 Text Block $35 Text Block Row 0" at bounding box center [732, 207] width 52 height 12
click at [114, 232] on input "1200" at bounding box center [114, 227] width 63 height 16
click at [137, 232] on button "button" at bounding box center [137, 227] width 16 height 16
click at [116, 249] on p "Default 100%" at bounding box center [112, 249] width 52 height 8
type input "100%"
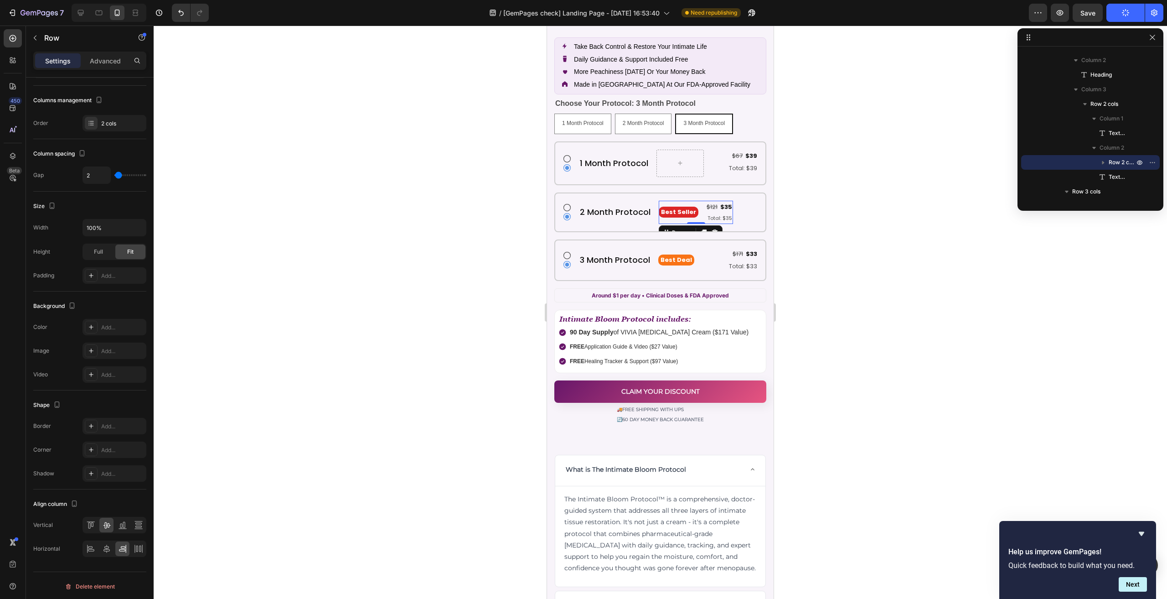
click at [697, 201] on div "Best Seller Text Block $121 Text Block $35 Text Block Row Total: $35 Text Block…" at bounding box center [696, 212] width 74 height 23
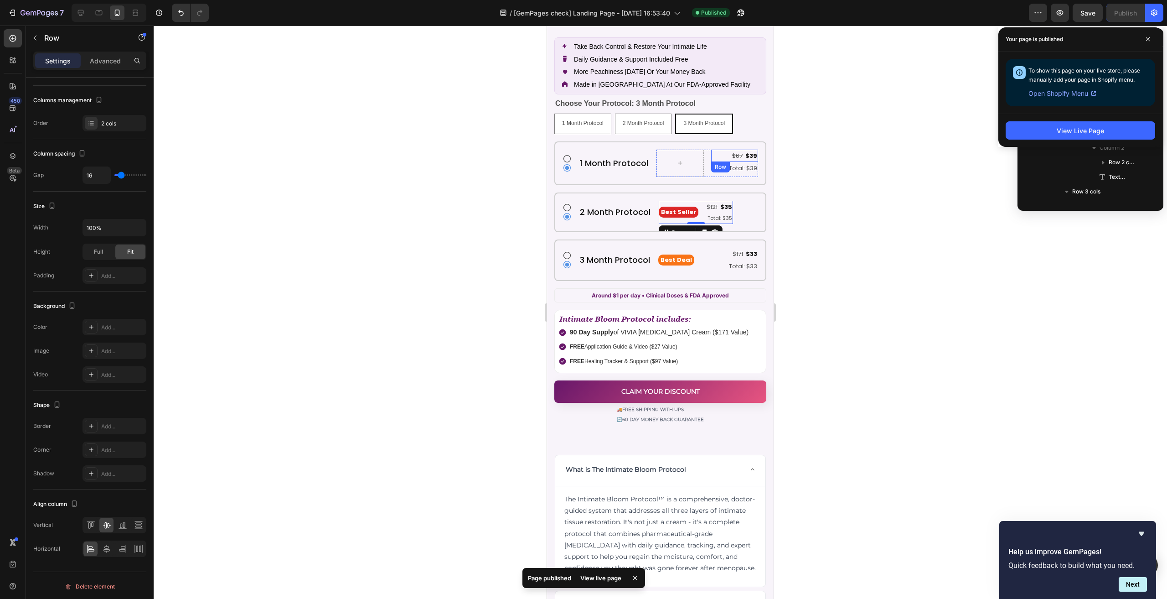
click at [714, 150] on div "$67 Text Block $39 Text Block Row" at bounding box center [734, 156] width 47 height 12
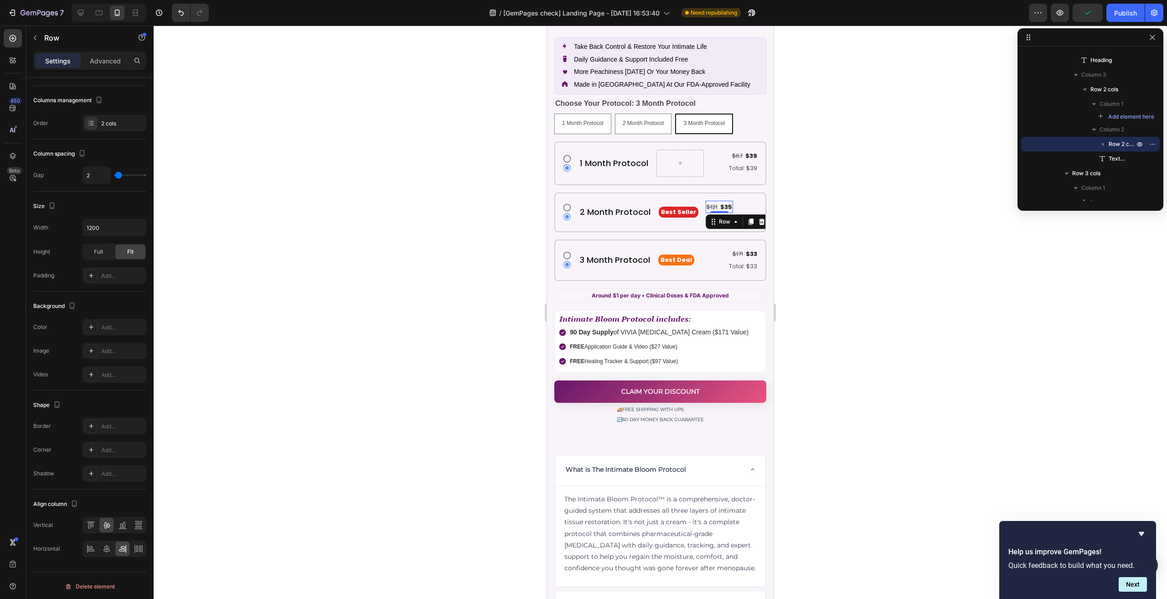
click at [713, 203] on div "$121 Text Block $35 Text Block Row 0" at bounding box center [719, 207] width 27 height 12
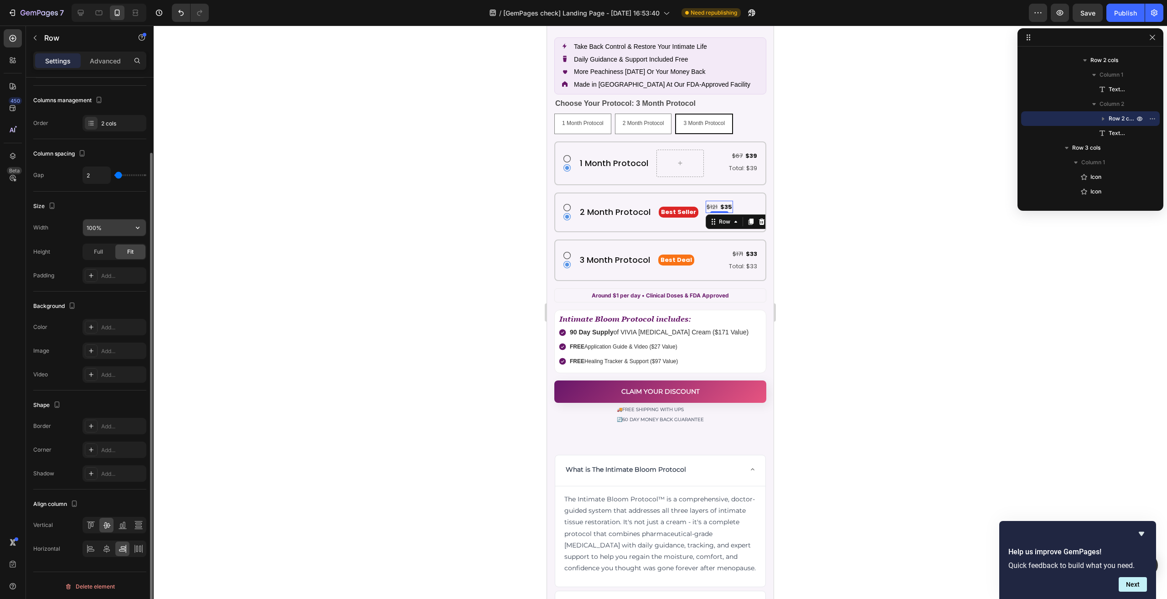
click at [118, 222] on input "100%" at bounding box center [114, 227] width 63 height 16
type input "1200"
click at [1123, 10] on div "Publish" at bounding box center [1125, 13] width 23 height 10
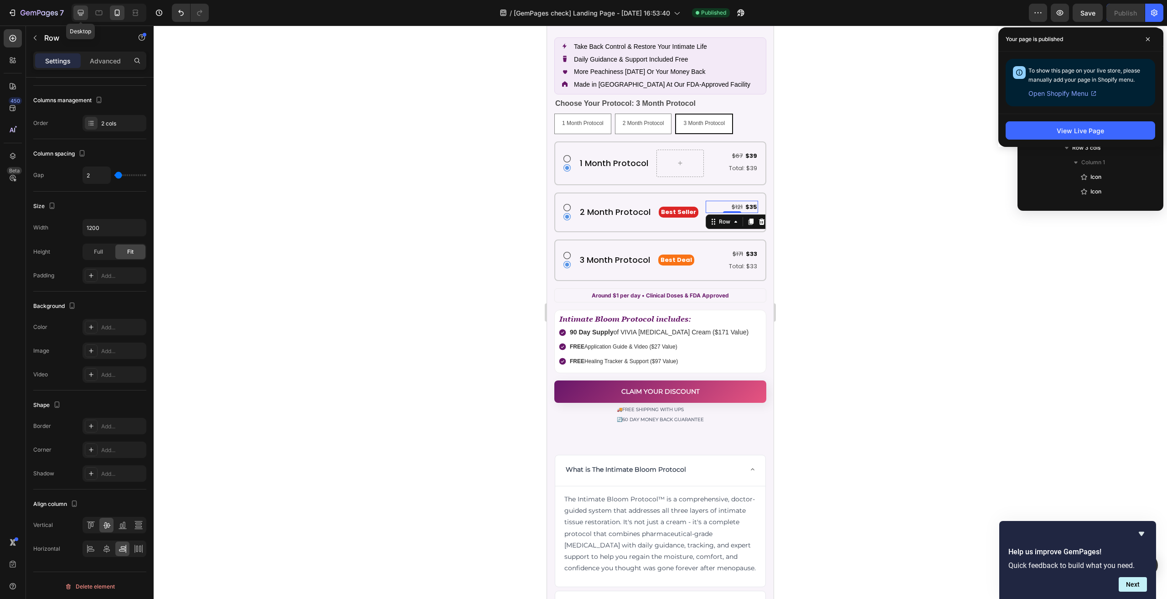
click at [83, 11] on icon at bounding box center [80, 12] width 9 height 9
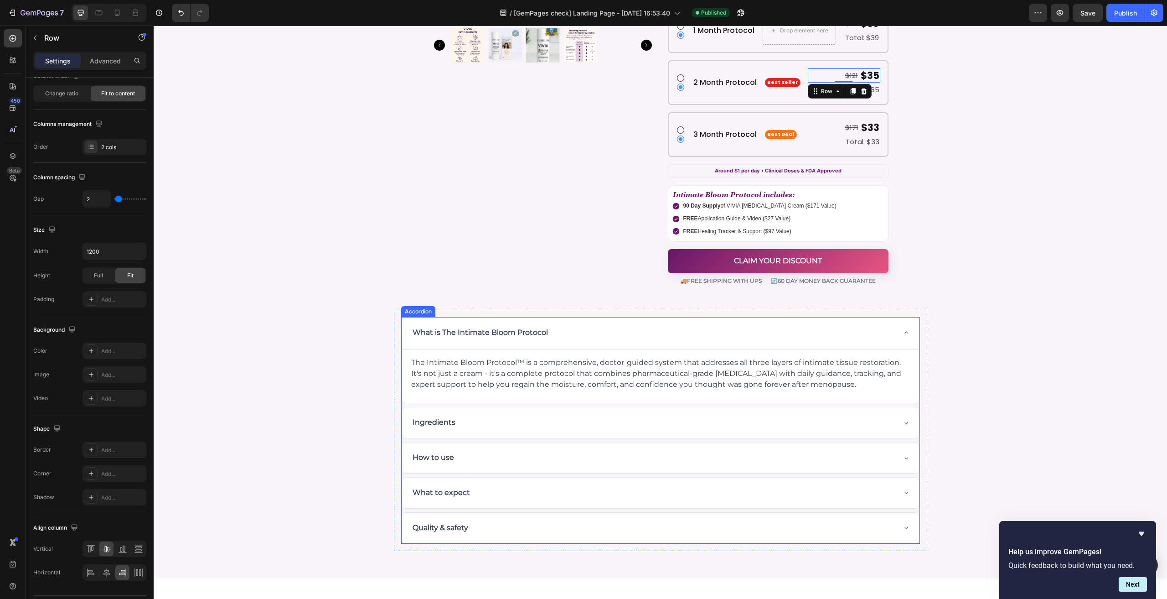
scroll to position [4638, 0]
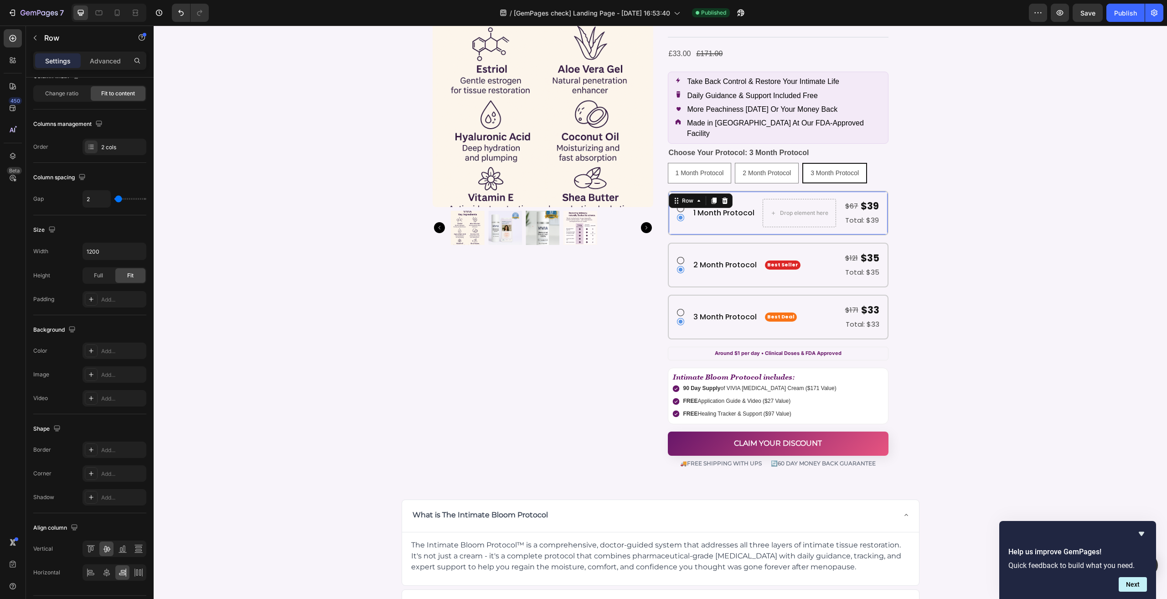
click at [732, 191] on div "Icon Icon 1 Month Protocol Heading Drop element here $67 Text Block $39 Text Bl…" at bounding box center [778, 213] width 221 height 45
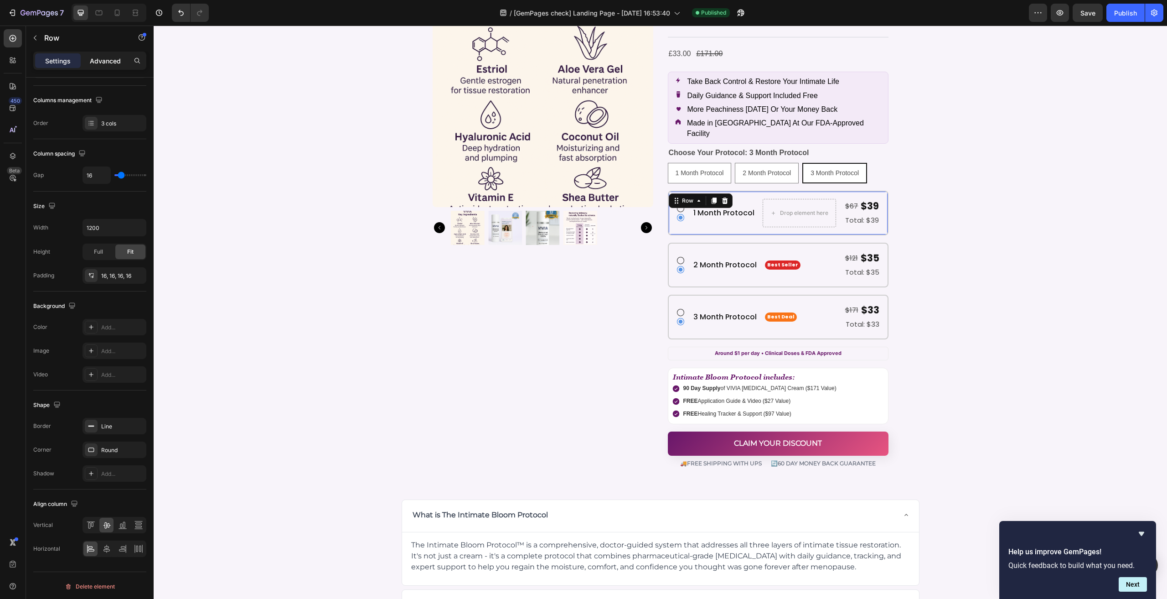
click at [103, 57] on p "Advanced" at bounding box center [105, 61] width 31 height 10
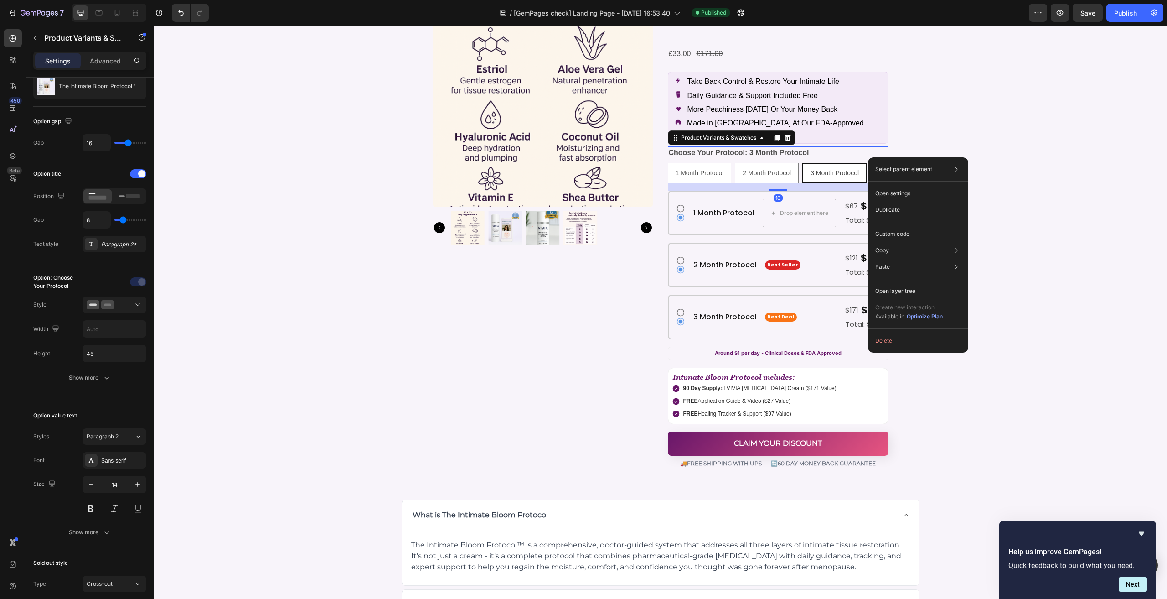
scroll to position [0, 0]
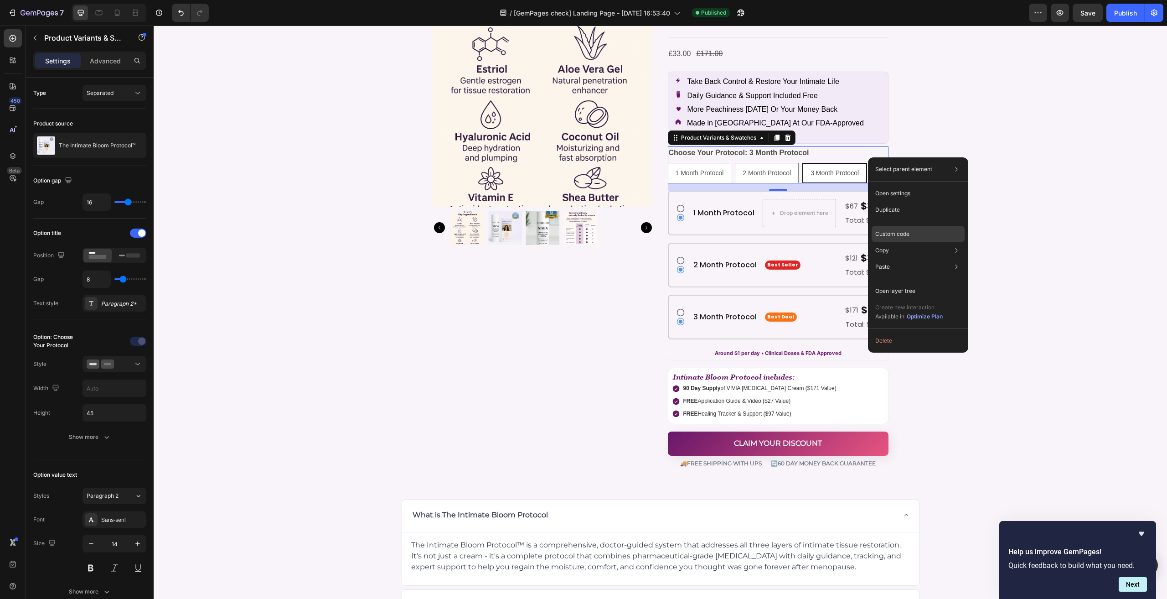
click at [905, 234] on p "Custom code" at bounding box center [892, 234] width 34 height 8
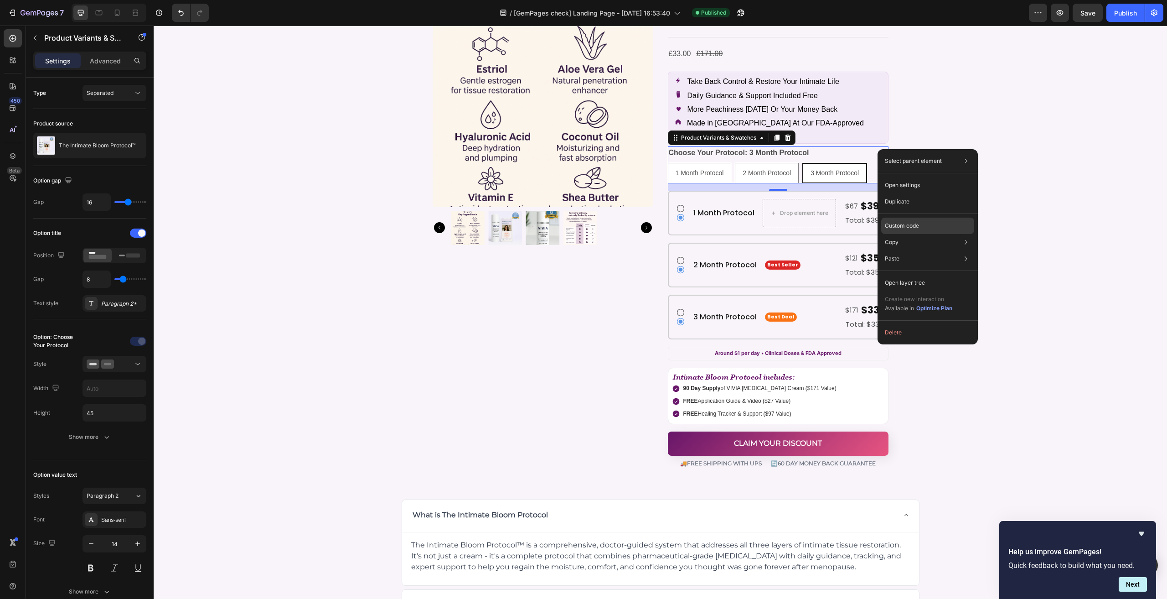
click at [921, 221] on div "Custom code" at bounding box center [927, 225] width 93 height 16
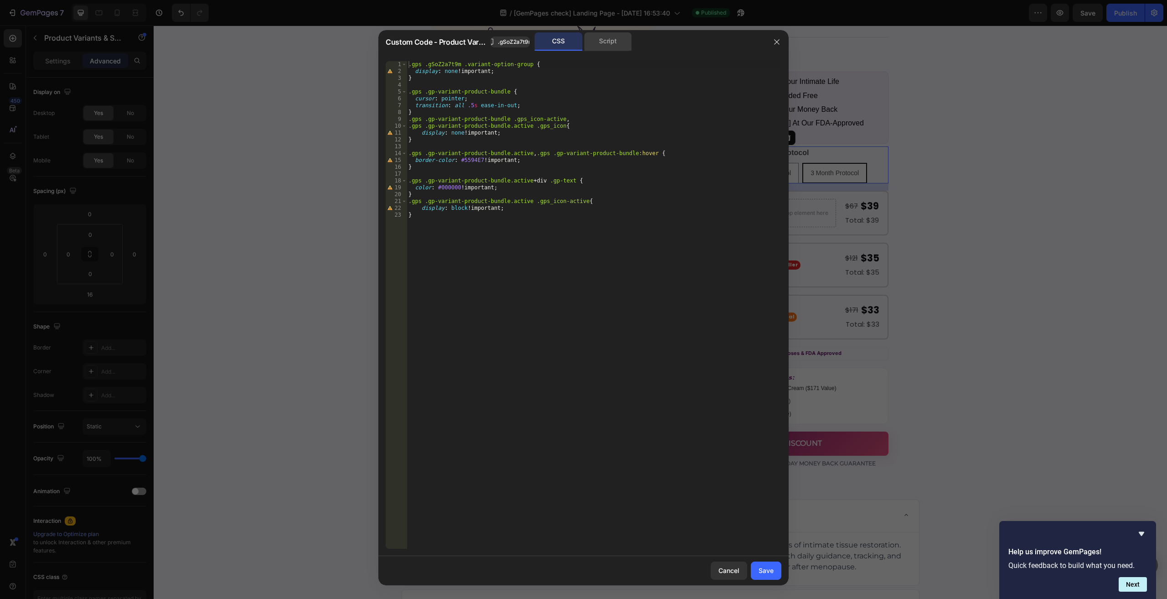
click at [619, 41] on div "Script" at bounding box center [608, 41] width 48 height 18
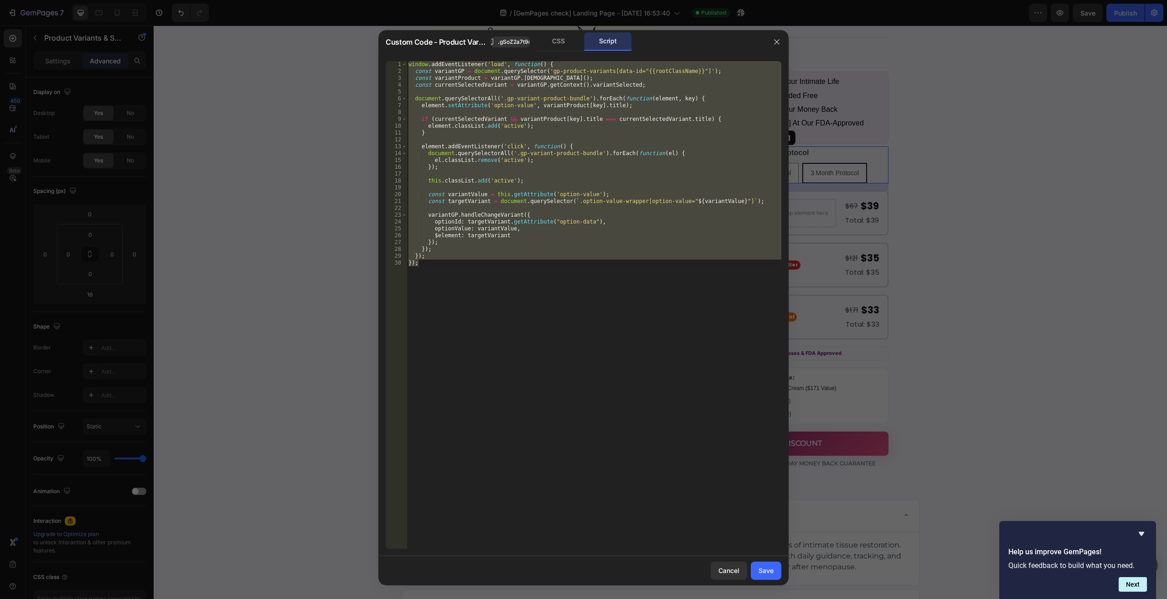
click at [537, 349] on div "window . addEventListener ( 'load' , function ( ) { const variantGP = document …" at bounding box center [594, 304] width 375 height 487
type textarea "});"
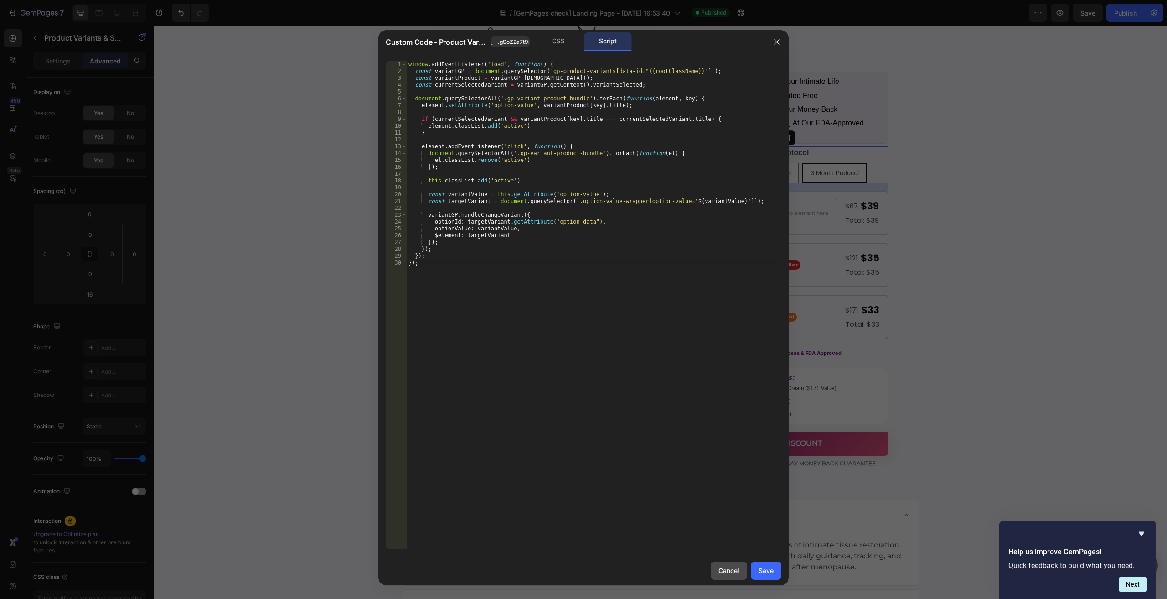
click at [732, 568] on div "Cancel" at bounding box center [728, 570] width 21 height 10
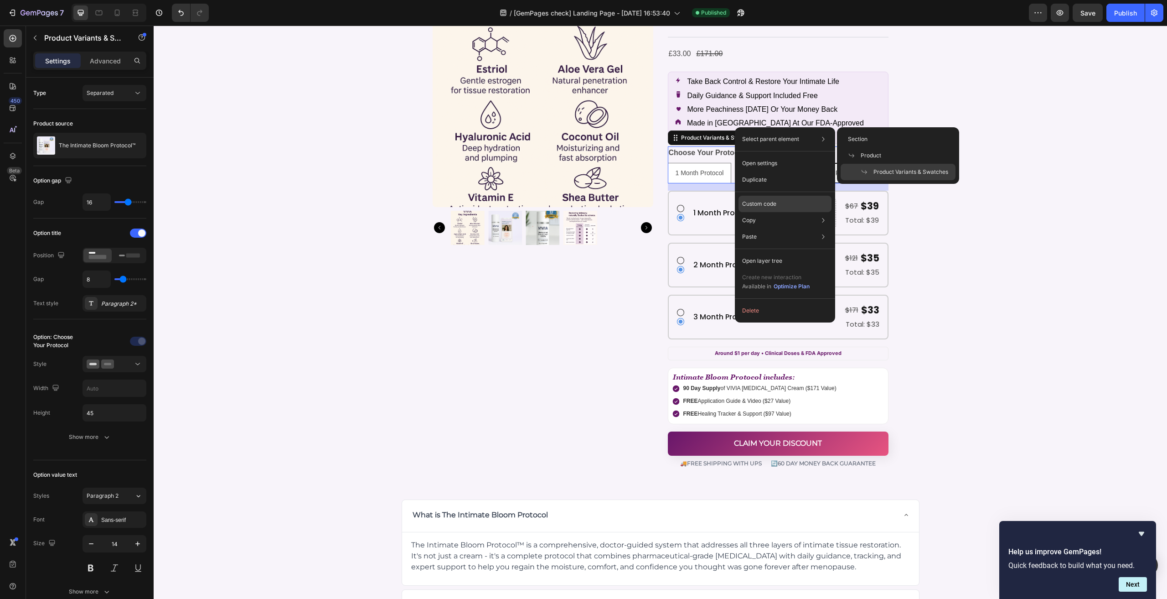
click at [791, 201] on div "Custom code" at bounding box center [784, 204] width 93 height 16
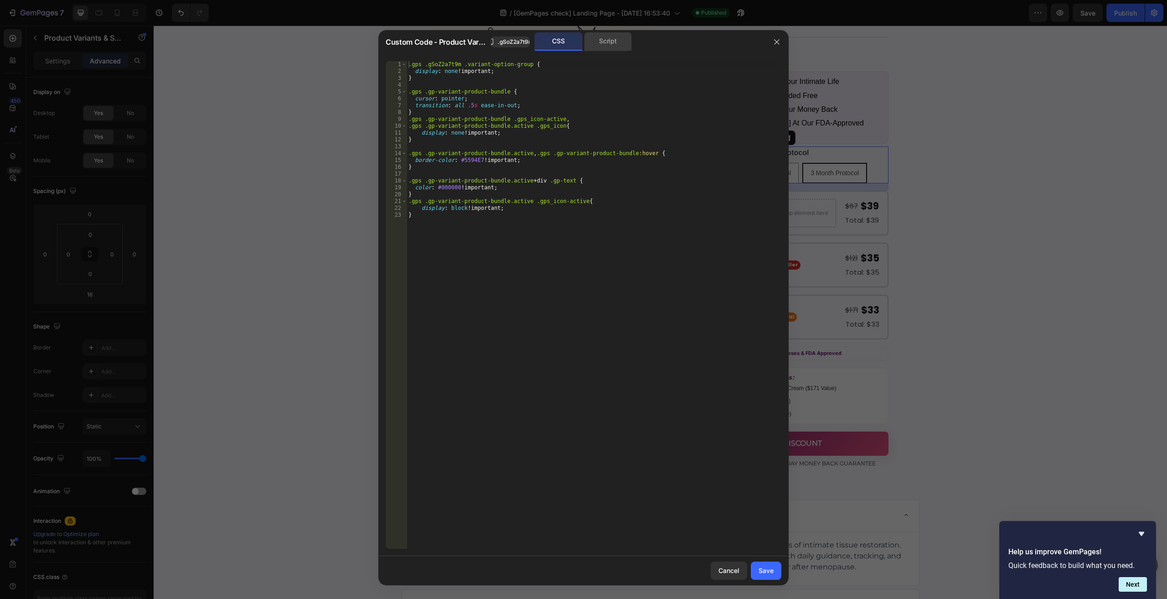
click at [610, 34] on div "Script" at bounding box center [608, 41] width 48 height 18
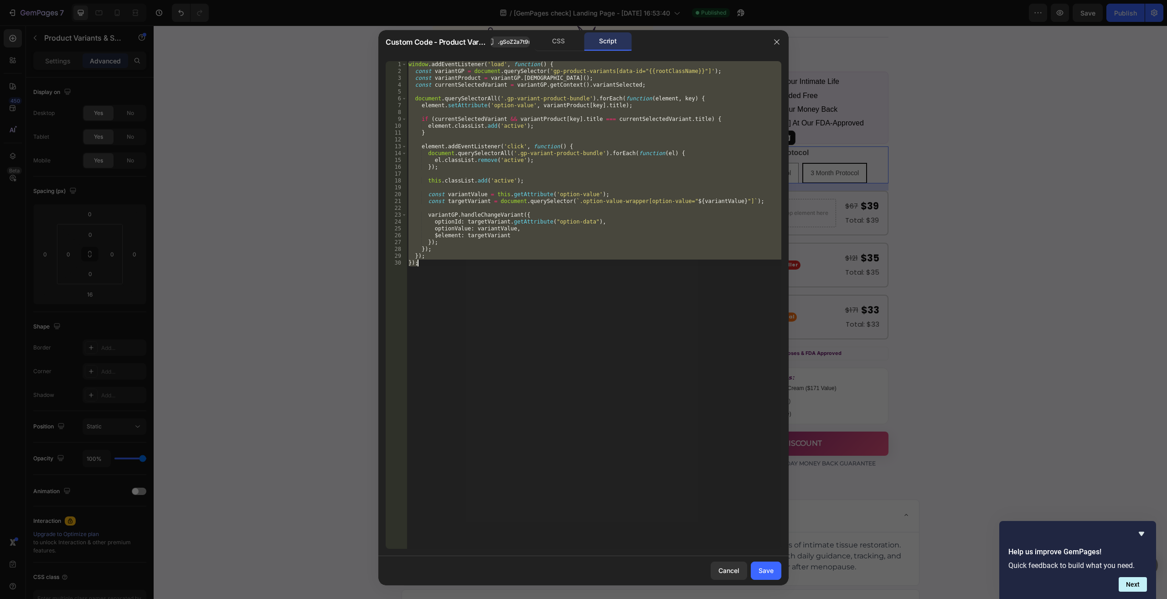
drag, startPoint x: 553, startPoint y: 426, endPoint x: 509, endPoint y: 306, distance: 128.2
click at [552, 426] on div "window . addEventListener ( 'load' , function ( ) { const variantGP = document …" at bounding box center [594, 304] width 375 height 487
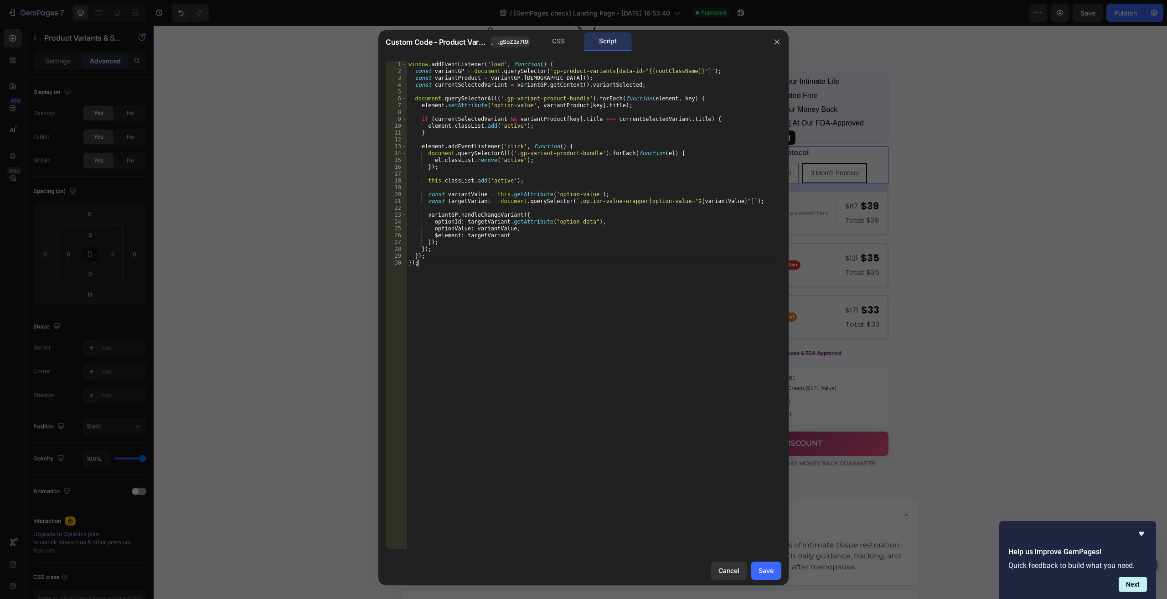
paste textarea "[URL][DOMAIN_NAME]"
type textarea "});"
